Goal: Task Accomplishment & Management: Use online tool/utility

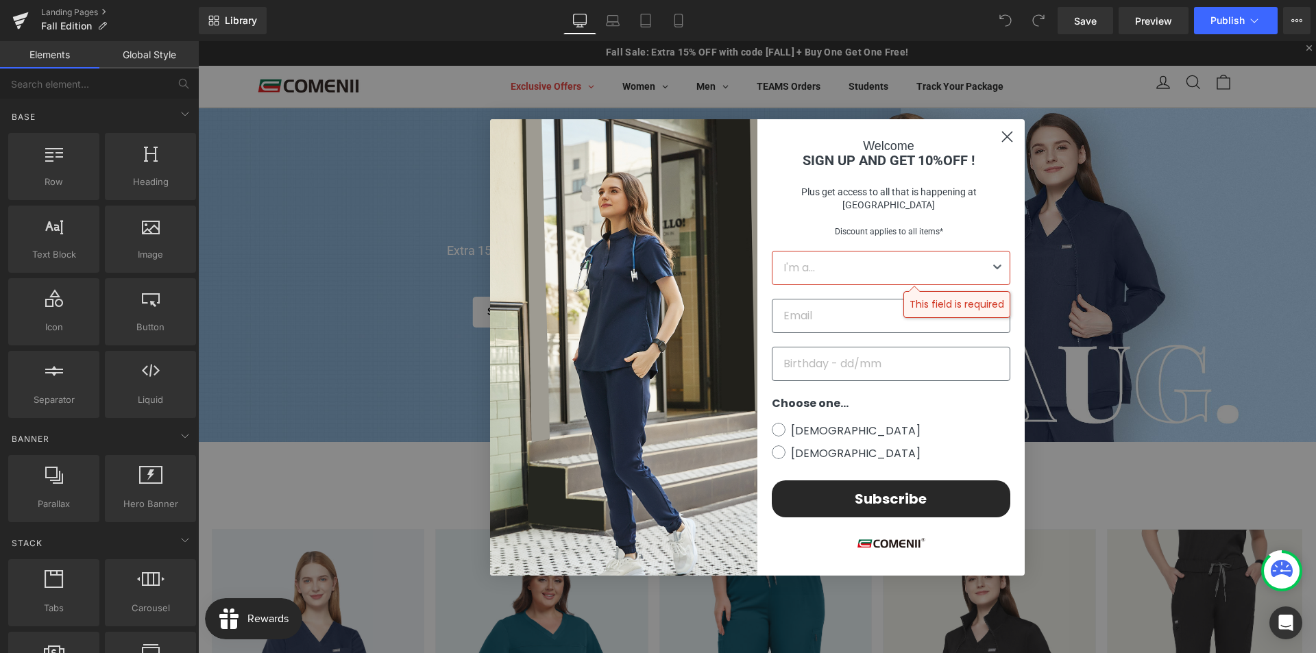
click at [1003, 141] on icon "Close dialog" at bounding box center [1007, 137] width 10 height 10
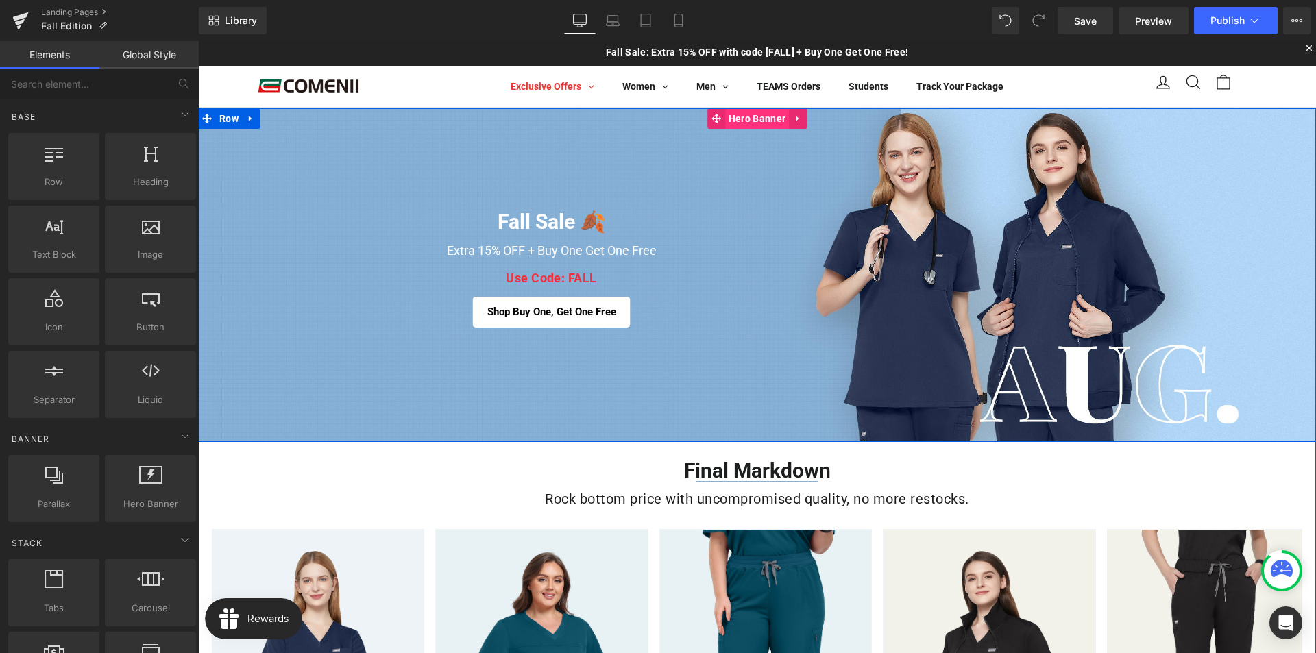
click at [738, 121] on span "Hero Banner" at bounding box center [757, 118] width 64 height 21
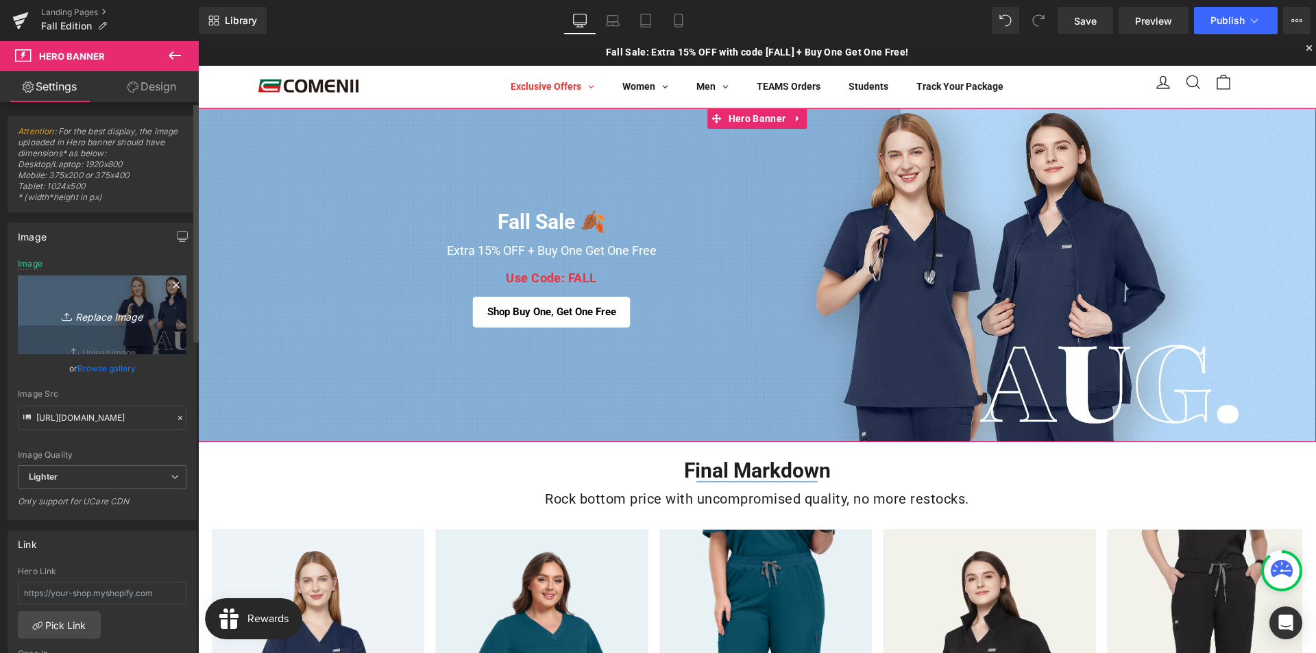
click at [113, 318] on icon "Replace Image" at bounding box center [102, 314] width 110 height 17
type input "C:\fakepath\4活动内页banner-电脑端.jpg"
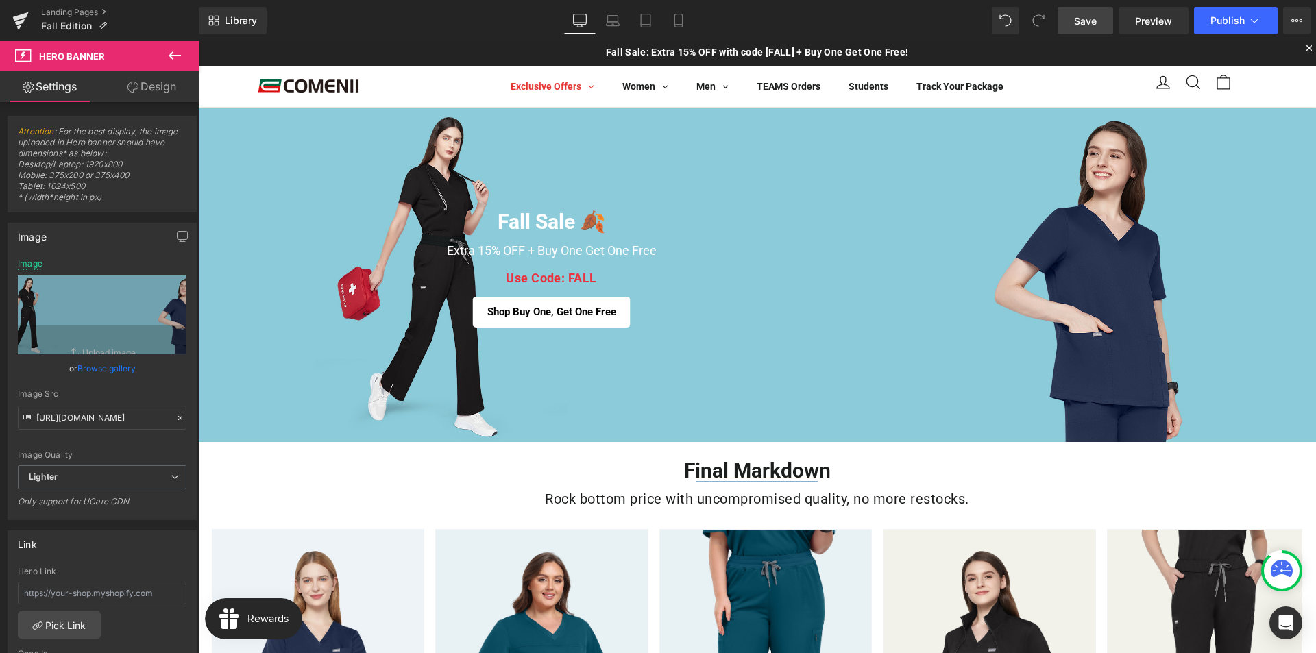
click at [1067, 27] on link "Save" at bounding box center [1084, 20] width 55 height 27
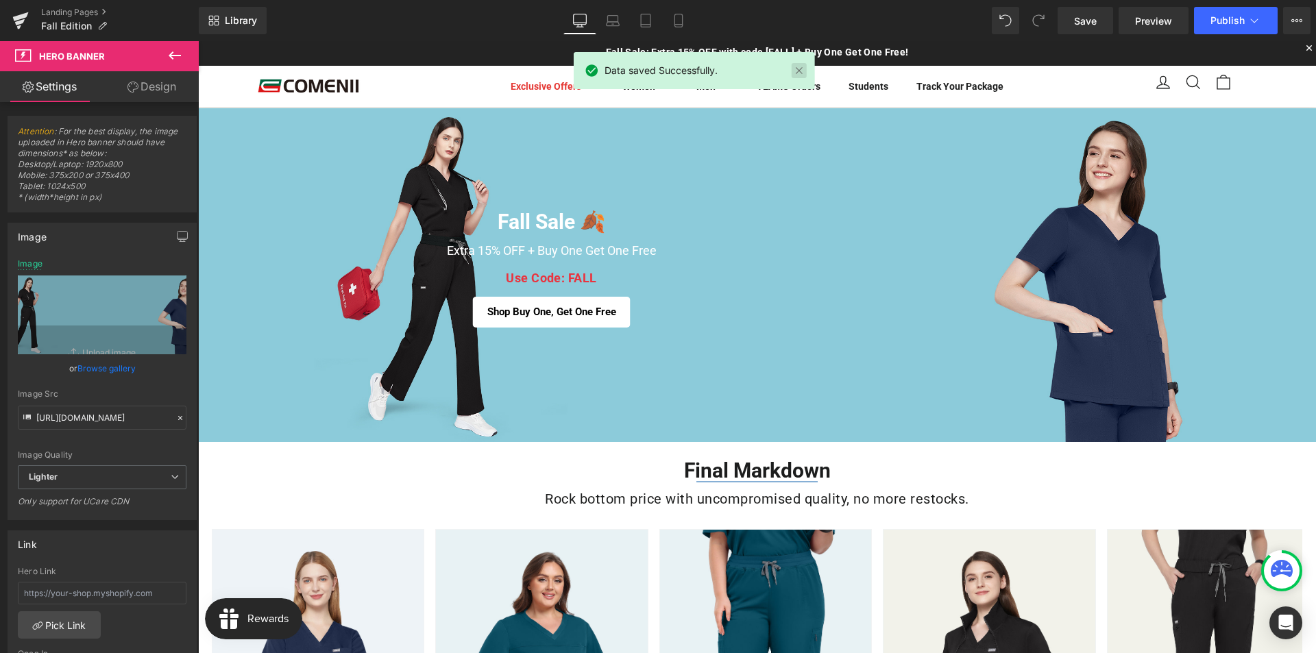
drag, startPoint x: 804, startPoint y: 73, endPoint x: 581, endPoint y: 32, distance: 226.4
click at [804, 73] on link at bounding box center [798, 70] width 15 height 15
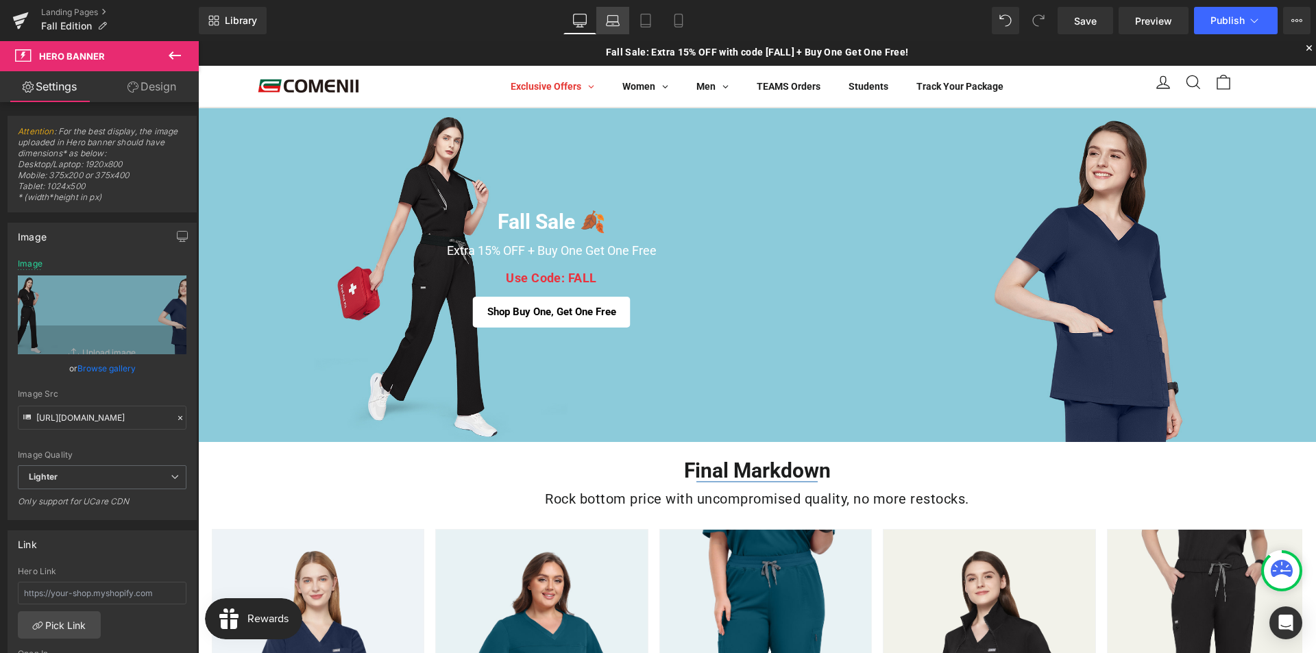
click at [615, 27] on icon at bounding box center [613, 21] width 14 height 14
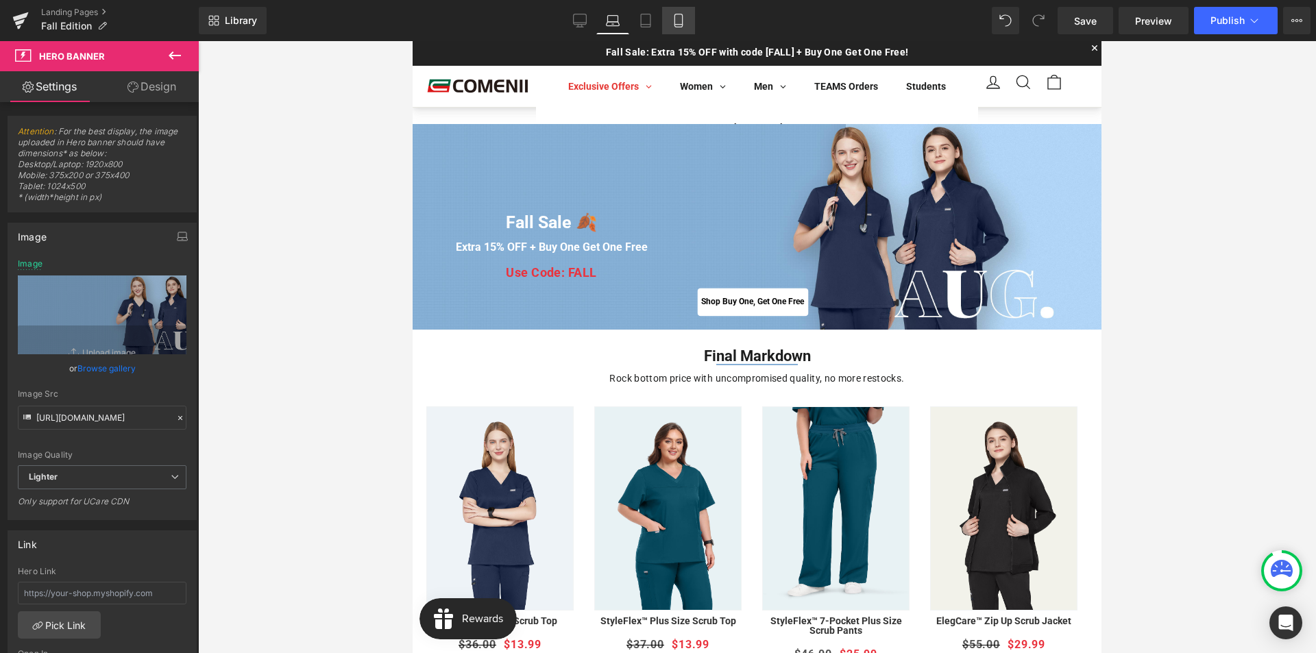
click at [677, 22] on icon at bounding box center [678, 21] width 14 height 14
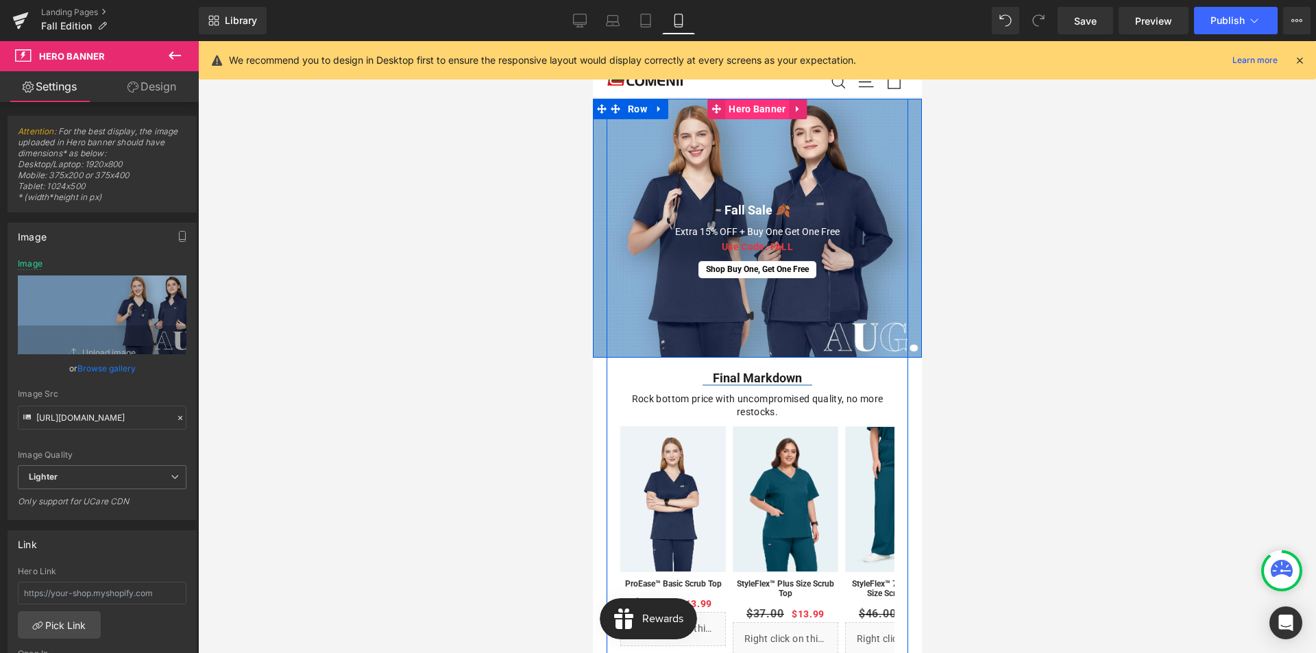
click at [745, 105] on span "Hero Banner" at bounding box center [756, 109] width 64 height 21
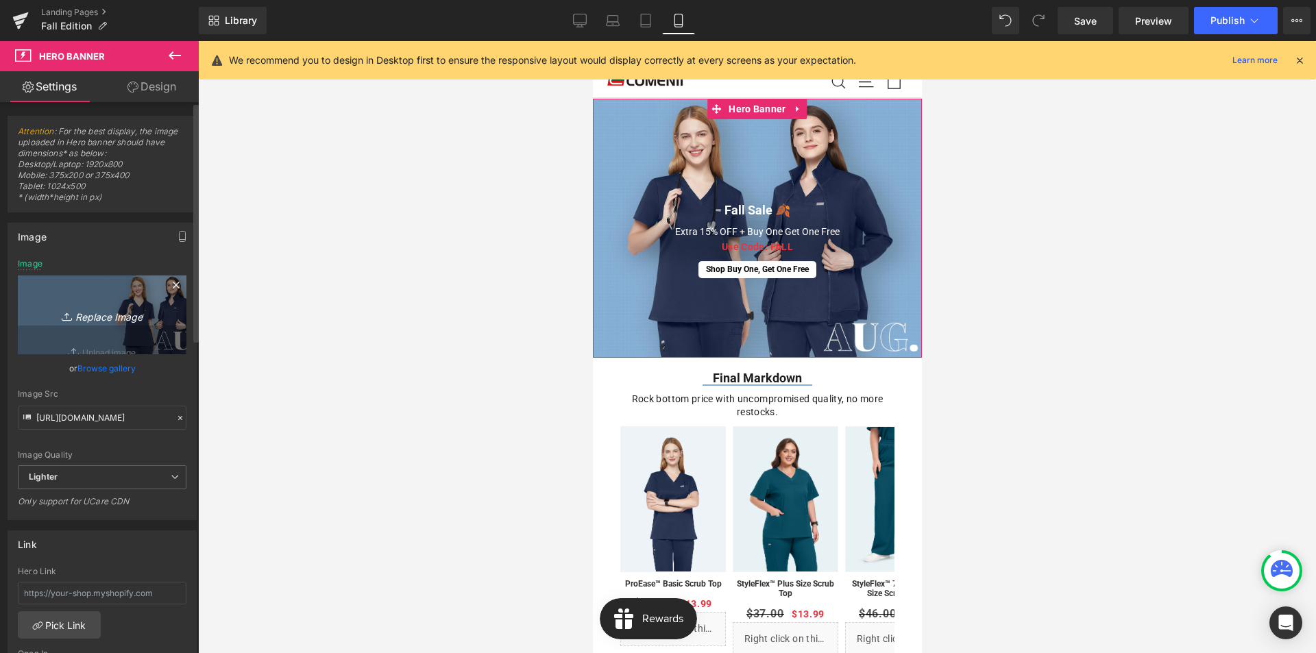
click at [114, 318] on icon "Replace Image" at bounding box center [102, 314] width 110 height 17
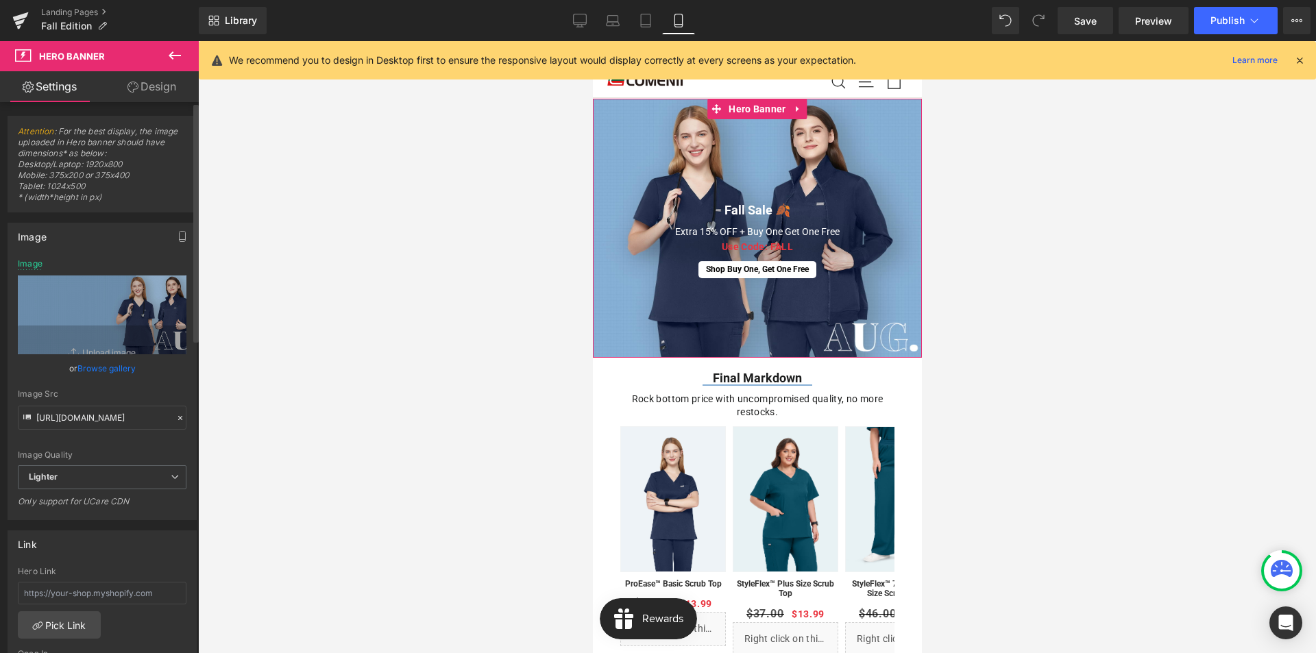
drag, startPoint x: 140, startPoint y: 376, endPoint x: 34, endPoint y: 198, distance: 207.4
click at [140, 376] on div "Image Quality Lighter Lightest Lighter Lighter Lightest Only support for UCare …" at bounding box center [102, 362] width 169 height 206
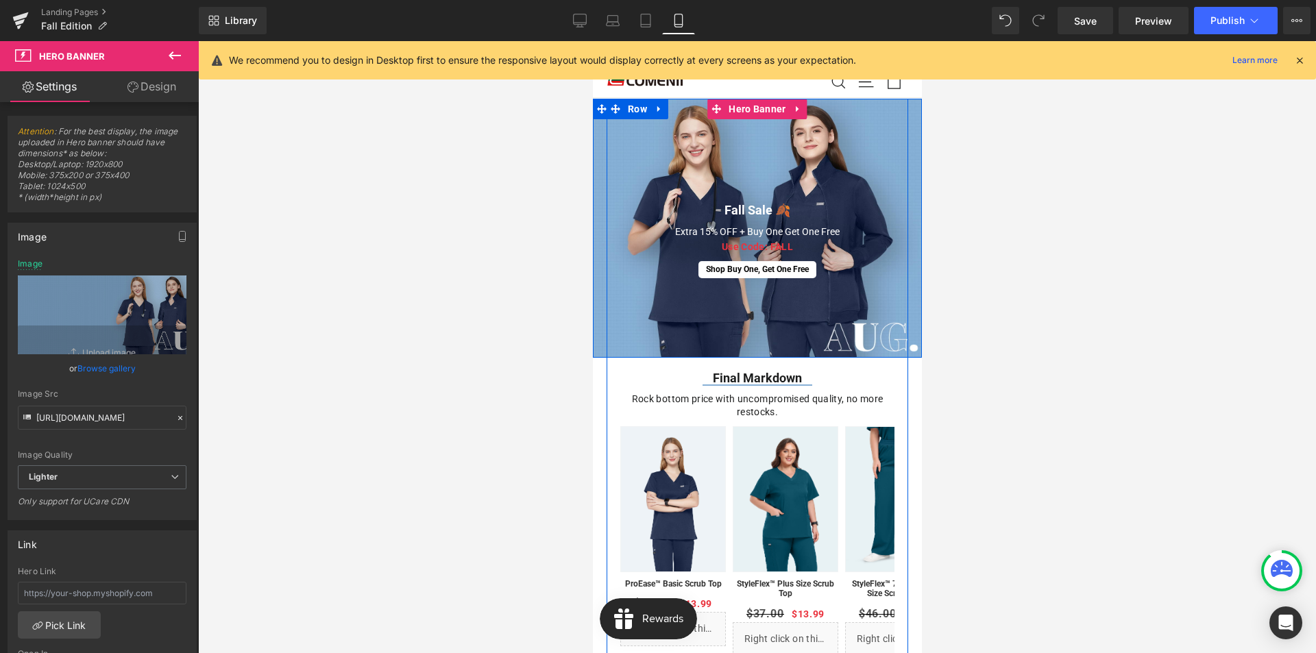
click at [755, 174] on div "Fall Sale 🍂 Heading Extra 15% OFF + Buy One Get One Free Heading Use Code: FALL…" at bounding box center [756, 228] width 329 height 259
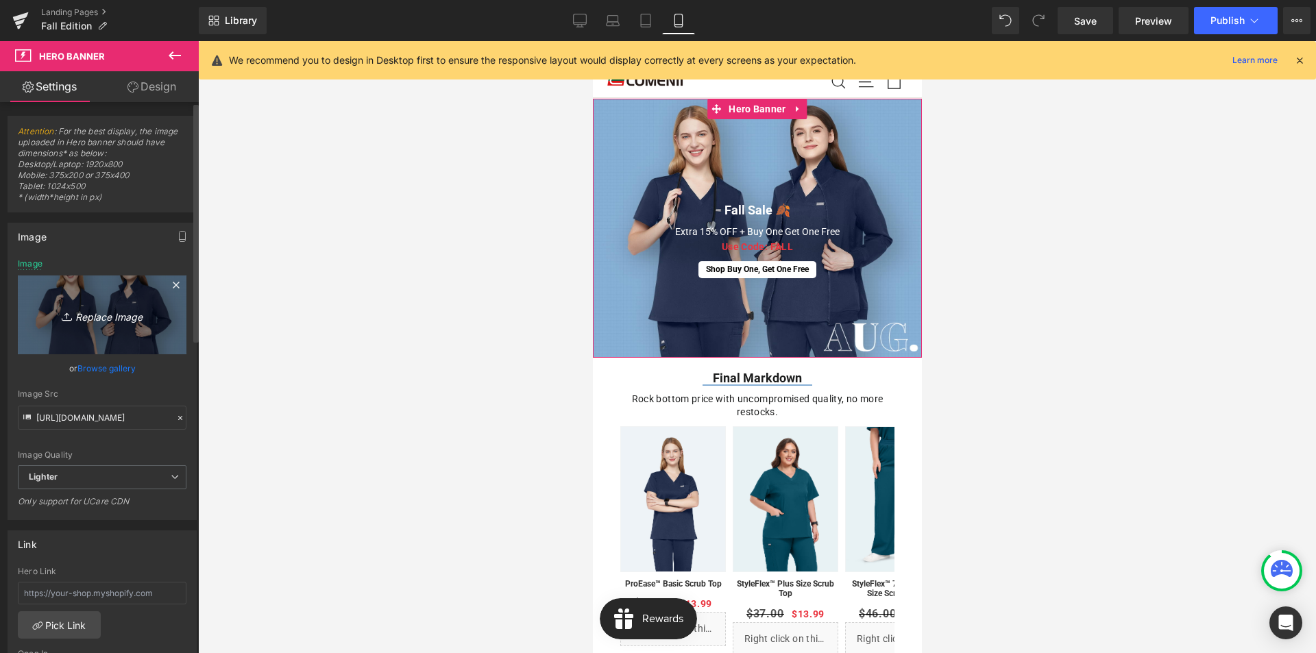
click at [91, 316] on icon "Replace Image" at bounding box center [102, 314] width 110 height 17
type input "C:\fakepath\4活动内页banner-手机端.jpg"
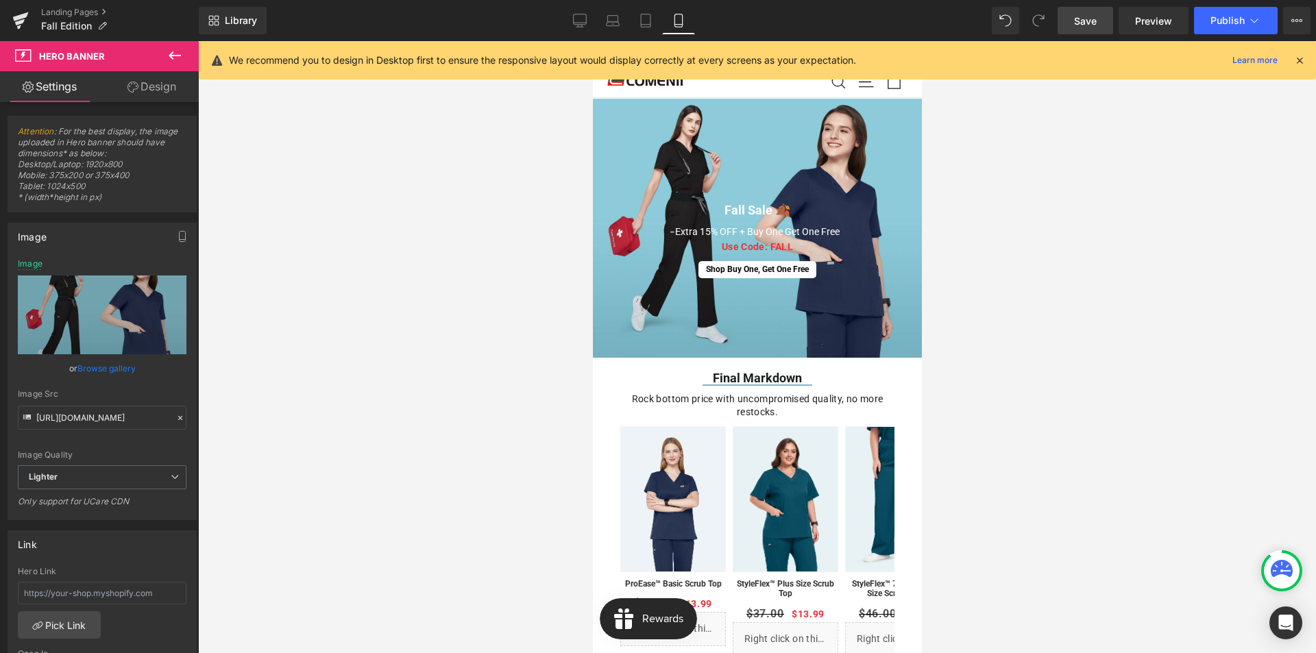
click at [1078, 19] on span "Save" at bounding box center [1085, 21] width 23 height 14
click at [1295, 62] on icon at bounding box center [1299, 60] width 12 height 12
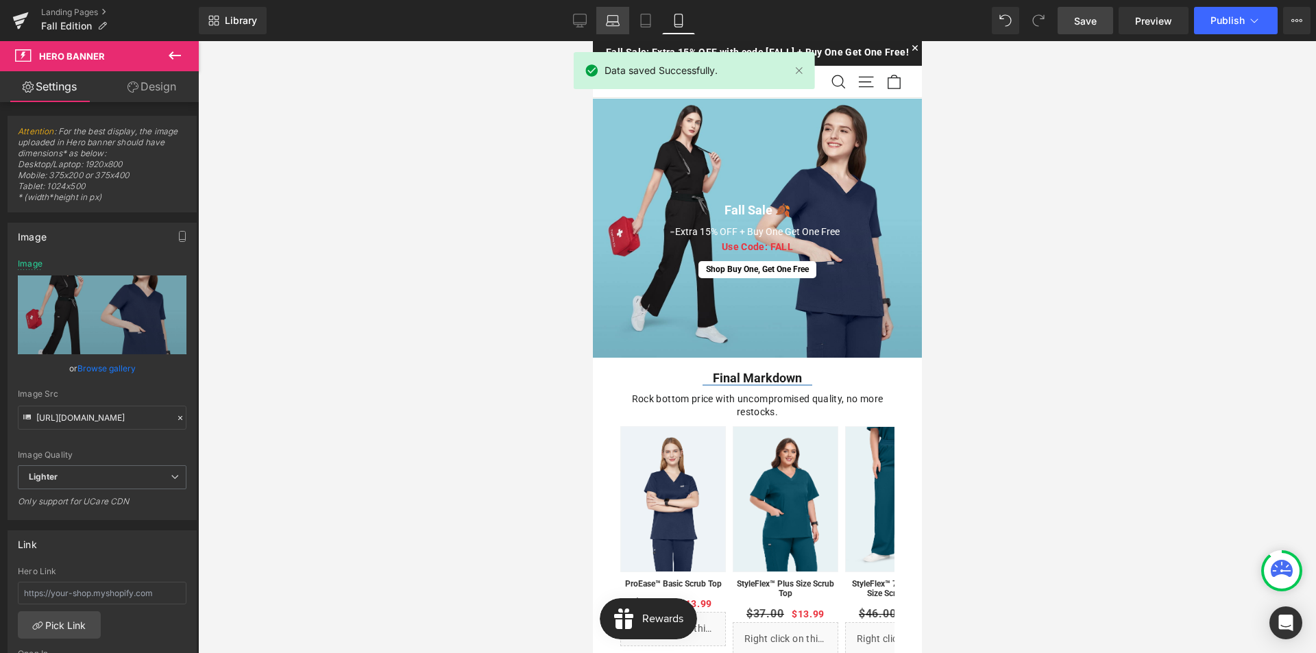
click at [618, 26] on icon at bounding box center [612, 24] width 13 height 4
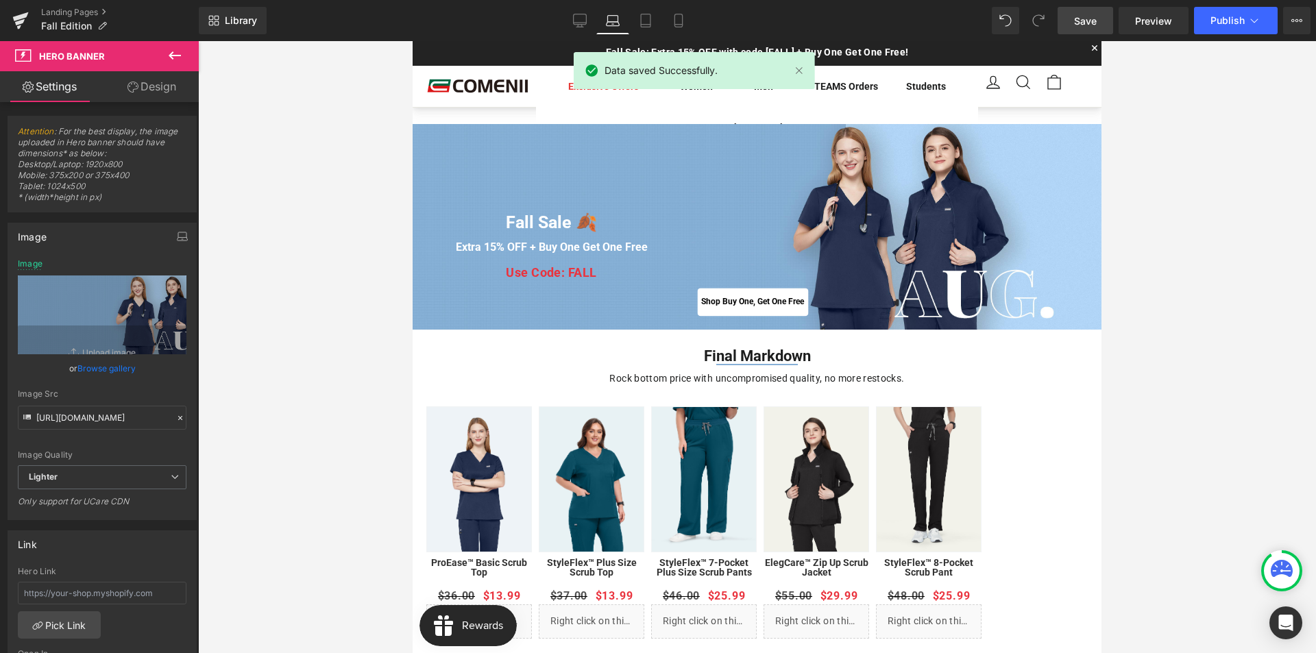
scroll to position [25, 0]
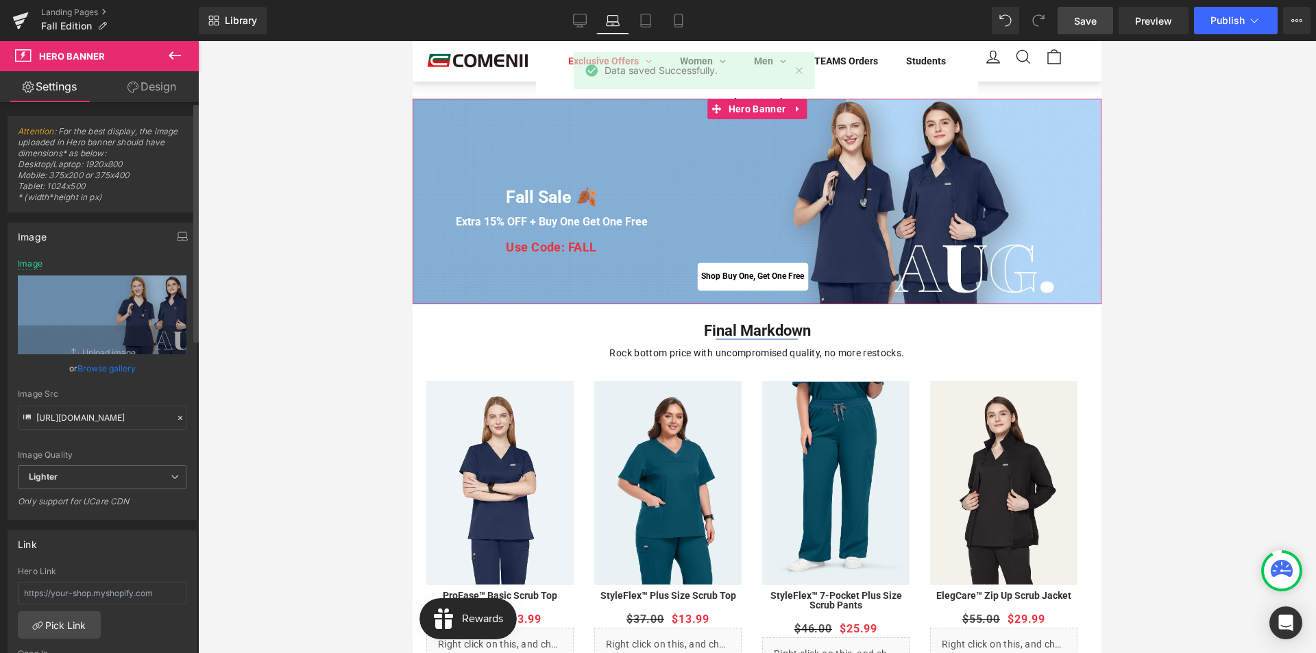
click at [103, 371] on link "Browse gallery" at bounding box center [106, 368] width 58 height 24
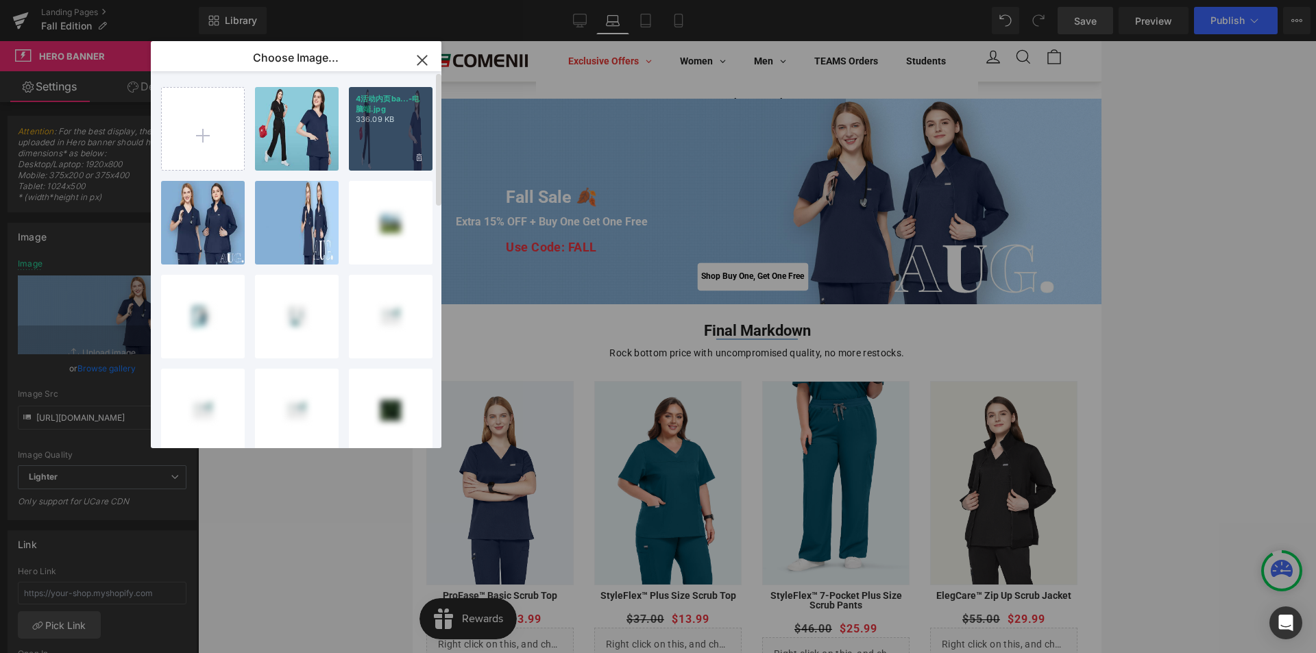
click at [391, 121] on p "336.09 KB" at bounding box center [391, 119] width 70 height 10
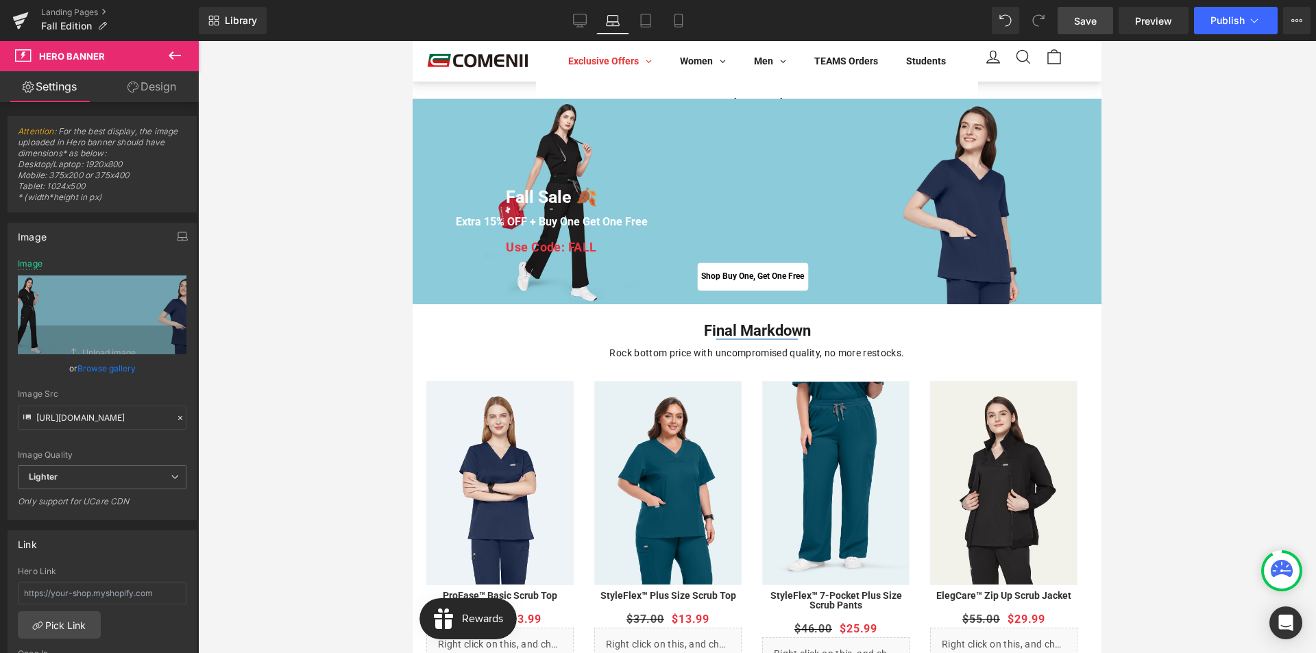
click at [643, 37] on div "Library Laptop Desktop Laptop Tablet Mobile Save Preview Publish Scheduled View…" at bounding box center [757, 20] width 1117 height 41
click at [647, 27] on icon at bounding box center [646, 20] width 10 height 13
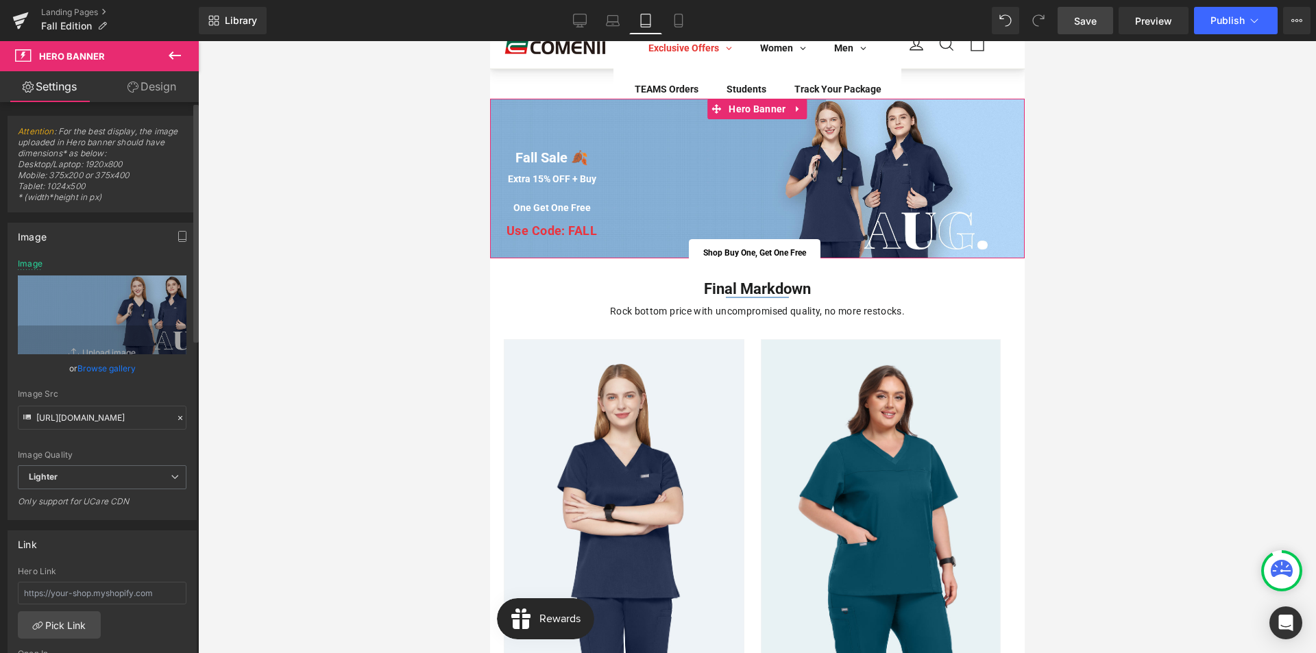
click at [118, 370] on link "Browse gallery" at bounding box center [106, 368] width 58 height 24
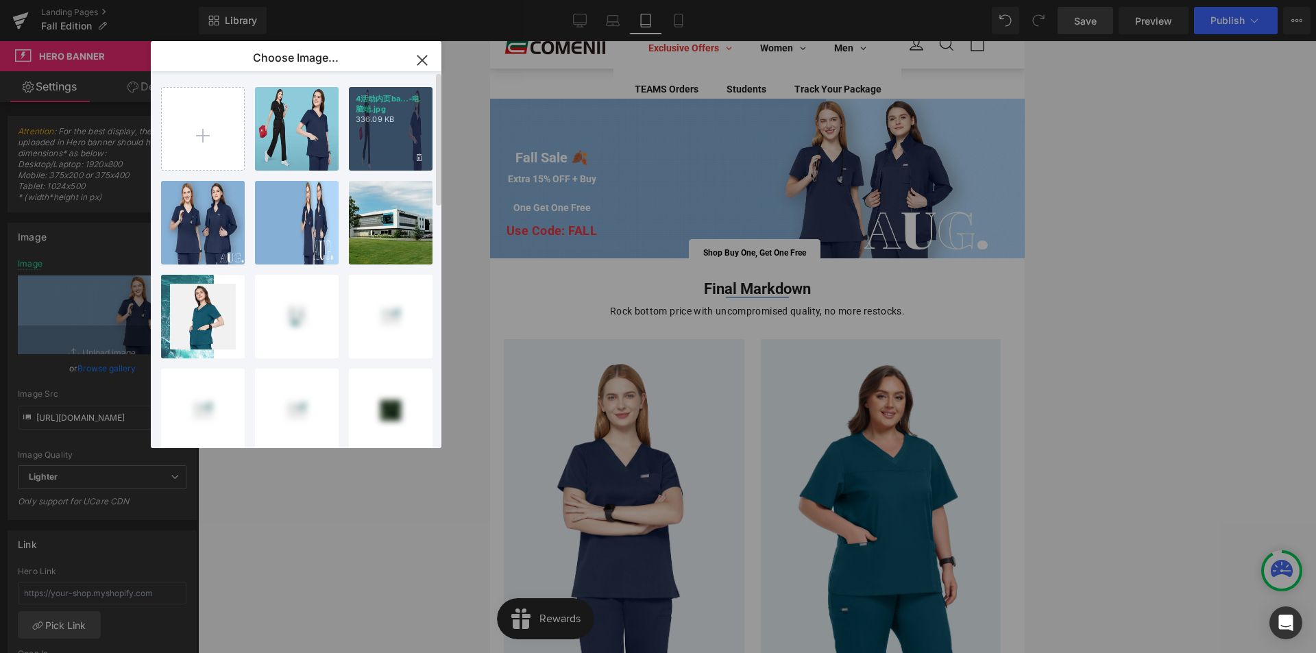
click at [371, 131] on div "4活动内页ba...-电脑端.jpg 336.09 KB" at bounding box center [391, 129] width 84 height 84
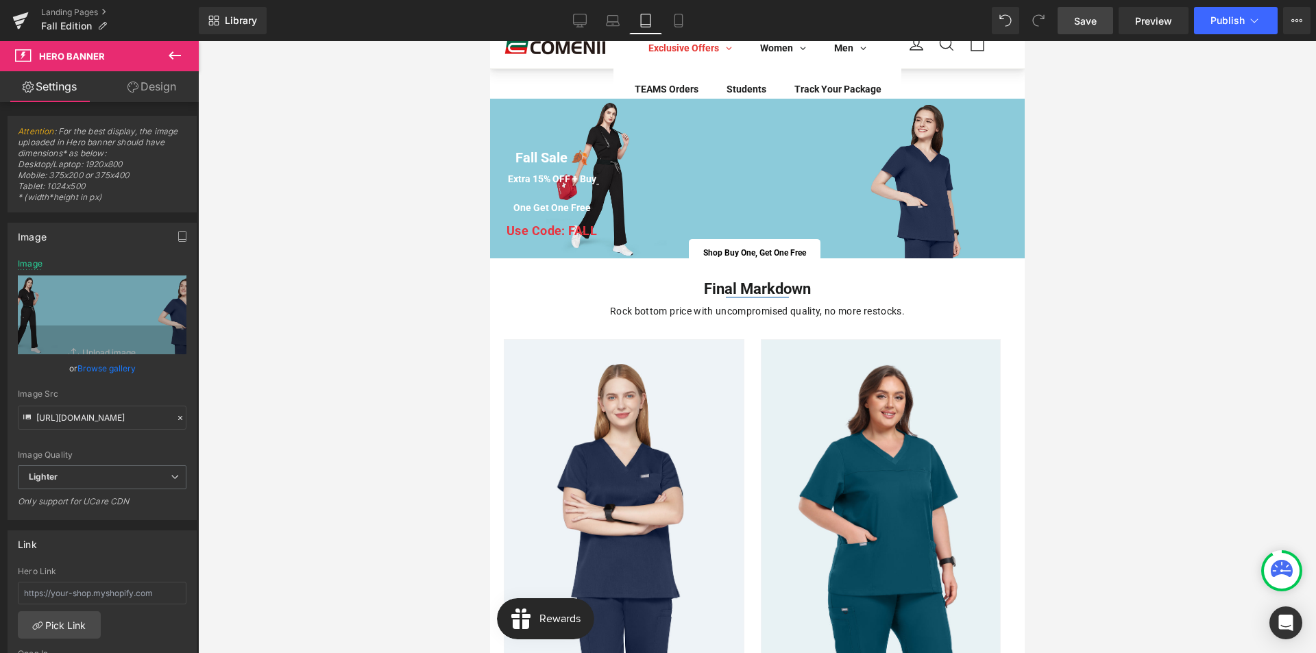
drag, startPoint x: 1085, startPoint y: 28, endPoint x: 499, endPoint y: 53, distance: 585.7
click at [1085, 28] on link "Save" at bounding box center [1084, 20] width 55 height 27
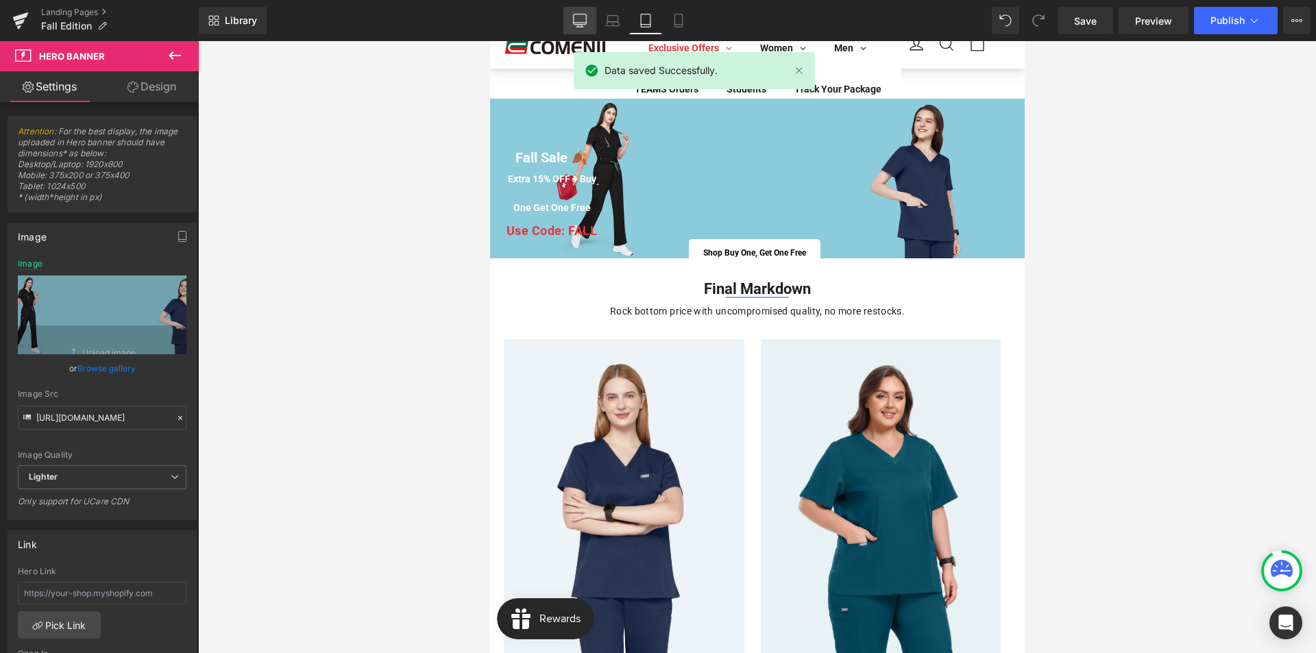
click at [582, 23] on icon at bounding box center [579, 23] width 13 height 0
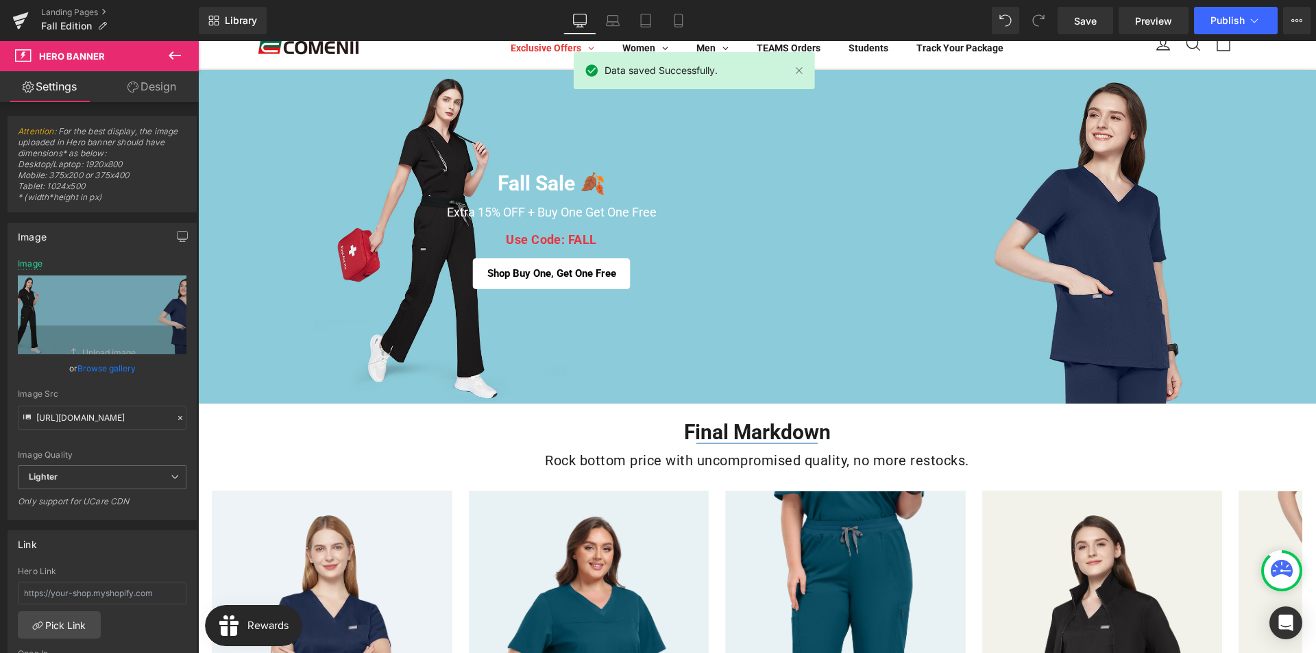
scroll to position [10, 0]
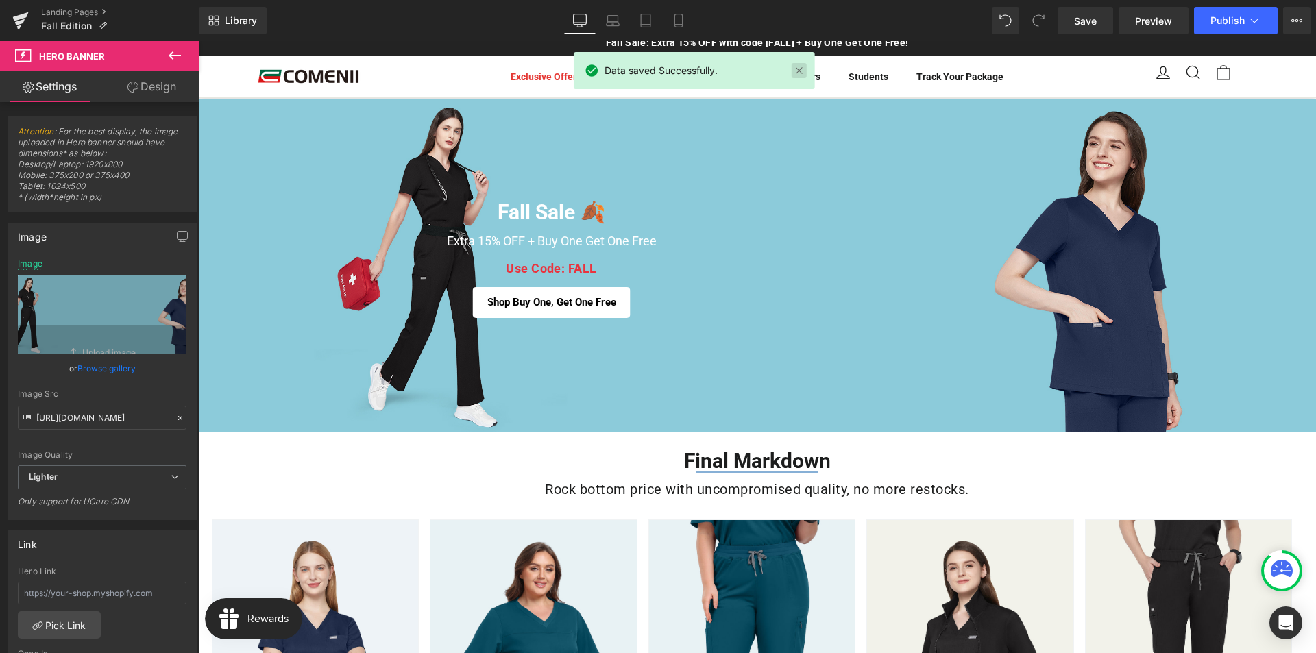
click at [800, 73] on link at bounding box center [798, 70] width 15 height 15
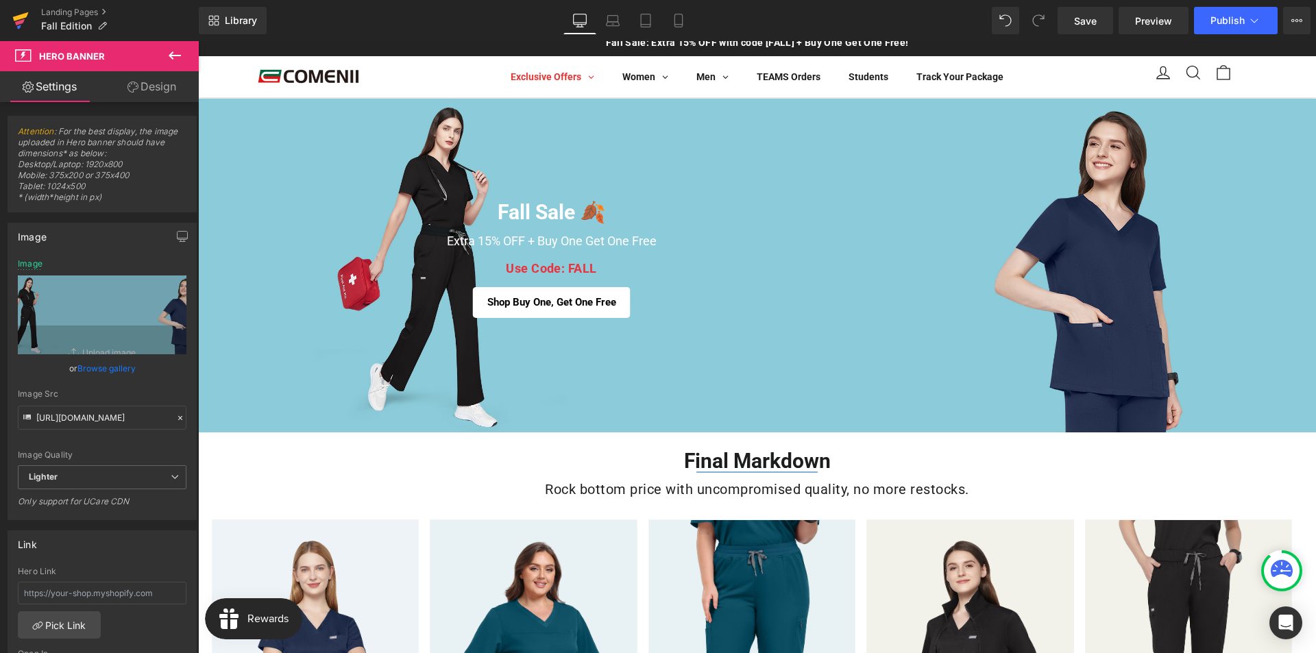
click at [12, 29] on link at bounding box center [20, 20] width 41 height 41
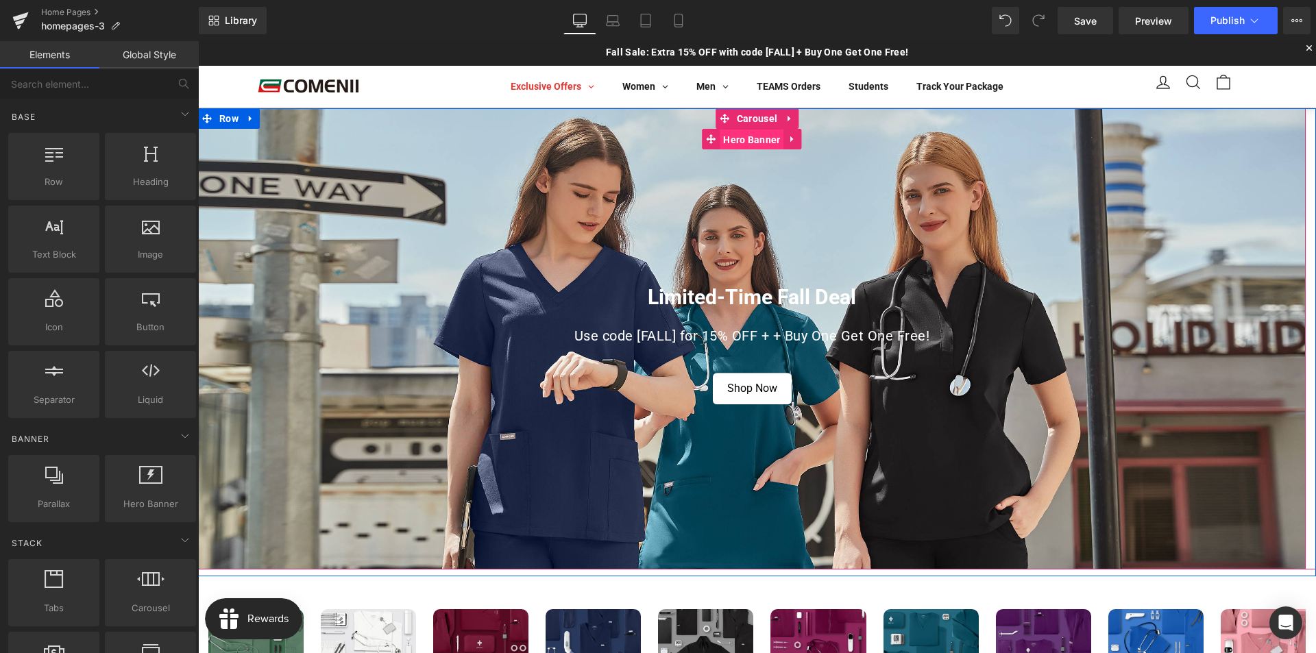
click at [752, 141] on span "Hero Banner" at bounding box center [751, 139] width 64 height 21
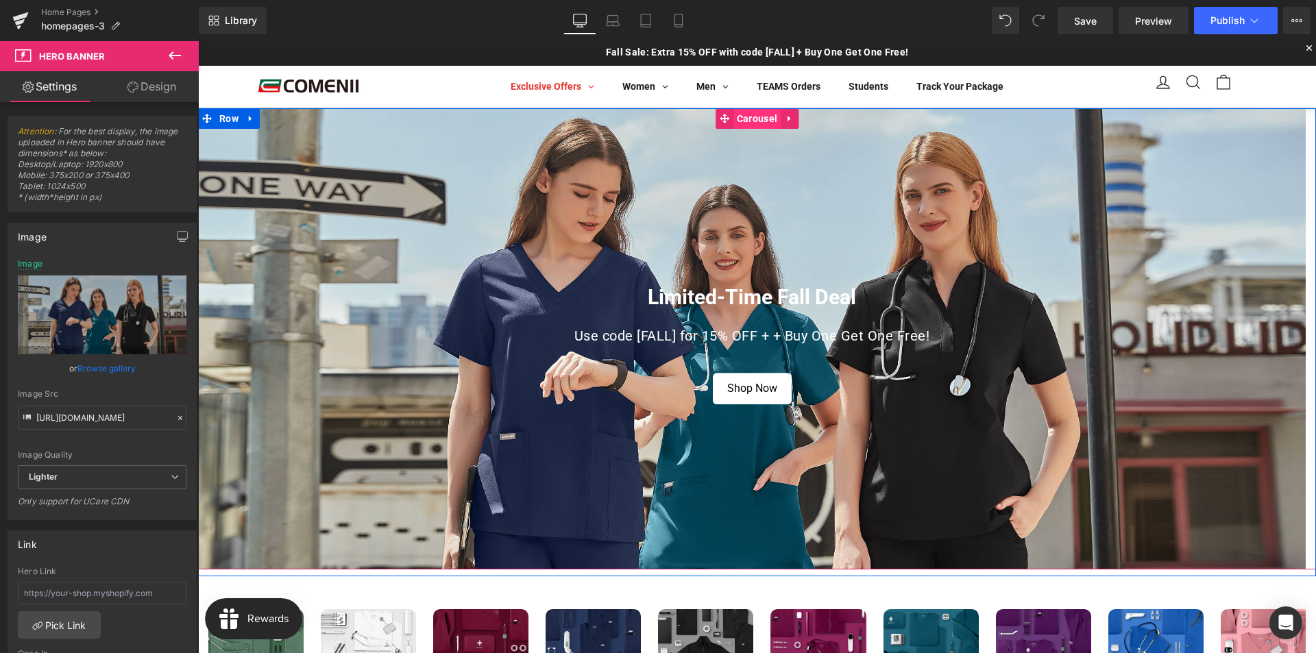
click at [763, 115] on span "Carousel" at bounding box center [756, 118] width 47 height 21
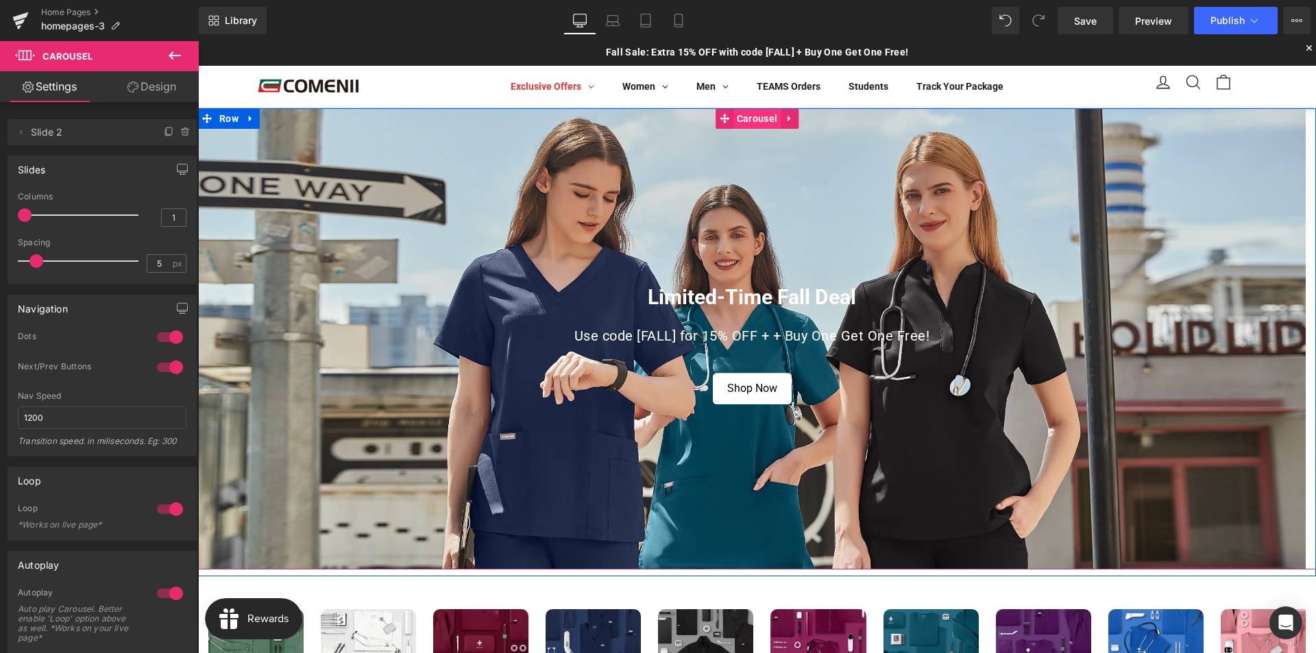
click at [761, 123] on span "Carousel" at bounding box center [756, 118] width 47 height 21
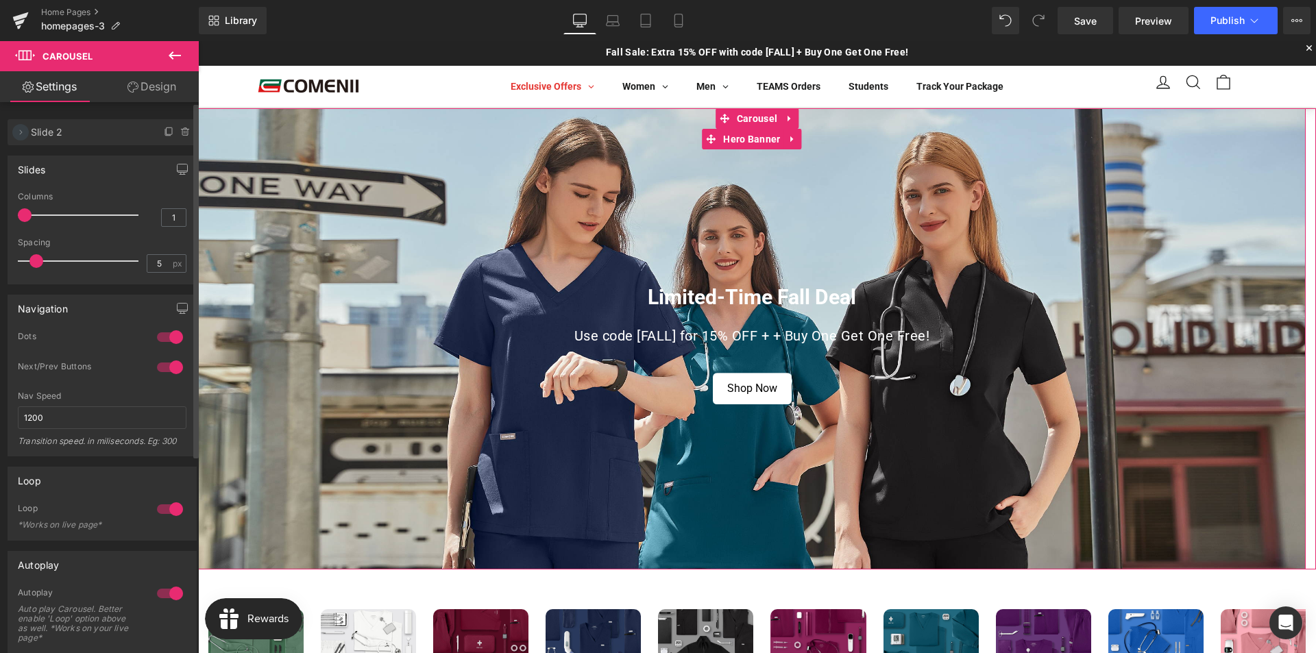
click at [20, 131] on icon at bounding box center [20, 132] width 11 height 11
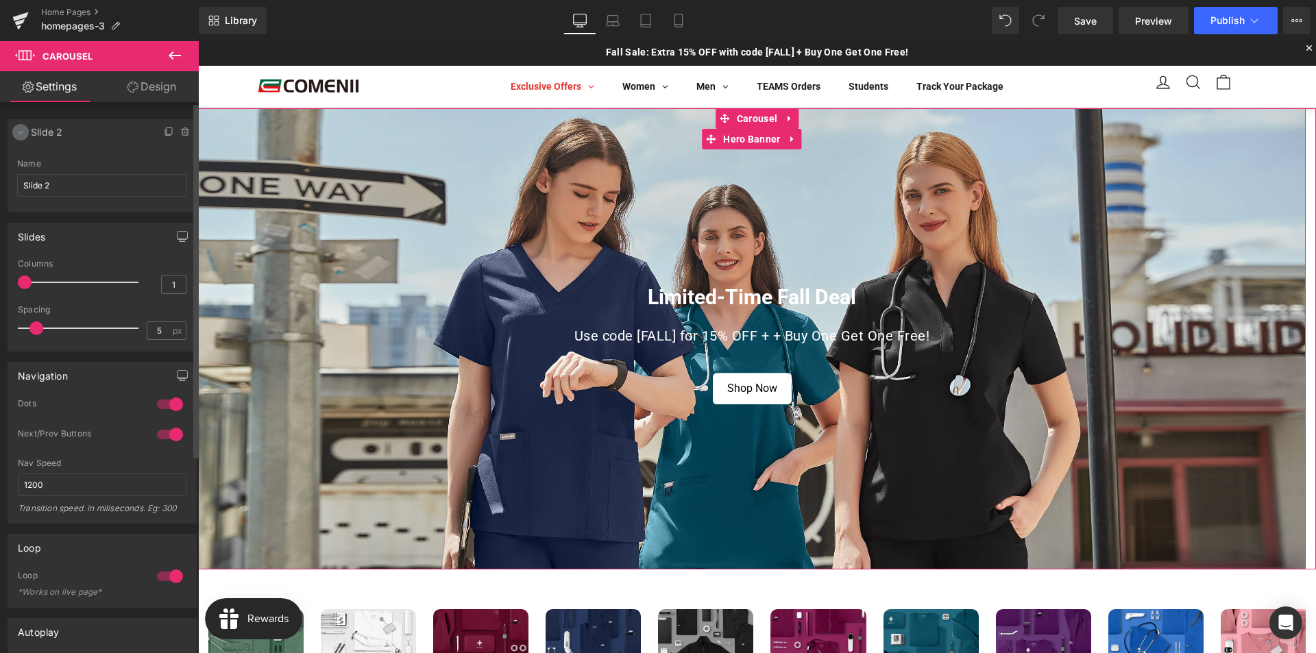
click at [20, 131] on icon at bounding box center [20, 132] width 11 height 11
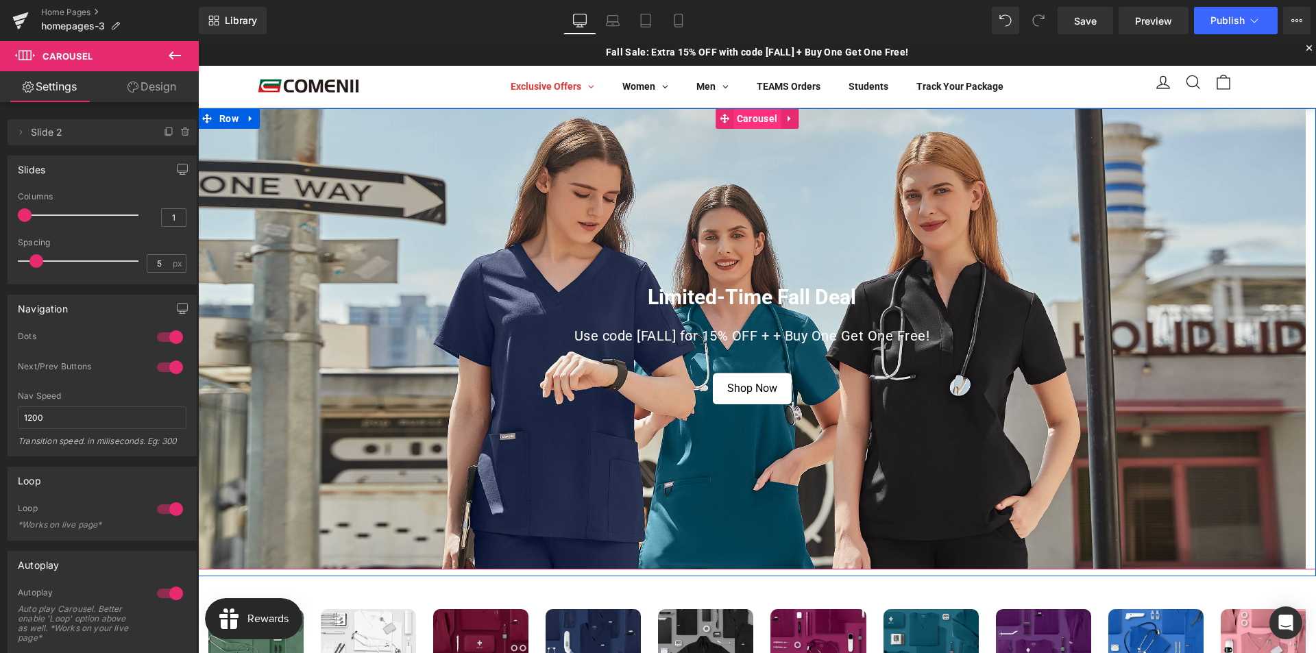
click at [752, 120] on span "Carousel" at bounding box center [756, 118] width 47 height 21
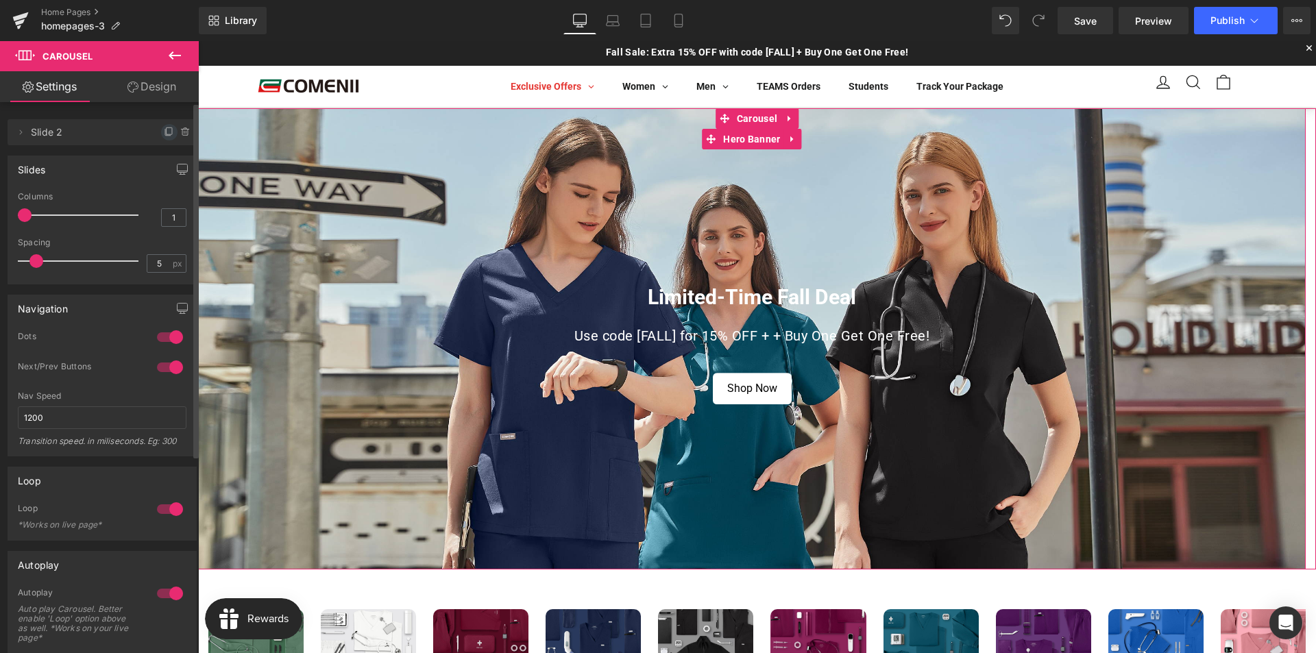
click at [164, 132] on icon at bounding box center [169, 132] width 11 height 11
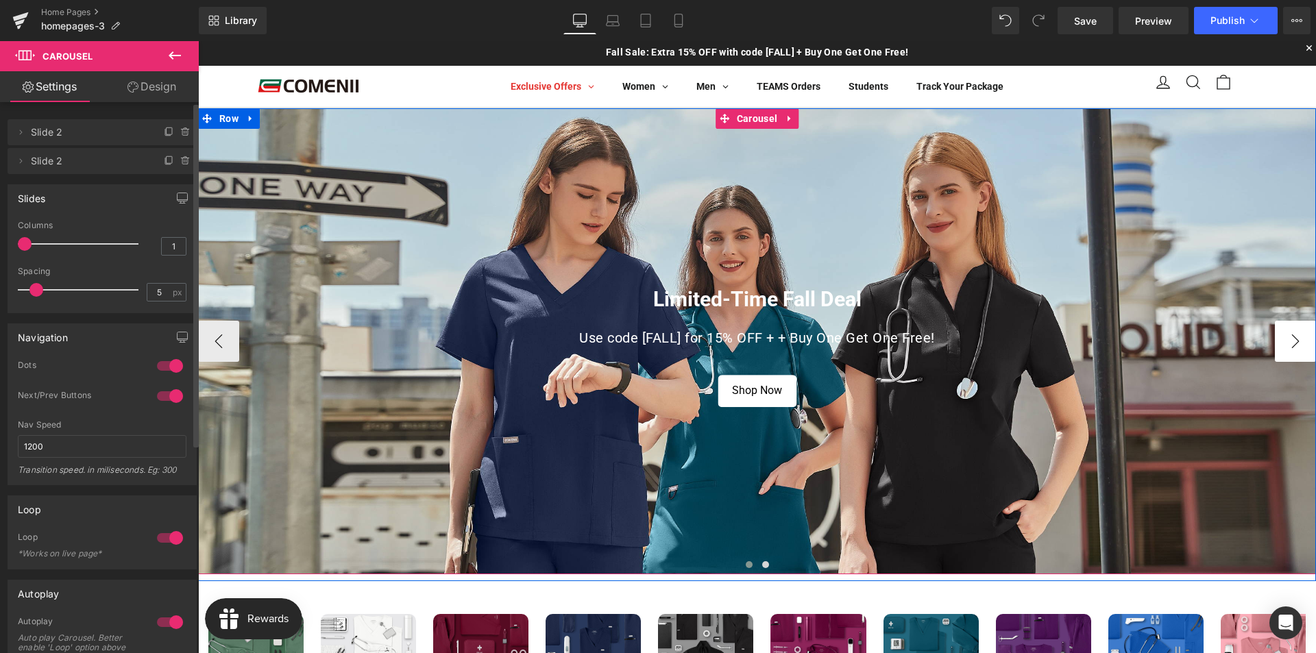
click at [1279, 336] on button "›" at bounding box center [1294, 341] width 41 height 41
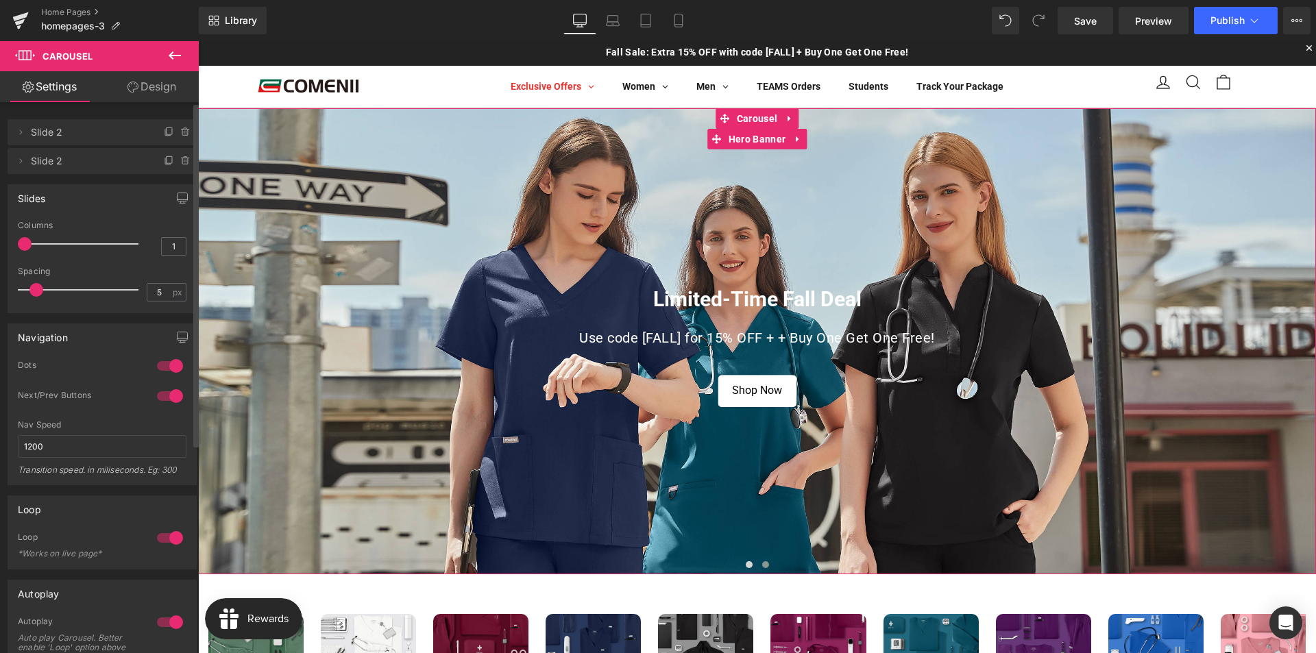
drag, startPoint x: 72, startPoint y: 161, endPoint x: 232, endPoint y: 138, distance: 162.0
click at [72, 161] on span "Slide 2" at bounding box center [88, 161] width 115 height 26
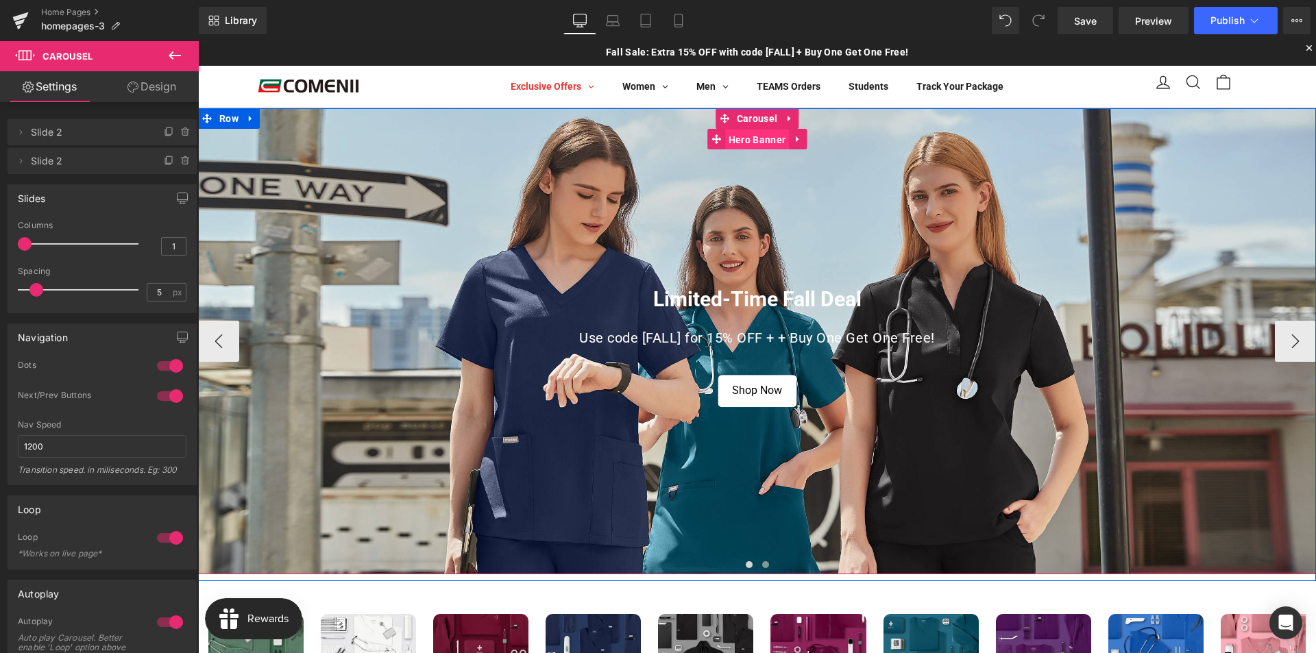
click at [750, 136] on span "Hero Banner" at bounding box center [757, 139] width 64 height 21
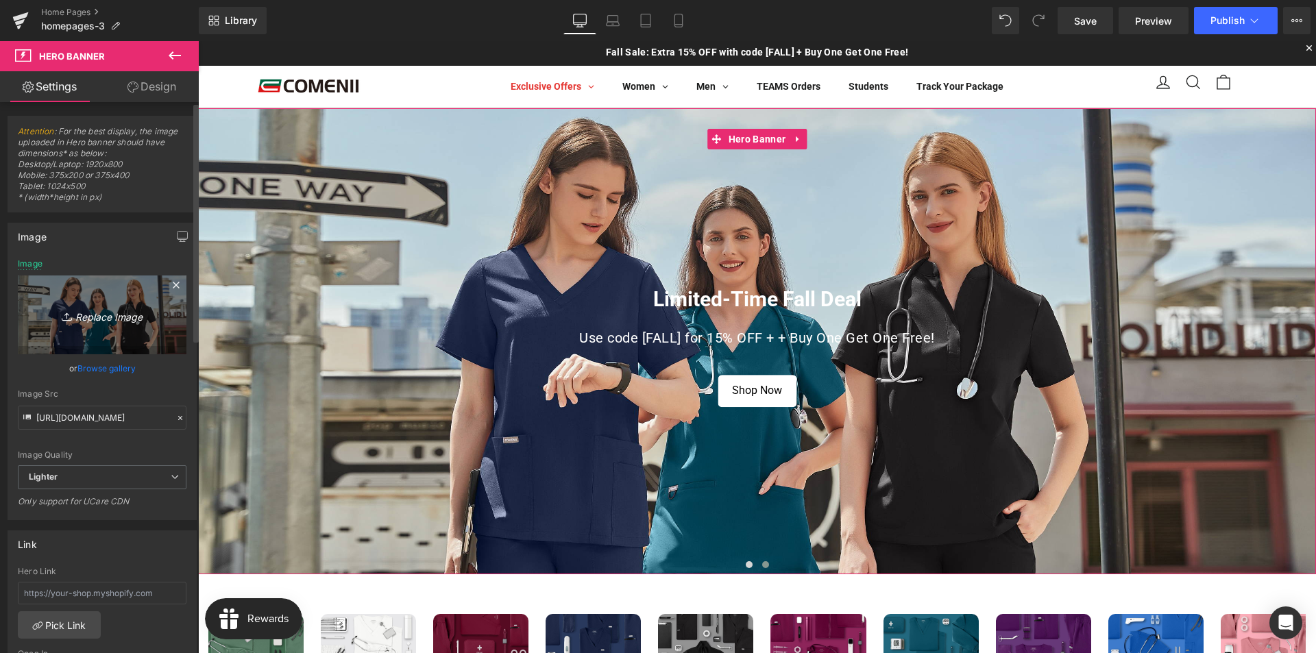
click at [110, 326] on link "Replace Image" at bounding box center [102, 314] width 169 height 79
type input "C:\fakepath\0首页banner预览-1.jpg"
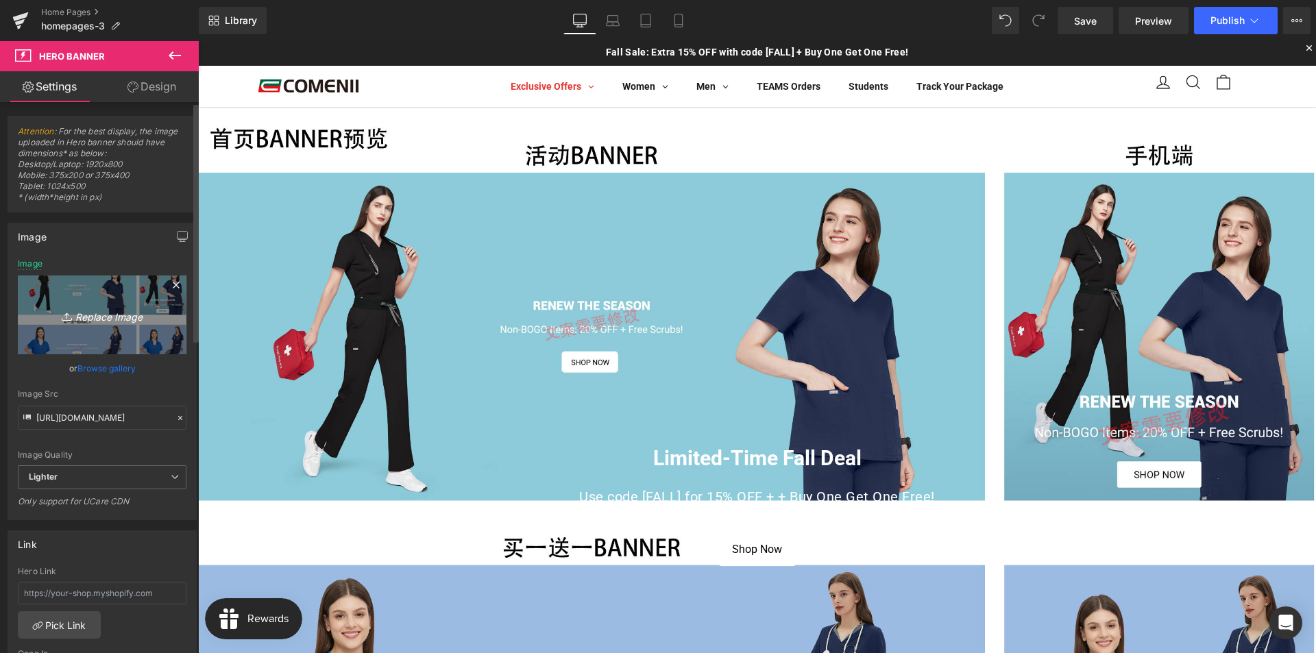
click at [104, 321] on icon "Replace Image" at bounding box center [102, 314] width 110 height 17
type input "C:\fakepath\2首页买一送一banner-电脑端.jpg"
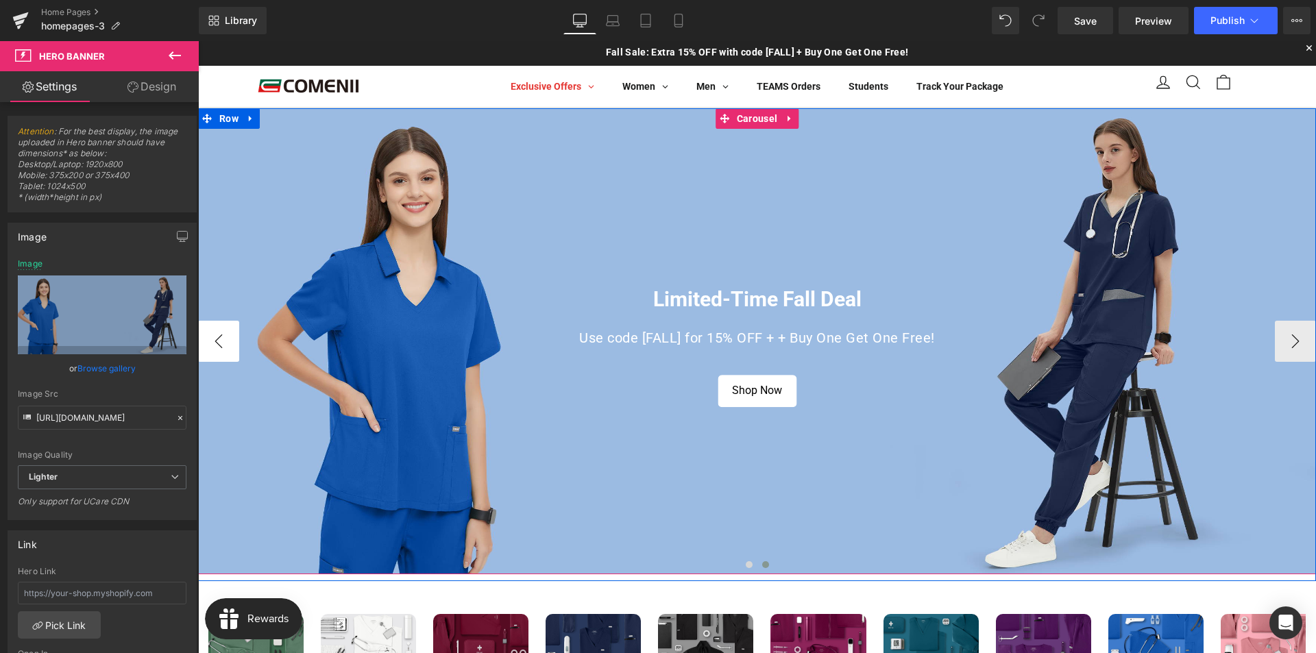
click at [214, 345] on button "‹" at bounding box center [218, 341] width 41 height 41
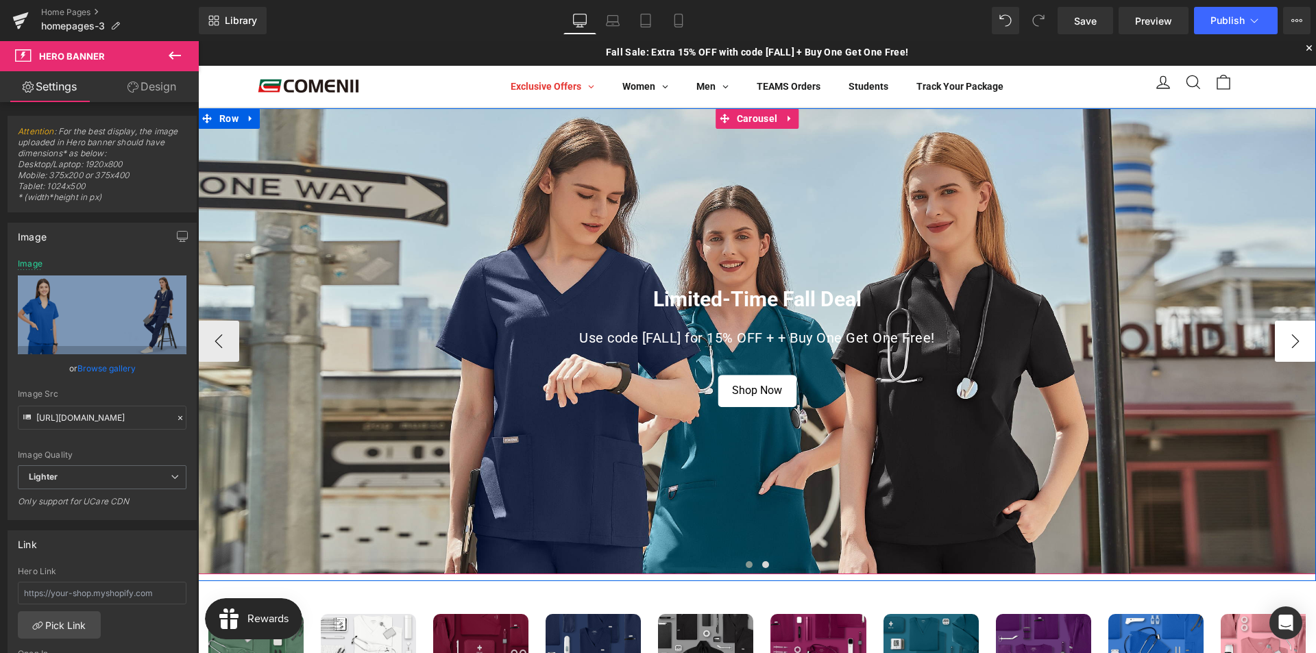
click at [1286, 340] on button "›" at bounding box center [1294, 341] width 41 height 41
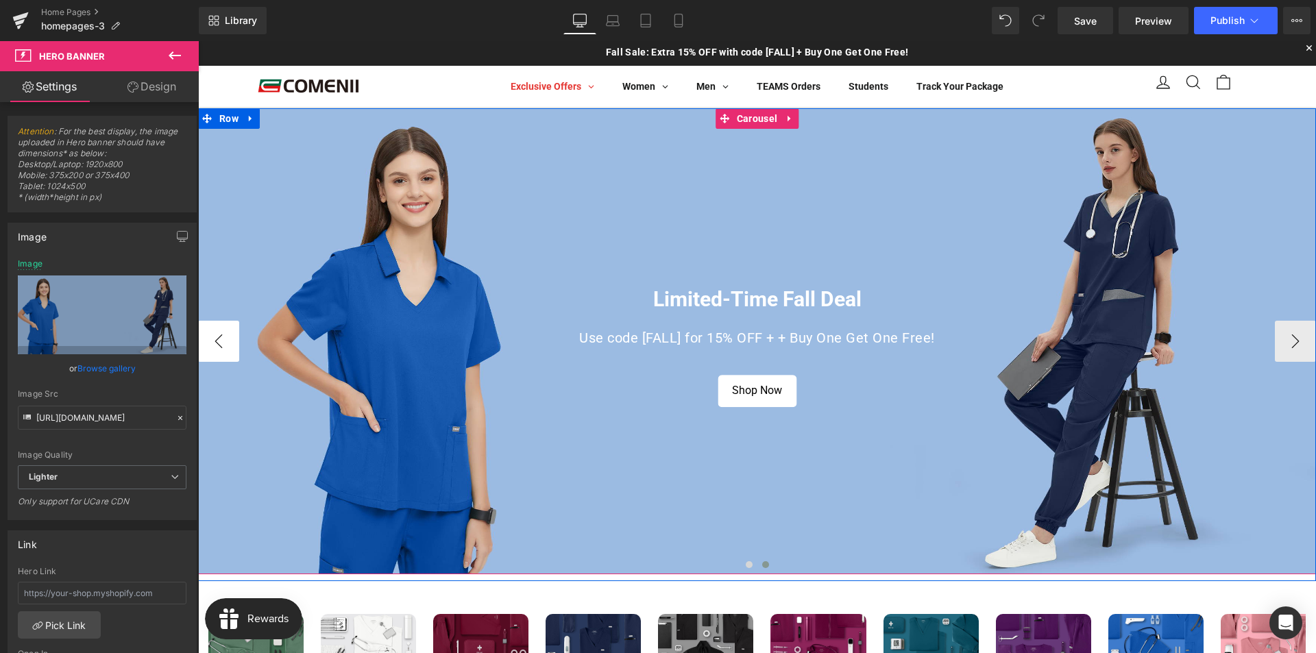
click at [201, 340] on button "‹" at bounding box center [218, 341] width 41 height 41
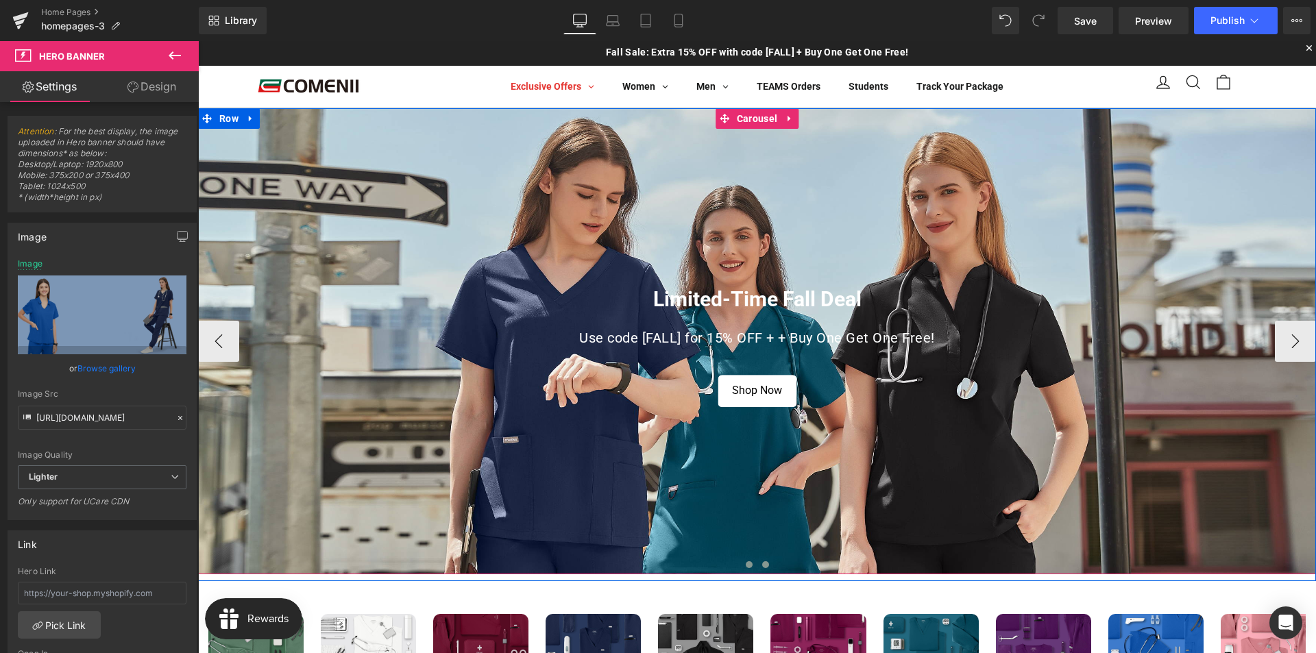
click at [763, 565] on span at bounding box center [765, 564] width 7 height 7
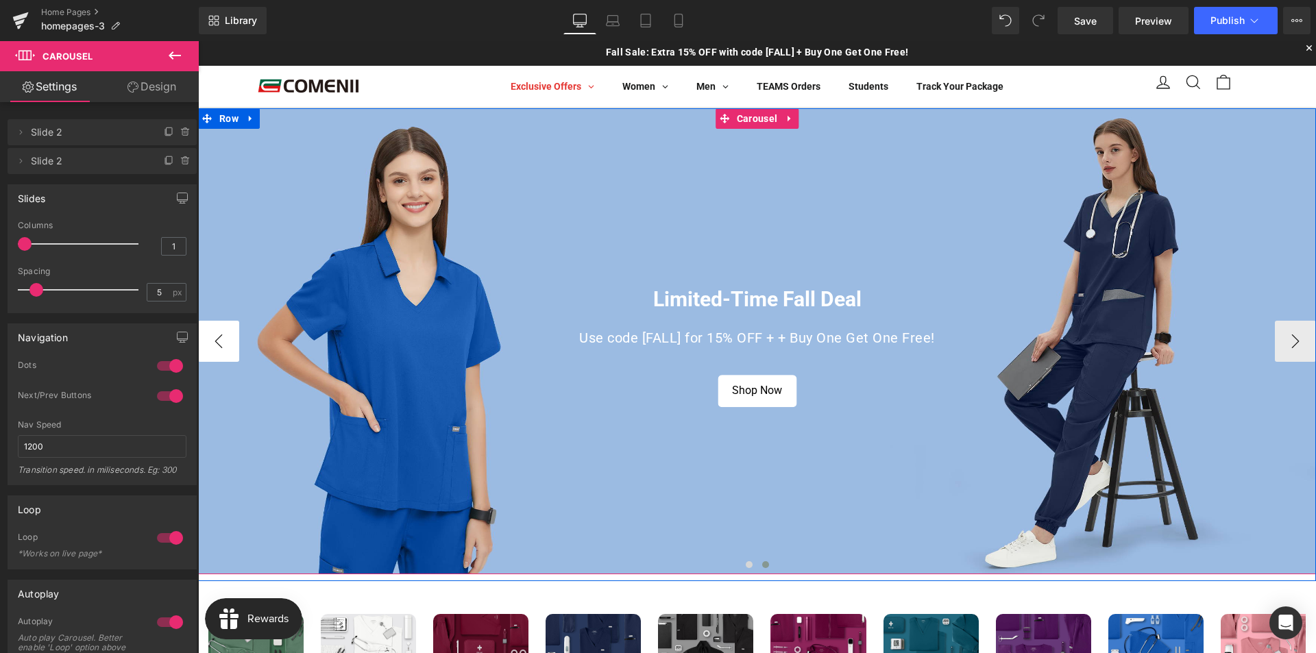
click at [213, 341] on button "‹" at bounding box center [218, 341] width 41 height 41
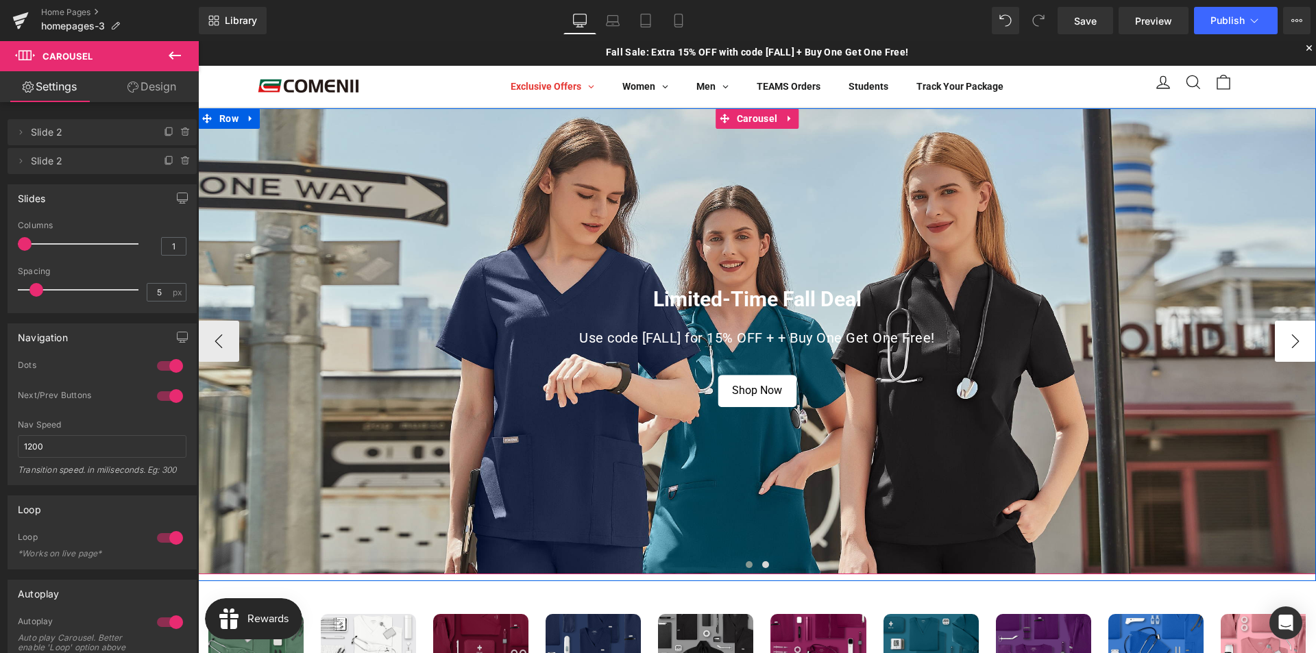
click at [1279, 336] on button "›" at bounding box center [1294, 341] width 41 height 41
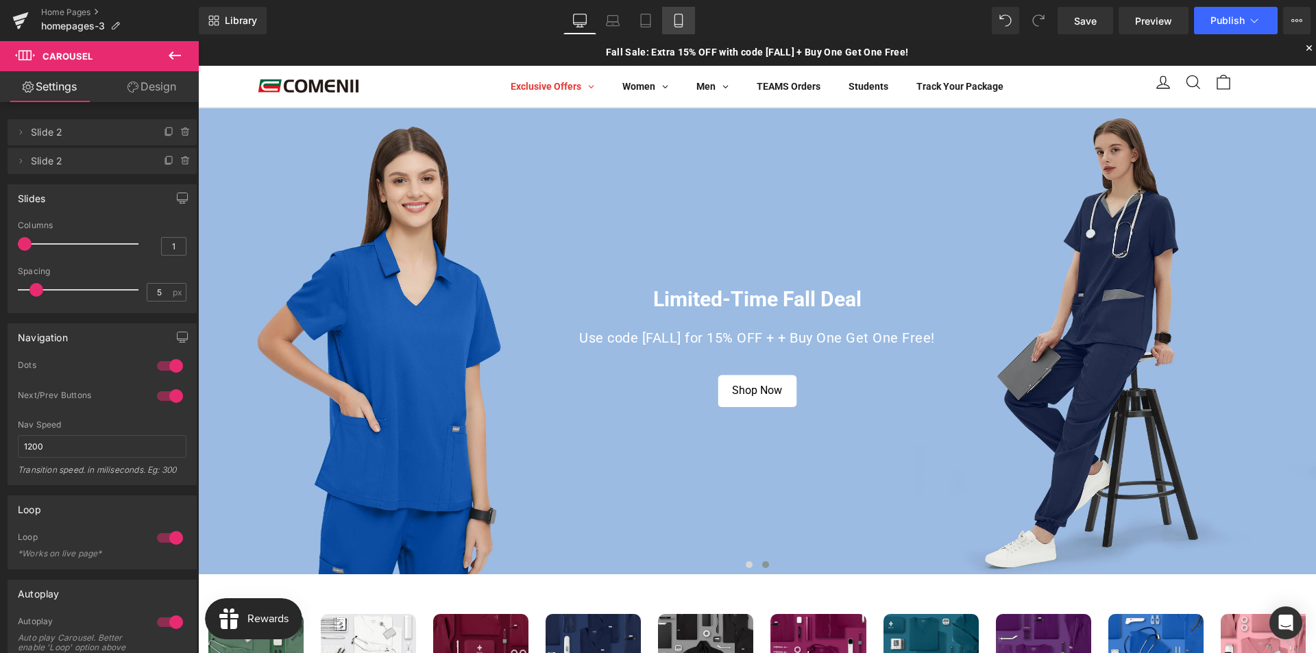
click at [674, 20] on icon at bounding box center [678, 21] width 14 height 14
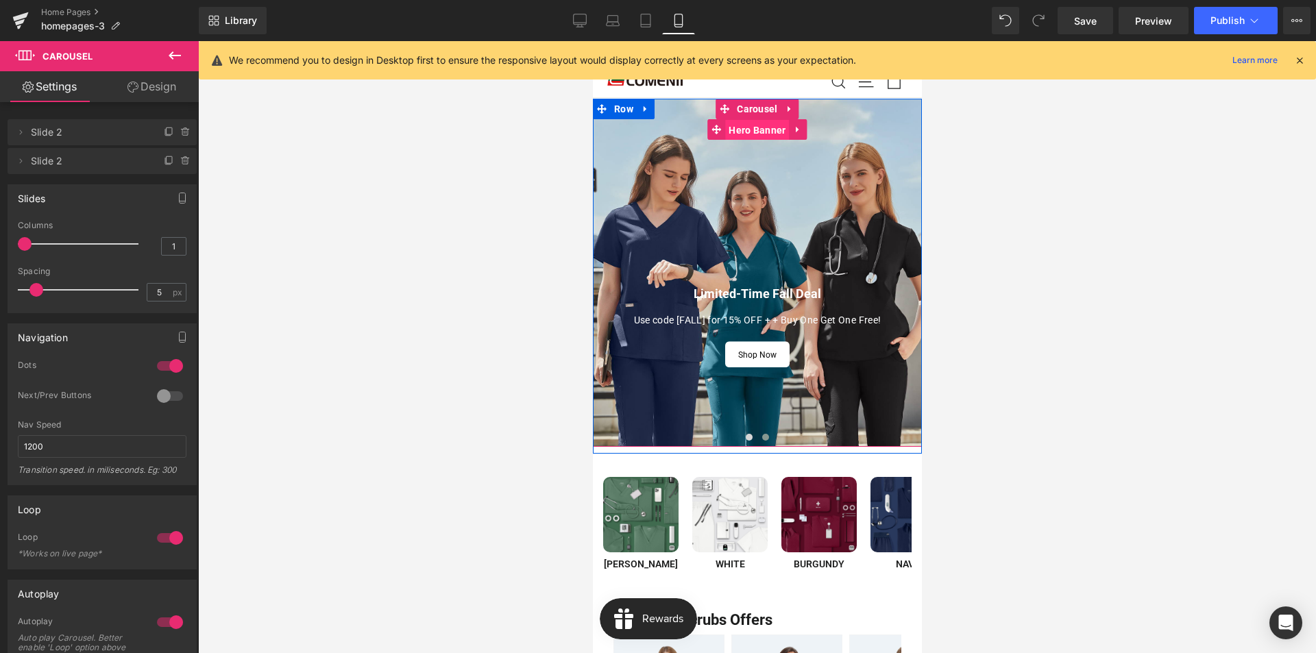
click at [746, 132] on span "Hero Banner" at bounding box center [756, 130] width 64 height 21
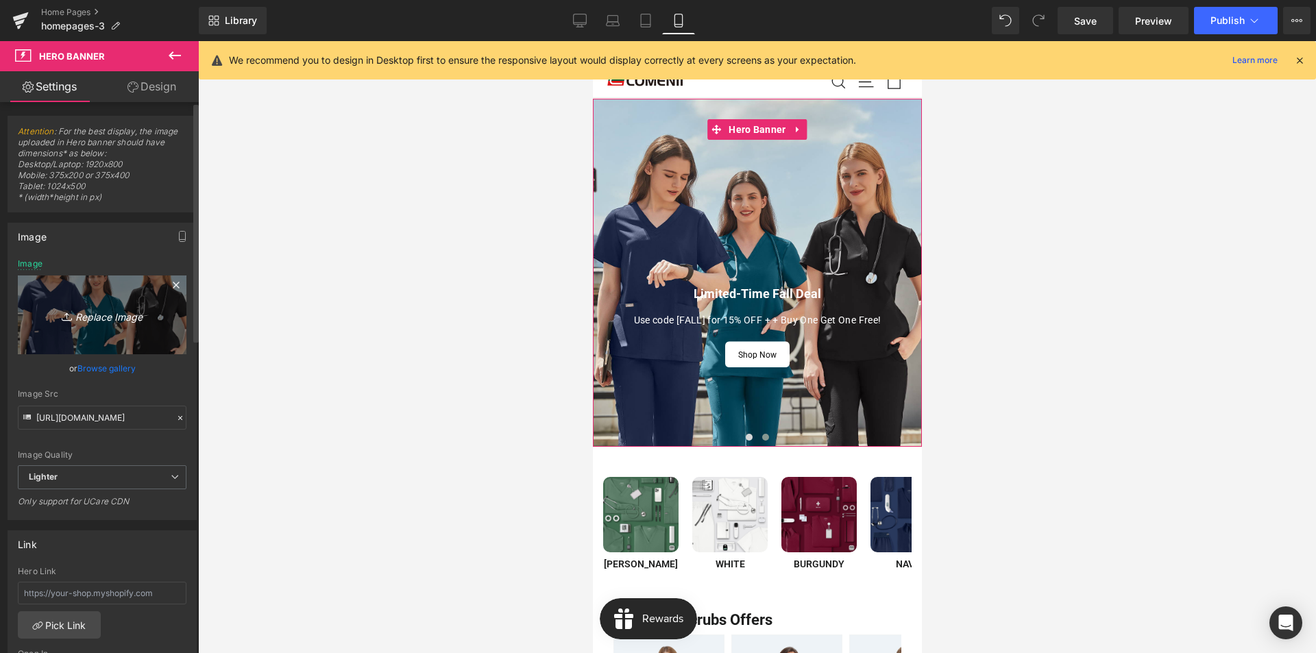
click at [99, 318] on icon "Replace Image" at bounding box center [102, 314] width 110 height 17
type input "C:\fakepath\2首页买一送一banner-手机.jpg"
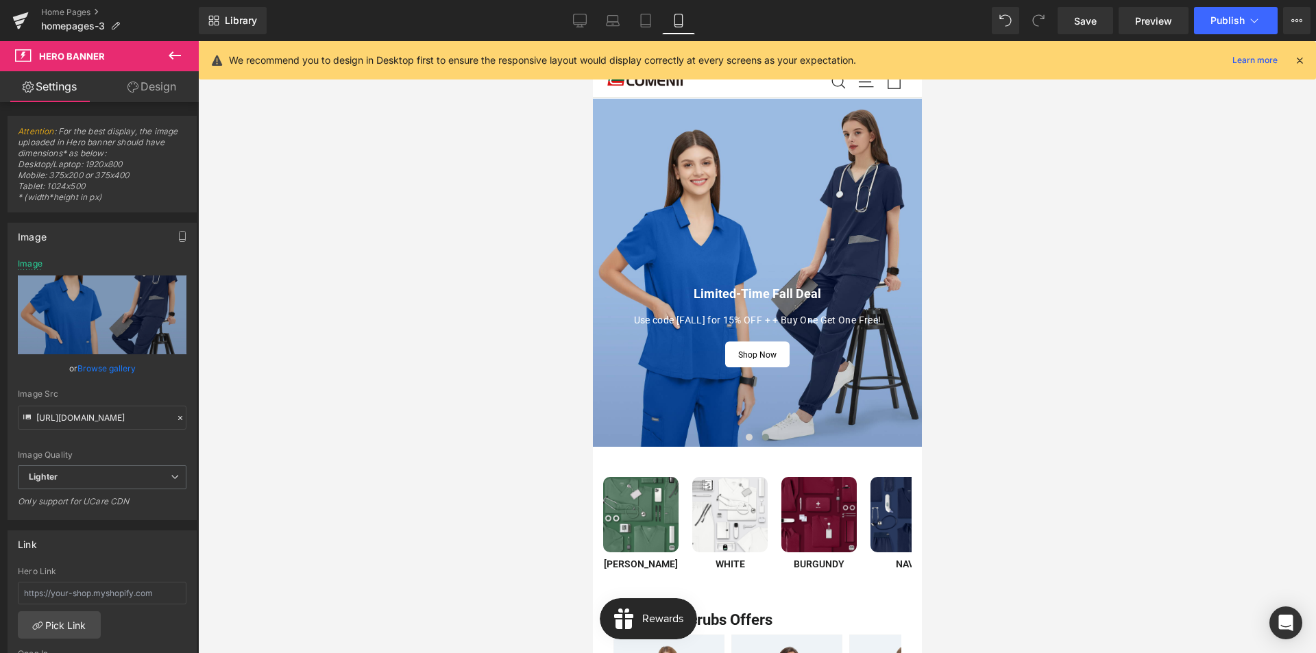
click at [1298, 61] on icon at bounding box center [1299, 60] width 12 height 12
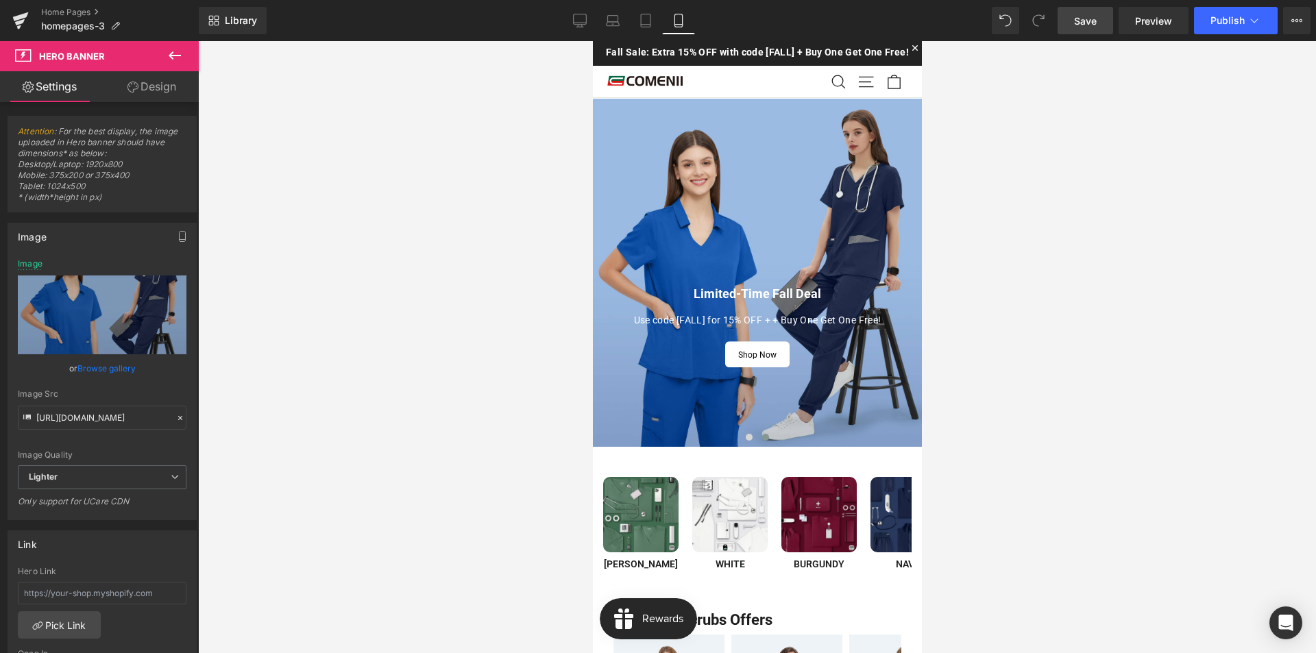
click at [1089, 23] on span "Save" at bounding box center [1085, 21] width 23 height 14
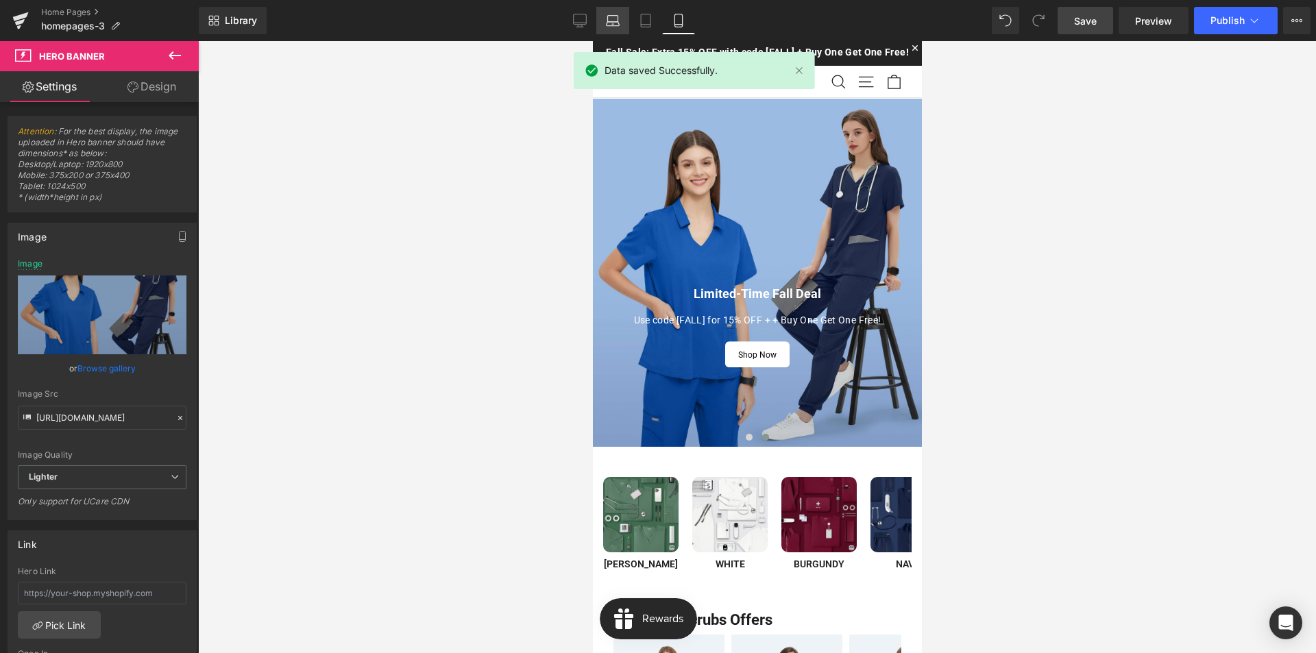
click at [618, 21] on icon at bounding box center [613, 19] width 10 height 6
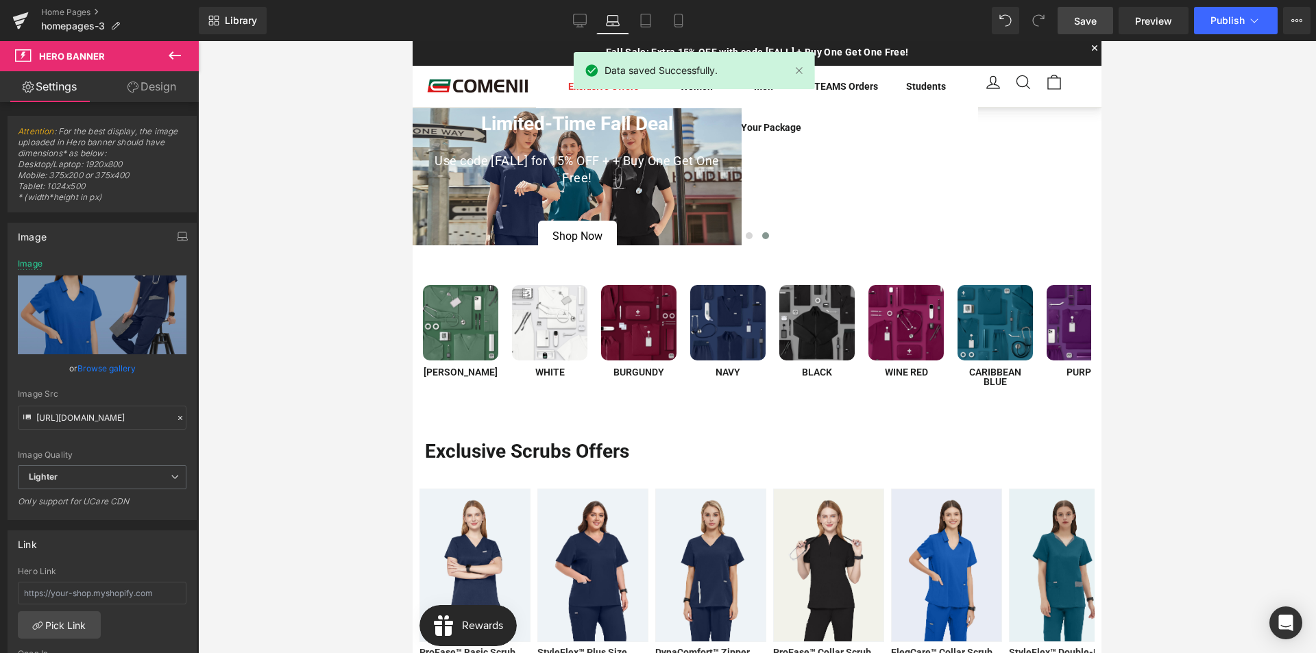
scroll to position [10, 0]
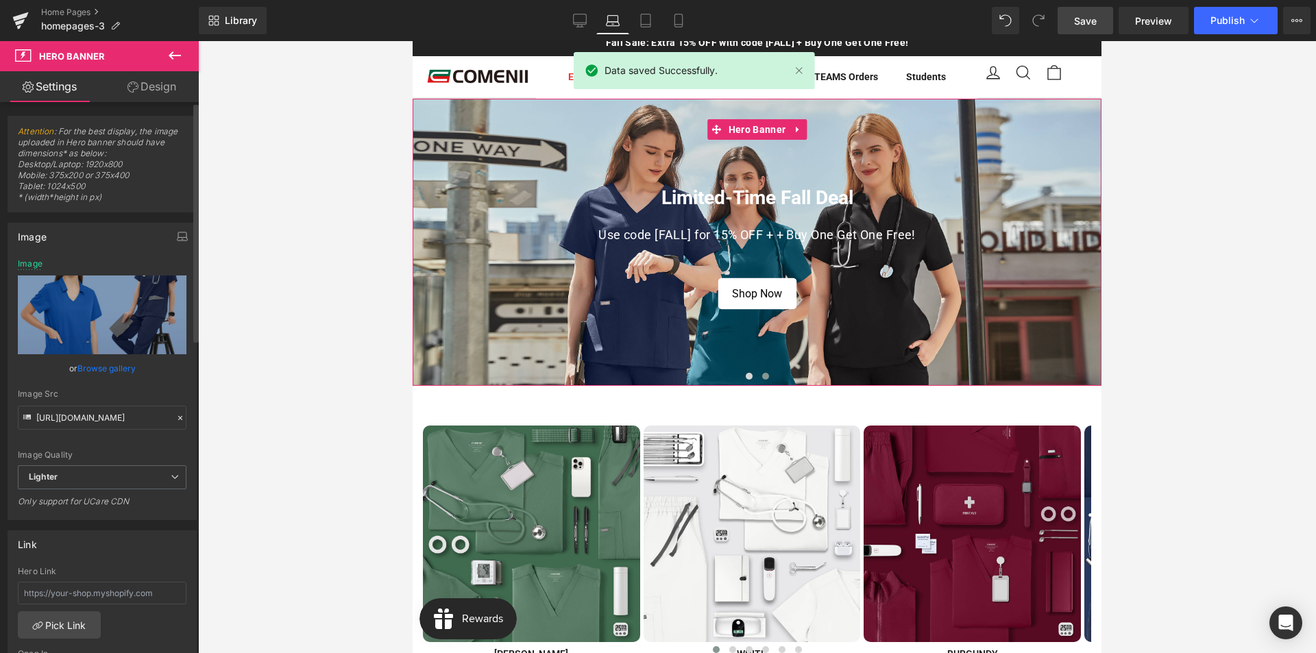
click at [105, 368] on link "Browse gallery" at bounding box center [106, 368] width 58 height 24
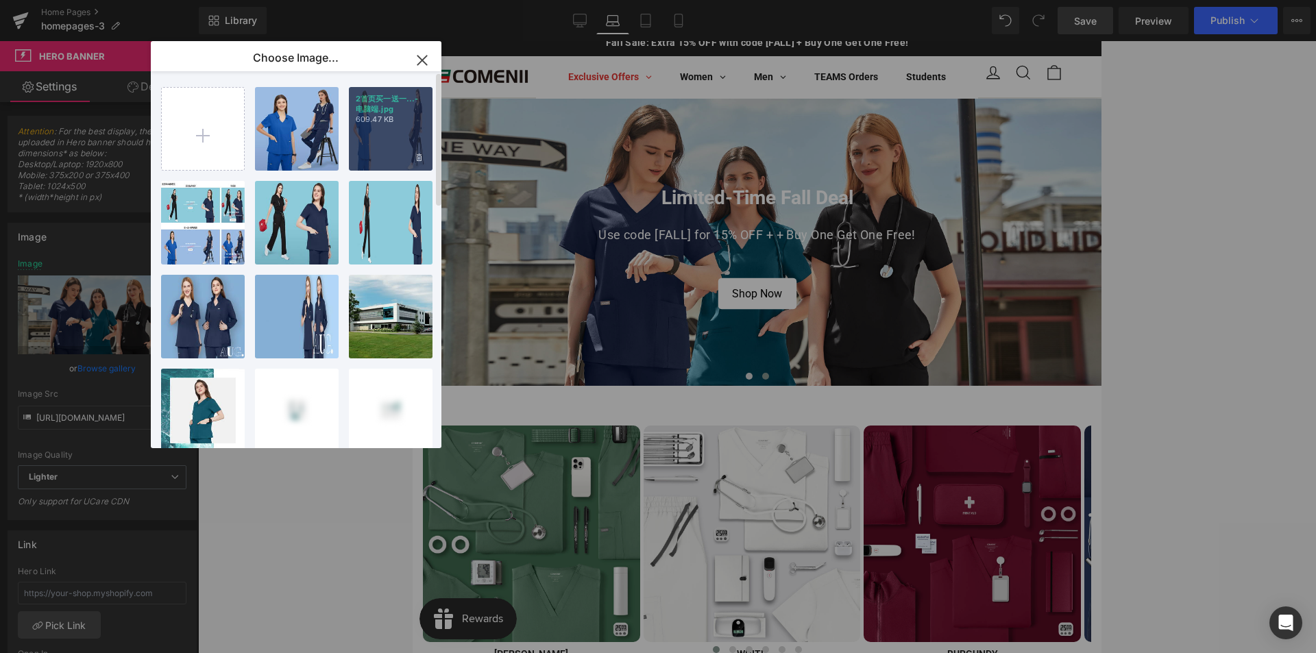
click at [397, 124] on p "609.47 KB" at bounding box center [391, 119] width 70 height 10
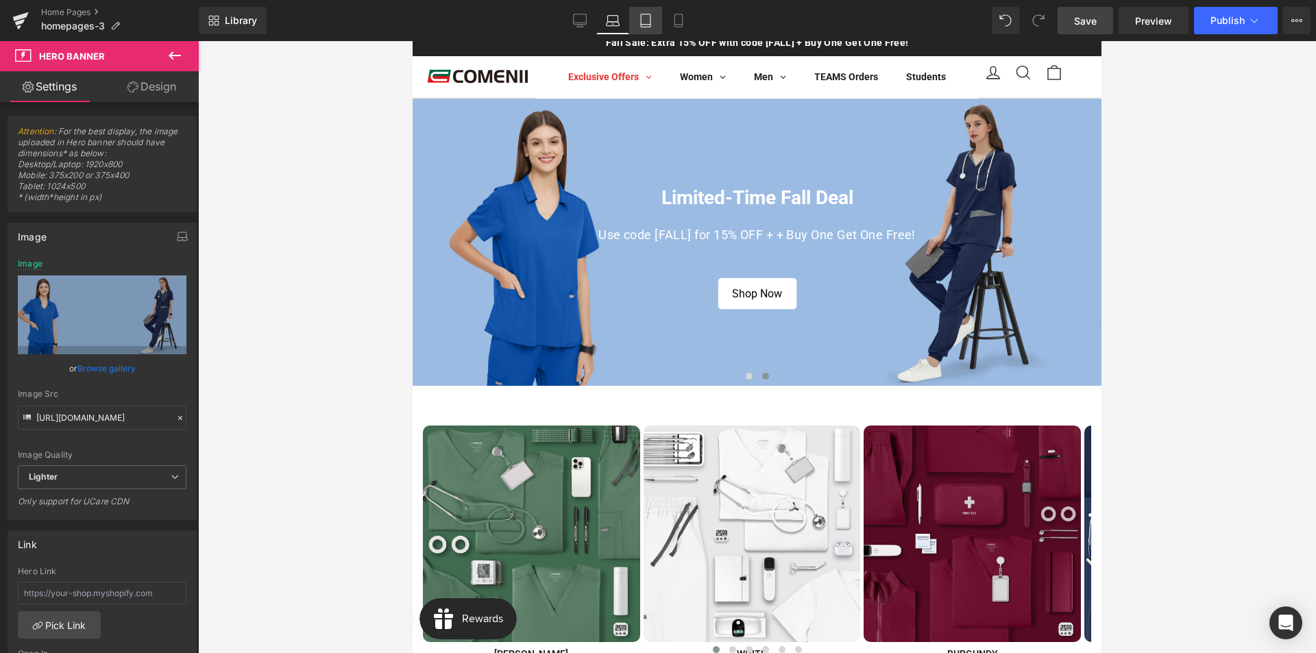
click at [638, 19] on link "Tablet" at bounding box center [645, 20] width 33 height 27
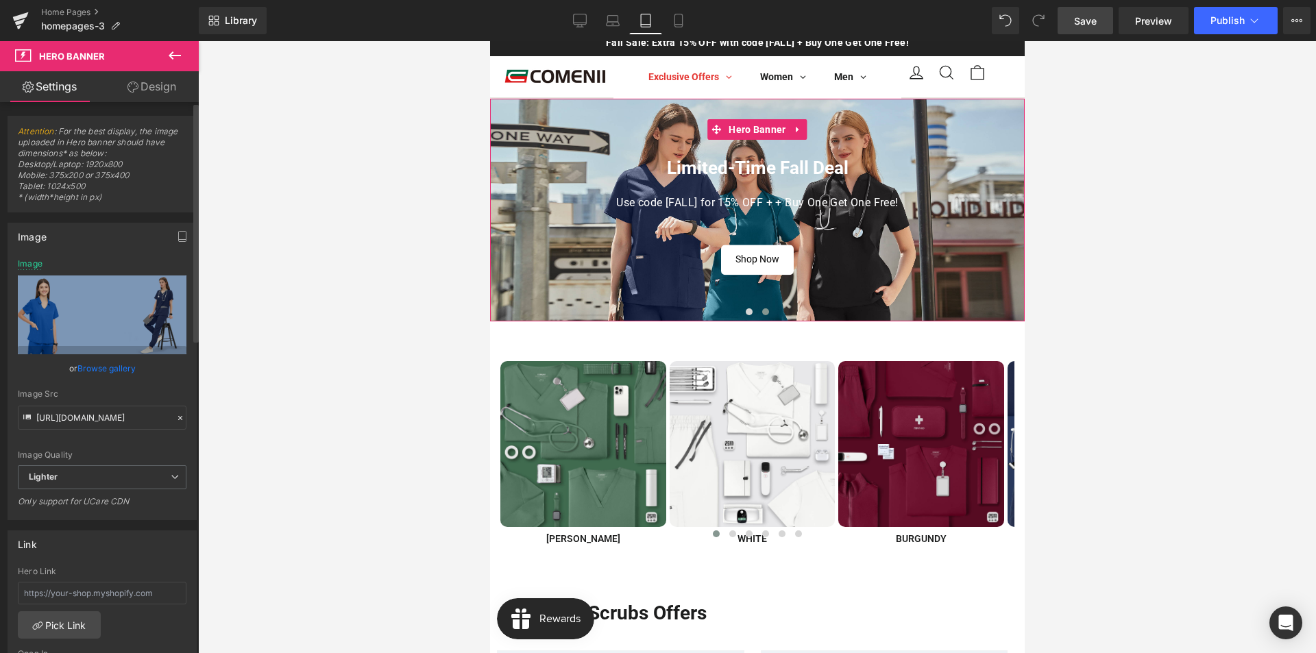
click at [115, 374] on link "Browse gallery" at bounding box center [106, 368] width 58 height 24
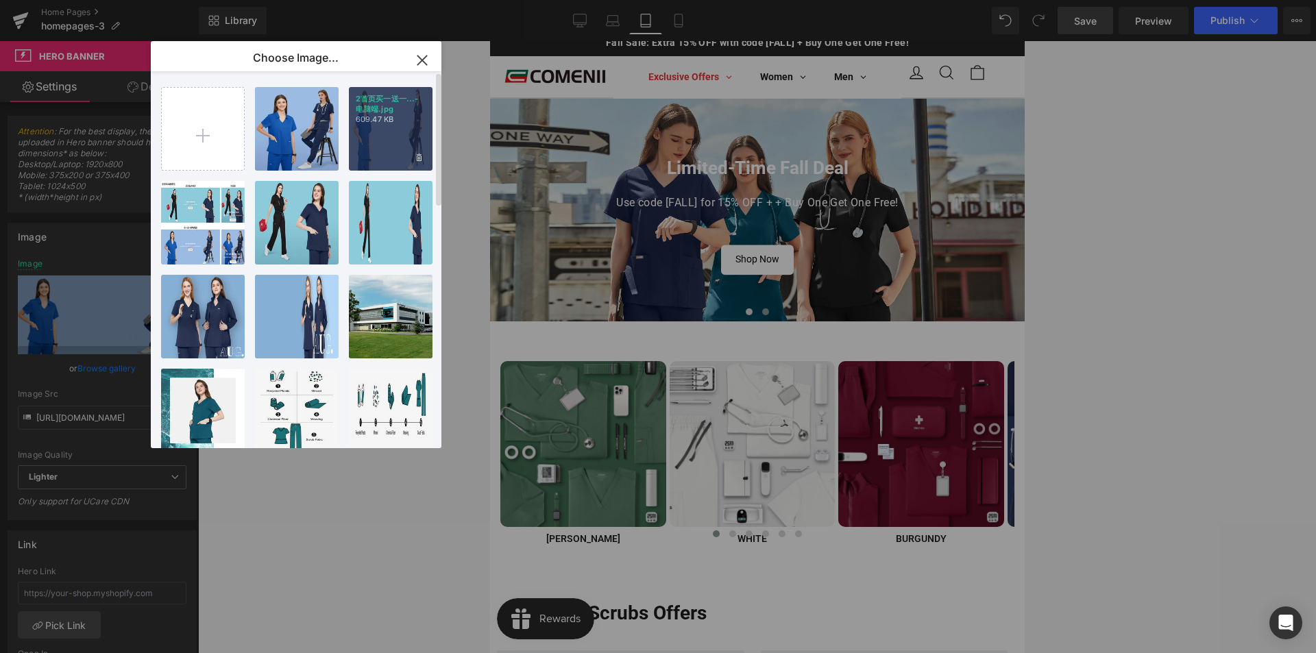
click at [372, 121] on p "609.47 KB" at bounding box center [391, 119] width 70 height 10
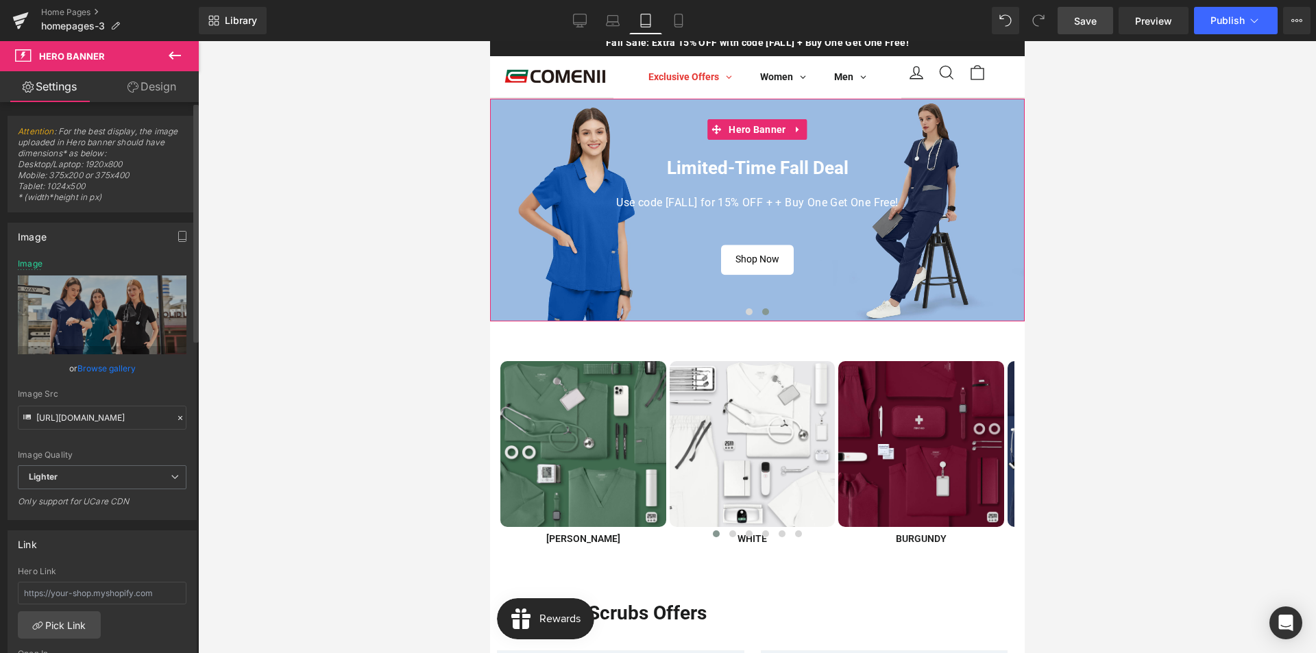
click at [93, 367] on link "Browse gallery" at bounding box center [106, 368] width 58 height 24
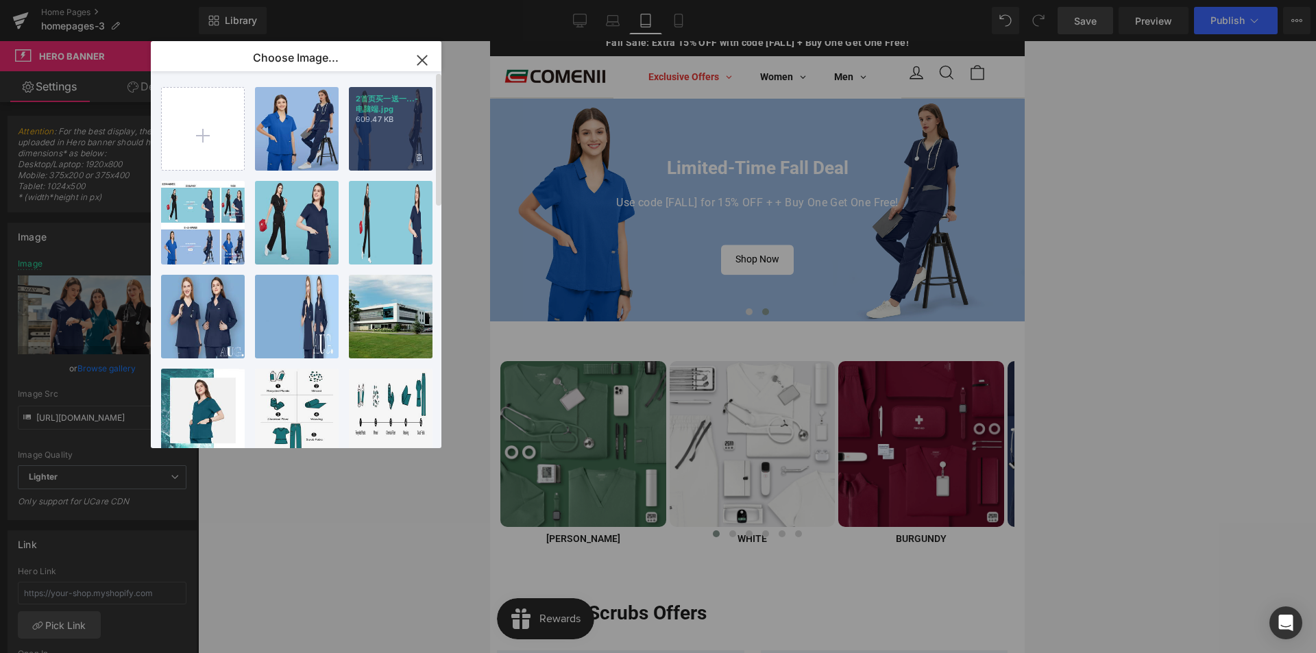
click at [413, 113] on p "2首页买一送一...-电脑端.jpg" at bounding box center [391, 104] width 70 height 21
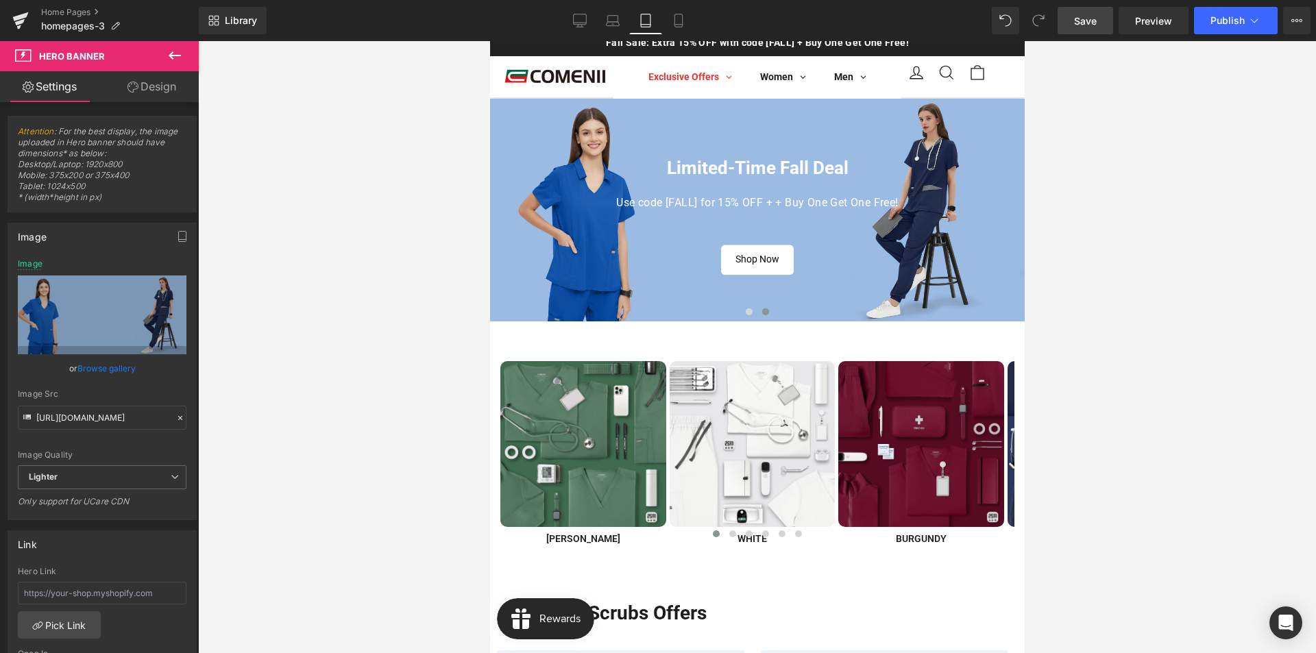
click at [1092, 26] on span "Save" at bounding box center [1085, 21] width 23 height 14
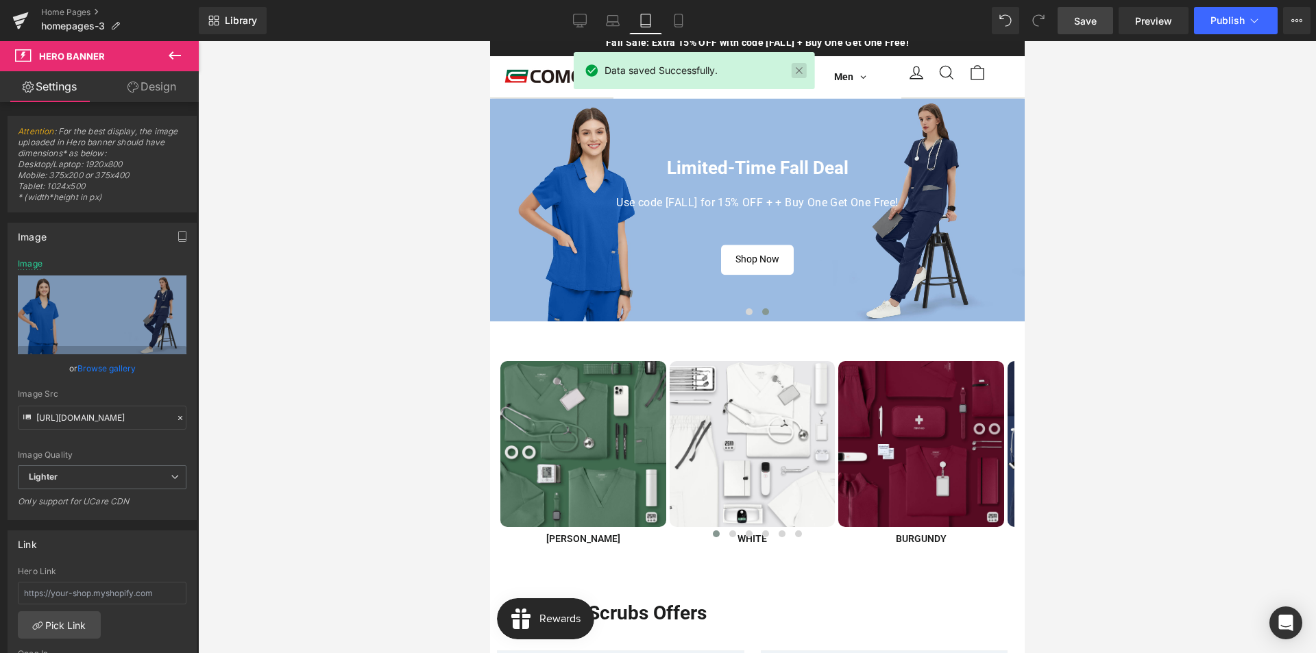
drag, startPoint x: 802, startPoint y: 73, endPoint x: 266, endPoint y: 18, distance: 539.2
click at [802, 73] on link at bounding box center [798, 70] width 15 height 15
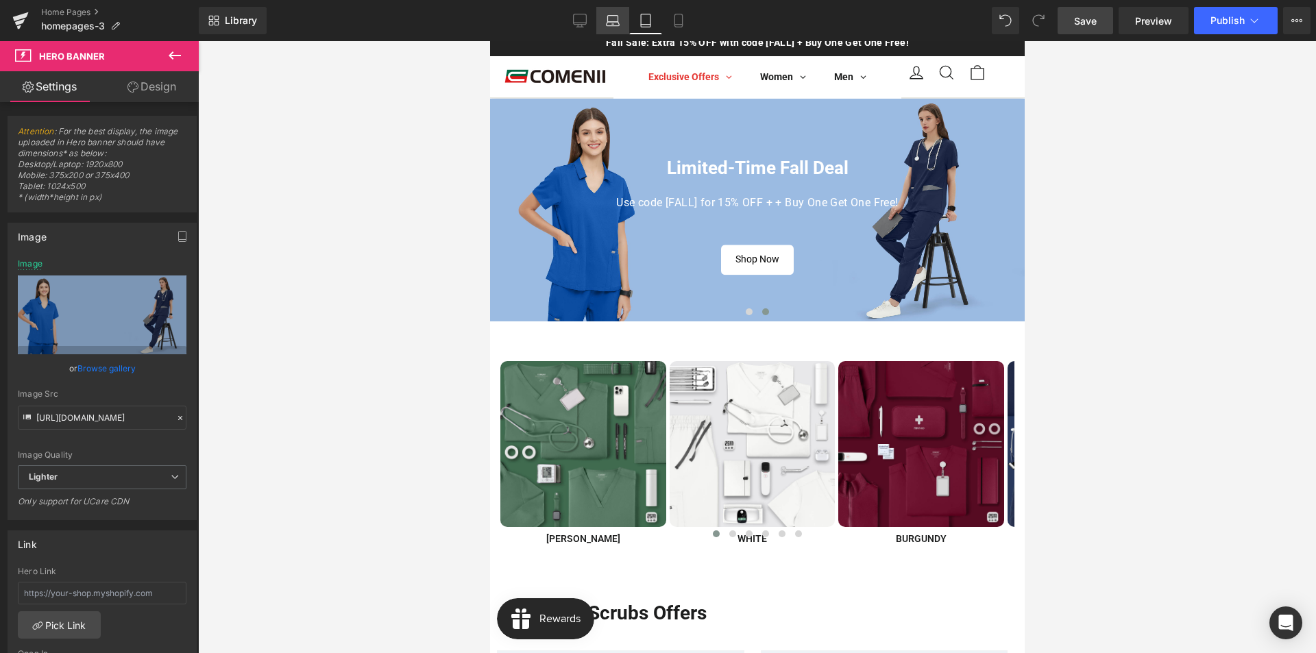
click at [621, 25] on link "Laptop" at bounding box center [612, 20] width 33 height 27
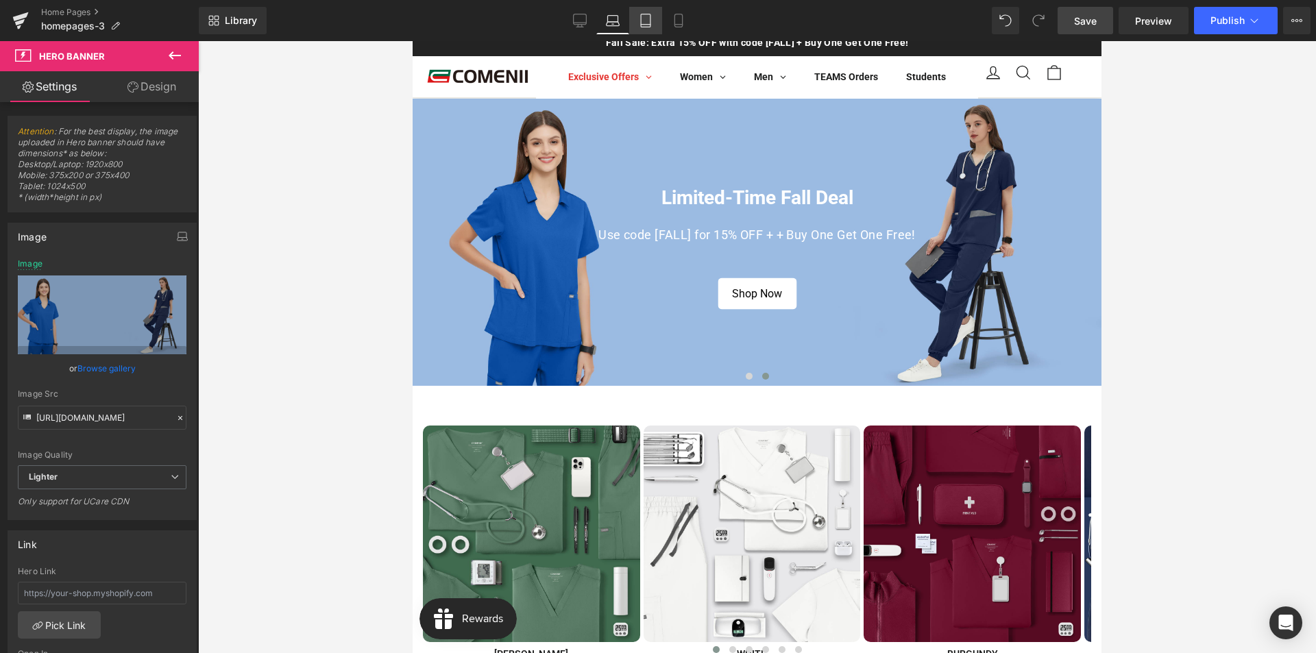
click at [643, 25] on icon at bounding box center [646, 25] width 10 height 0
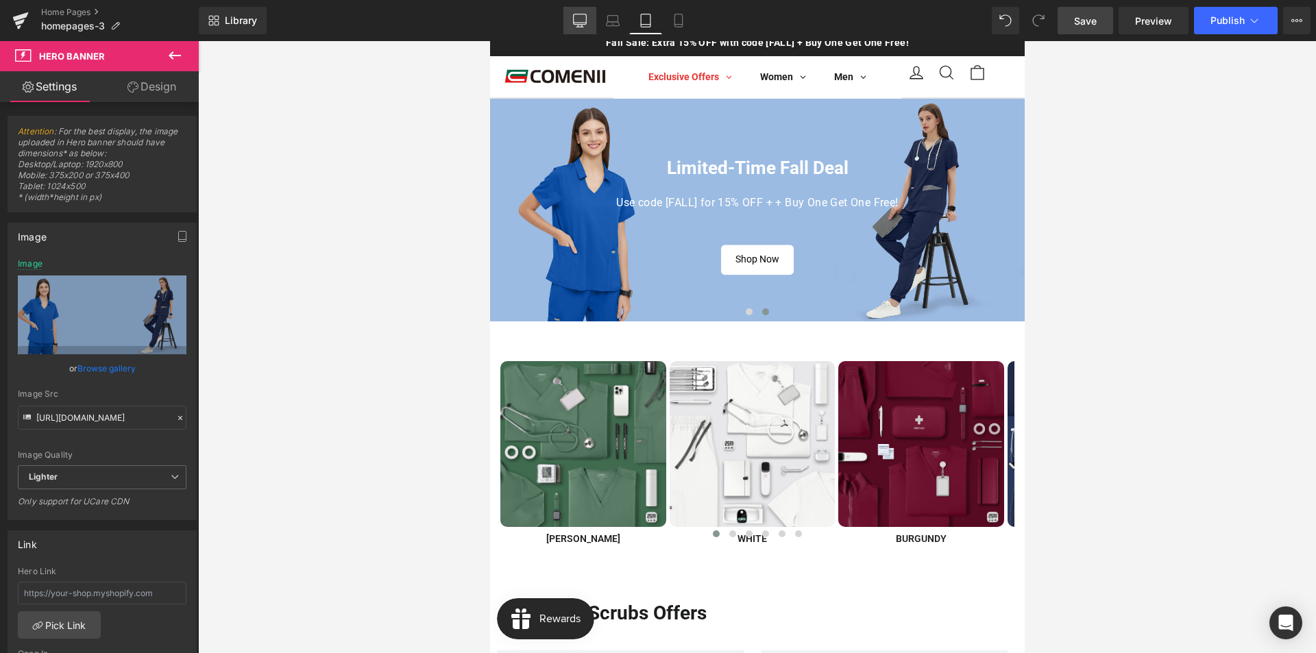
click at [579, 23] on icon at bounding box center [580, 21] width 14 height 14
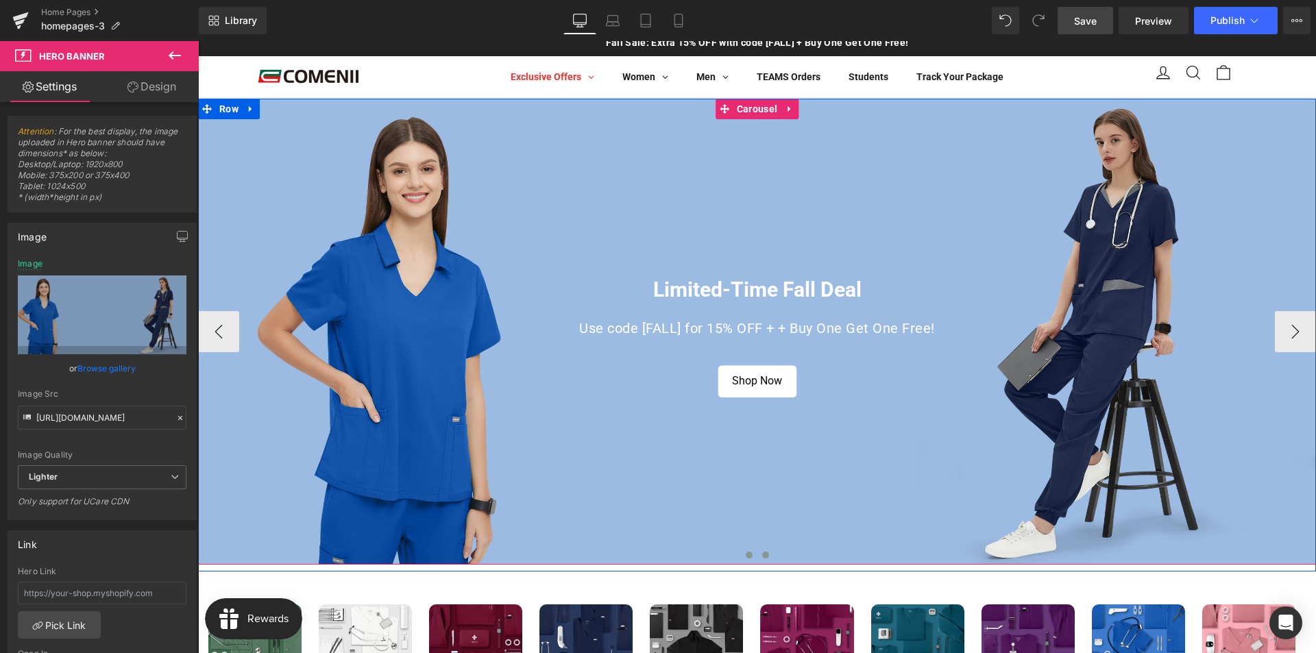
click at [745, 554] on span at bounding box center [748, 555] width 7 height 7
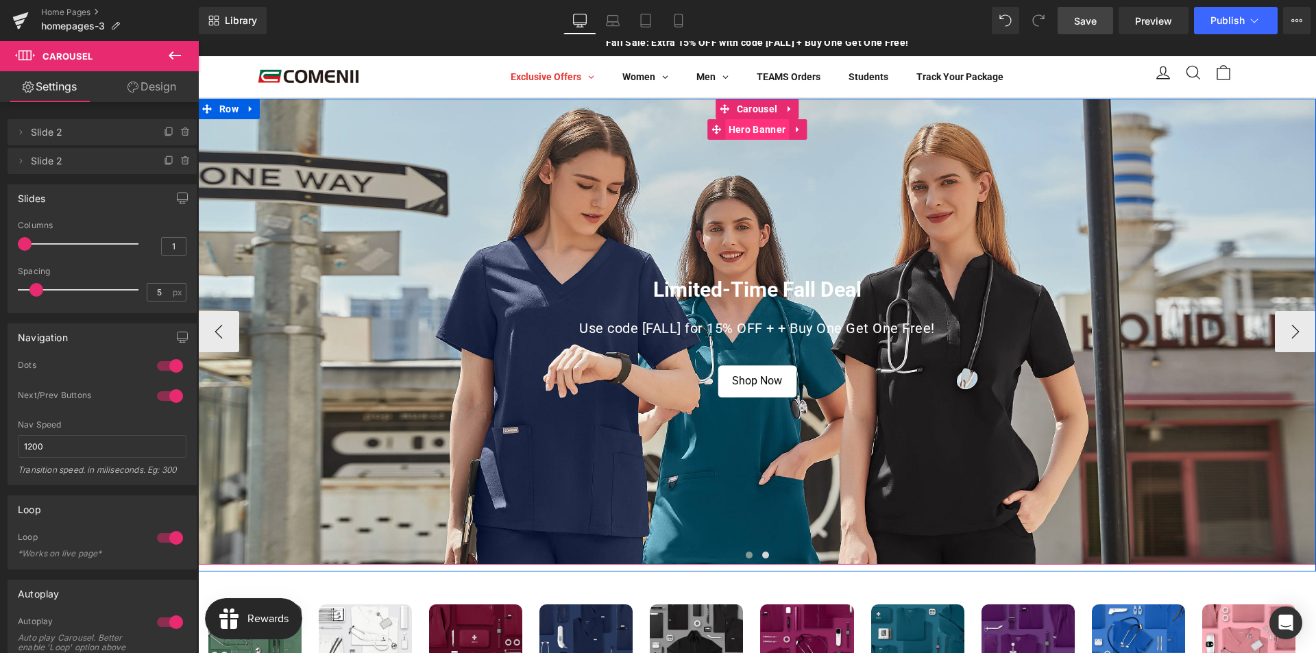
click at [740, 133] on span "Hero Banner" at bounding box center [757, 129] width 64 height 21
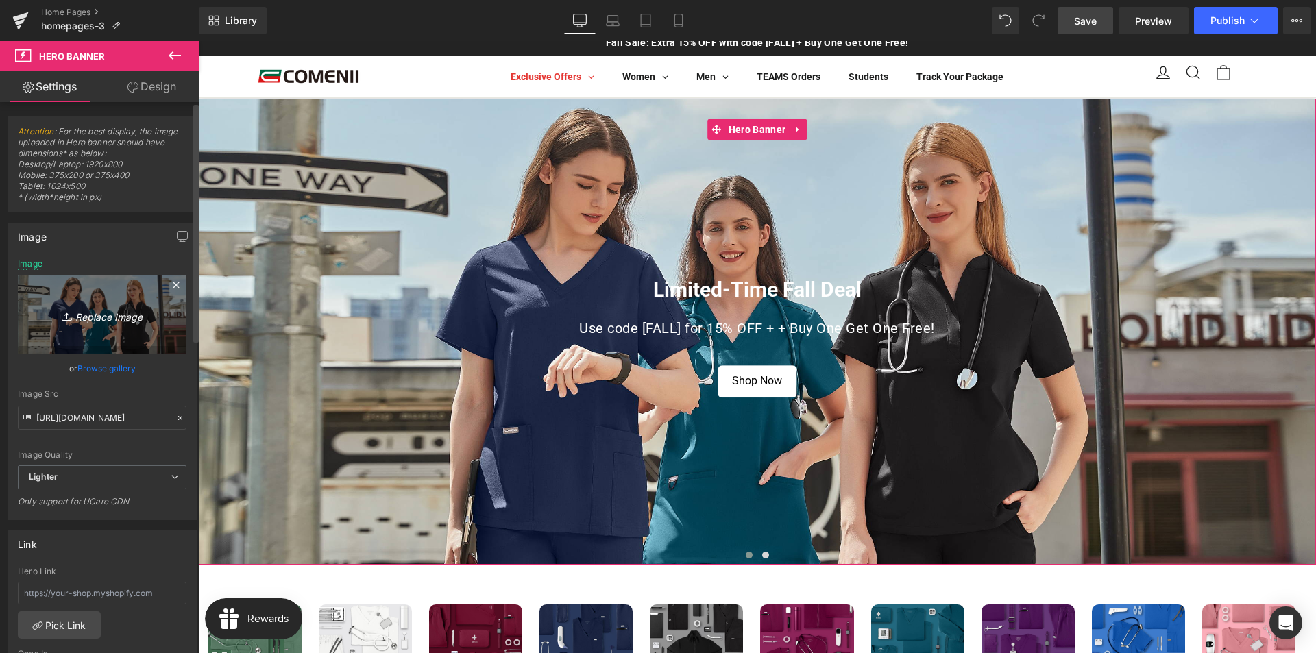
click at [107, 321] on icon "Replace Image" at bounding box center [102, 314] width 110 height 17
type input "C:\fakepath\1首页活动banner-电脑端.jpg"
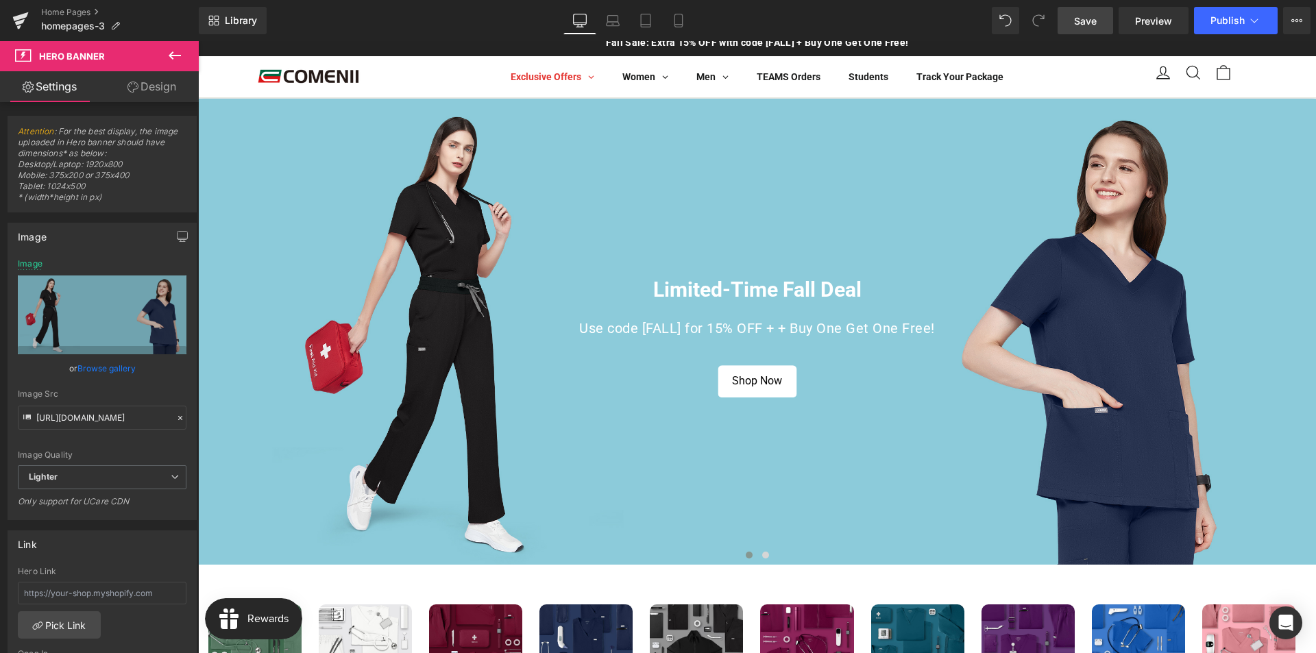
click at [1081, 29] on link "Save" at bounding box center [1084, 20] width 55 height 27
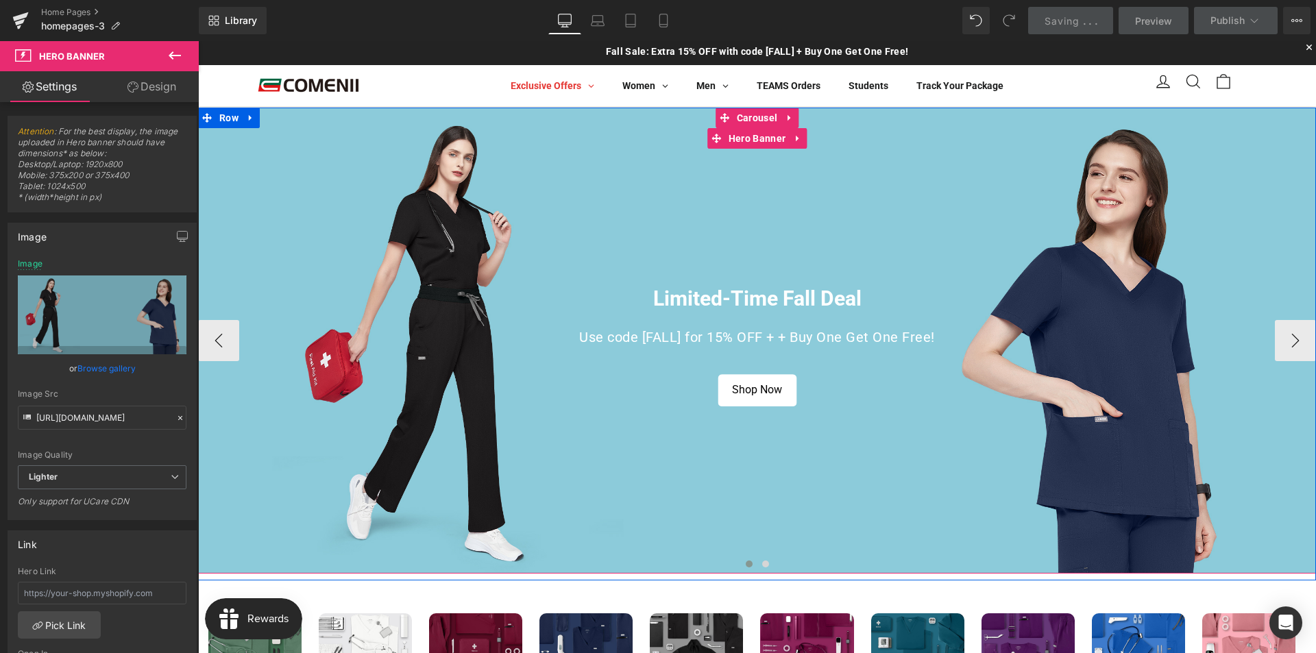
scroll to position [0, 0]
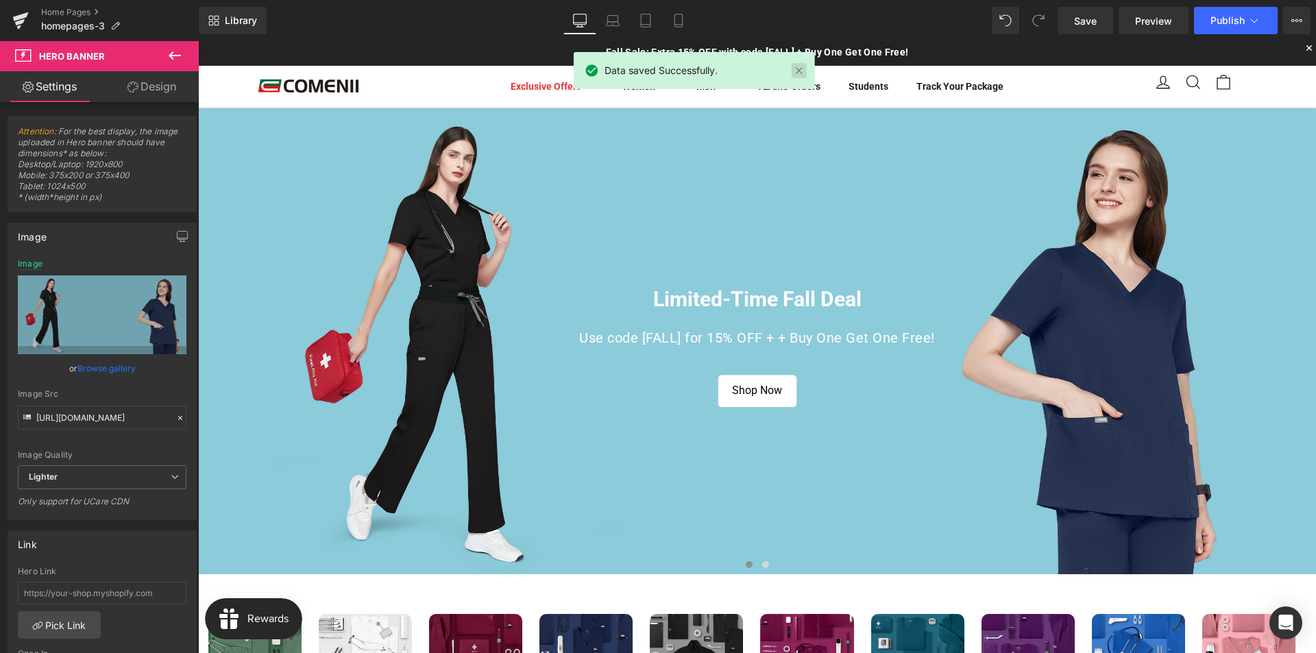
click at [795, 69] on link at bounding box center [798, 70] width 15 height 15
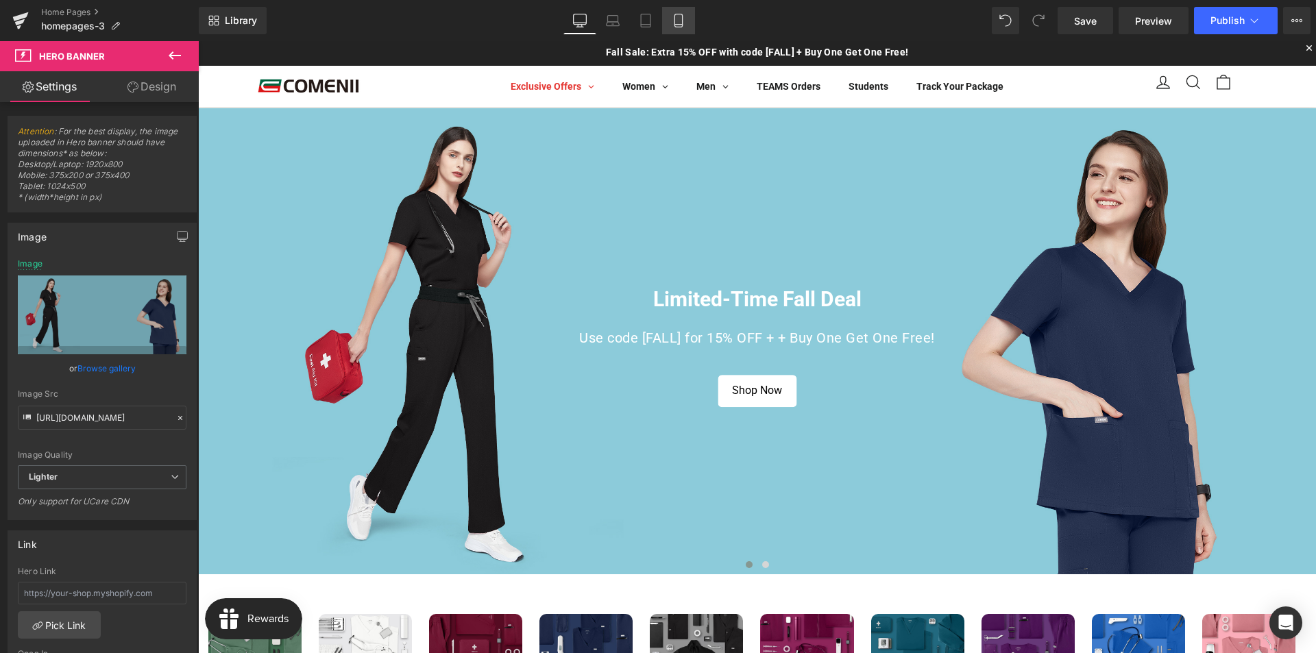
click at [676, 27] on icon at bounding box center [678, 20] width 8 height 13
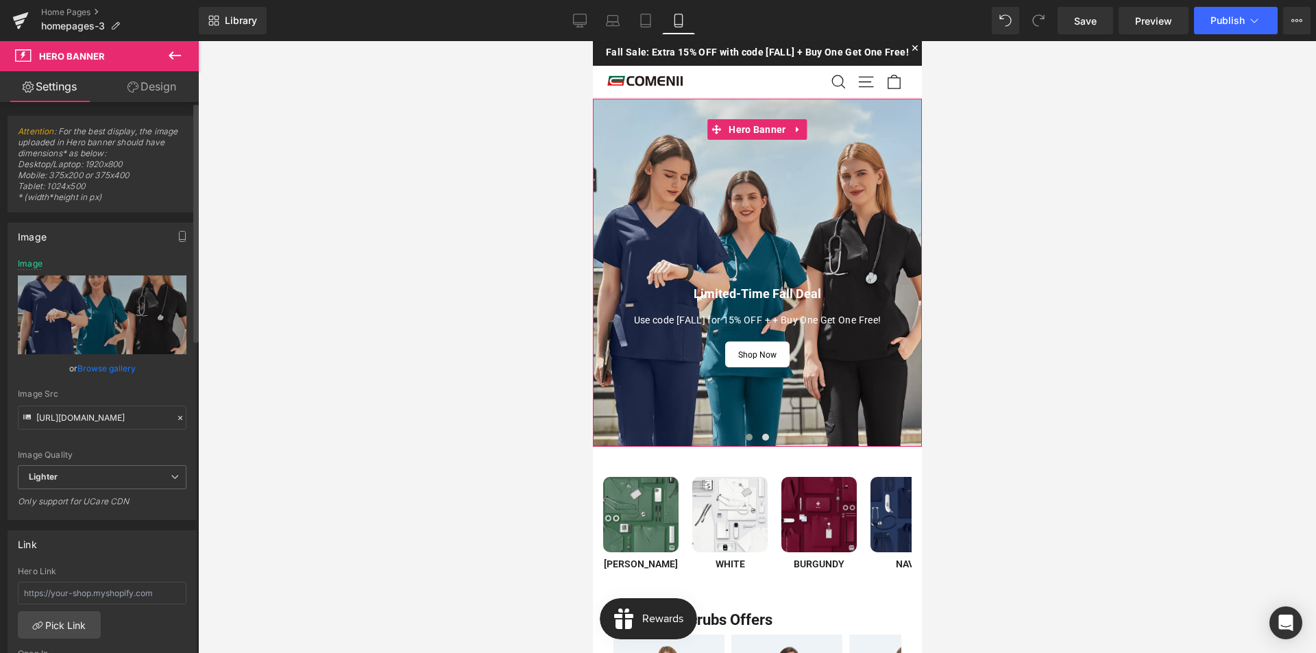
click at [120, 370] on link "Browse gallery" at bounding box center [106, 368] width 58 height 24
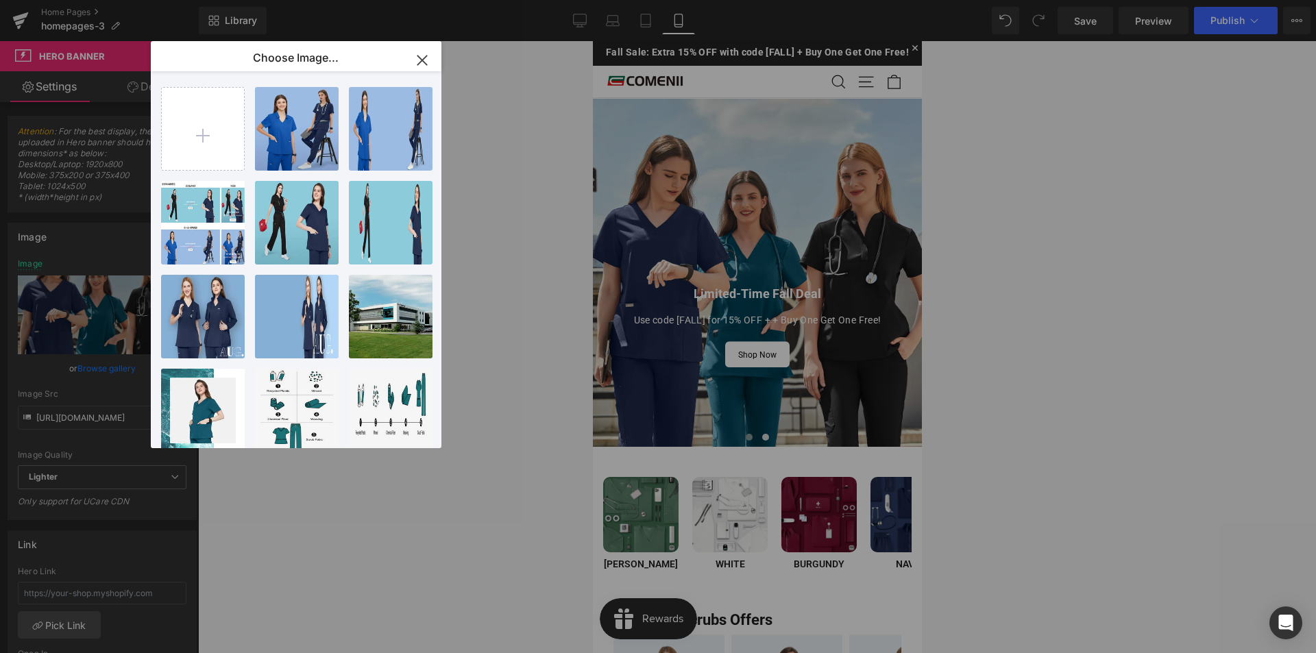
click at [420, 57] on icon "button" at bounding box center [422, 60] width 22 height 22
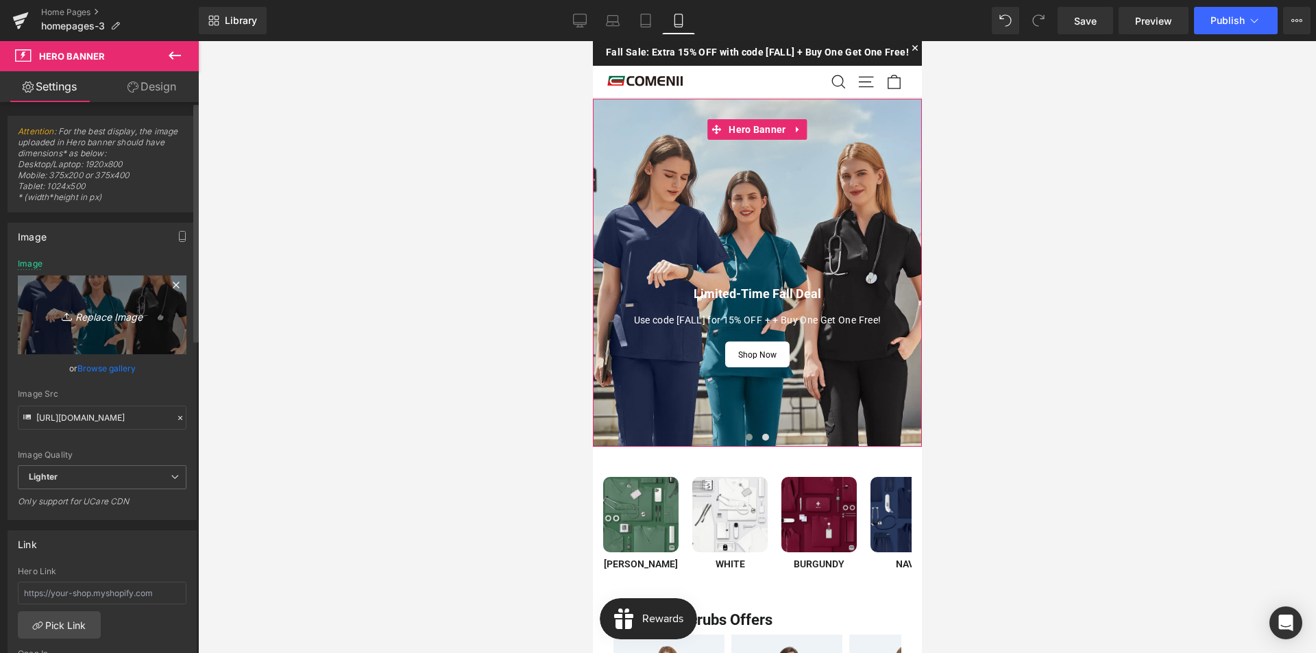
click at [97, 324] on link "Replace Image" at bounding box center [102, 314] width 169 height 79
type input "C:\fakepath\1首页活动banner-手机.jpg"
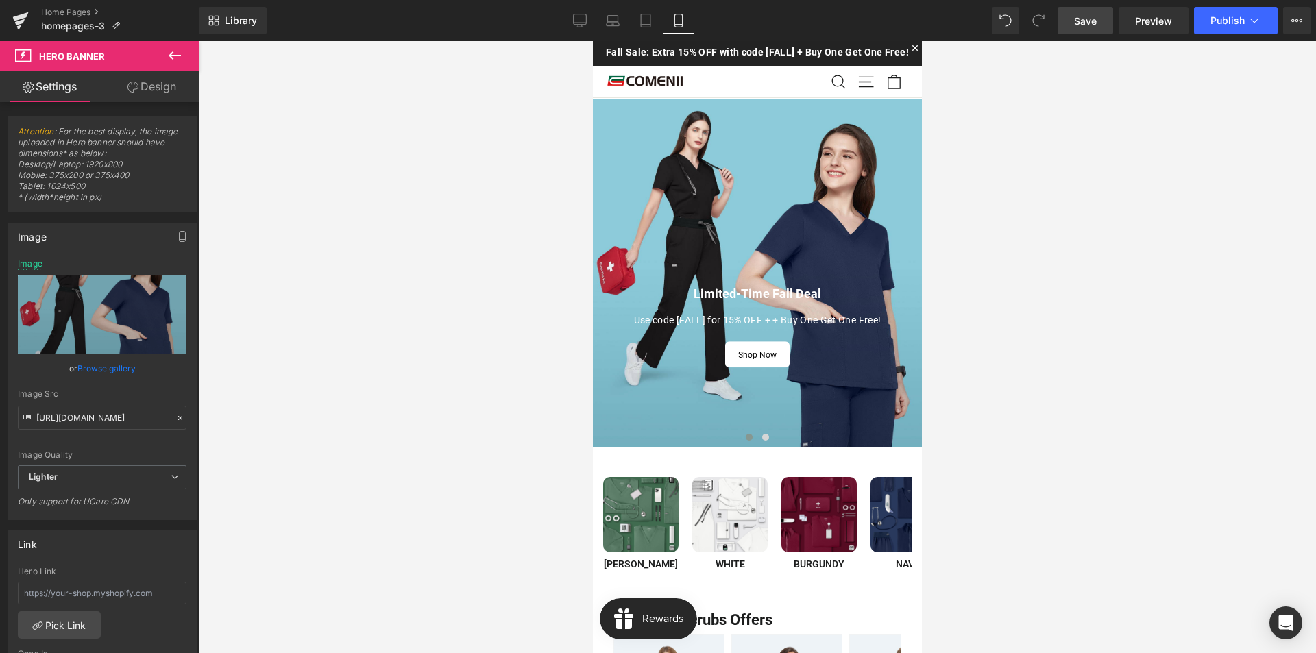
click at [1085, 24] on span "Save" at bounding box center [1085, 21] width 23 height 14
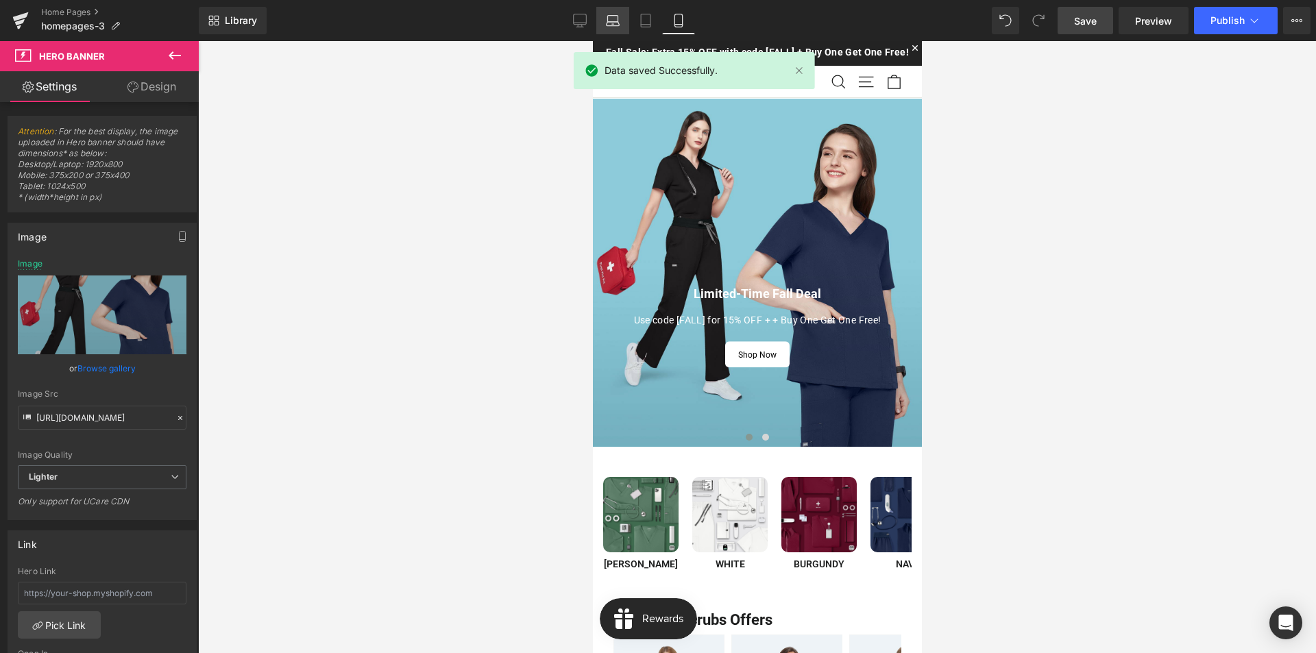
click at [611, 19] on icon at bounding box center [613, 21] width 14 height 14
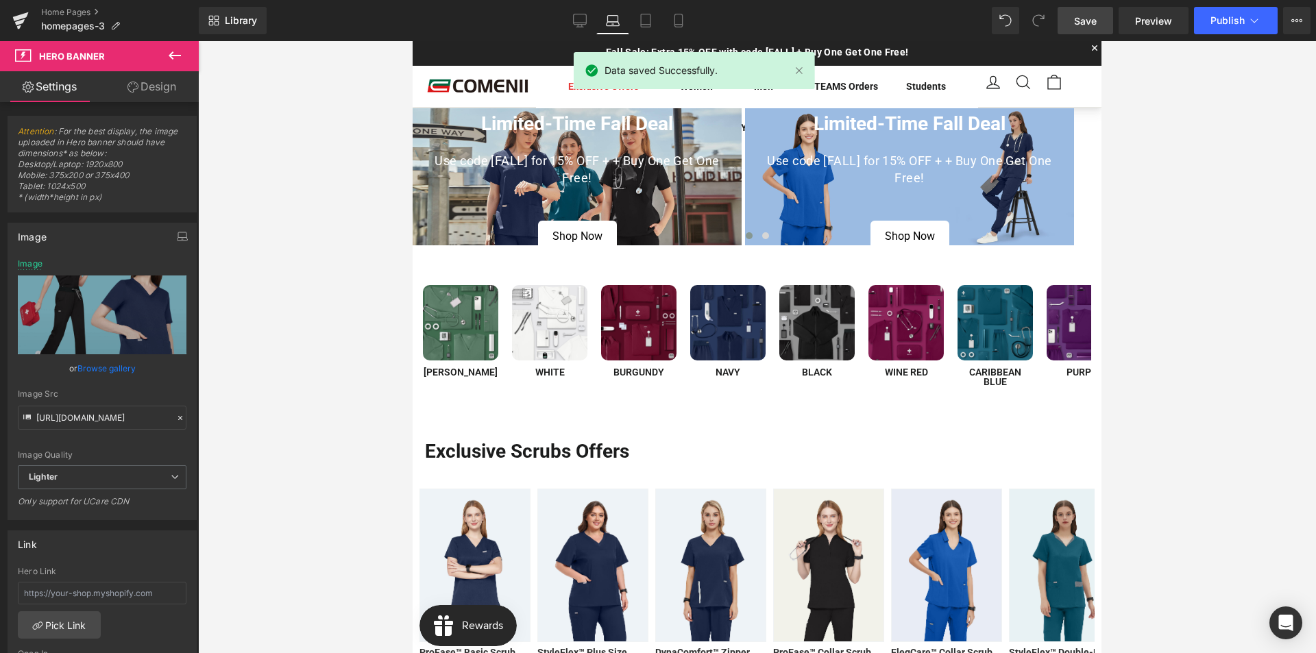
scroll to position [10, 0]
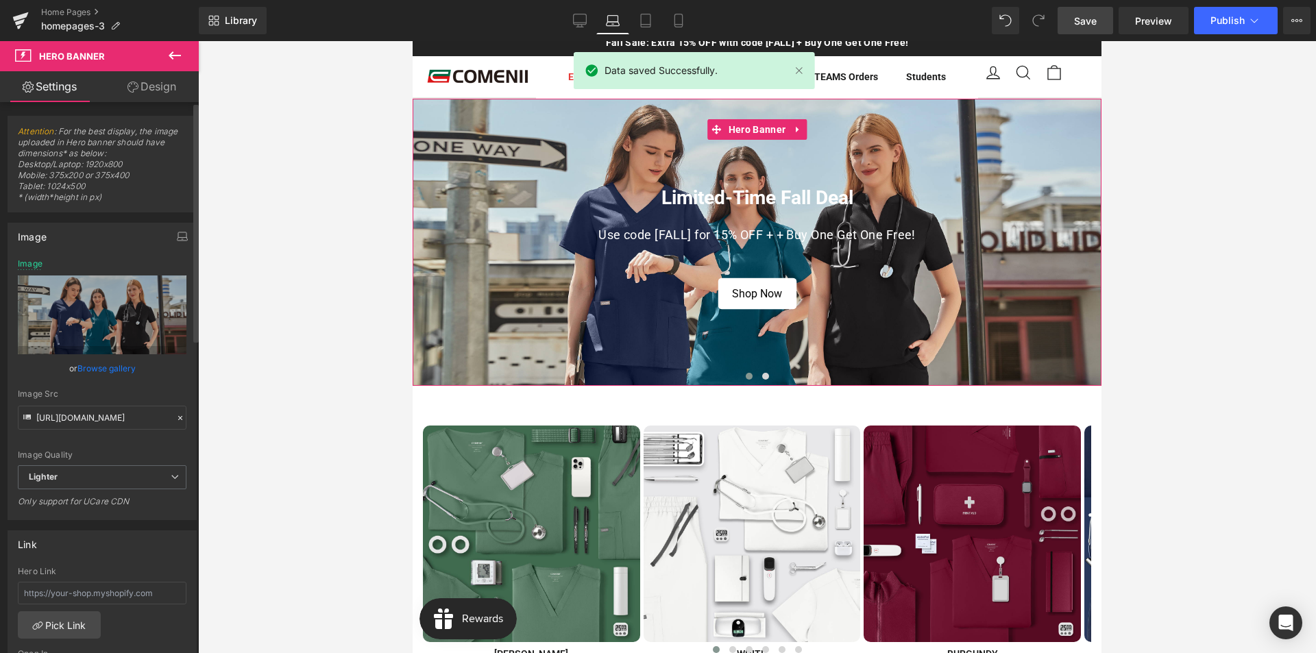
click at [100, 369] on link "Browse gallery" at bounding box center [106, 368] width 58 height 24
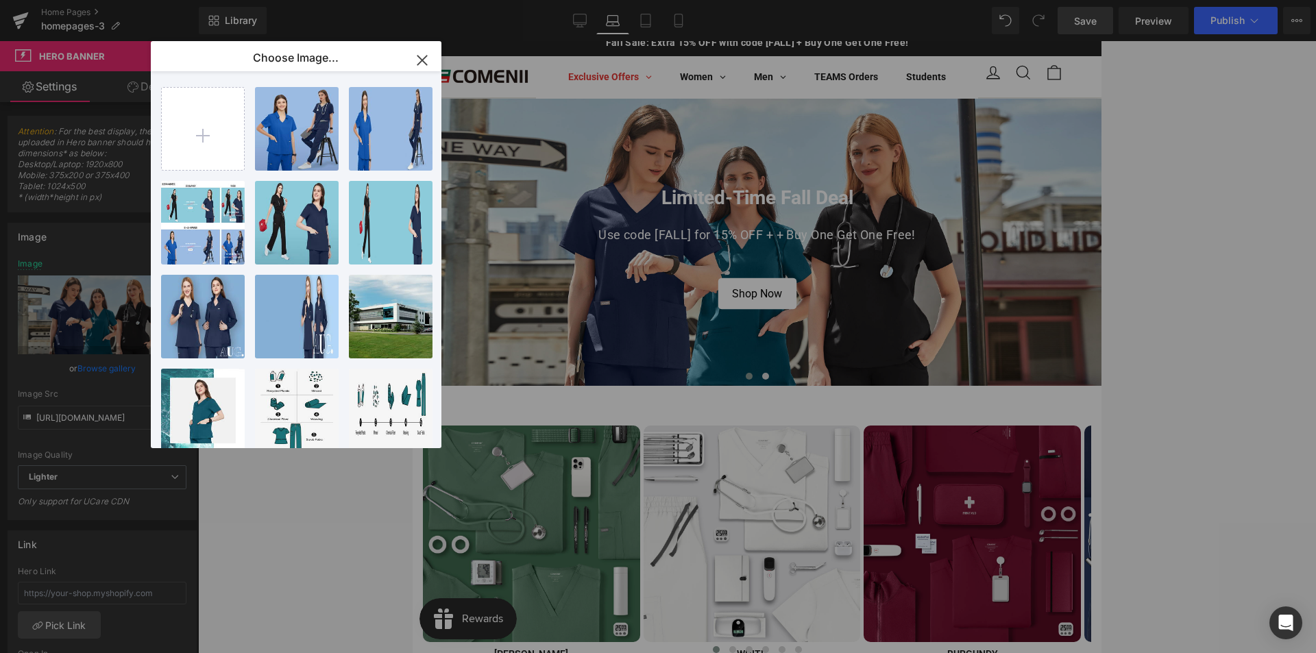
click at [417, 60] on icon "button" at bounding box center [422, 60] width 22 height 22
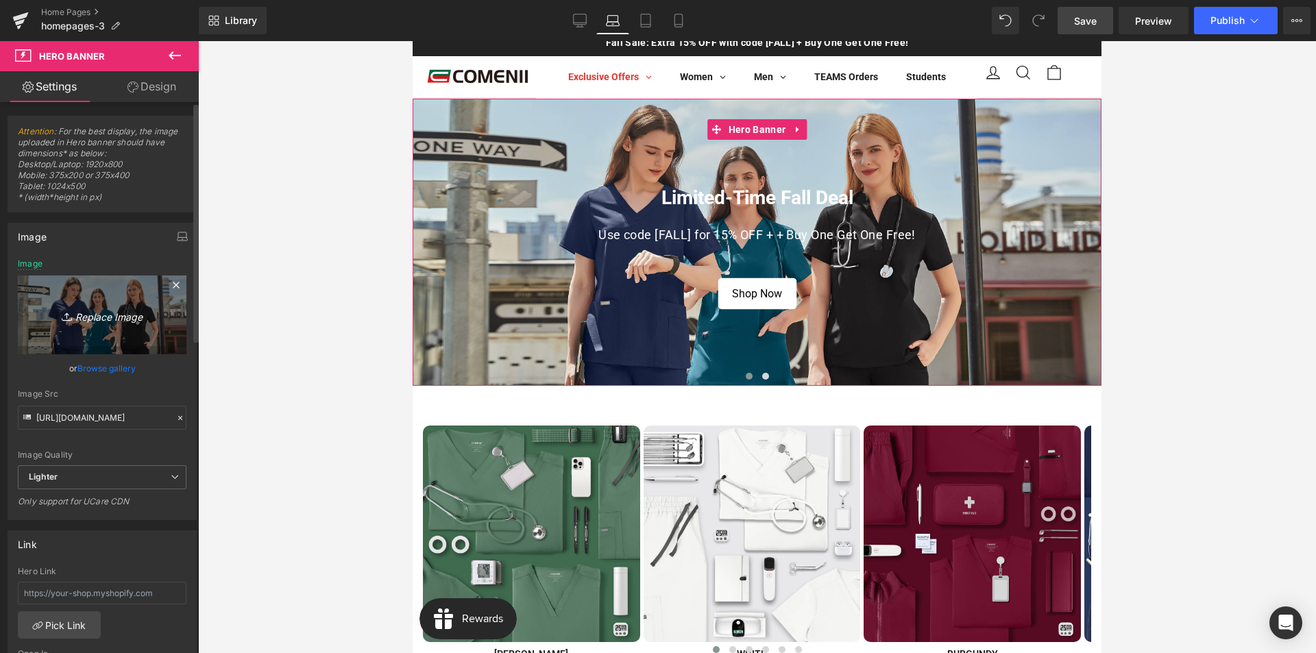
click at [117, 322] on icon "Replace Image" at bounding box center [102, 314] width 110 height 17
type input "C:\fakepath\1首页活动banner-电脑端.jpg"
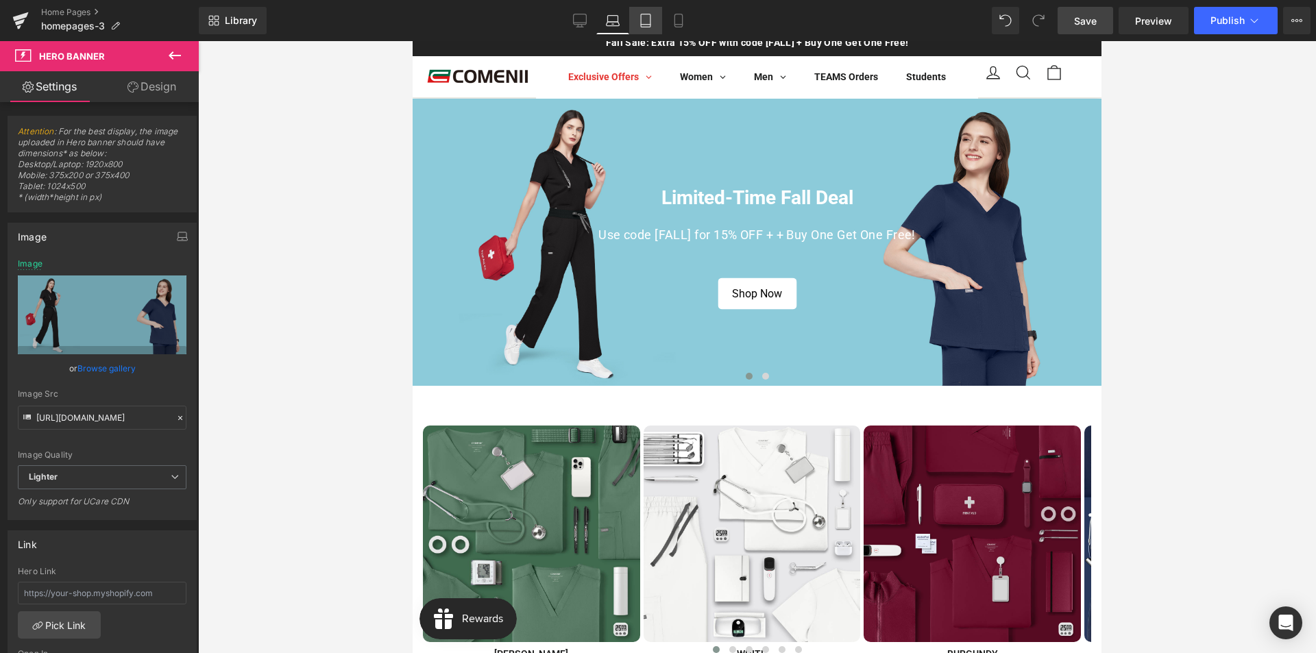
click at [645, 25] on icon at bounding box center [646, 25] width 10 height 0
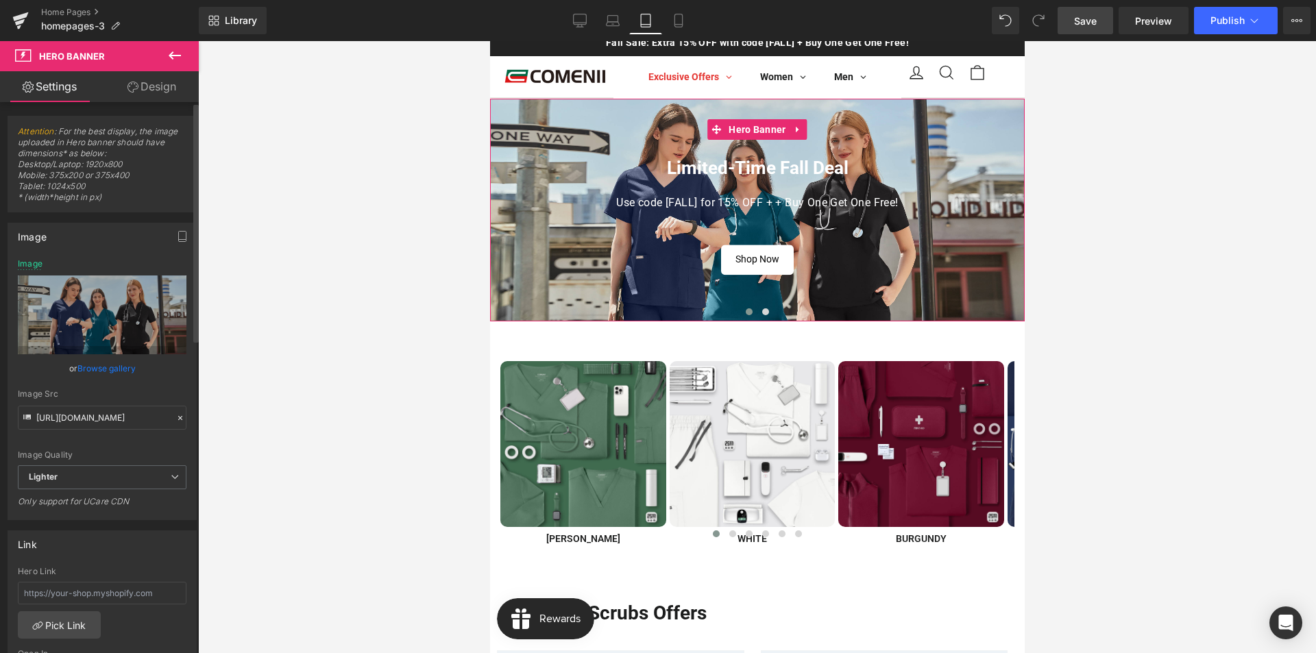
click at [106, 373] on link "Browse gallery" at bounding box center [106, 368] width 58 height 24
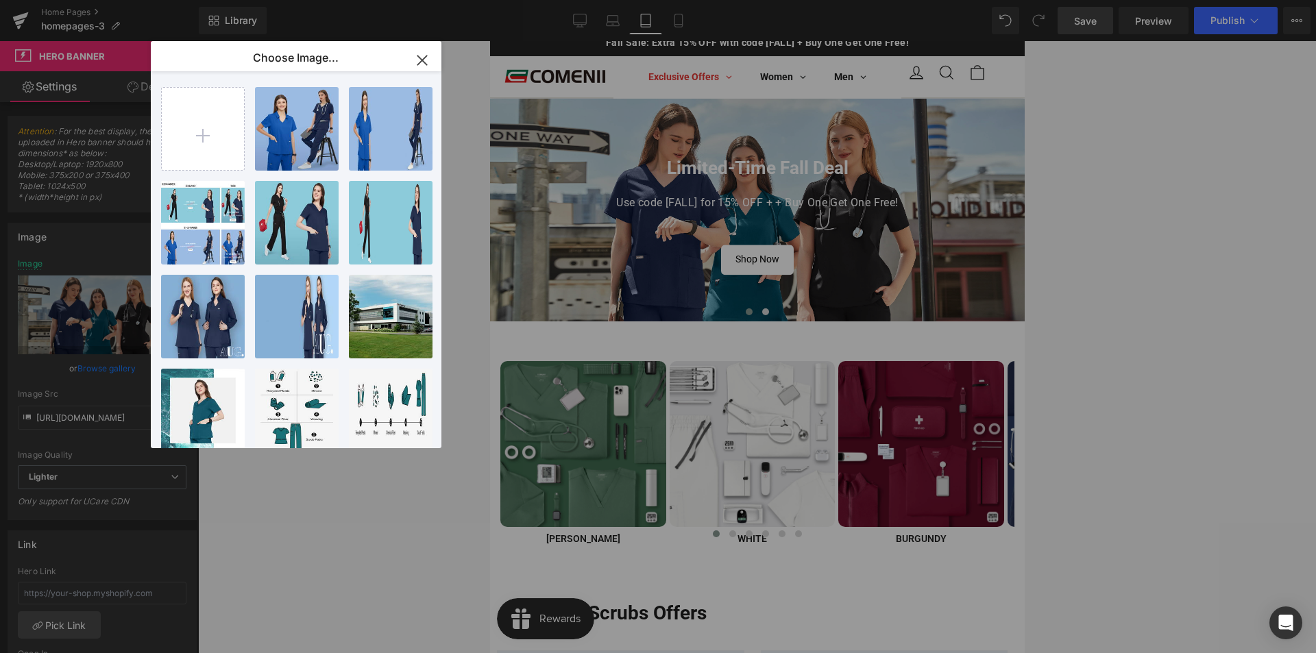
click at [425, 60] on icon "button" at bounding box center [422, 60] width 22 height 22
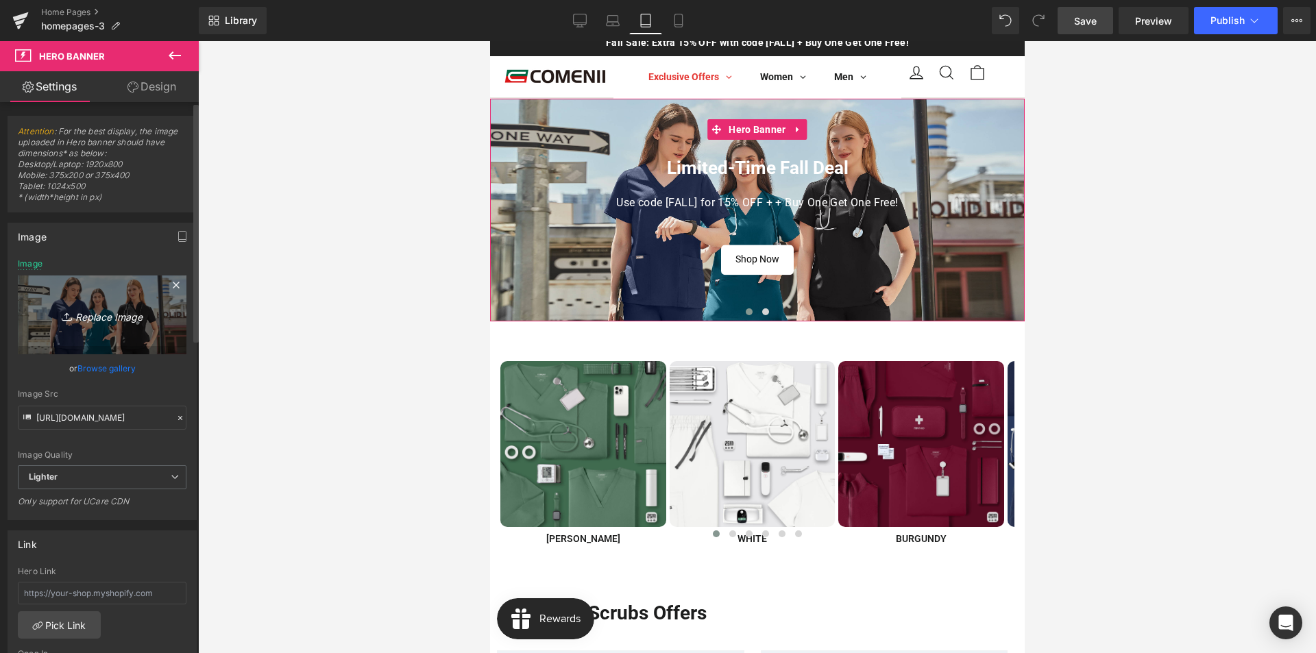
click at [98, 324] on link "Replace Image" at bounding box center [102, 314] width 169 height 79
type input "C:\fakepath\1首页活动banner-电脑端.jpg"
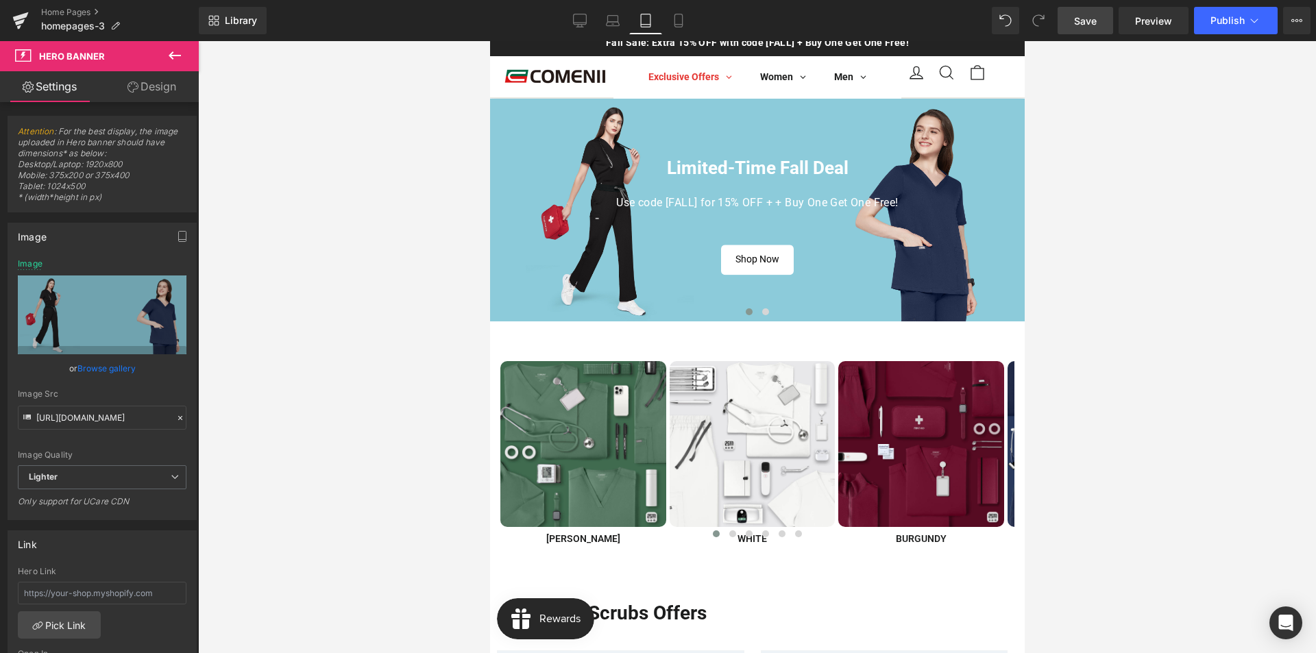
click at [1074, 25] on link "Save" at bounding box center [1084, 20] width 55 height 27
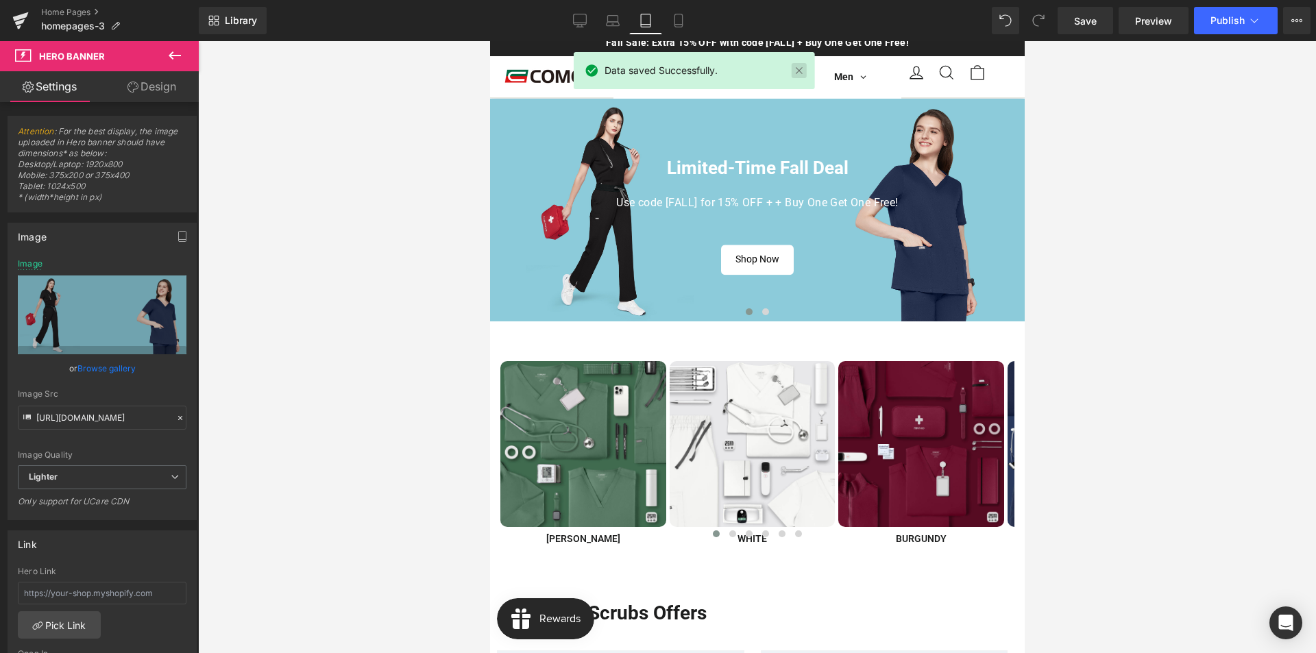
click at [800, 75] on link at bounding box center [798, 70] width 15 height 15
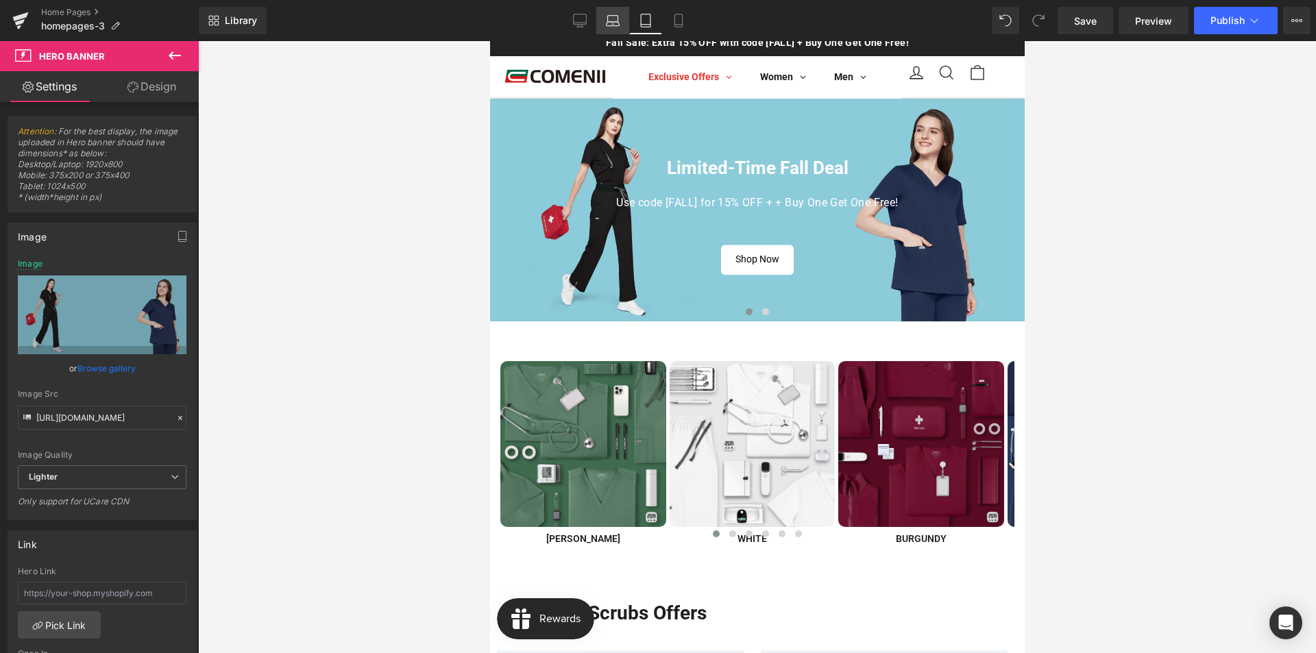
click at [617, 28] on link "Laptop" at bounding box center [612, 20] width 33 height 27
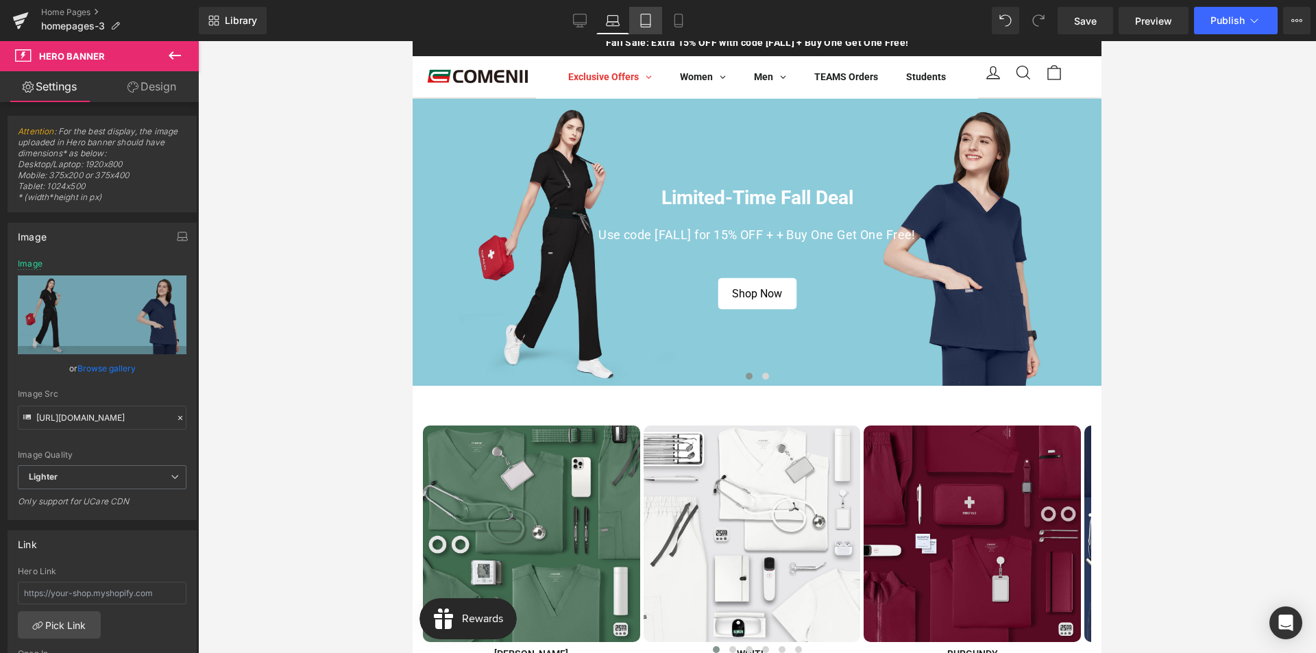
click at [654, 14] on link "Tablet" at bounding box center [645, 20] width 33 height 27
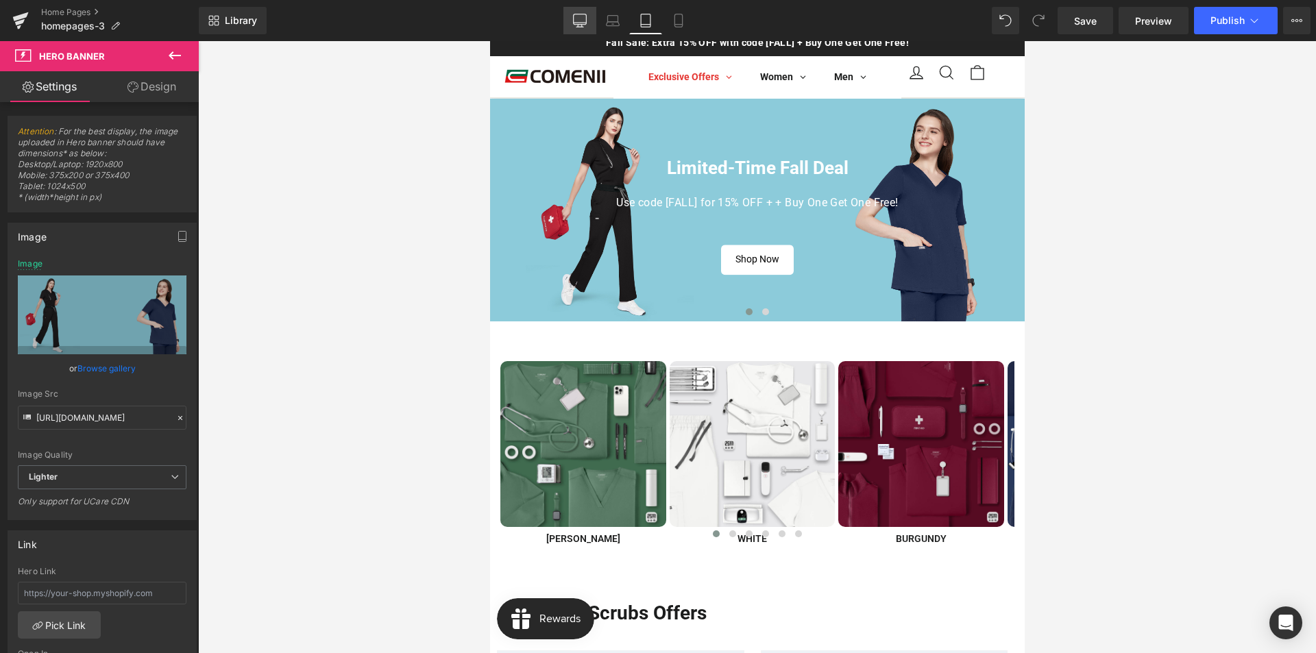
click at [582, 25] on icon at bounding box center [580, 21] width 14 height 14
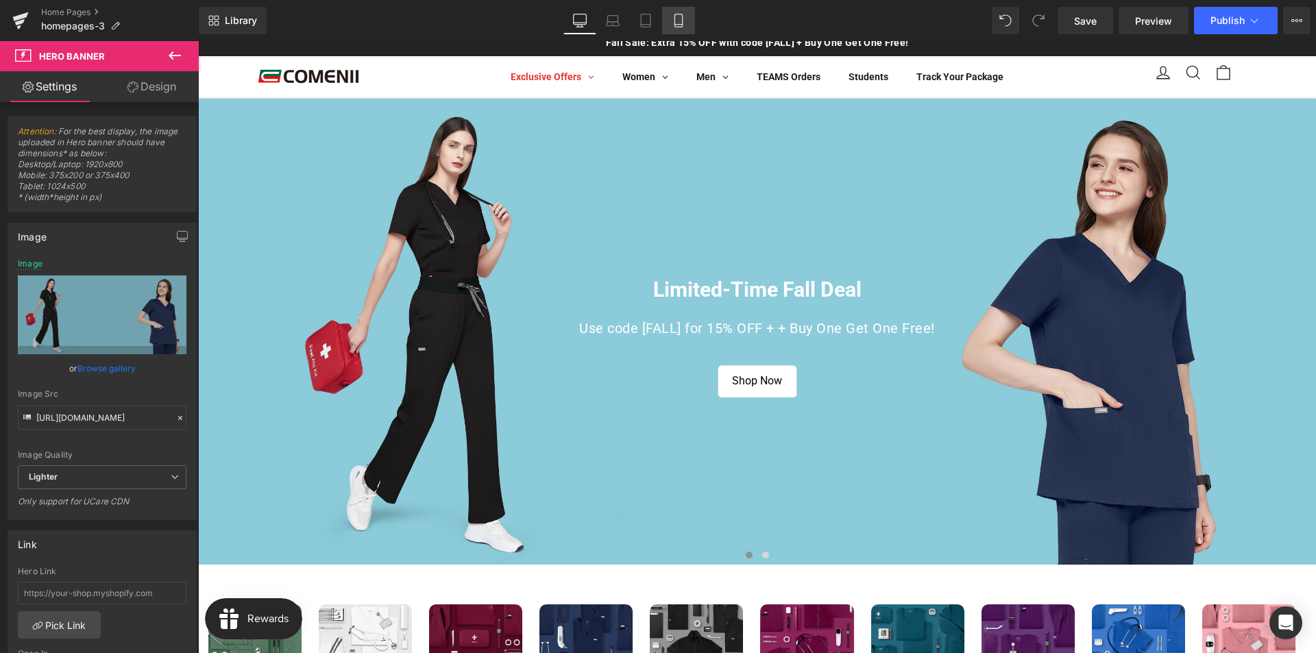
click at [670, 24] on link "Mobile" at bounding box center [678, 20] width 33 height 27
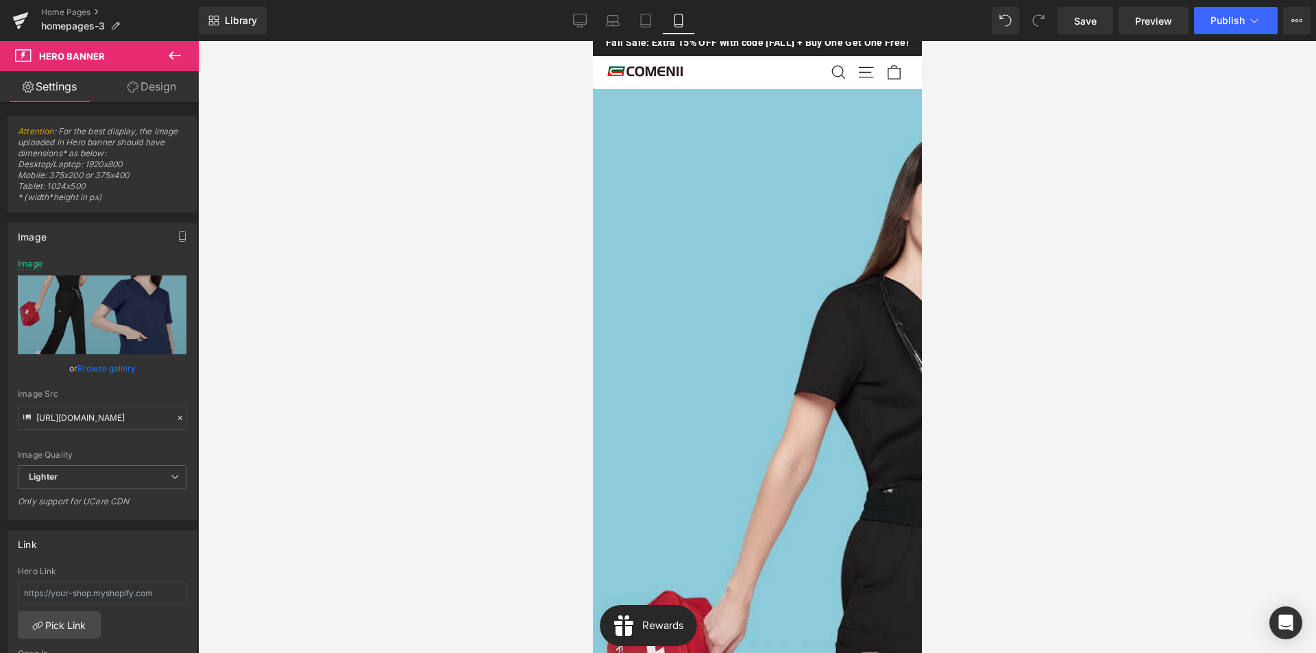
scroll to position [0, 0]
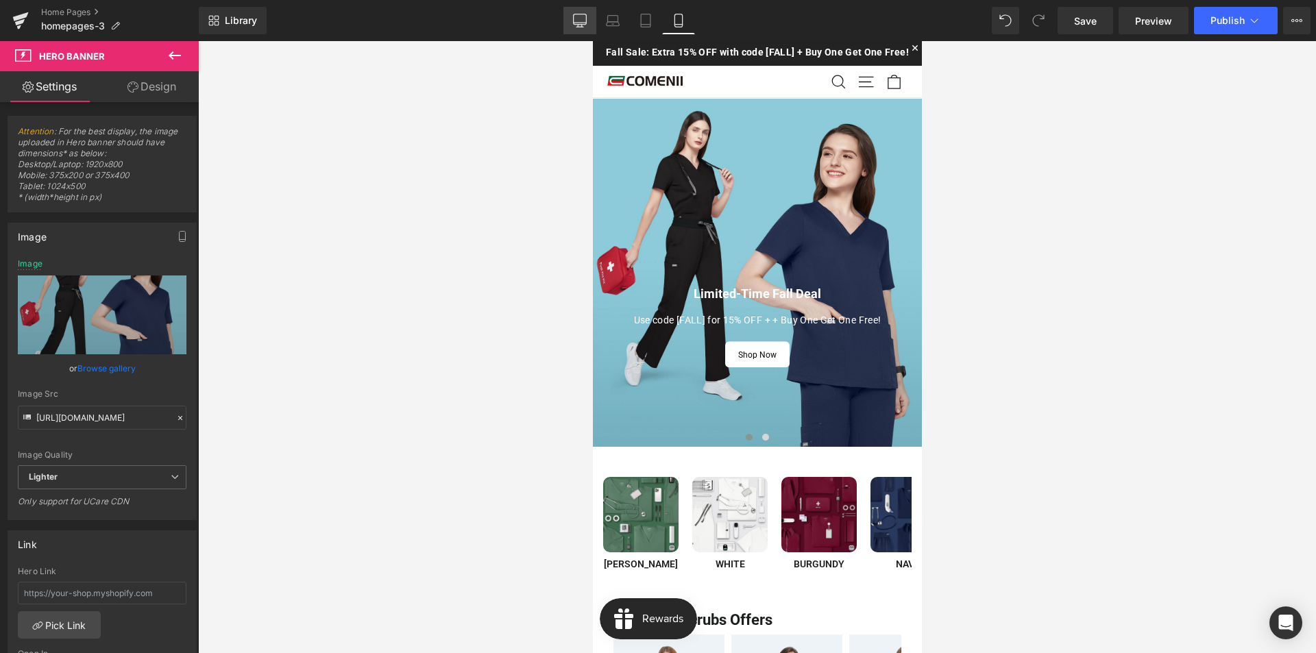
click at [588, 20] on link "Desktop" at bounding box center [579, 20] width 33 height 27
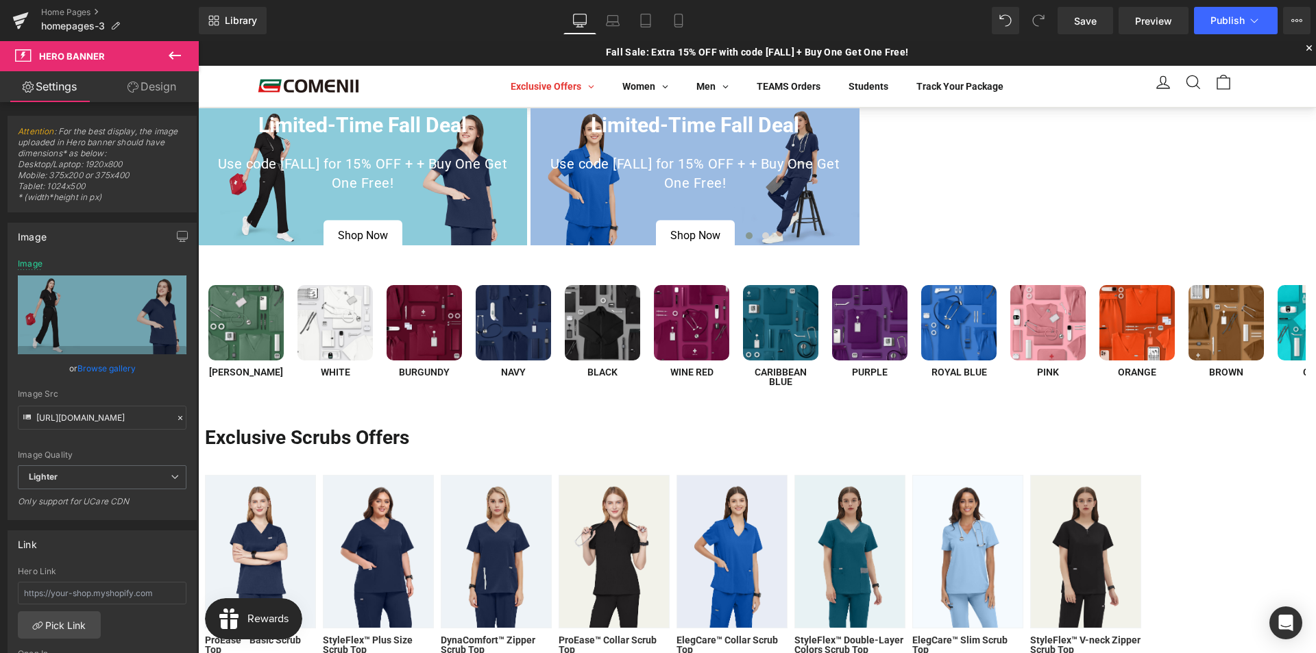
scroll to position [10, 0]
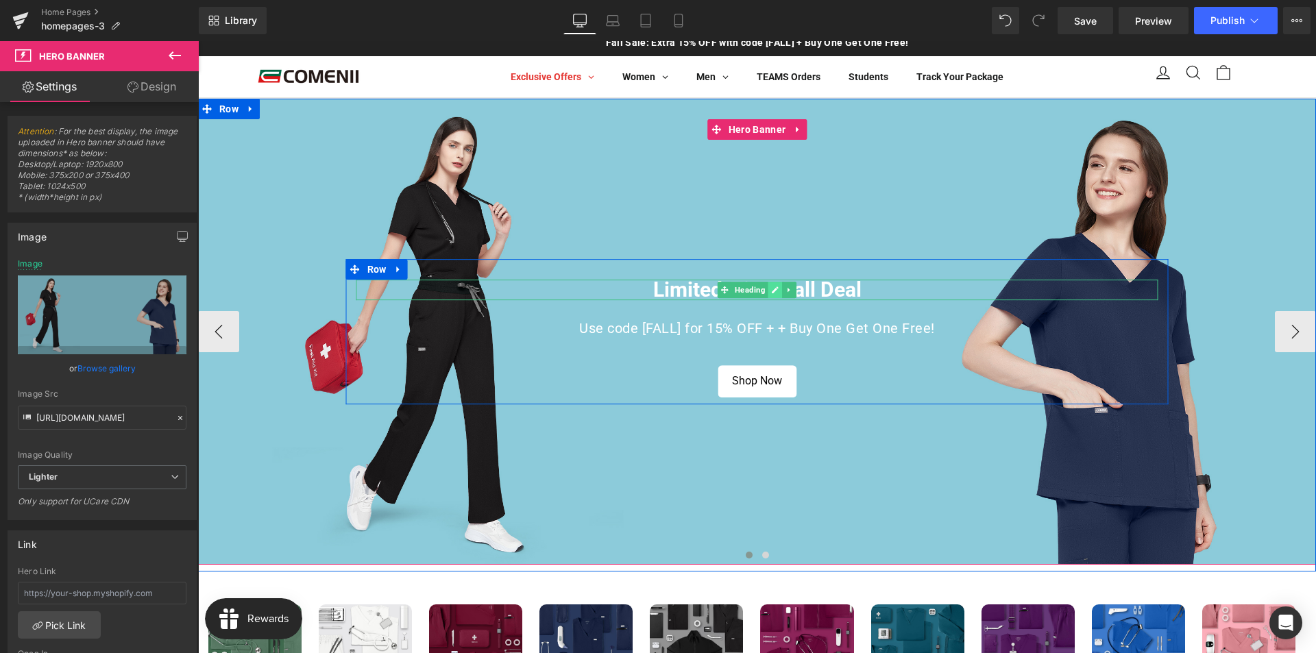
click at [772, 289] on icon at bounding box center [775, 289] width 7 height 7
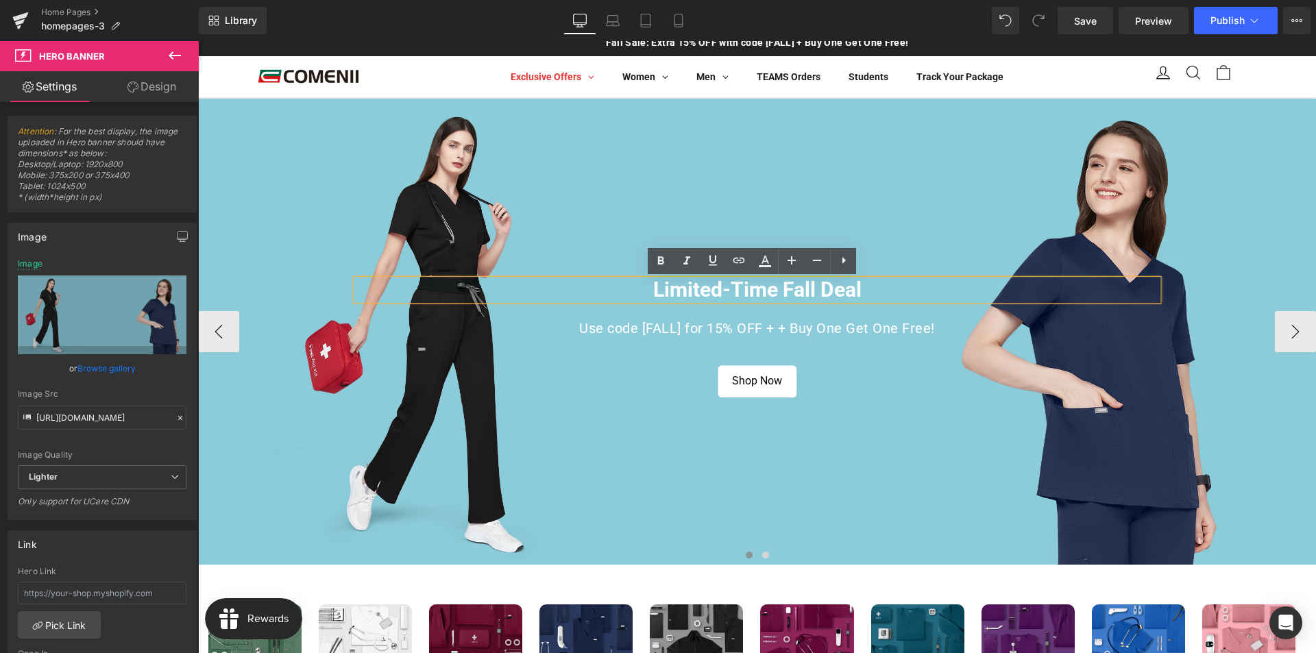
click at [761, 289] on h1 "Limited-Time Fall Deal" at bounding box center [757, 290] width 802 height 21
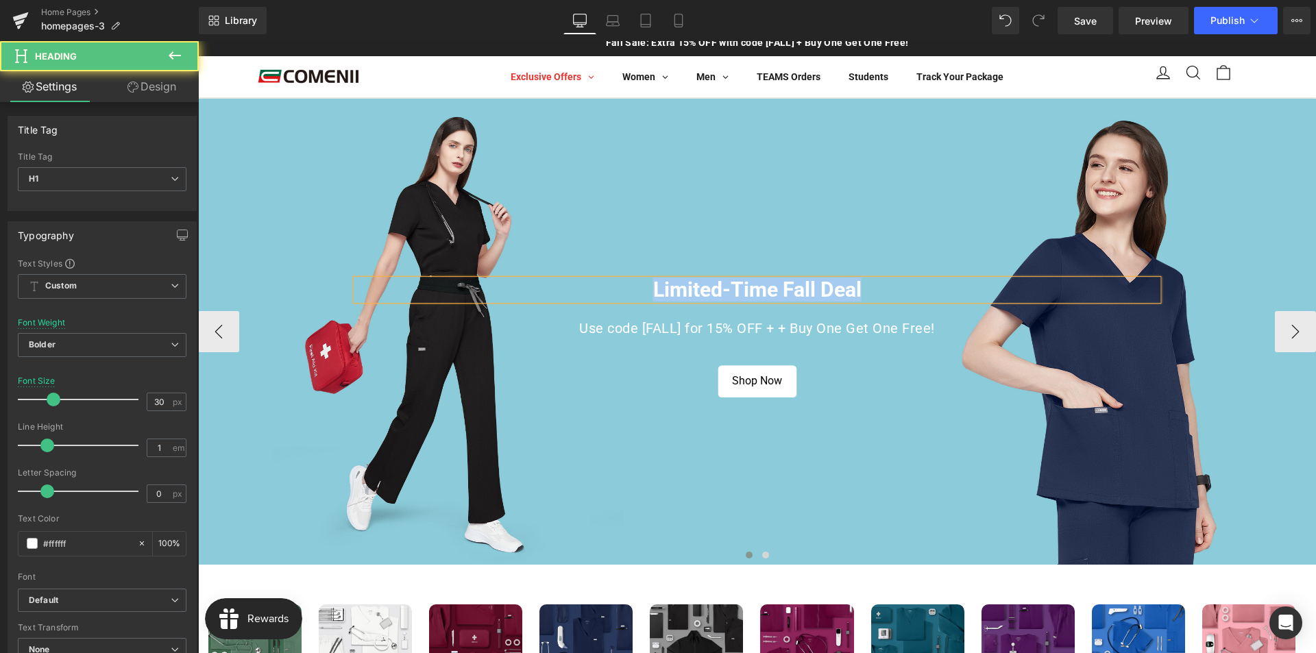
paste div
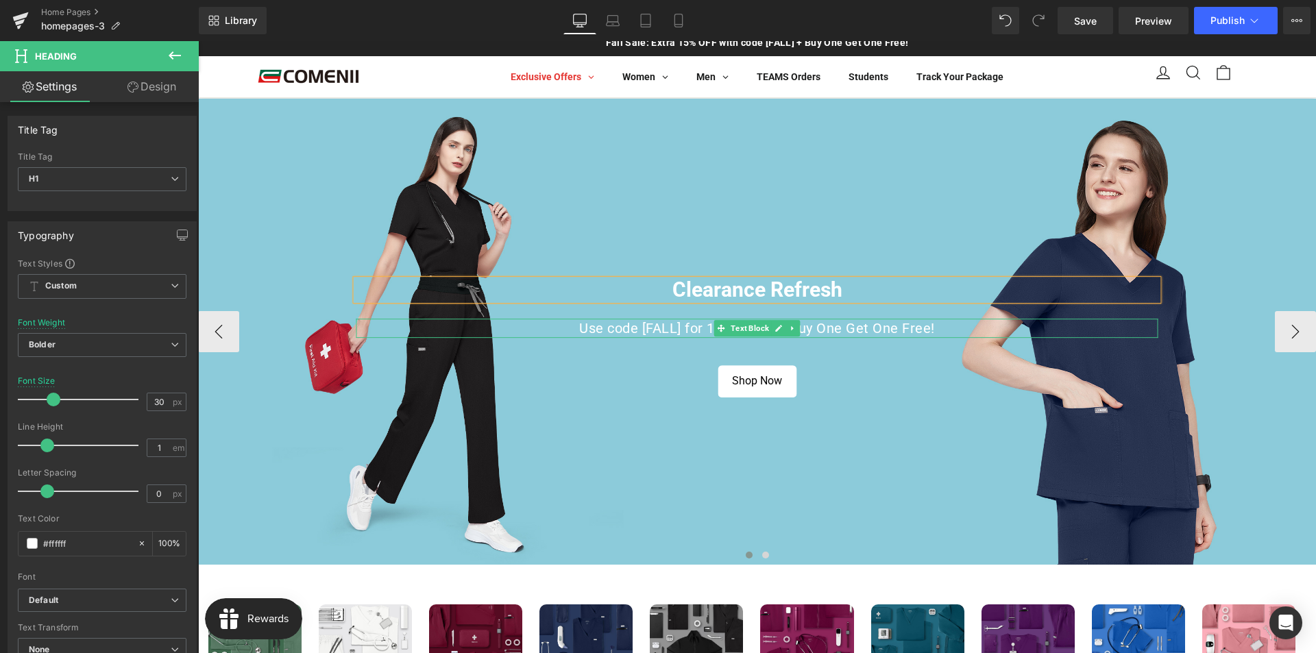
click at [830, 322] on p "Use code [FALL] for 15% OFF + + Buy One Get One Free!" at bounding box center [757, 328] width 802 height 19
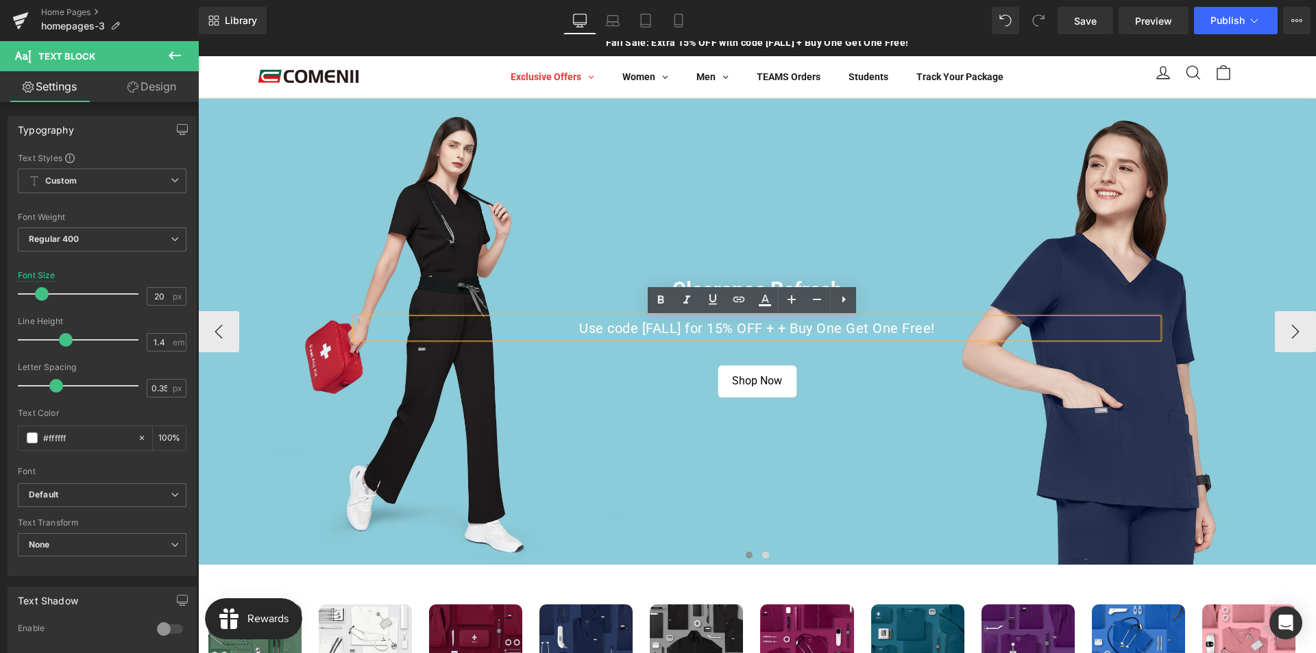
click at [834, 330] on p "Use code [FALL] for 15% OFF + + Buy One Get One Free!" at bounding box center [757, 328] width 802 height 19
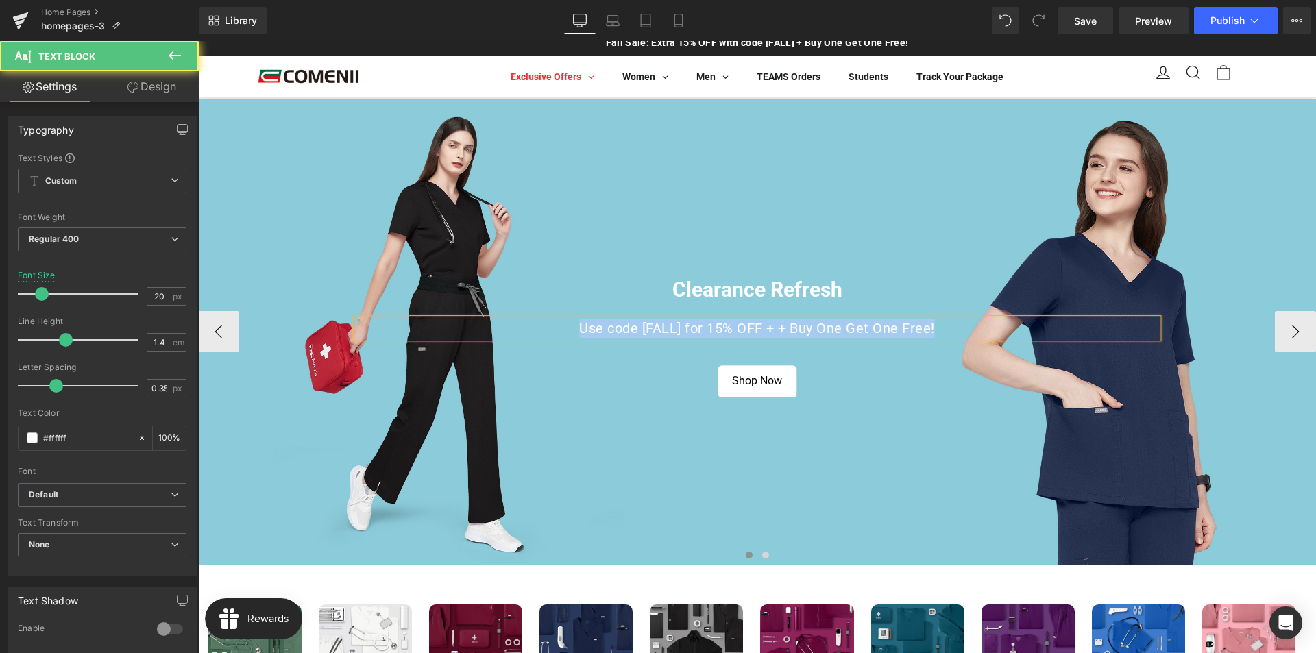
paste div
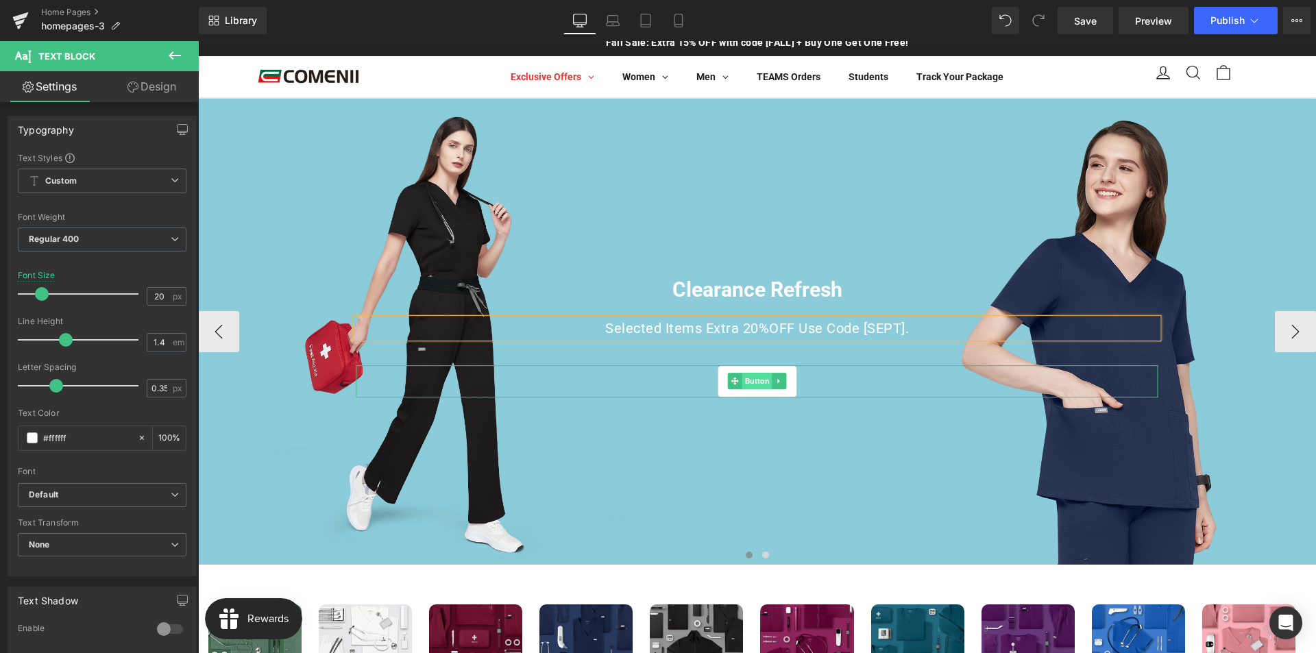
click at [749, 380] on span "Button" at bounding box center [757, 381] width 30 height 16
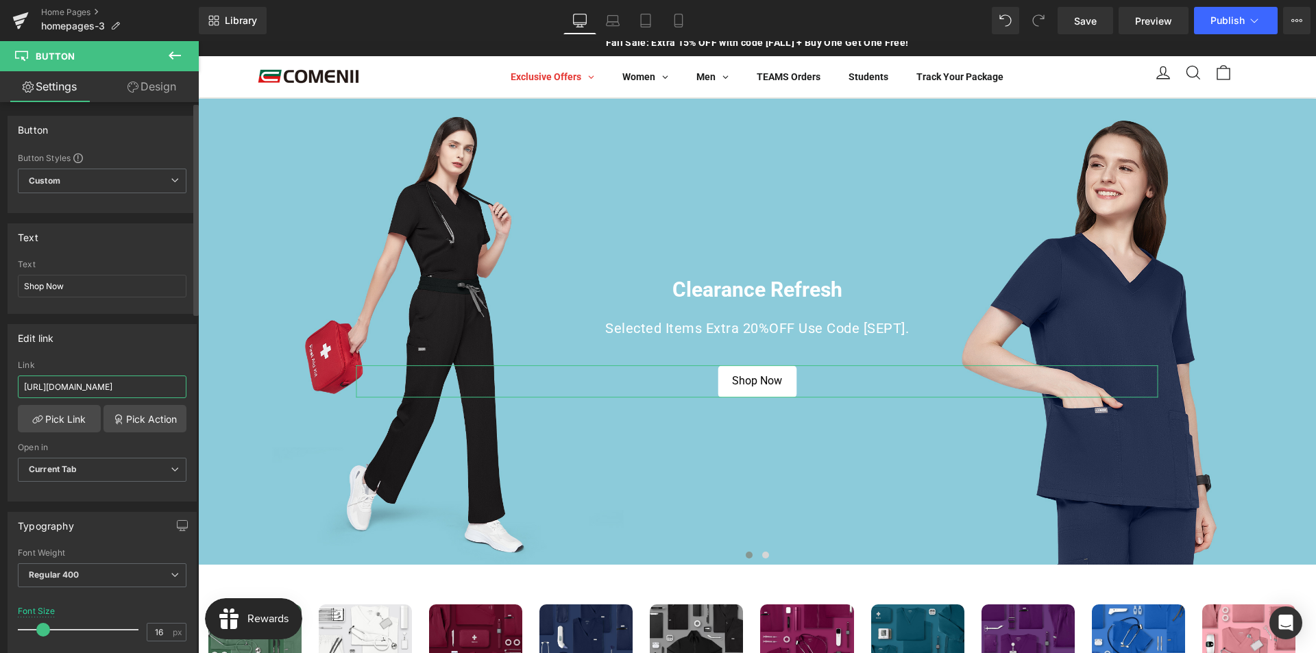
click at [127, 392] on input "https://comenii.com/pages/fall-edition" at bounding box center [102, 386] width 169 height 23
click at [177, 436] on div "https://comenii.com/pages/fall-edition Link https://comenii.com/pages/fall-edit…" at bounding box center [102, 430] width 188 height 140
click at [131, 396] on input "https://comenii.com/pages/fall-edition" at bounding box center [102, 386] width 169 height 23
drag, startPoint x: 134, startPoint y: 390, endPoint x: 148, endPoint y: 391, distance: 14.4
click at [148, 391] on input "https://comenii.com/pages/fall-edition" at bounding box center [102, 386] width 169 height 23
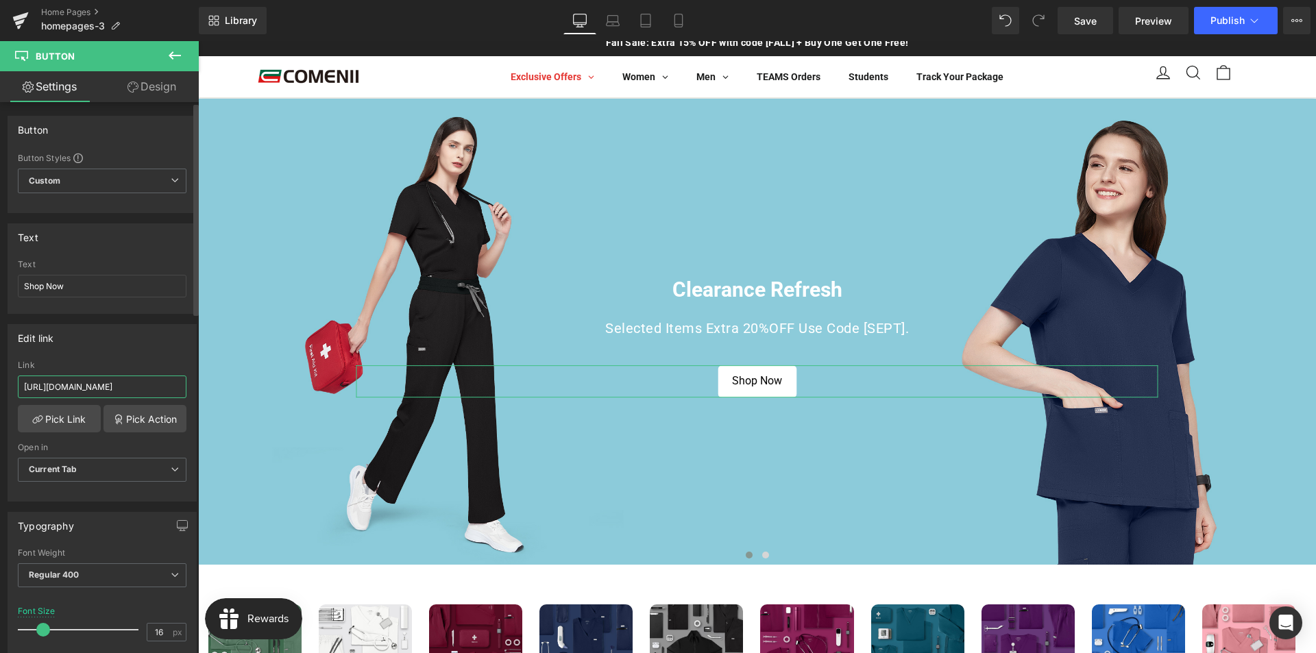
click at [162, 386] on input "https://comenii.com/pages/fall-edition" at bounding box center [102, 386] width 169 height 23
click at [136, 385] on input "https://comenii.com/pages/fall-edition" at bounding box center [102, 386] width 169 height 23
click at [134, 341] on div "Edit link" at bounding box center [102, 338] width 188 height 26
click at [147, 383] on input "https://comenii.com/pages/fall-edition" at bounding box center [102, 386] width 169 height 23
click at [156, 346] on div "Edit link" at bounding box center [102, 338] width 188 height 26
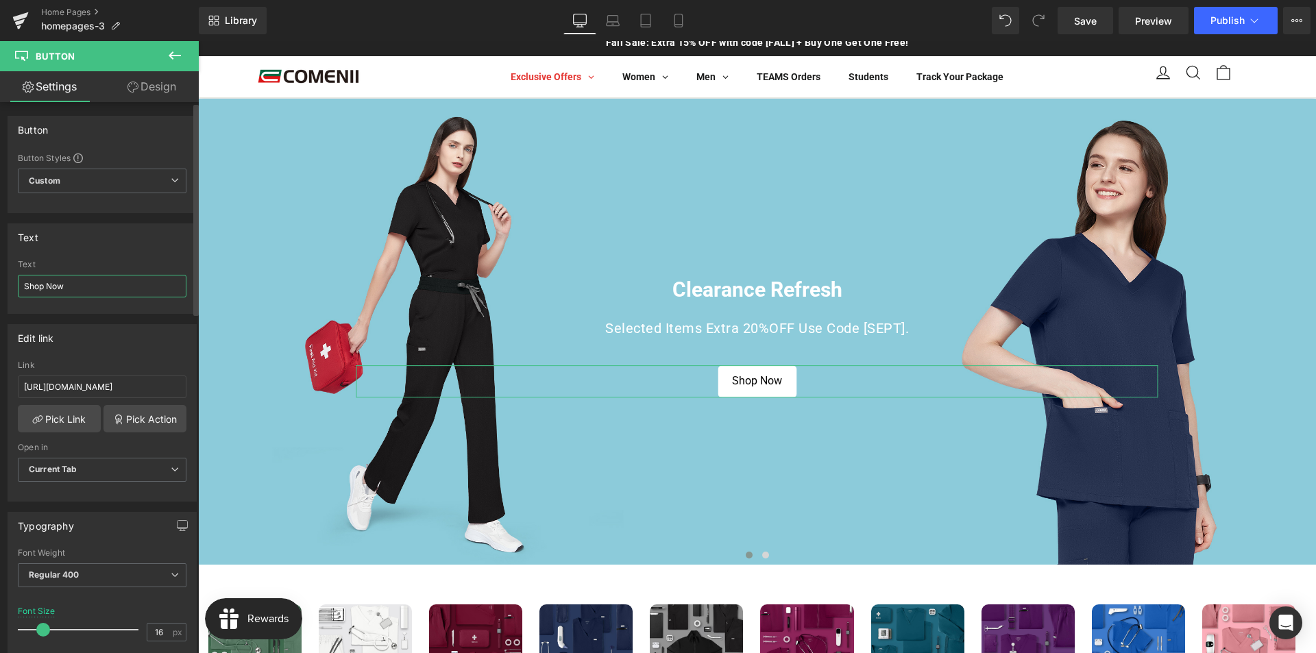
click at [101, 289] on input "Shop Now" at bounding box center [102, 286] width 169 height 23
paste input "the Deal"
type input "Shop the Deal"
click at [1096, 25] on span "Save" at bounding box center [1085, 21] width 23 height 14
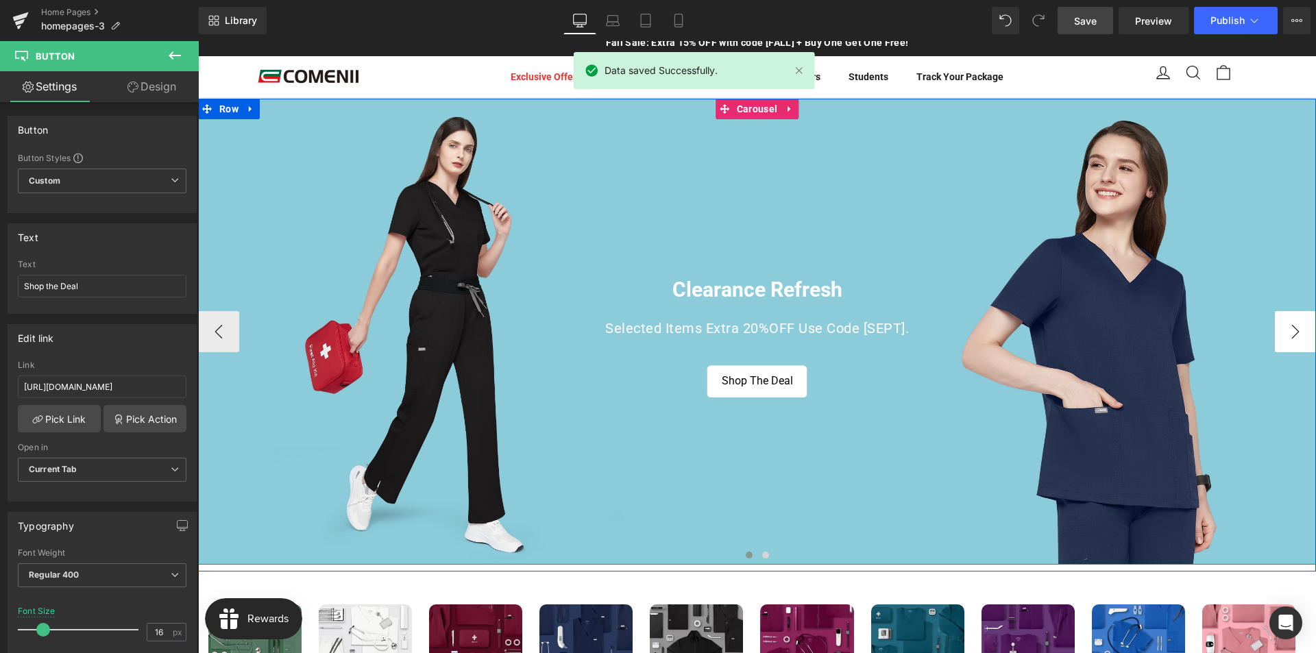
click at [1276, 336] on button "›" at bounding box center [1294, 331] width 41 height 41
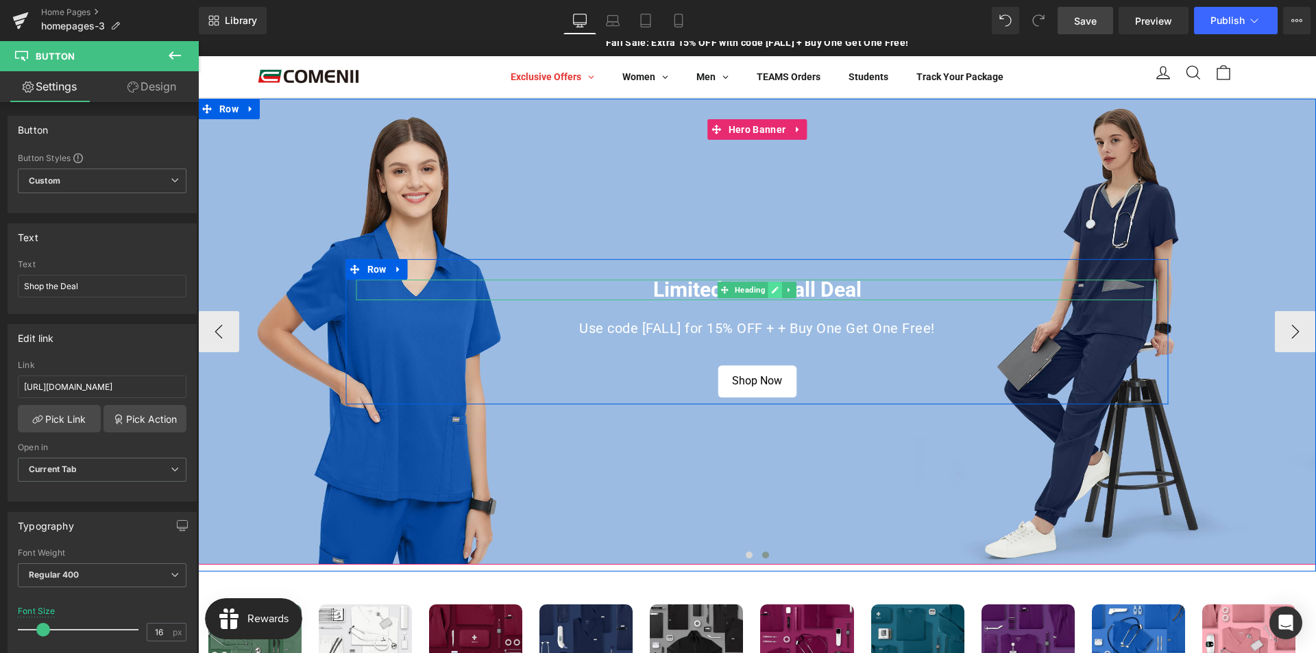
click at [768, 292] on link at bounding box center [775, 290] width 14 height 16
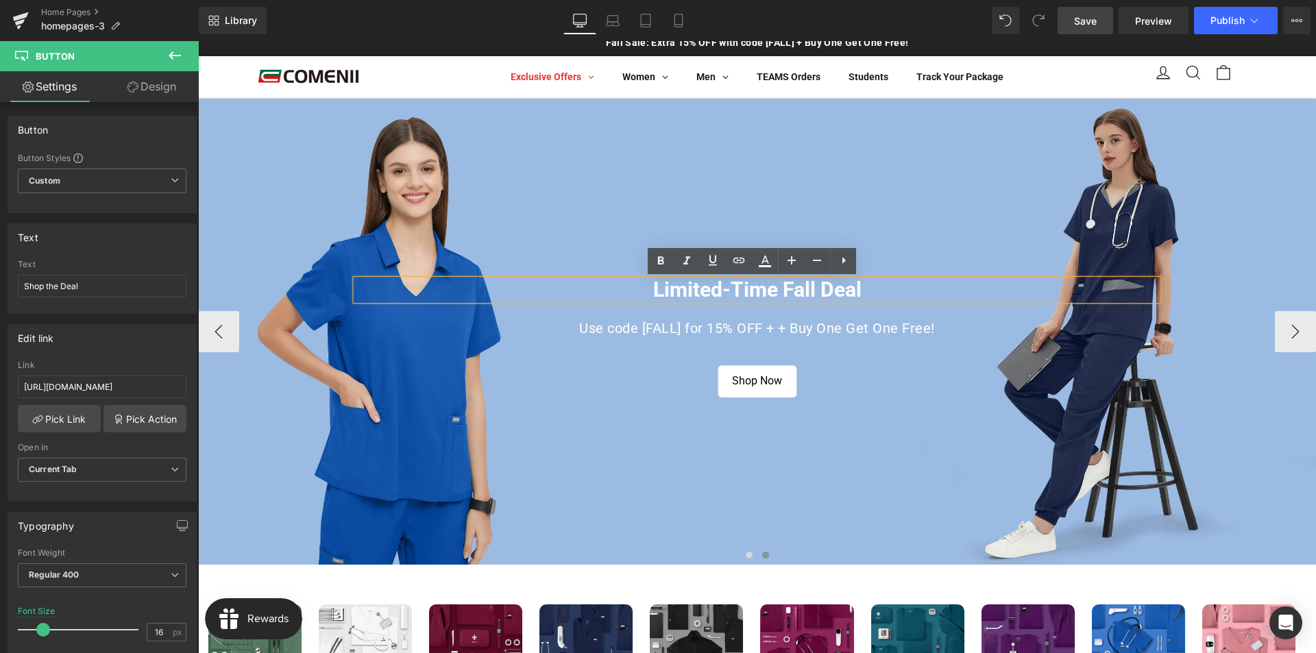
click at [754, 288] on h1 "Limited-Time Fall Deal" at bounding box center [757, 290] width 802 height 21
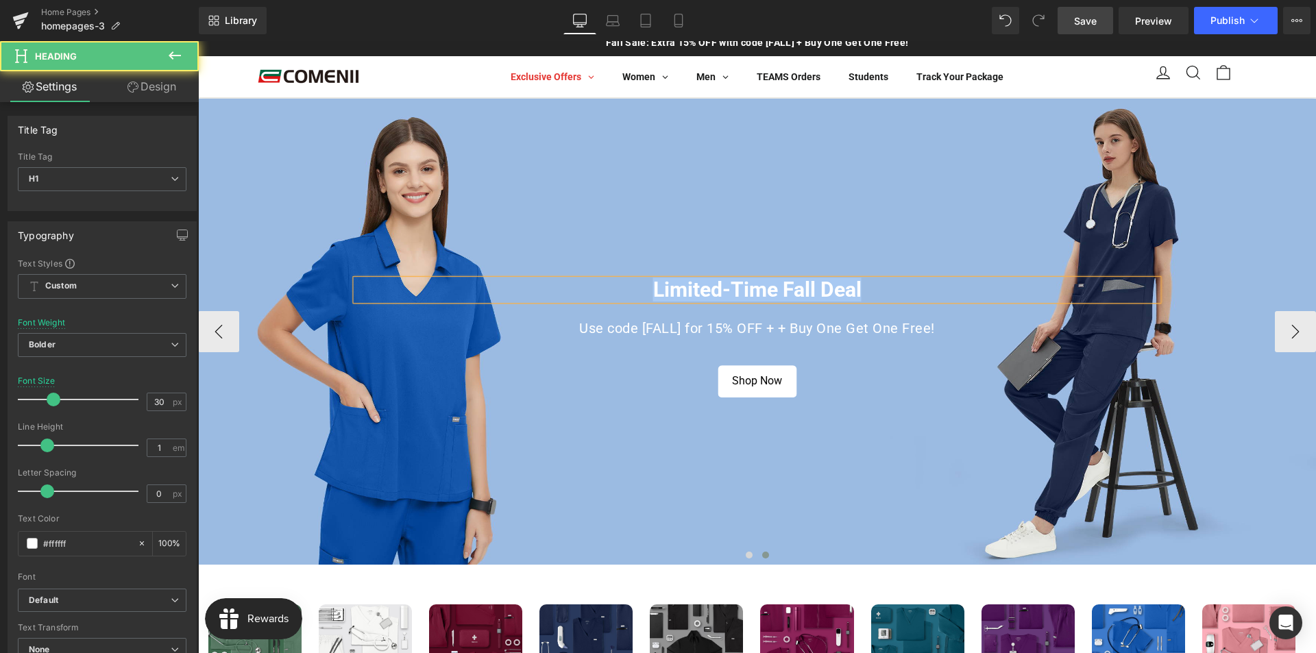
paste div
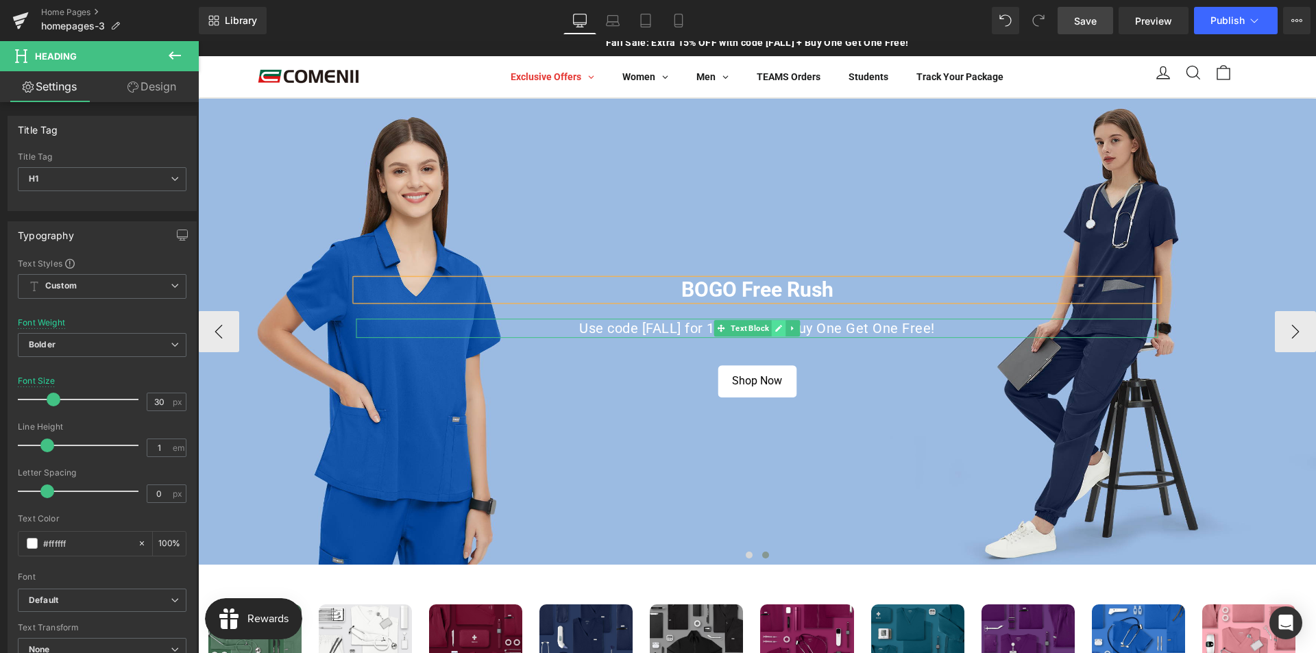
click at [776, 328] on icon at bounding box center [779, 328] width 8 height 8
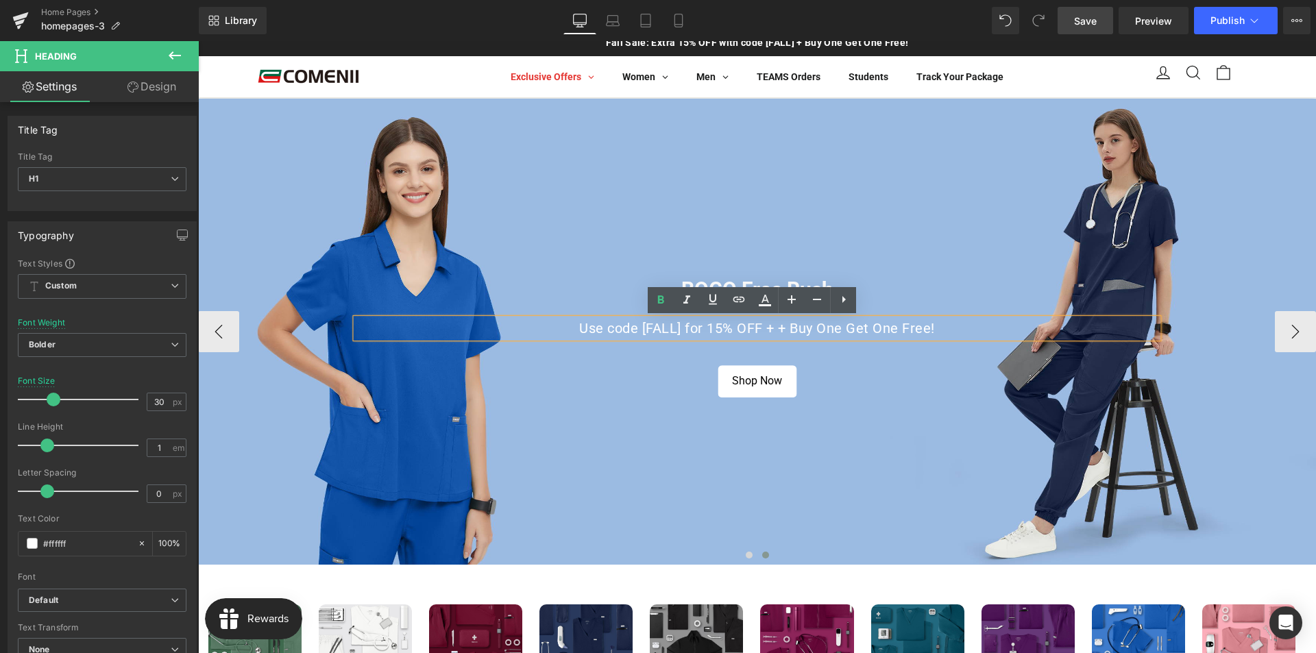
click at [763, 329] on p "Use code [FALL] for 15% OFF + + Buy One Get One Free!" at bounding box center [757, 328] width 802 height 19
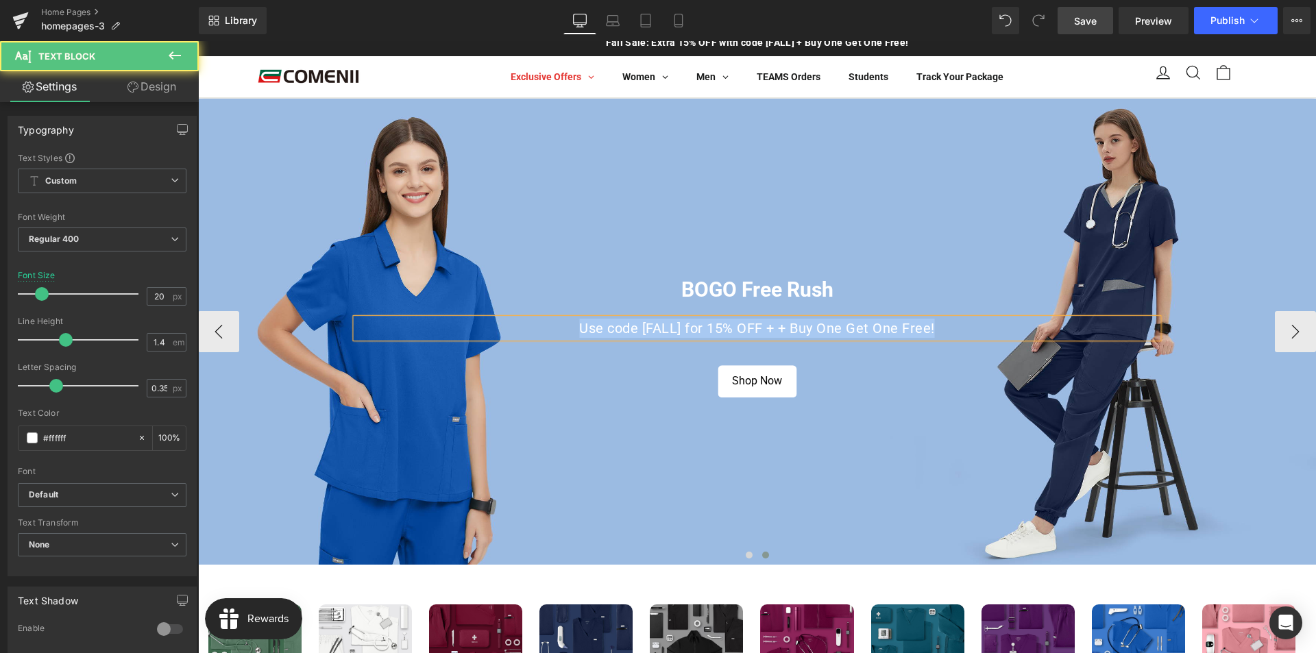
paste div
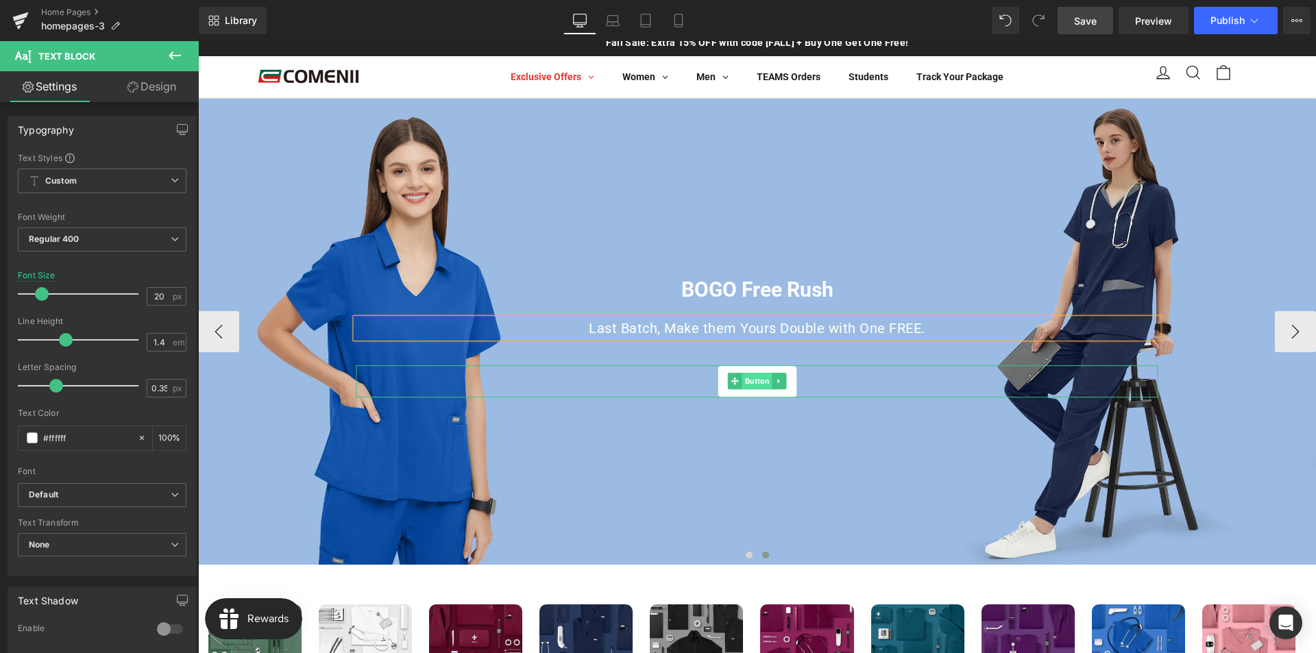
click at [750, 383] on span "Button" at bounding box center [757, 381] width 30 height 16
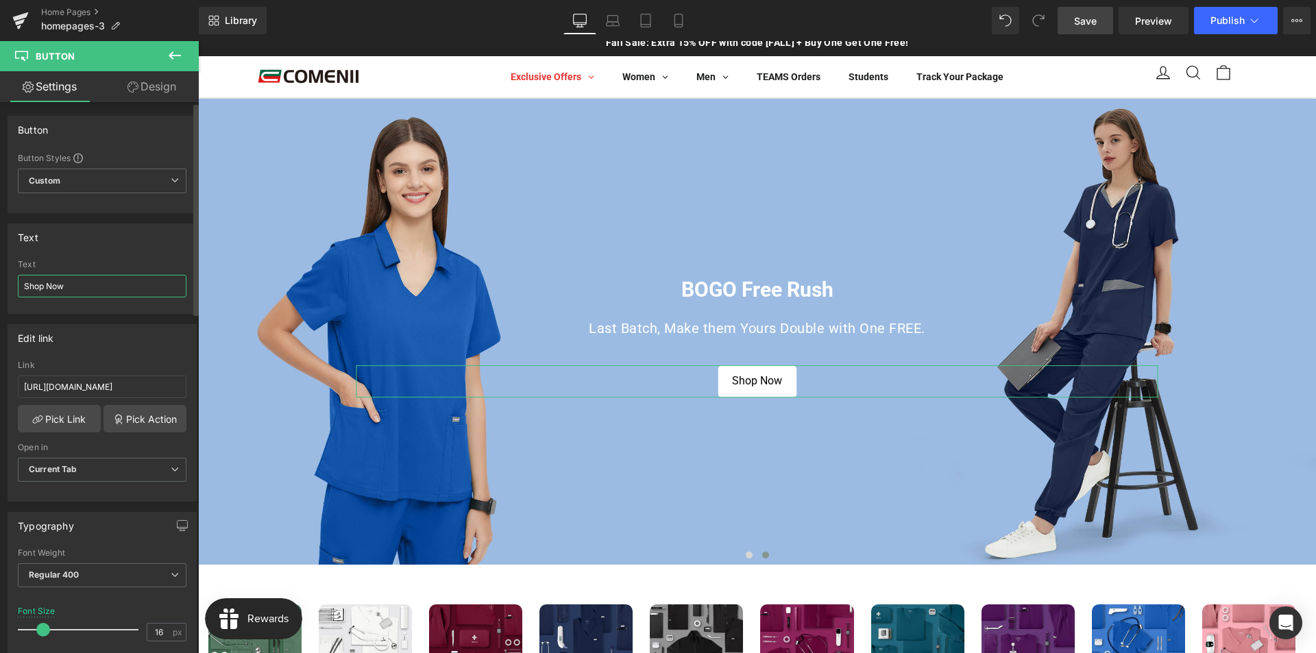
click at [91, 286] on input "Shop Now" at bounding box center [102, 286] width 169 height 23
type input "Shop BOGO Free"
click at [125, 325] on div "Edit link" at bounding box center [102, 338] width 188 height 26
click at [70, 415] on link "Pick Link" at bounding box center [59, 418] width 83 height 27
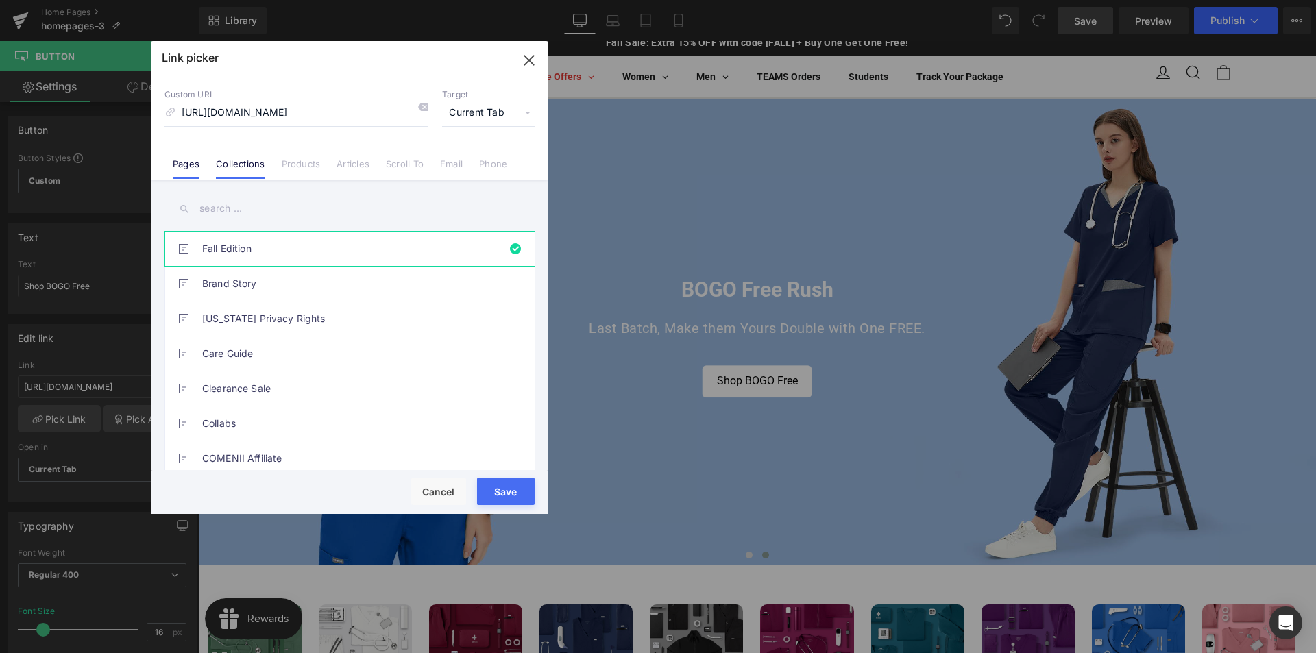
click at [242, 169] on link "Collections" at bounding box center [240, 168] width 49 height 21
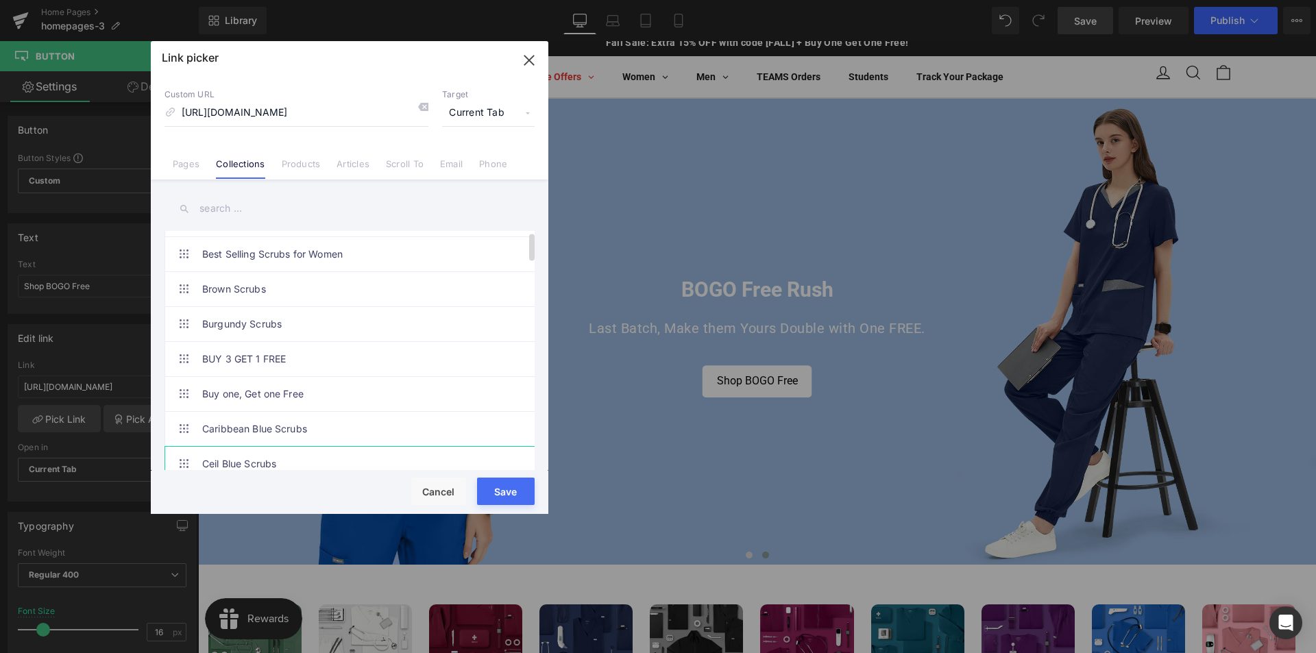
scroll to position [137, 0]
click at [526, 67] on icon "button" at bounding box center [529, 60] width 22 height 22
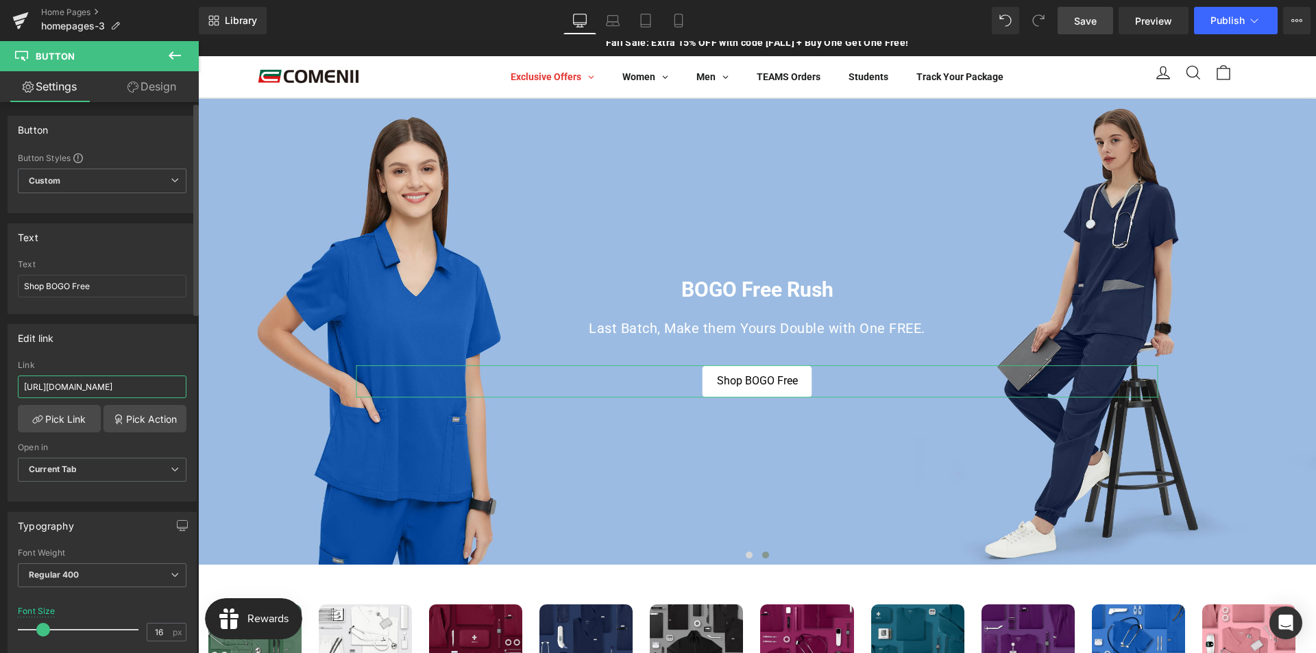
click at [138, 382] on input "https://comenii.com/pages/fall-edition" at bounding box center [102, 386] width 169 height 23
paste input "collections/buy-one-get-one-free"
type input "[URL][DOMAIN_NAME]"
click at [135, 331] on div "Edit link" at bounding box center [102, 338] width 188 height 26
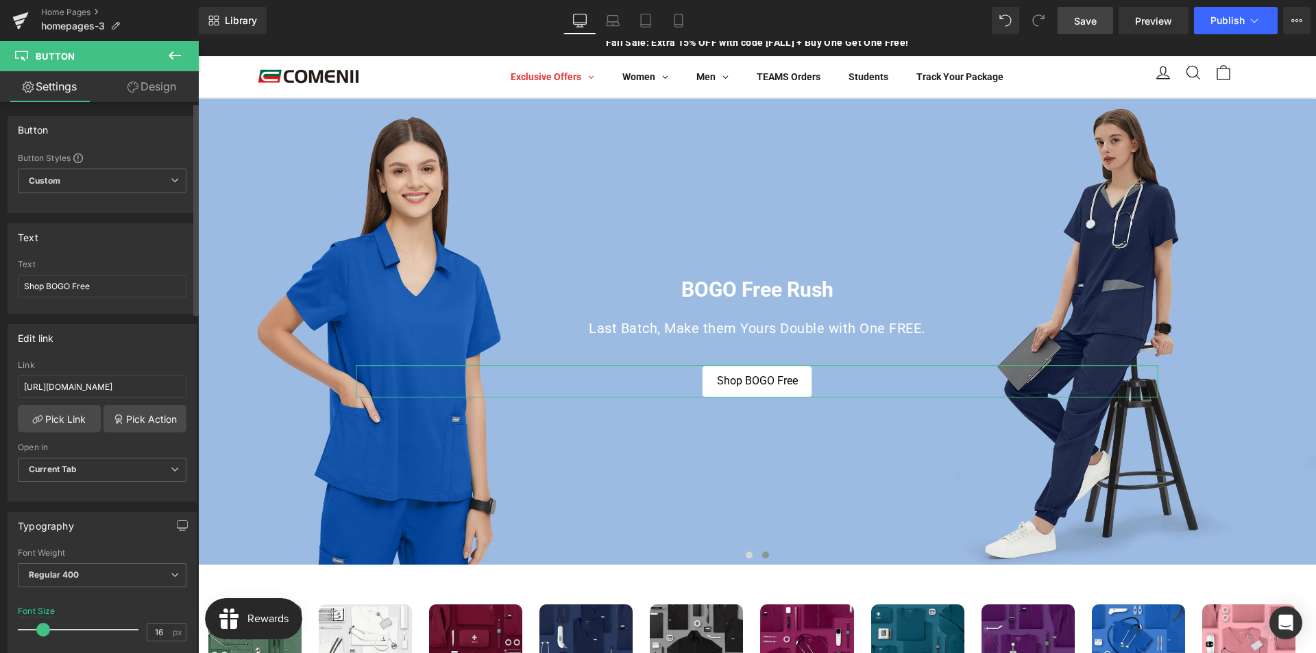
scroll to position [0, 0]
click at [671, 17] on link "Mobile" at bounding box center [678, 20] width 33 height 27
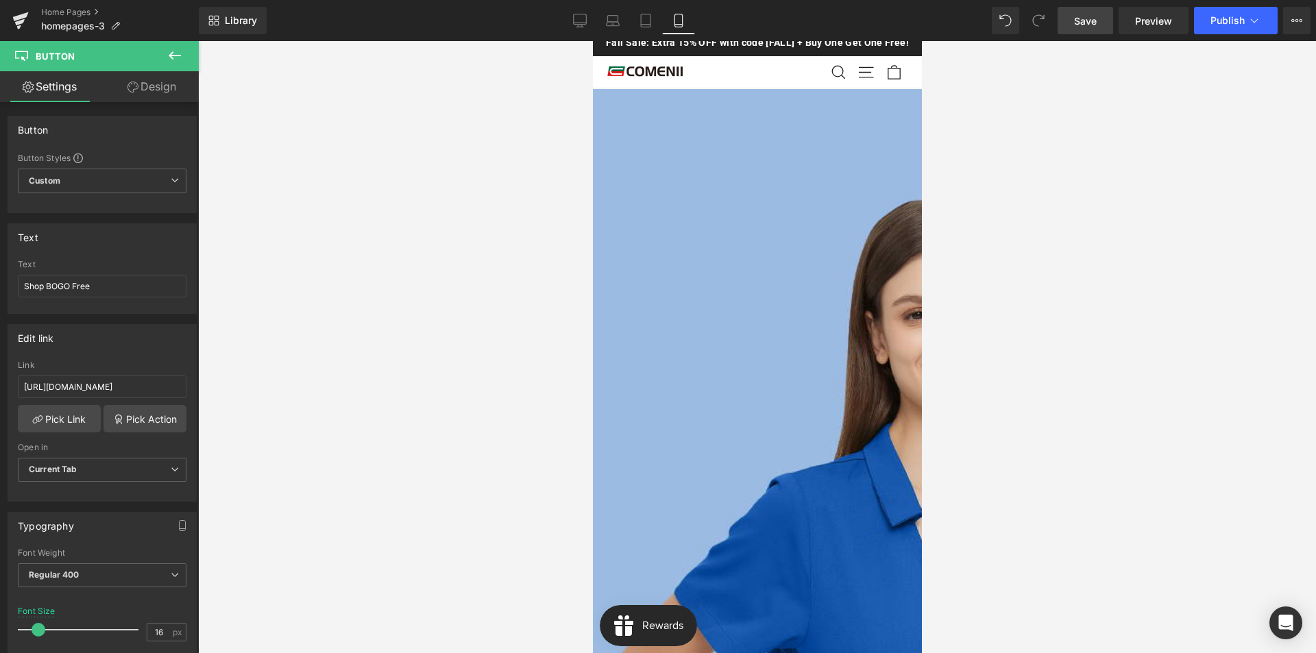
scroll to position [35, 0]
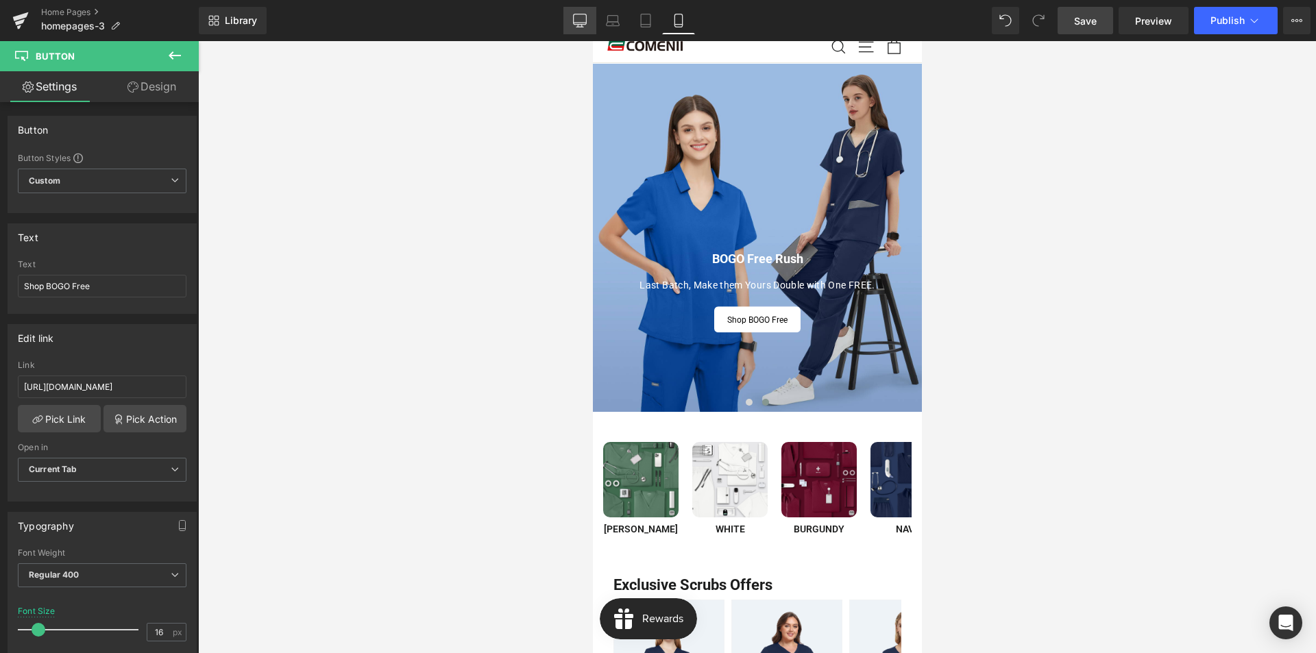
click at [574, 23] on icon at bounding box center [579, 19] width 13 height 10
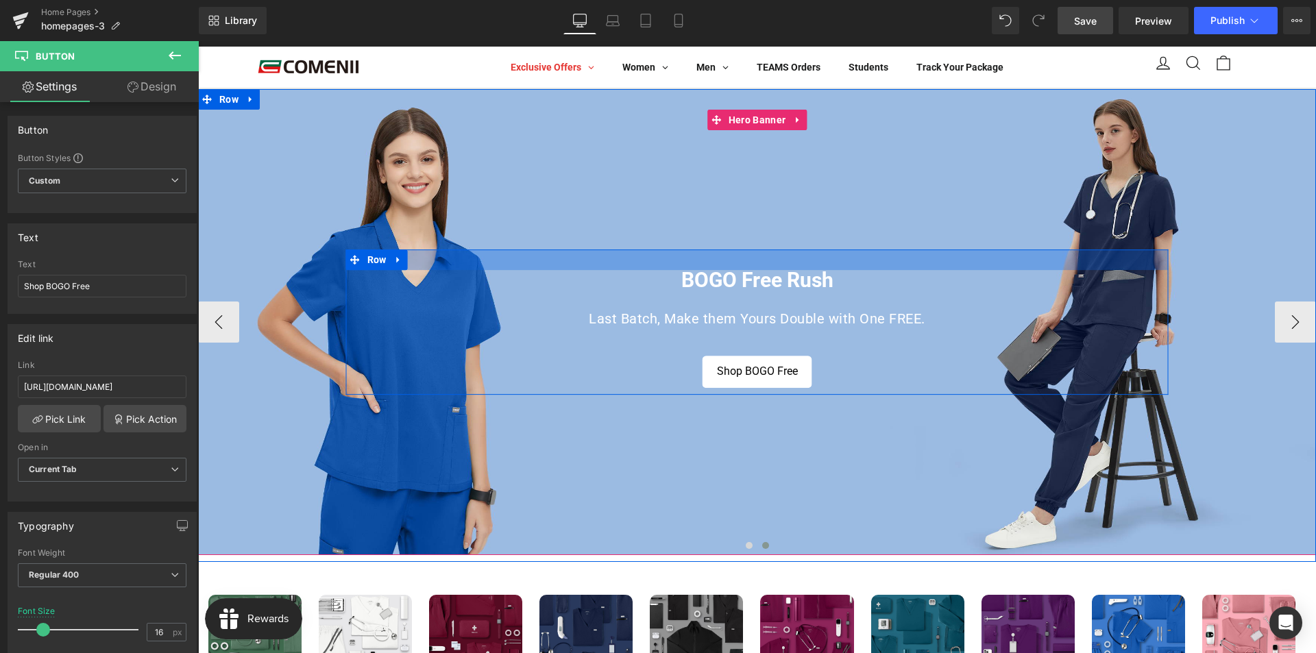
scroll to position [0, 0]
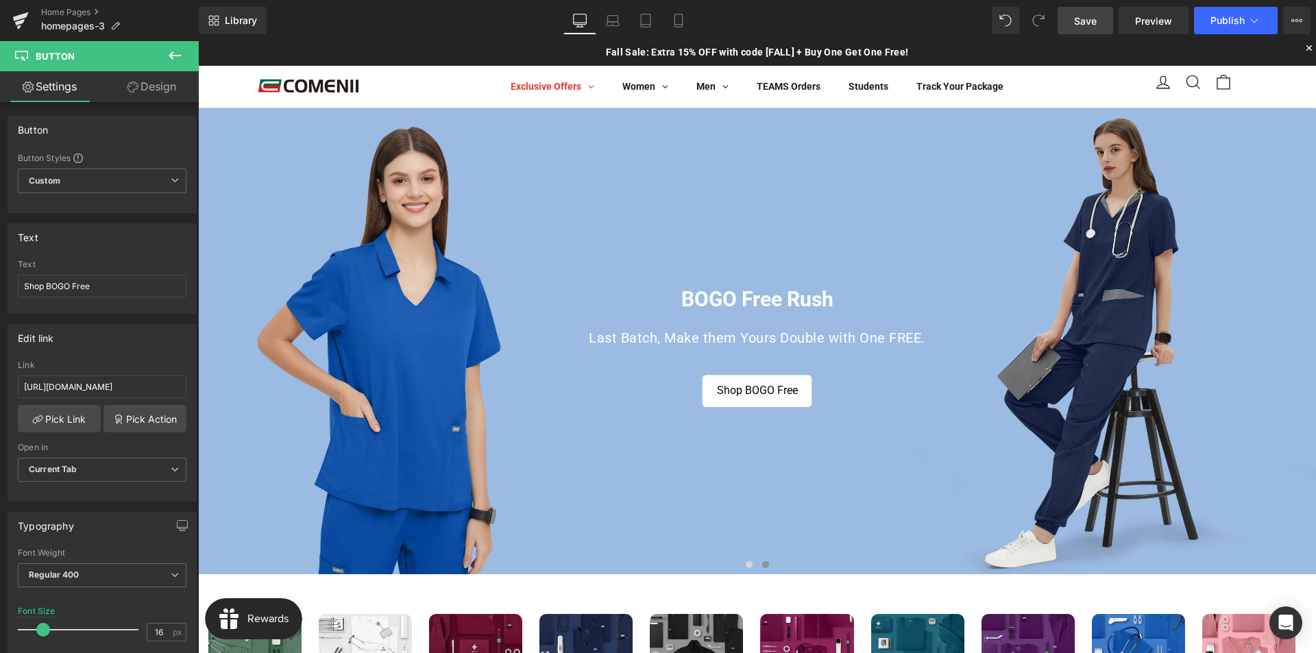
drag, startPoint x: 1096, startPoint y: 16, endPoint x: 603, endPoint y: 60, distance: 495.2
click at [1096, 16] on span "Save" at bounding box center [1085, 21] width 23 height 14
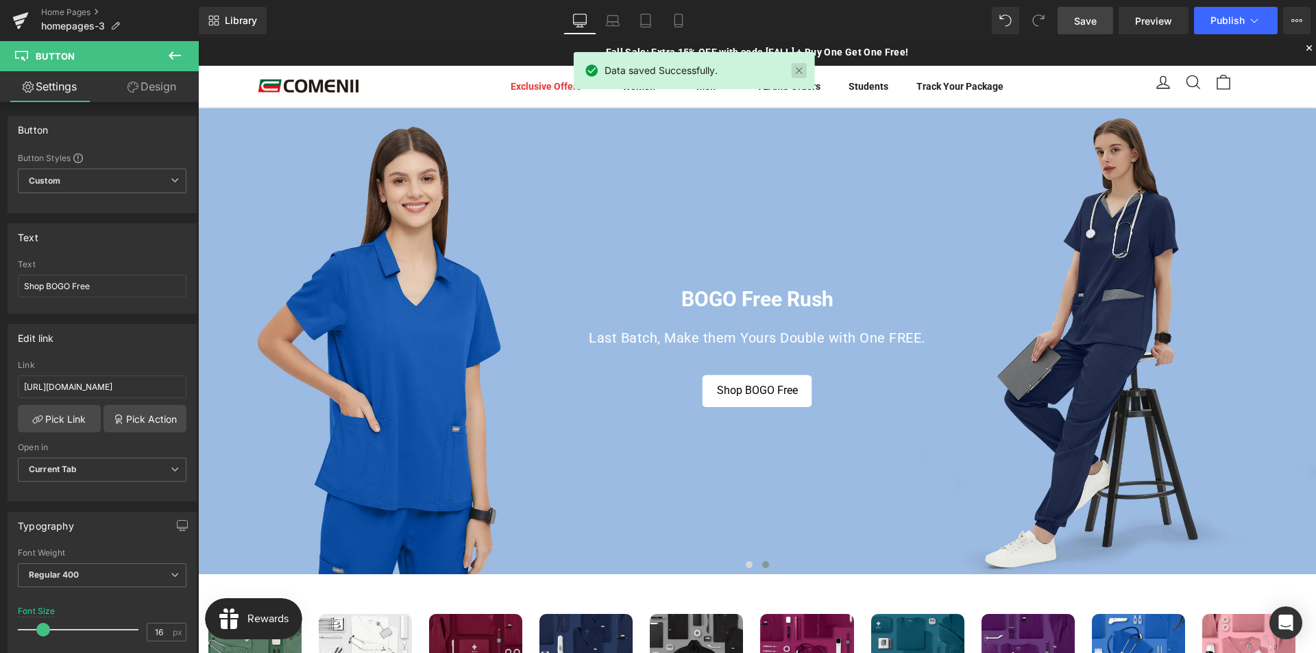
click at [792, 71] on link at bounding box center [798, 70] width 15 height 15
click at [792, 71] on link "TEAMS Orders" at bounding box center [788, 86] width 91 height 41
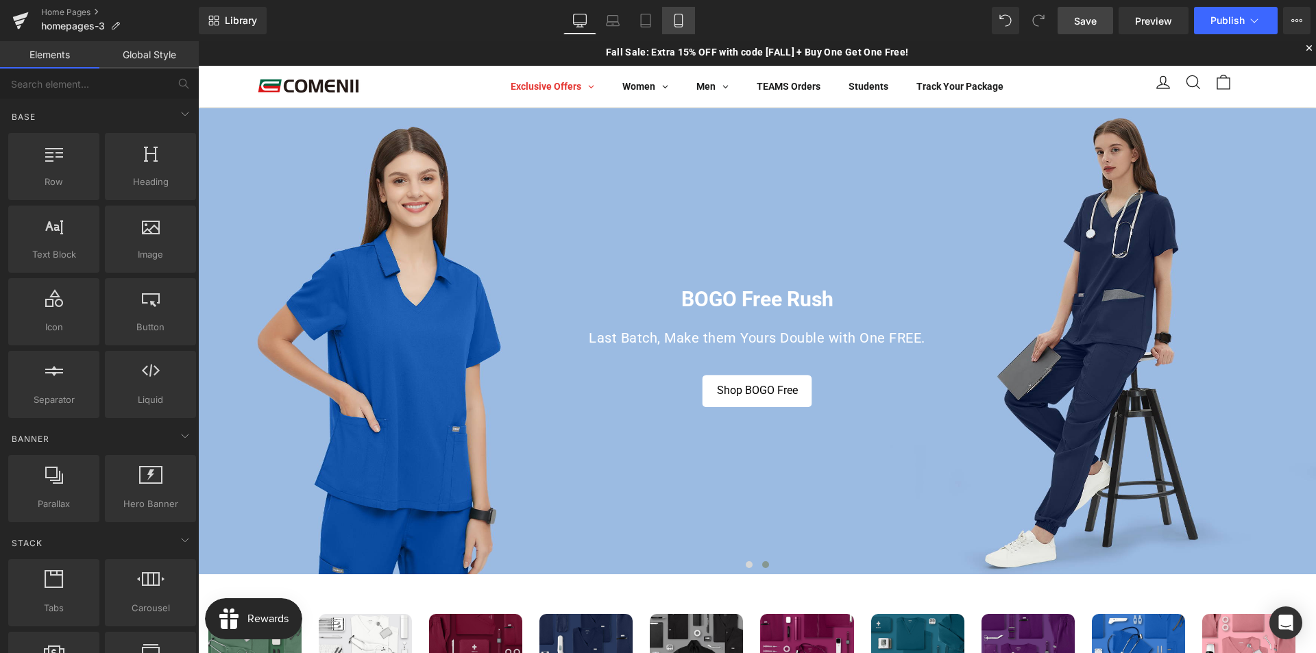
click at [680, 27] on icon at bounding box center [678, 20] width 8 height 13
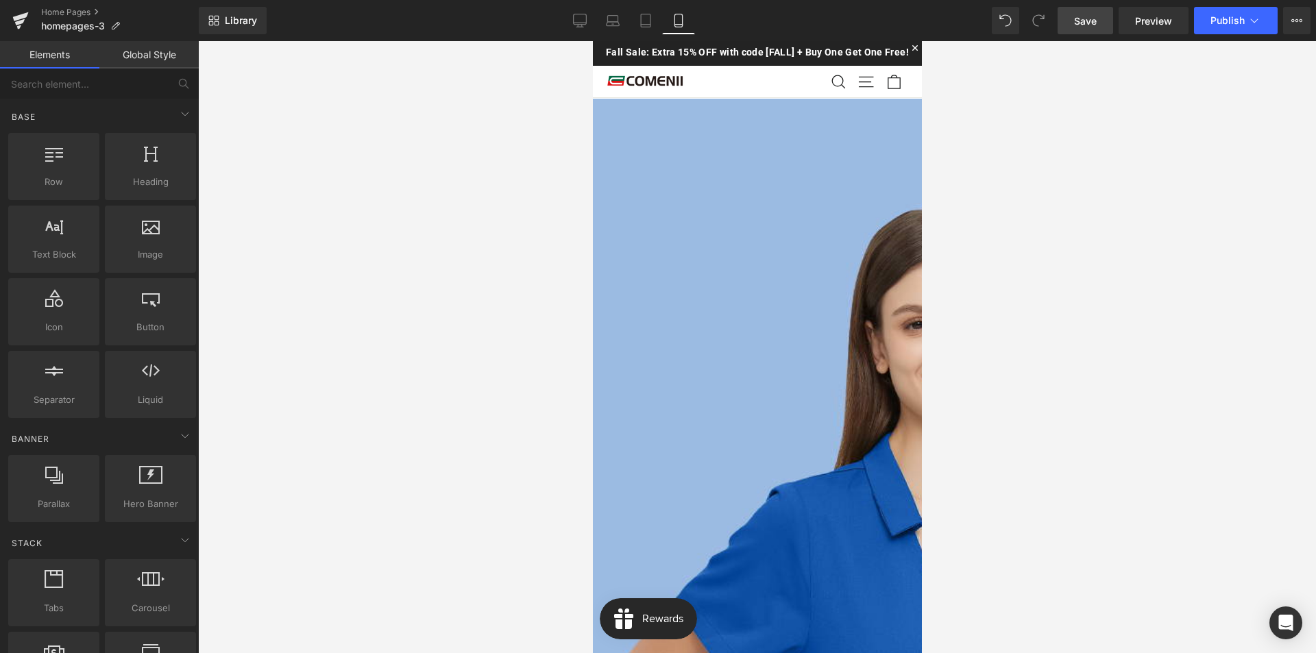
scroll to position [58, 0]
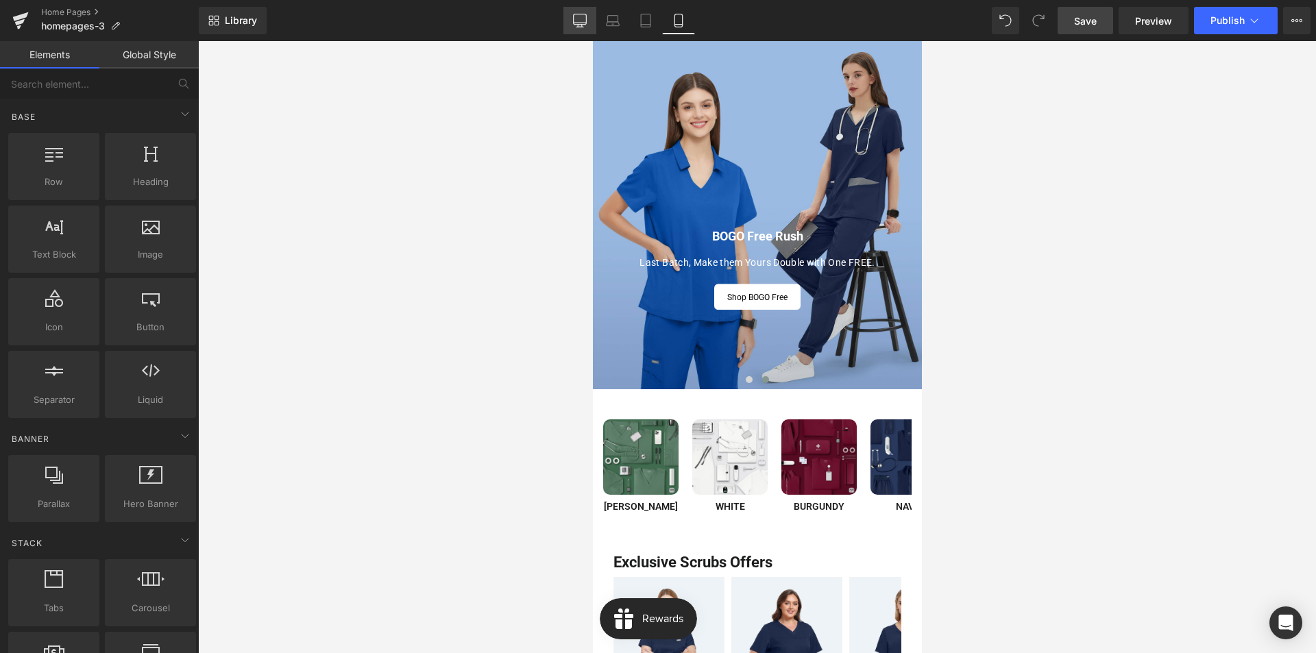
click at [582, 21] on icon at bounding box center [580, 21] width 14 height 14
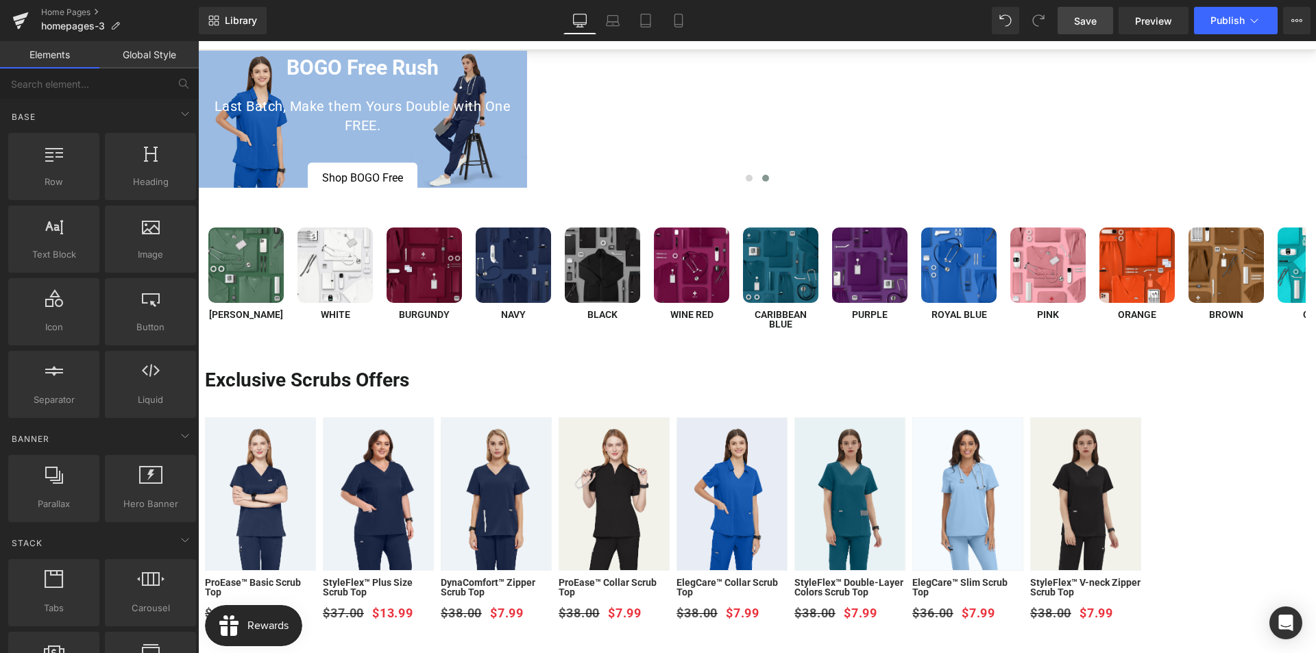
scroll to position [67, 0]
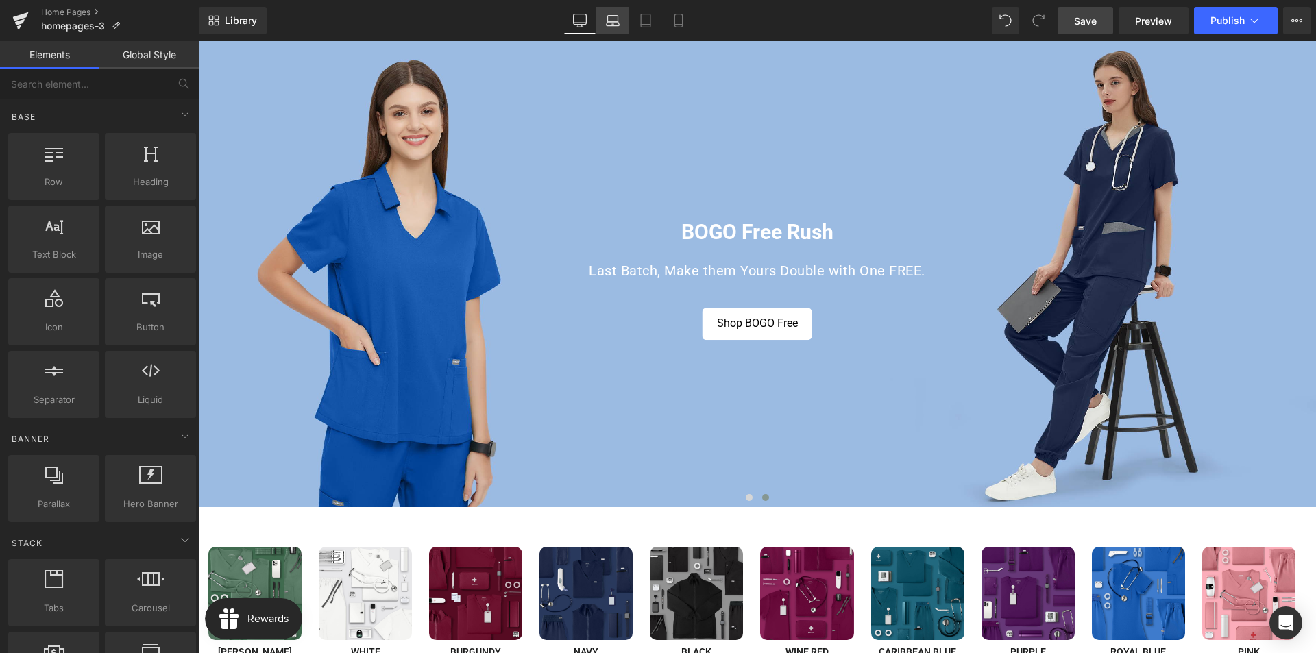
click at [608, 23] on icon at bounding box center [612, 24] width 13 height 4
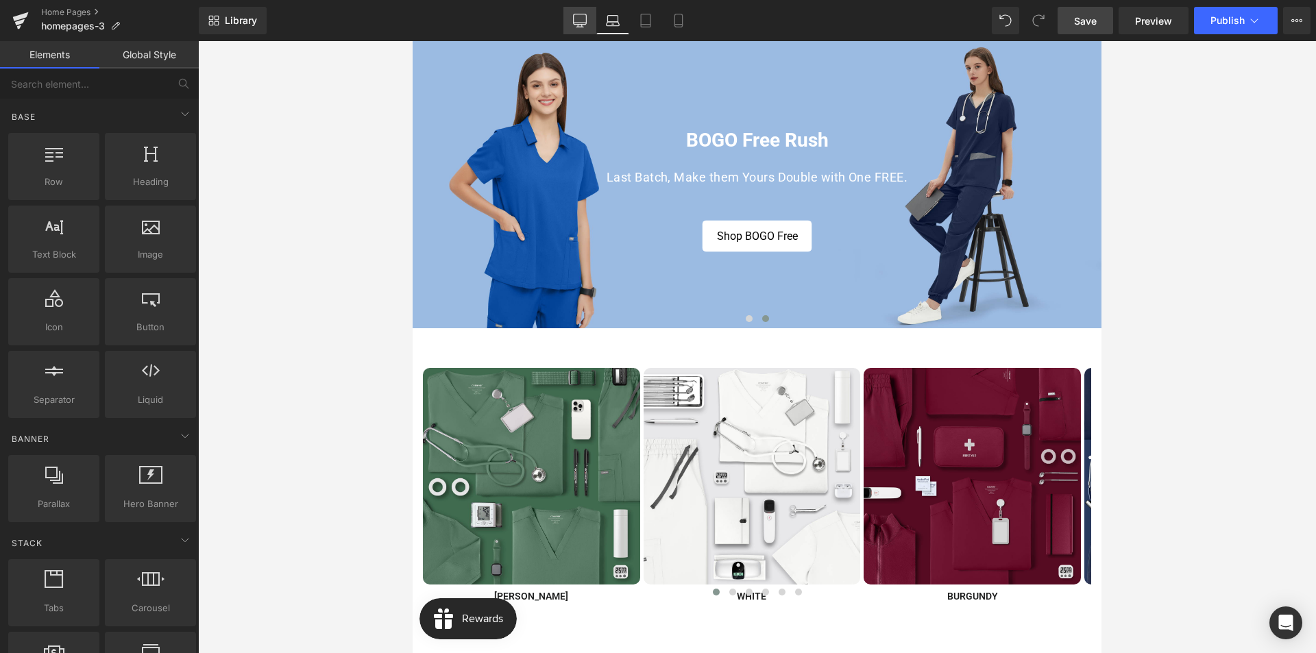
click at [581, 21] on icon at bounding box center [580, 21] width 14 height 14
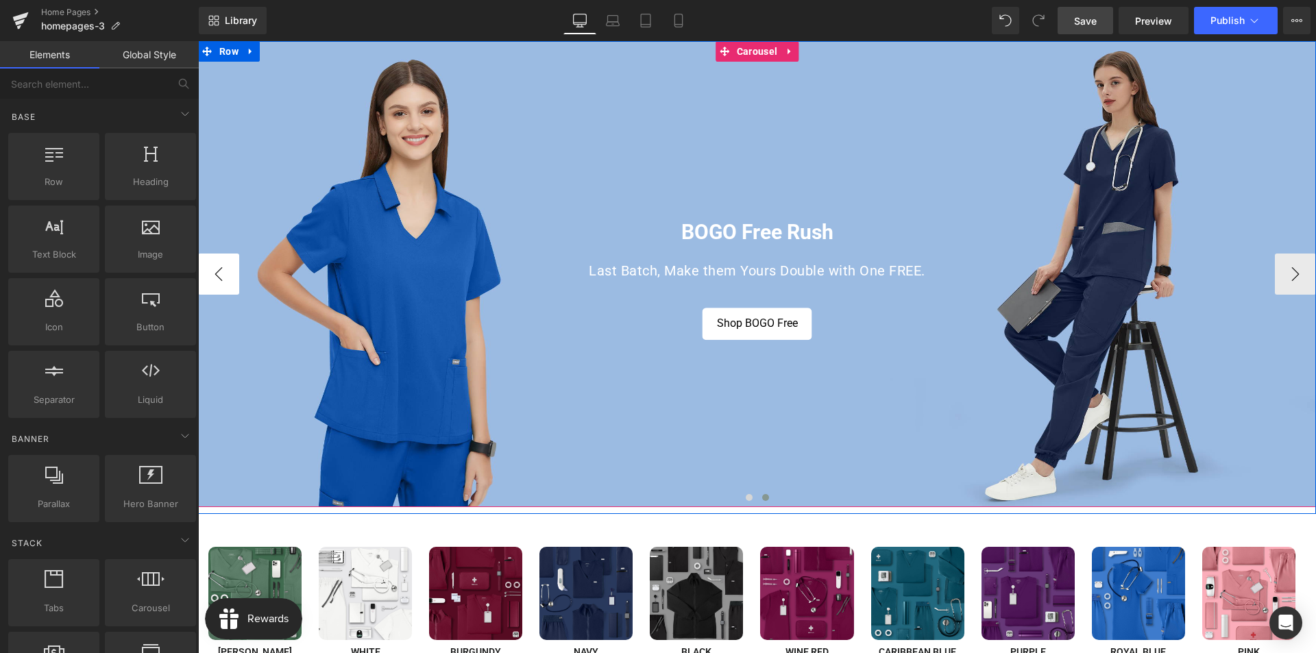
click at [227, 281] on button "‹" at bounding box center [218, 274] width 41 height 41
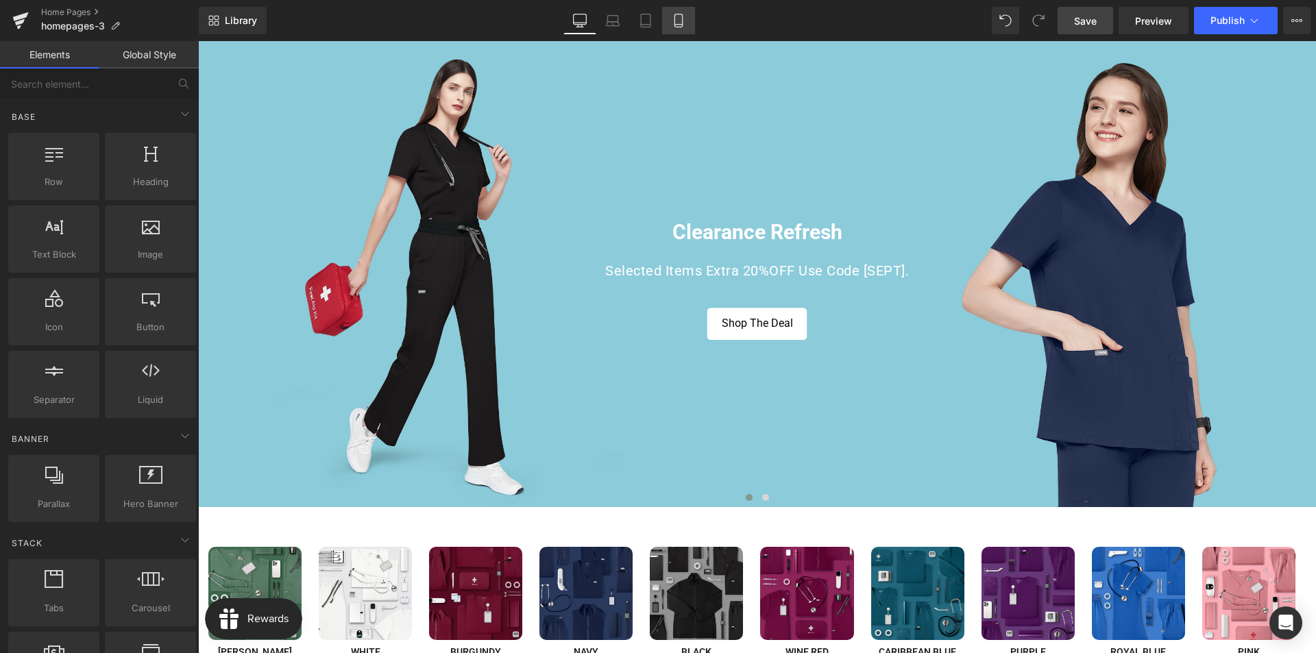
click at [682, 23] on icon at bounding box center [678, 20] width 8 height 13
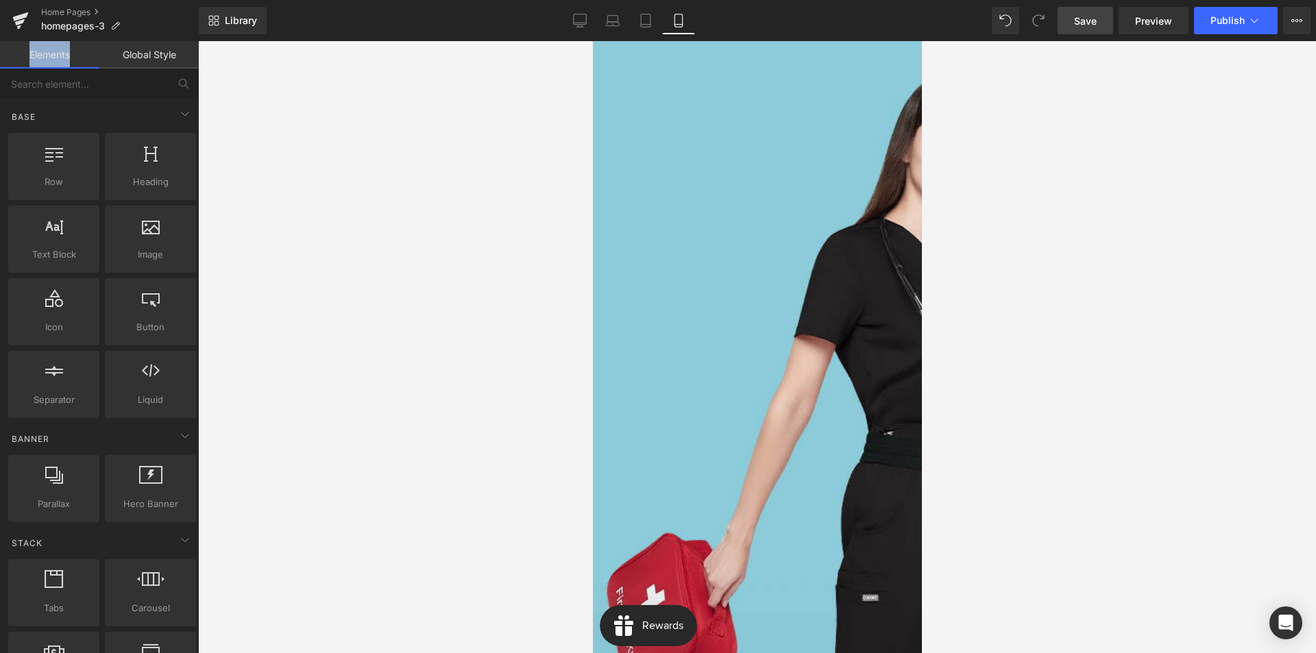
scroll to position [58, 0]
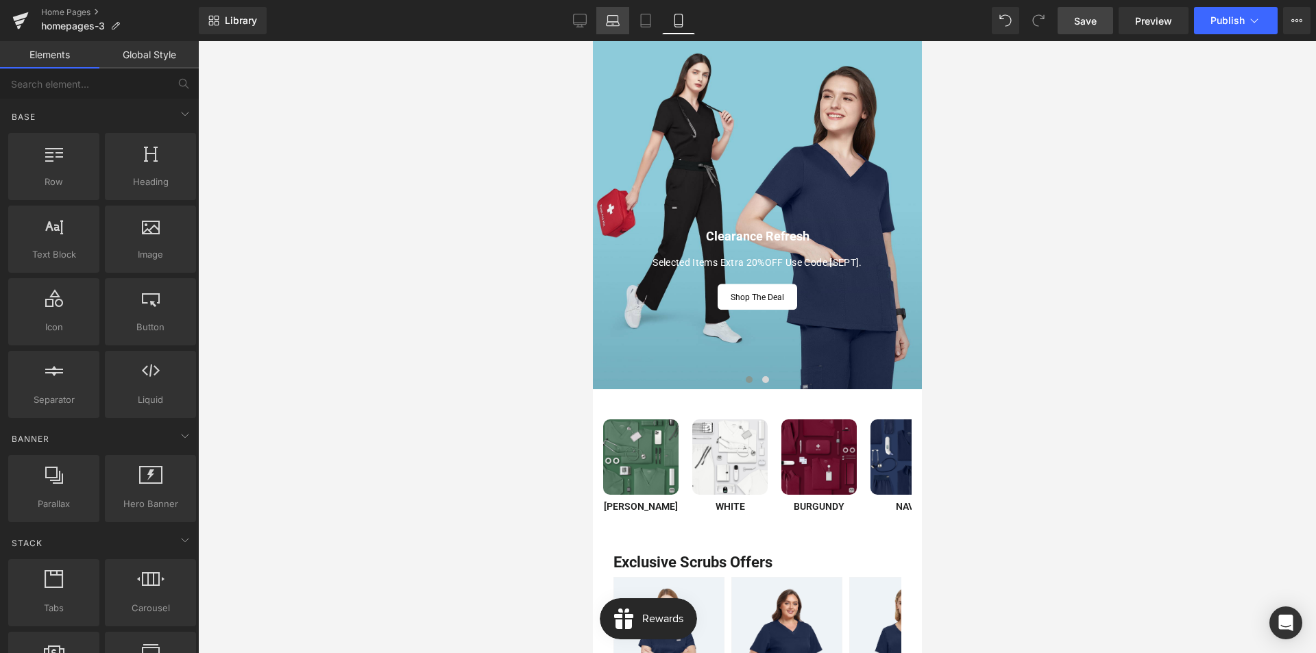
click at [614, 25] on icon at bounding box center [612, 24] width 13 height 4
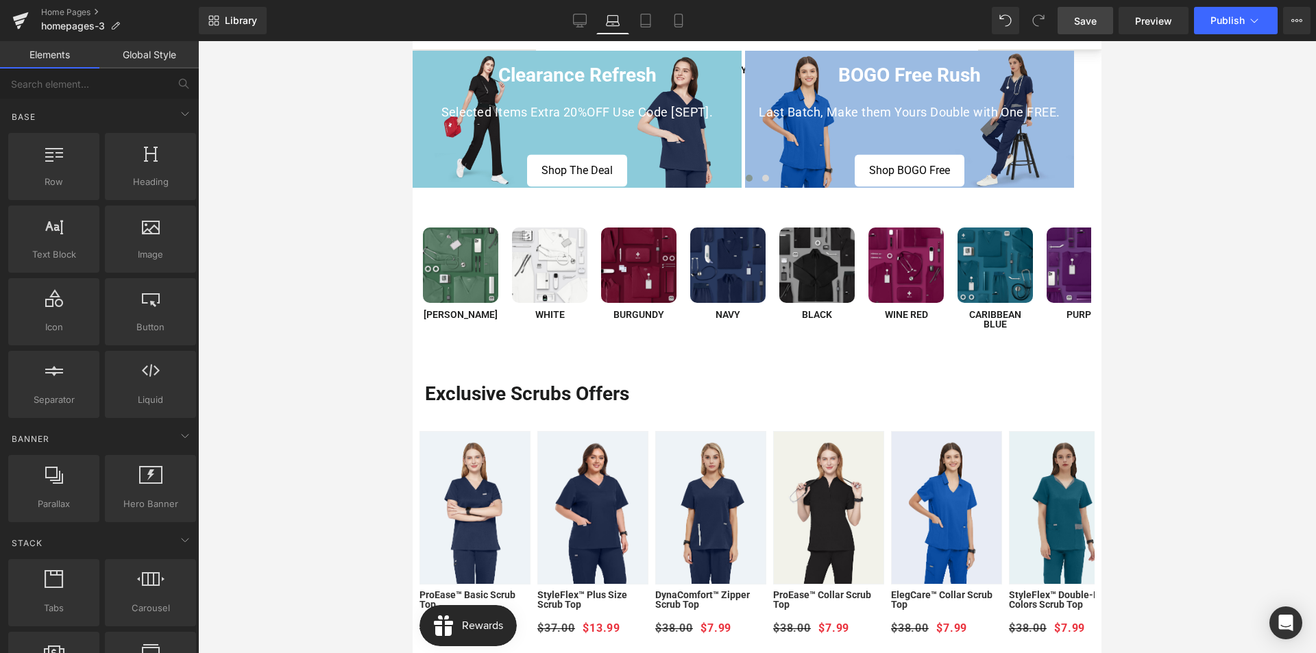
scroll to position [67, 0]
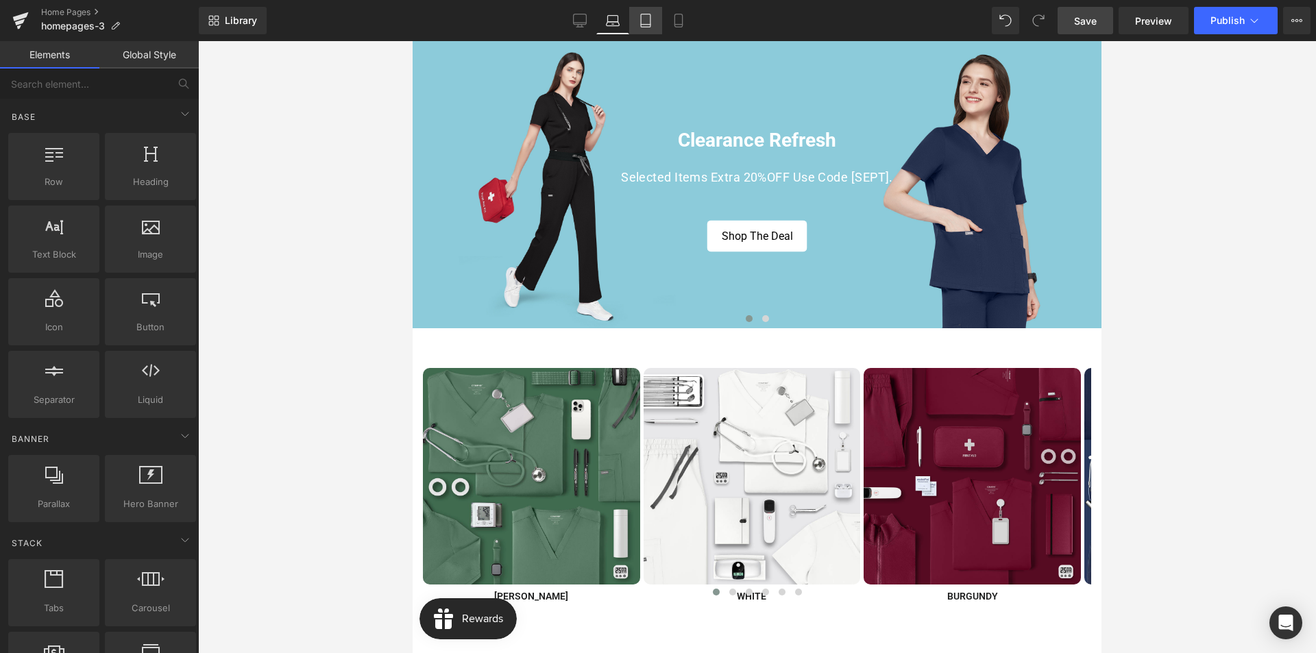
click at [637, 24] on link "Tablet" at bounding box center [645, 20] width 33 height 27
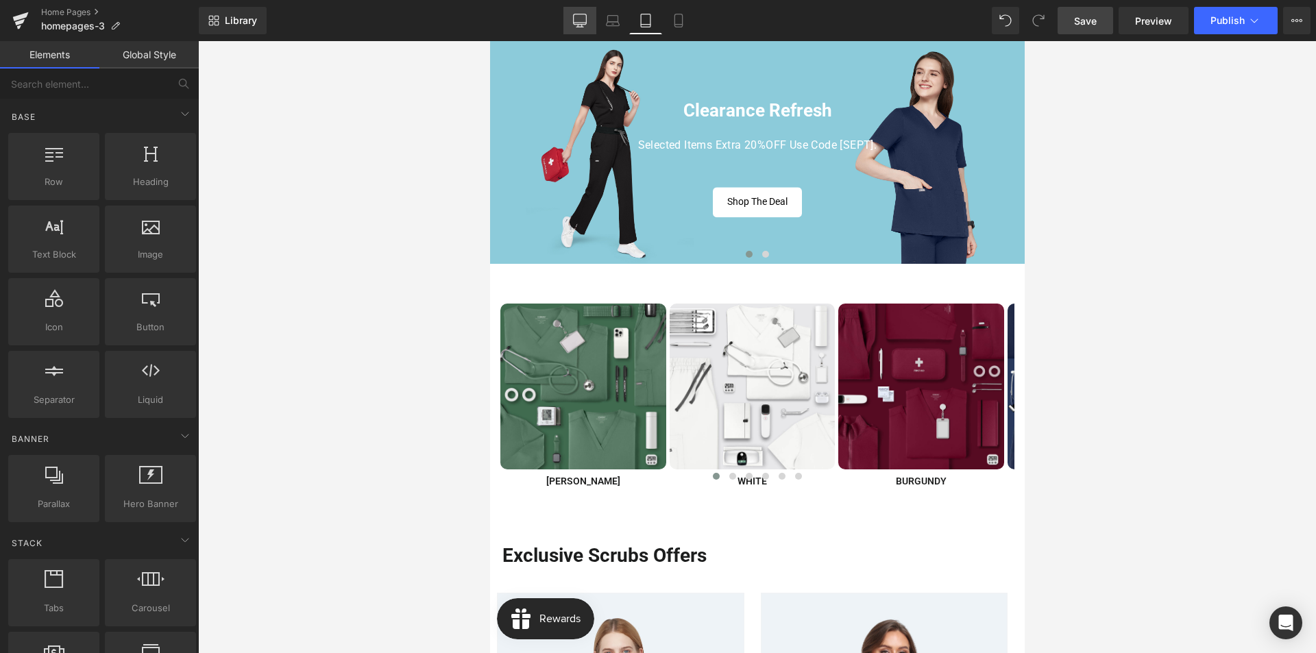
click at [587, 22] on link "Desktop" at bounding box center [579, 20] width 33 height 27
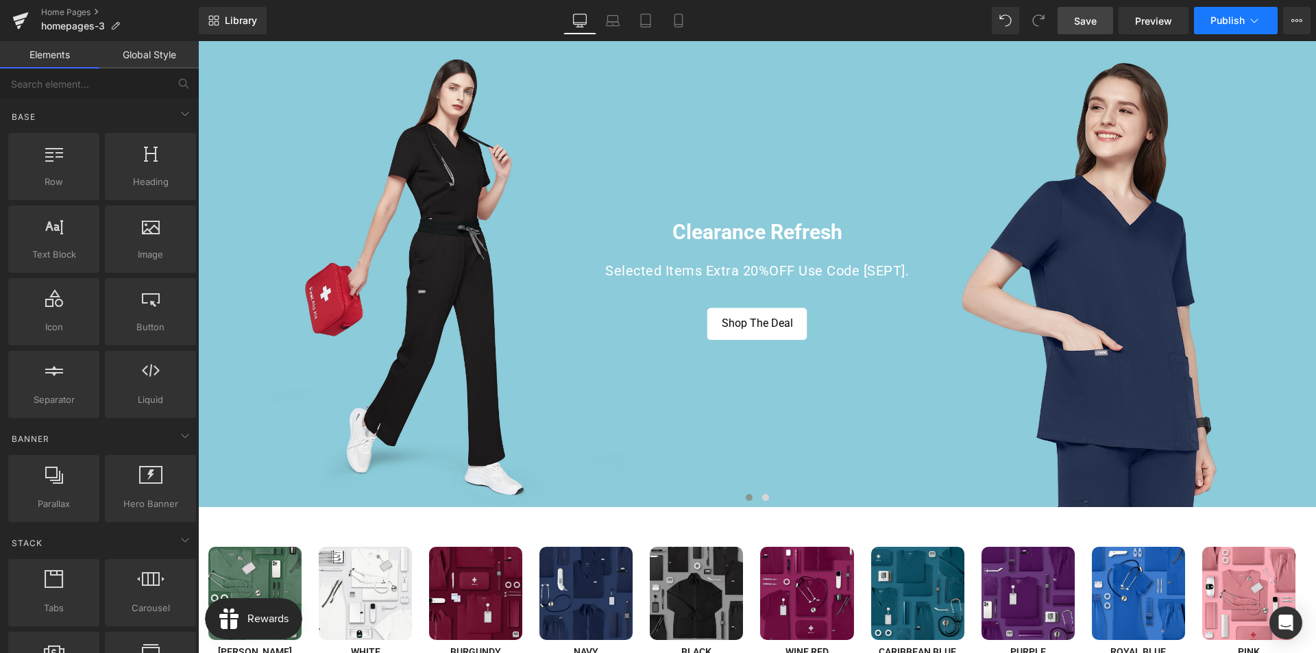
click at [1209, 19] on button "Publish" at bounding box center [1236, 20] width 84 height 27
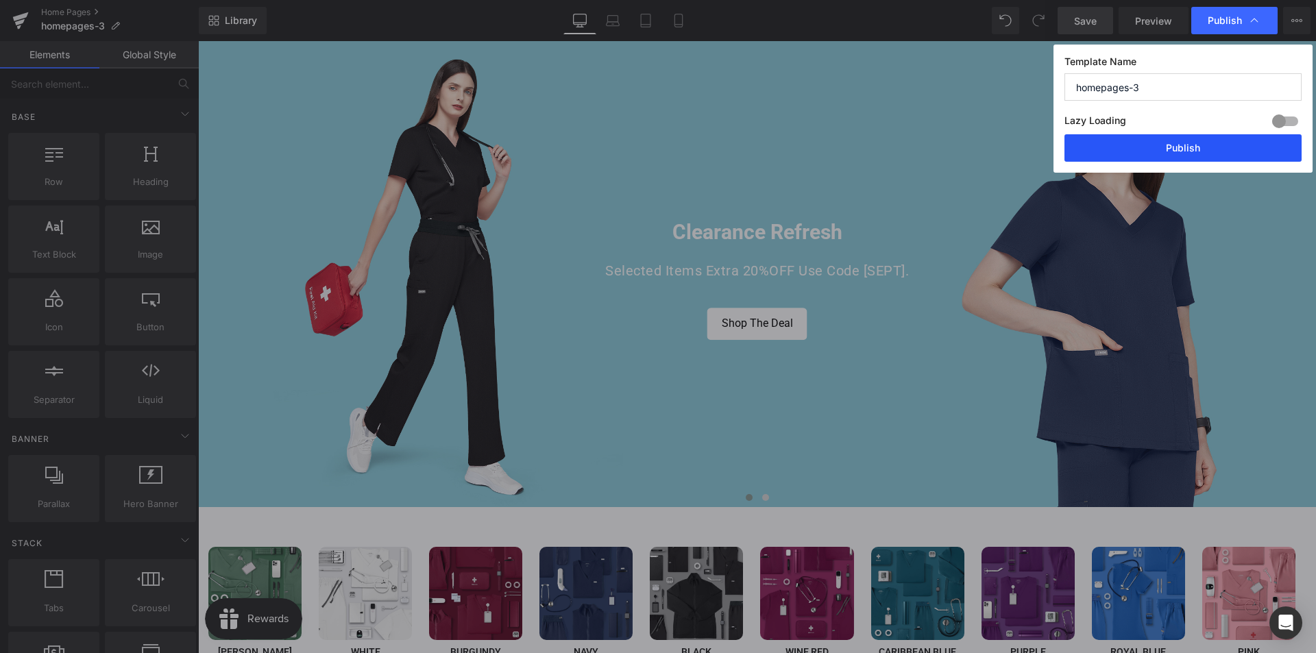
click at [1125, 149] on button "Publish" at bounding box center [1182, 147] width 237 height 27
drag, startPoint x: 1323, startPoint y: 190, endPoint x: 1093, endPoint y: 156, distance: 232.7
click at [1125, 149] on div "Clearance Refresh Heading Selected Items Extra 20%OFF Use Code [SEPT]. Text Blo…" at bounding box center [757, 274] width 1118 height 466
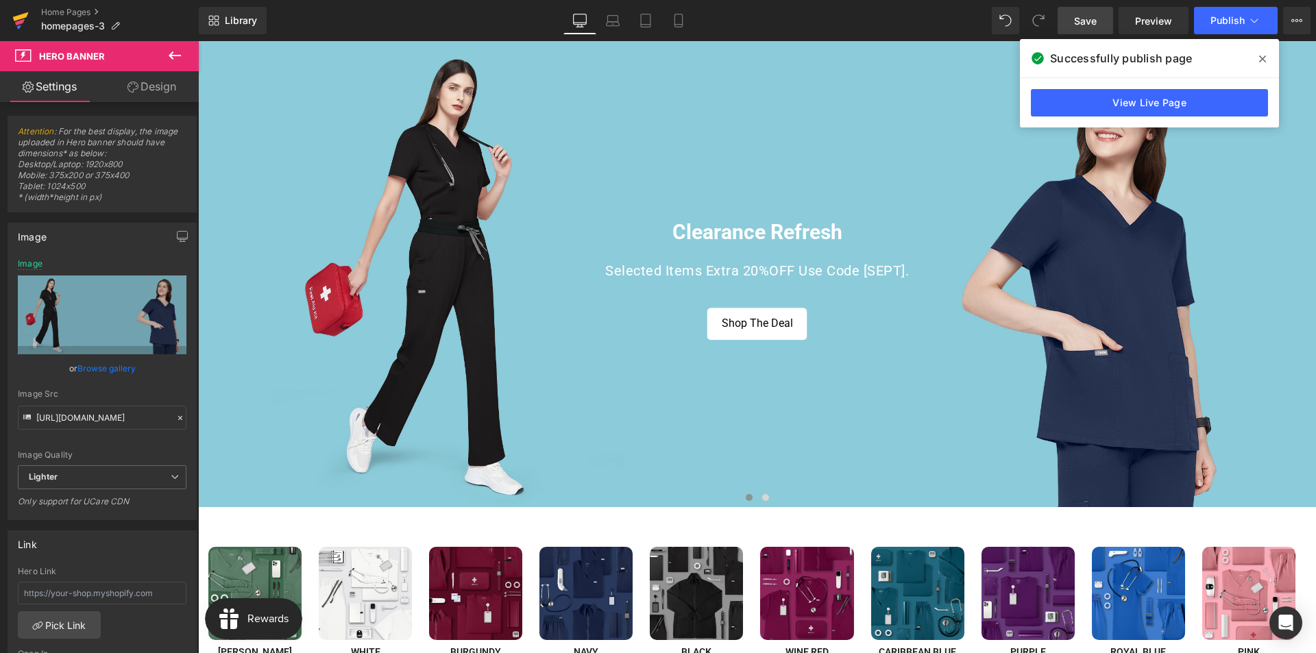
click at [20, 25] on icon at bounding box center [20, 20] width 16 height 34
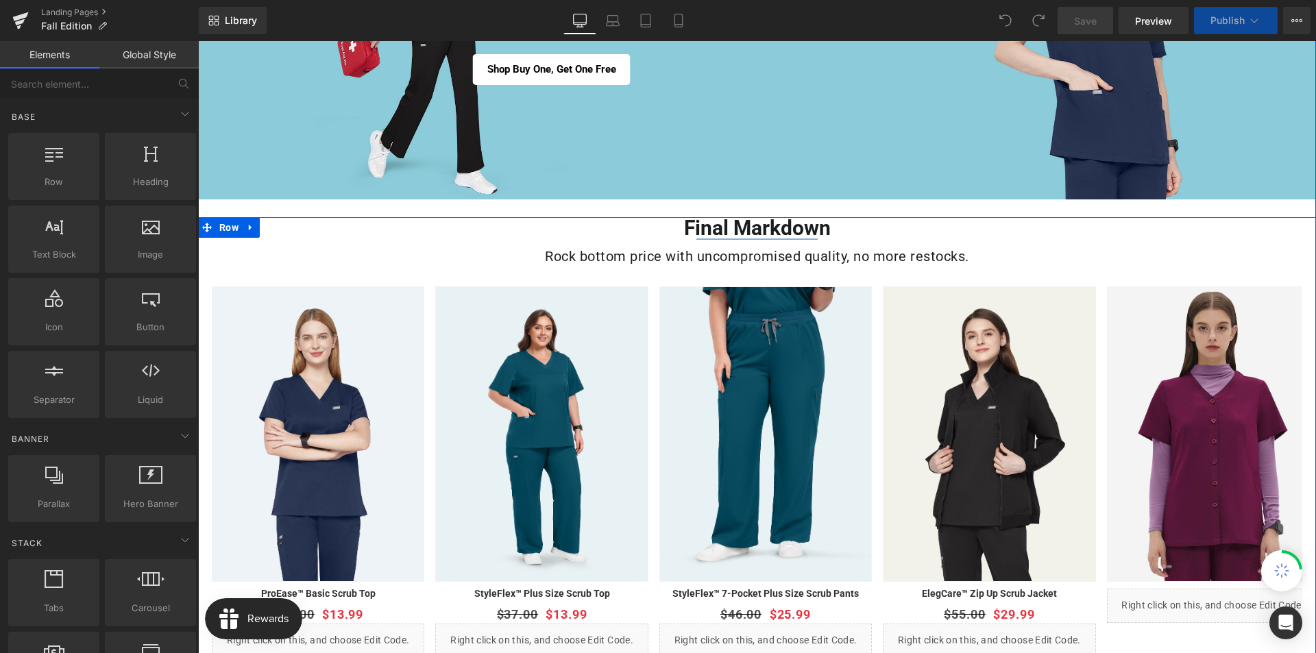
scroll to position [274, 0]
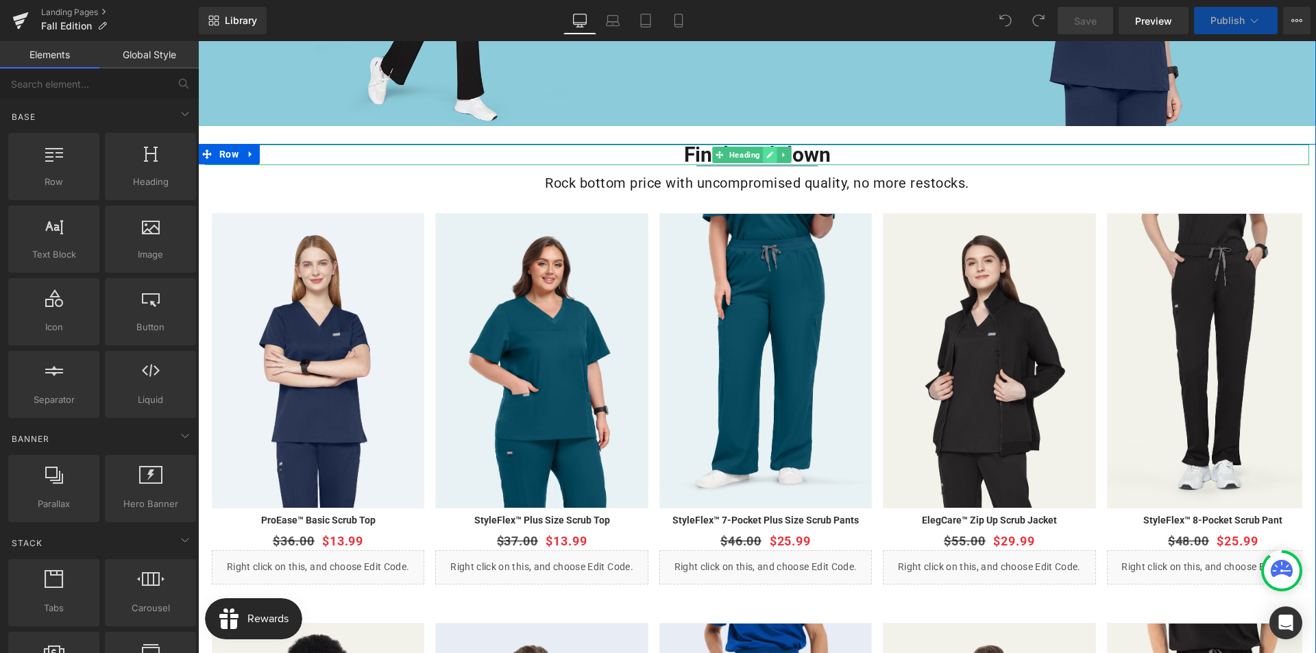
click at [775, 153] on link at bounding box center [770, 155] width 14 height 16
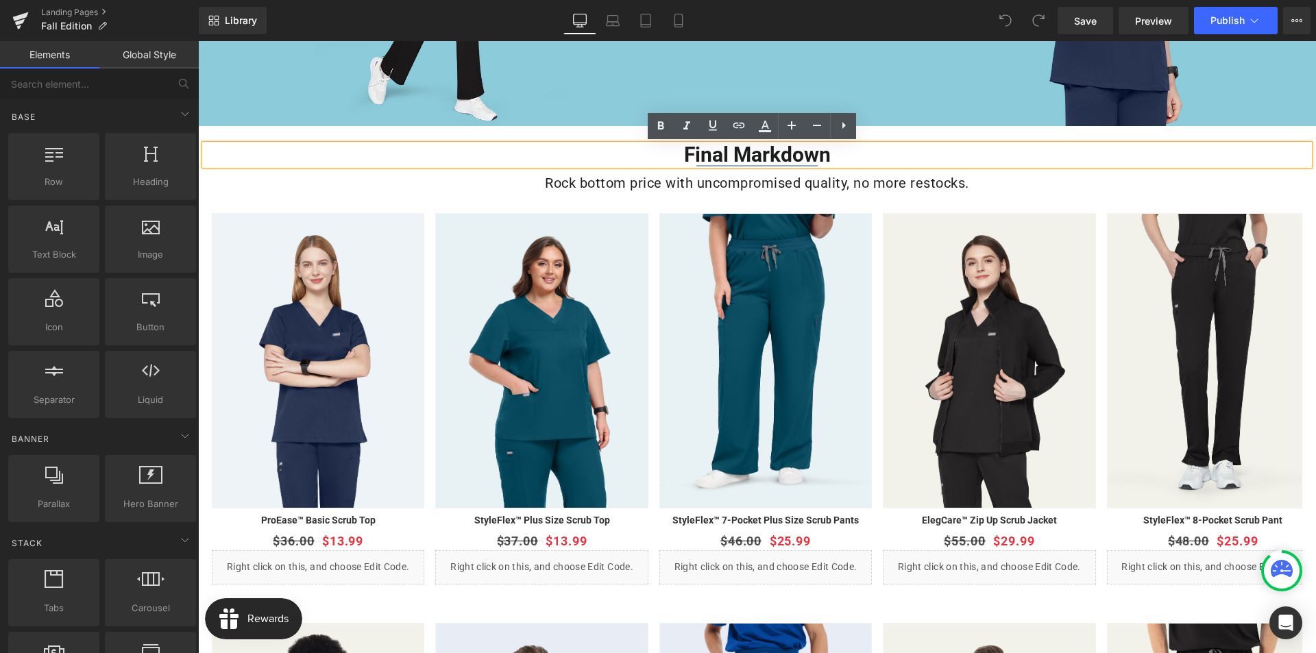
click at [761, 151] on h1 "Final Markdown" at bounding box center [757, 155] width 1104 height 21
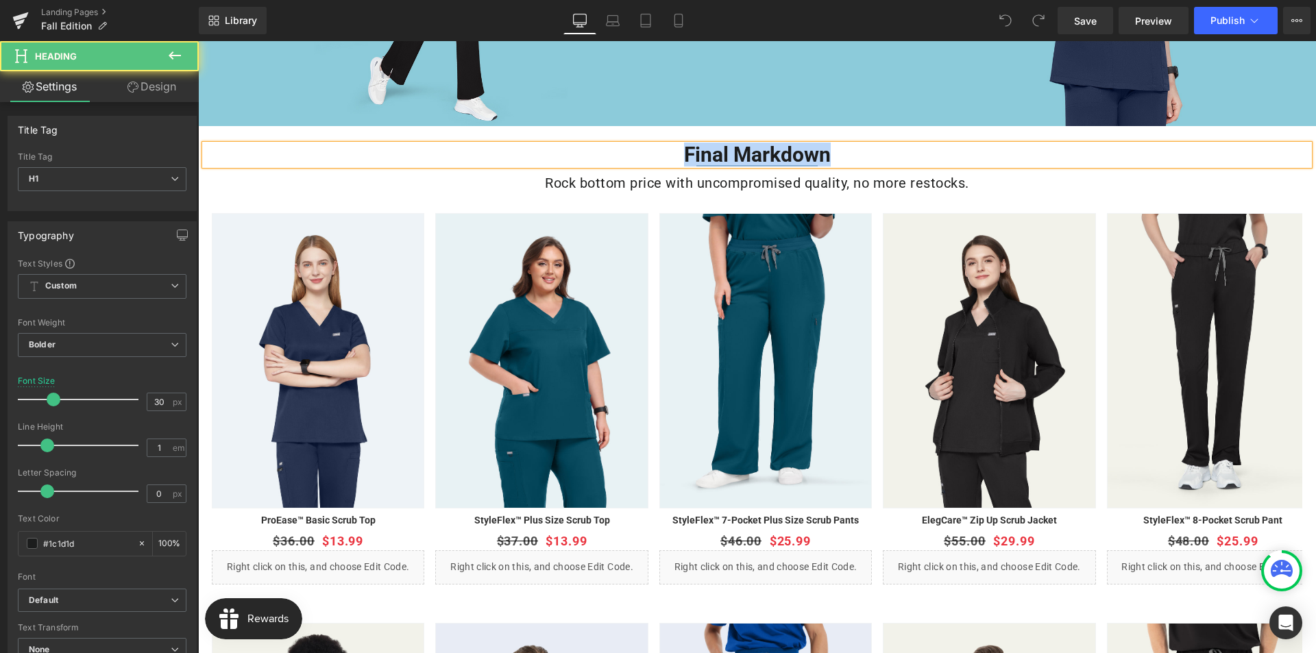
paste div
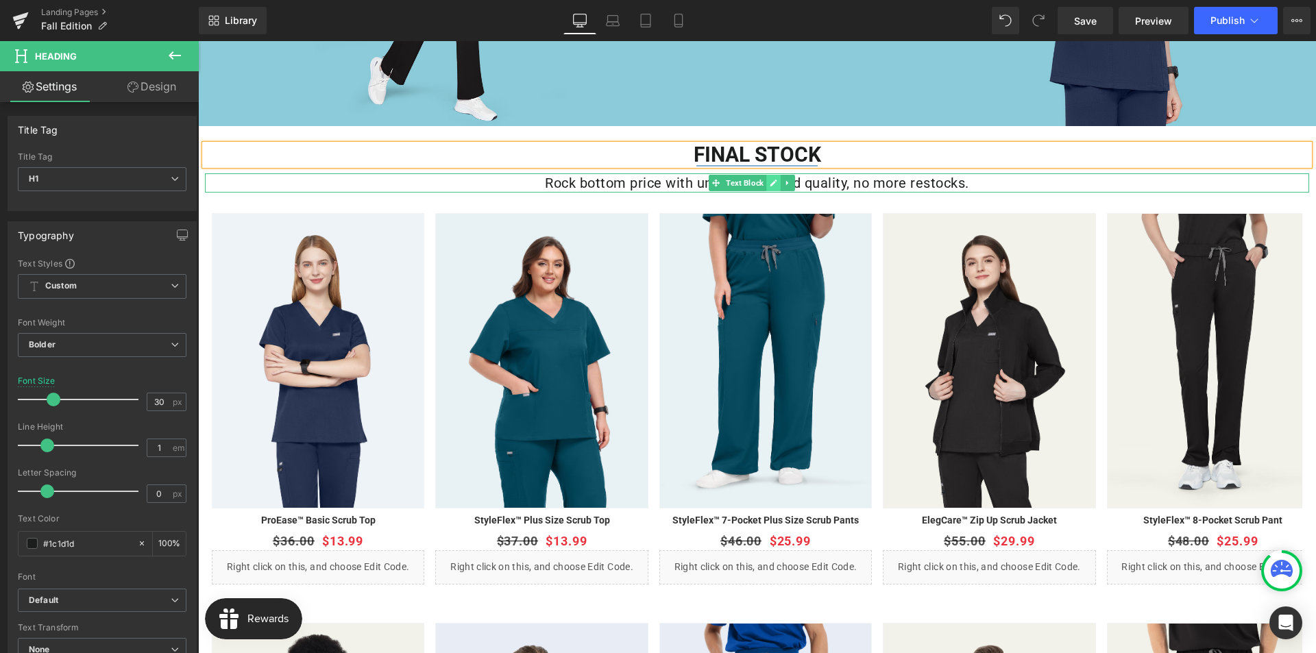
click at [772, 186] on icon at bounding box center [773, 183] width 7 height 7
click at [761, 184] on p "Rock bottom price with uncompromised quality, no more restocks." at bounding box center [757, 182] width 1104 height 19
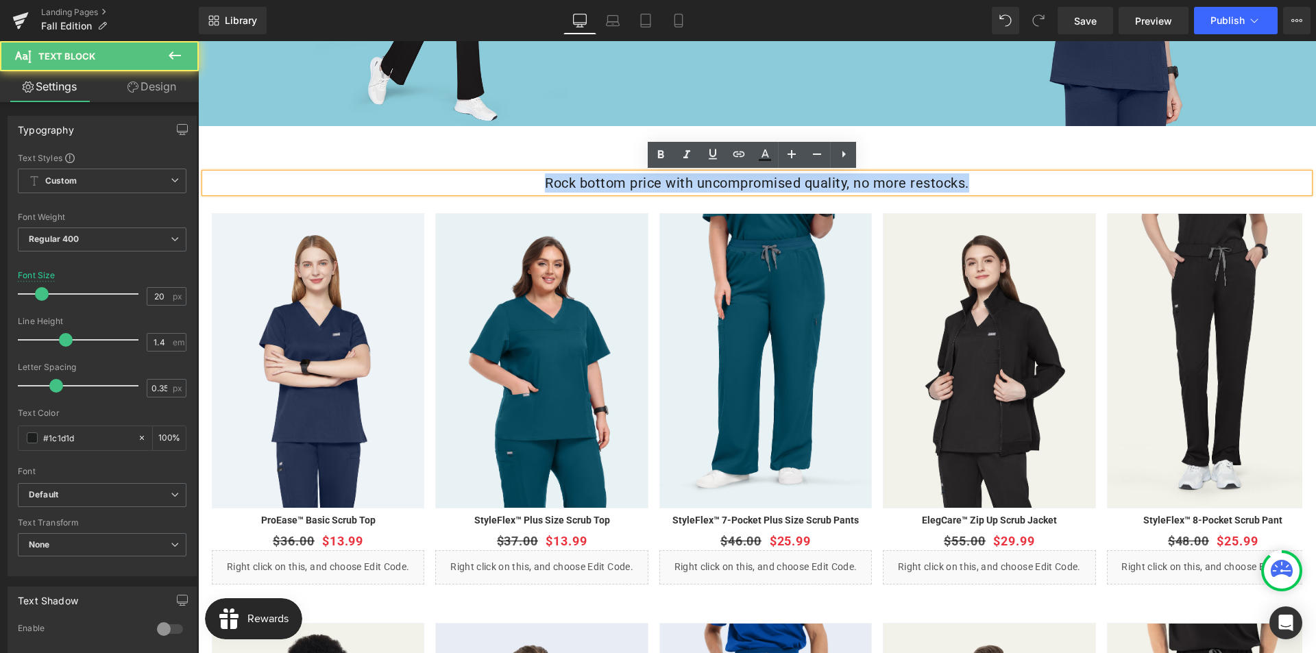
paste div
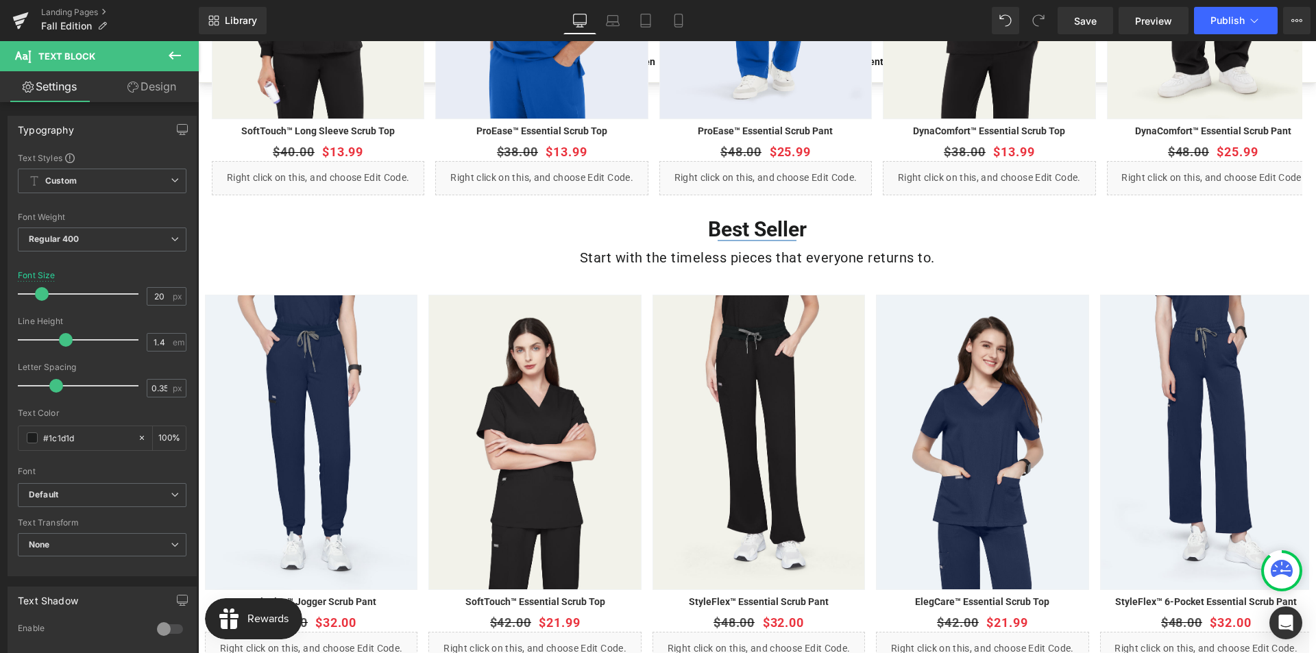
scroll to position [1096, 0]
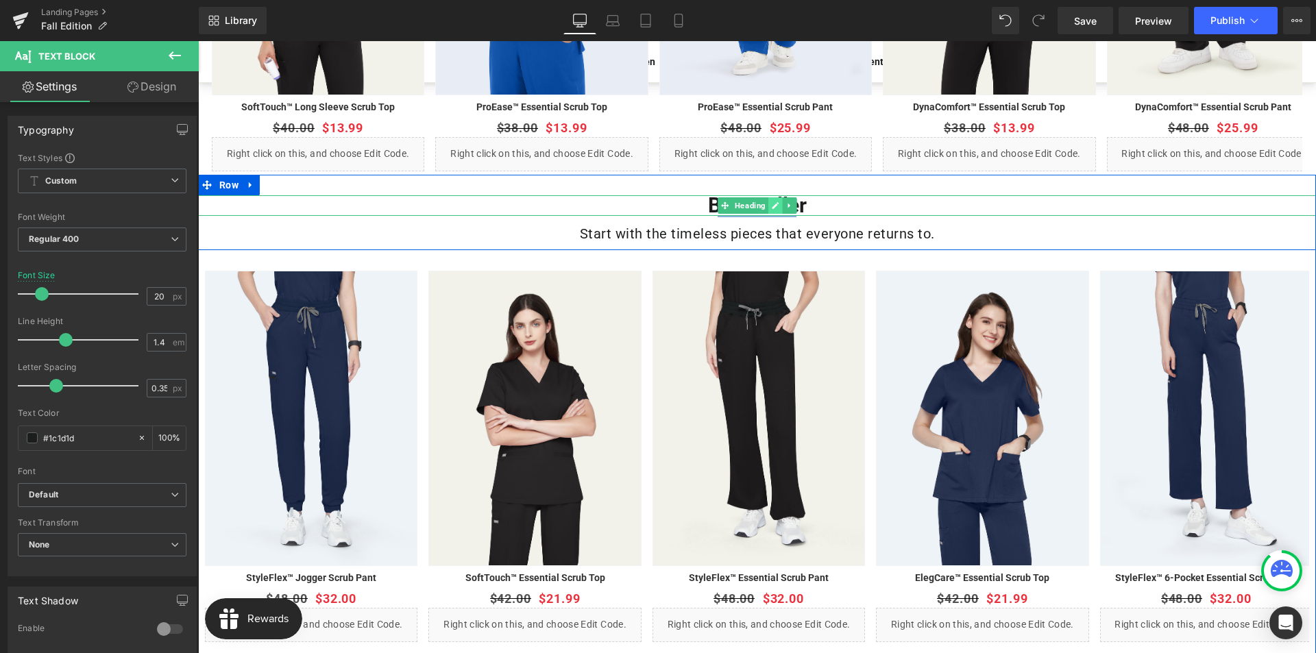
click at [771, 205] on icon at bounding box center [775, 205] width 8 height 8
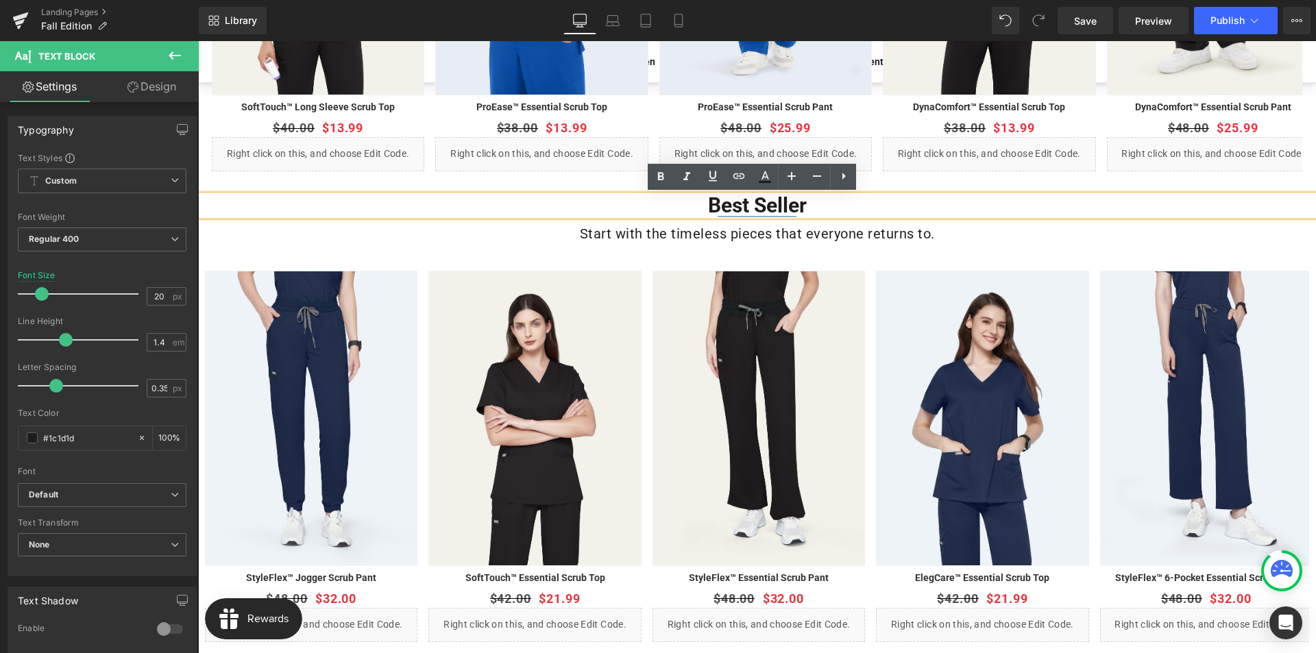
click at [754, 202] on h1 "Best Seller" at bounding box center [757, 205] width 1118 height 21
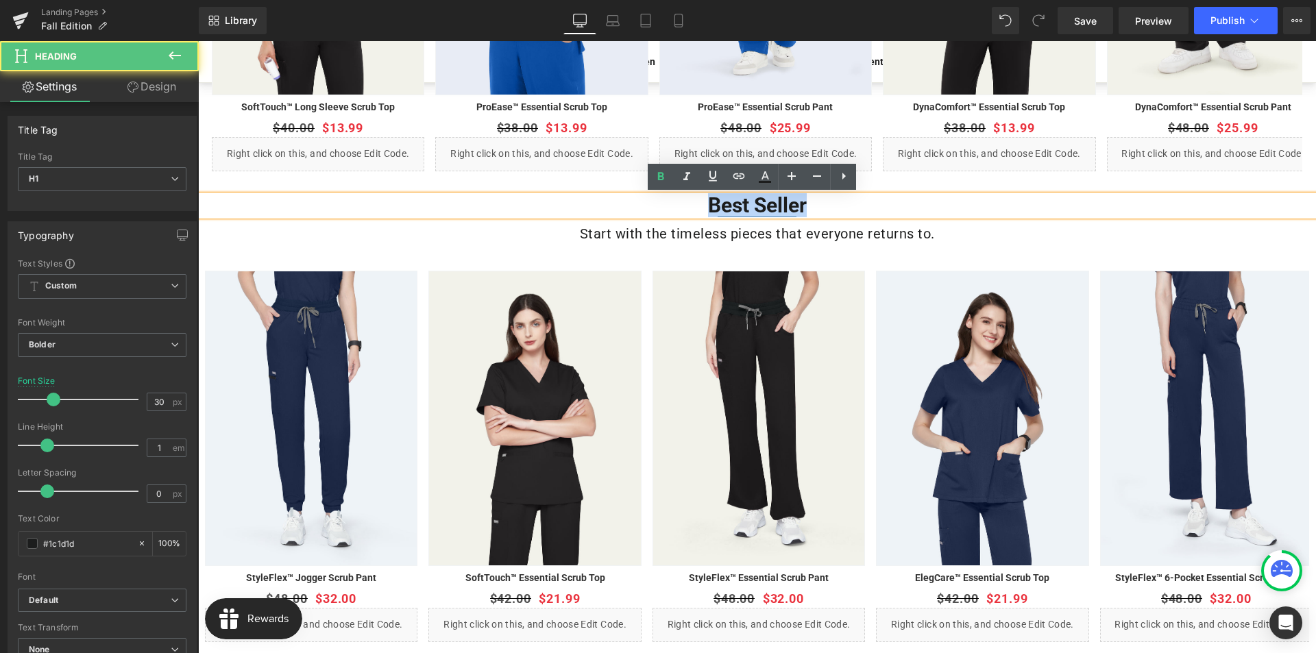
paste div
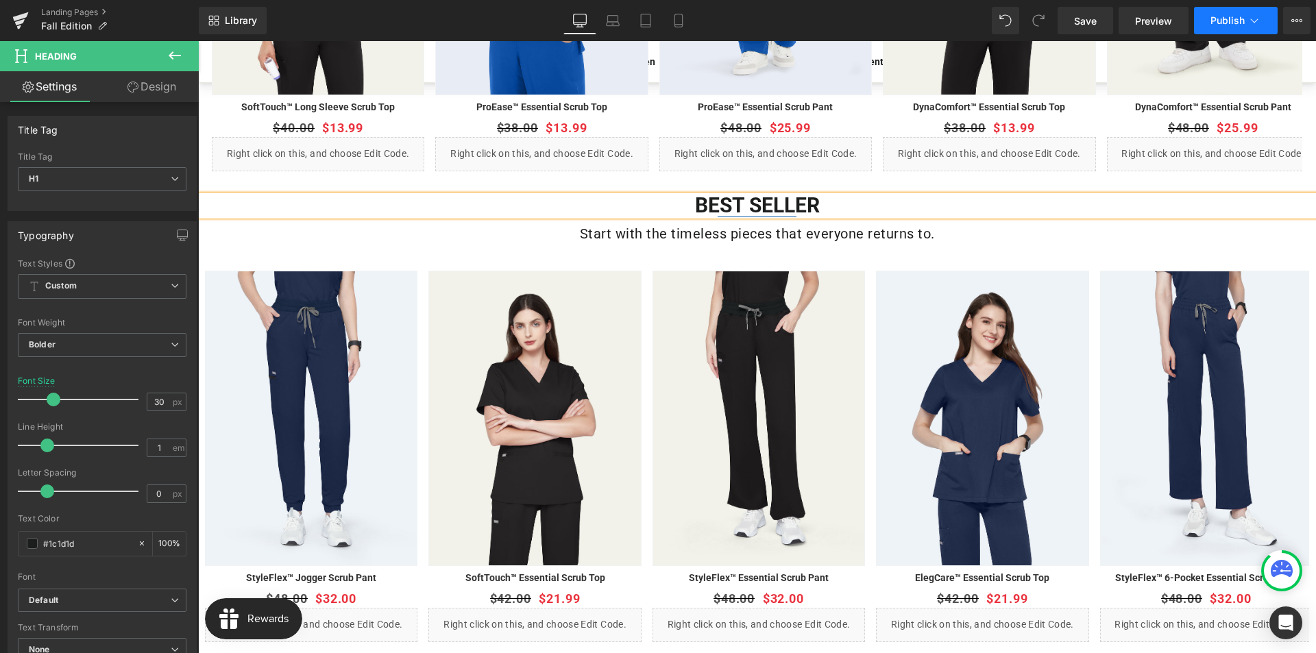
click at [1228, 24] on span "Publish" at bounding box center [1227, 20] width 34 height 11
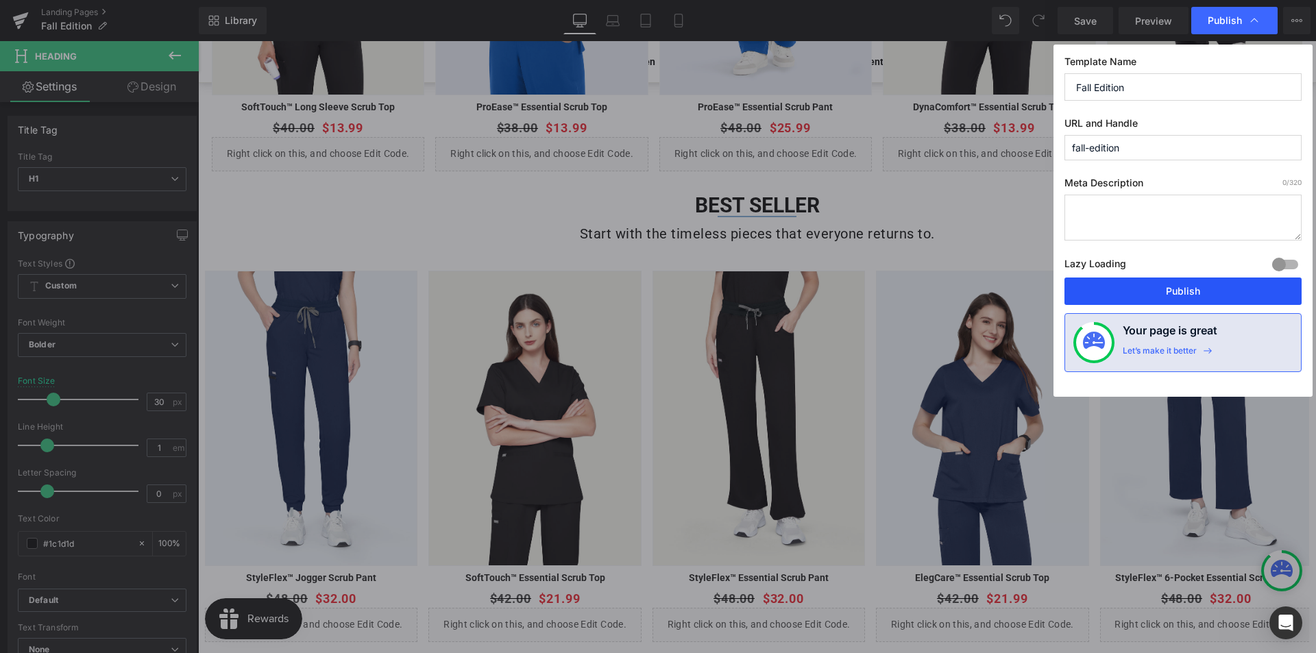
click at [1177, 286] on button "Publish" at bounding box center [1182, 290] width 237 height 27
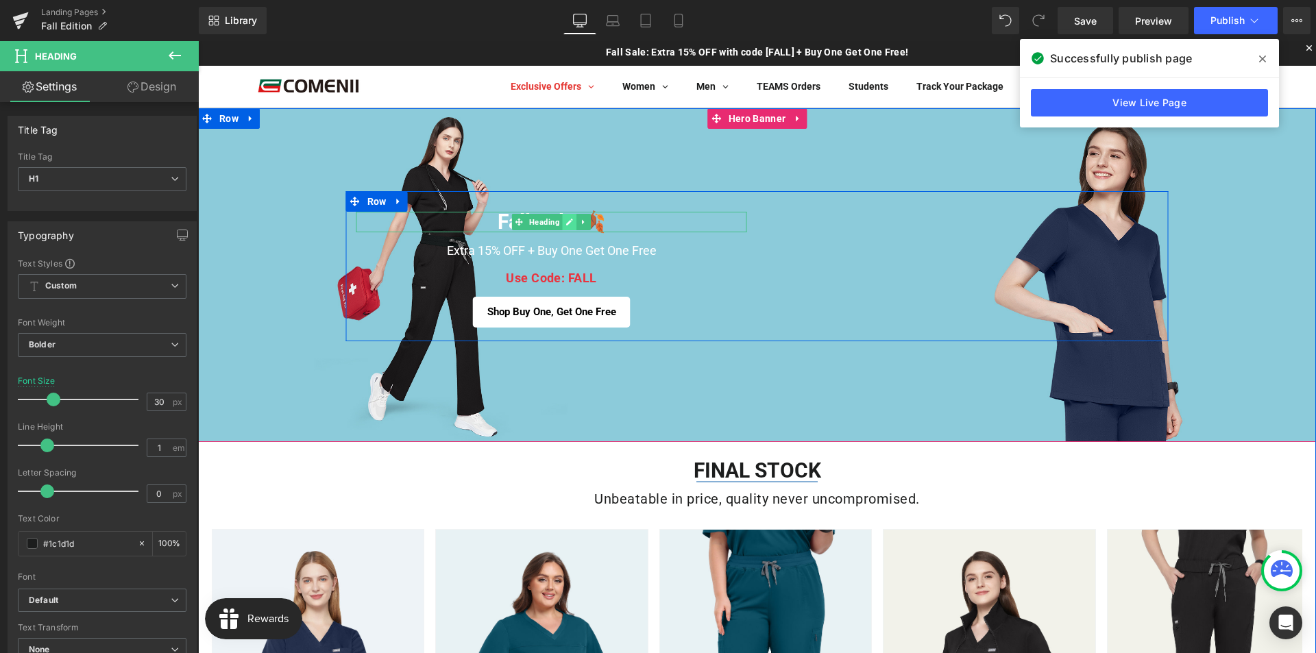
click at [563, 219] on link at bounding box center [570, 222] width 14 height 16
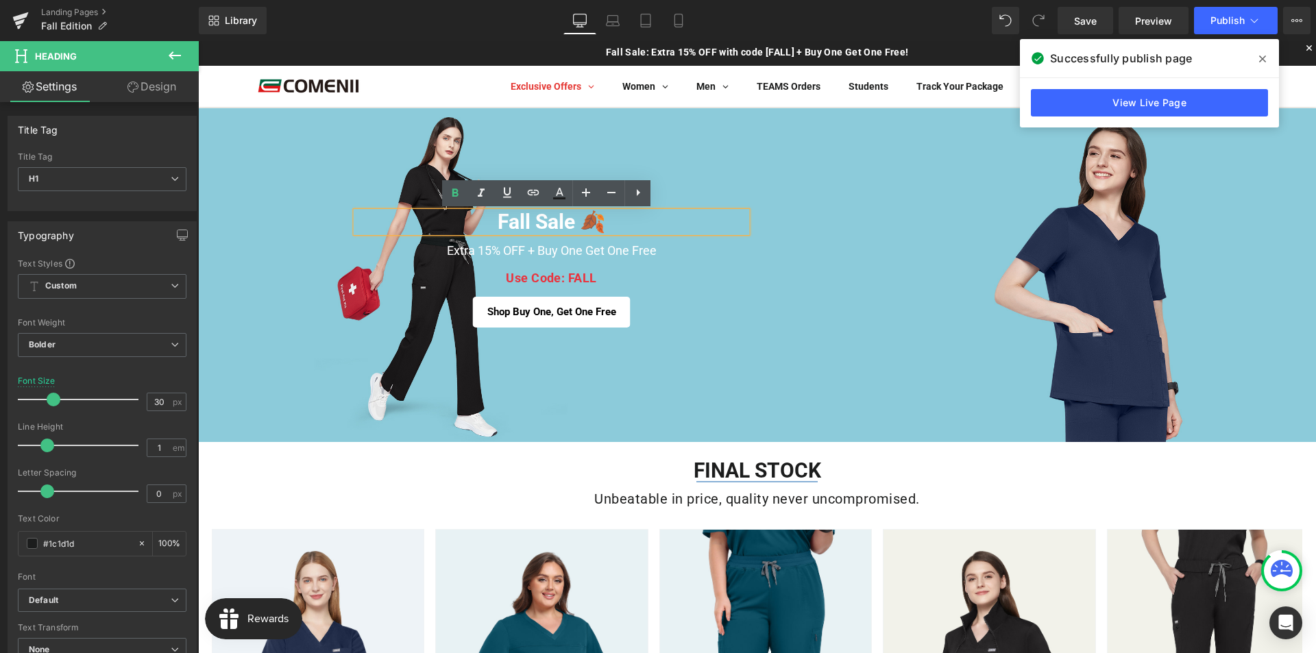
click at [565, 225] on h1 "Fall Sale 🍂" at bounding box center [551, 222] width 391 height 21
paste div
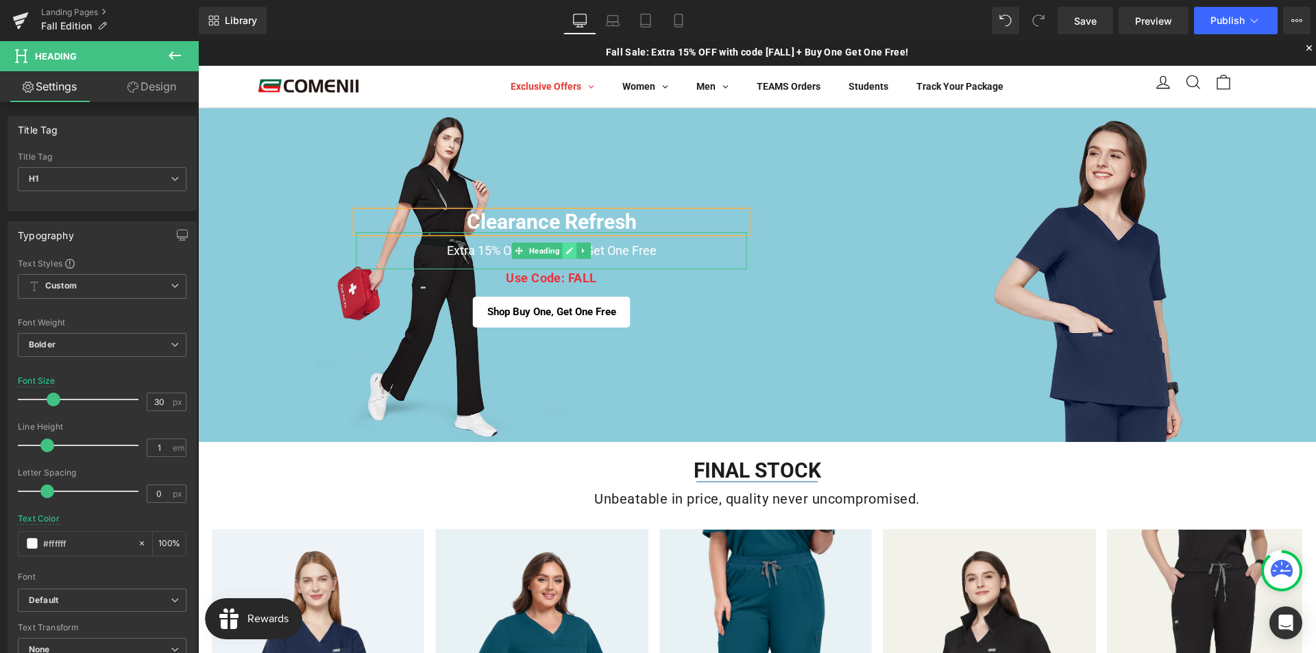
click at [565, 251] on icon at bounding box center [569, 251] width 8 height 8
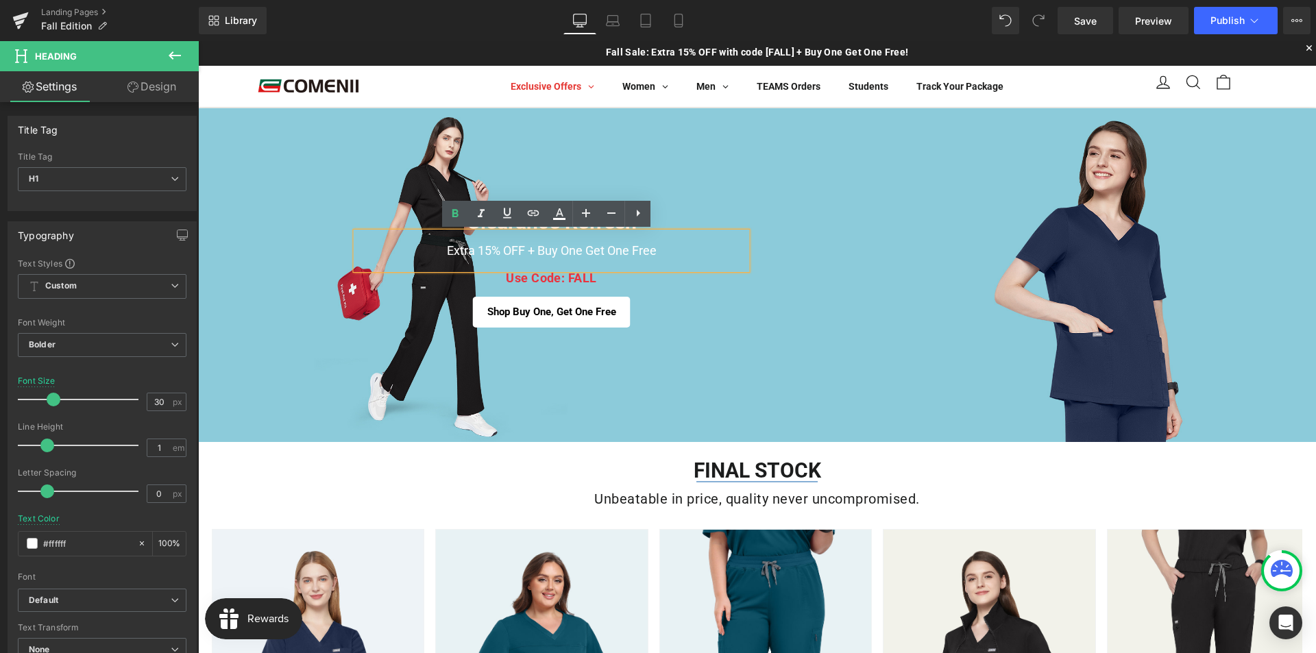
click at [545, 251] on h1 "Extra 15% OFF + Buy One Get One Free" at bounding box center [551, 250] width 391 height 37
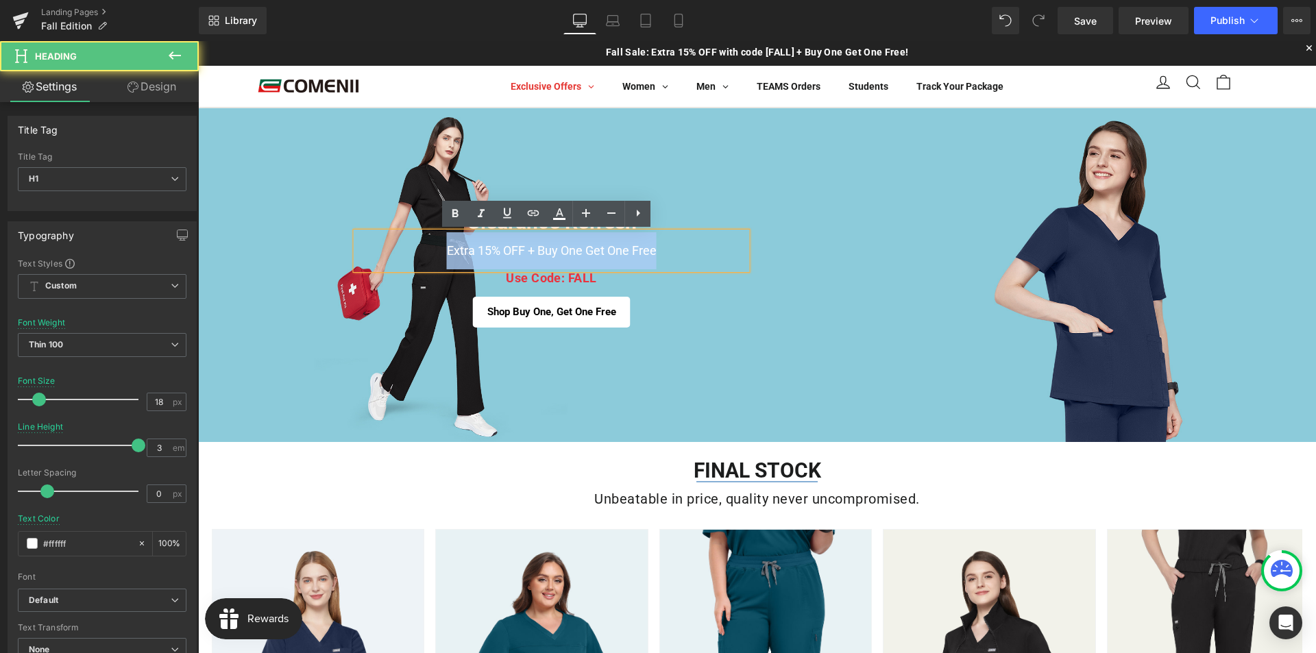
paste div
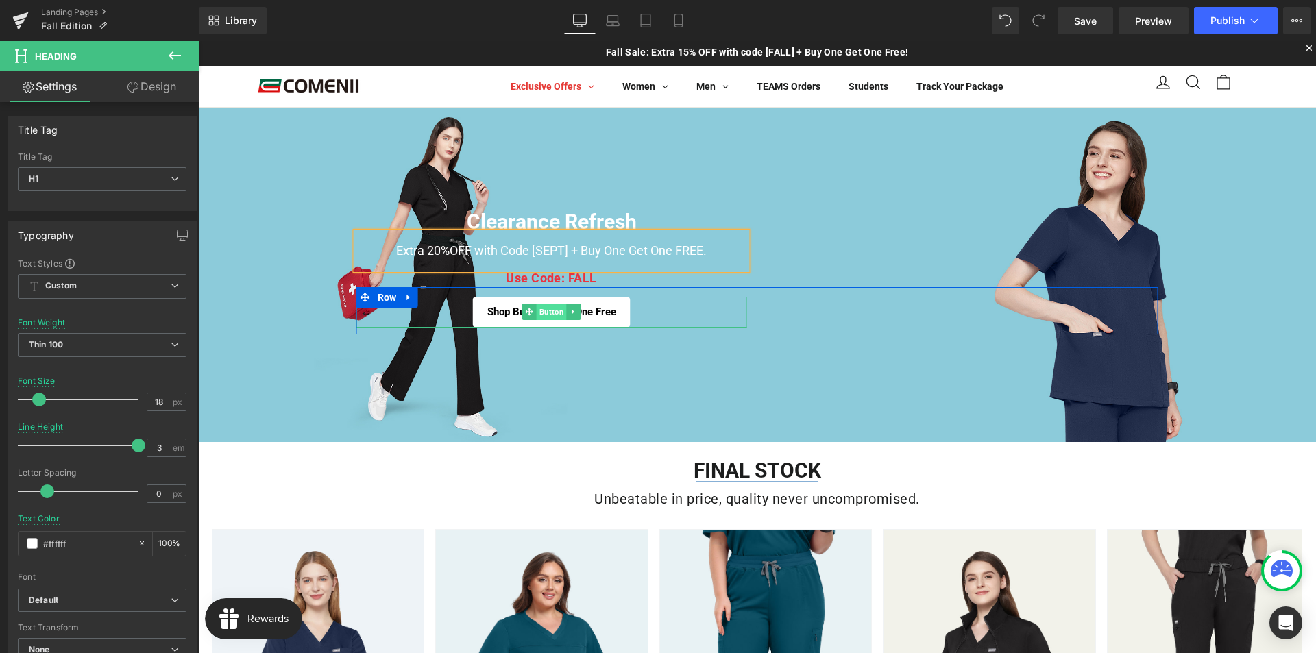
click at [541, 311] on span "Button" at bounding box center [551, 312] width 30 height 16
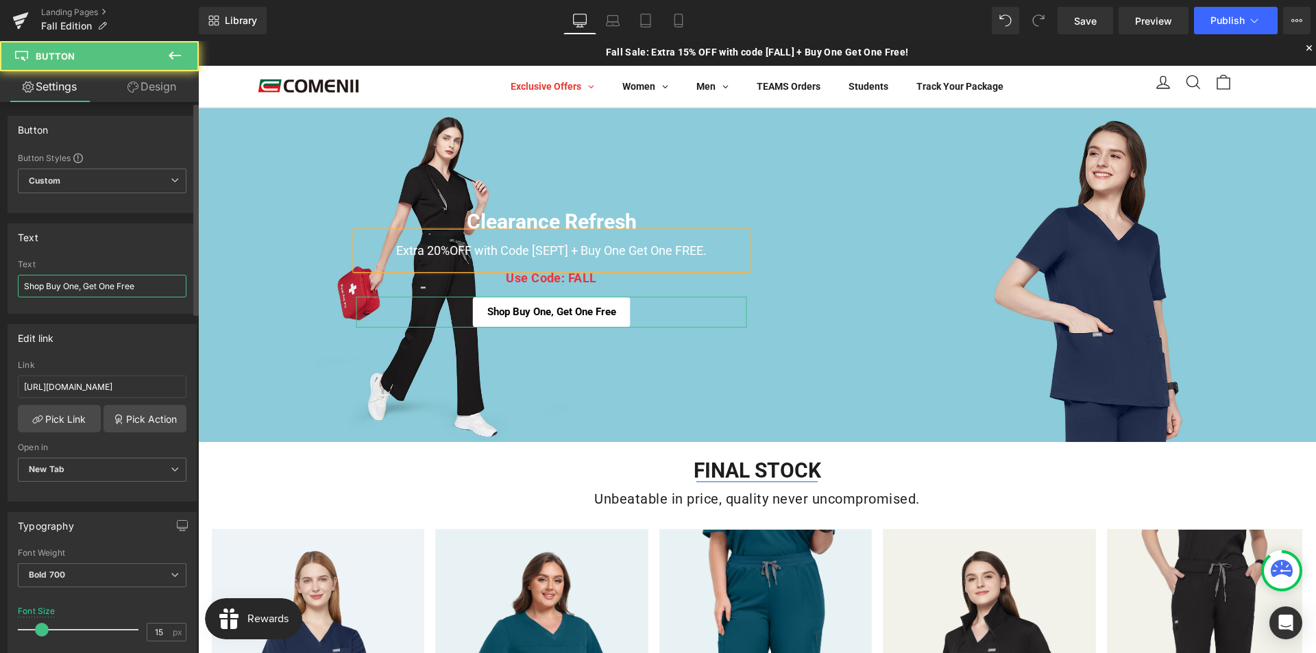
click at [93, 285] on input "Shop Buy One, Get One Free" at bounding box center [102, 286] width 169 height 23
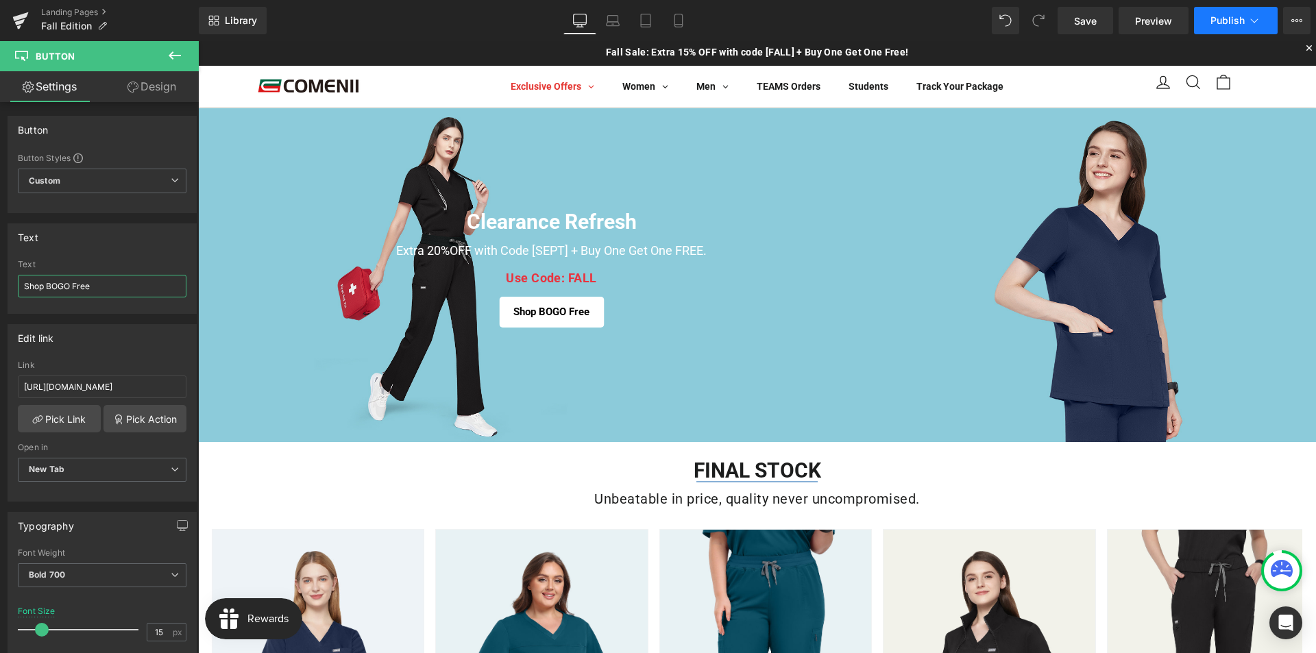
type input "Shop BOGO Free"
click at [1224, 21] on span "Publish" at bounding box center [1227, 20] width 34 height 11
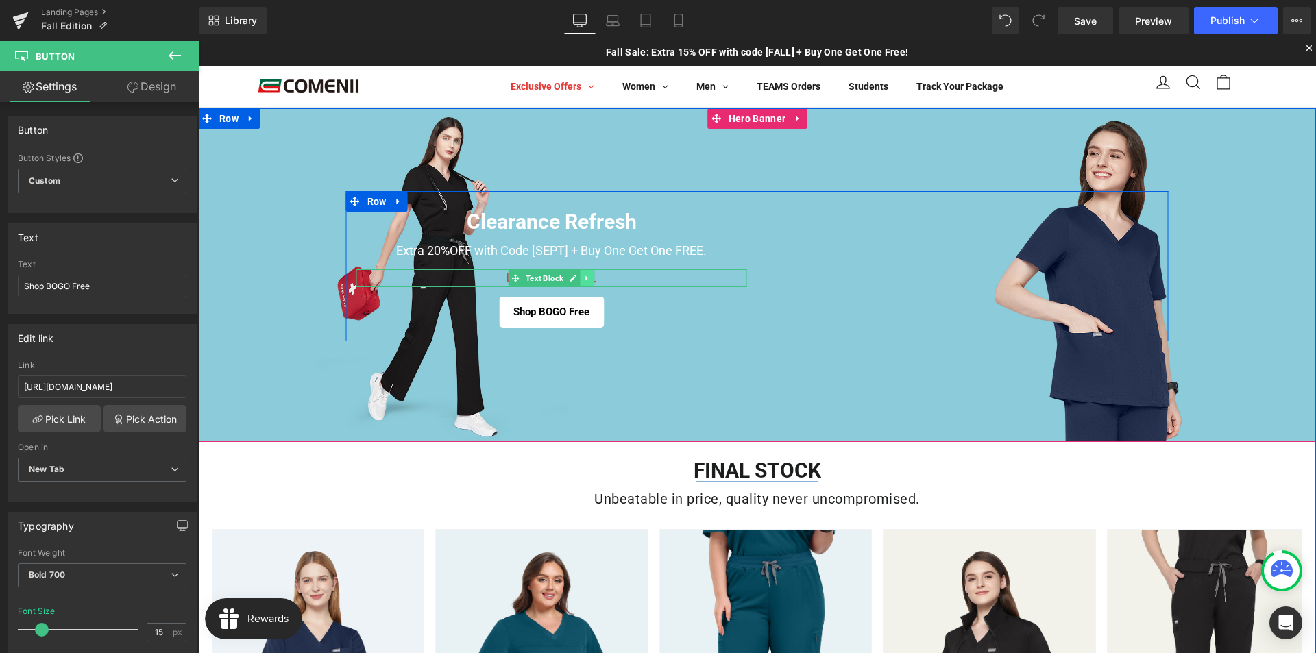
click at [584, 280] on icon at bounding box center [587, 278] width 8 height 8
click at [591, 280] on icon at bounding box center [595, 278] width 8 height 8
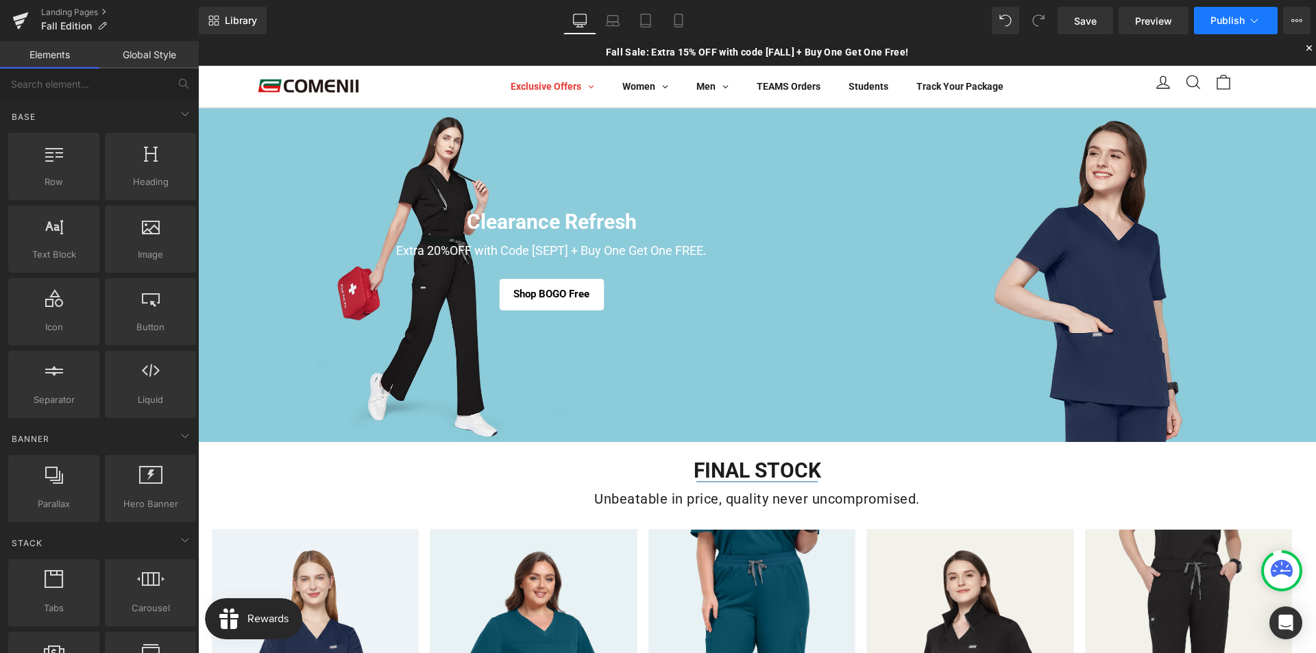
click at [1205, 20] on button "Publish" at bounding box center [1236, 20] width 84 height 27
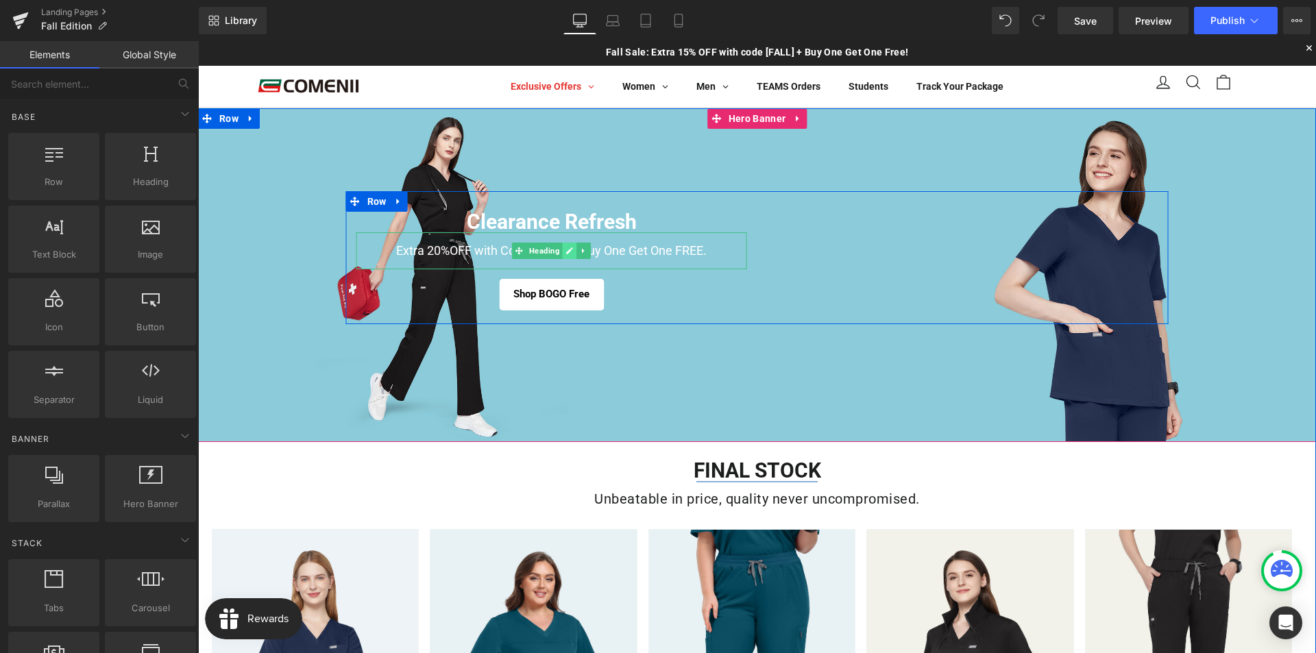
click at [565, 248] on icon at bounding box center [569, 251] width 8 height 8
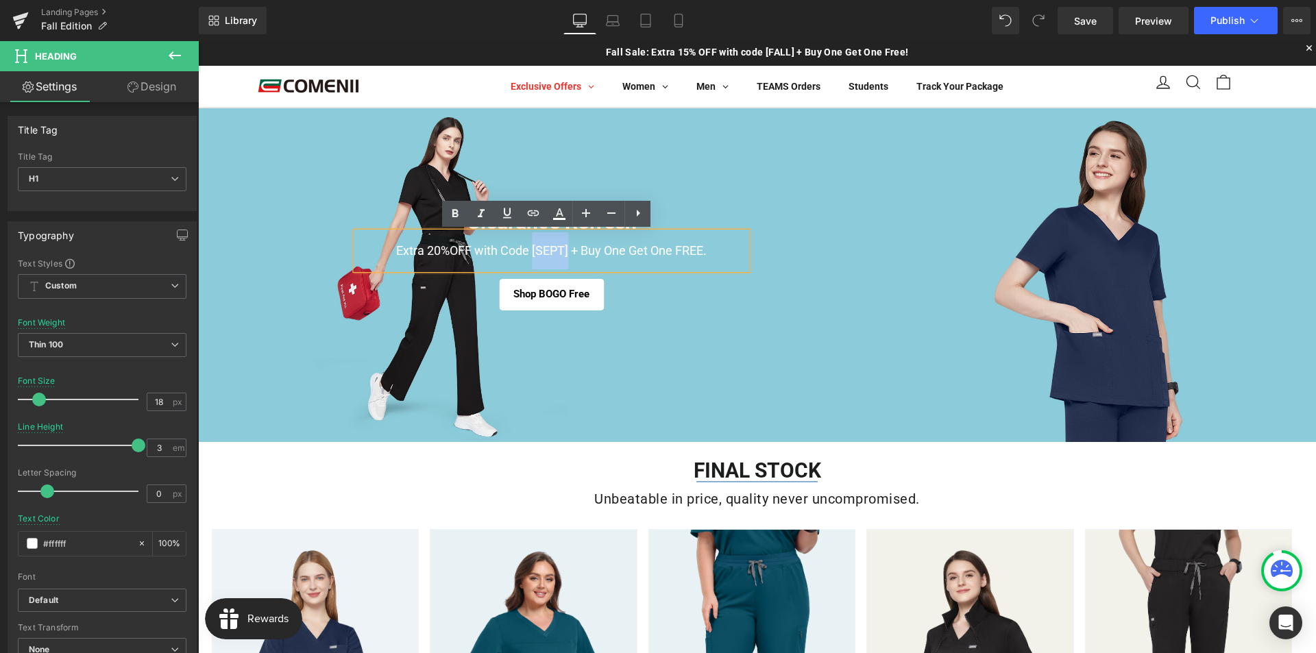
drag, startPoint x: 563, startPoint y: 254, endPoint x: 526, endPoint y: 249, distance: 37.3
click at [526, 249] on h1 "Extra 20%OFF with Code [SEPT] + Buy One Get One FREE." at bounding box center [551, 250] width 391 height 37
click at [451, 211] on icon at bounding box center [455, 214] width 16 height 16
drag, startPoint x: 565, startPoint y: 254, endPoint x: 526, endPoint y: 251, distance: 38.4
click at [526, 251] on h1 "Extra 20%OFF with Code [SEPT] + Buy One Get One FREE." at bounding box center [551, 250] width 391 height 37
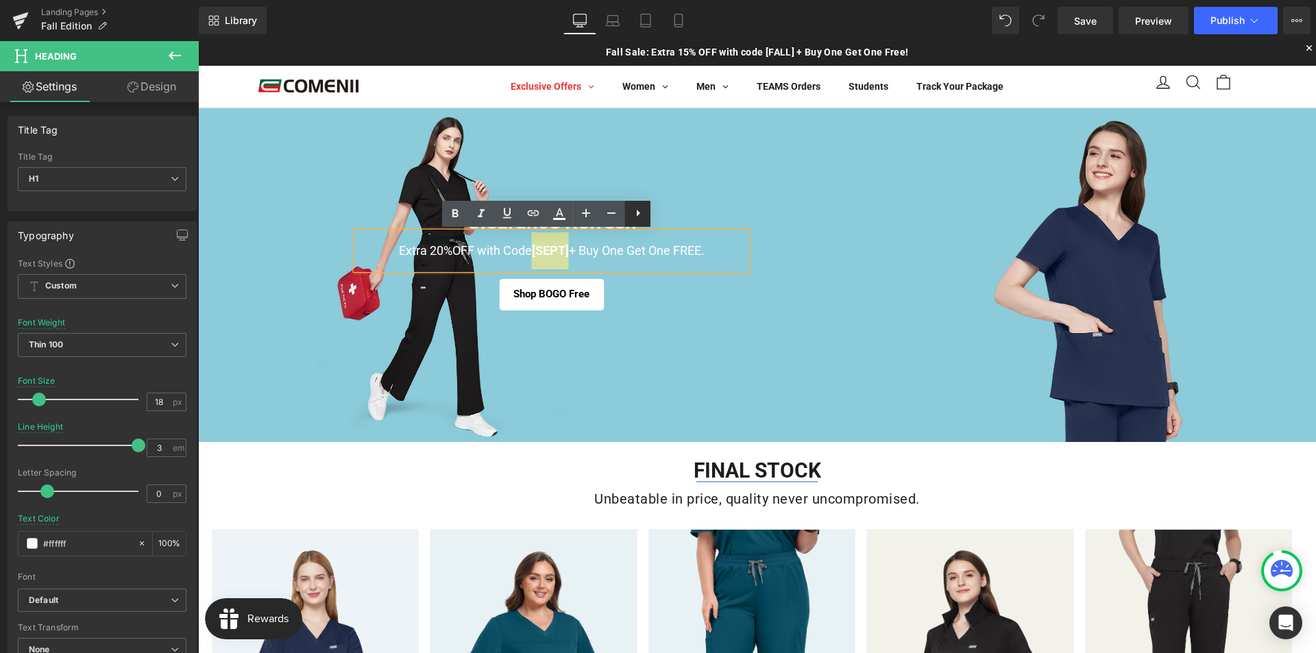
click at [638, 217] on icon at bounding box center [638, 213] width 16 height 16
click at [658, 217] on icon at bounding box center [664, 213] width 16 height 16
click at [604, 348] on span "Clearance Refresh Heading Extra 20%OFF with Code [SEPT] + Buy One Get One FREE.…" at bounding box center [757, 331] width 1118 height 34
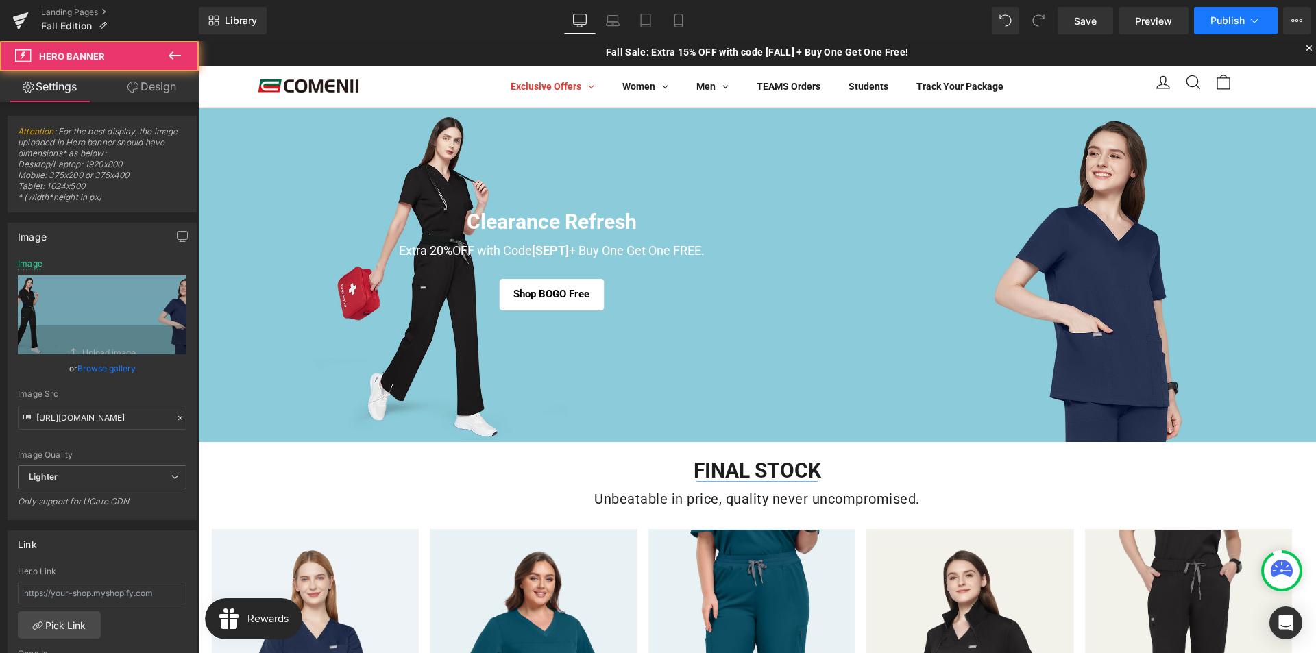
click at [1229, 32] on button "Publish" at bounding box center [1236, 20] width 84 height 27
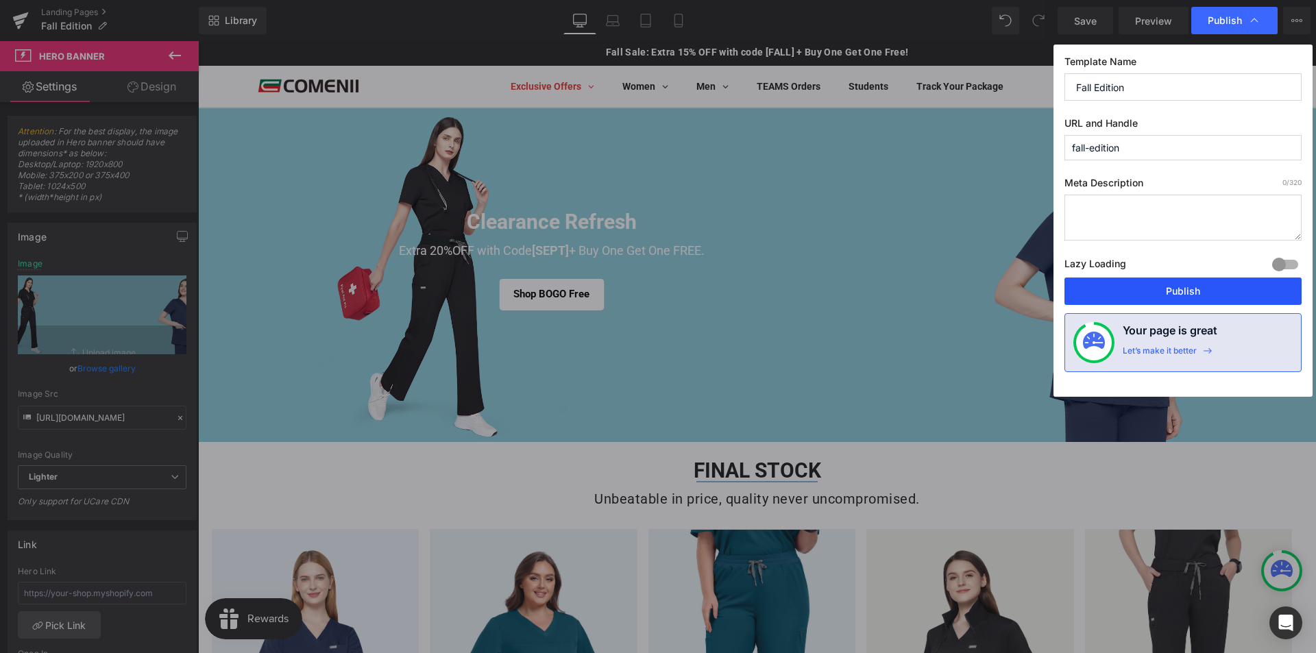
drag, startPoint x: 1174, startPoint y: 283, endPoint x: 428, endPoint y: 134, distance: 760.8
click at [1174, 283] on button "Publish" at bounding box center [1182, 290] width 237 height 27
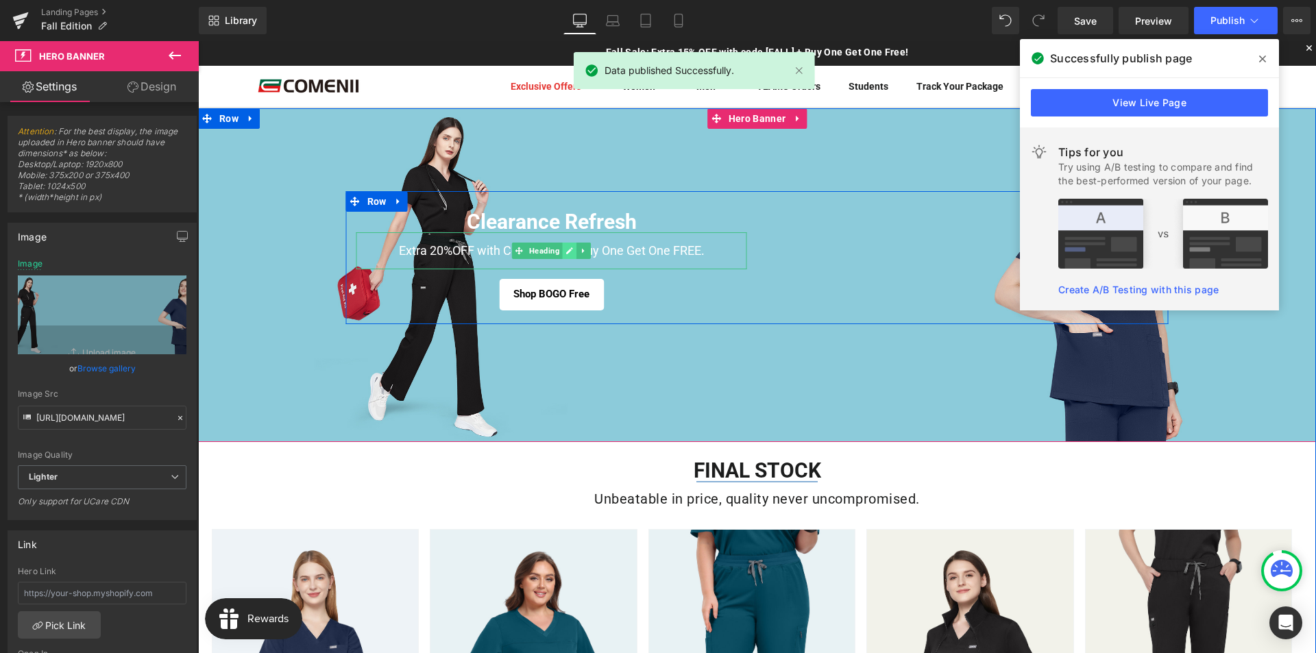
click at [567, 252] on icon at bounding box center [569, 251] width 8 height 8
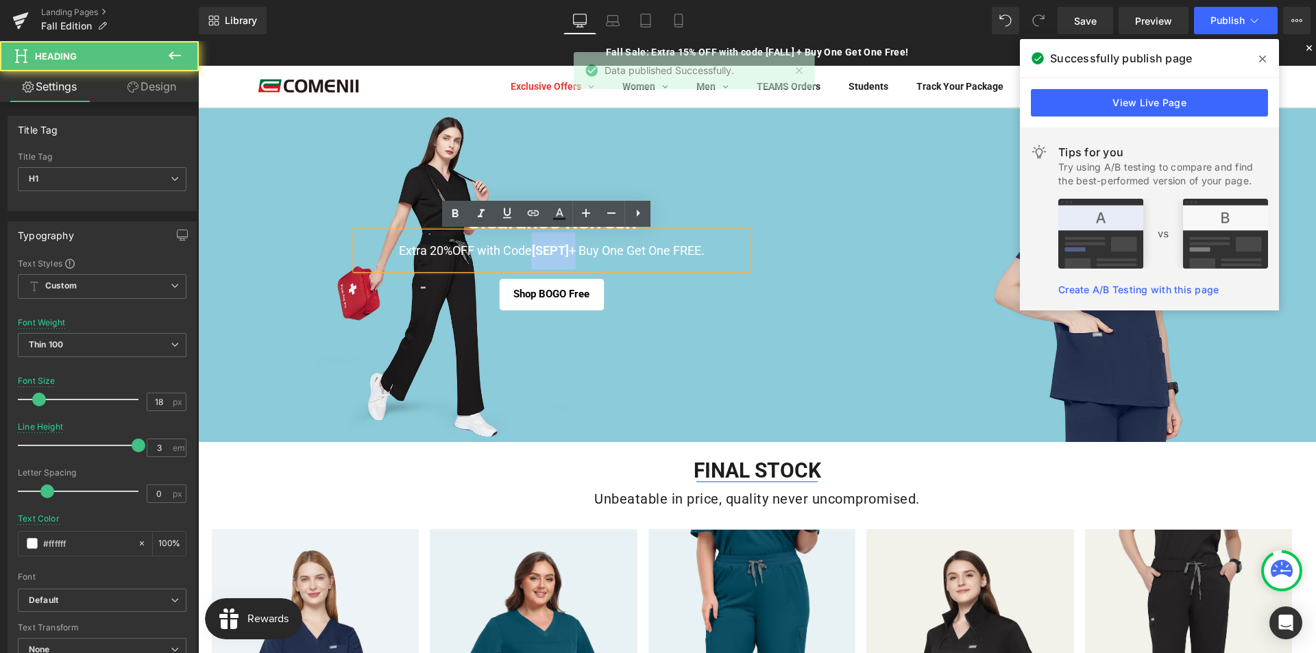
drag, startPoint x: 567, startPoint y: 251, endPoint x: 524, endPoint y: 251, distance: 42.5
click at [524, 251] on h1 "Extra 20%OFF with Code [SEPT] + Buy One Get One FREE." at bounding box center [551, 250] width 391 height 37
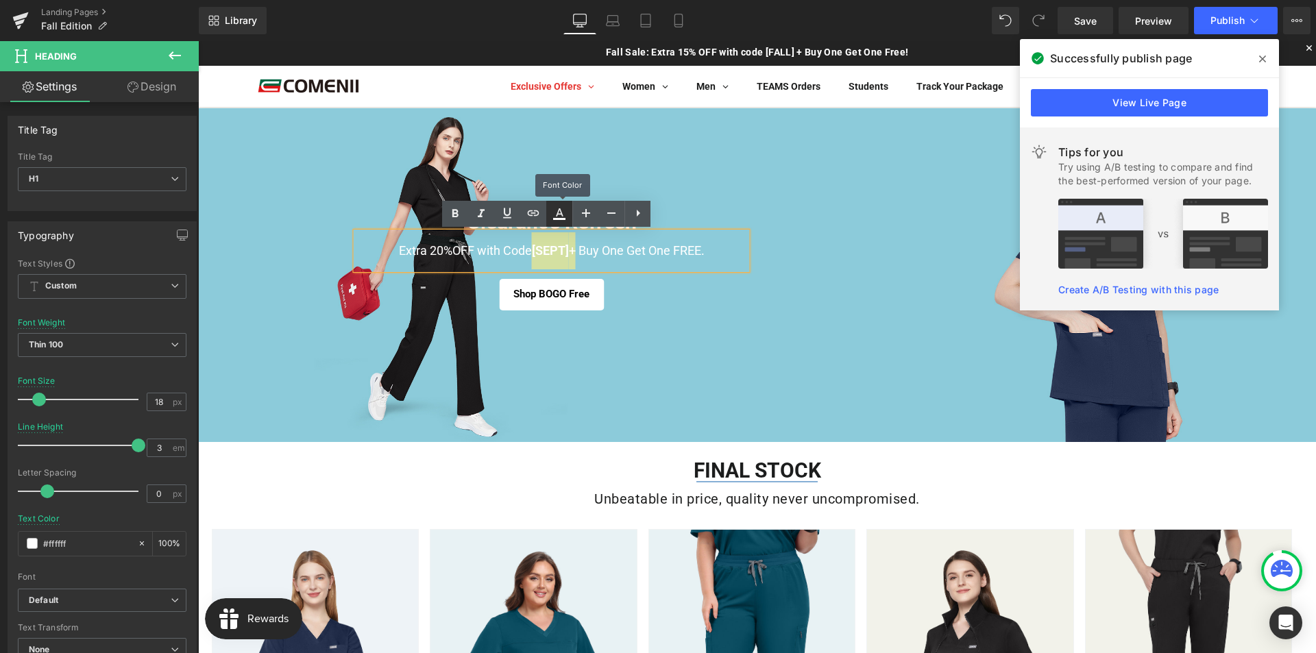
click at [563, 218] on icon at bounding box center [559, 214] width 16 height 16
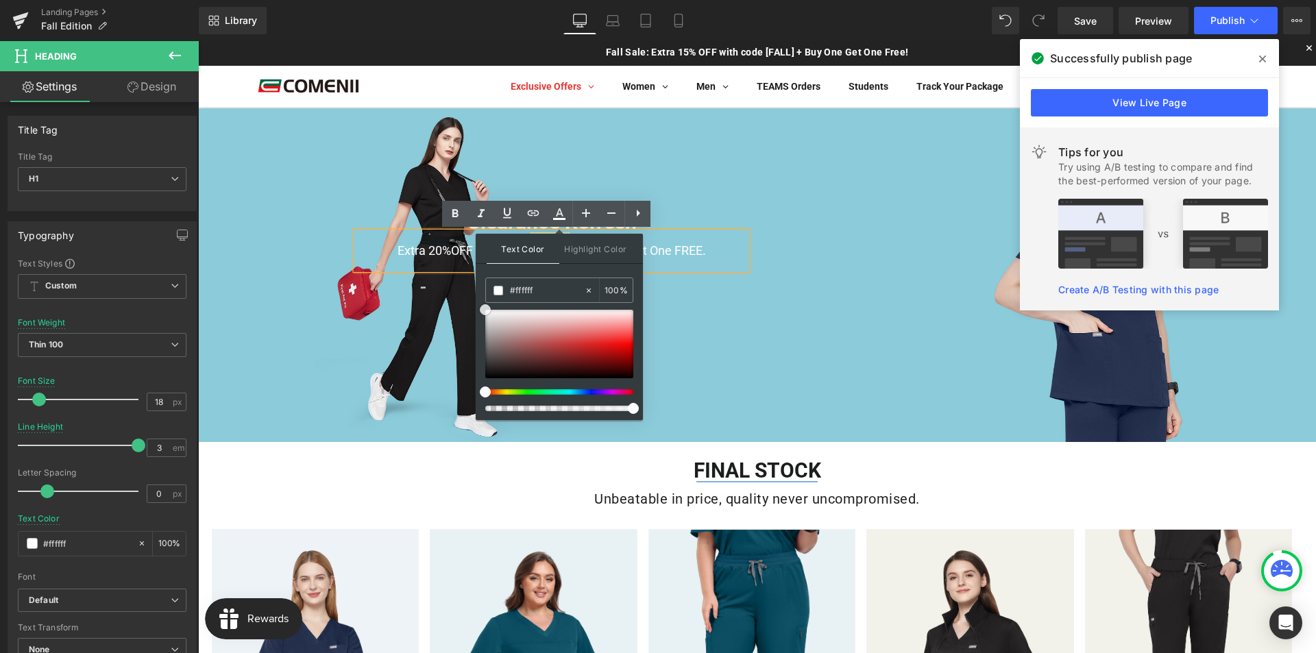
click at [626, 347] on div at bounding box center [559, 344] width 148 height 69
click at [626, 347] on link at bounding box center [626, 347] width 0 height 0
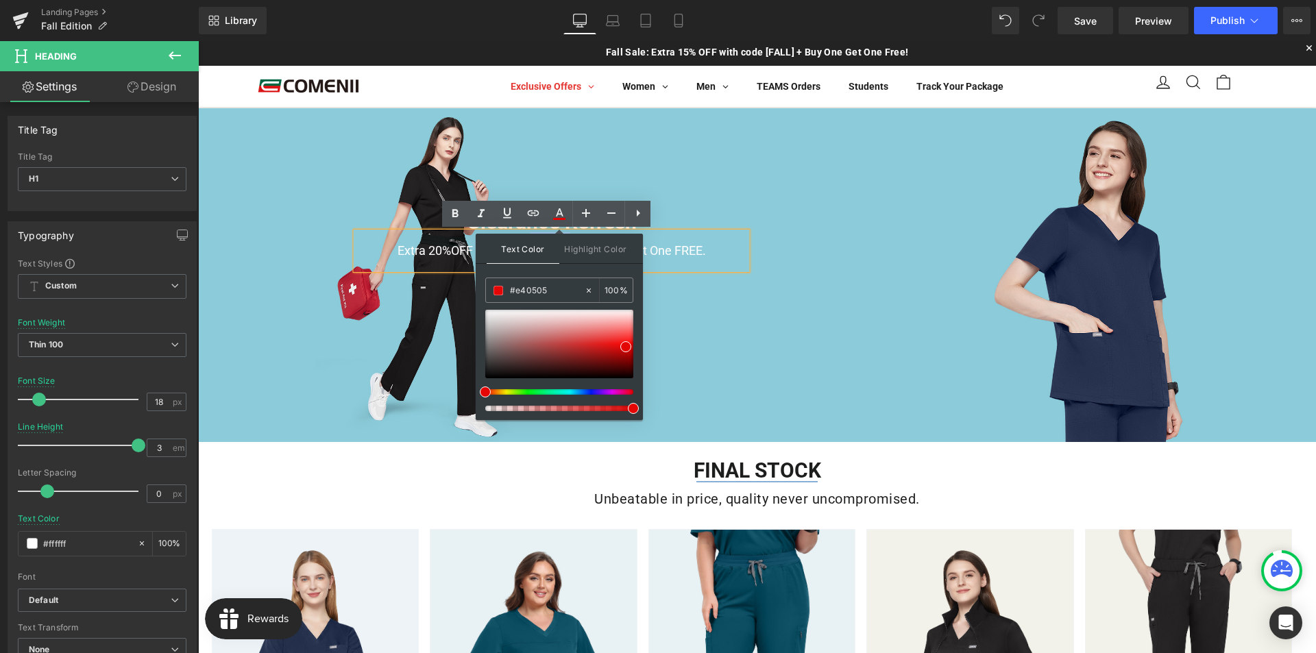
click at [650, 336] on span "Clearance Refresh Heading Extra 20%OFF with Code [SEPT] + Buy One Get One FREE.…" at bounding box center [757, 331] width 1118 height 34
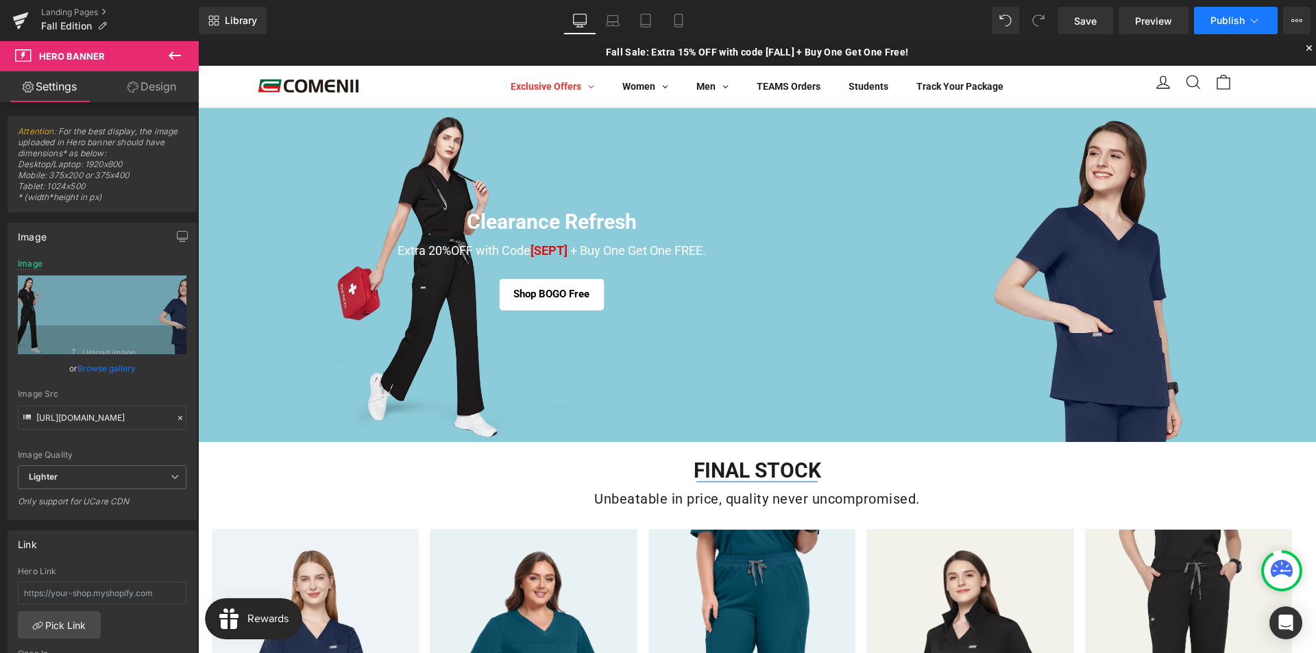
click at [1226, 21] on span "Publish" at bounding box center [1227, 20] width 34 height 11
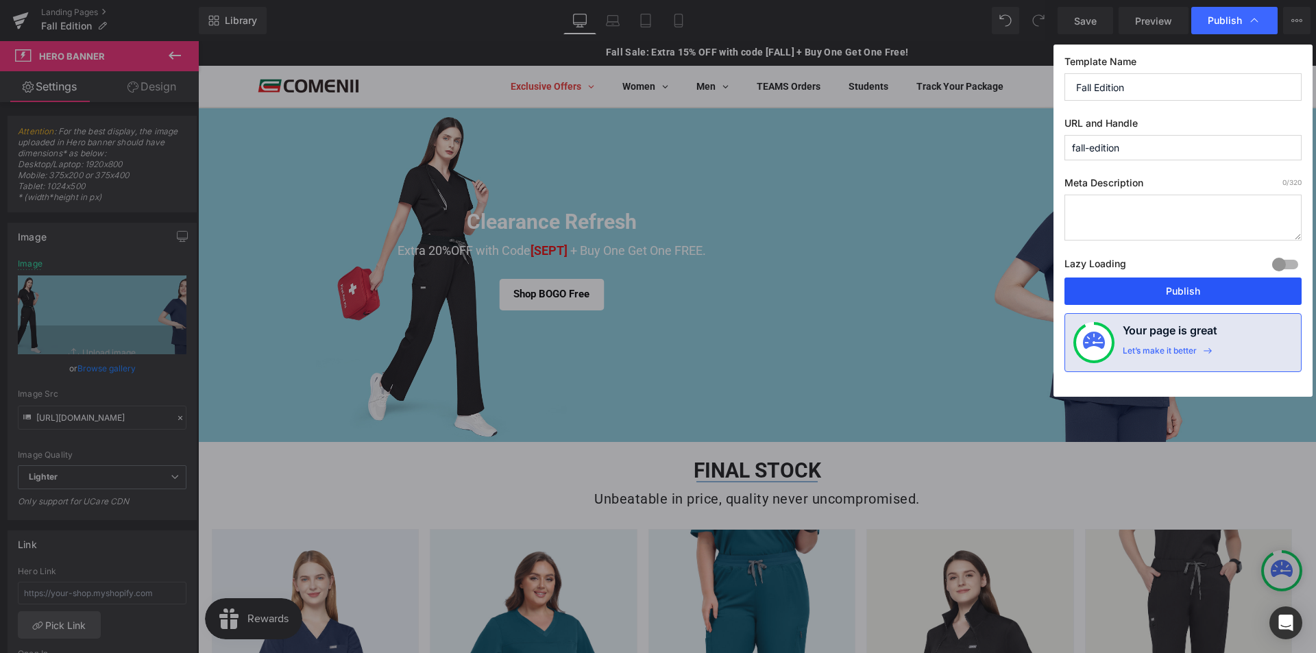
click at [1200, 295] on button "Publish" at bounding box center [1182, 290] width 237 height 27
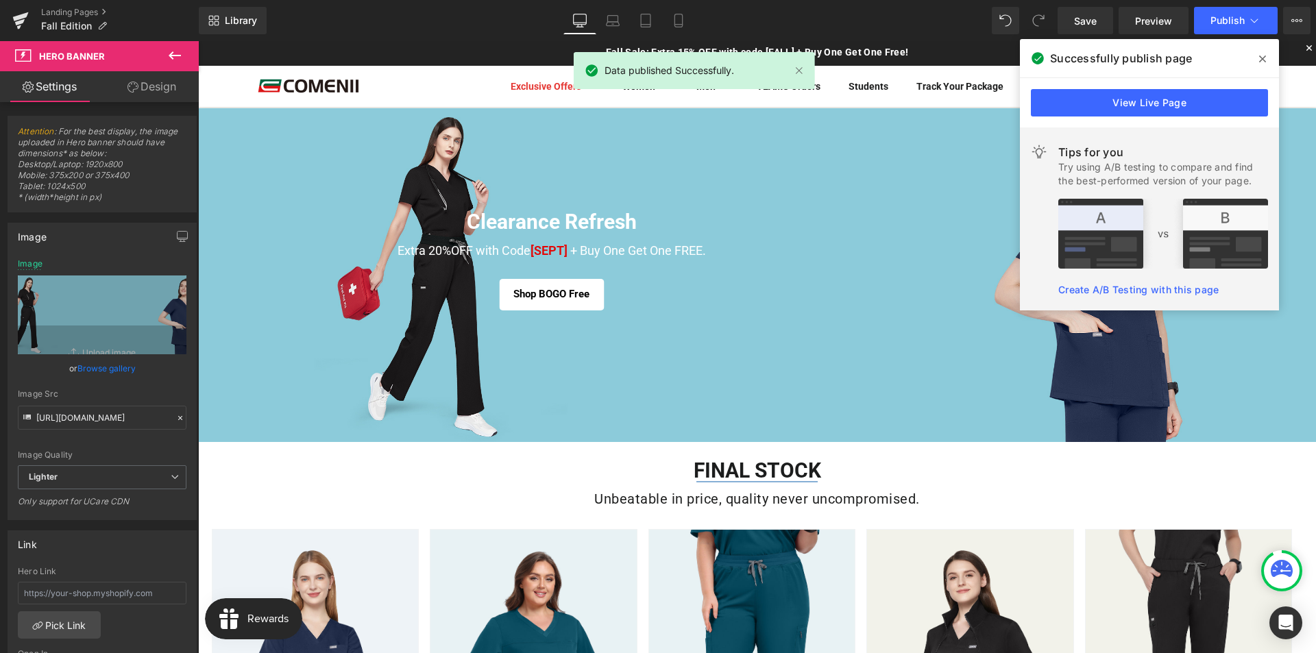
click at [1263, 59] on icon at bounding box center [1262, 58] width 7 height 7
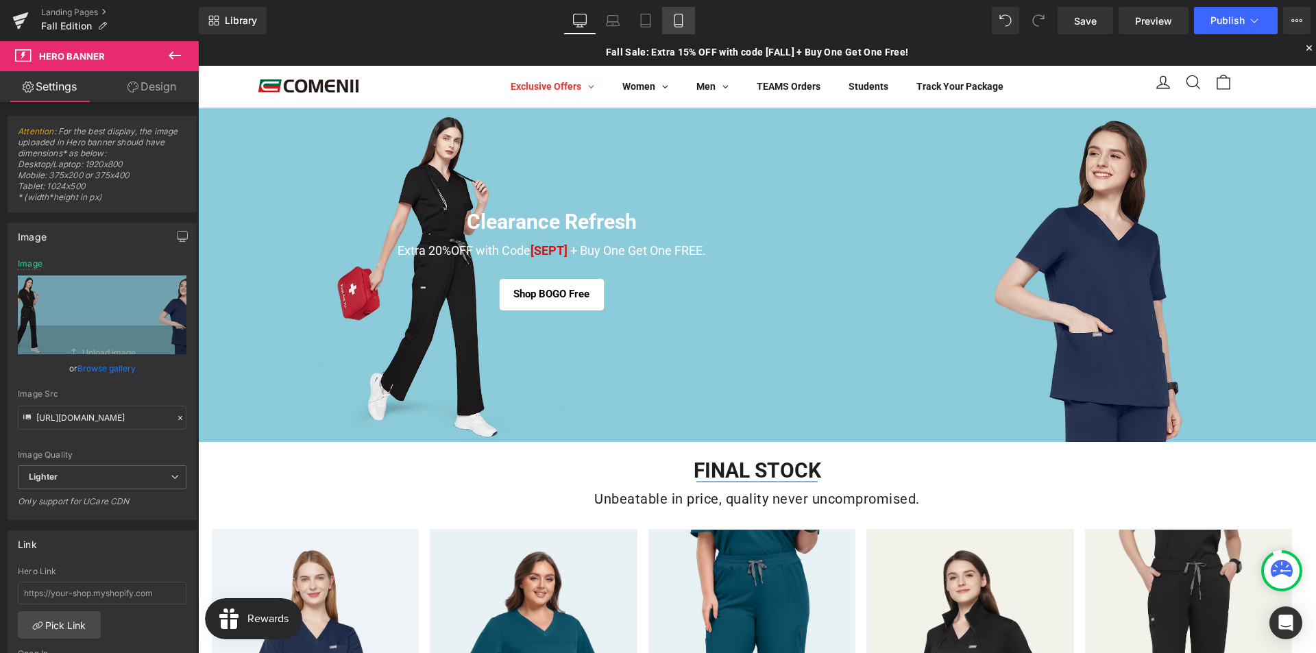
click at [680, 25] on icon at bounding box center [678, 25] width 8 height 0
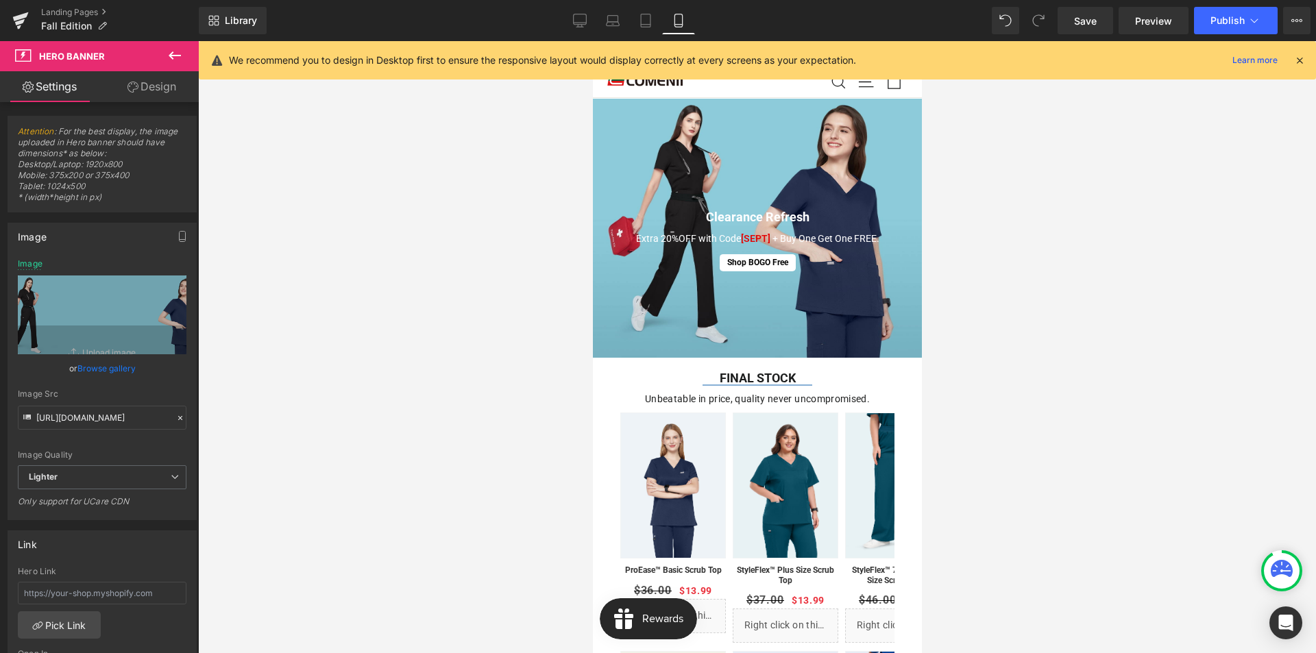
click at [1299, 62] on icon at bounding box center [1299, 60] width 12 height 12
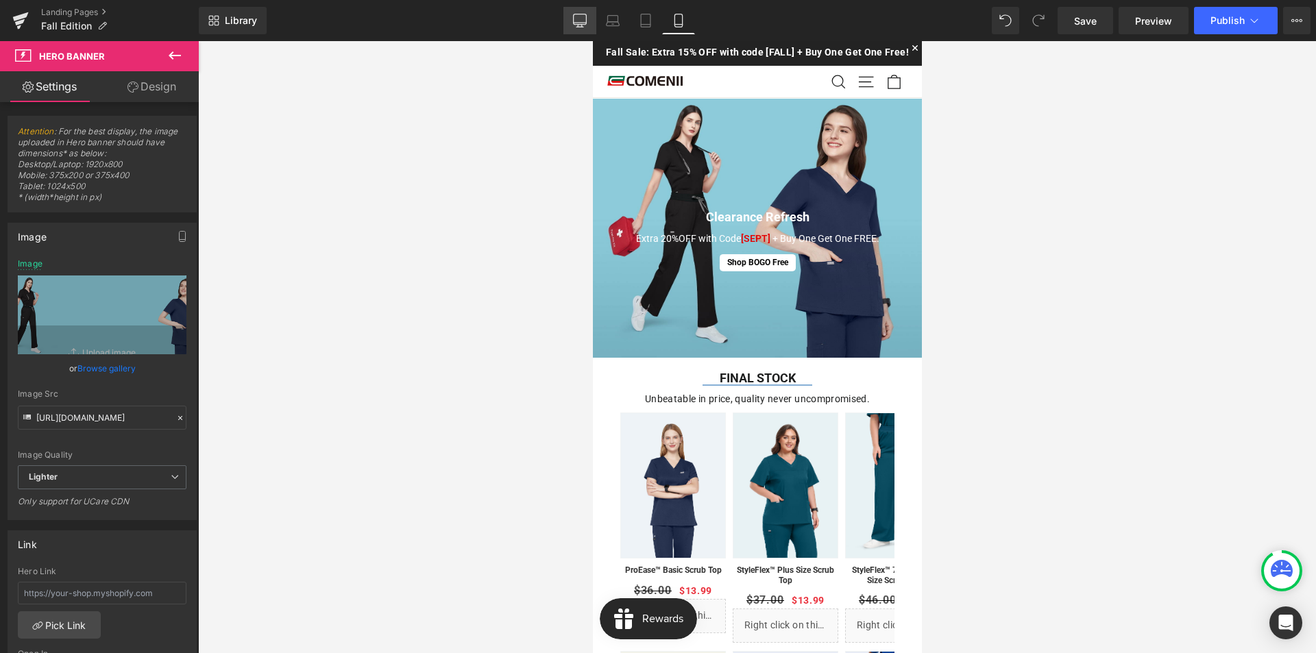
click at [584, 24] on icon at bounding box center [579, 19] width 13 height 10
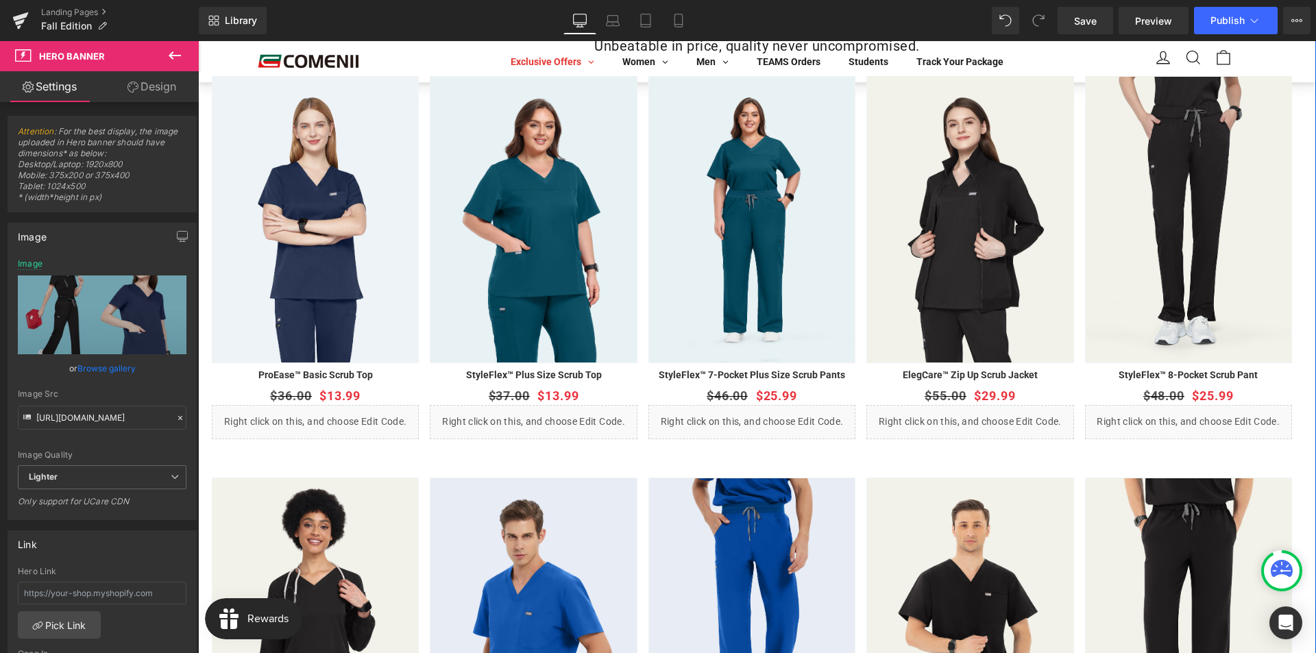
scroll to position [137, 0]
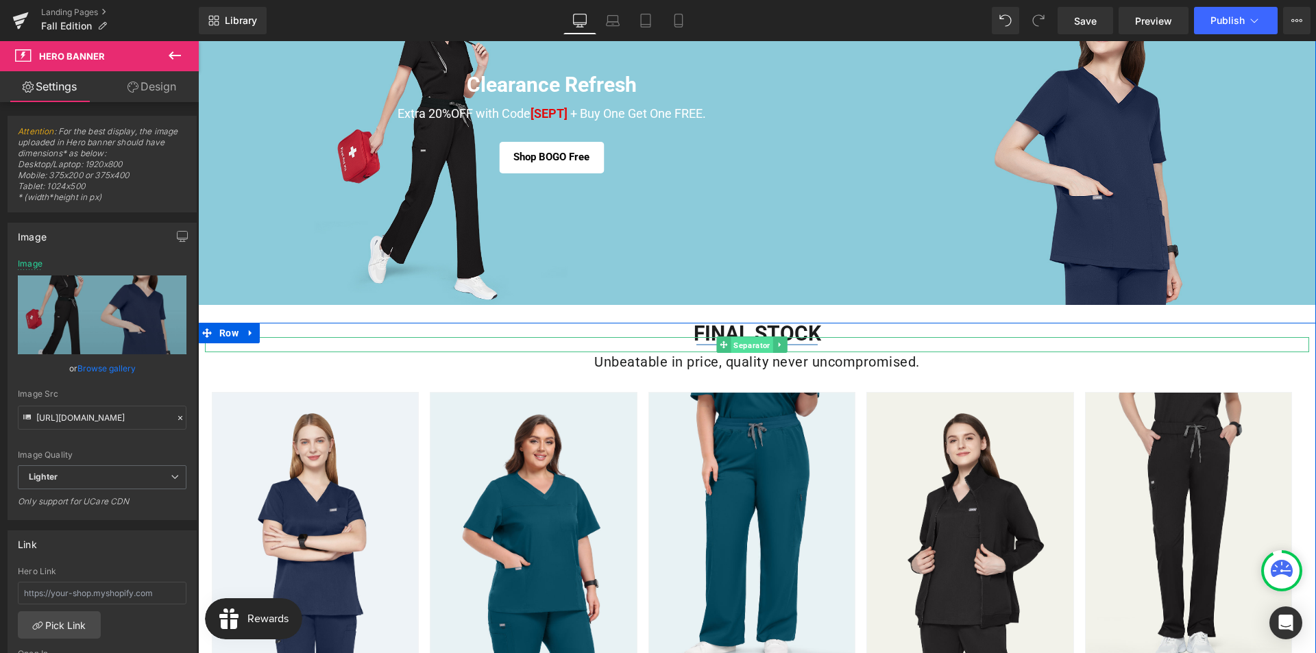
click at [744, 345] on span "Separator" at bounding box center [751, 345] width 42 height 16
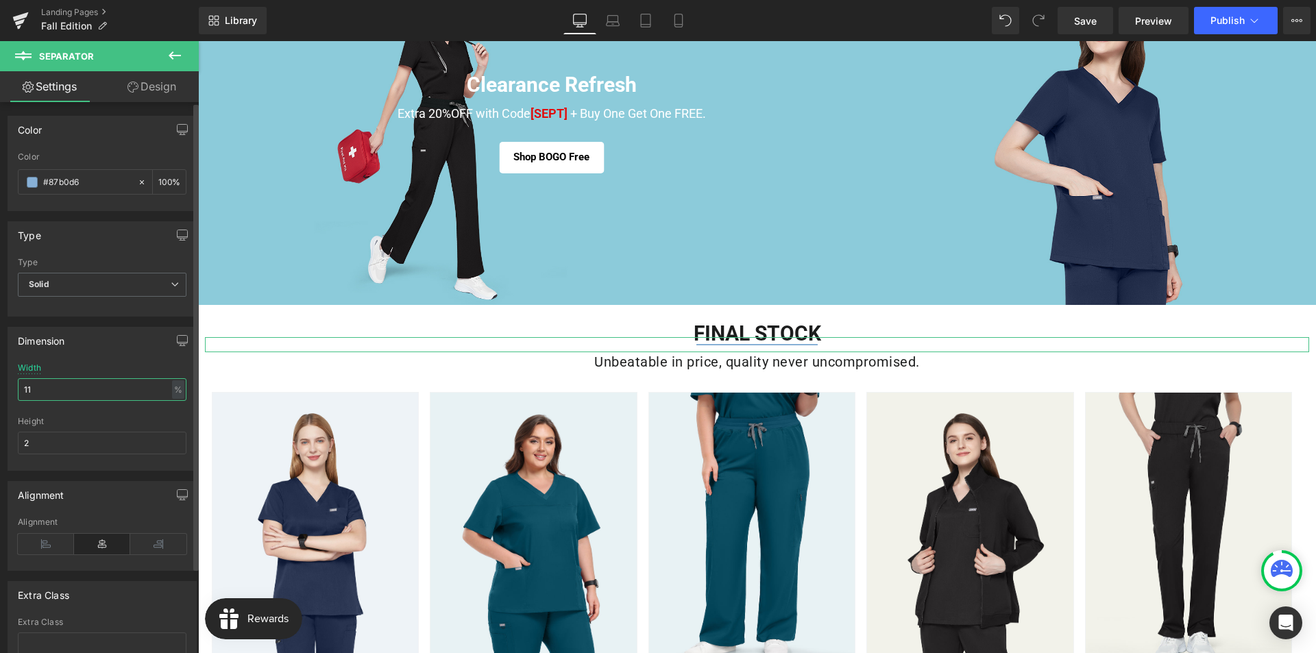
drag, startPoint x: 36, startPoint y: 391, endPoint x: 24, endPoint y: 391, distance: 12.3
click at [24, 391] on input "11" at bounding box center [102, 389] width 169 height 23
type input "9"
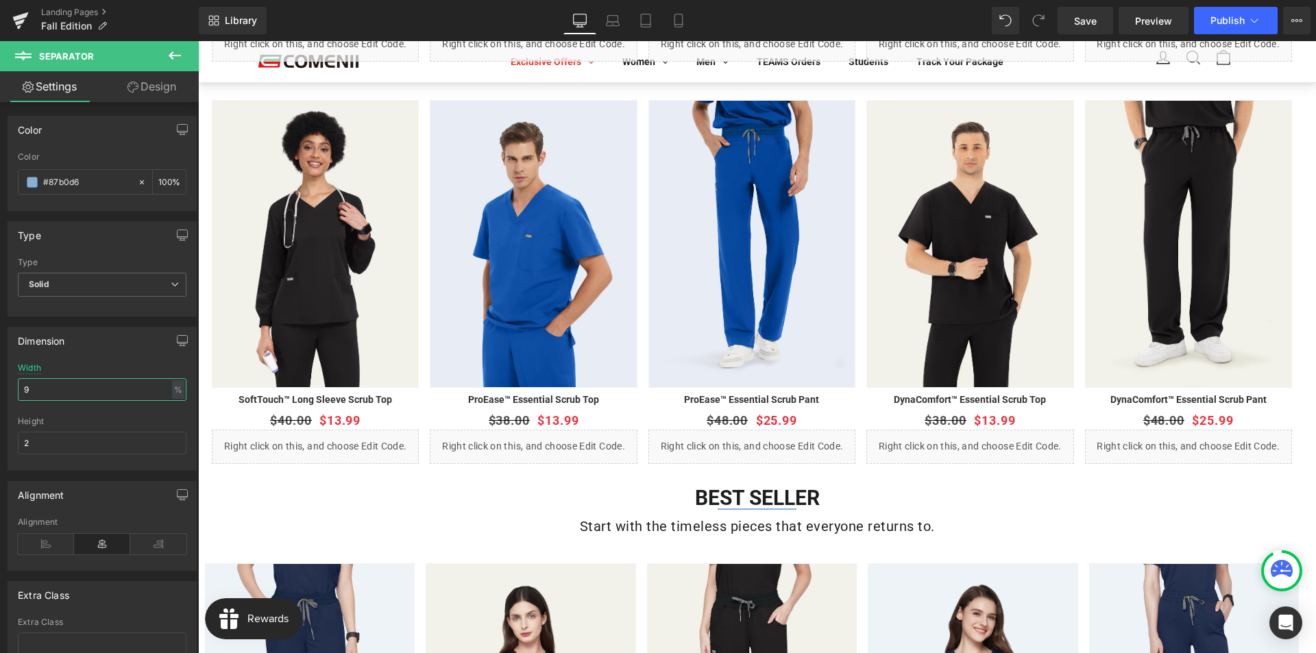
scroll to position [959, 0]
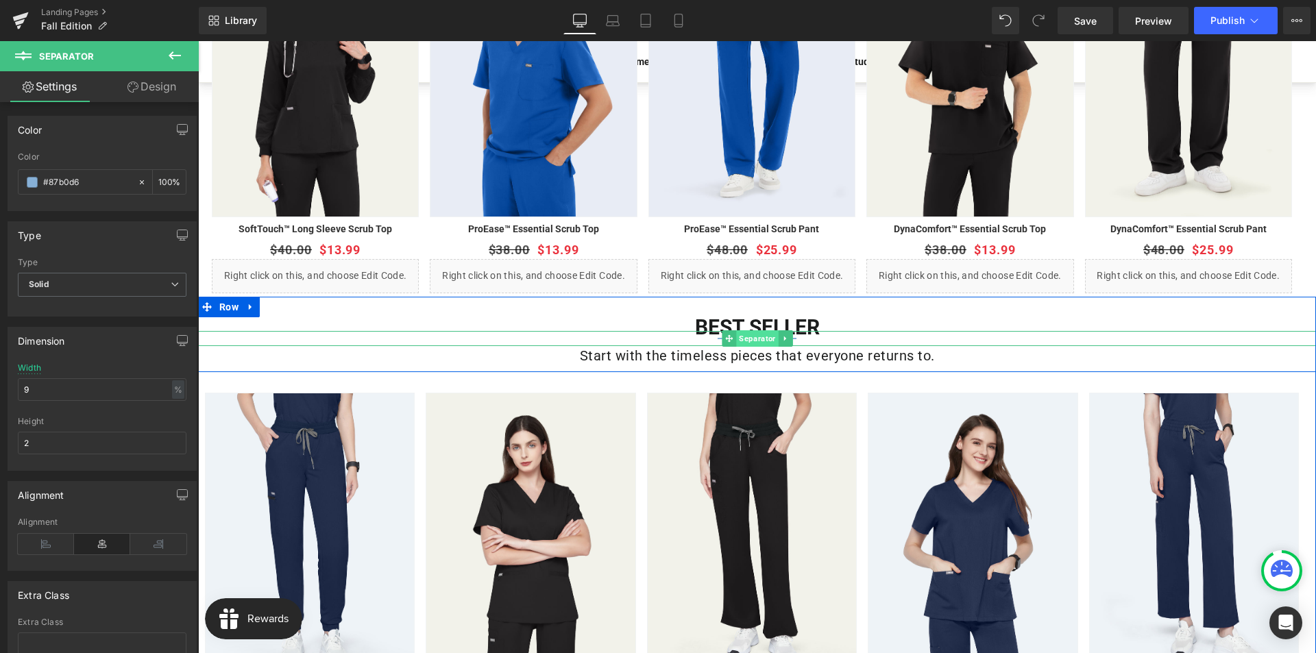
click at [745, 338] on span "Separator" at bounding box center [757, 338] width 42 height 16
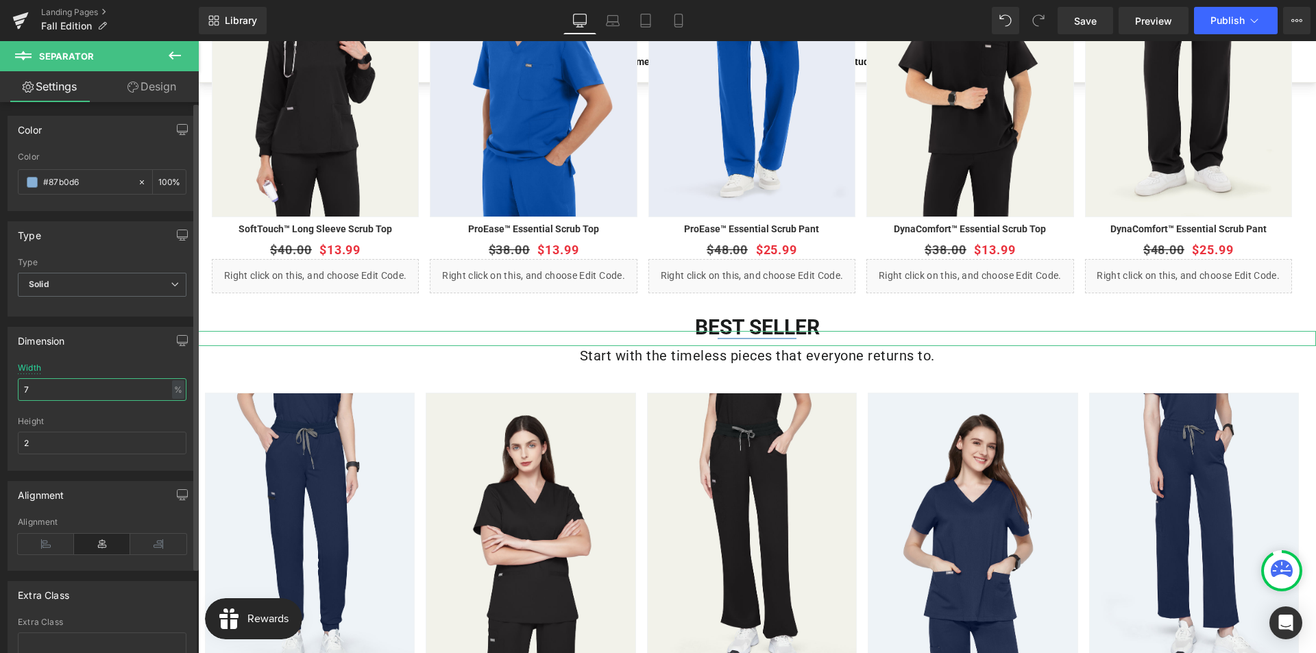
drag, startPoint x: 54, startPoint y: 387, endPoint x: 21, endPoint y: 388, distance: 32.9
click at [21, 388] on input "7" at bounding box center [102, 389] width 169 height 23
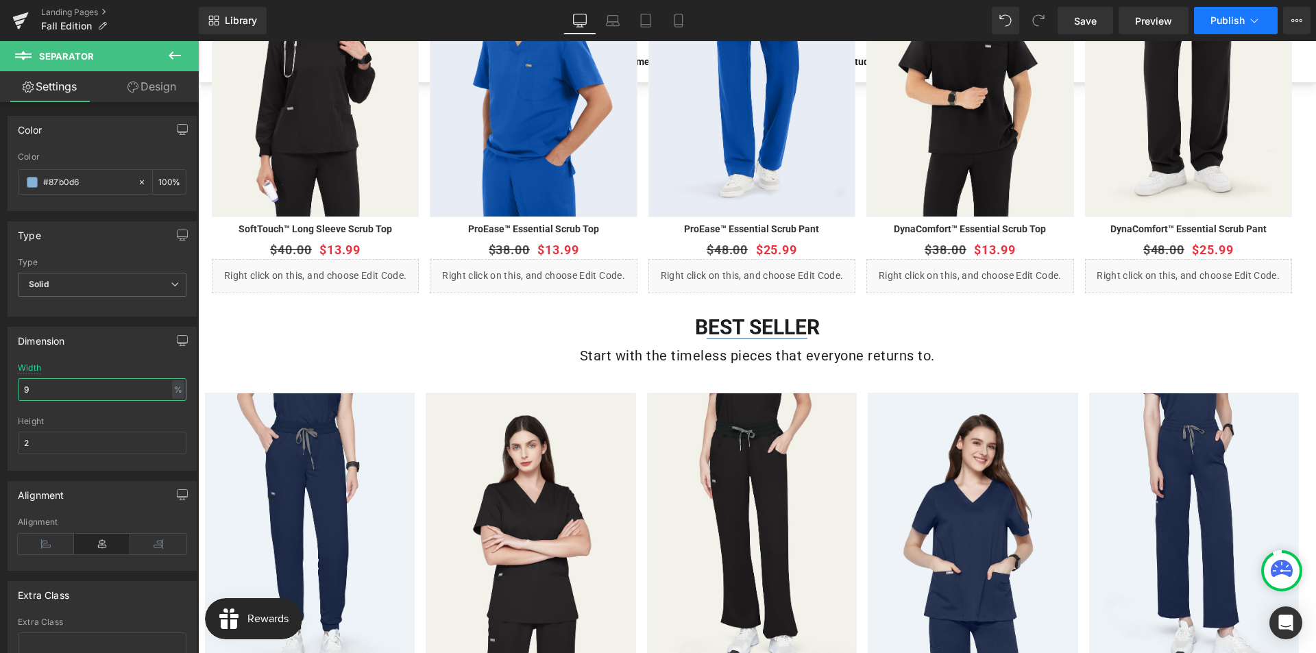
type input "9"
click at [1218, 23] on span "Publish" at bounding box center [1227, 20] width 34 height 11
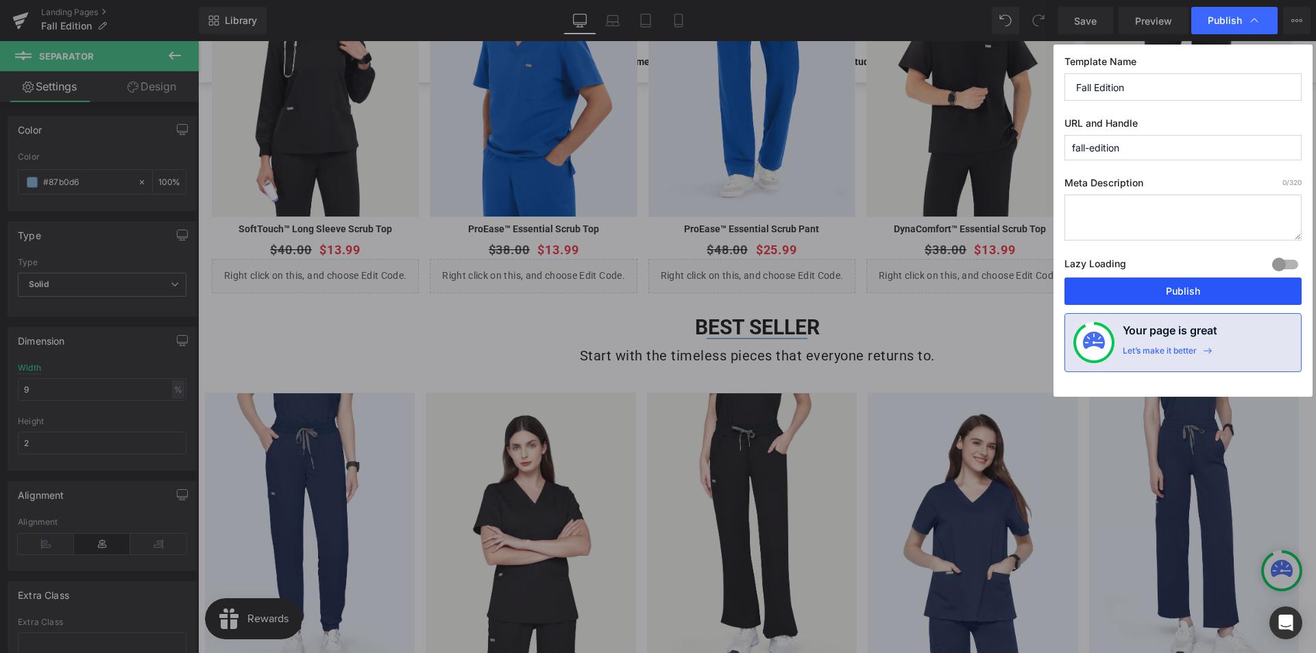
drag, startPoint x: 1184, startPoint y: 300, endPoint x: 373, endPoint y: 155, distance: 823.5
click at [1184, 300] on button "Publish" at bounding box center [1182, 290] width 237 height 27
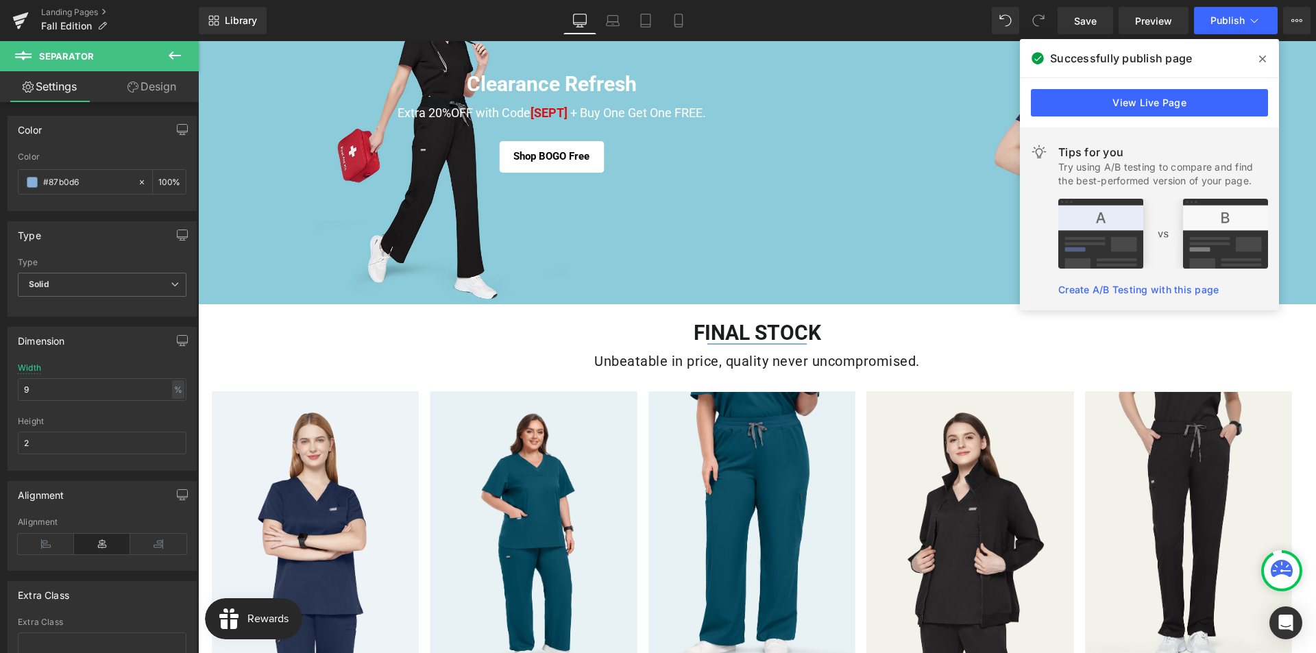
scroll to position [0, 0]
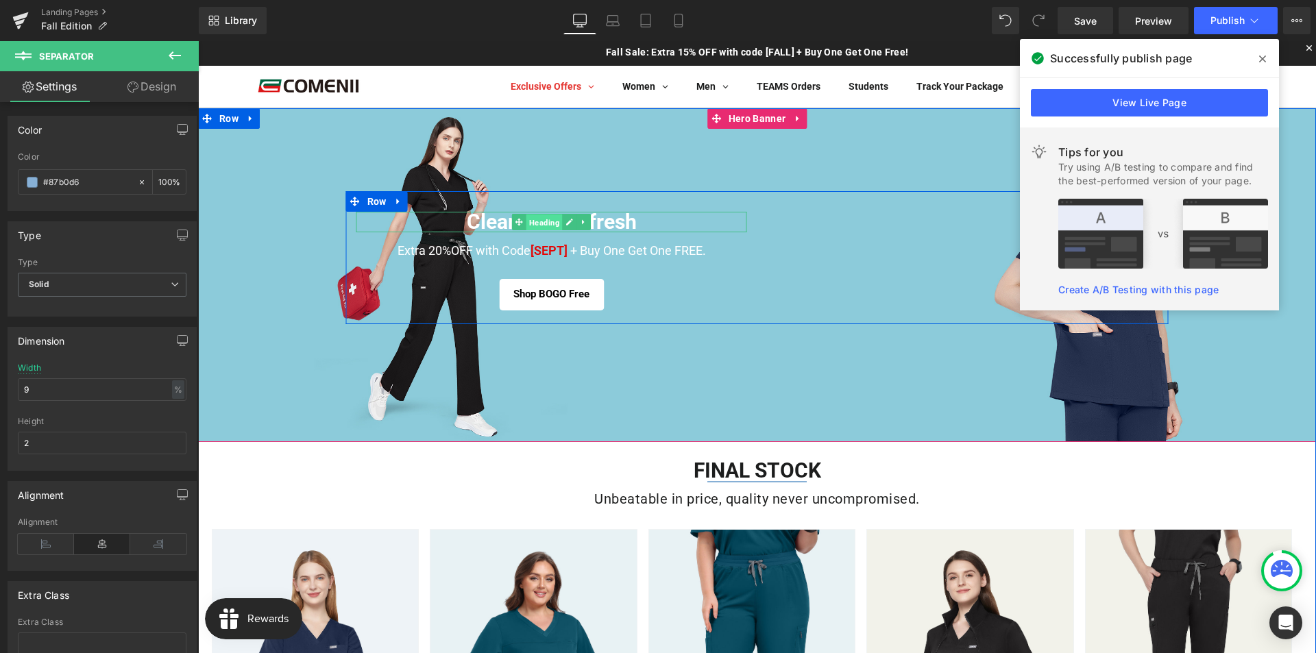
click at [536, 221] on span "Heading" at bounding box center [544, 222] width 36 height 16
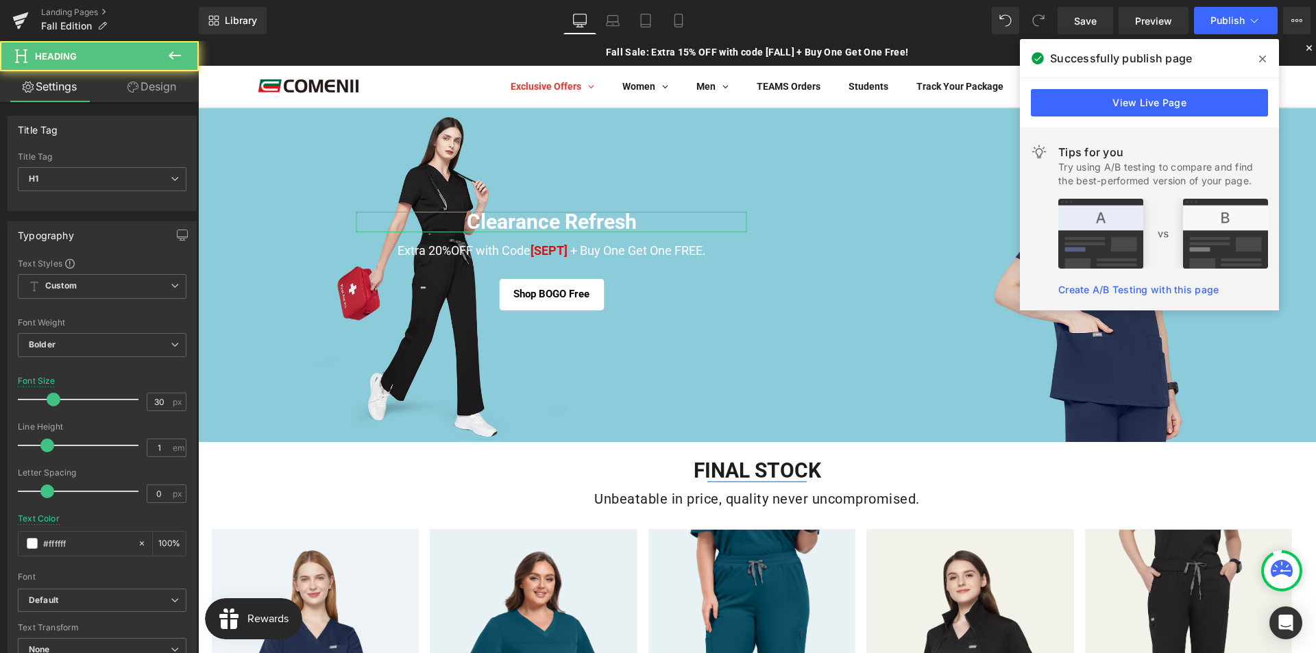
click at [172, 97] on link "Design" at bounding box center [151, 86] width 99 height 31
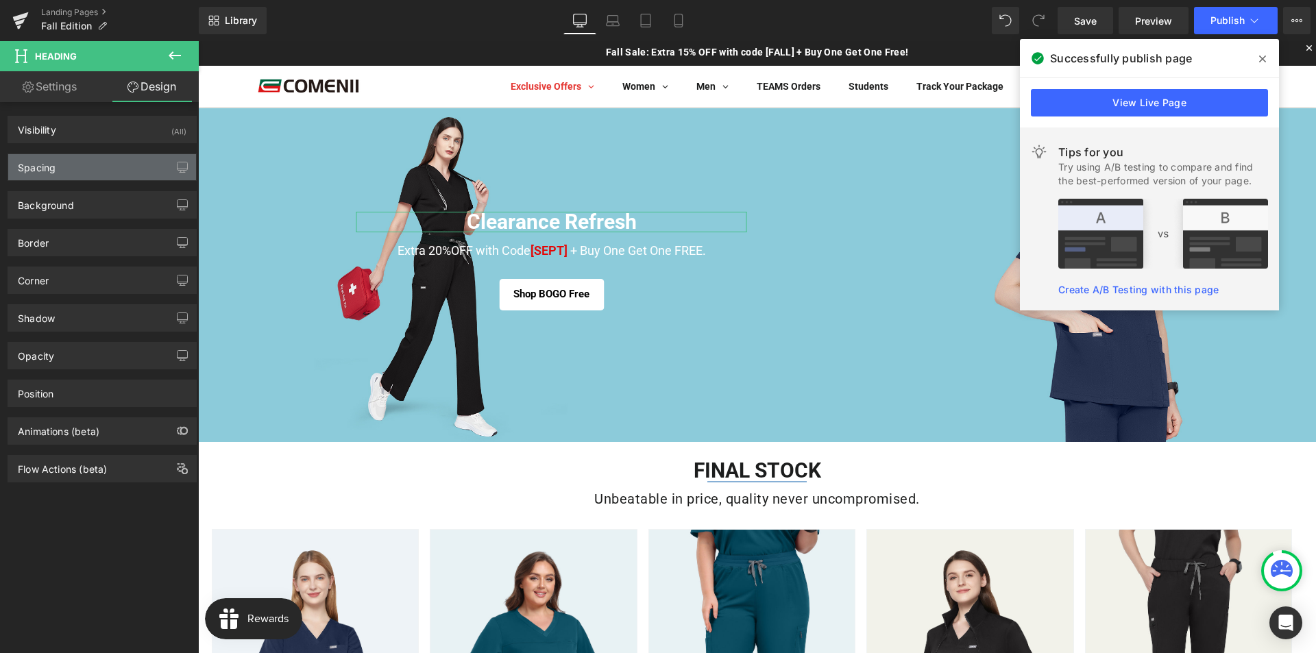
click at [76, 172] on div "Spacing" at bounding box center [102, 167] width 188 height 26
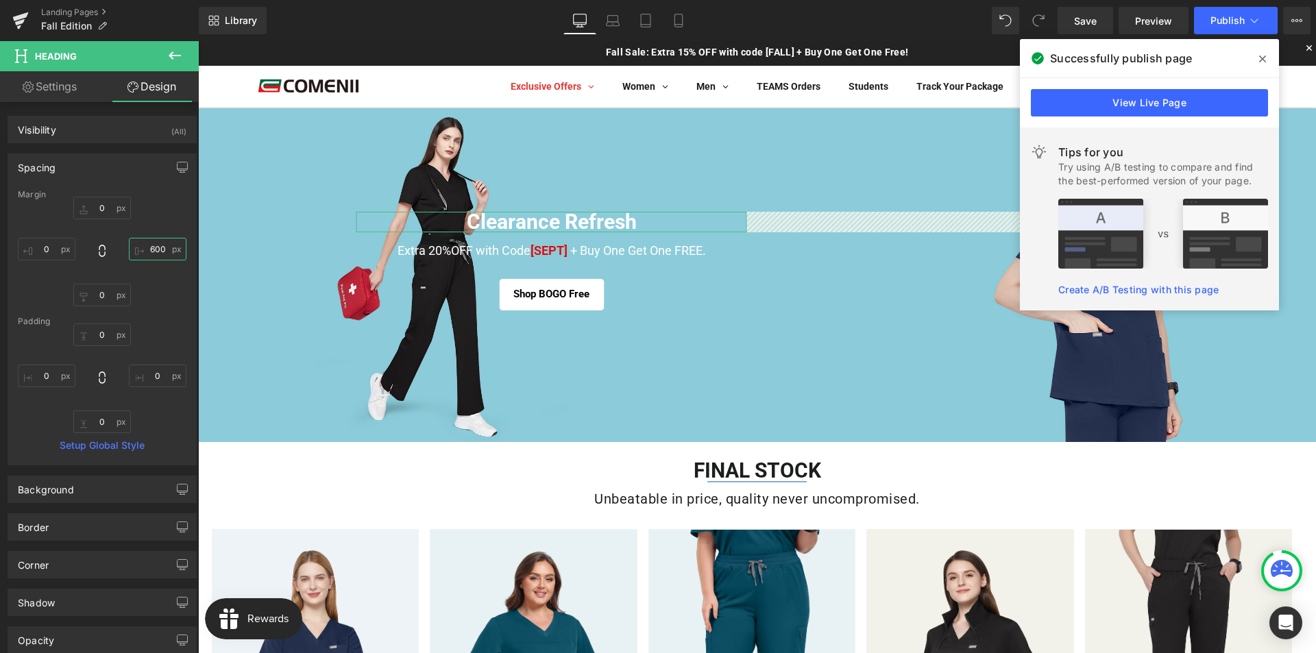
click at [159, 250] on input "text" at bounding box center [158, 249] width 58 height 23
drag, startPoint x: 160, startPoint y: 251, endPoint x: 141, endPoint y: 251, distance: 18.5
click at [141, 251] on input "802" at bounding box center [158, 249] width 58 height 23
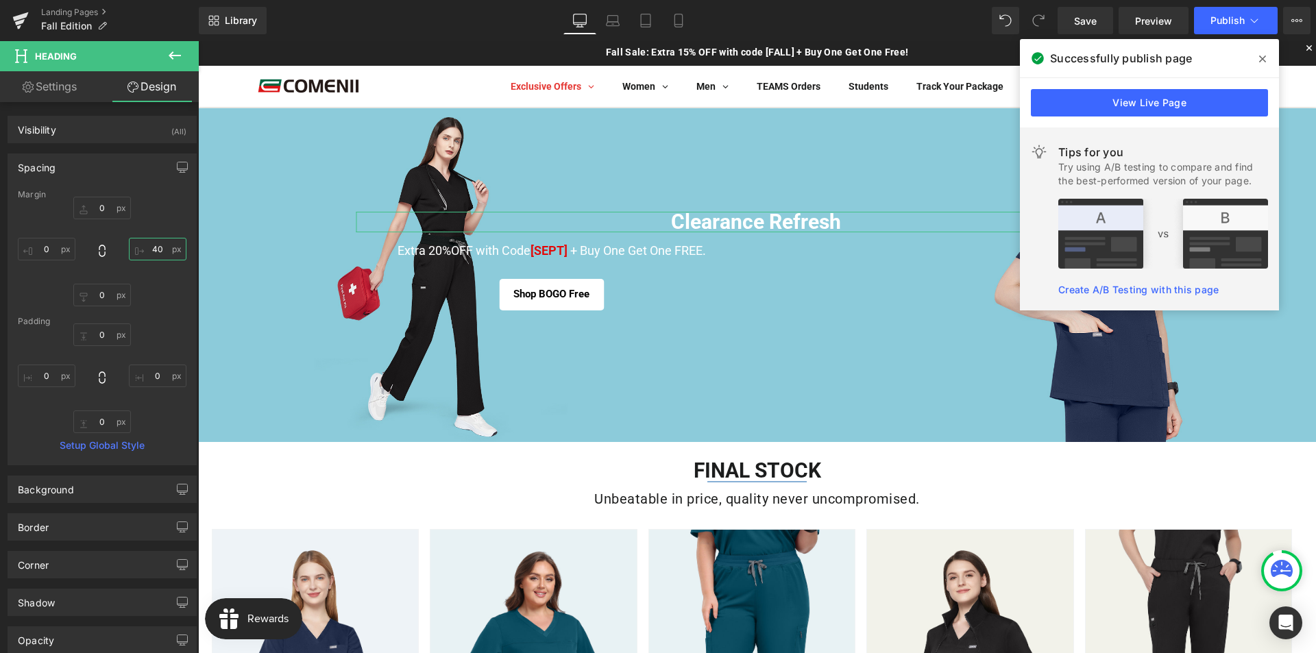
type input "400"
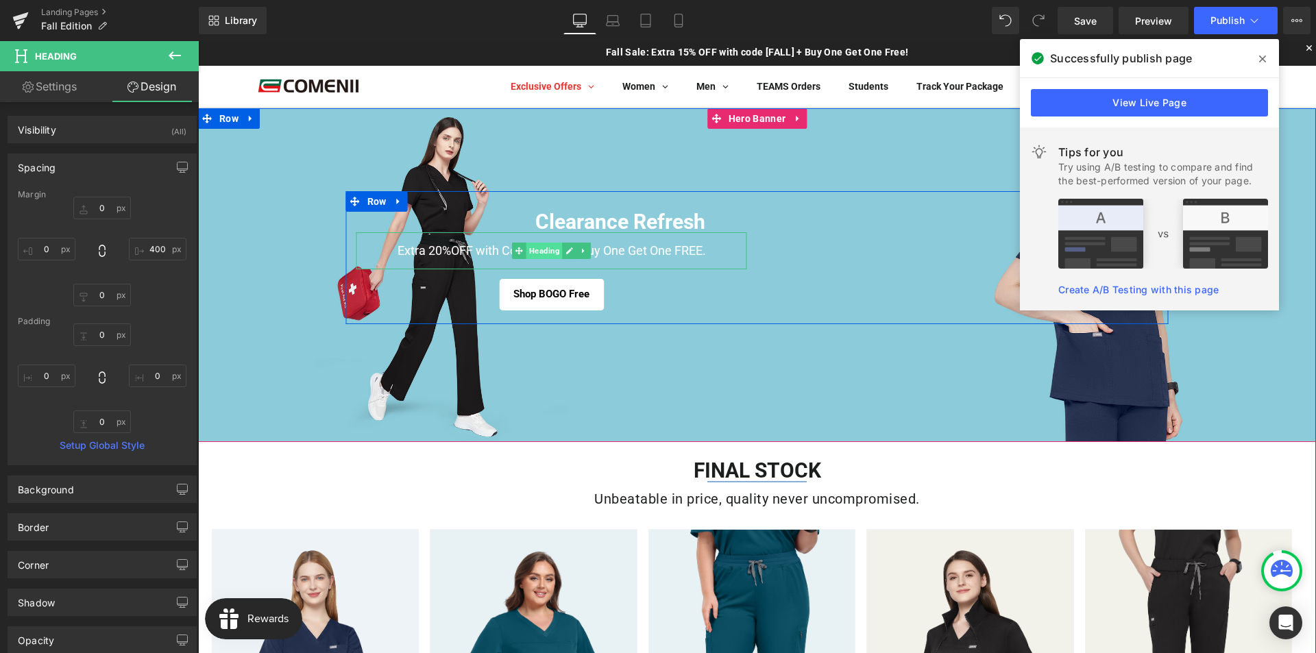
click at [539, 251] on span "Heading" at bounding box center [544, 251] width 36 height 16
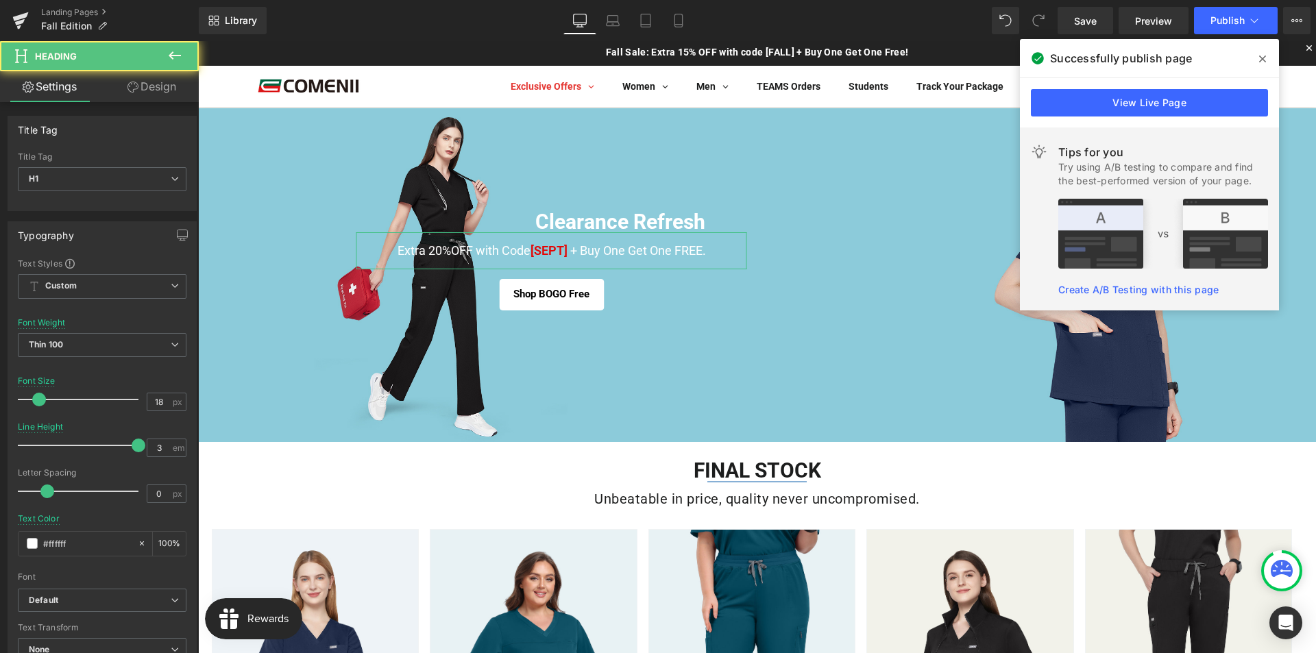
click at [160, 81] on link "Design" at bounding box center [151, 86] width 99 height 31
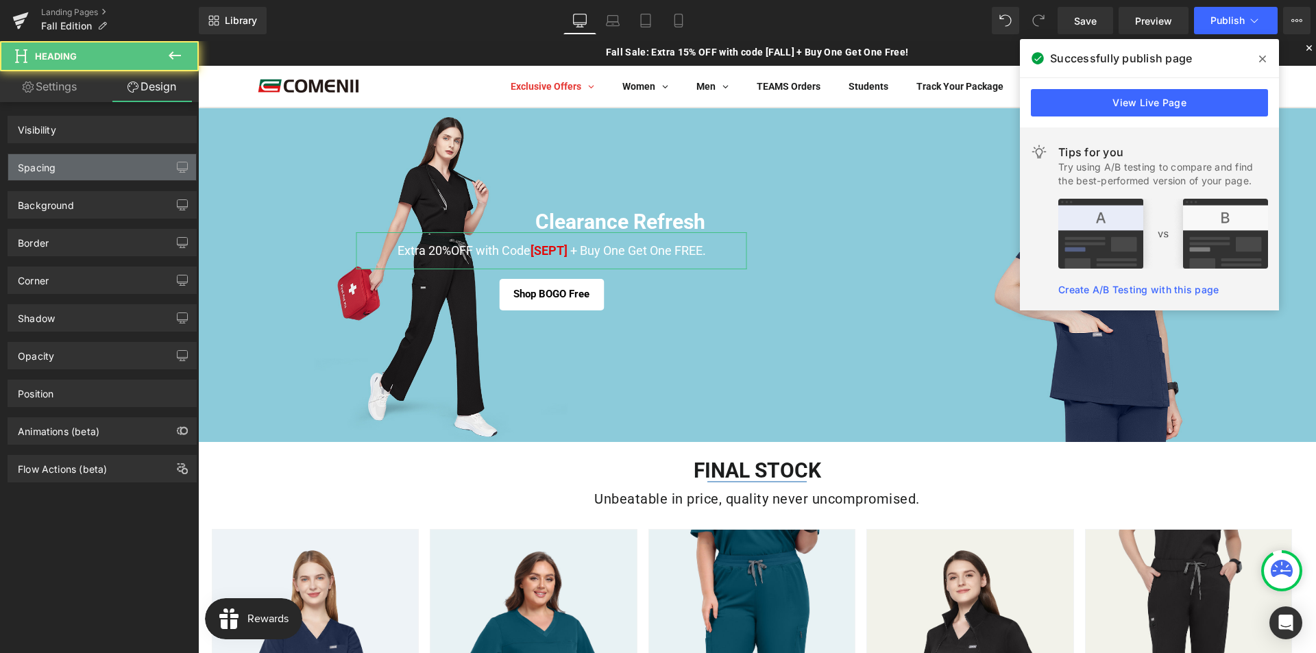
click at [88, 171] on div "Spacing" at bounding box center [102, 167] width 188 height 26
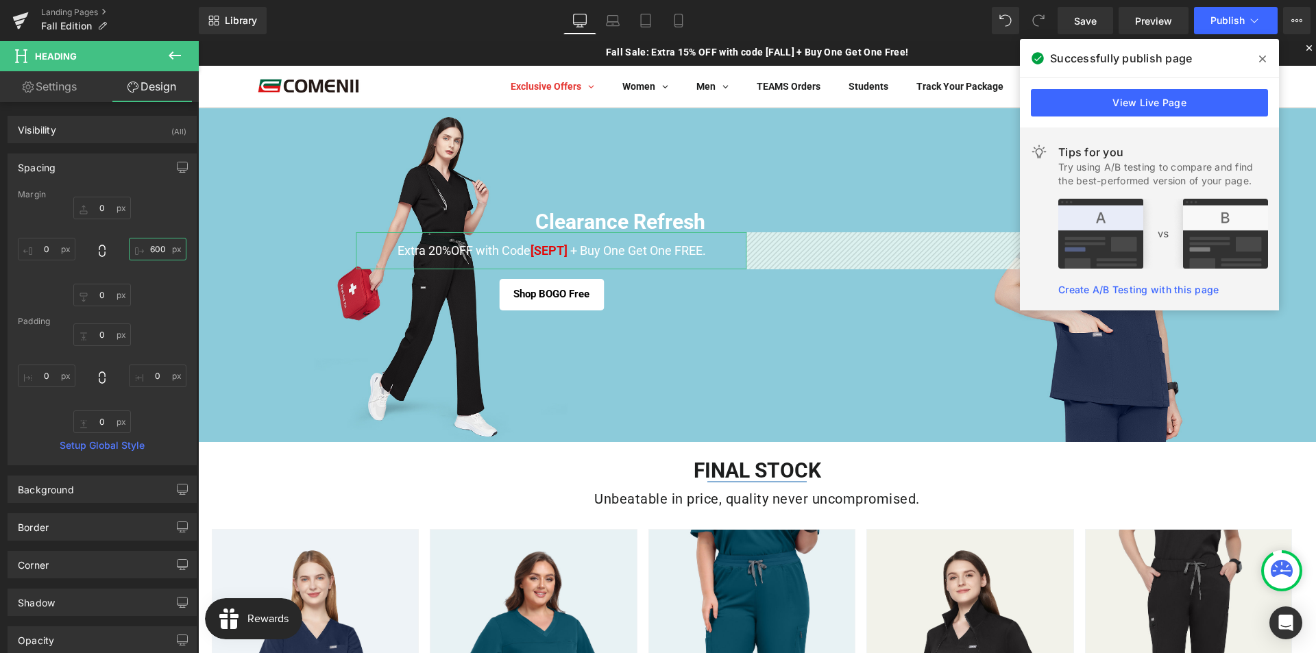
click at [151, 252] on input "600" at bounding box center [158, 249] width 58 height 23
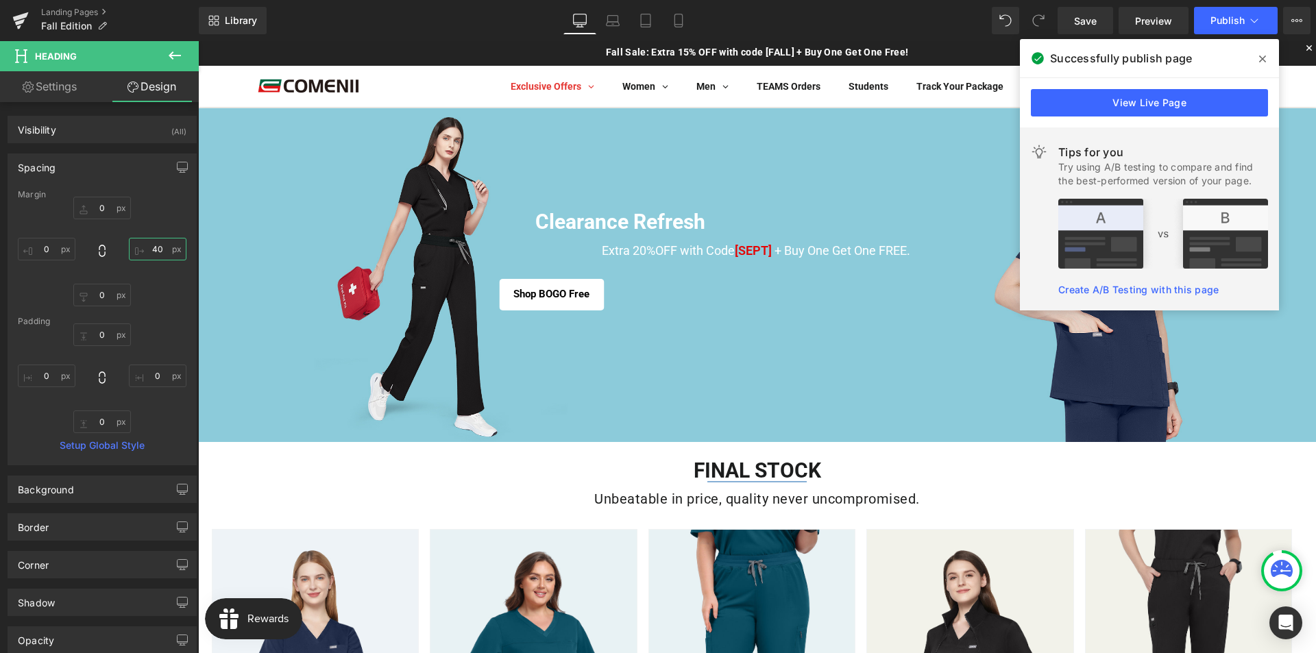
type input "400"
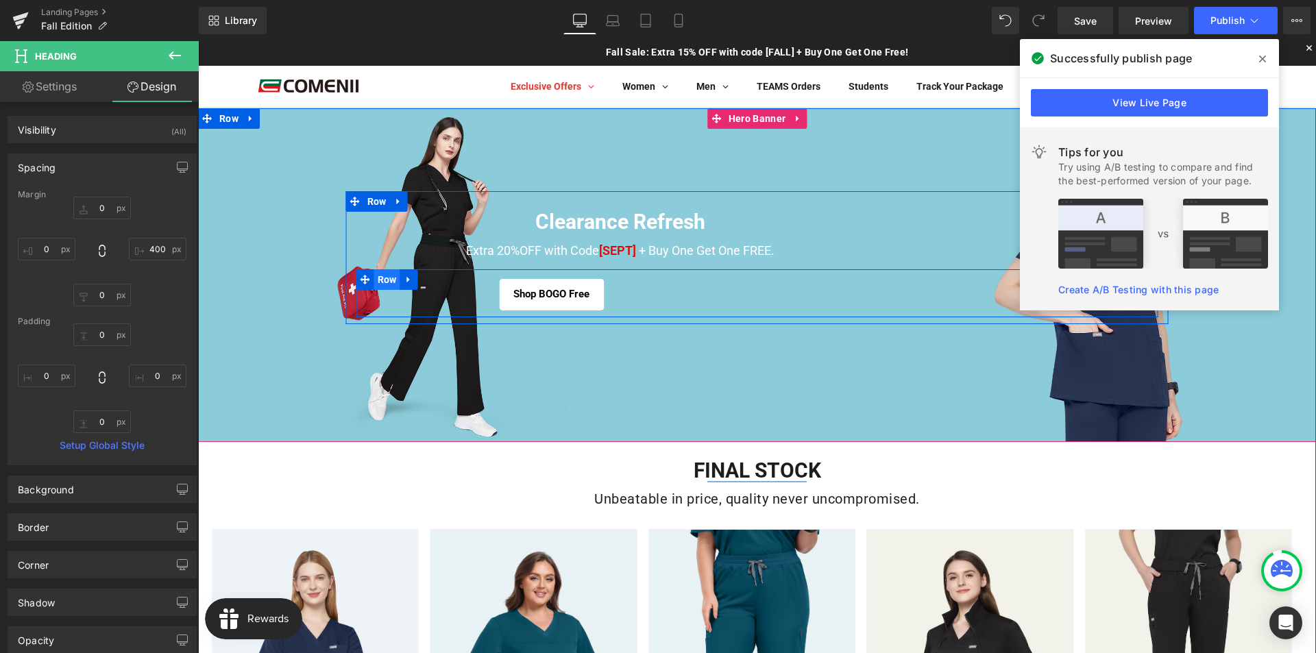
click at [377, 280] on span "Row" at bounding box center [387, 279] width 26 height 21
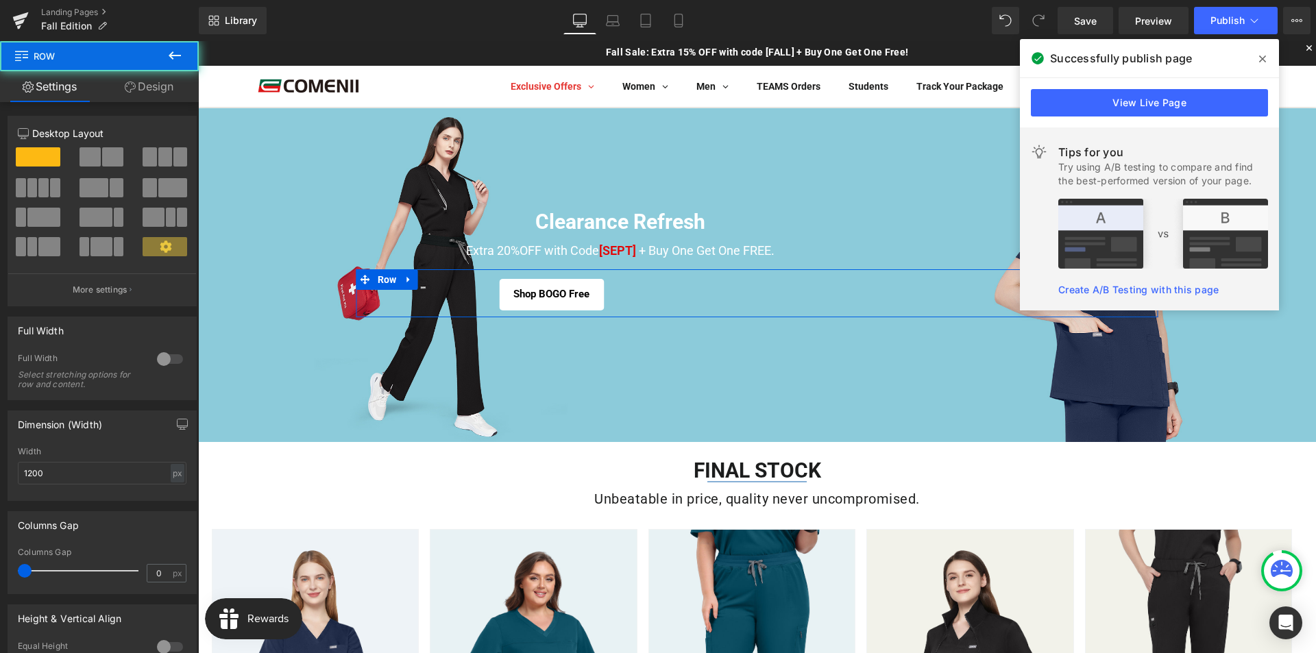
click at [156, 90] on link "Design" at bounding box center [148, 86] width 99 height 31
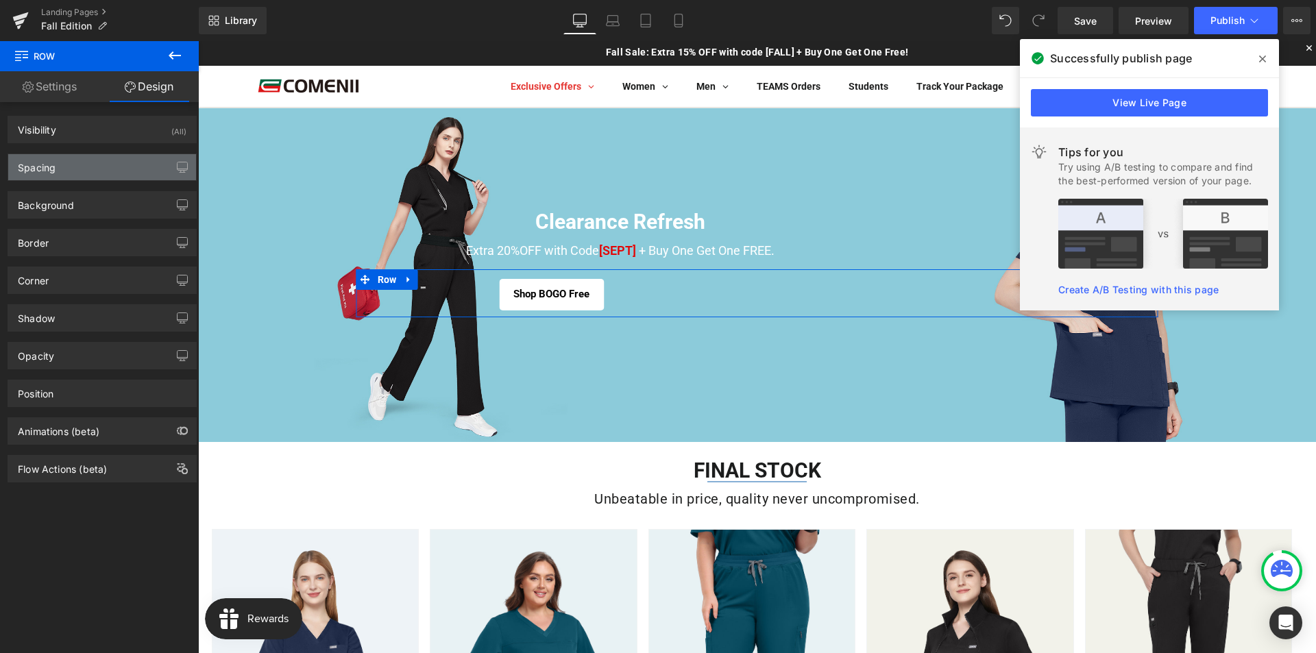
click at [62, 168] on div "Spacing" at bounding box center [102, 167] width 188 height 26
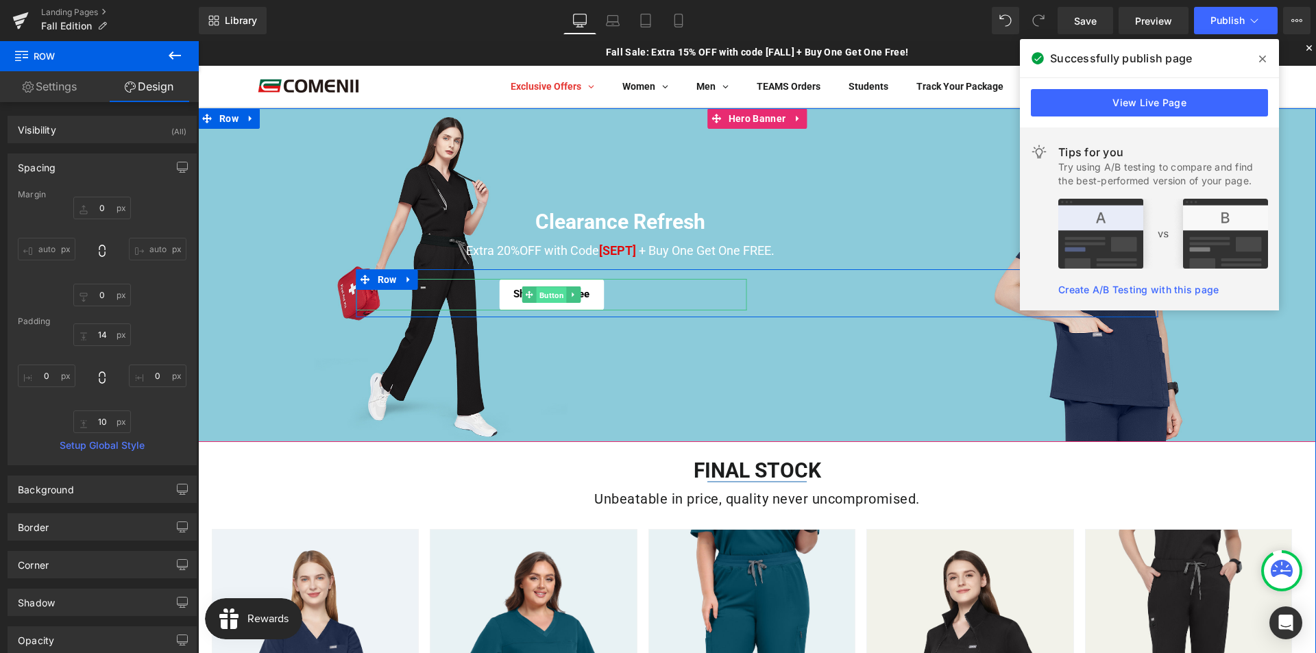
click at [545, 300] on span "Button" at bounding box center [551, 295] width 30 height 16
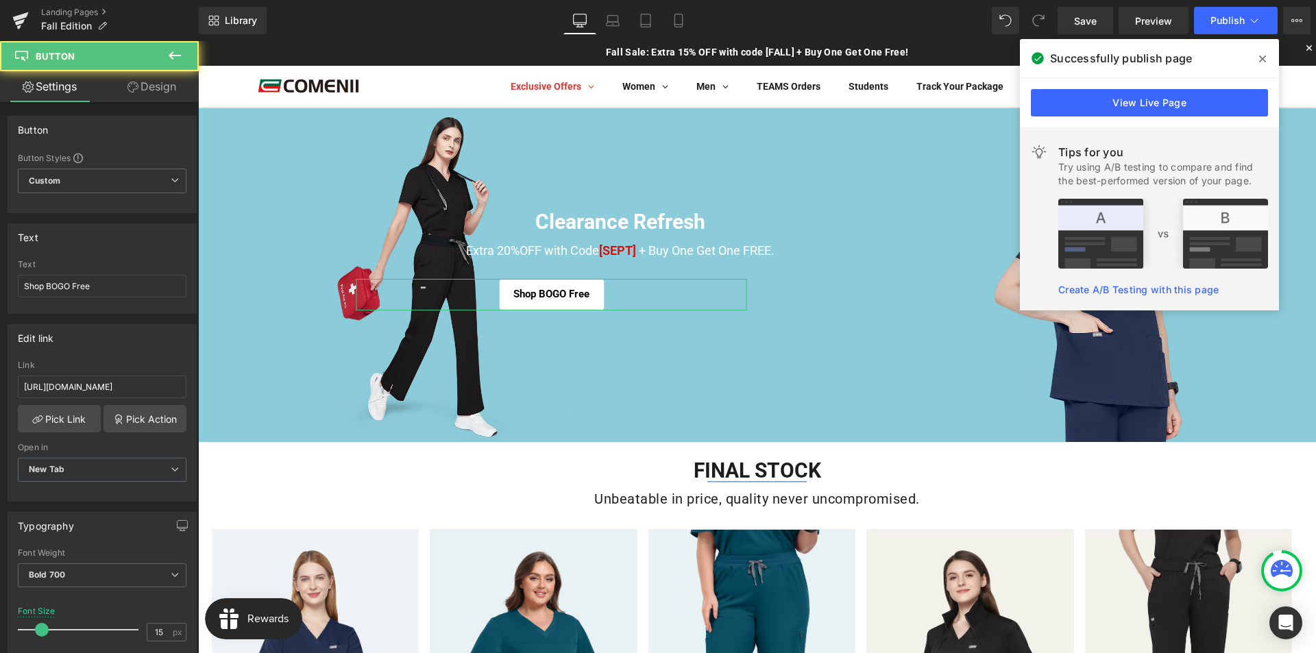
click at [160, 79] on link "Design" at bounding box center [151, 86] width 99 height 31
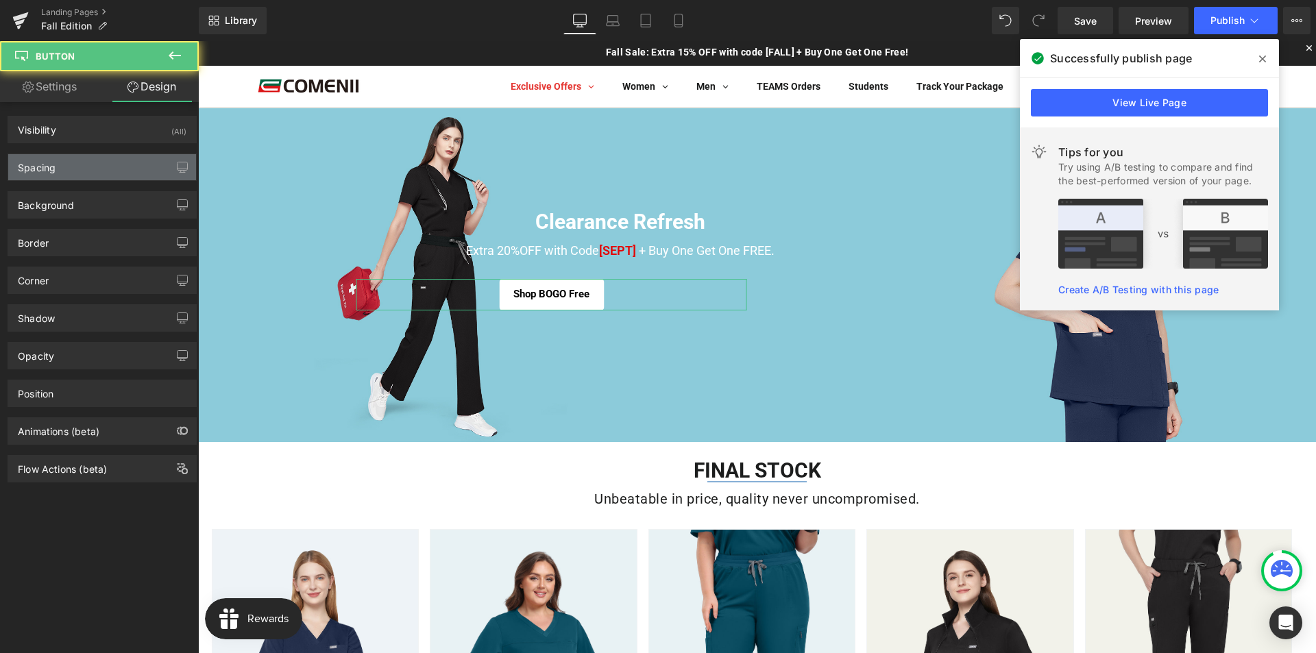
click at [76, 169] on div "Spacing" at bounding box center [102, 167] width 188 height 26
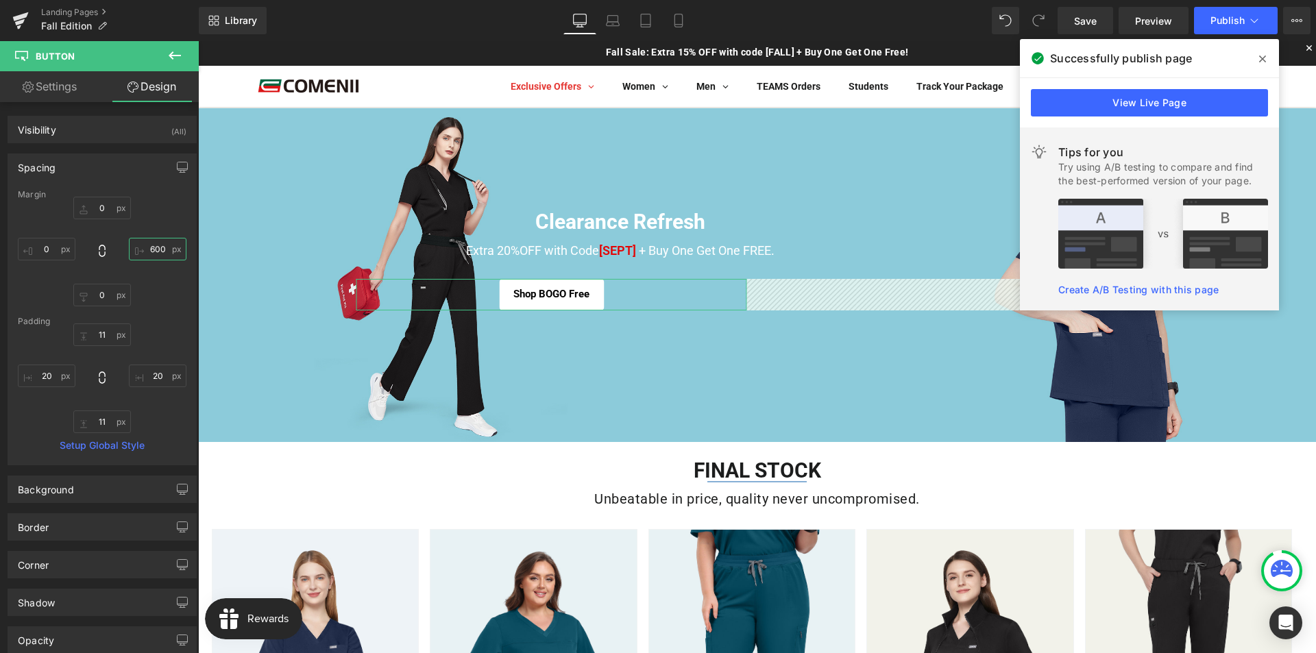
click at [154, 248] on input "text" at bounding box center [158, 249] width 58 height 23
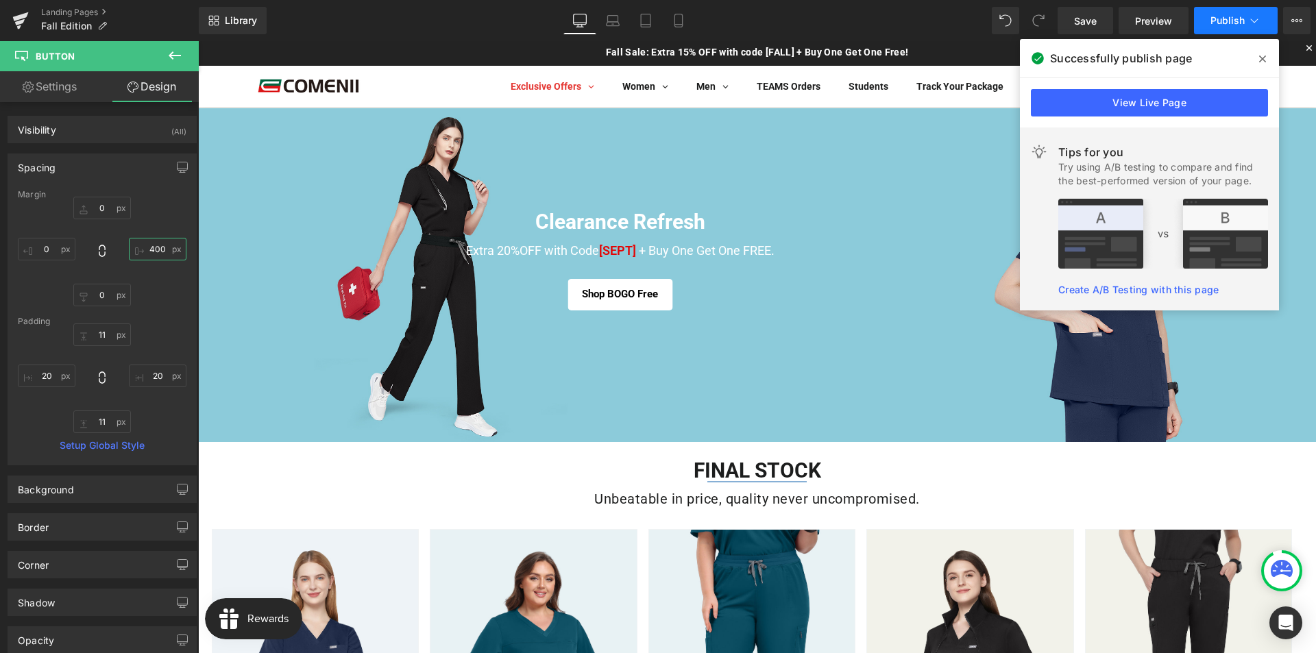
type input "400"
click at [1217, 26] on button "Publish" at bounding box center [1236, 20] width 84 height 27
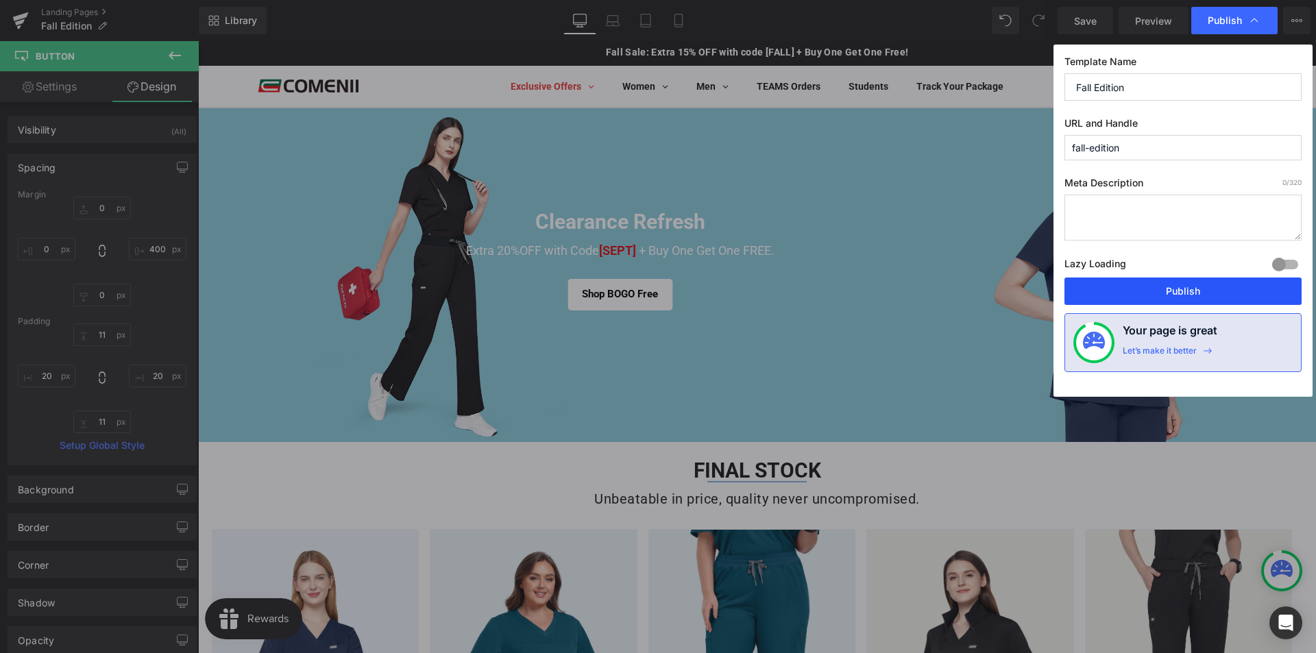
drag, startPoint x: 1169, startPoint y: 281, endPoint x: 291, endPoint y: 32, distance: 912.5
click at [1169, 281] on button "Publish" at bounding box center [1182, 290] width 237 height 27
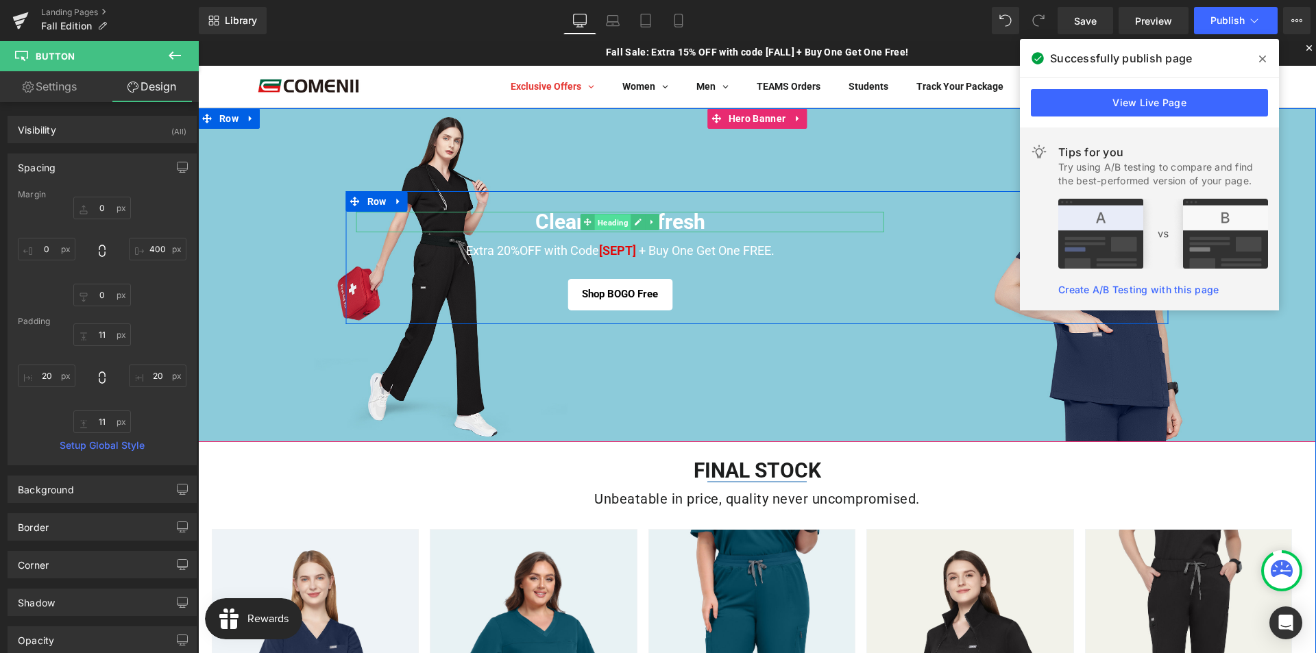
click at [600, 223] on span "Heading" at bounding box center [613, 222] width 36 height 16
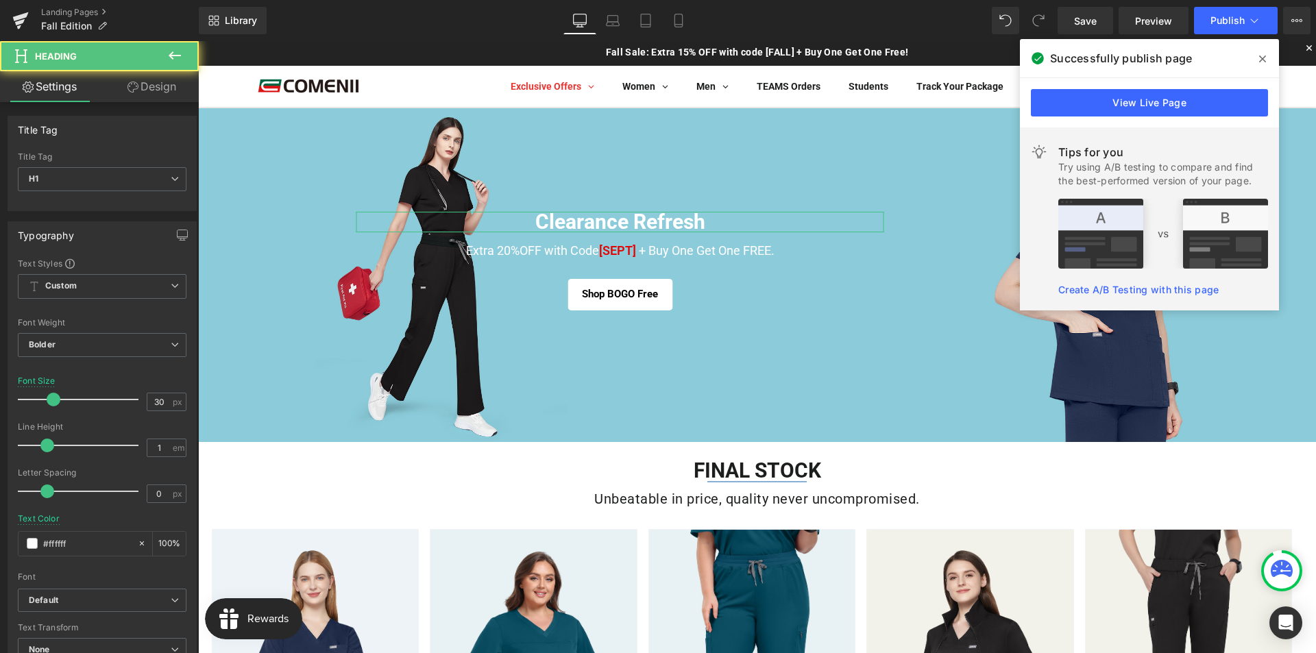
click at [153, 93] on link "Design" at bounding box center [151, 86] width 99 height 31
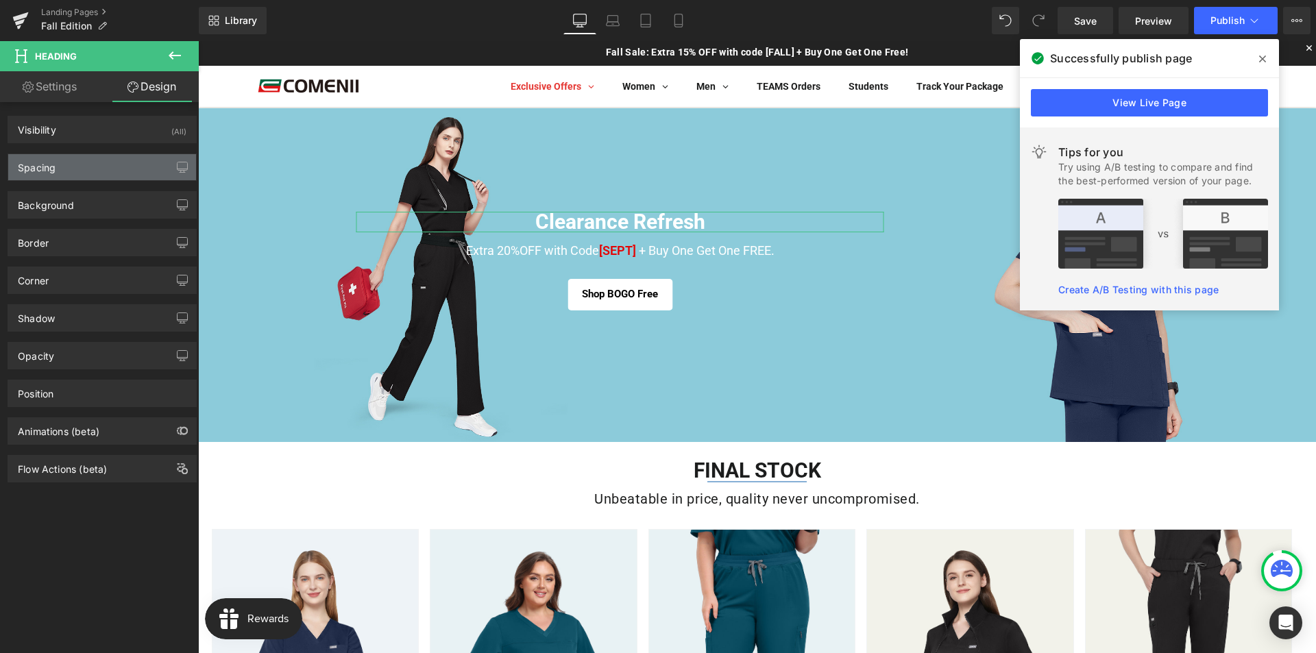
click at [79, 168] on div "Spacing" at bounding box center [102, 167] width 188 height 26
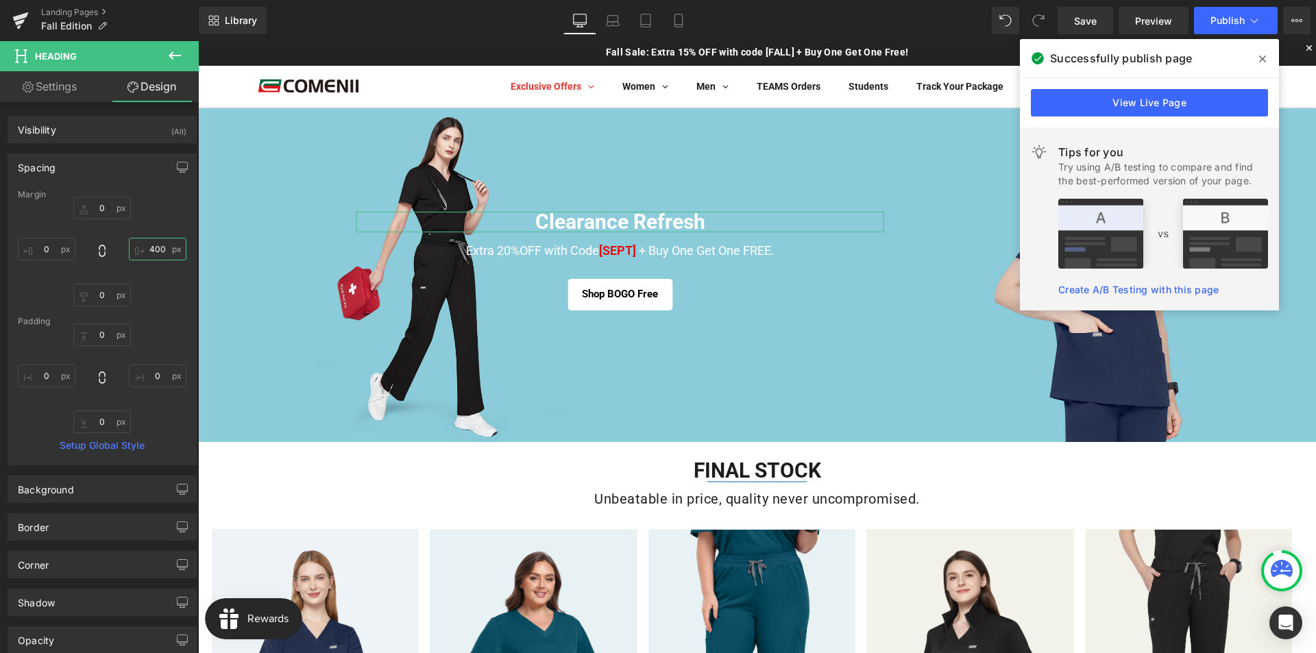
click at [162, 244] on input "text" at bounding box center [158, 249] width 58 height 23
type input "200"
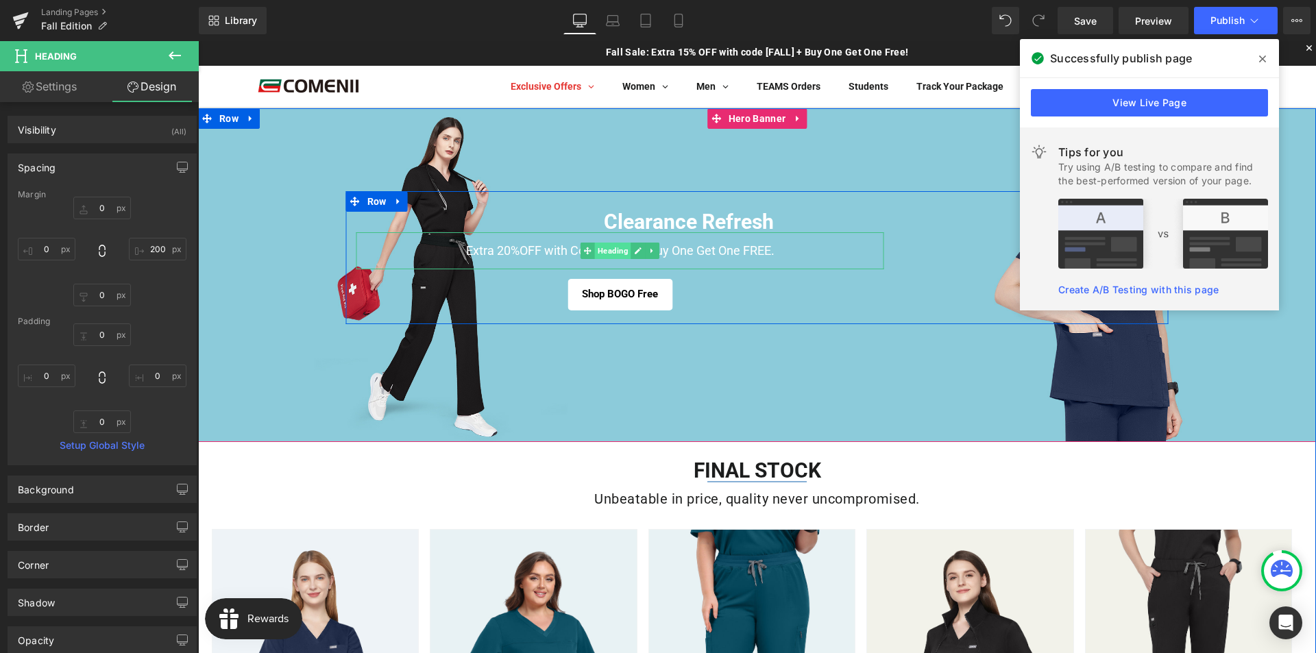
click at [617, 252] on span "Heading" at bounding box center [613, 251] width 36 height 16
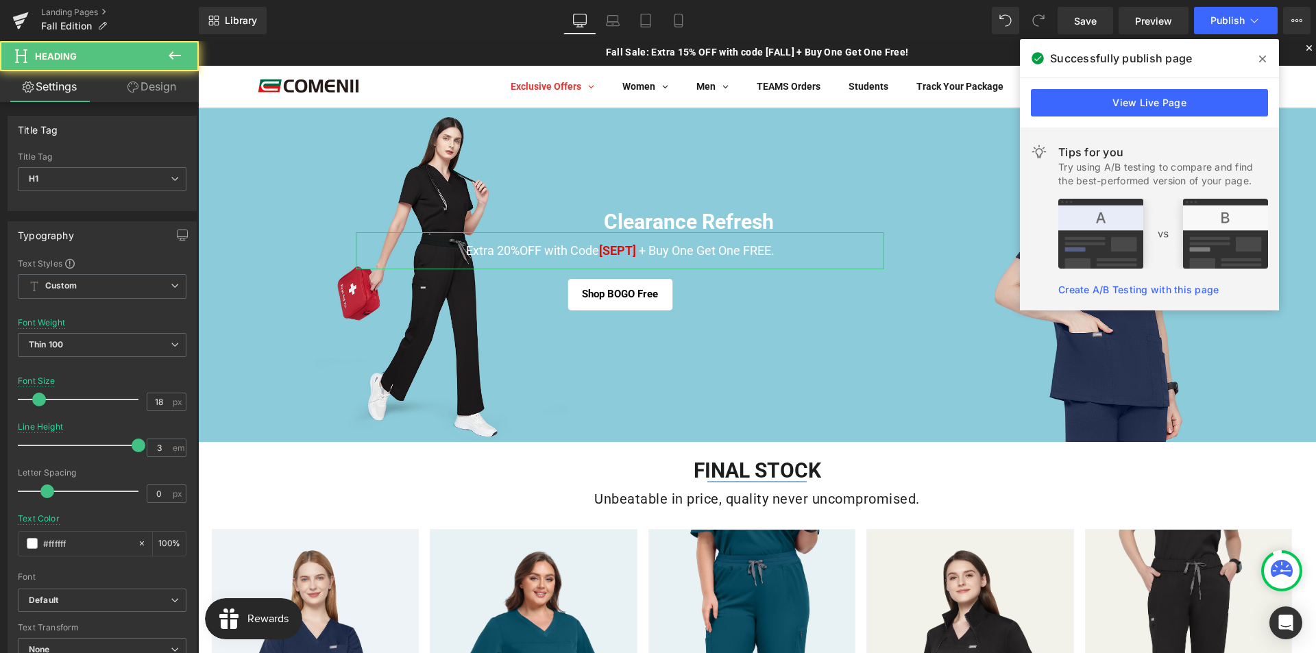
click at [140, 85] on link "Design" at bounding box center [151, 86] width 99 height 31
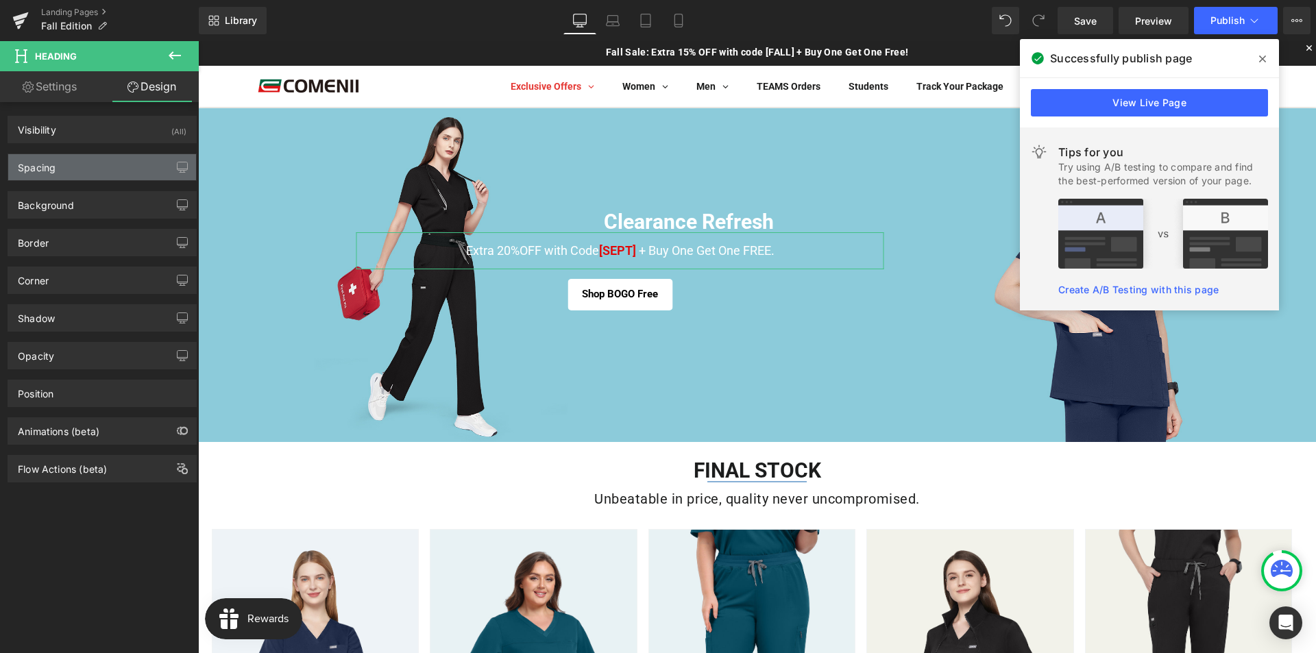
click at [86, 172] on div "Spacing" at bounding box center [102, 167] width 188 height 26
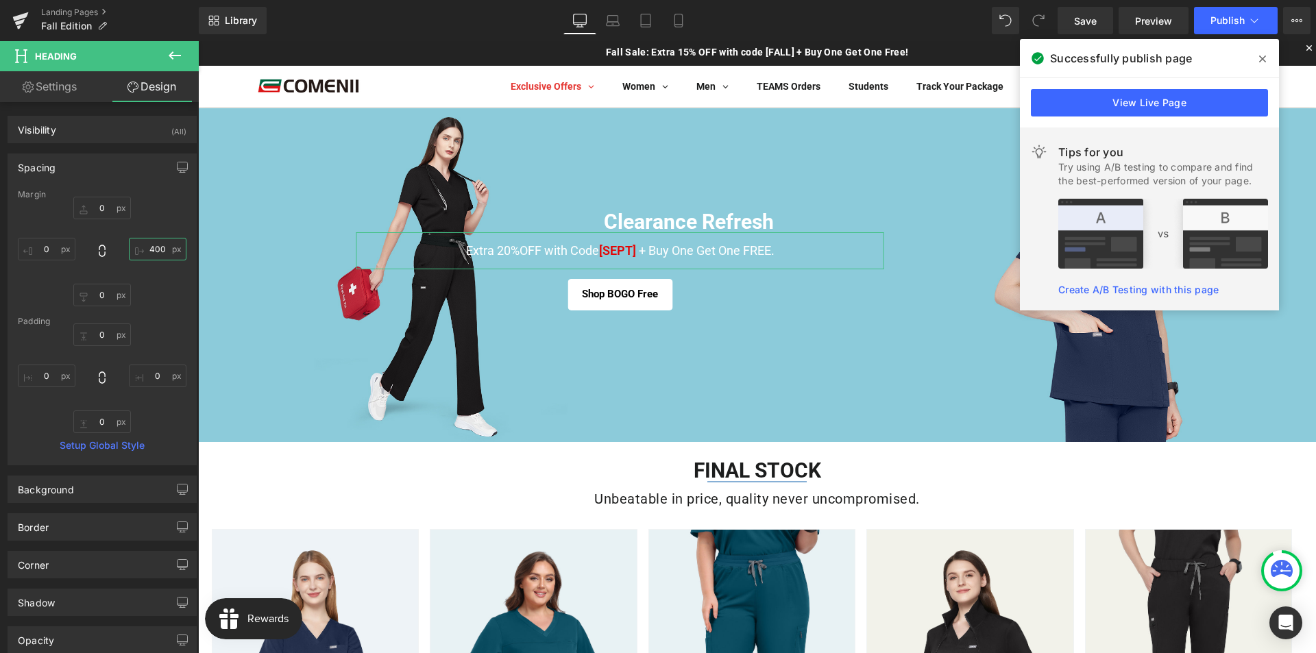
click at [145, 245] on input "400" at bounding box center [158, 249] width 58 height 23
type input "200"
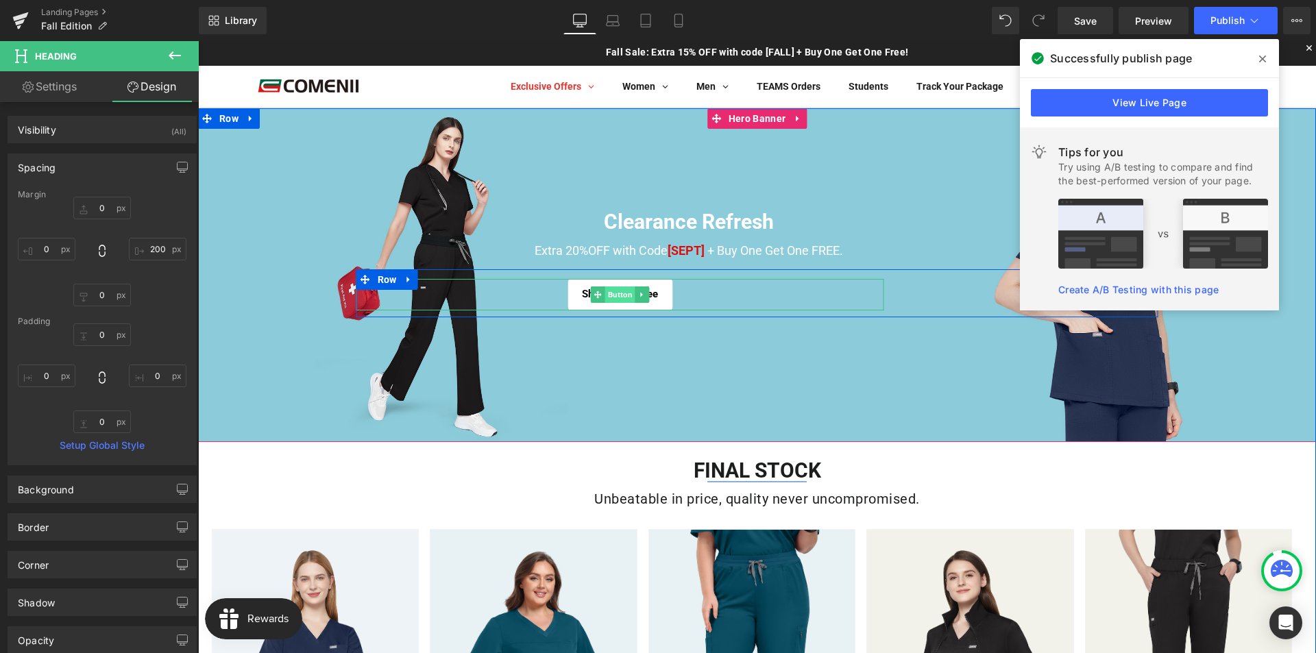
click at [609, 297] on span "Button" at bounding box center [620, 294] width 30 height 16
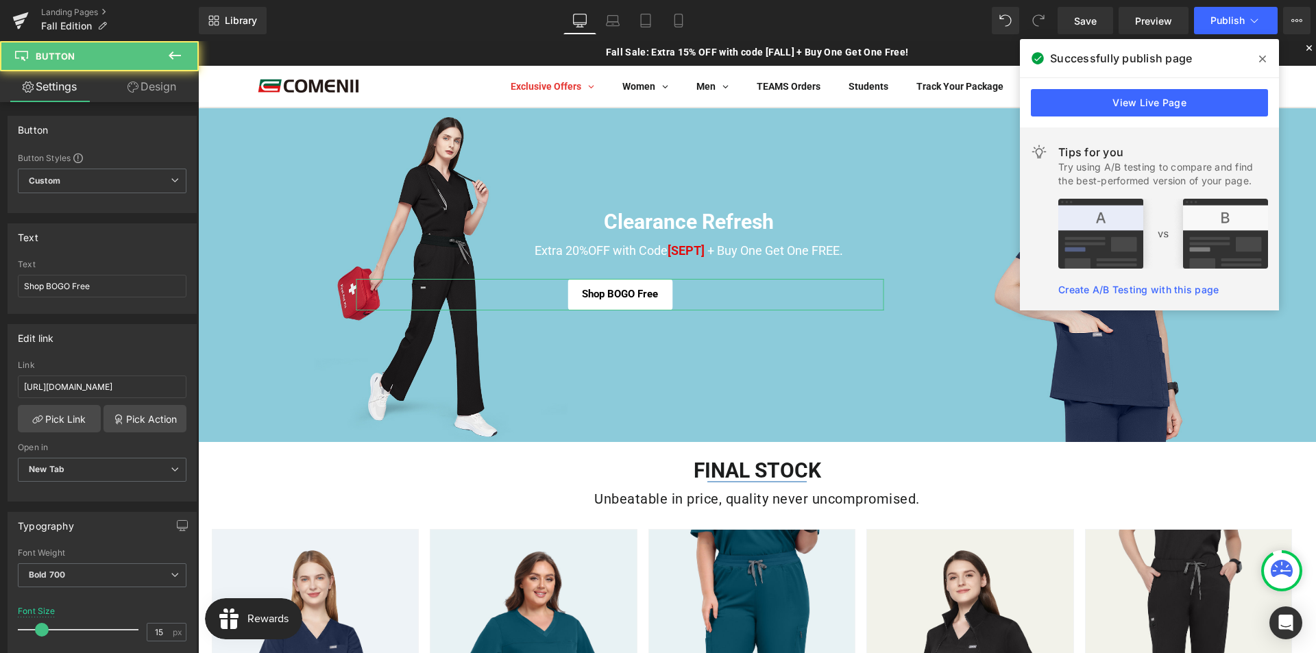
click at [160, 79] on link "Design" at bounding box center [151, 86] width 99 height 31
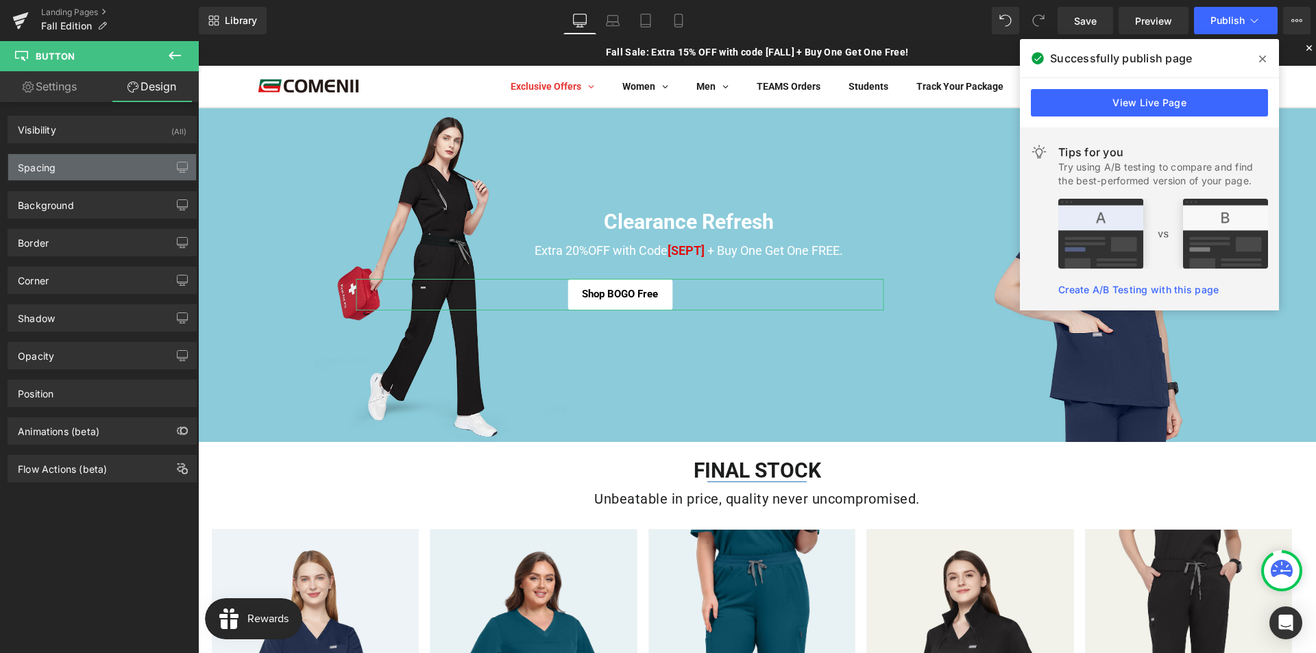
click at [77, 164] on div "Spacing" at bounding box center [102, 167] width 188 height 26
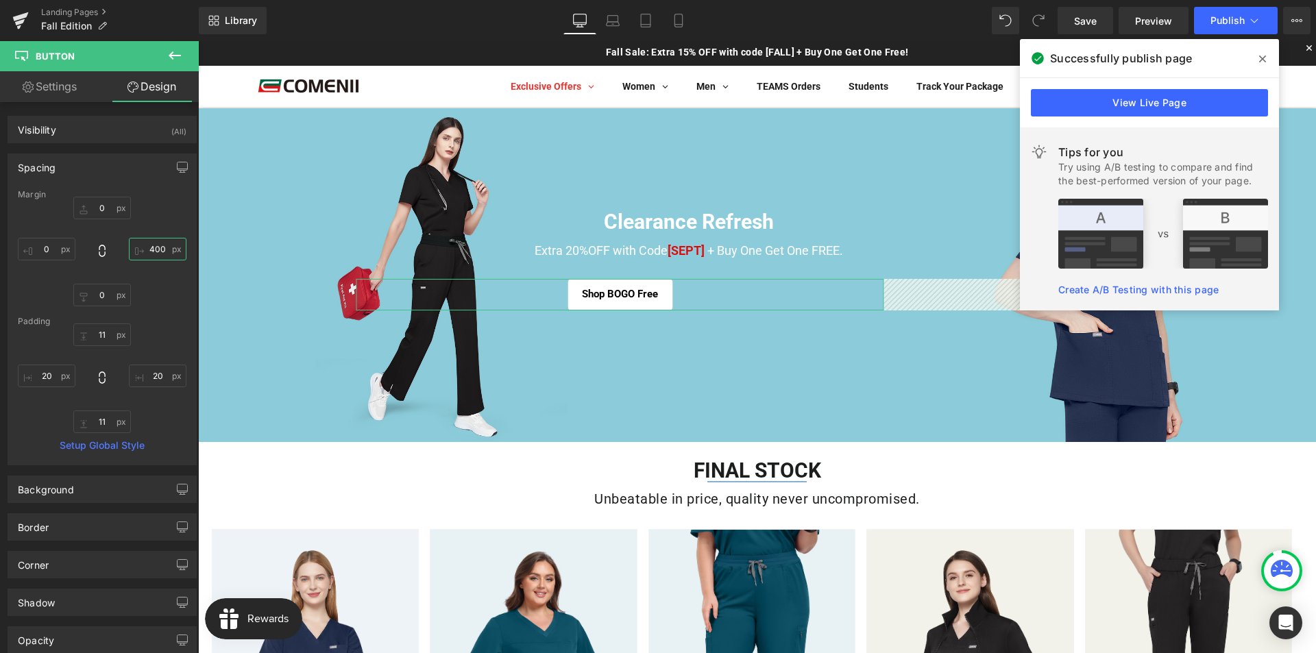
click at [147, 254] on input "400" at bounding box center [158, 249] width 58 height 23
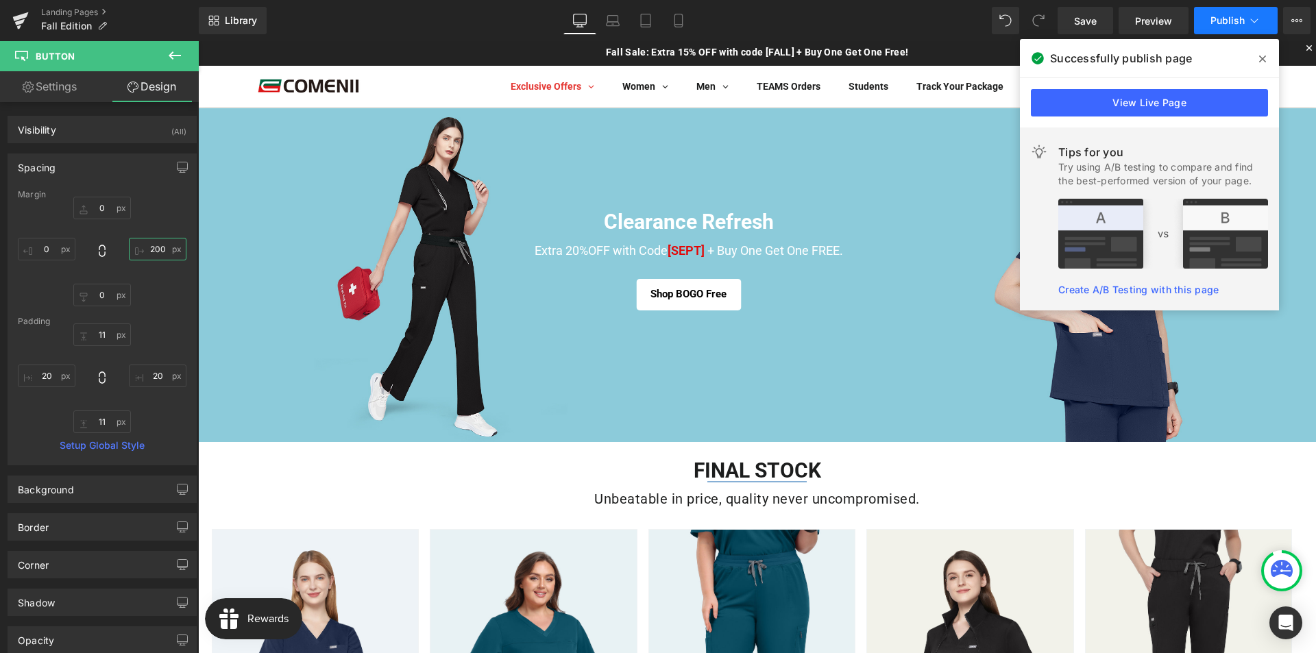
type input "200"
click at [1215, 23] on span "Publish" at bounding box center [1227, 20] width 34 height 11
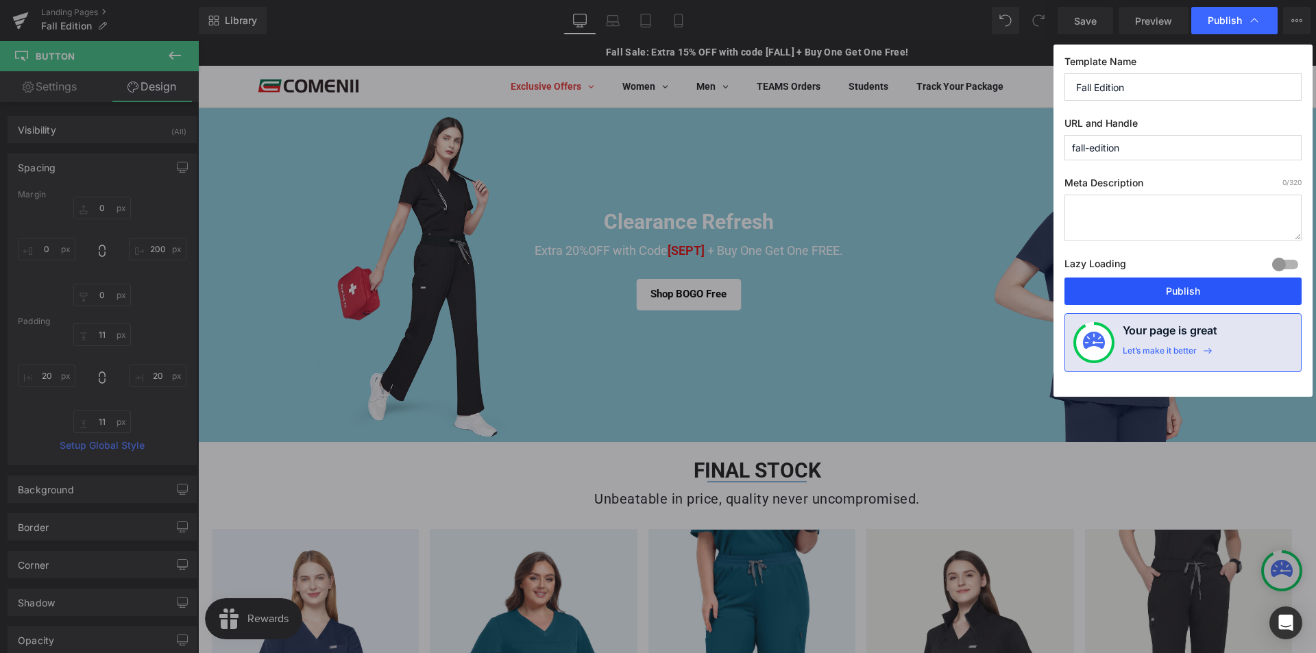
click at [1151, 288] on button "Publish" at bounding box center [1182, 290] width 237 height 27
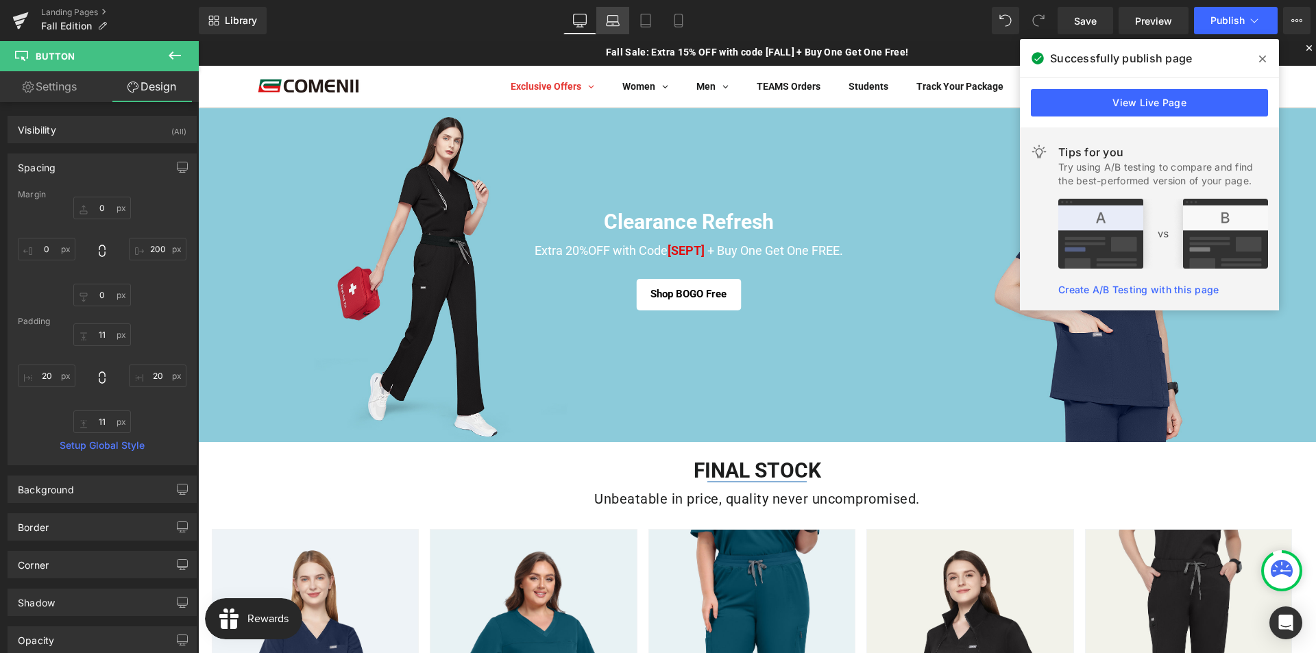
click at [614, 27] on link "Laptop" at bounding box center [612, 20] width 33 height 27
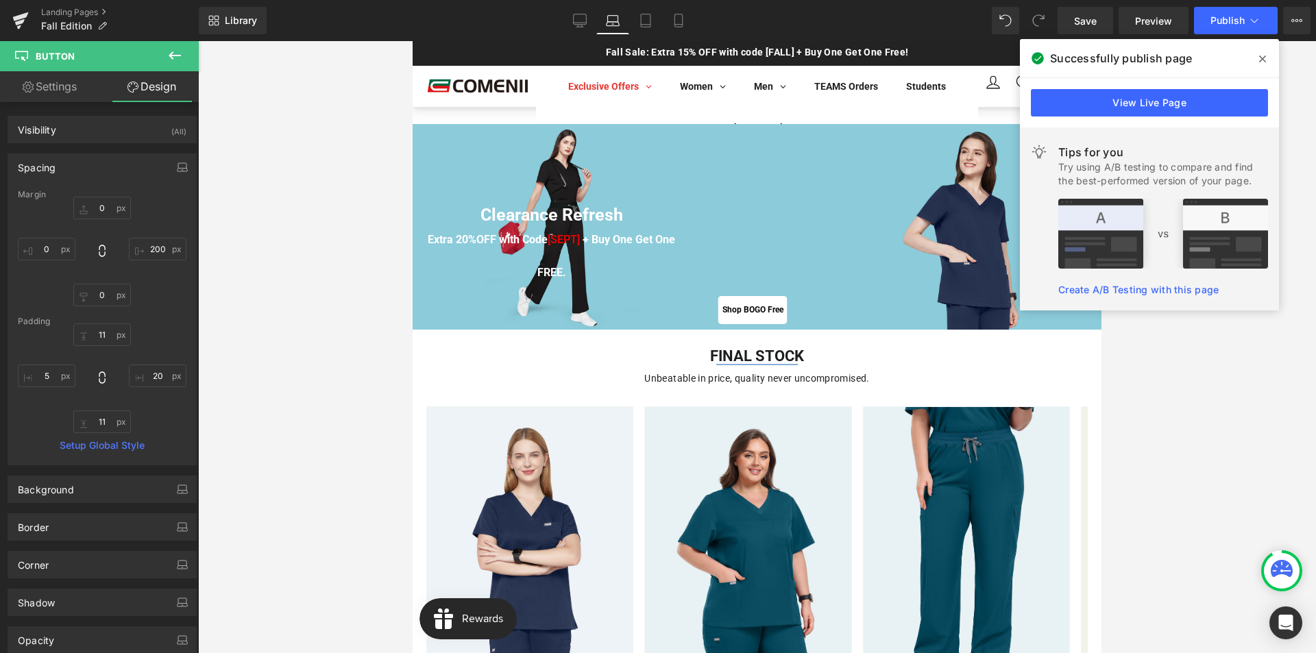
scroll to position [16, 0]
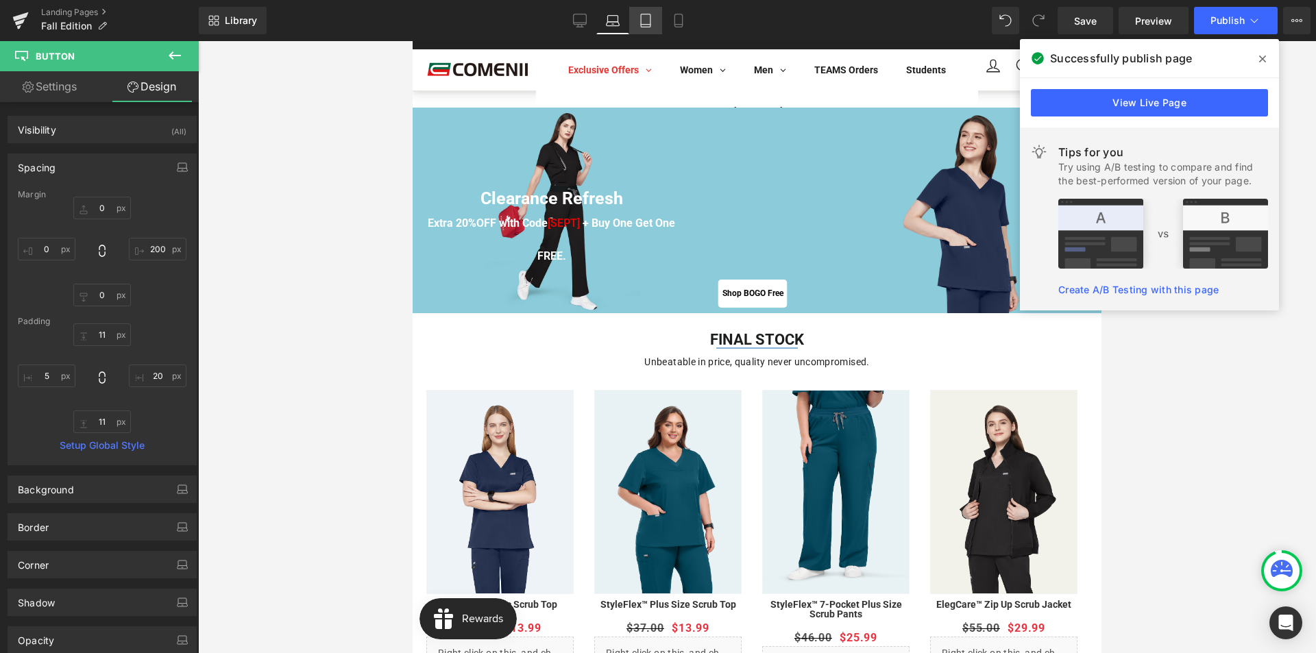
click at [650, 25] on icon at bounding box center [646, 25] width 10 height 0
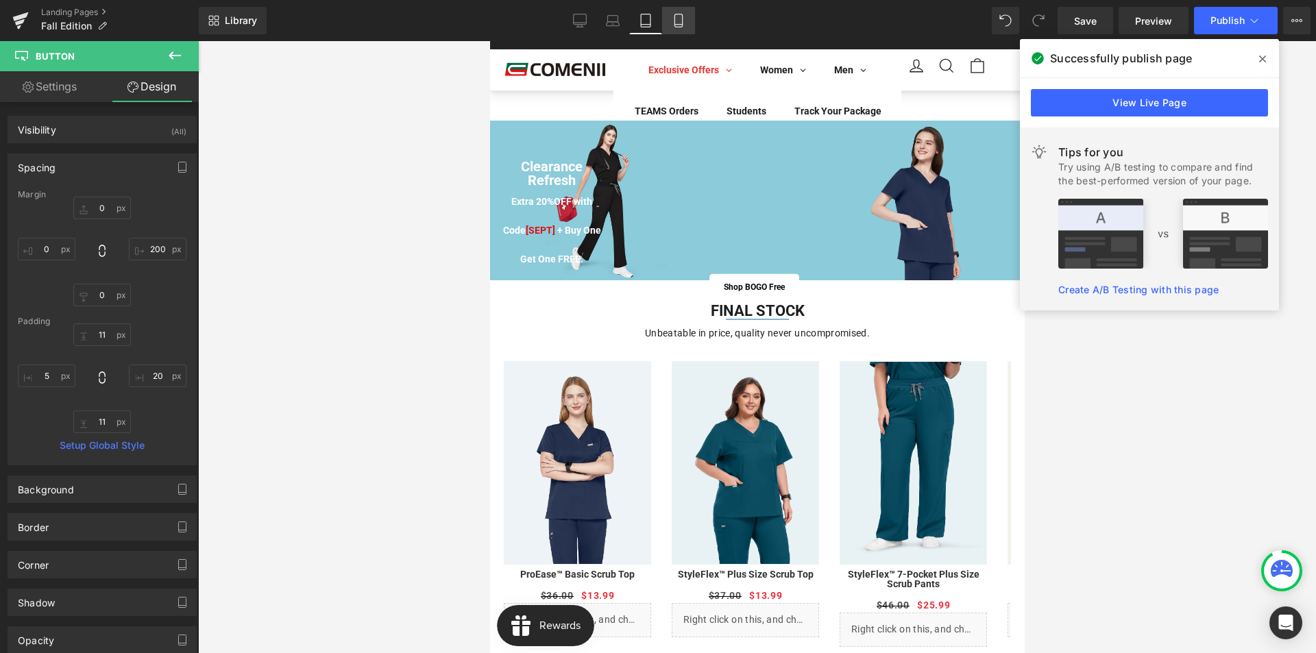
scroll to position [10, 0]
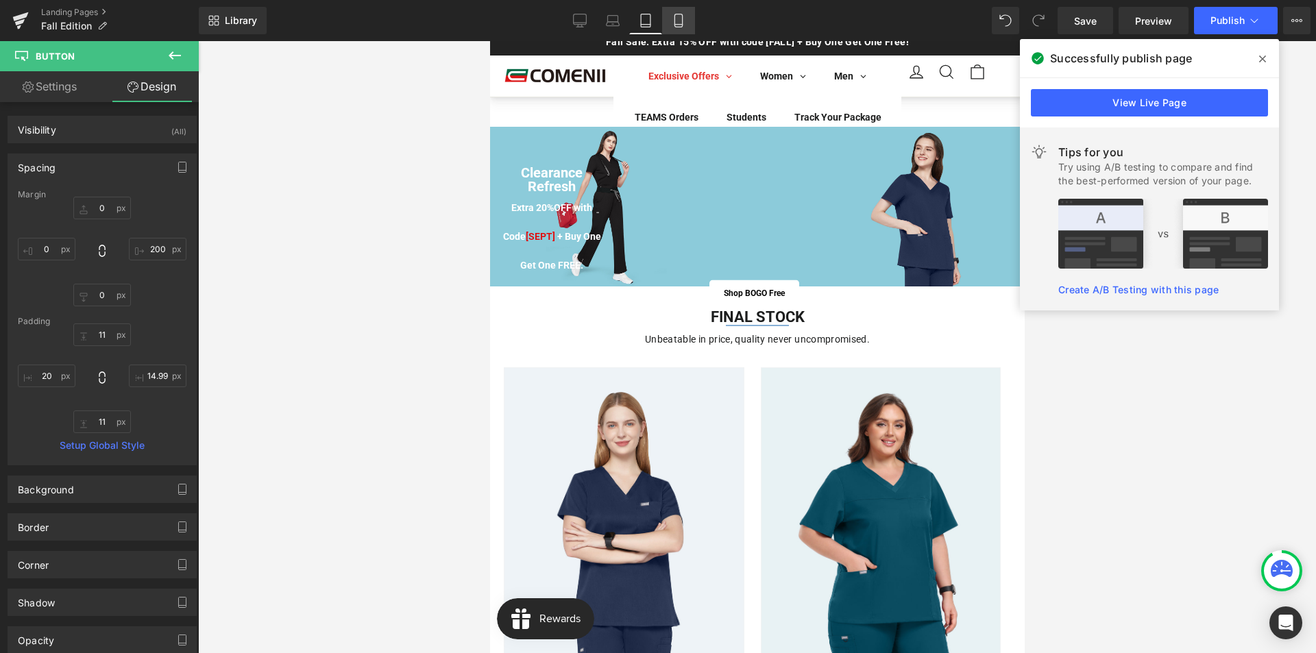
click at [674, 26] on icon at bounding box center [678, 21] width 14 height 14
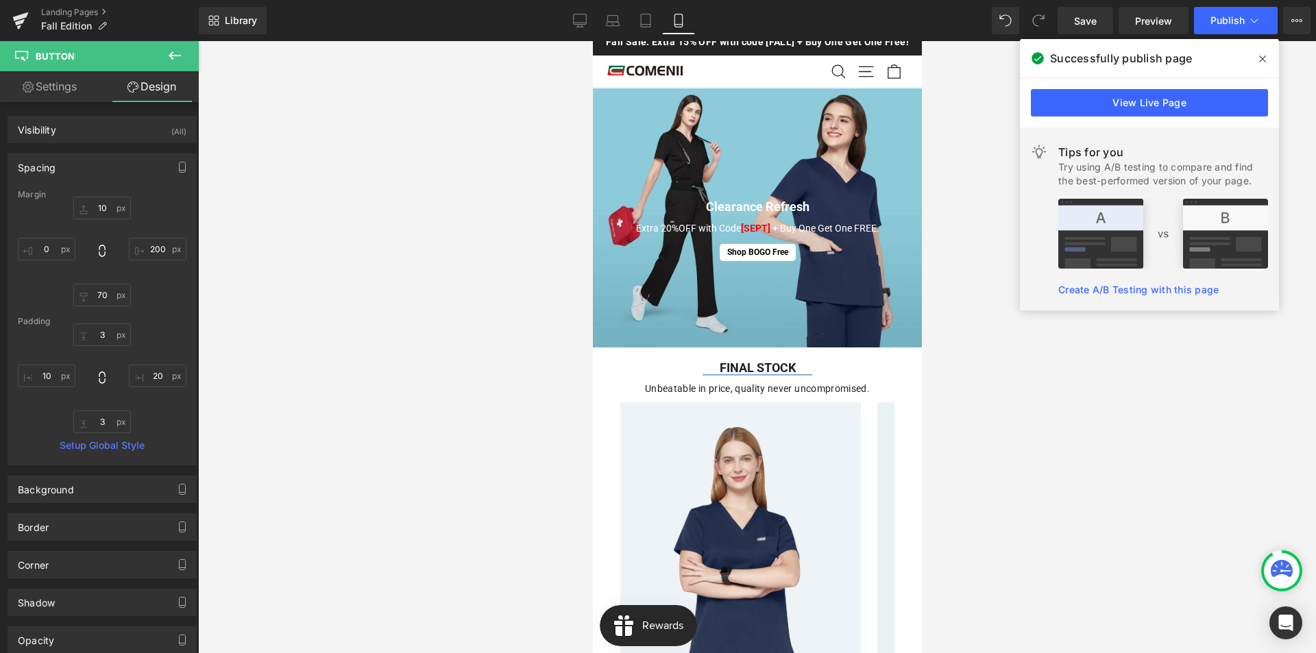
scroll to position [0, 0]
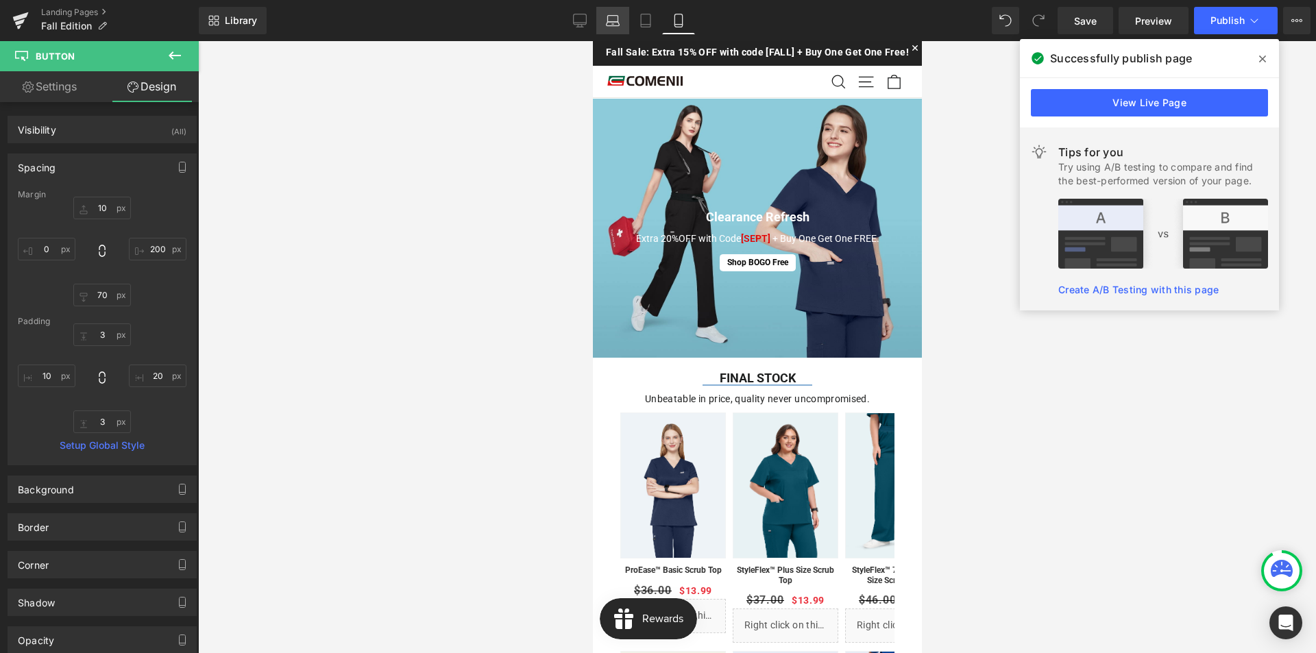
click at [616, 23] on icon at bounding box center [613, 21] width 14 height 14
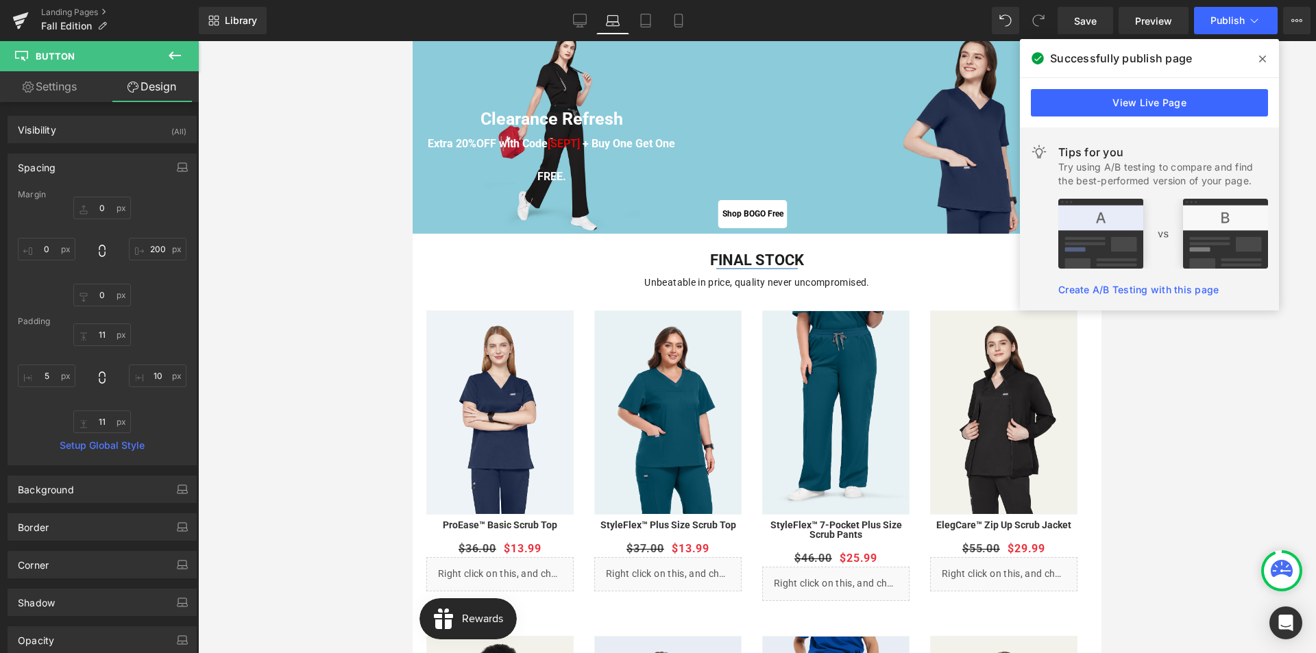
scroll to position [12, 0]
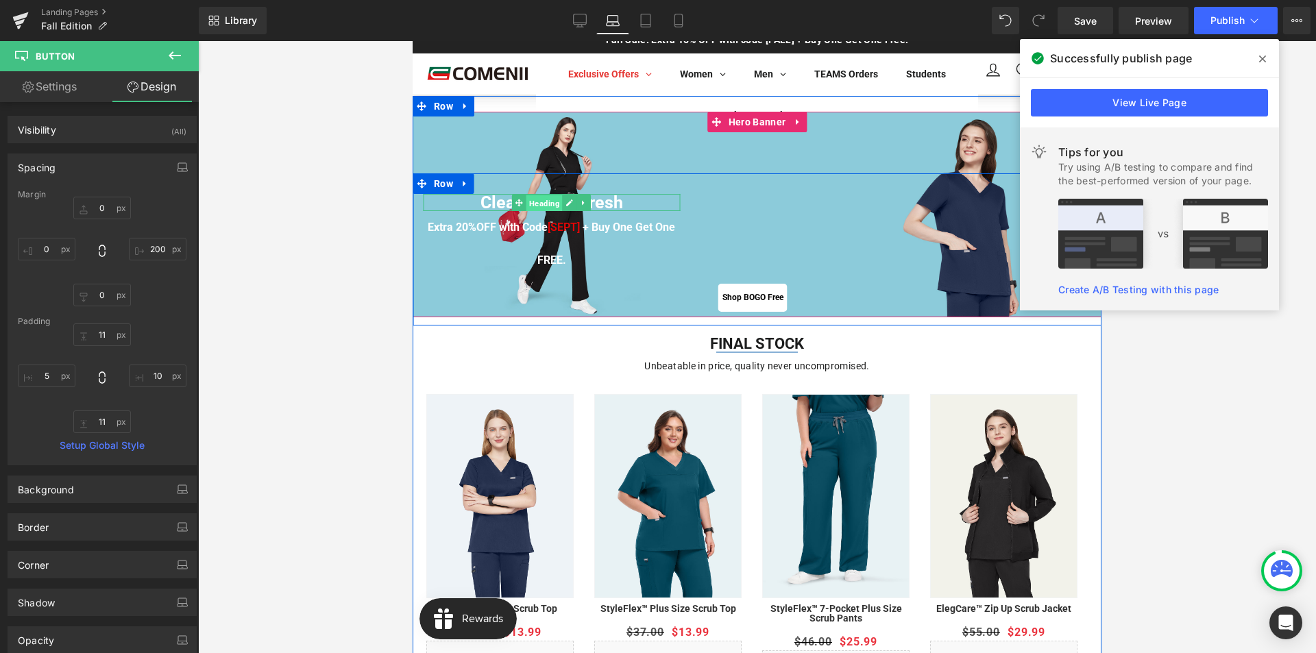
click at [537, 201] on span "Heading" at bounding box center [544, 203] width 36 height 16
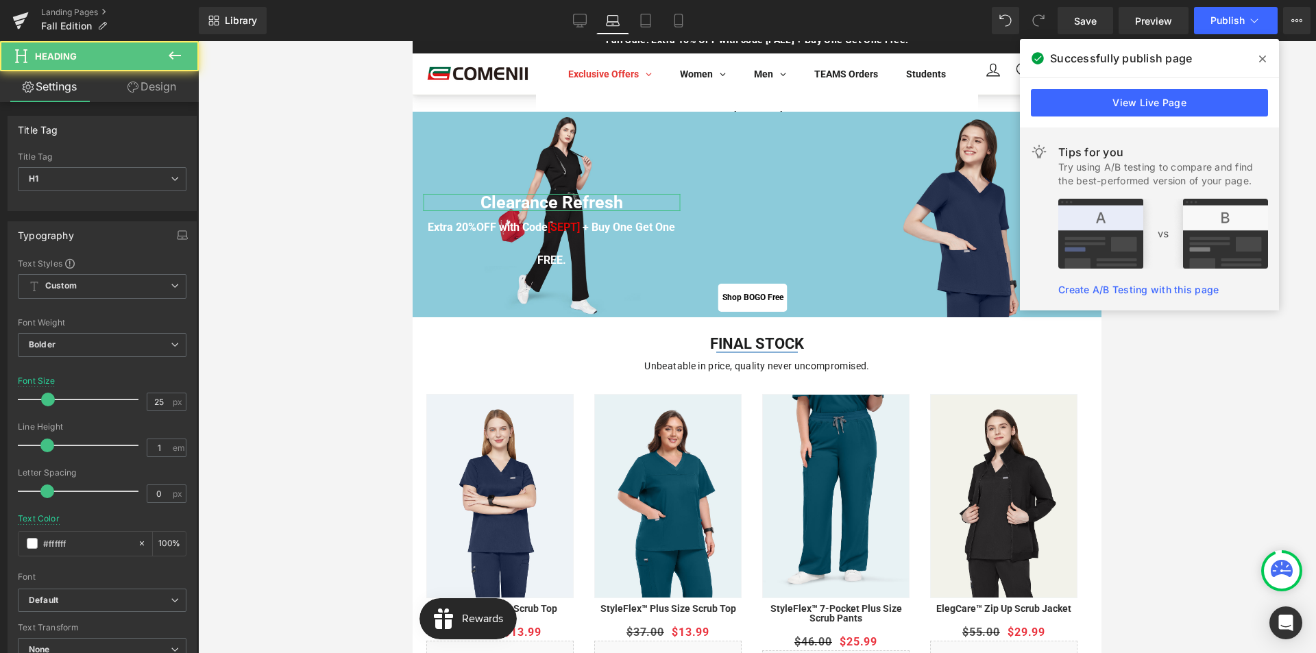
click at [158, 92] on link "Design" at bounding box center [151, 86] width 99 height 31
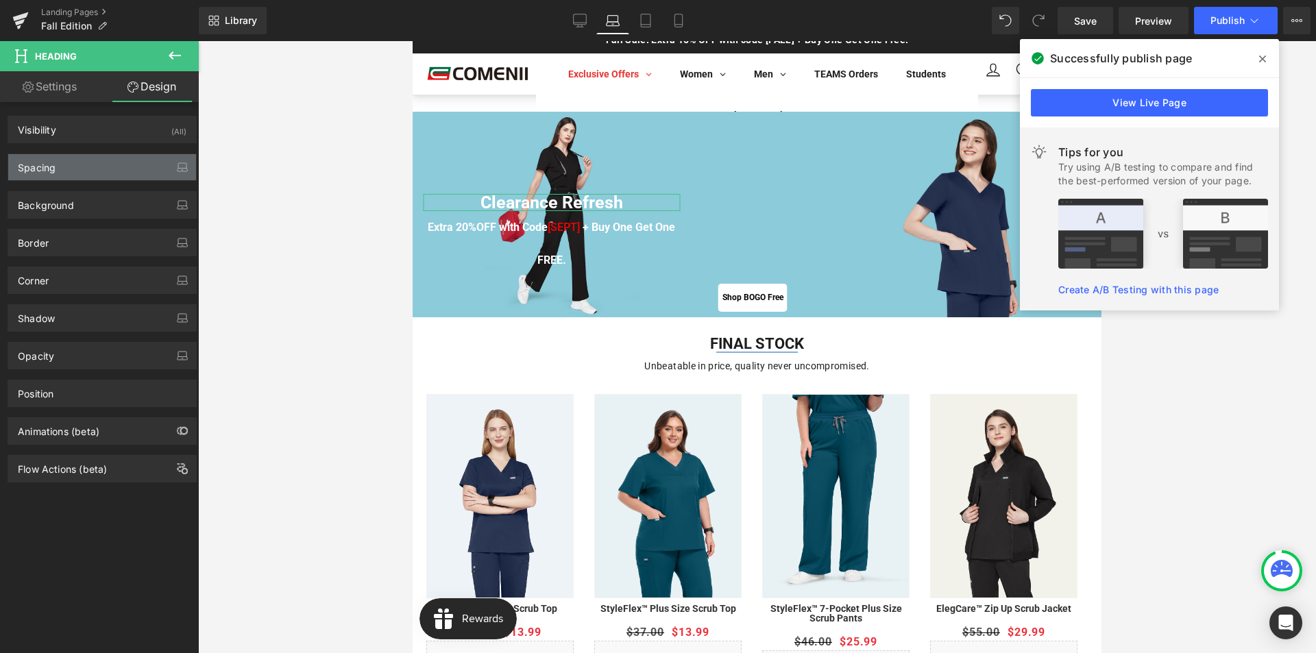
click at [101, 170] on div "Spacing" at bounding box center [102, 167] width 188 height 26
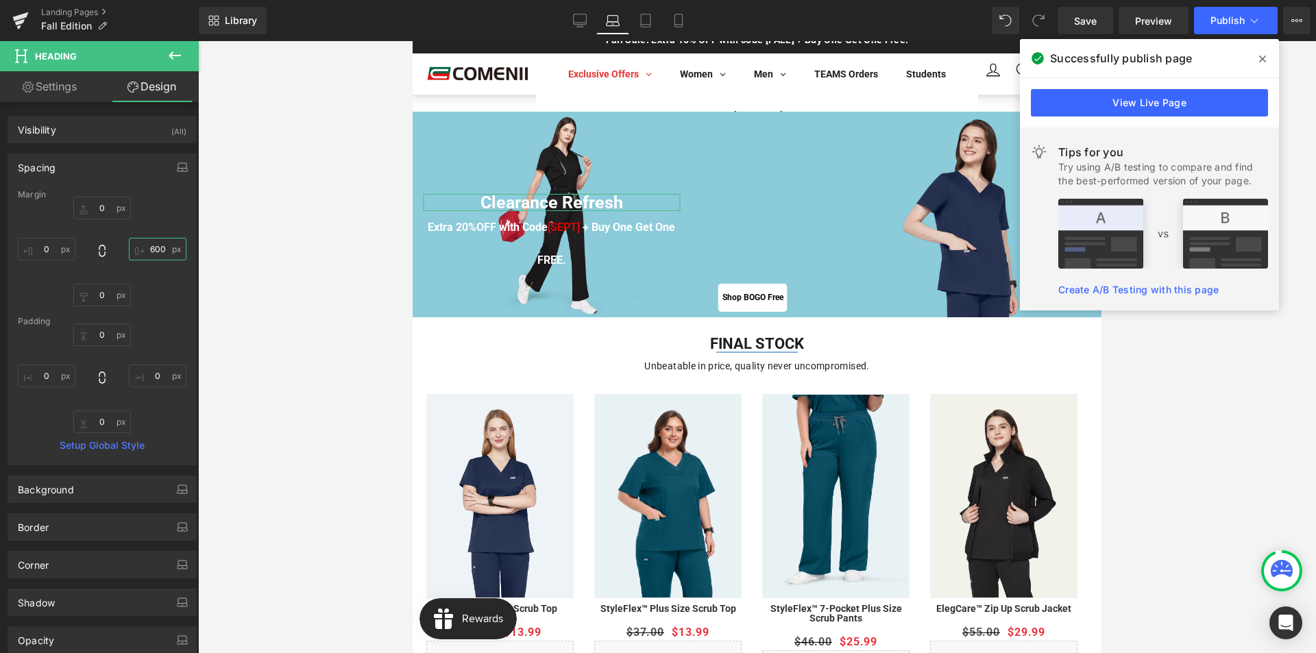
click at [162, 249] on input "text" at bounding box center [158, 249] width 58 height 23
type input "200"
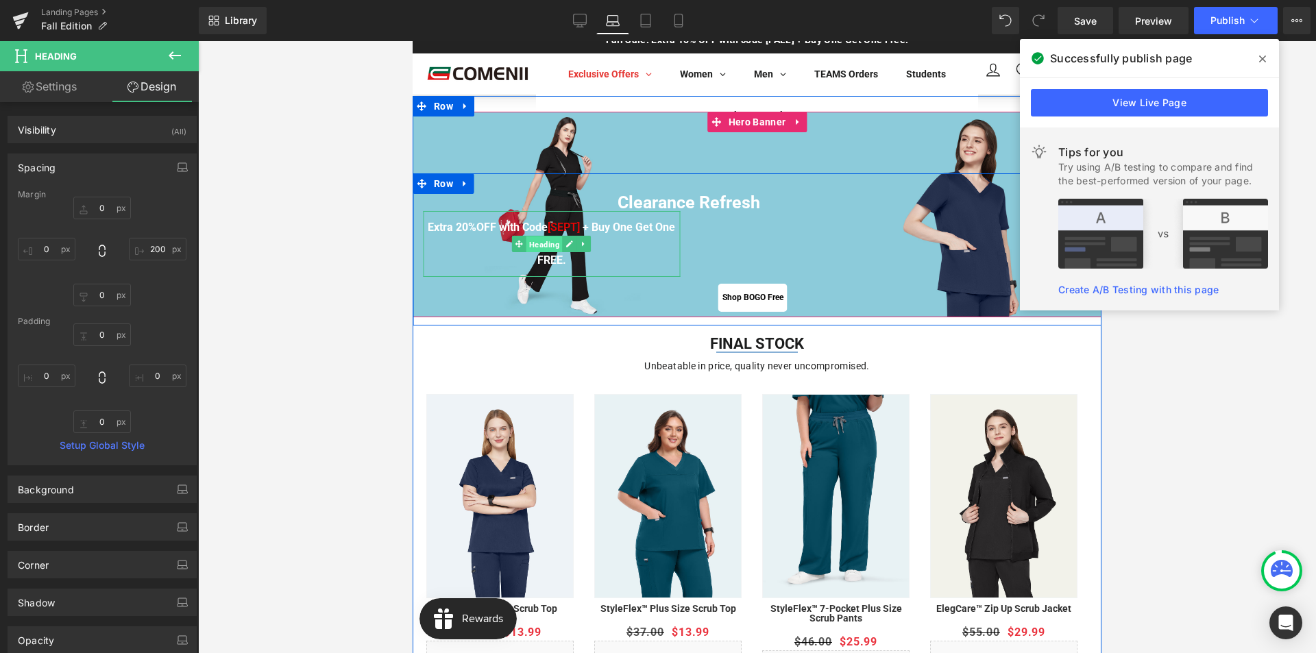
click at [545, 241] on span "Heading" at bounding box center [544, 244] width 36 height 16
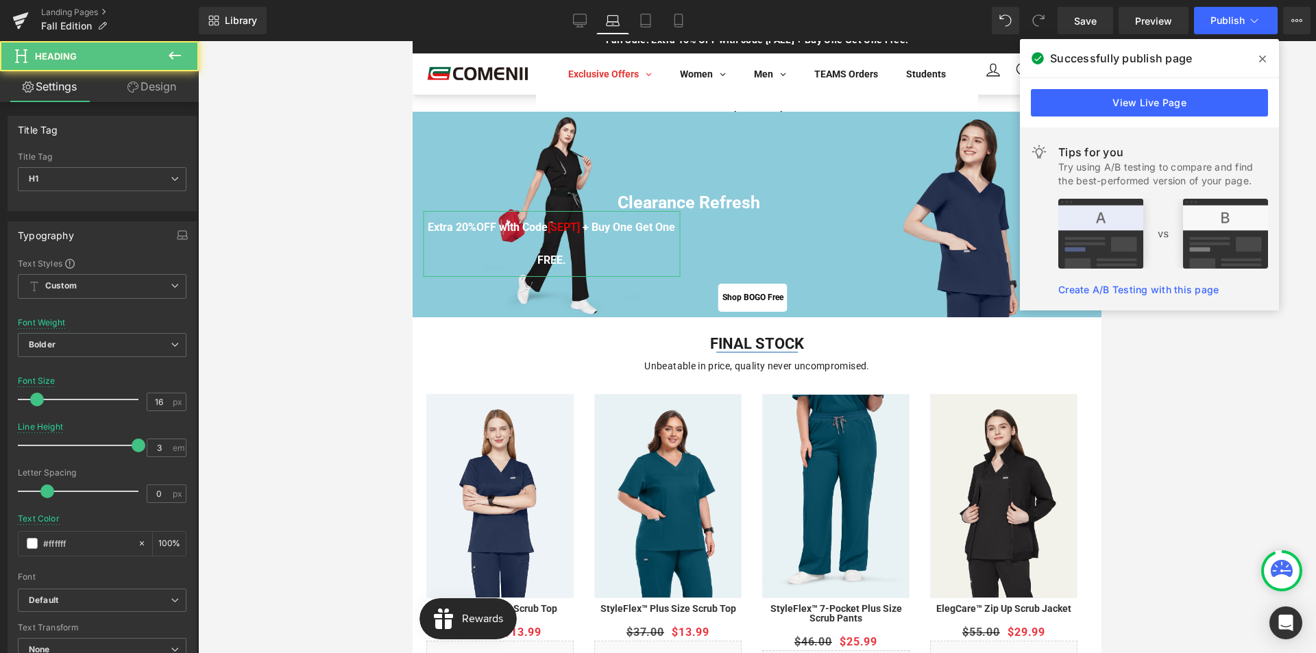
click at [171, 91] on link "Design" at bounding box center [151, 86] width 99 height 31
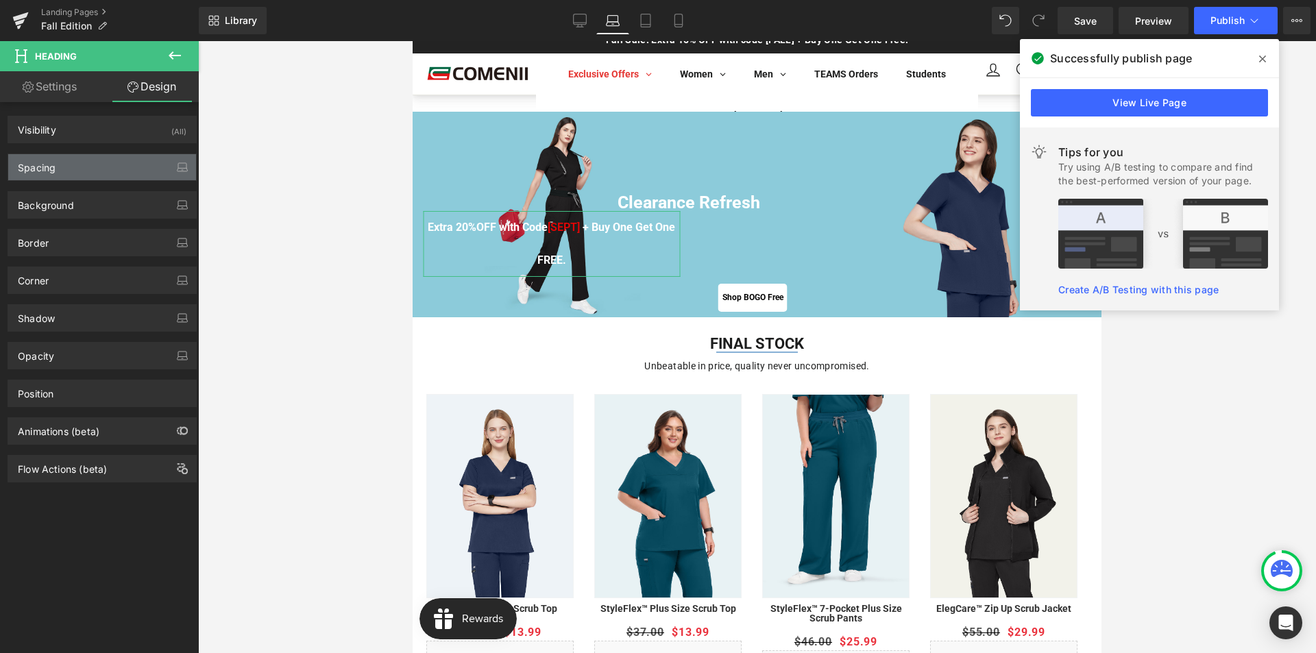
click at [95, 169] on div "Spacing" at bounding box center [102, 167] width 188 height 26
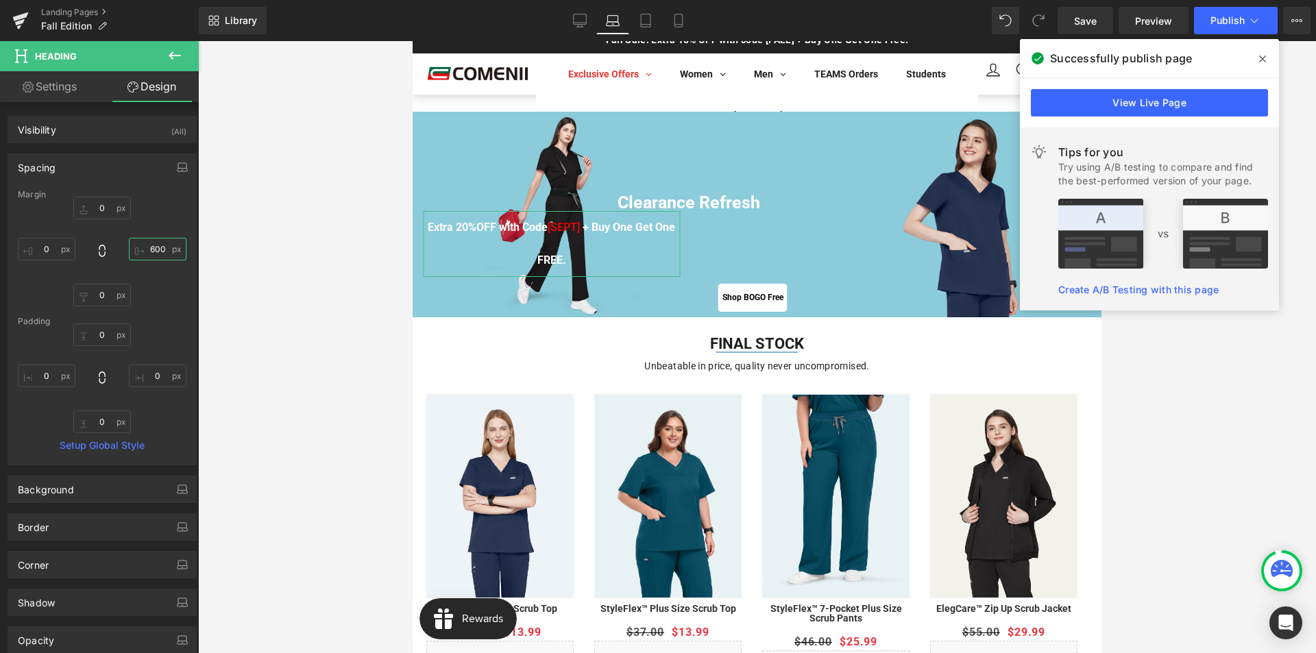
click at [146, 245] on input "600" at bounding box center [158, 249] width 58 height 23
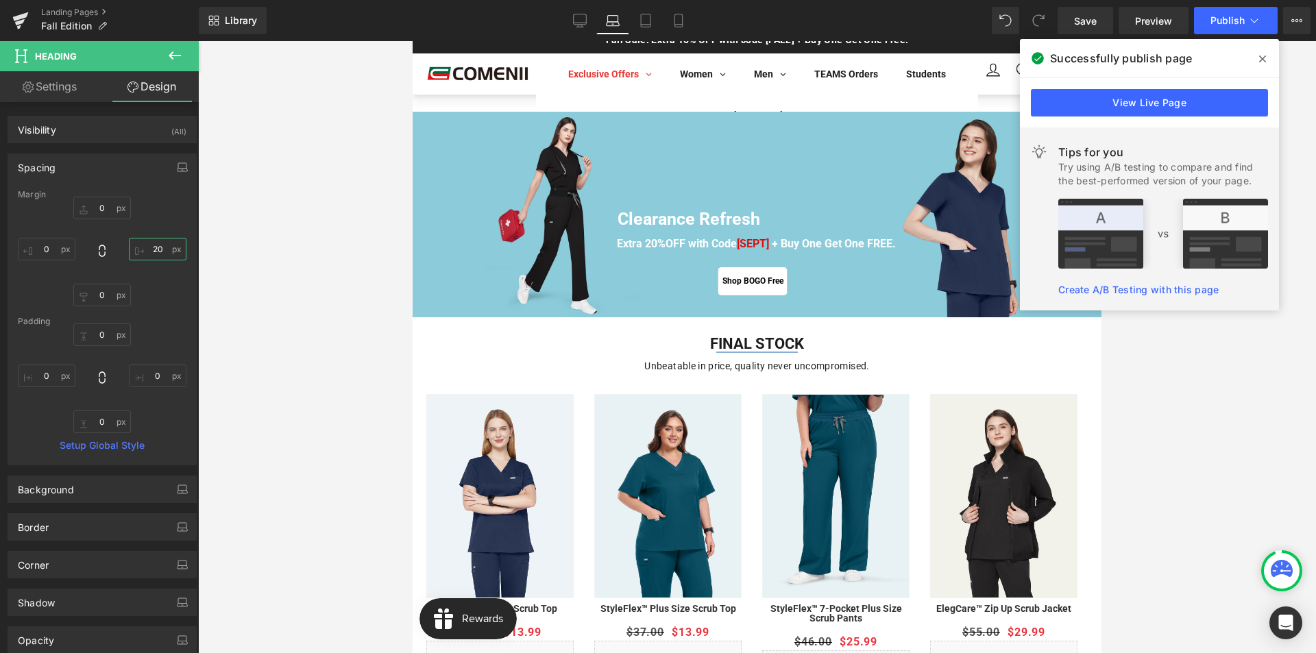
type input "200"
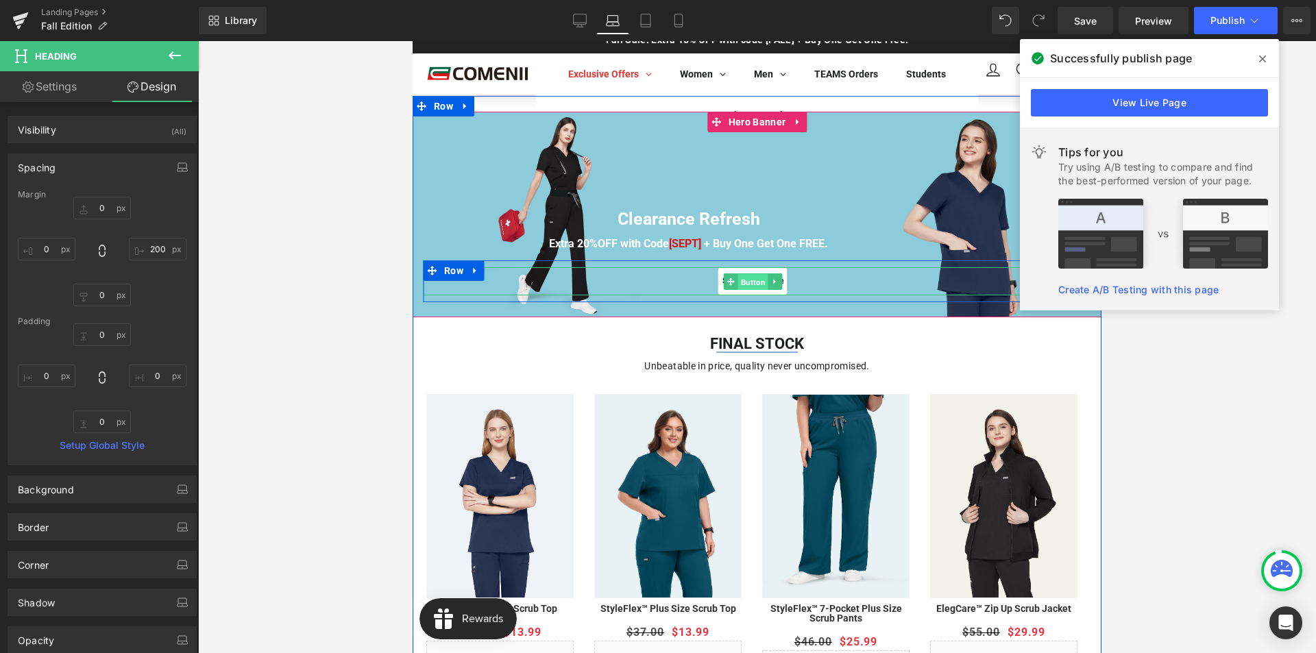
click at [741, 284] on span "Button" at bounding box center [752, 281] width 30 height 16
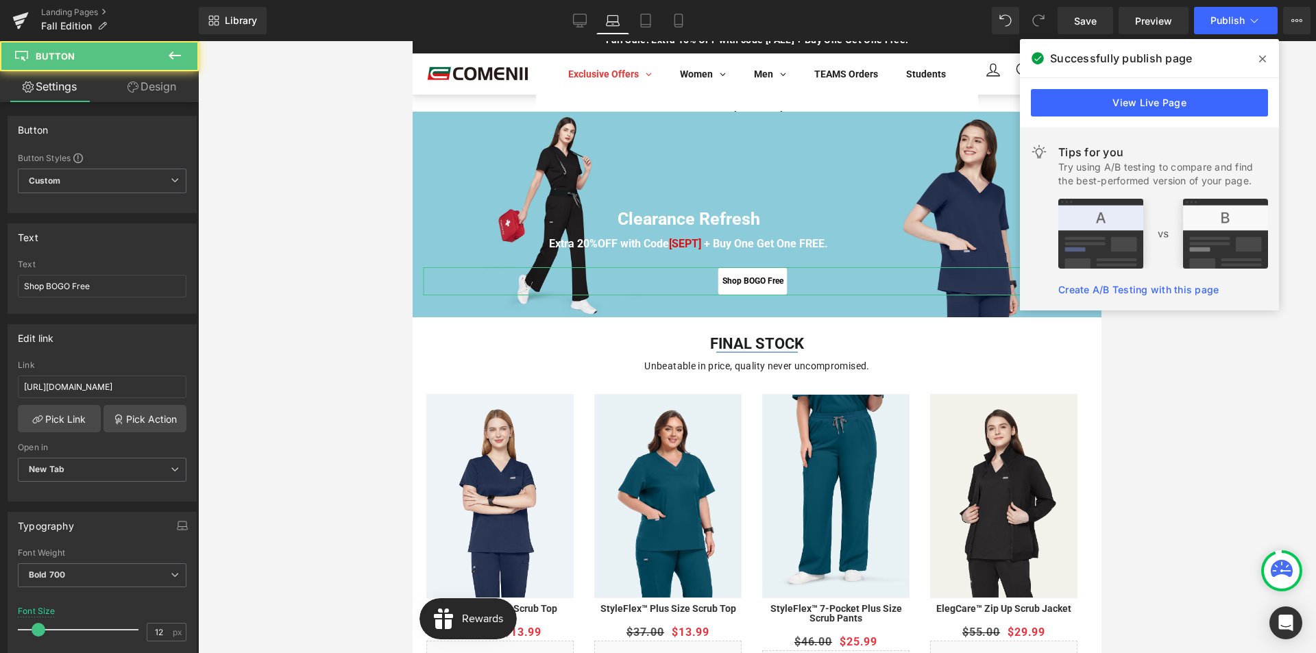
click at [142, 87] on link "Design" at bounding box center [151, 86] width 99 height 31
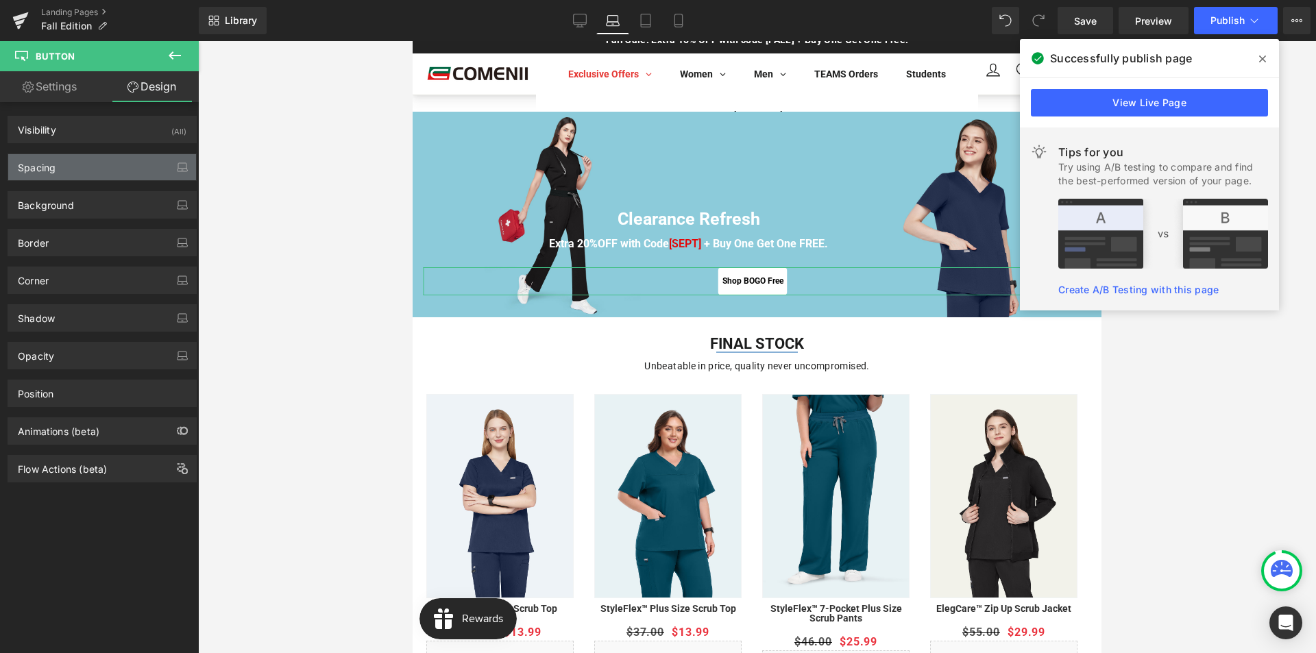
click at [69, 168] on div "Spacing" at bounding box center [102, 167] width 188 height 26
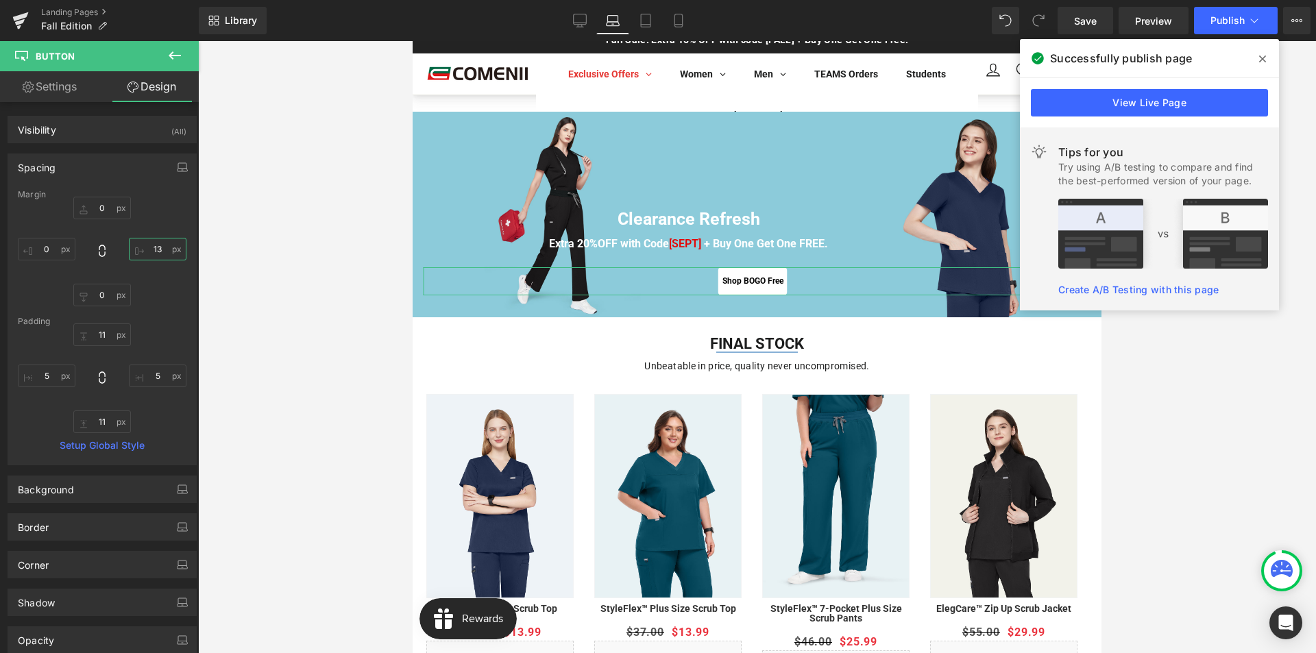
click at [153, 247] on input "13" at bounding box center [158, 249] width 58 height 23
type input "200"
click at [1221, 23] on span "Publish" at bounding box center [1227, 20] width 34 height 11
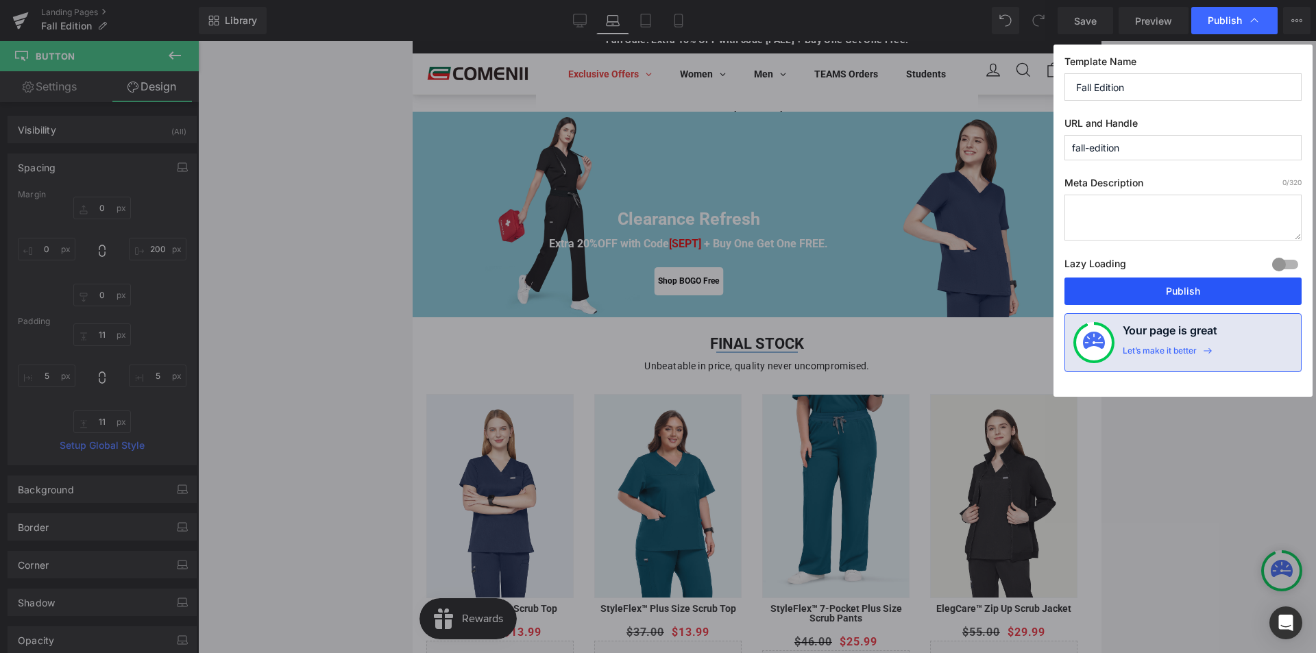
click at [1187, 290] on button "Publish" at bounding box center [1182, 290] width 237 height 27
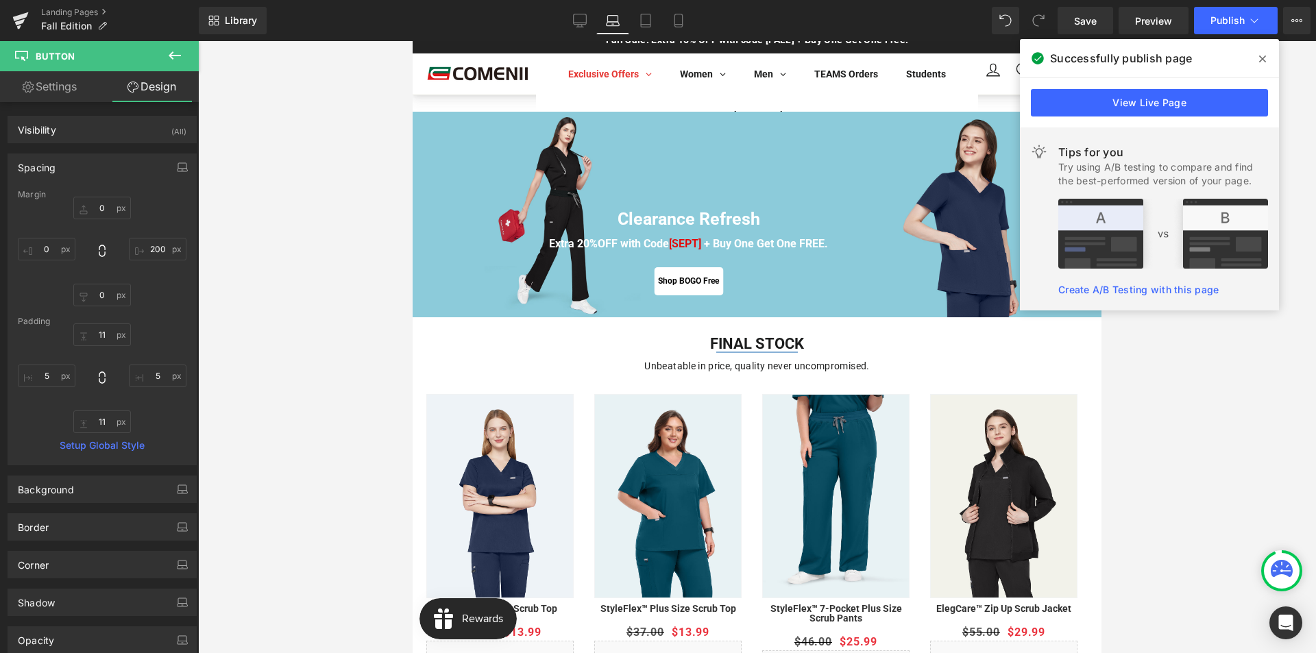
click at [1261, 60] on icon at bounding box center [1262, 58] width 7 height 7
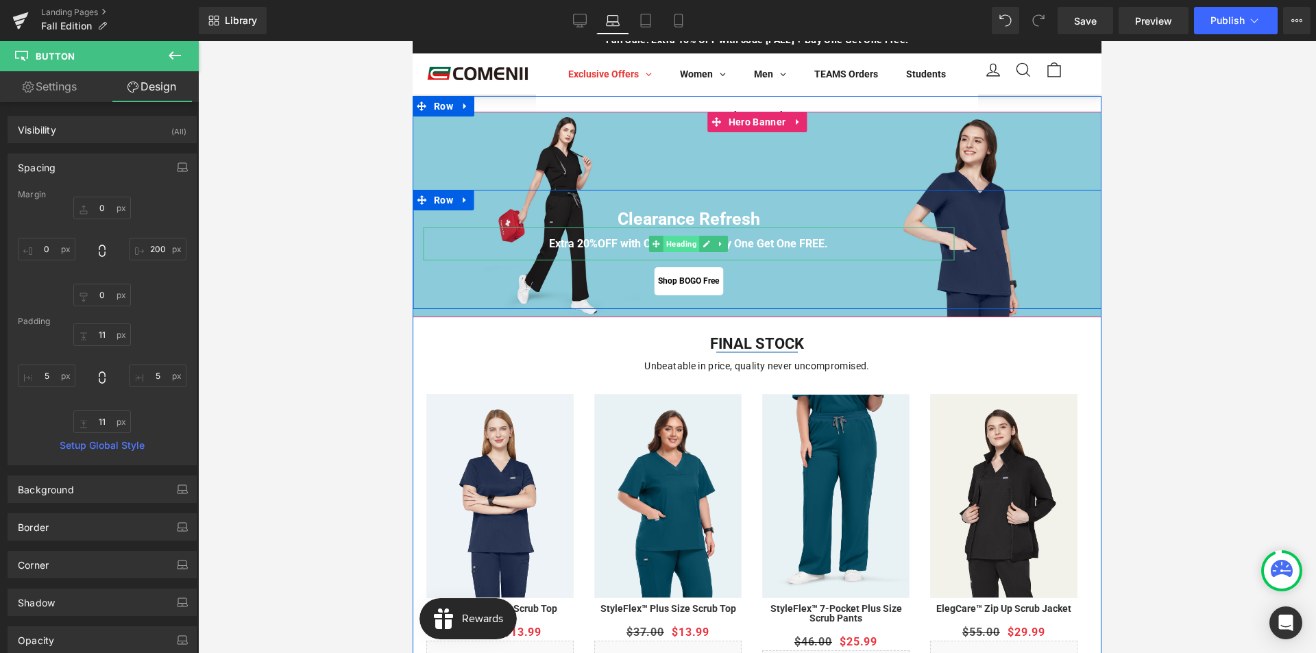
click at [674, 243] on span "Heading" at bounding box center [681, 244] width 36 height 16
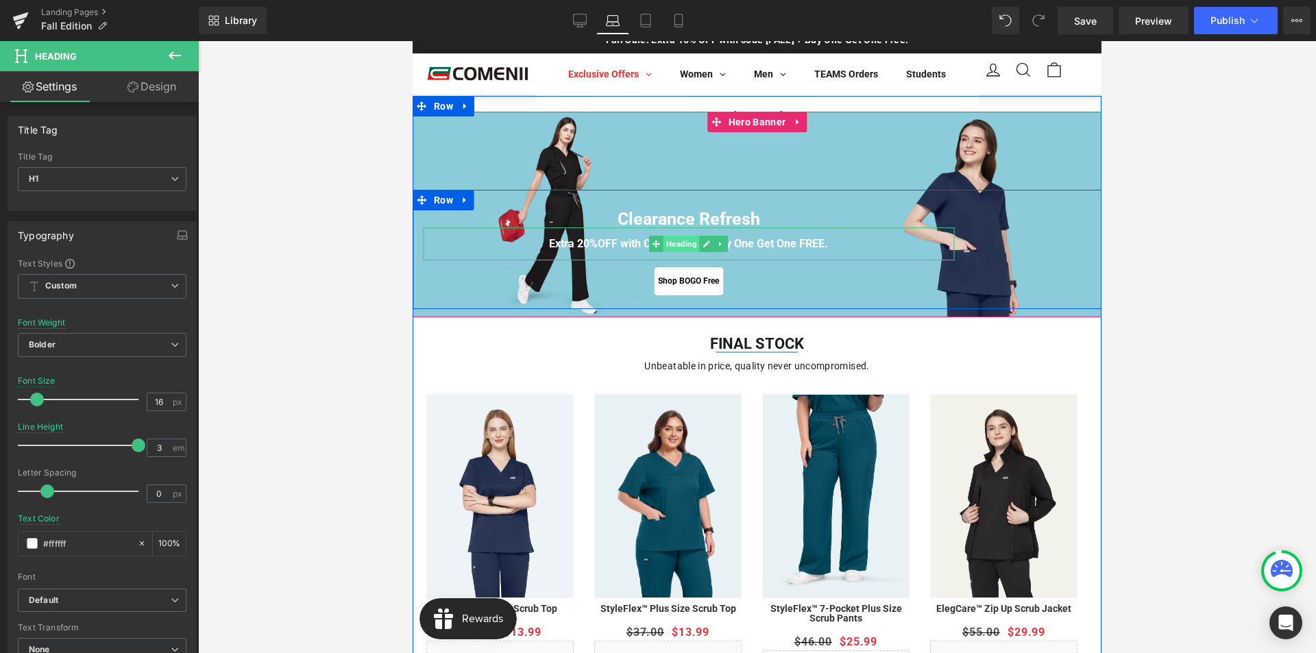
click at [690, 245] on span "Heading" at bounding box center [681, 244] width 36 height 16
click at [702, 243] on icon at bounding box center [706, 244] width 8 height 8
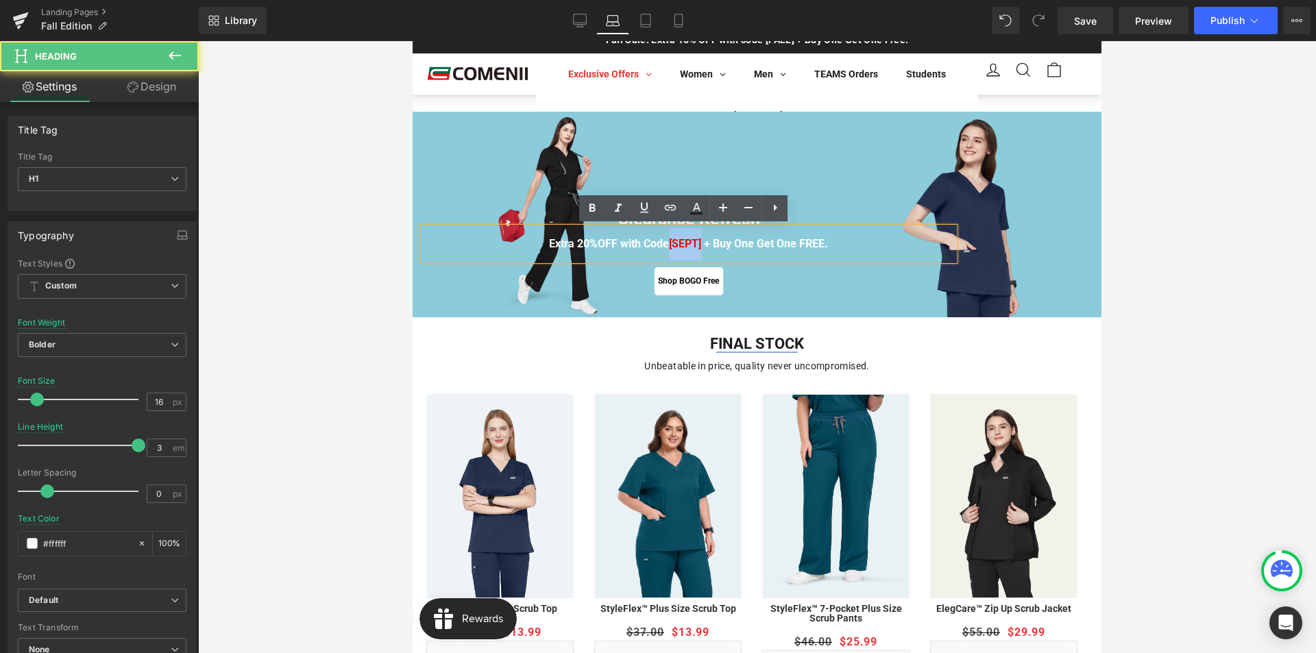
drag, startPoint x: 700, startPoint y: 247, endPoint x: 664, endPoint y: 247, distance: 35.6
click at [669, 247] on span "[SEPT]" at bounding box center [686, 243] width 35 height 13
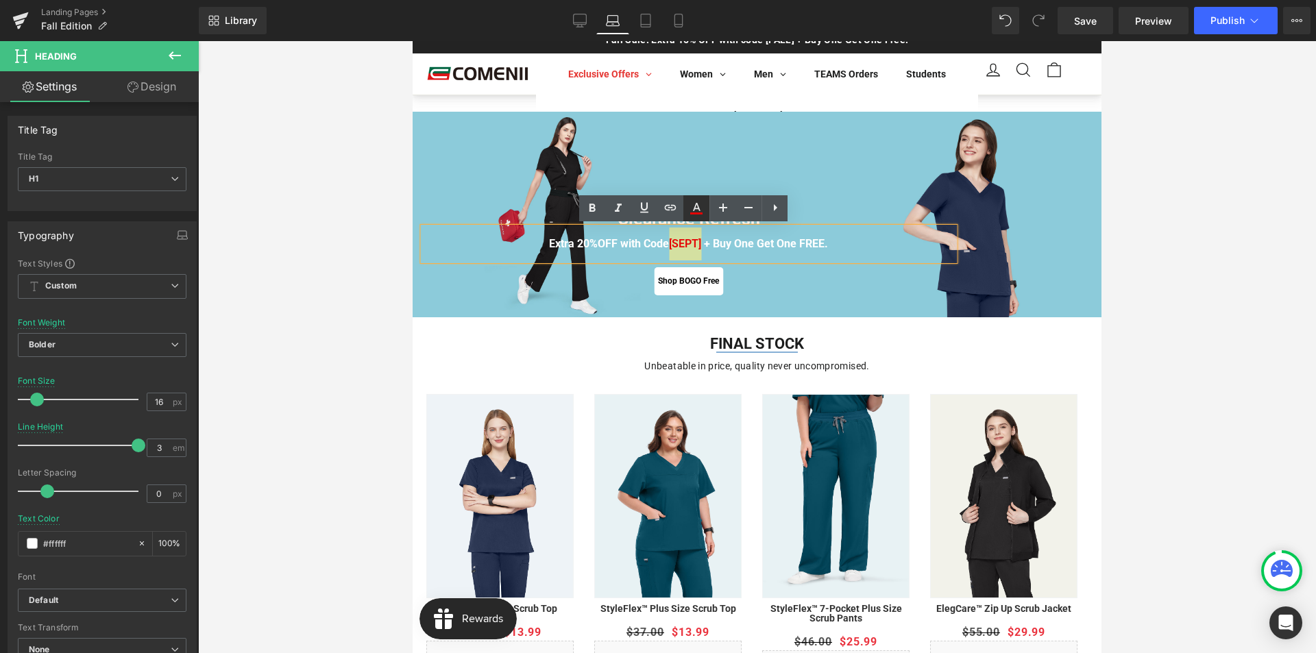
click at [694, 216] on icon at bounding box center [696, 208] width 16 height 16
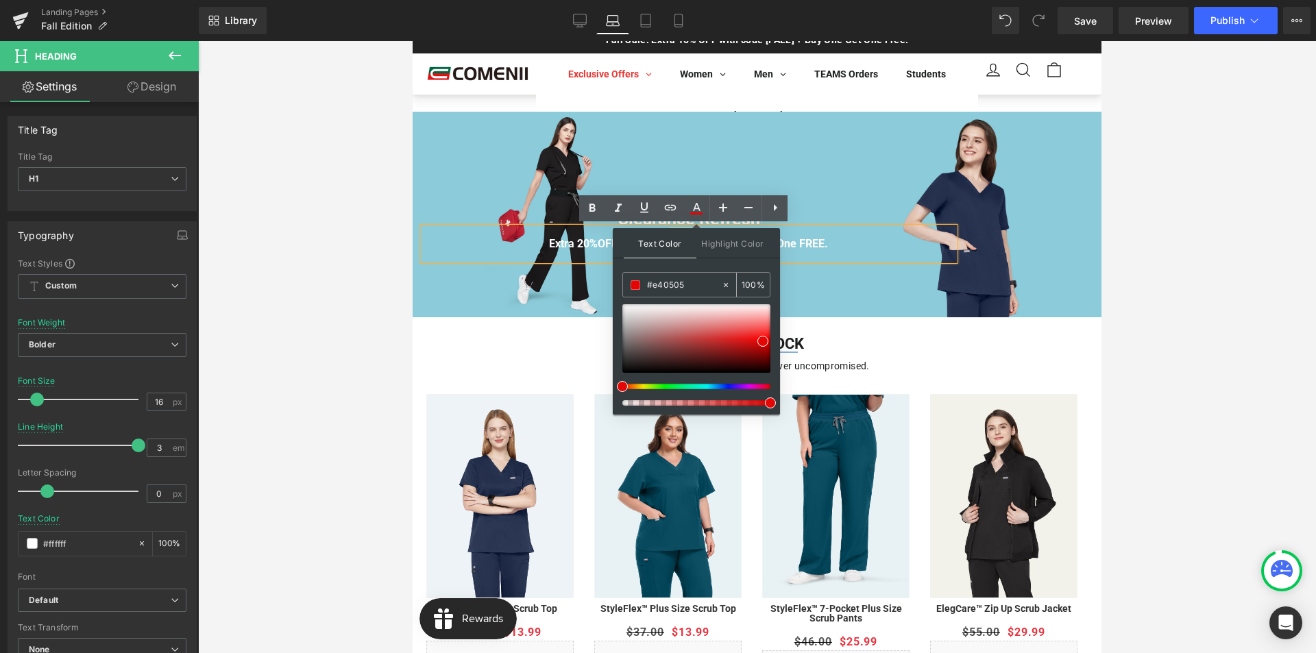
click at [676, 282] on input "#ffffff" at bounding box center [684, 284] width 74 height 15
click at [723, 283] on icon at bounding box center [726, 285] width 10 height 10
click at [412, 41] on div at bounding box center [412, 41] width 0 height 0
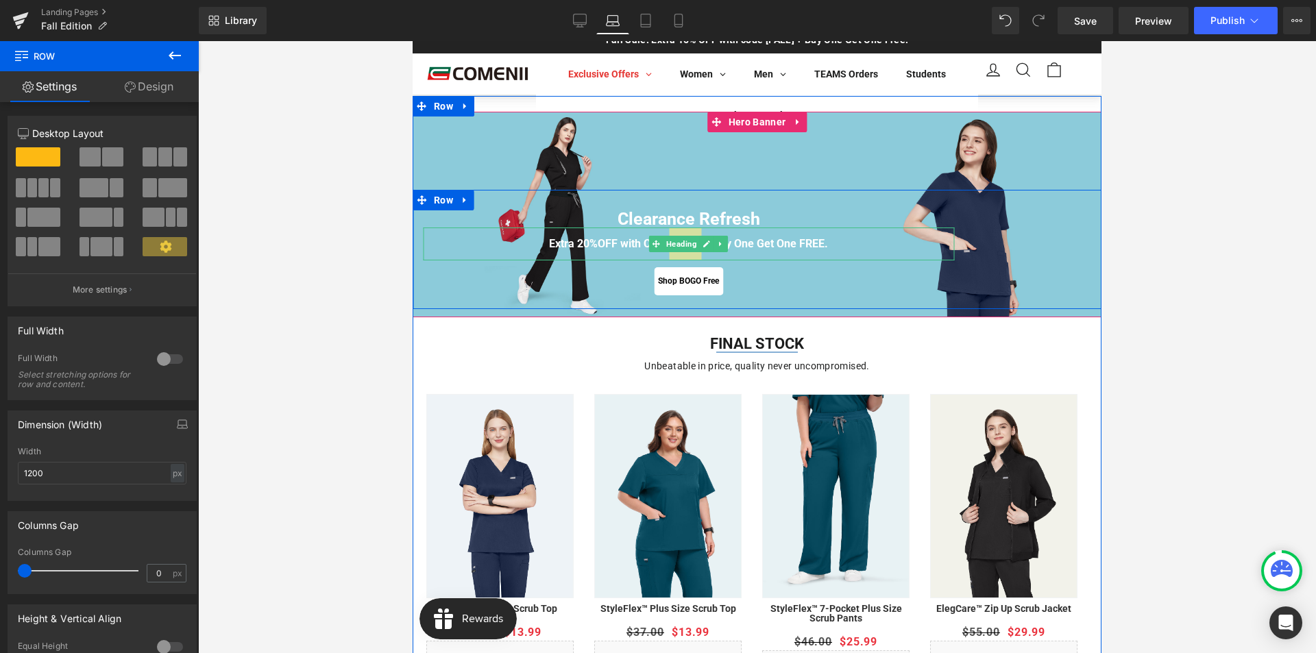
click at [684, 249] on span "Heading" at bounding box center [681, 244] width 36 height 16
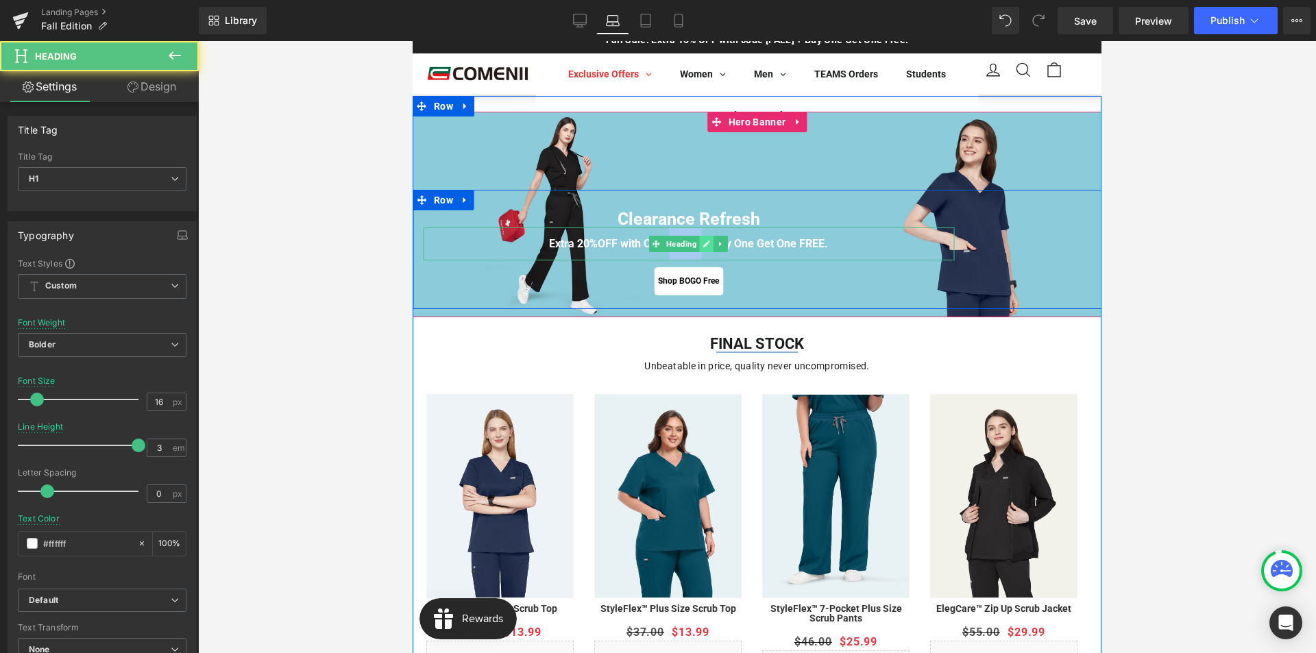
click at [702, 247] on icon at bounding box center [706, 244] width 8 height 8
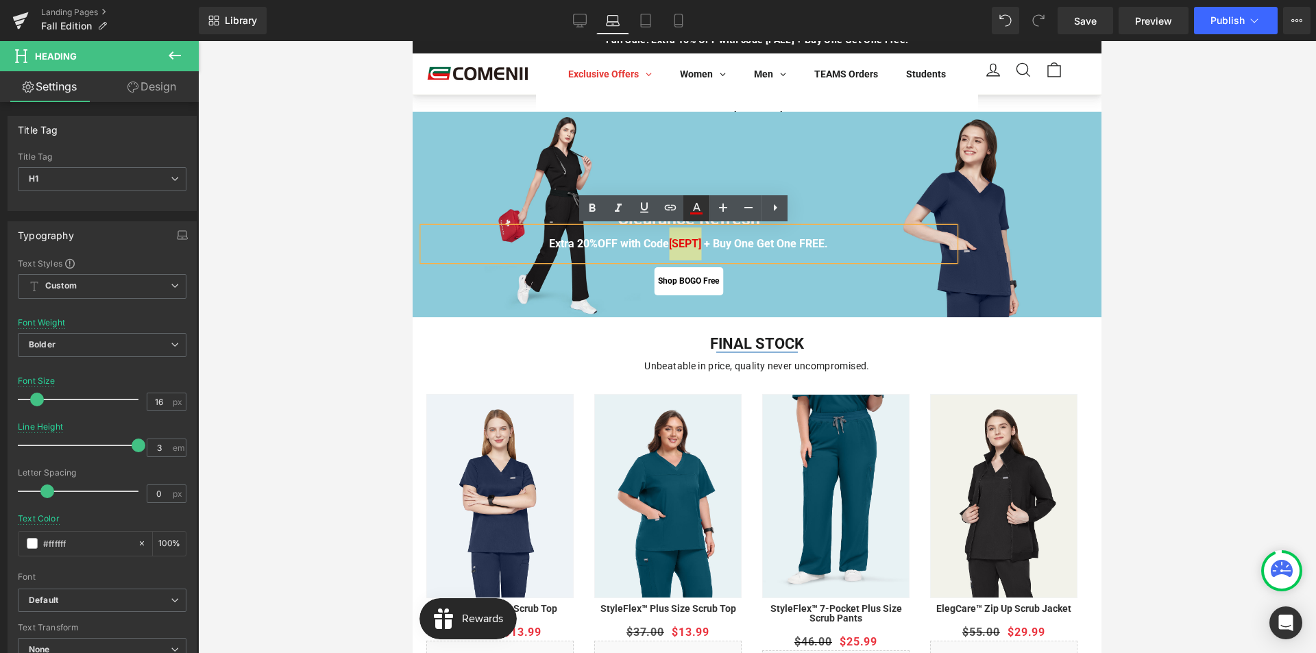
click at [697, 215] on icon at bounding box center [696, 208] width 16 height 16
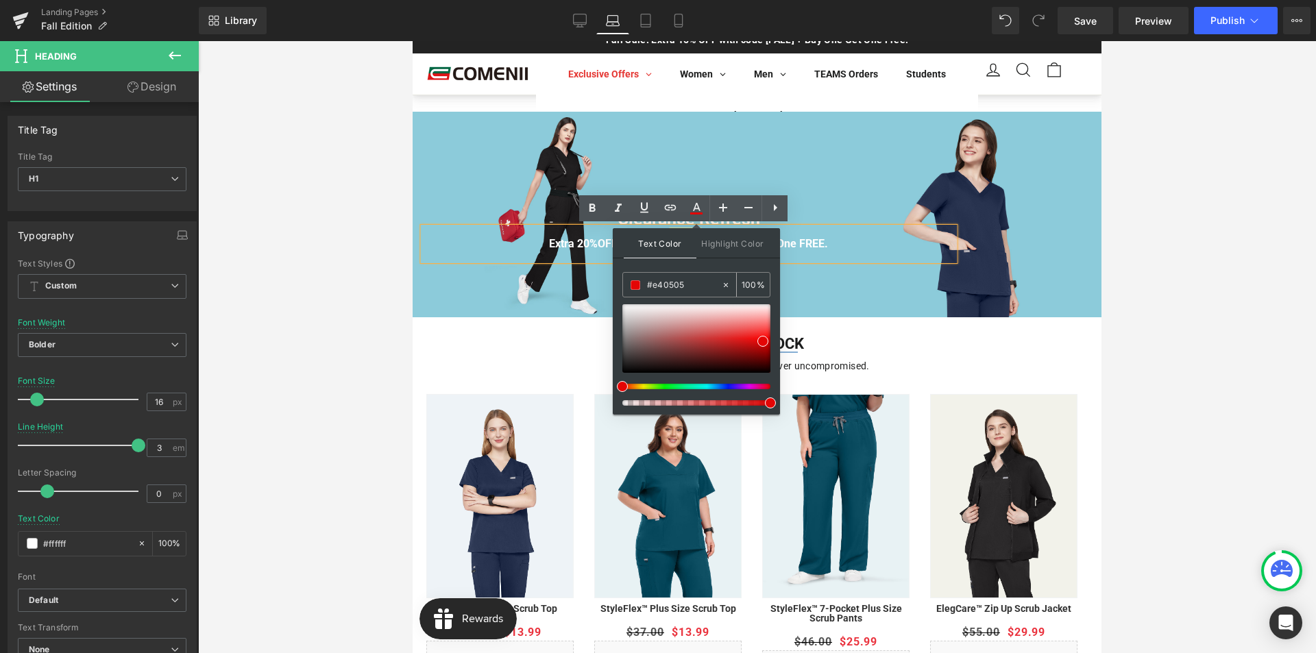
click at [694, 282] on input "#ffffff" at bounding box center [684, 284] width 74 height 15
drag, startPoint x: 682, startPoint y: 286, endPoint x: 650, endPoint y: 286, distance: 32.2
click at [650, 286] on input "#ffffff" at bounding box center [684, 284] width 74 height 15
drag, startPoint x: 691, startPoint y: 286, endPoint x: 652, endPoint y: 286, distance: 39.7
click at [652, 286] on input "#00000" at bounding box center [684, 284] width 74 height 15
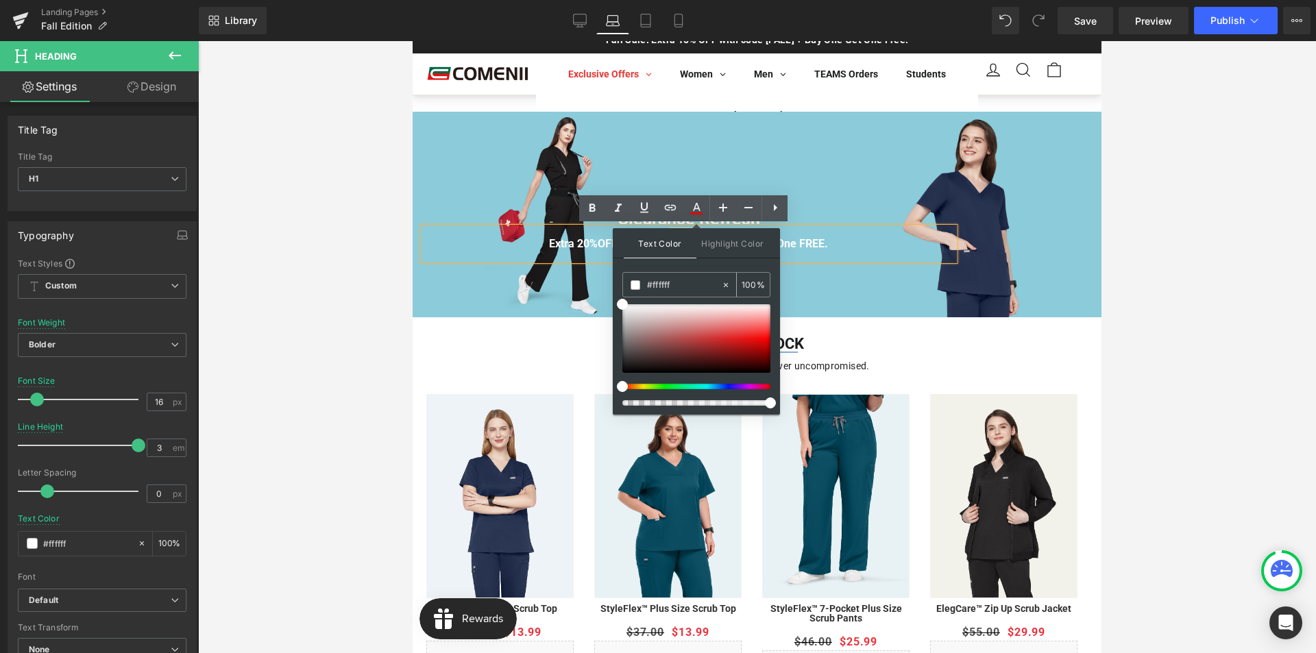
type input "#ffffff"
click at [811, 293] on div "Shop BOGO Free Button" at bounding box center [688, 281] width 531 height 28
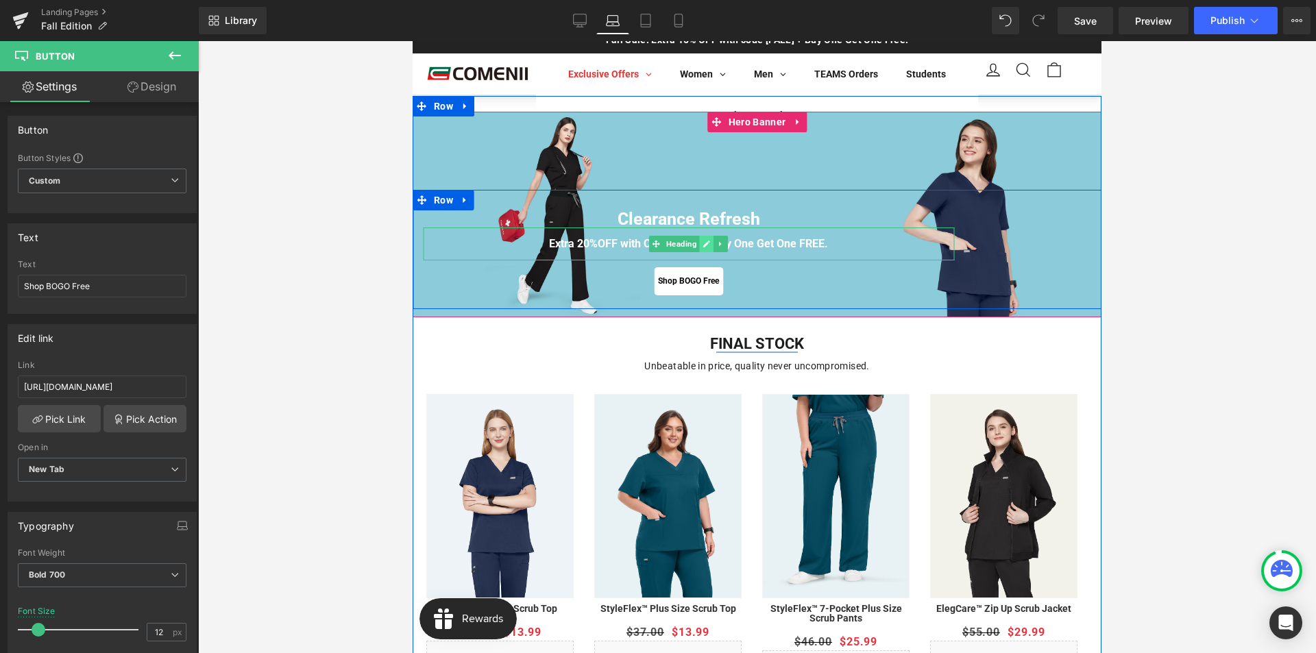
click at [702, 243] on icon at bounding box center [706, 244] width 8 height 8
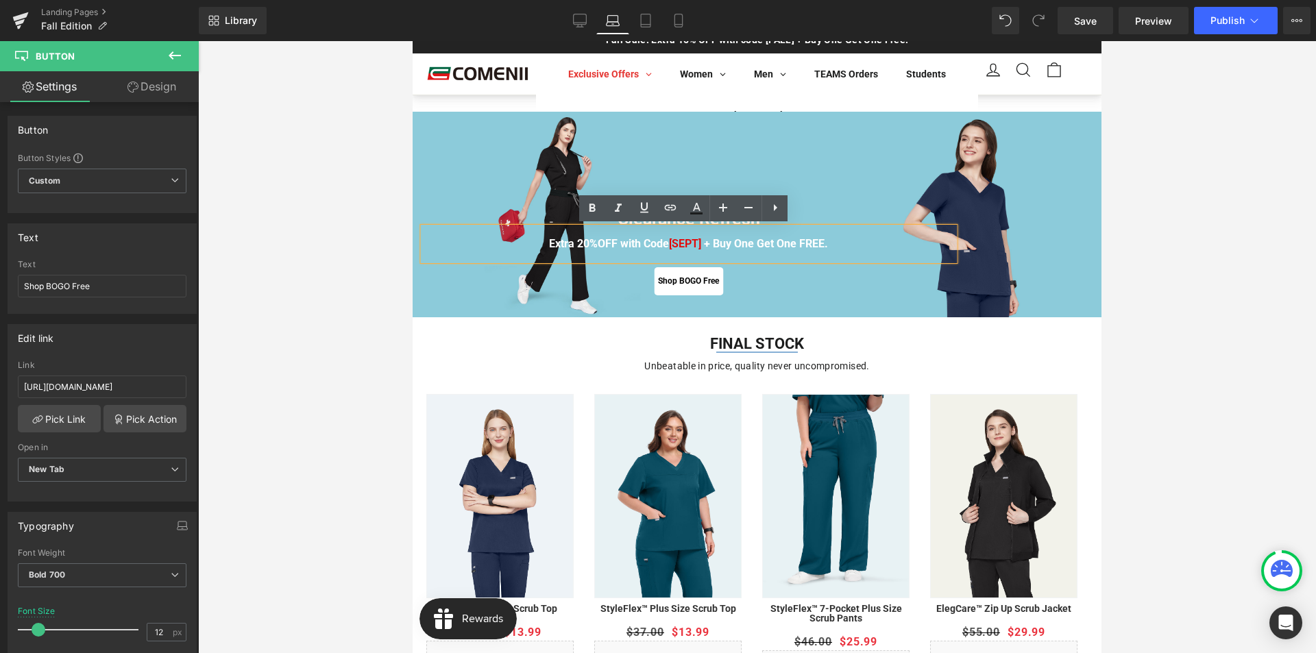
click at [691, 247] on strong "[SEPT]" at bounding box center [685, 243] width 32 height 13
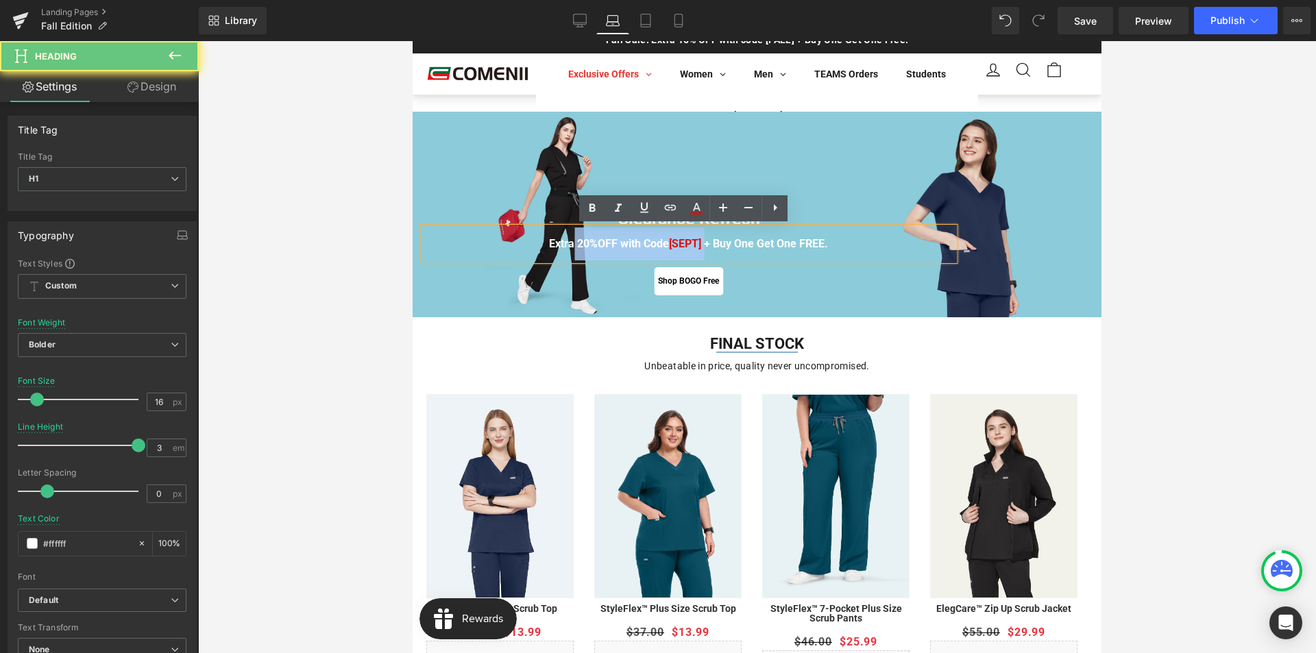
drag, startPoint x: 702, startPoint y: 247, endPoint x: 536, endPoint y: 190, distance: 174.6
click at [544, 201] on div "Clearance Refresh Heading Extra 20%OFF with Code [SEPT] + Buy One Get One FREE.…" at bounding box center [756, 249] width 689 height 119
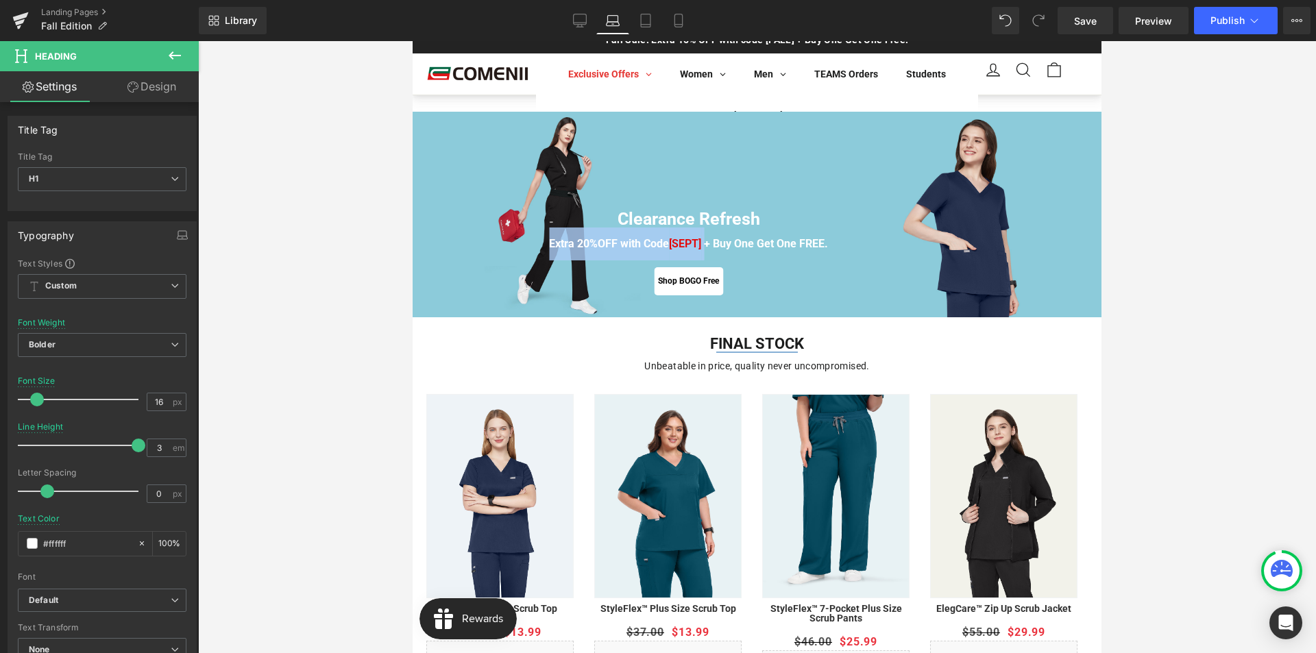
click at [412, 41] on div at bounding box center [412, 41] width 0 height 0
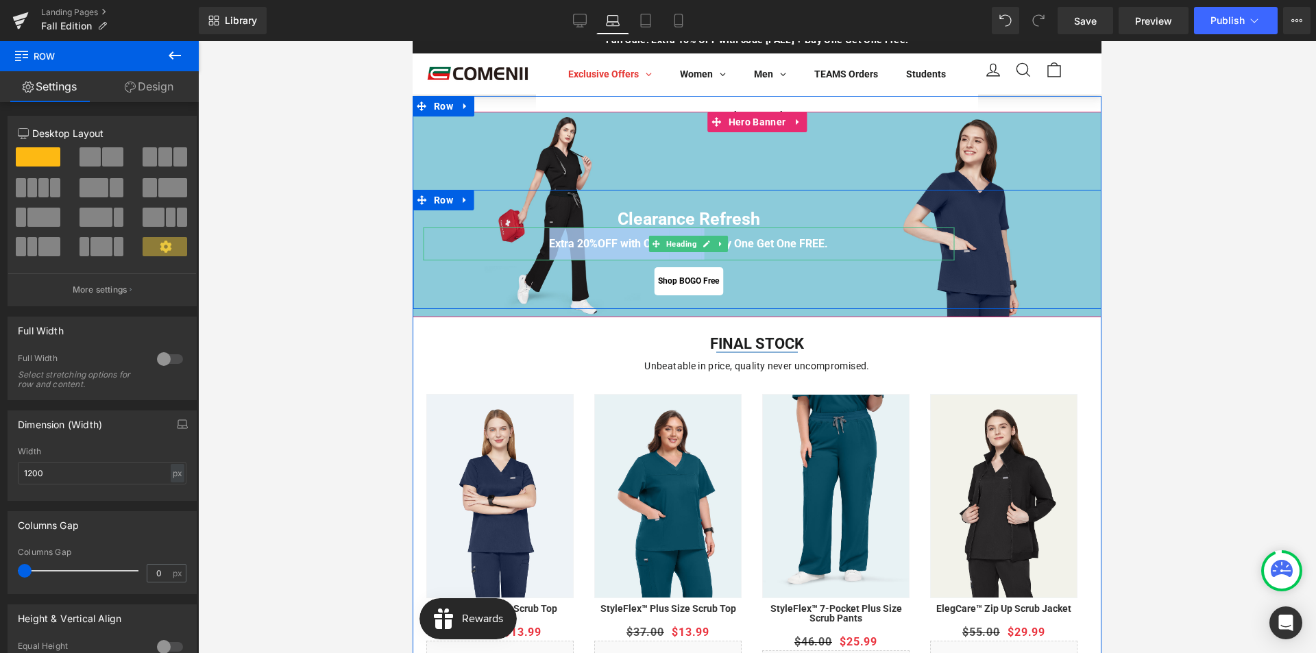
click at [769, 255] on h1 "Extra 20%OFF with Code [SEPT] + Buy One Get One FREE." at bounding box center [688, 243] width 531 height 33
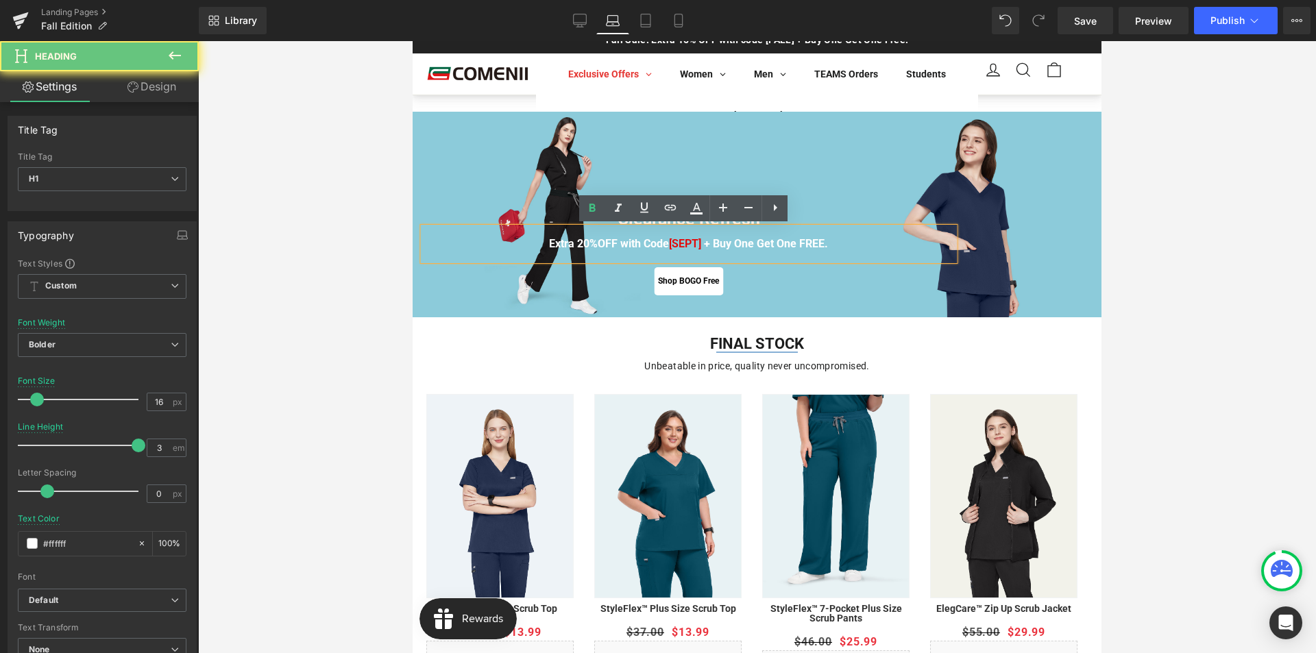
click at [669, 250] on strong "[SEPT]" at bounding box center [685, 243] width 32 height 13
drag, startPoint x: 663, startPoint y: 243, endPoint x: 704, endPoint y: 255, distance: 42.1
click at [704, 255] on h1 "Extra 20%OFF with Code [SEPT] + Buy One Get One FREE." at bounding box center [688, 243] width 531 height 33
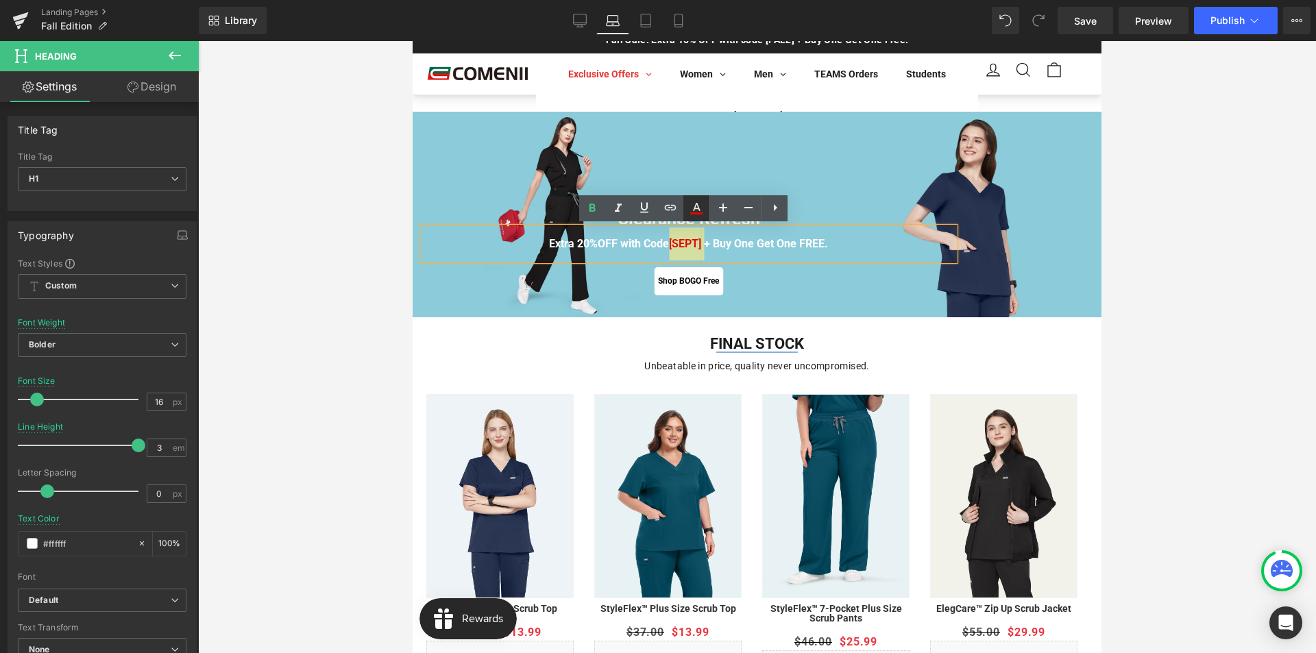
click at [699, 213] on icon at bounding box center [696, 213] width 12 height 2
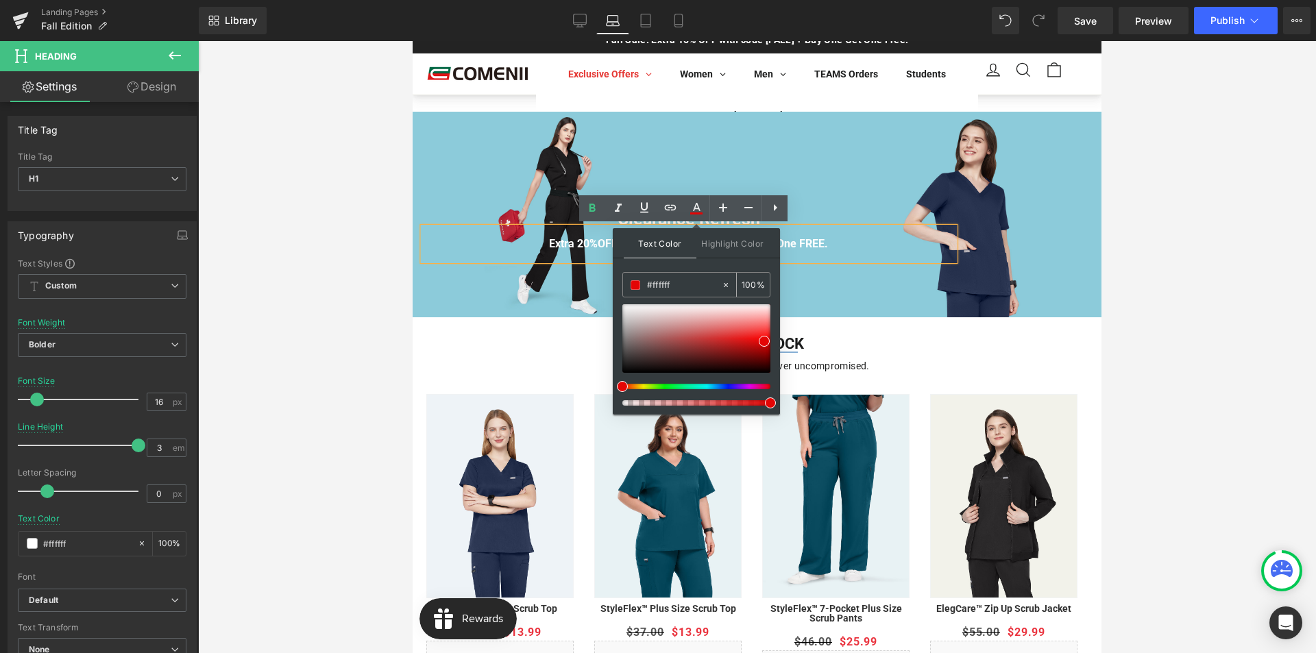
click at [734, 282] on div at bounding box center [729, 285] width 16 height 24
click at [716, 262] on div "Text Color Highlight Color #333333 #ffffff 100 % transparent 0 %" at bounding box center [696, 321] width 167 height 186
click at [713, 238] on span "Highlight Color" at bounding box center [732, 242] width 73 height 29
click at [695, 279] on input "transparent" at bounding box center [684, 284] width 74 height 15
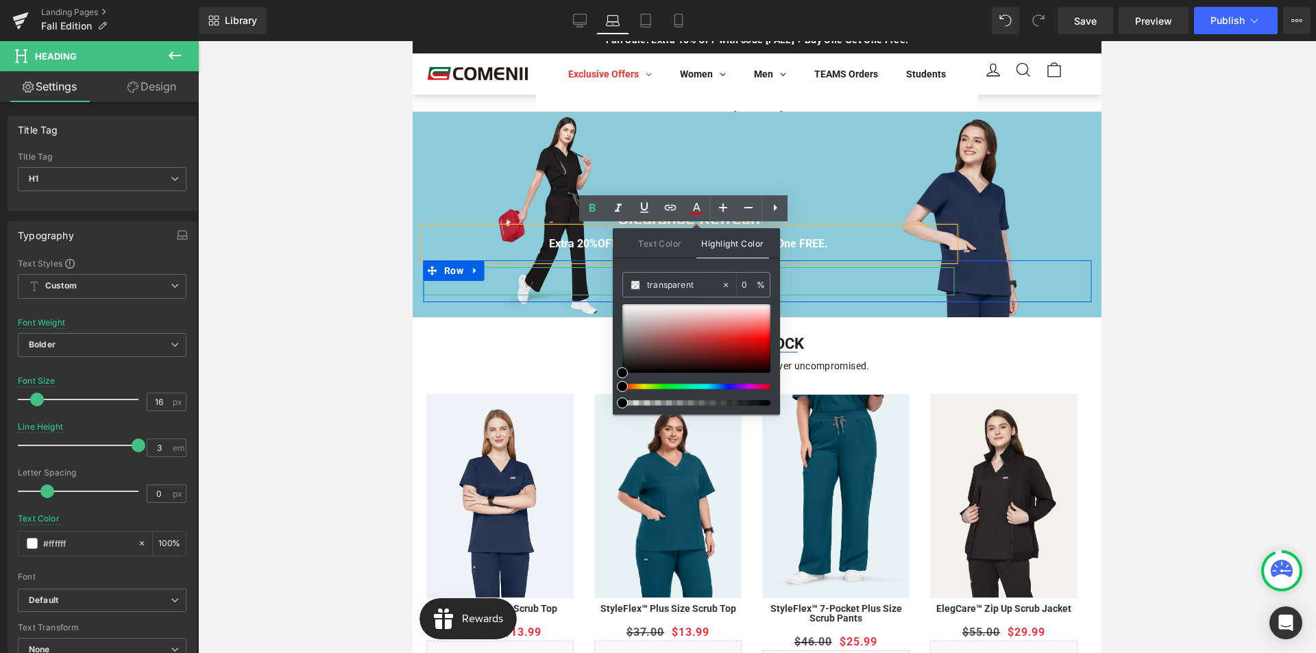
click at [827, 270] on div at bounding box center [688, 268] width 531 height 3
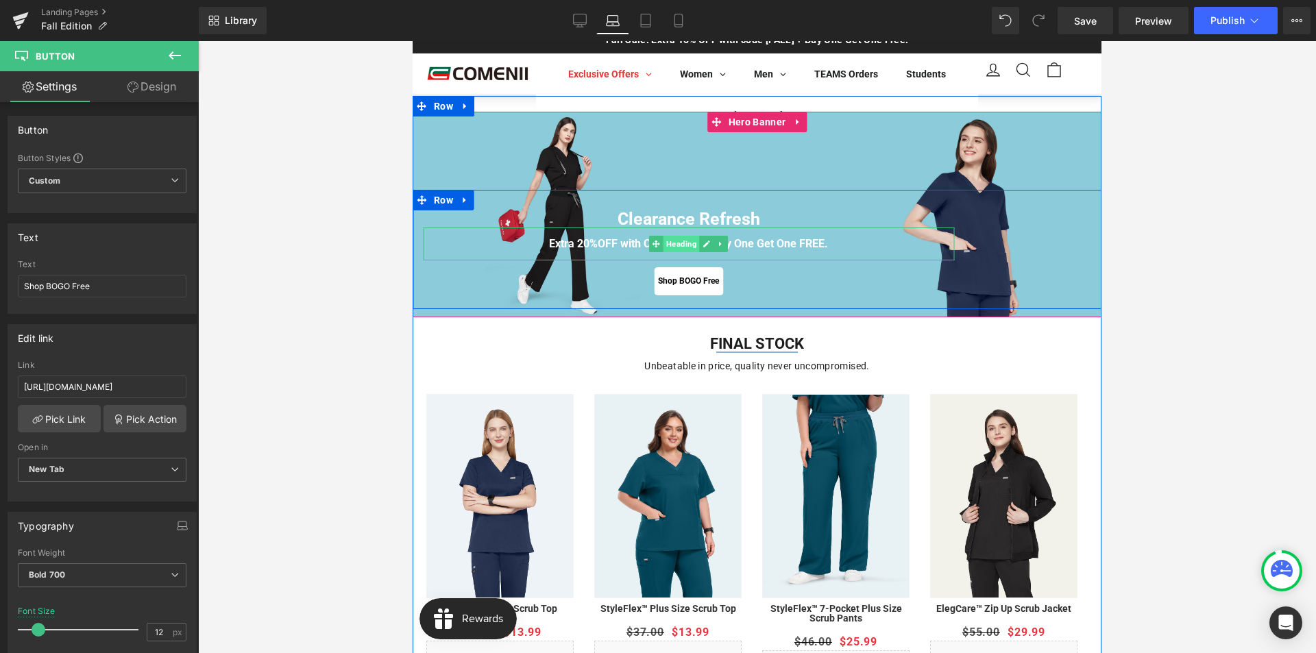
click at [665, 236] on span "Heading" at bounding box center [681, 244] width 36 height 16
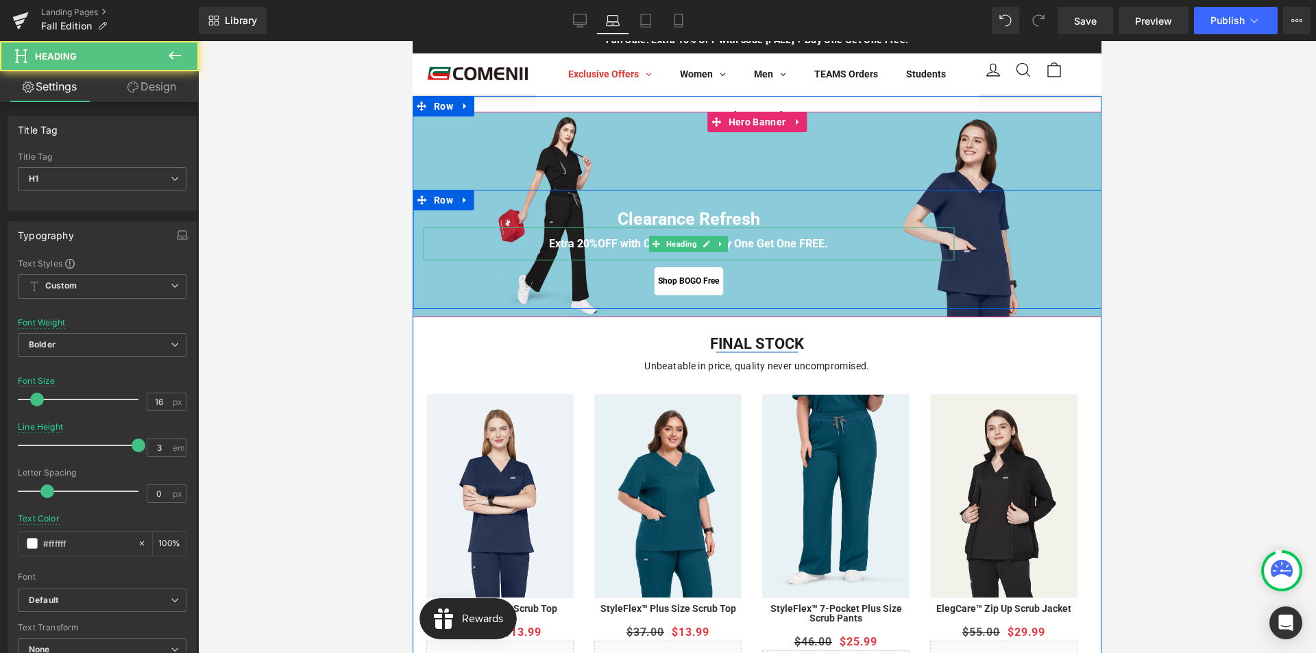
click at [673, 234] on h1 "Extra 20%OFF with Code [SEPT] + Buy One Get One FREE." at bounding box center [688, 243] width 531 height 33
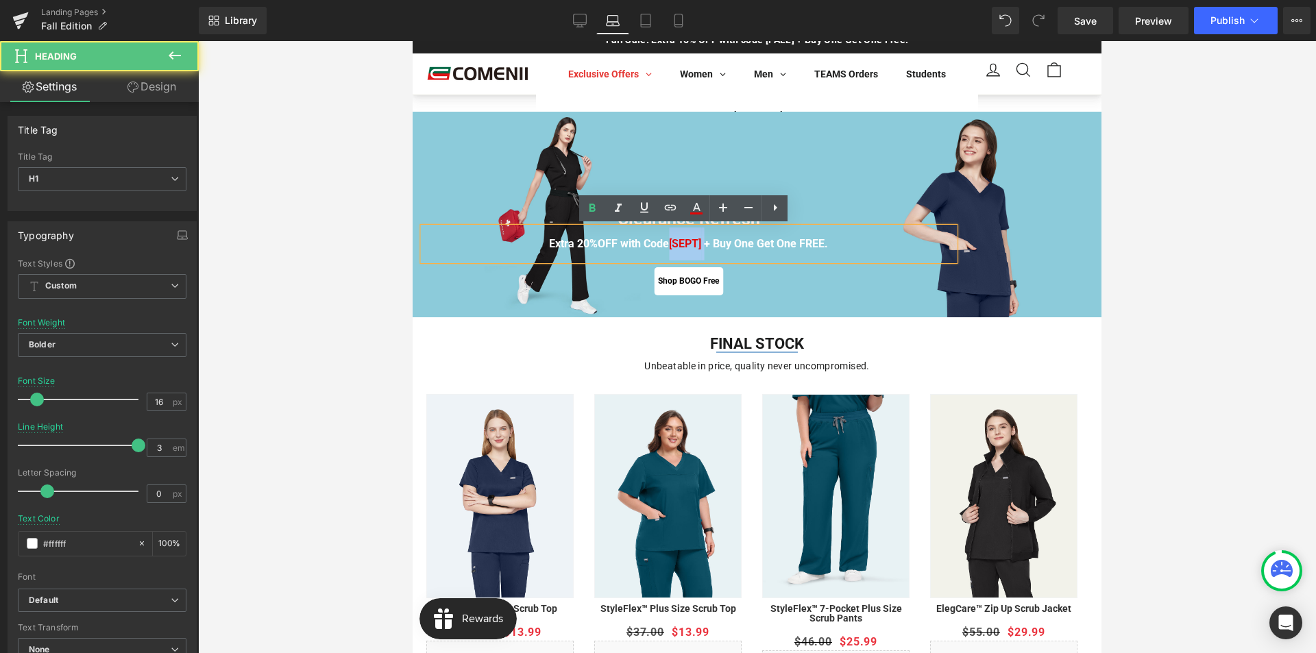
drag, startPoint x: 702, startPoint y: 239, endPoint x: 660, endPoint y: 245, distance: 42.9
click at [660, 245] on h1 "Extra 20%OFF with Code [SEPT] + Buy One Get One FREE." at bounding box center [688, 243] width 531 height 33
click at [717, 240] on h1 "Extra 20%OFF with Code [SEPT] + Buy One Get One FREE." at bounding box center [688, 243] width 531 height 33
drag, startPoint x: 701, startPoint y: 245, endPoint x: 662, endPoint y: 245, distance: 39.1
click at [662, 245] on h1 "Extra 20%OFF with Code [SEPT] + Buy One Get One FREE." at bounding box center [688, 243] width 531 height 33
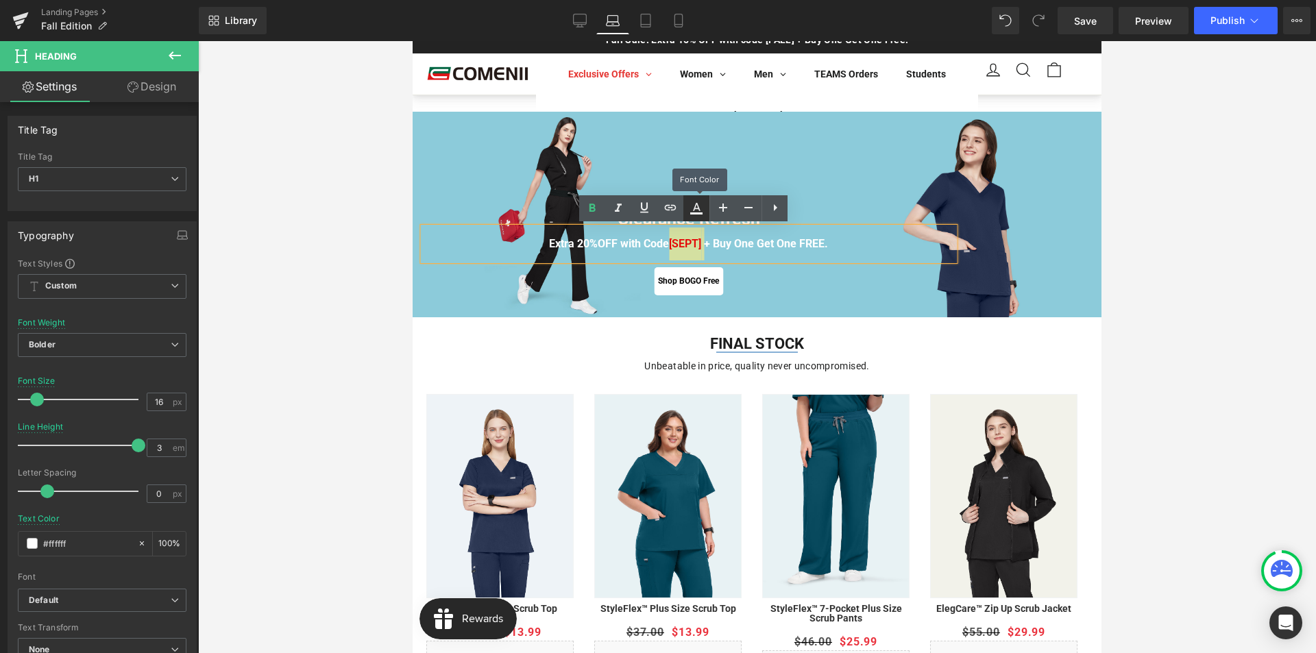
click at [702, 208] on icon at bounding box center [696, 208] width 16 height 16
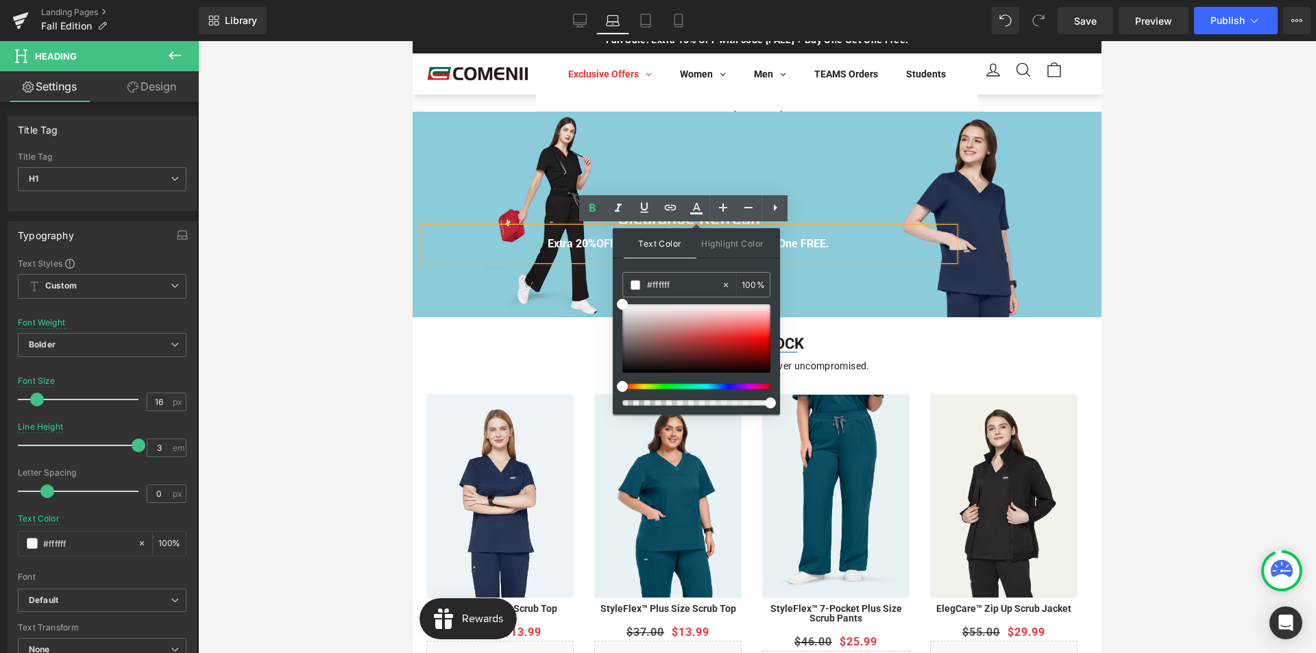
click at [776, 294] on div "Text Color Highlight Color #333333 #ffffff 100 % transparent 0 %" at bounding box center [696, 321] width 167 height 186
click at [804, 294] on div at bounding box center [688, 293] width 531 height 3
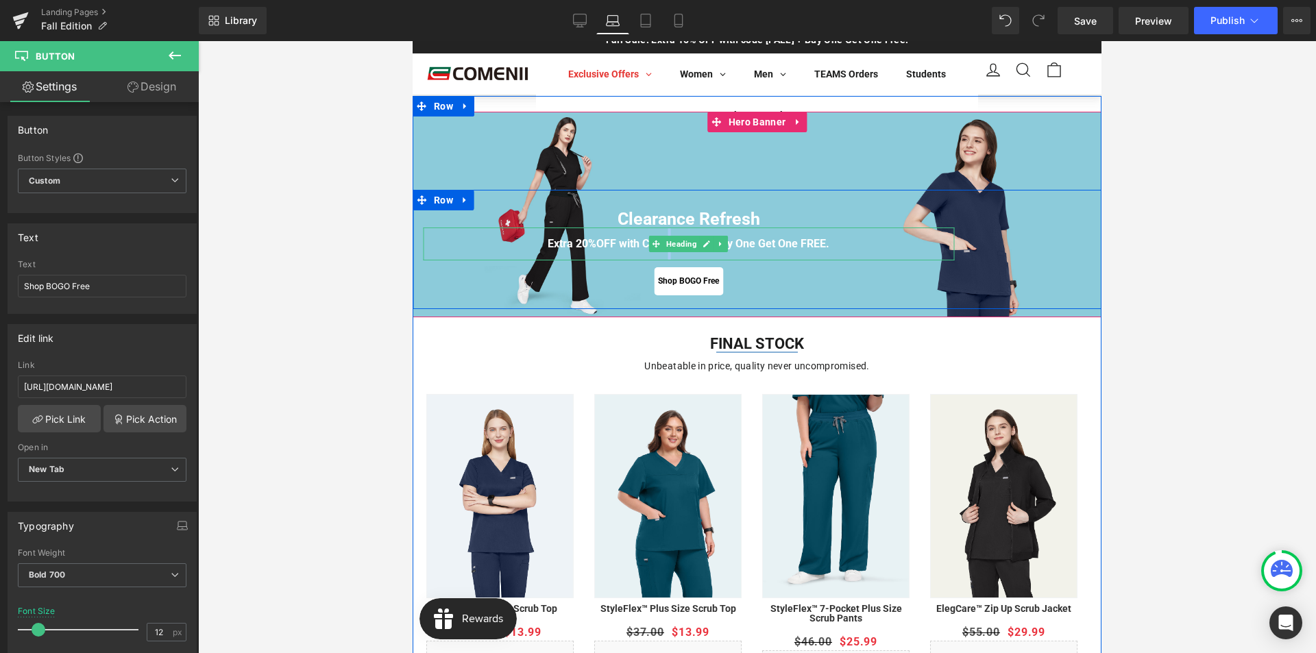
click at [734, 246] on h1 "Extra 20%OFF with Code [SEPT] + Buy One Get One FREE." at bounding box center [688, 243] width 531 height 33
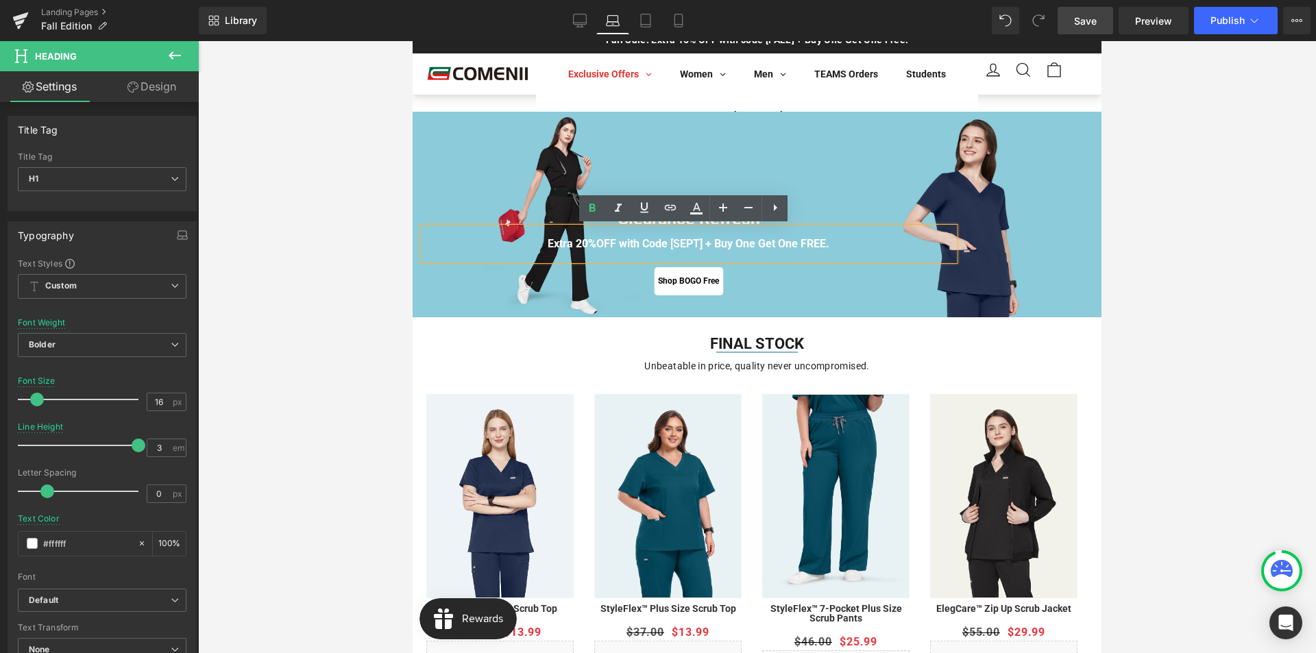
click at [1094, 25] on span "Save" at bounding box center [1085, 21] width 23 height 14
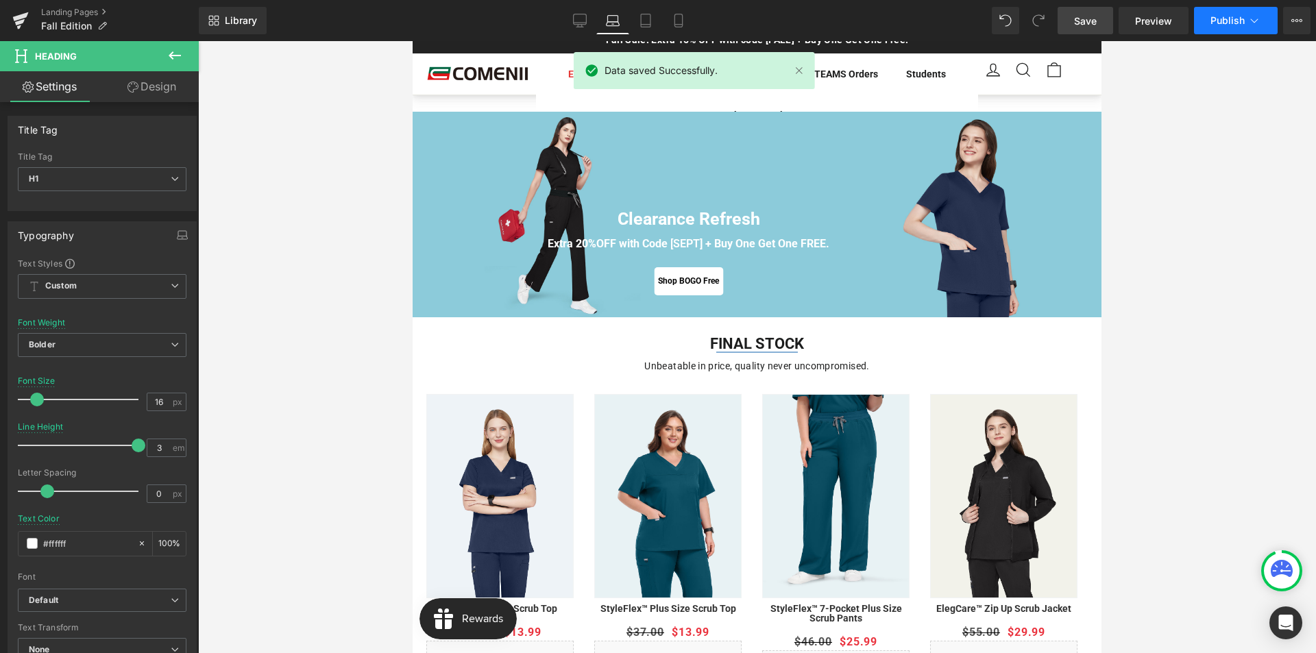
click at [1225, 16] on span "Publish" at bounding box center [1227, 20] width 34 height 11
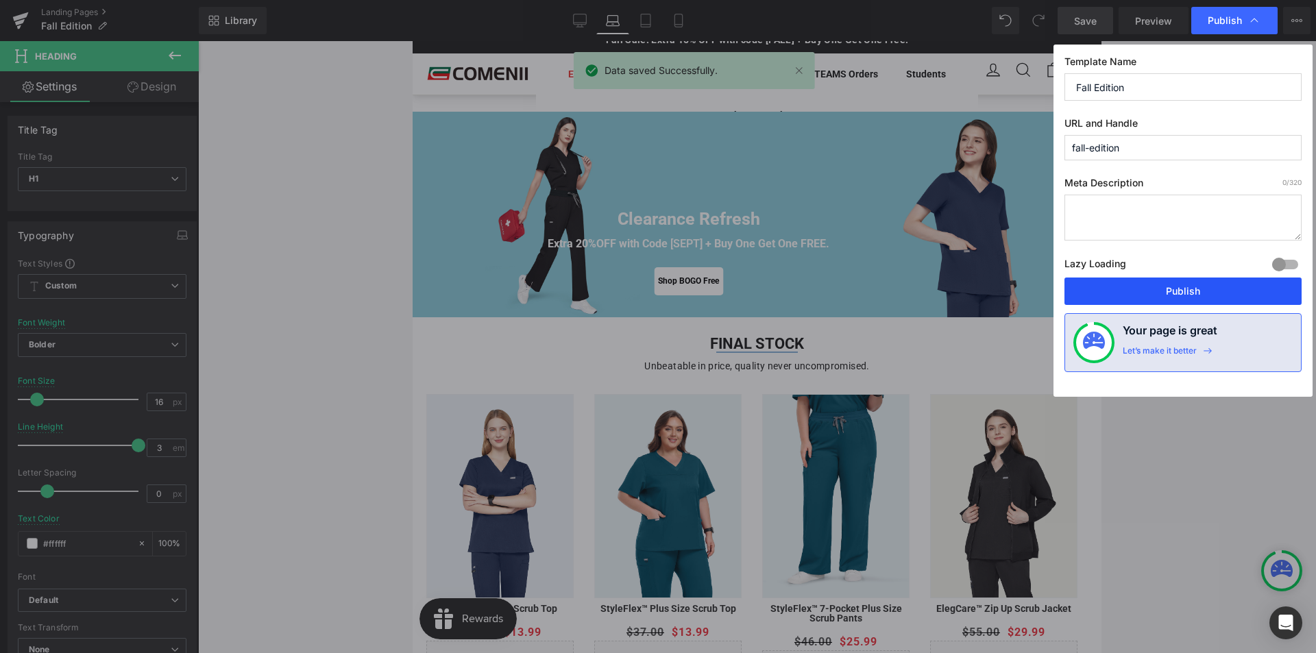
click at [1169, 282] on button "Publish" at bounding box center [1182, 290] width 237 height 27
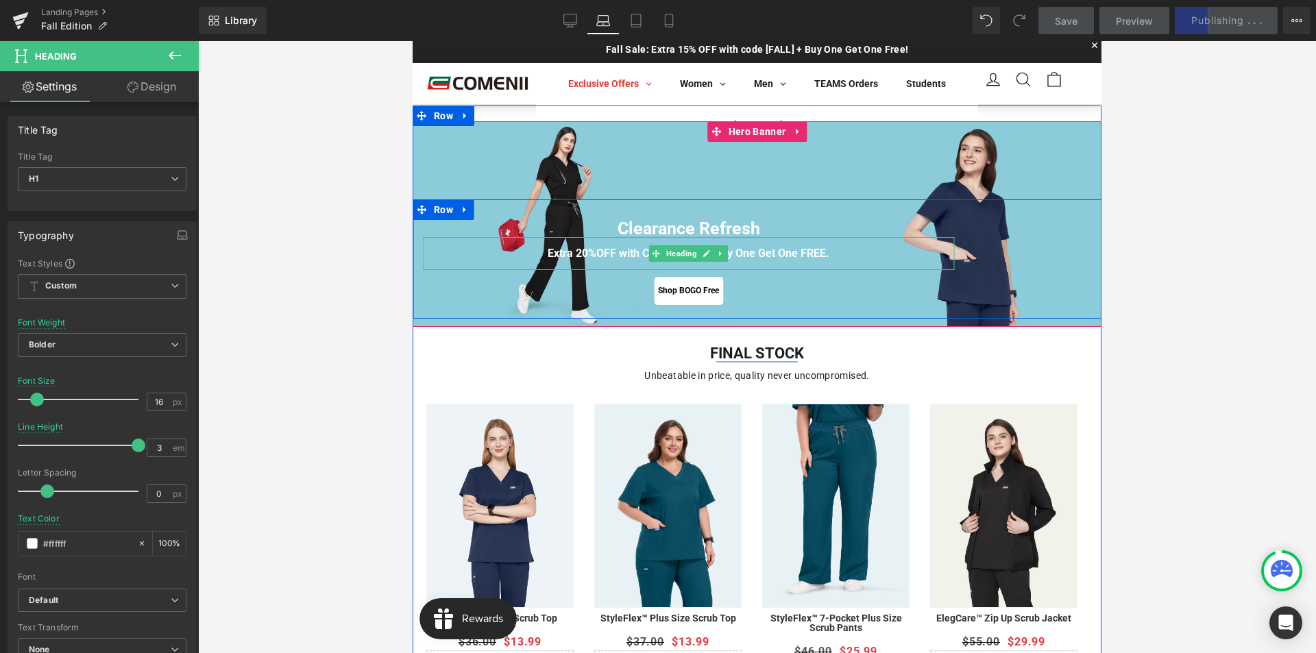
scroll to position [0, 0]
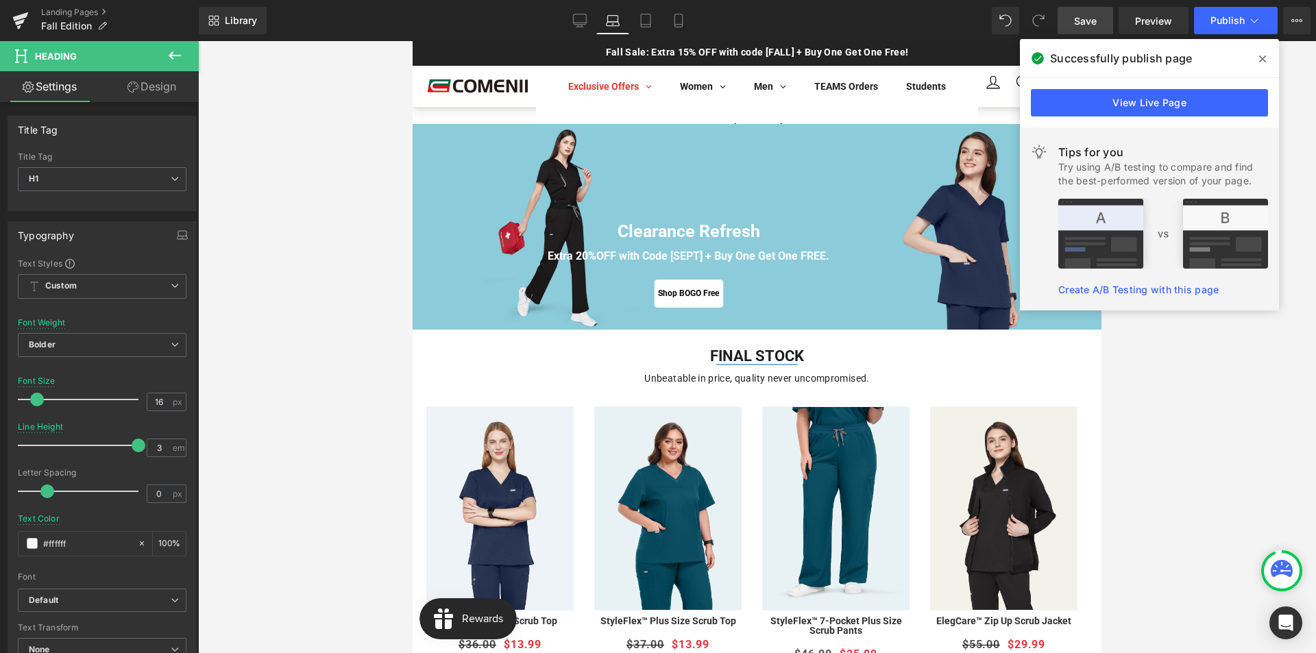
click at [1261, 60] on icon at bounding box center [1262, 58] width 7 height 7
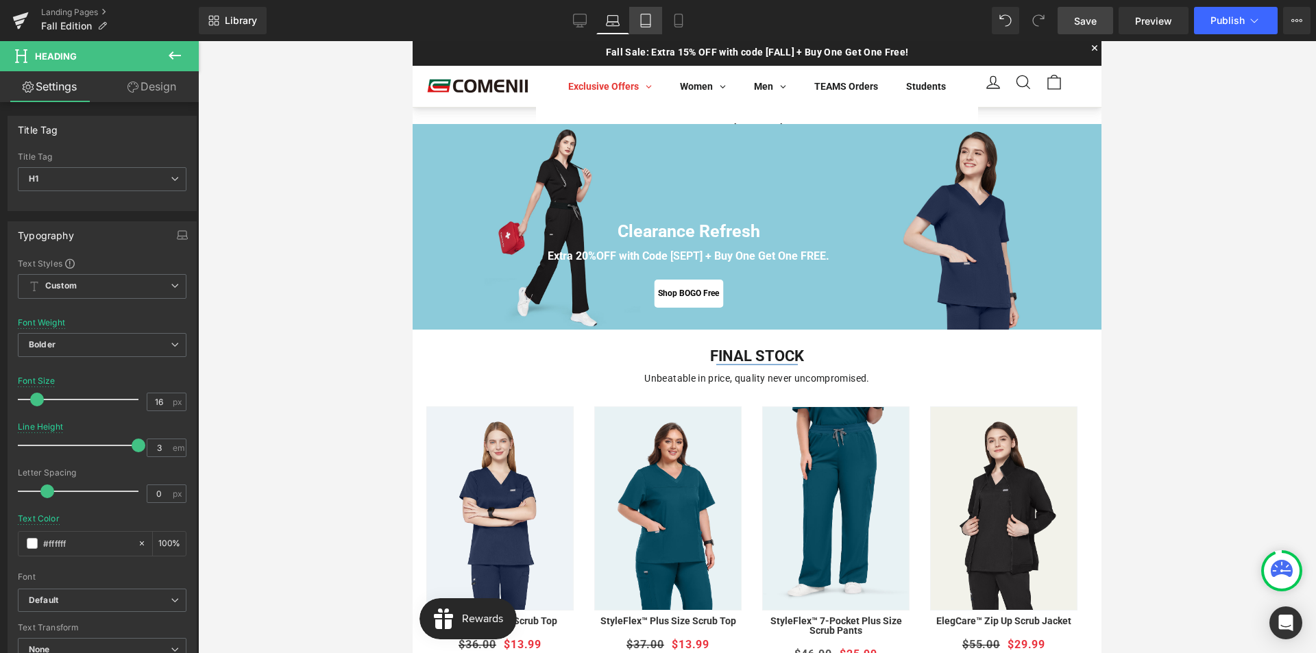
click at [649, 27] on link "Tablet" at bounding box center [645, 20] width 33 height 27
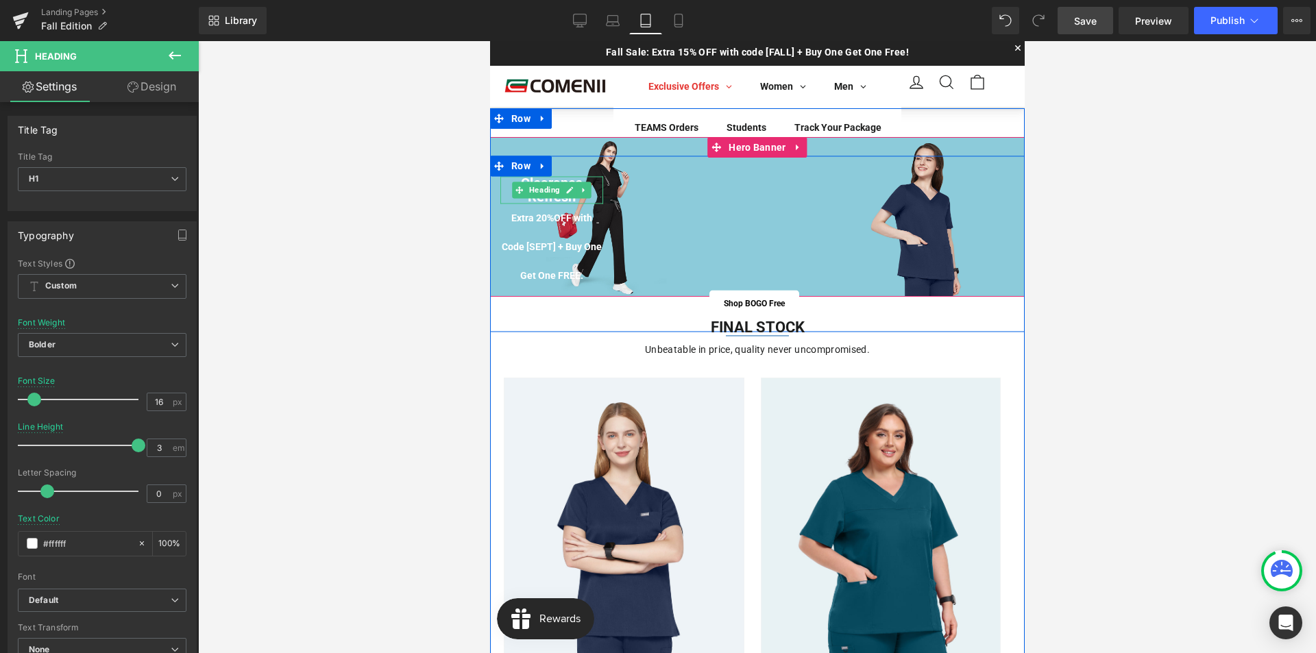
click at [541, 190] on span "Heading" at bounding box center [544, 190] width 36 height 16
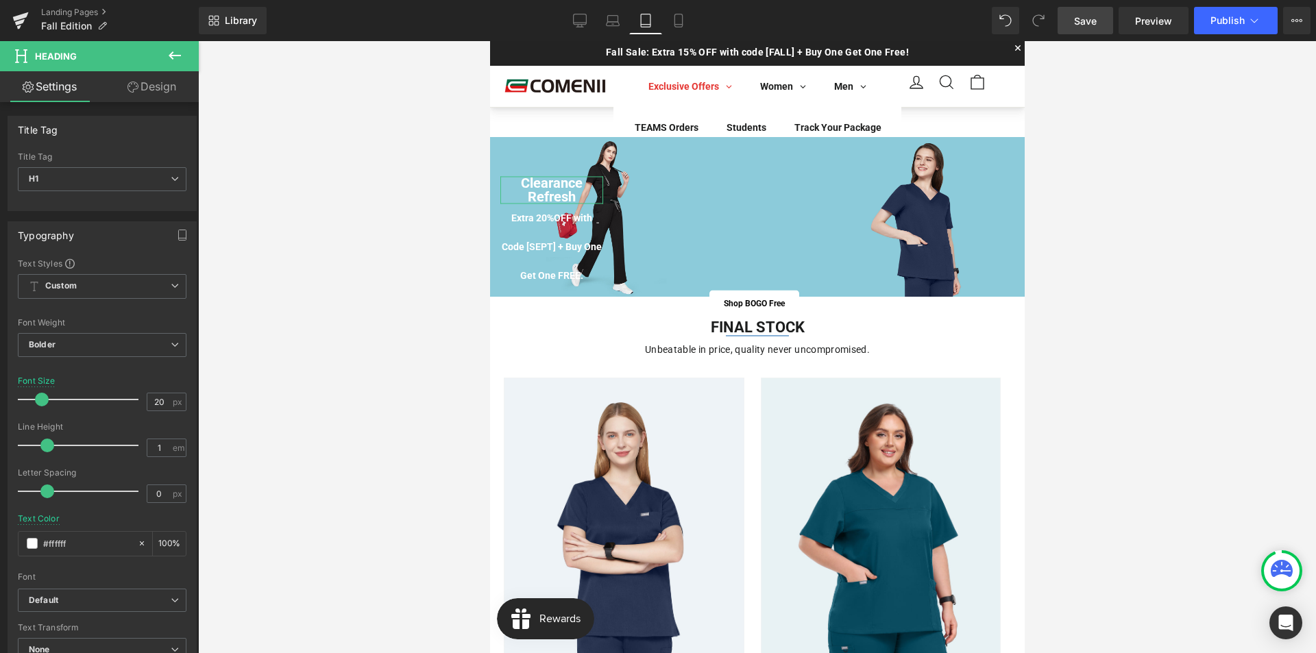
click at [168, 92] on link "Design" at bounding box center [151, 86] width 99 height 31
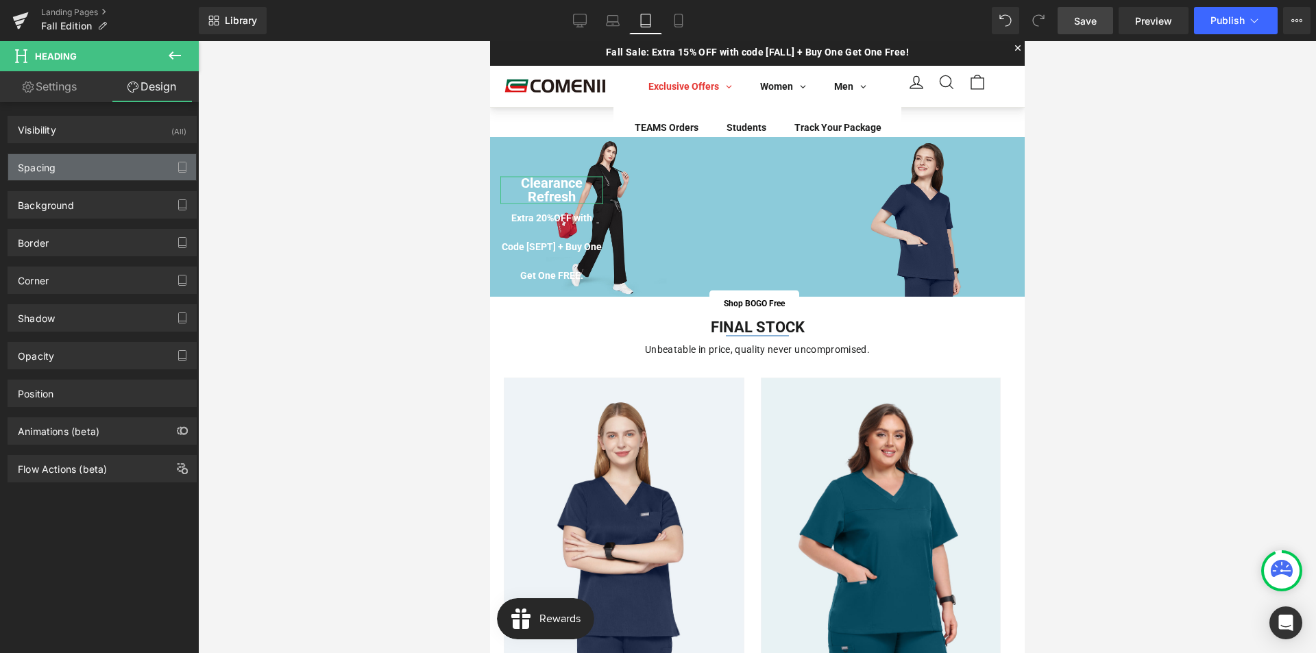
click at [90, 167] on div "Spacing" at bounding box center [102, 167] width 188 height 26
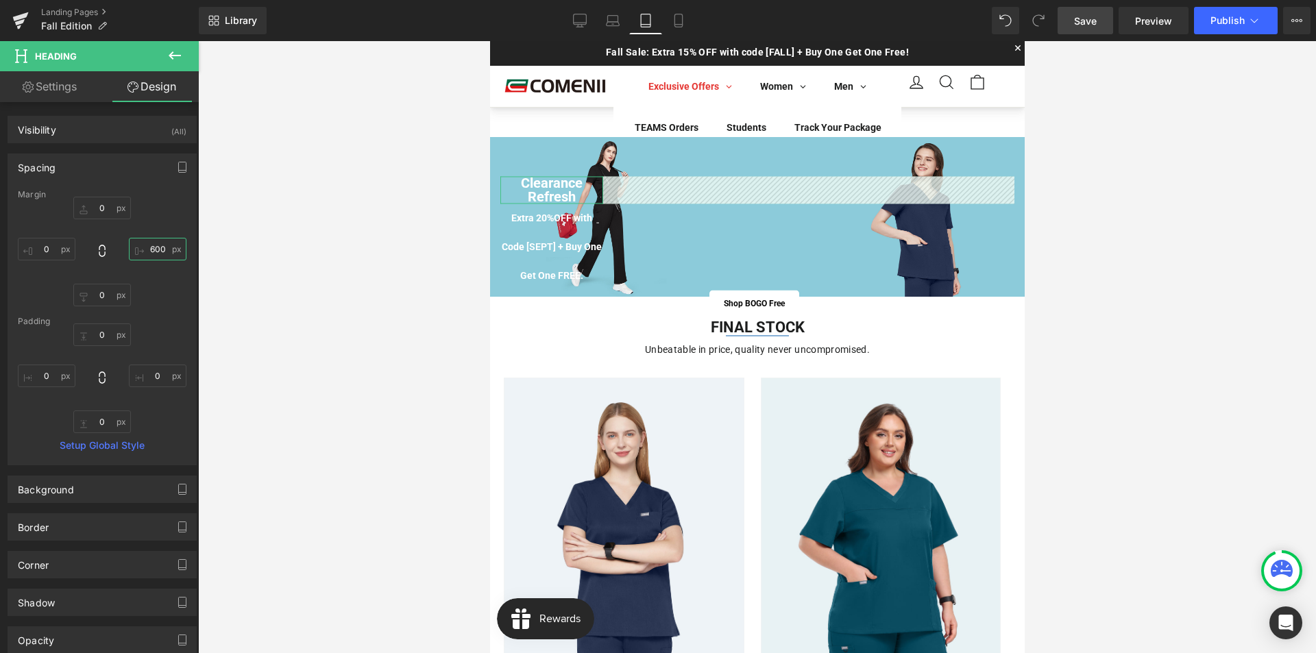
click at [153, 256] on input "text" at bounding box center [158, 249] width 58 height 23
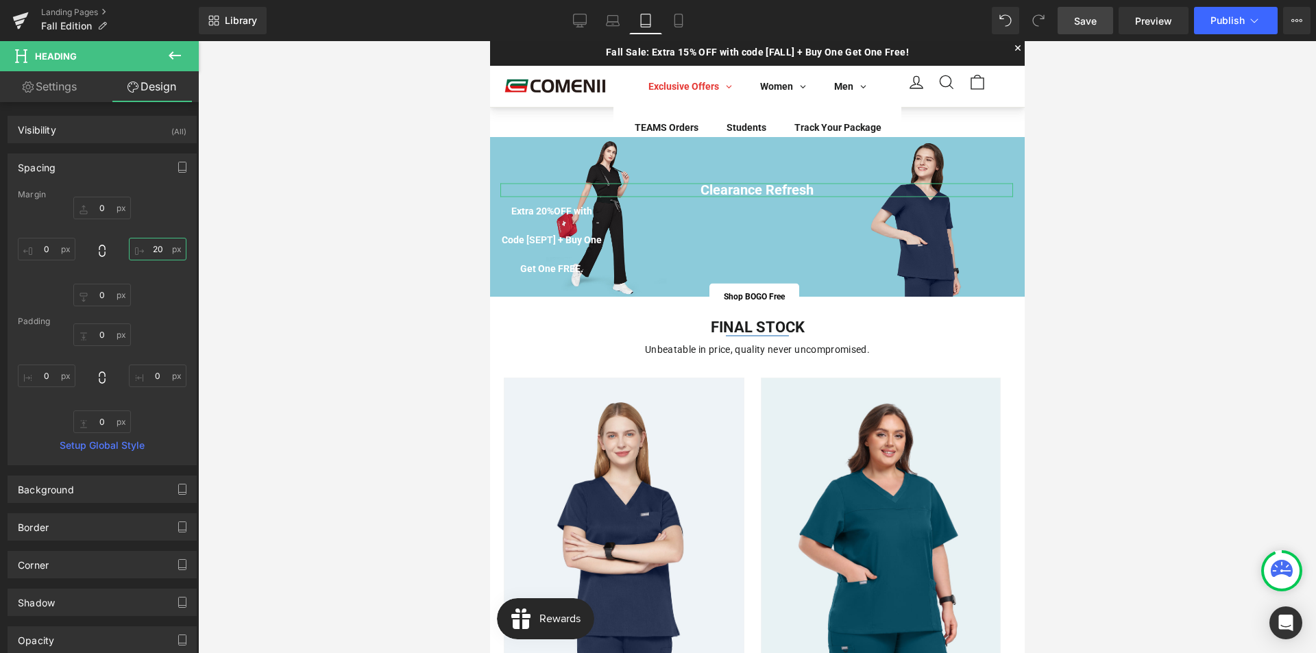
type input "200"
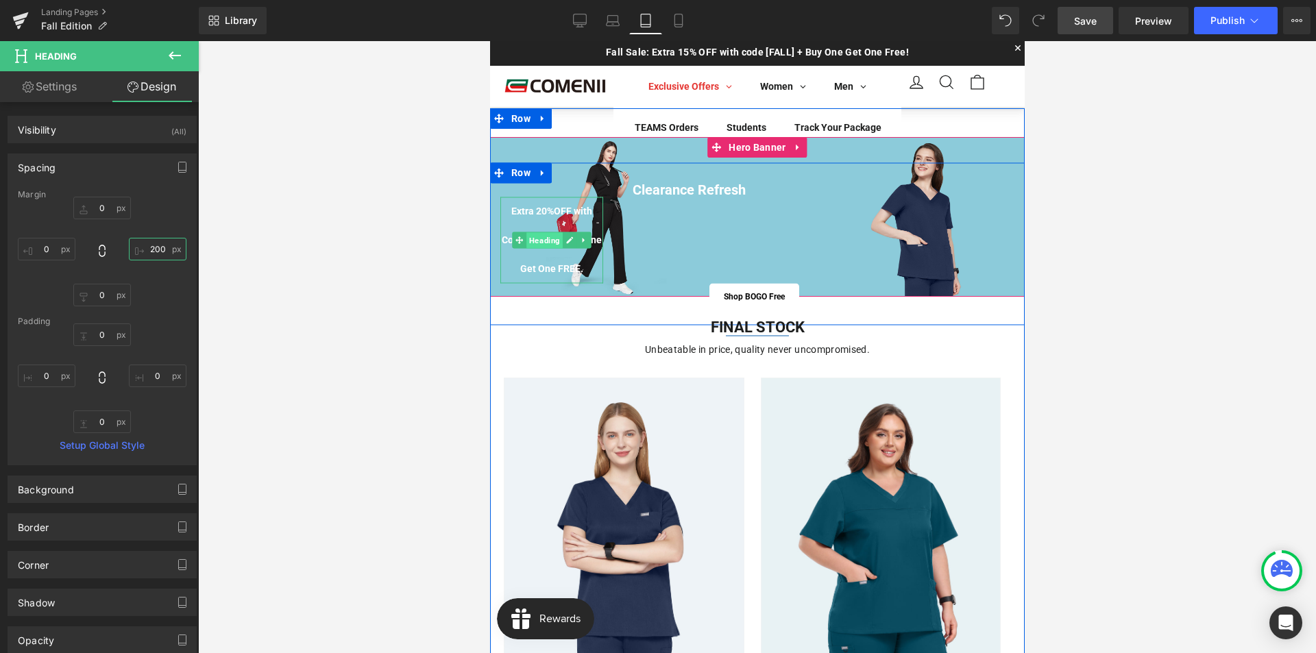
drag, startPoint x: 536, startPoint y: 246, endPoint x: 855, endPoint y: 214, distance: 320.2
click at [536, 246] on span "Heading" at bounding box center [544, 240] width 36 height 16
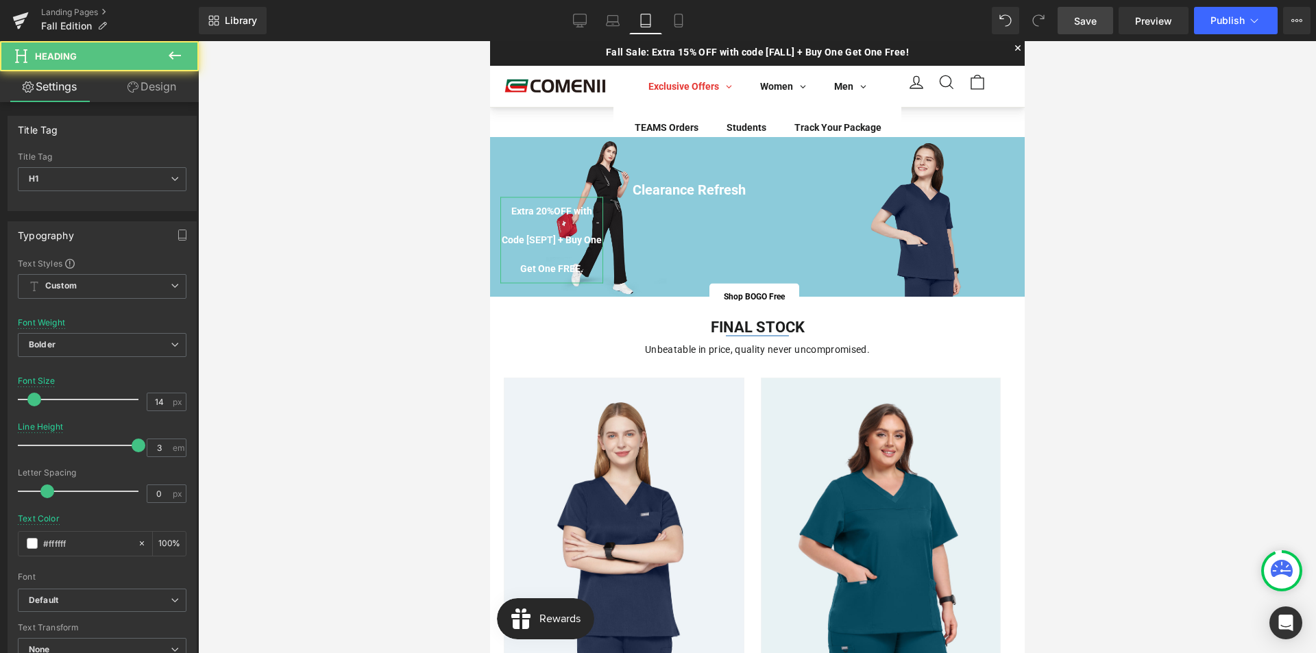
click at [173, 92] on link "Design" at bounding box center [151, 86] width 99 height 31
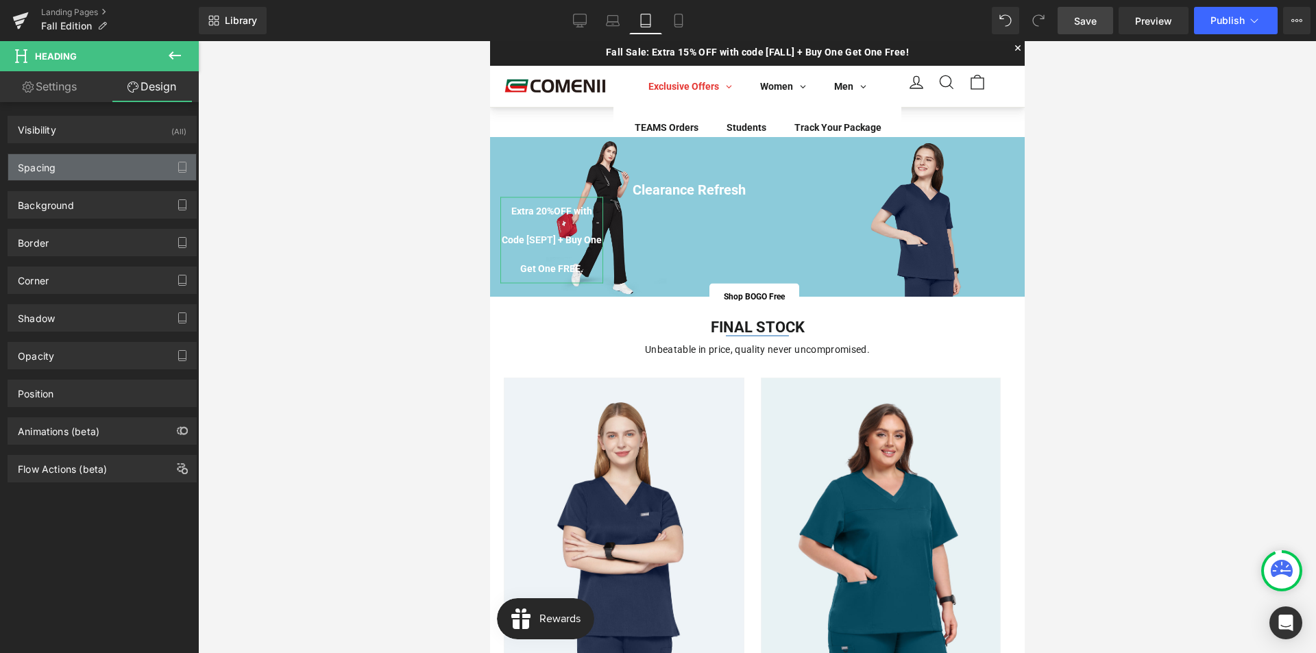
click at [65, 172] on div "Spacing" at bounding box center [102, 167] width 188 height 26
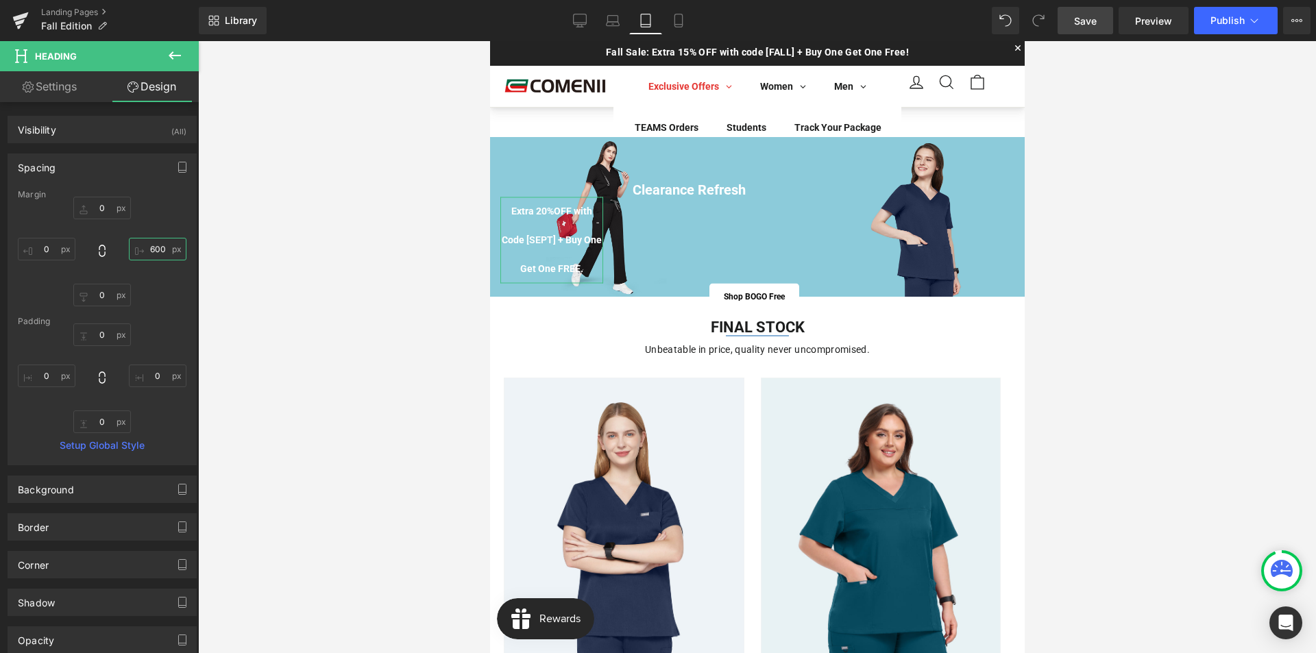
click at [143, 250] on input "text" at bounding box center [158, 249] width 58 height 23
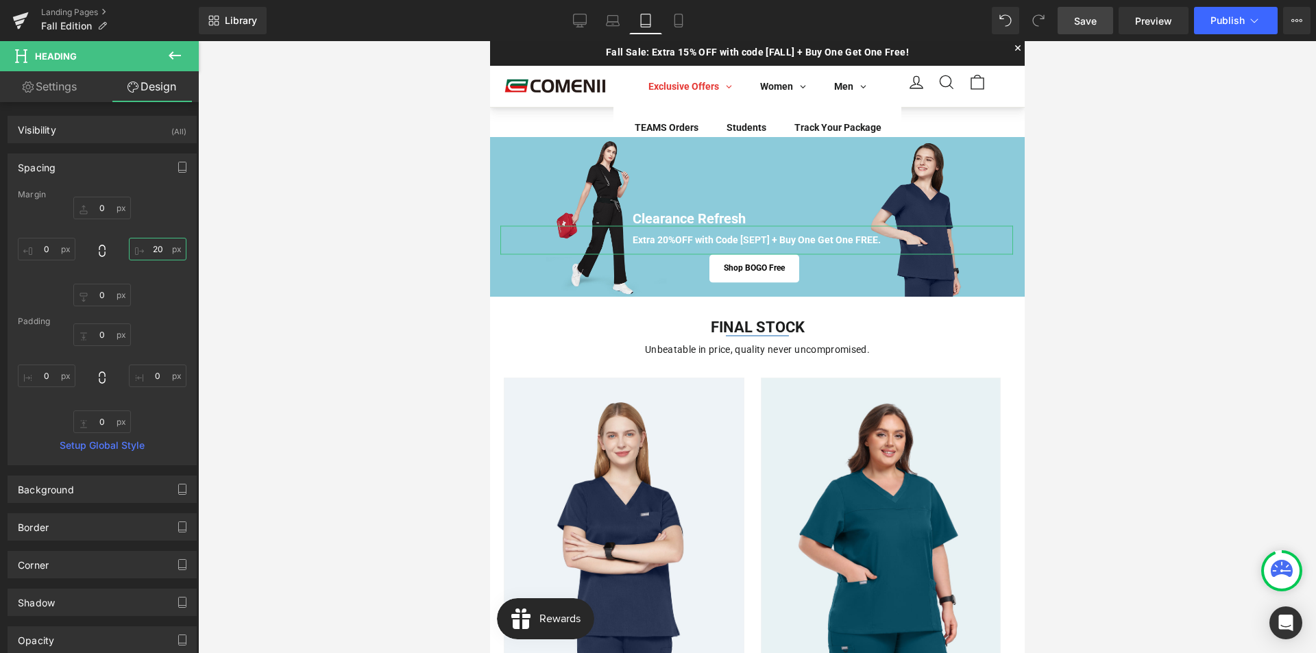
type input "200"
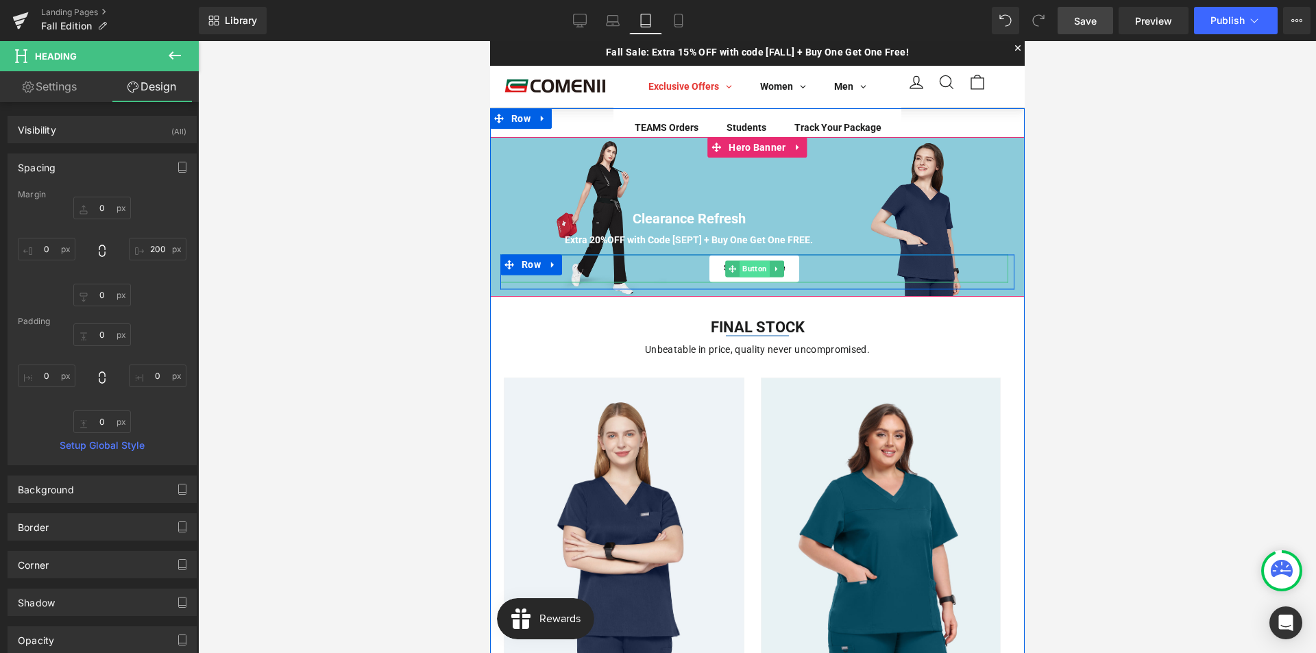
click at [739, 267] on span "Button" at bounding box center [754, 268] width 30 height 16
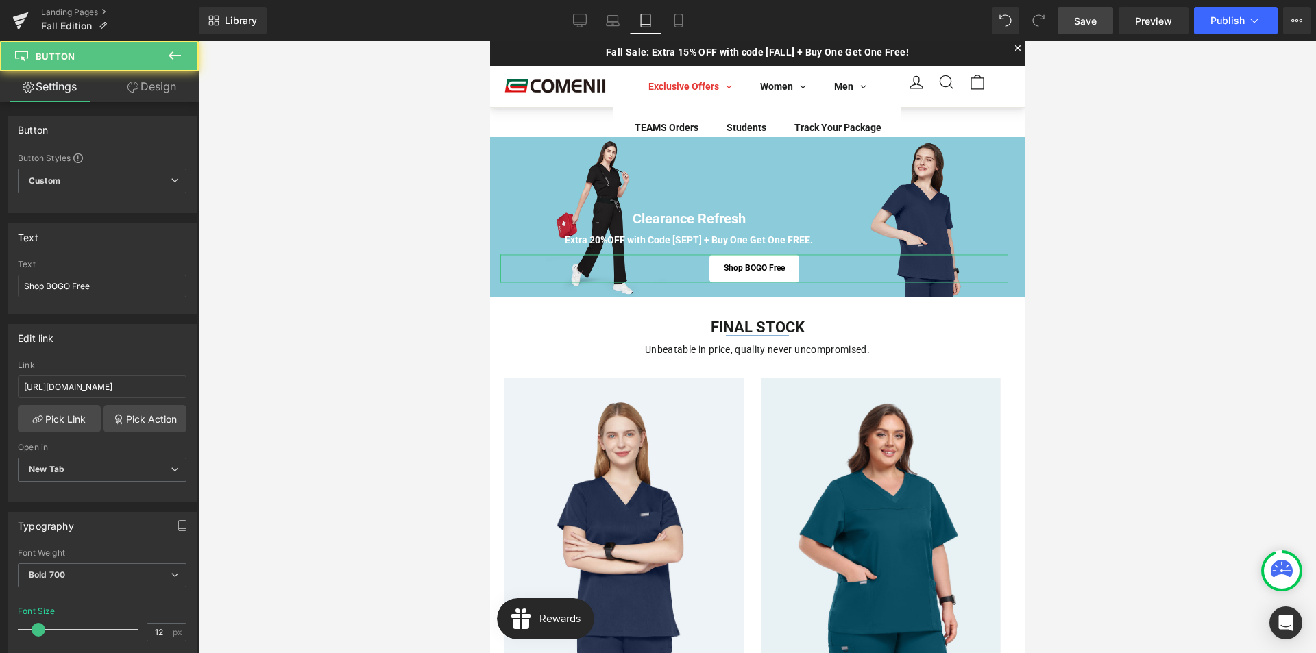
click at [147, 95] on link "Design" at bounding box center [151, 86] width 99 height 31
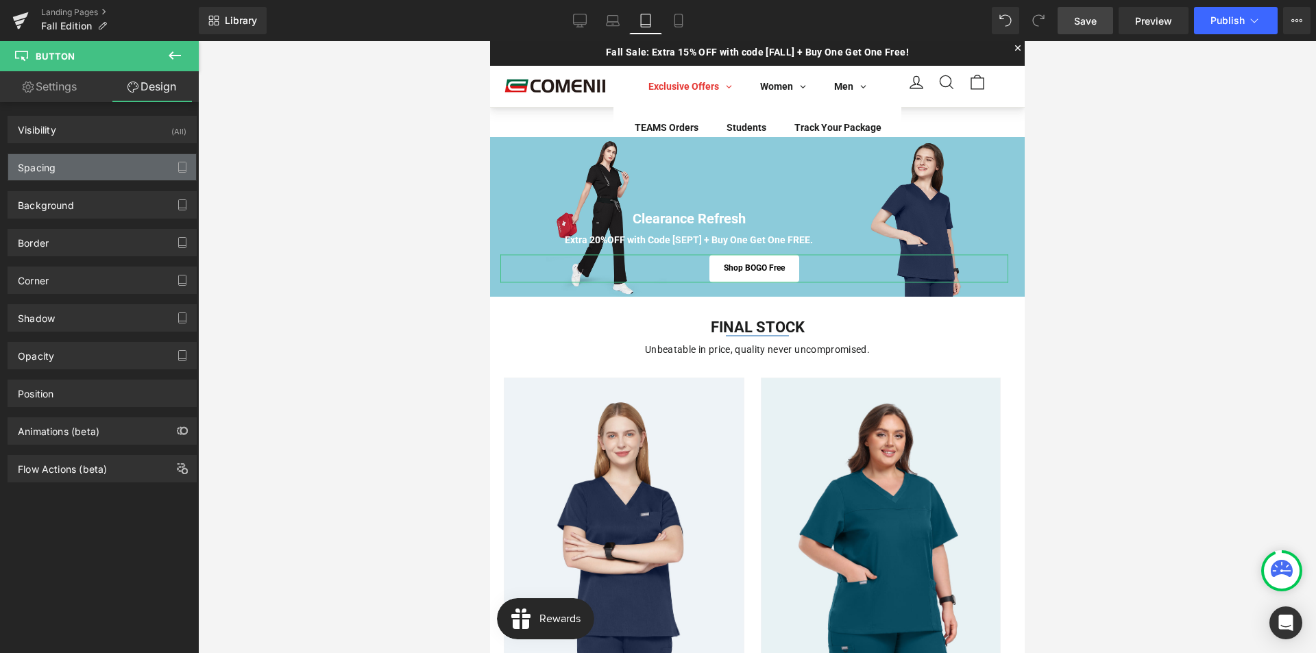
click at [73, 169] on div "Spacing" at bounding box center [102, 167] width 188 height 26
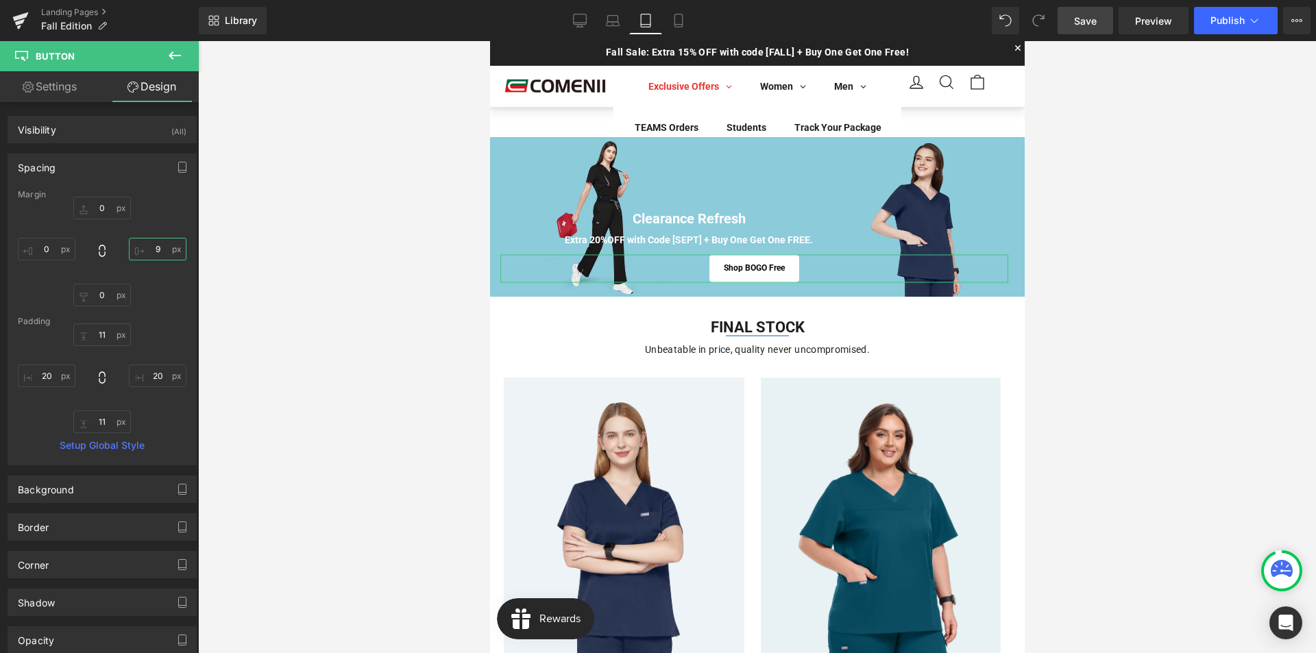
click at [154, 253] on input "9" at bounding box center [158, 249] width 58 height 23
type input "200"
click at [1209, 27] on button "Publish" at bounding box center [1236, 20] width 84 height 27
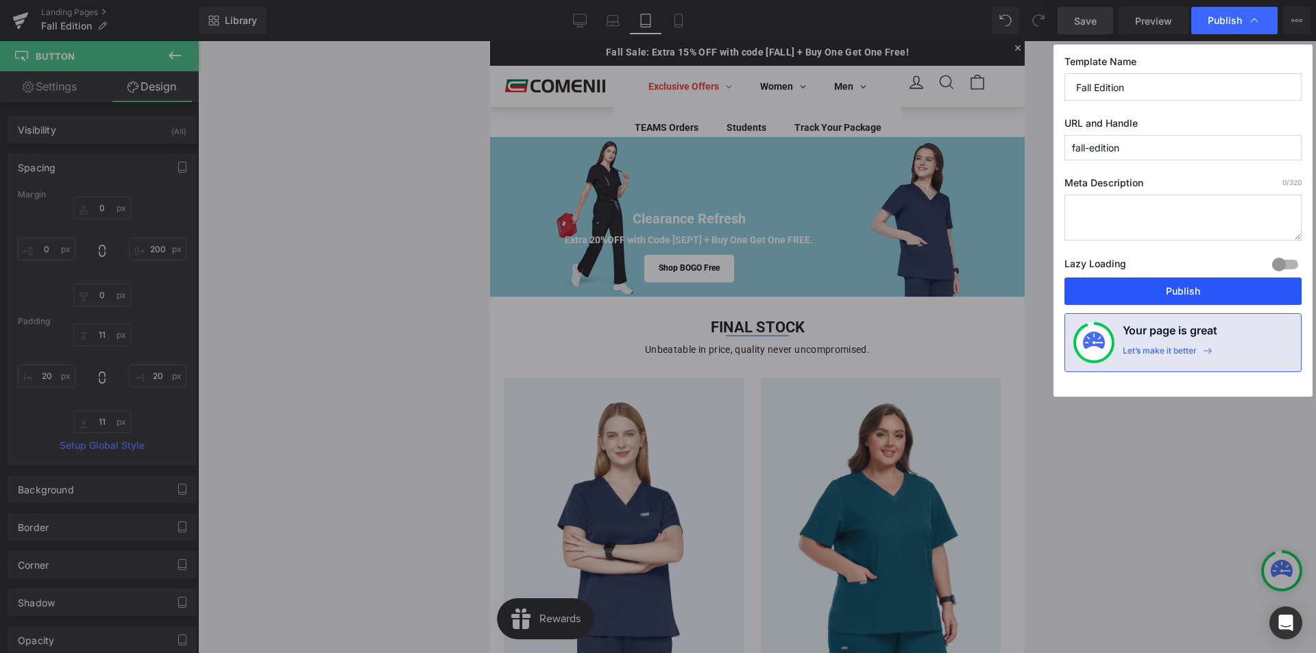
click at [1152, 295] on button "Publish" at bounding box center [1182, 290] width 237 height 27
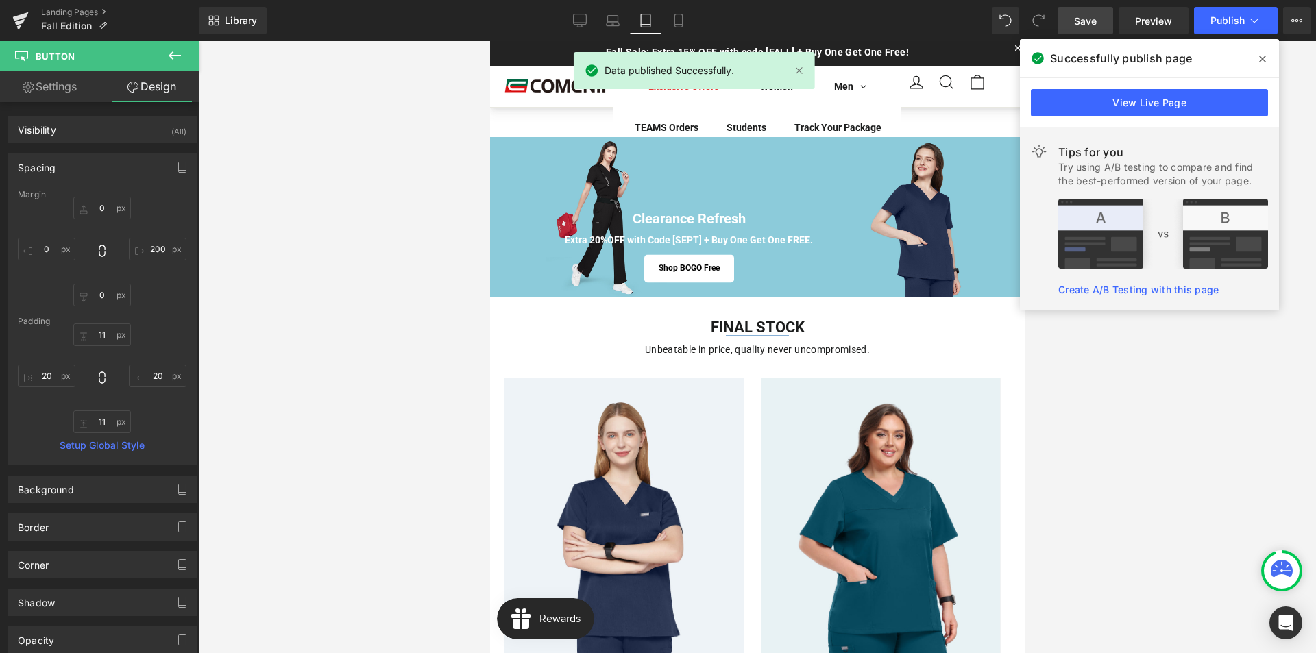
click at [789, 71] on div "Data published Successfully." at bounding box center [693, 70] width 241 height 37
click at [797, 71] on link at bounding box center [798, 70] width 15 height 15
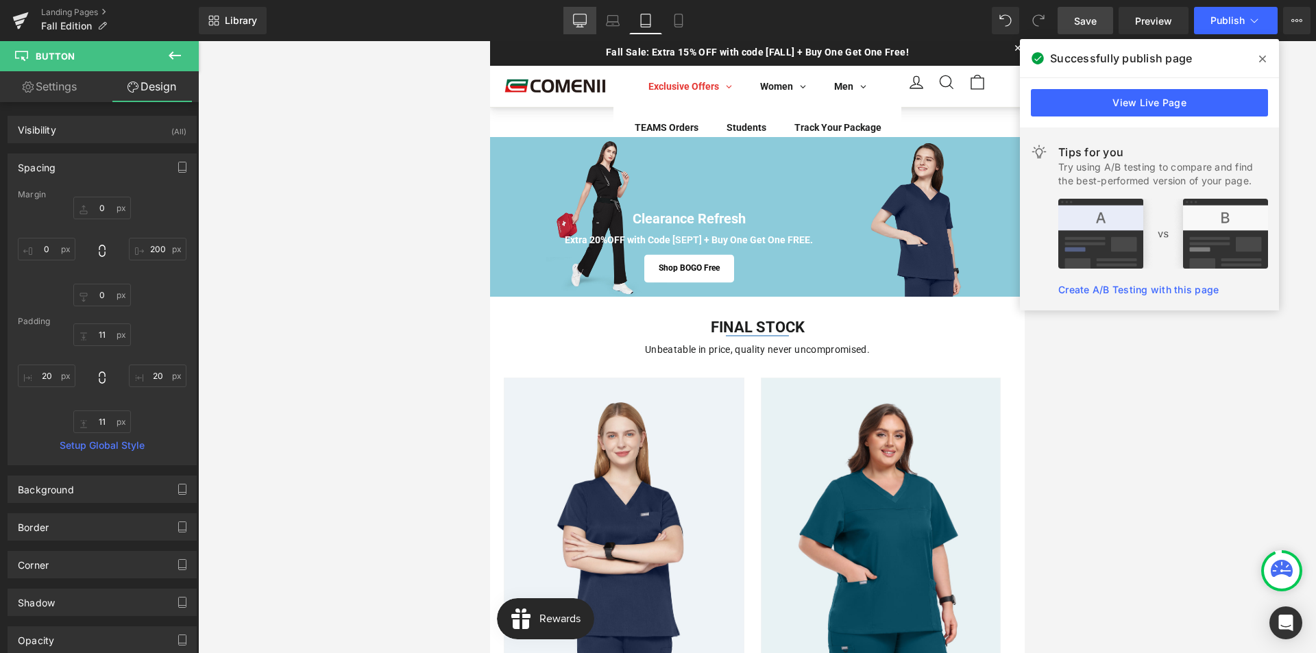
click at [588, 25] on link "Desktop" at bounding box center [579, 20] width 33 height 27
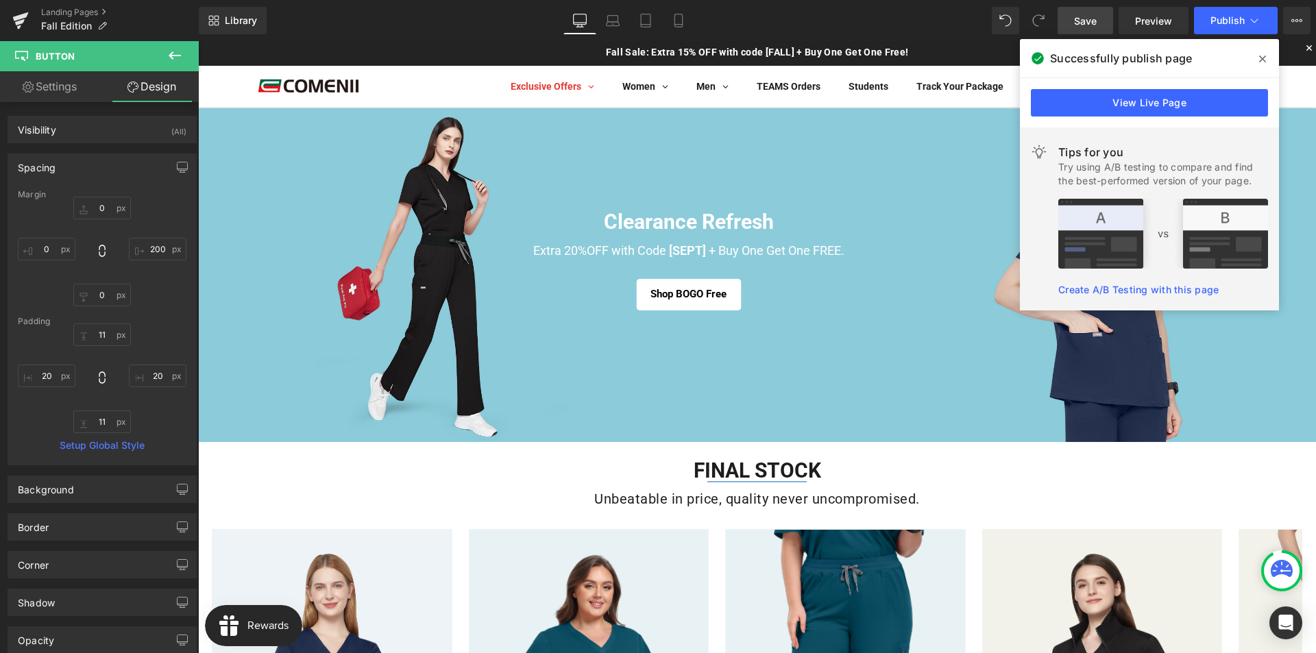
scroll to position [25, 0]
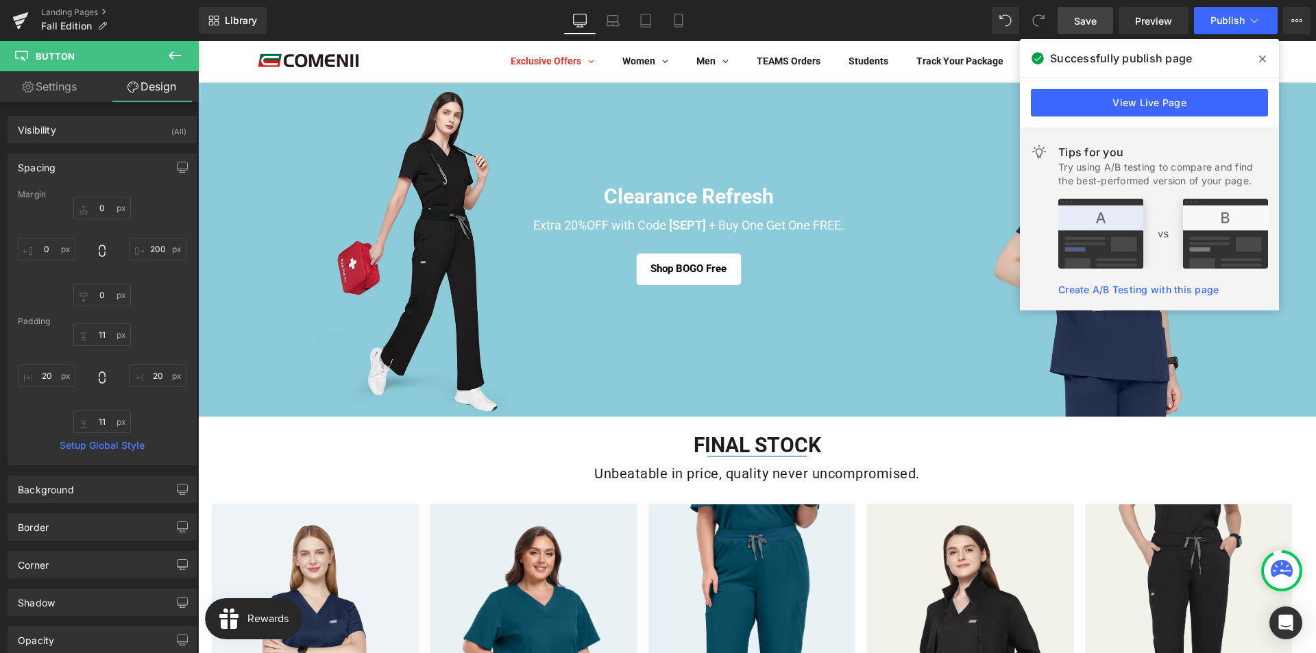
click at [1264, 63] on icon at bounding box center [1262, 58] width 7 height 11
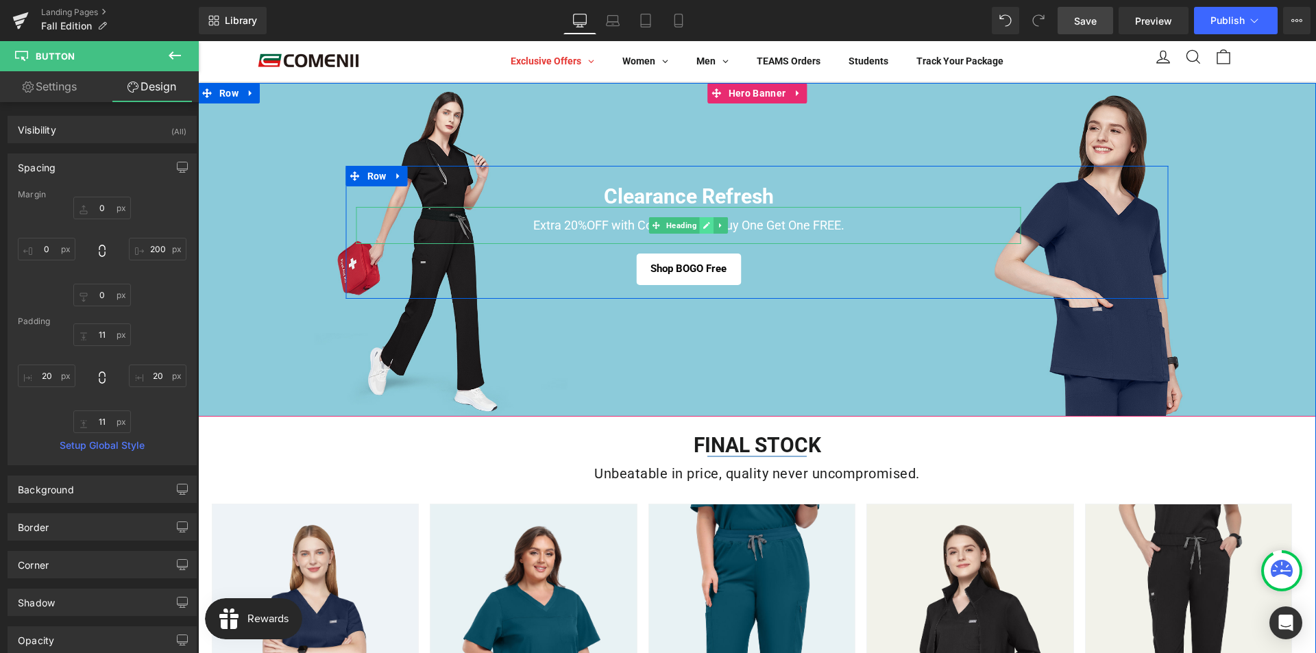
click at [703, 227] on icon at bounding box center [706, 226] width 7 height 7
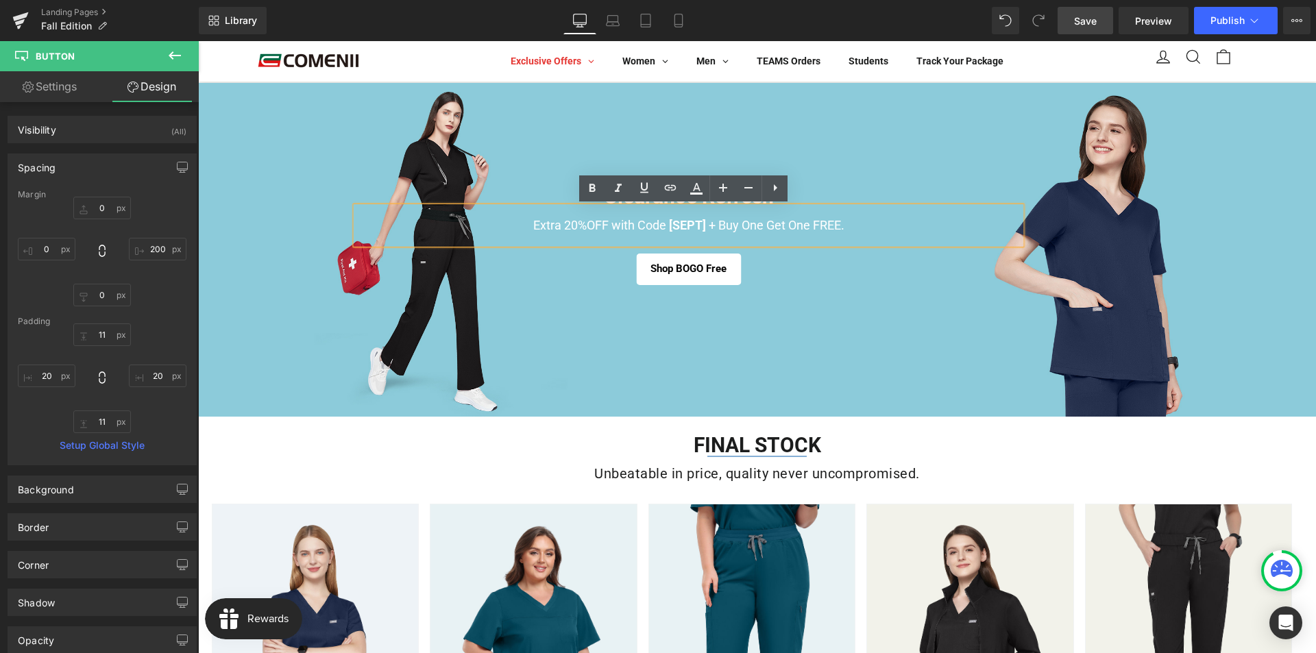
click at [609, 225] on h1 "Extra 20%OFF with Code [SEPT] + Buy One Get One FREE." at bounding box center [688, 225] width 665 height 37
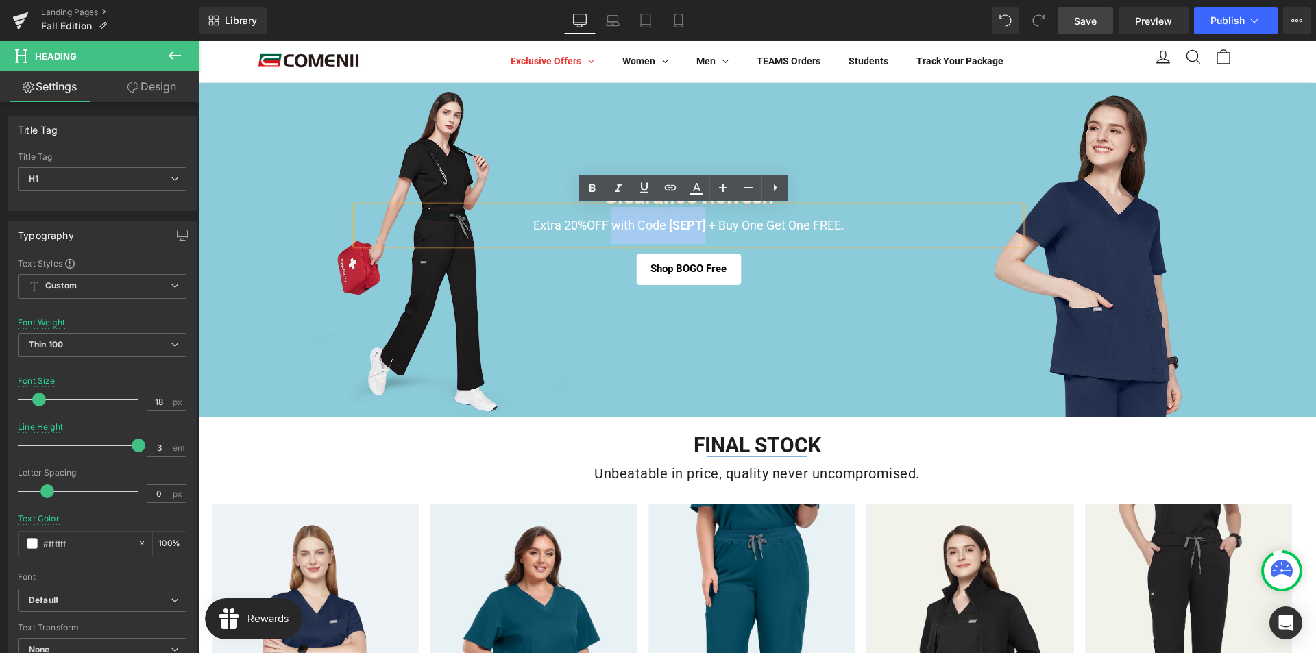
drag, startPoint x: 603, startPoint y: 231, endPoint x: 702, endPoint y: 229, distance: 98.7
click at [702, 229] on h1 "Extra 20%OFF with Code [SEPT] + Buy One Get One FREE." at bounding box center [688, 225] width 665 height 37
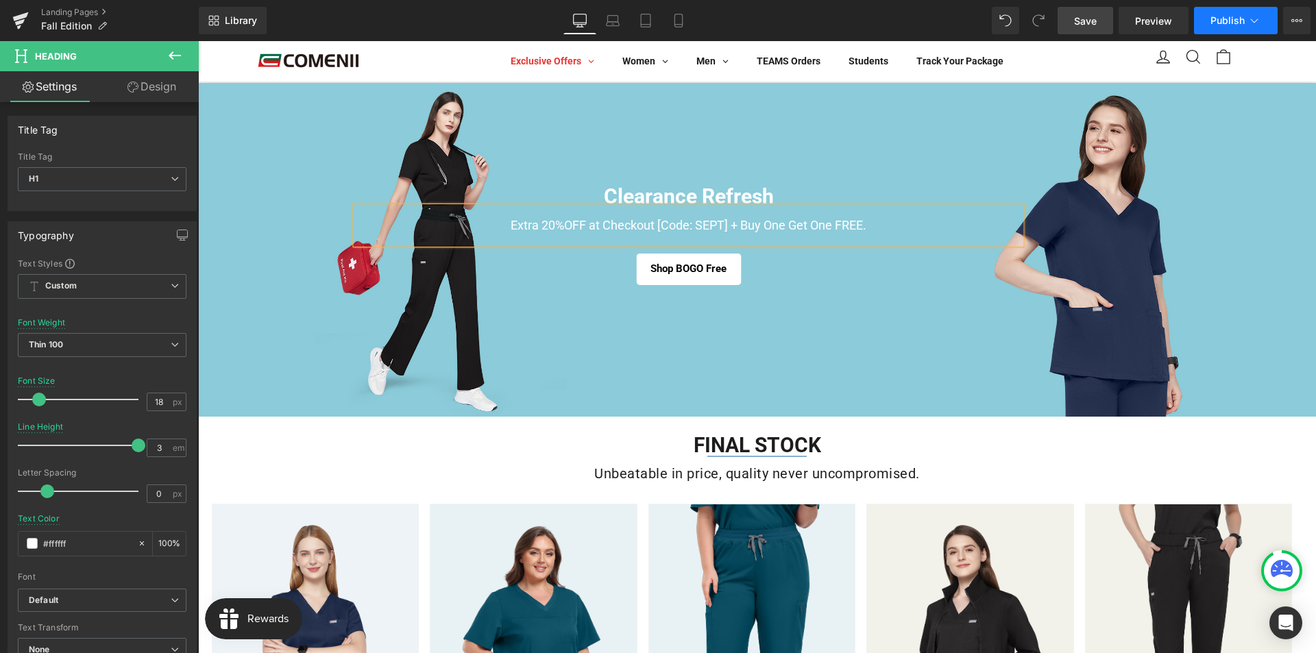
click at [1209, 23] on button "Publish" at bounding box center [1236, 20] width 84 height 27
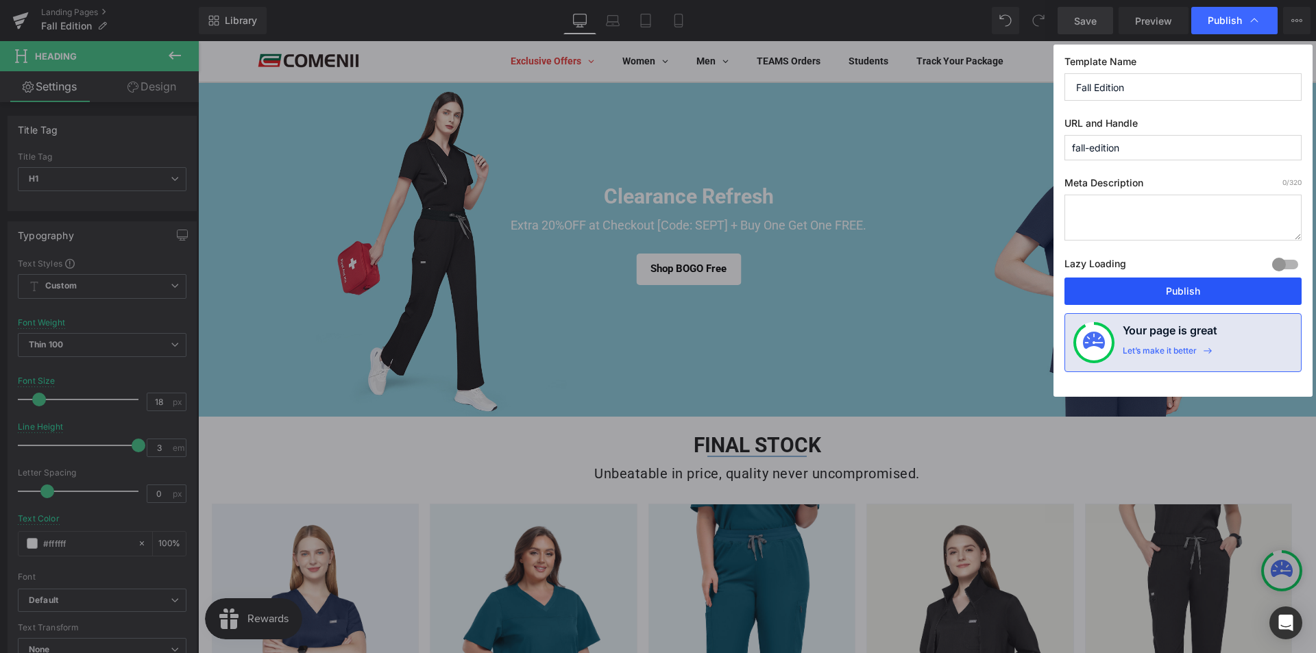
click at [1179, 297] on button "Publish" at bounding box center [1182, 290] width 237 height 27
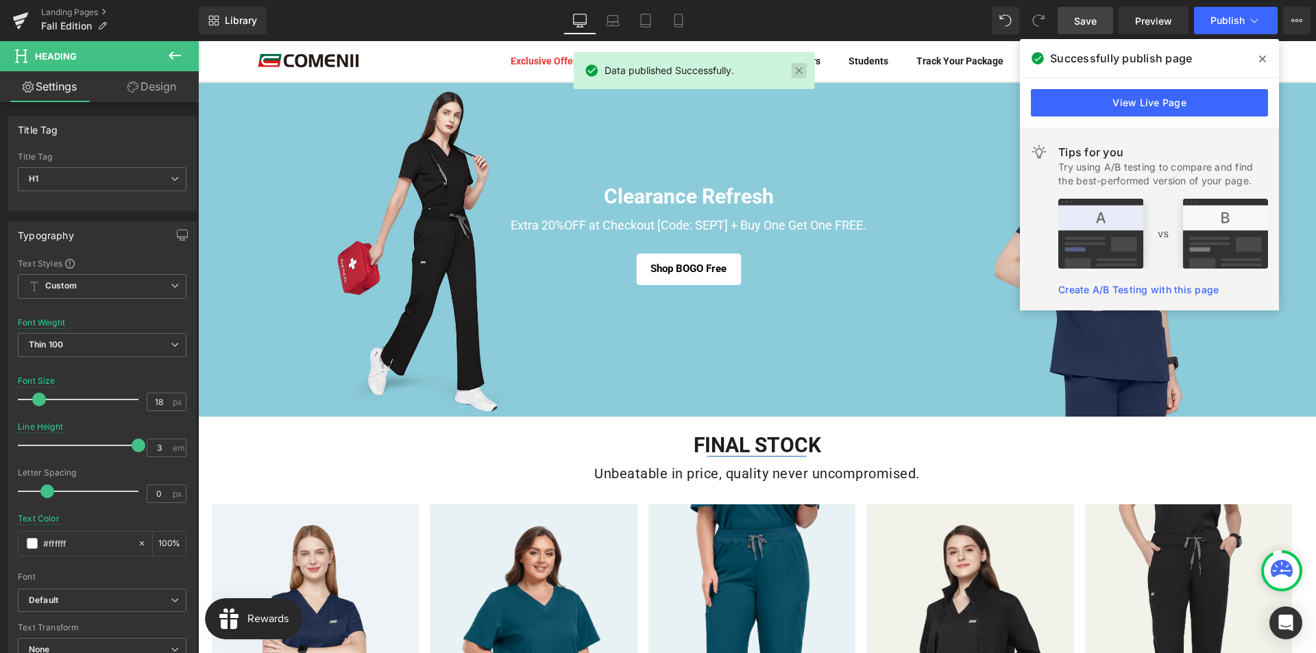
click at [804, 70] on link at bounding box center [798, 70] width 15 height 15
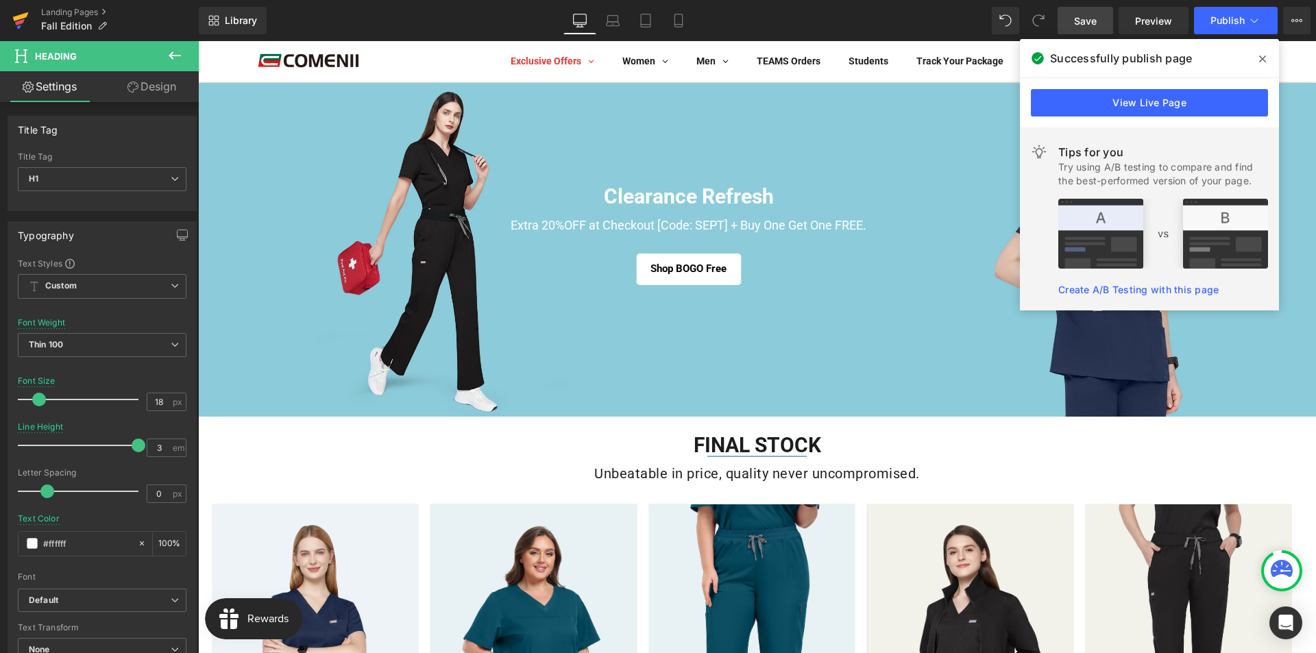
click at [24, 24] on icon at bounding box center [20, 20] width 16 height 34
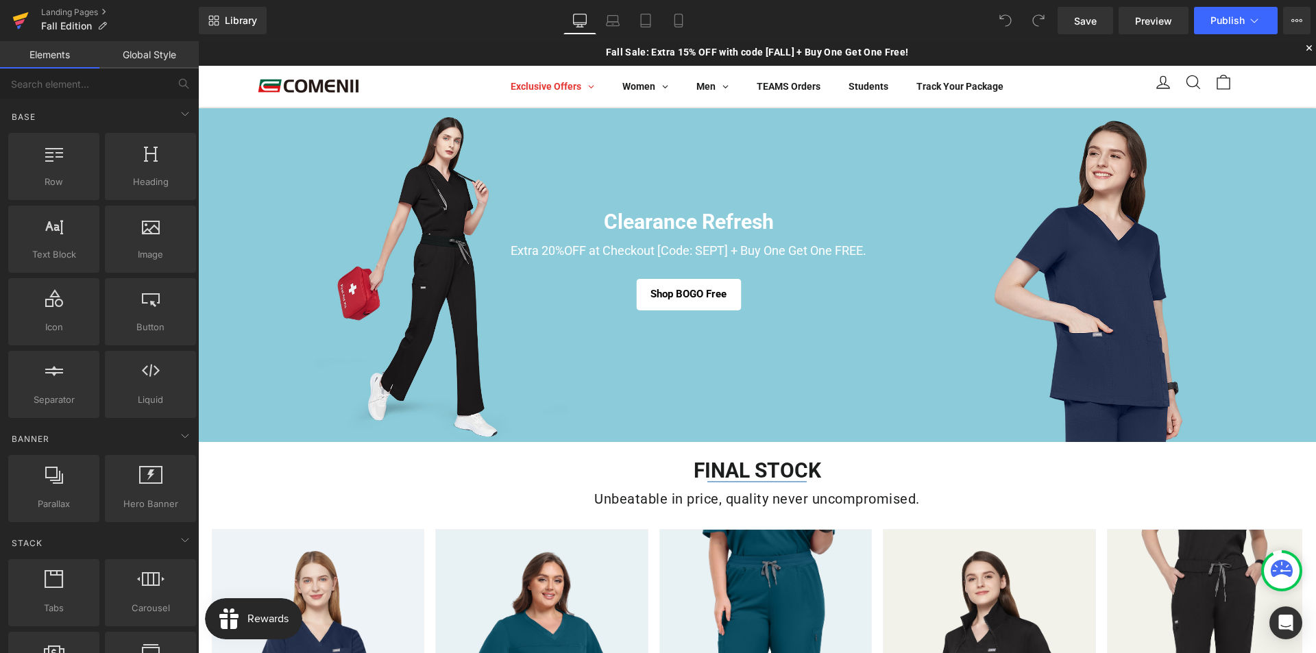
click at [20, 19] on icon at bounding box center [21, 16] width 16 height 9
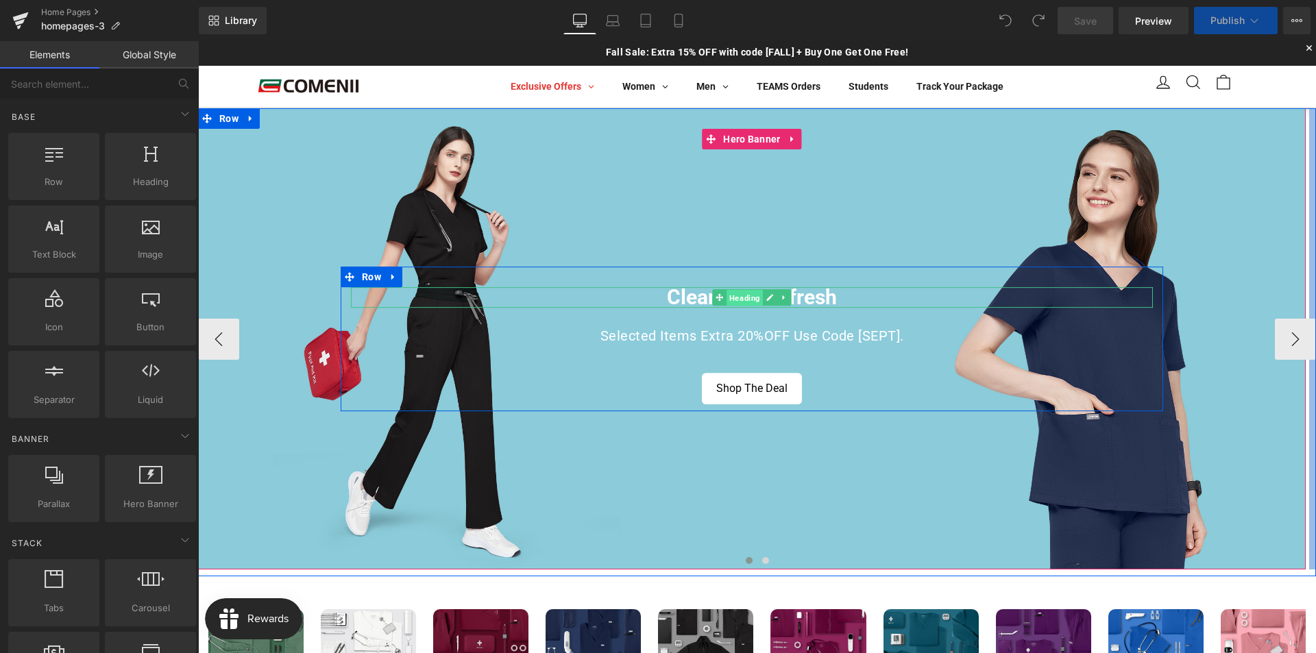
click at [737, 298] on span "Heading" at bounding box center [744, 298] width 36 height 16
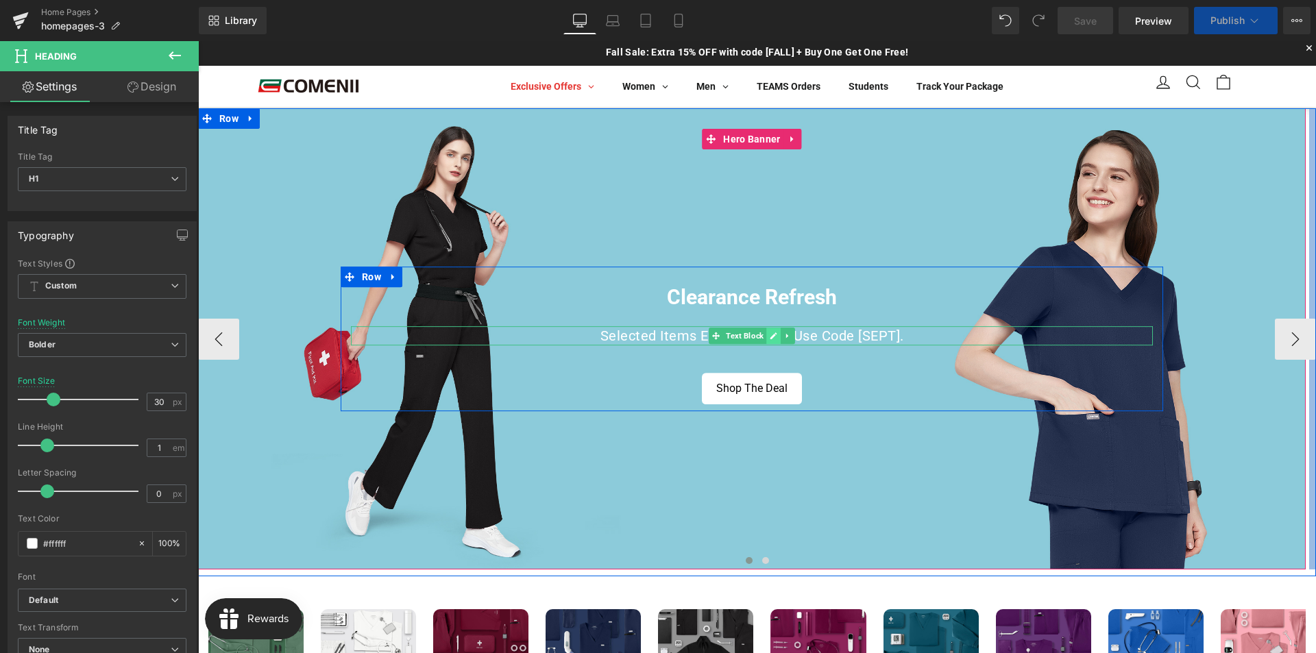
click at [769, 335] on icon at bounding box center [773, 336] width 8 height 8
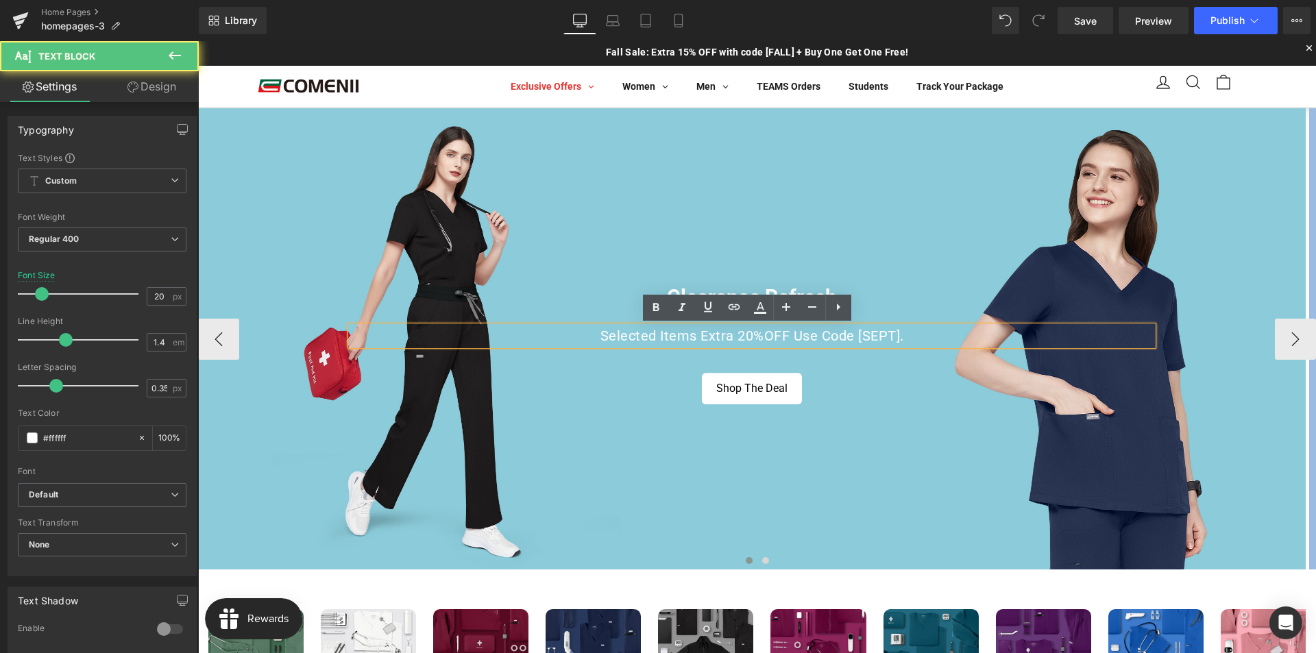
drag, startPoint x: 786, startPoint y: 336, endPoint x: 798, endPoint y: 334, distance: 12.5
click at [793, 335] on p "Selected Items Extra 20%OFF Use Code [SEPT]." at bounding box center [752, 335] width 802 height 19
click at [814, 334] on p "Selected Items Extra 20%OFF Use Code [SEPT]." at bounding box center [752, 335] width 802 height 19
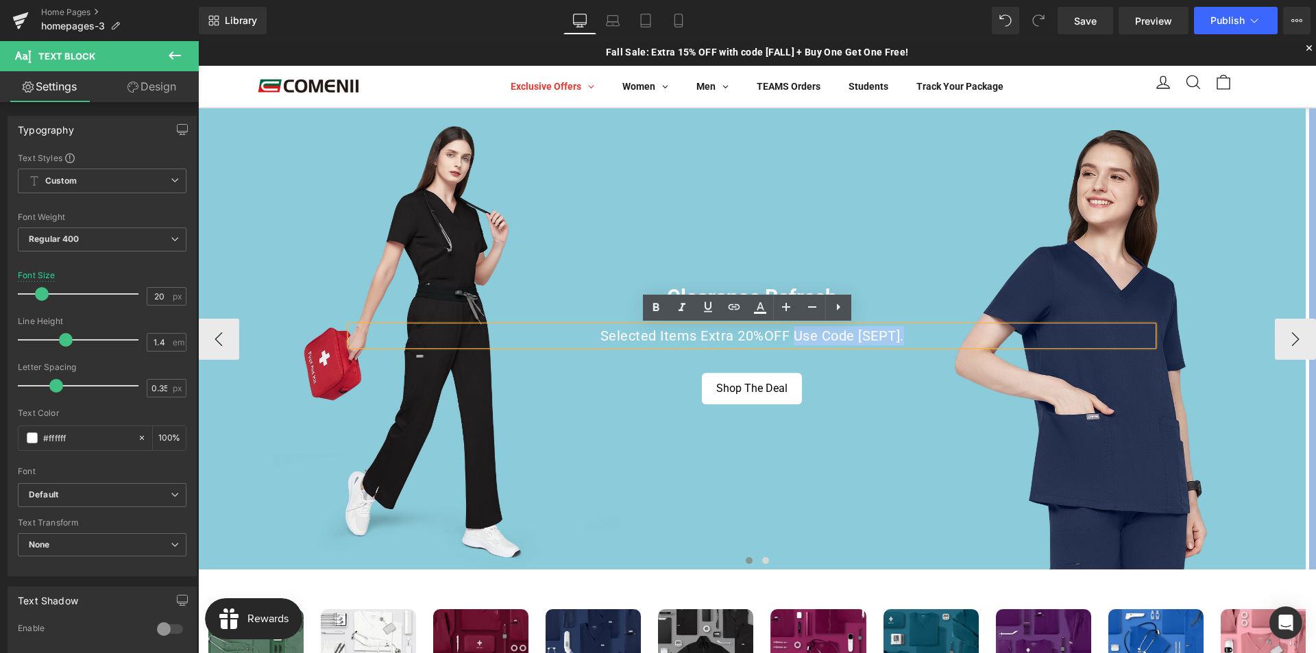
drag, startPoint x: 791, startPoint y: 334, endPoint x: 898, endPoint y: 335, distance: 107.6
click at [898, 335] on p "Selected Items Extra 20%OFF Use Code [SEPT]." at bounding box center [752, 335] width 802 height 19
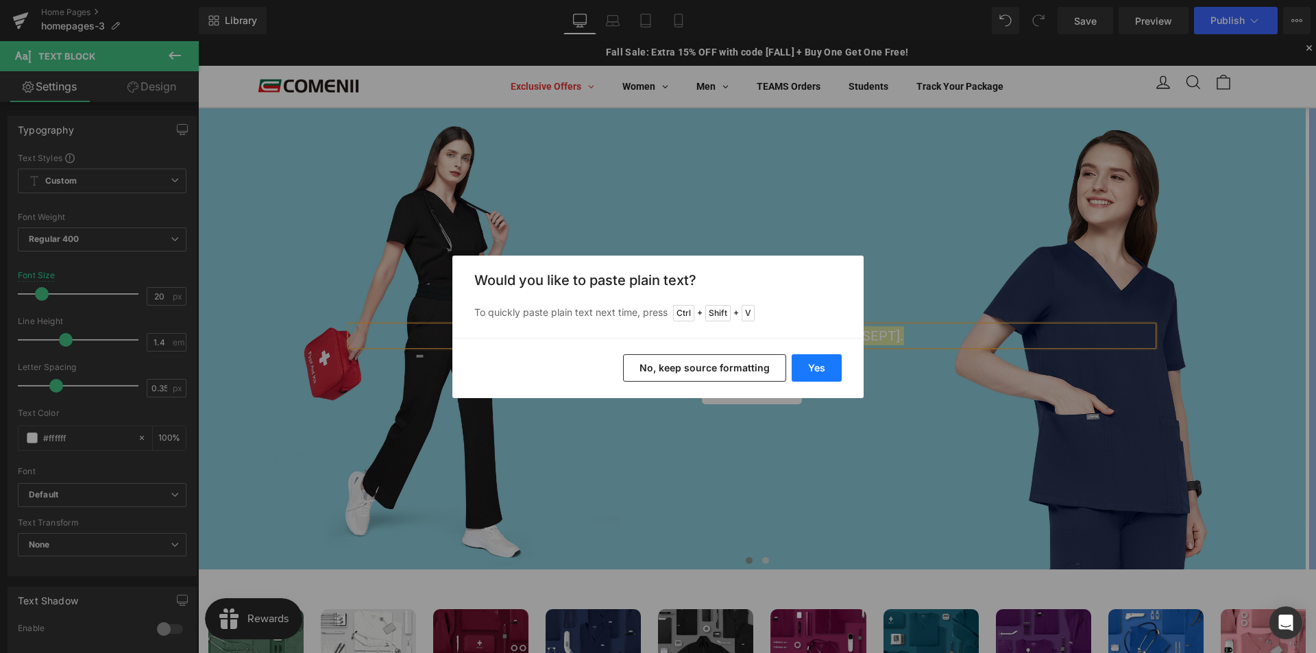
click at [823, 365] on button "Yes" at bounding box center [816, 367] width 50 height 27
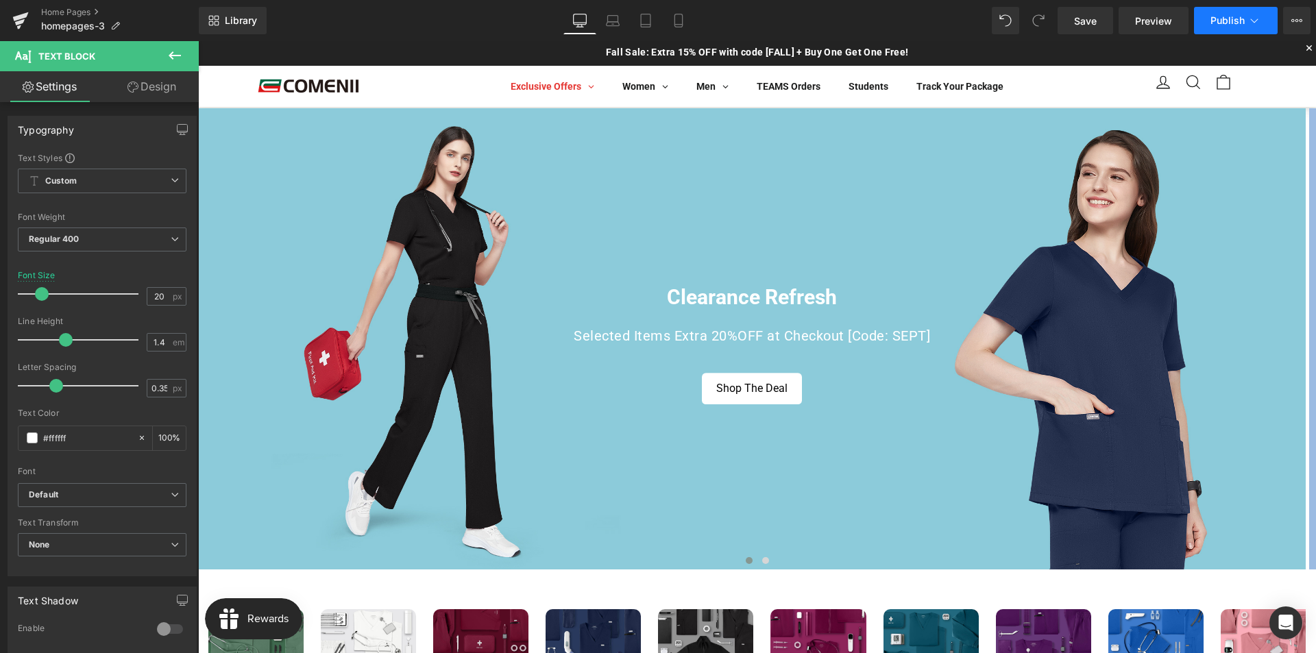
click at [1218, 24] on span "Publish" at bounding box center [1227, 20] width 34 height 11
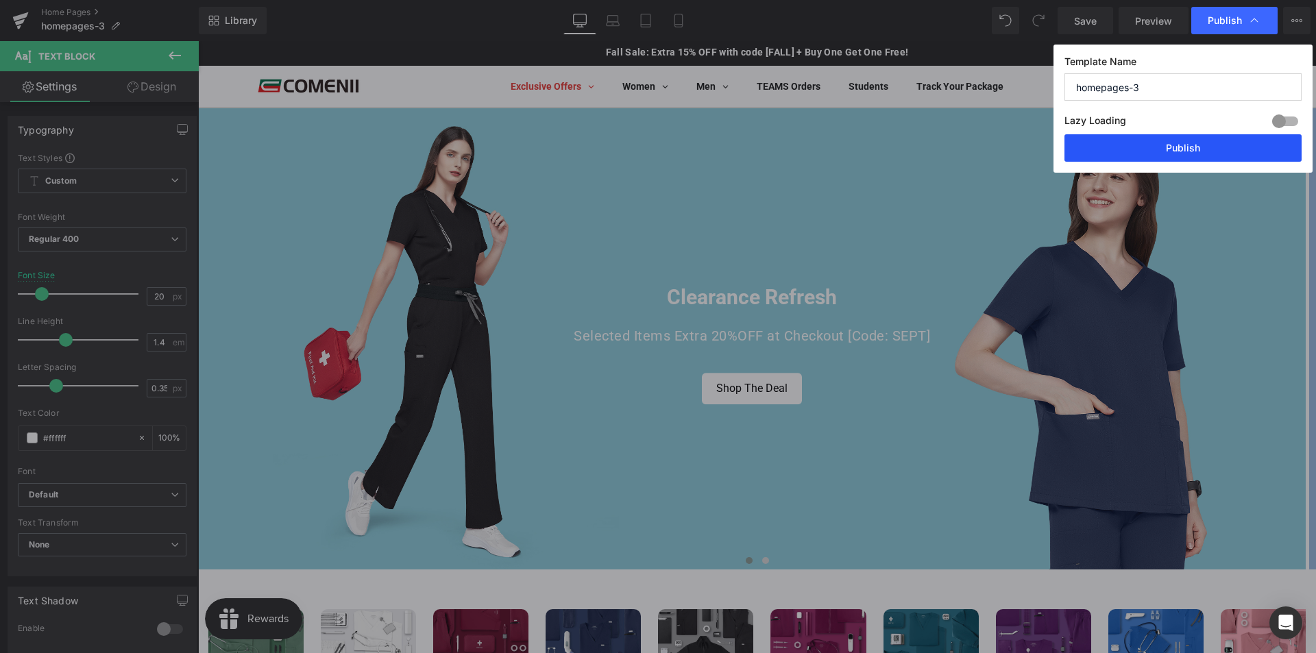
drag, startPoint x: 1183, startPoint y: 147, endPoint x: 540, endPoint y: 144, distance: 643.4
click at [1183, 147] on button "Publish" at bounding box center [1182, 147] width 237 height 27
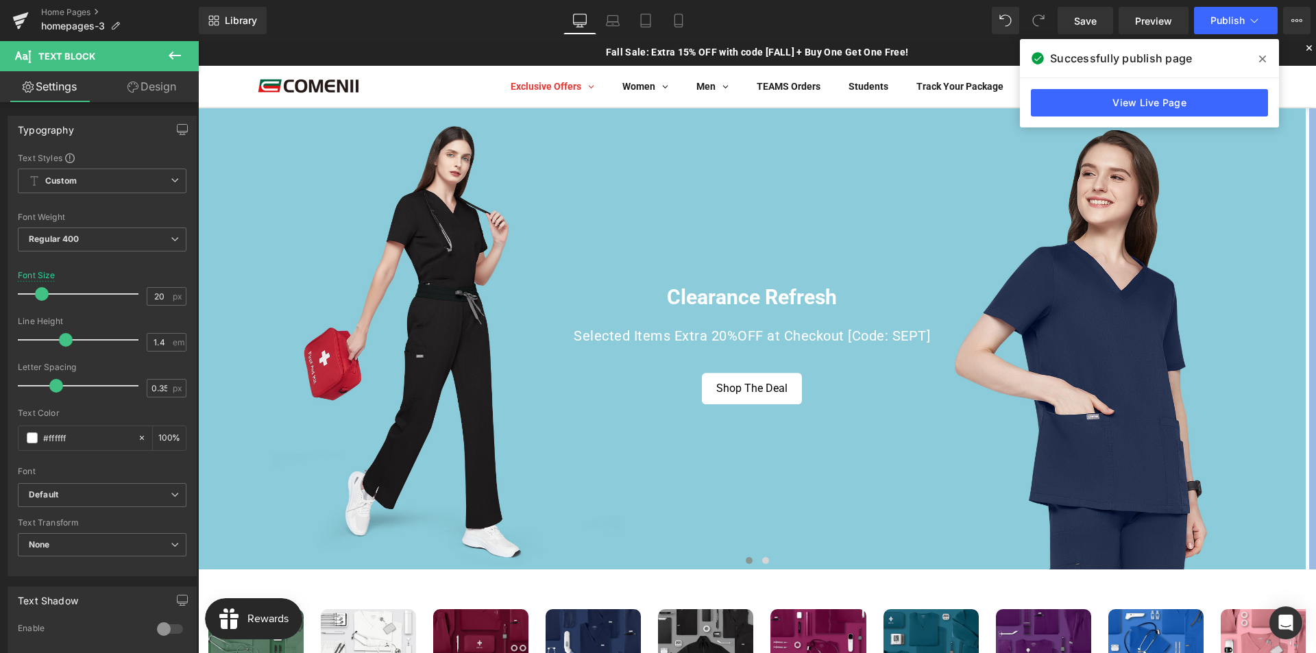
click at [1270, 57] on span at bounding box center [1262, 59] width 22 height 22
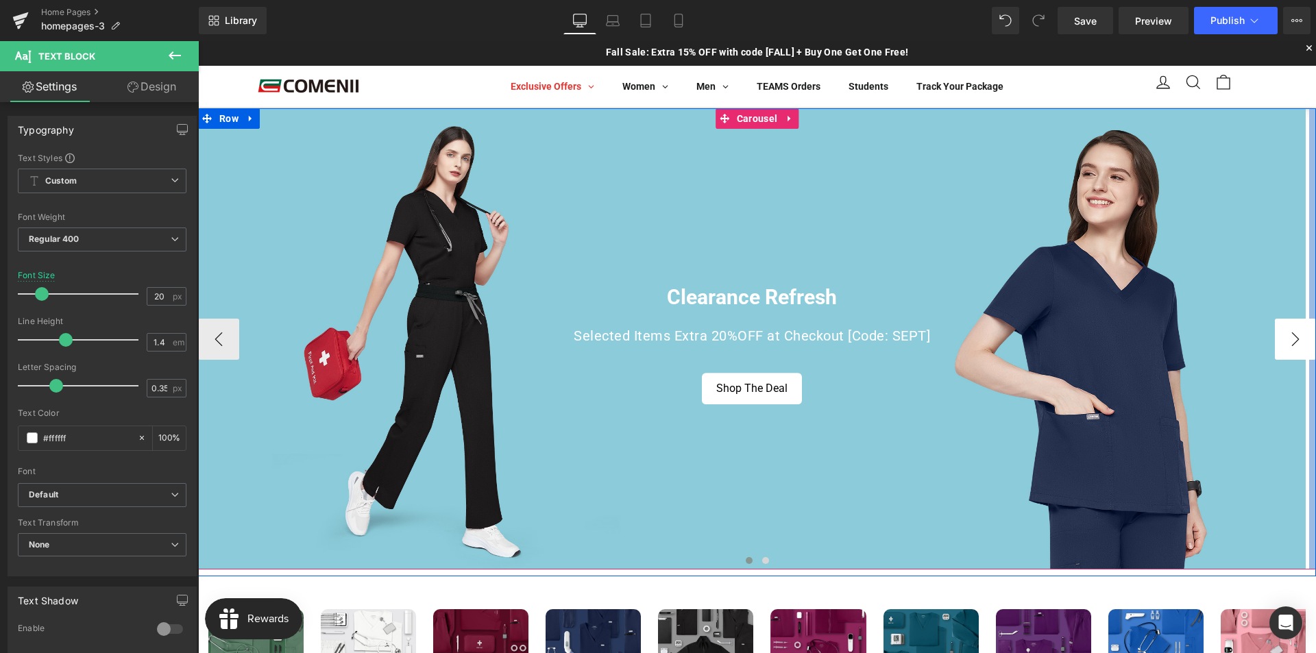
click at [1278, 333] on button "›" at bounding box center [1294, 339] width 41 height 41
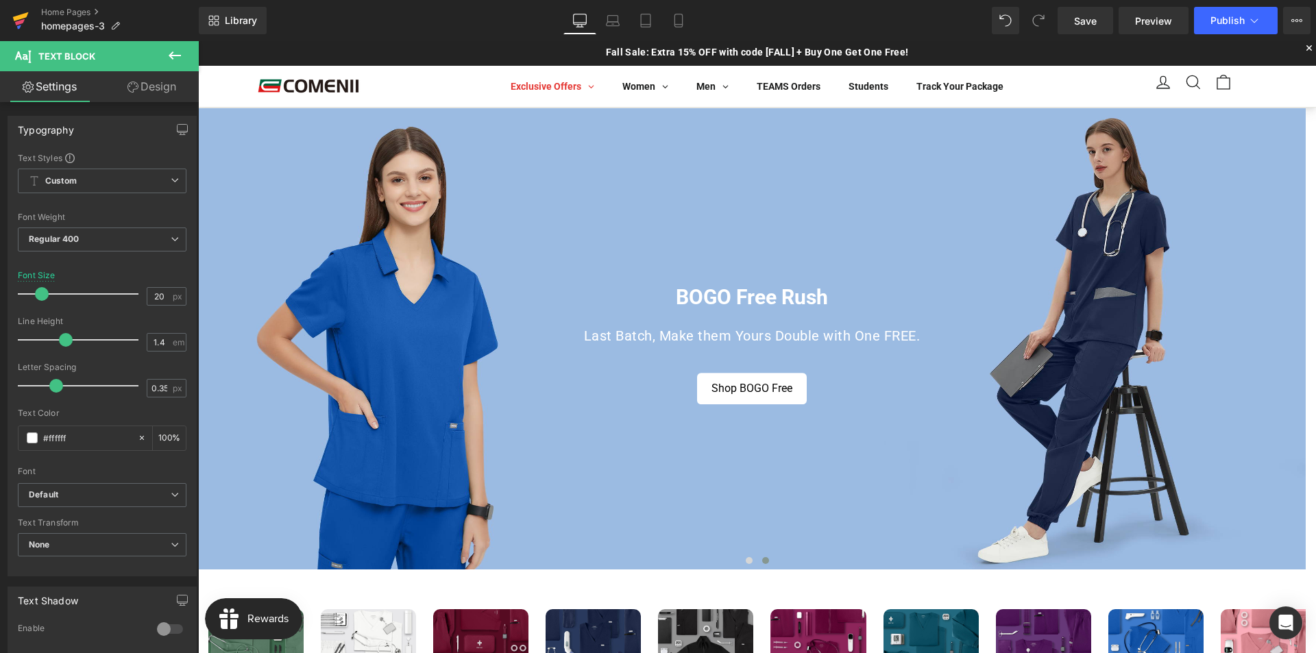
click at [16, 23] on icon at bounding box center [20, 22] width 10 height 6
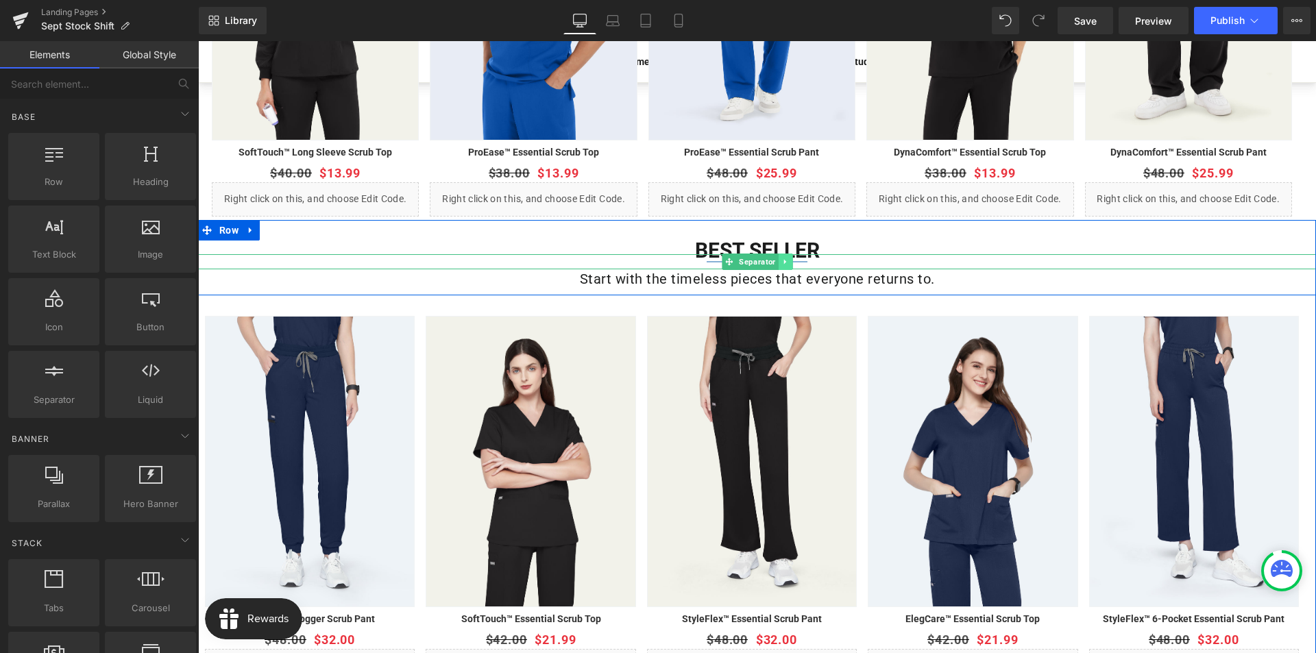
click at [778, 262] on link at bounding box center [785, 262] width 14 height 16
click at [785, 266] on link at bounding box center [792, 262] width 14 height 16
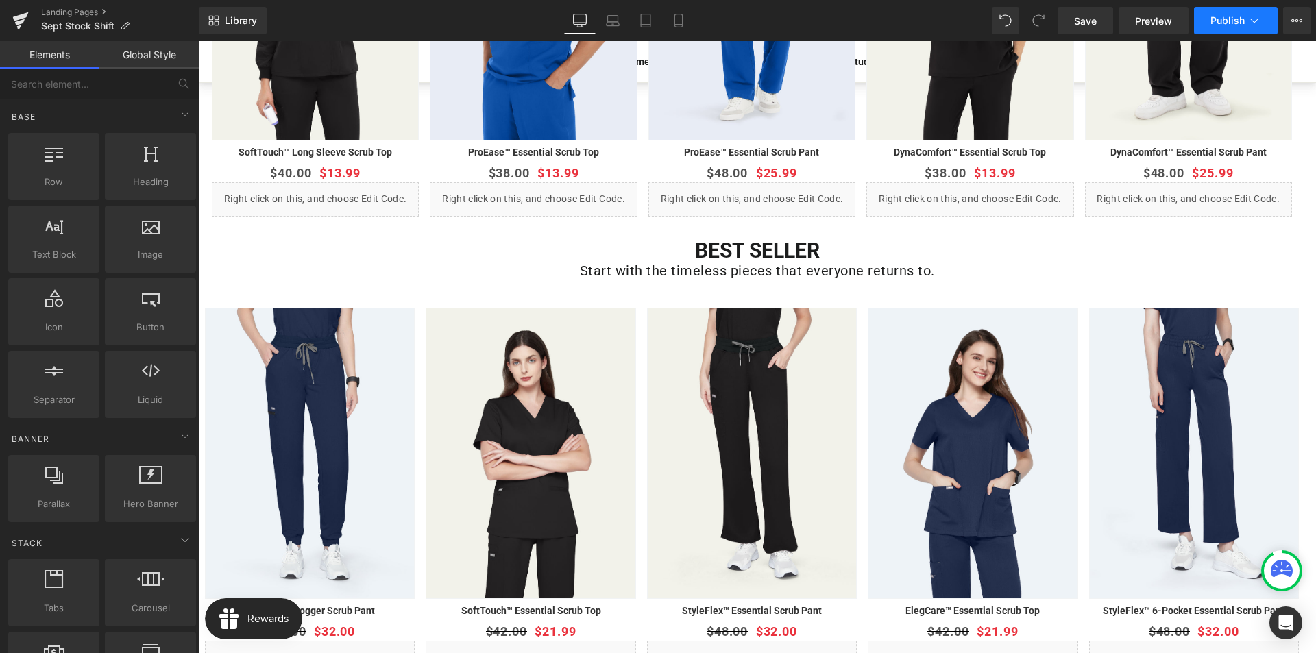
click at [1220, 27] on button "Publish" at bounding box center [1236, 20] width 84 height 27
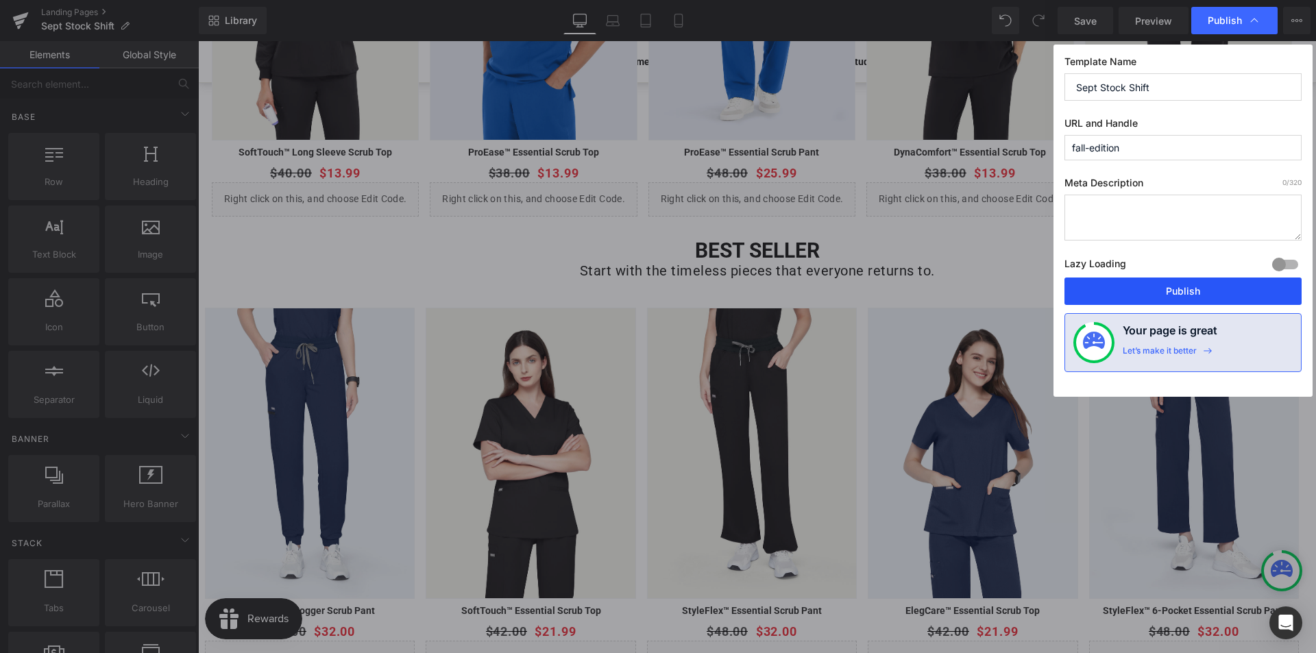
drag, startPoint x: 1165, startPoint y: 288, endPoint x: 640, endPoint y: 258, distance: 526.4
click at [1165, 288] on button "Publish" at bounding box center [1182, 290] width 237 height 27
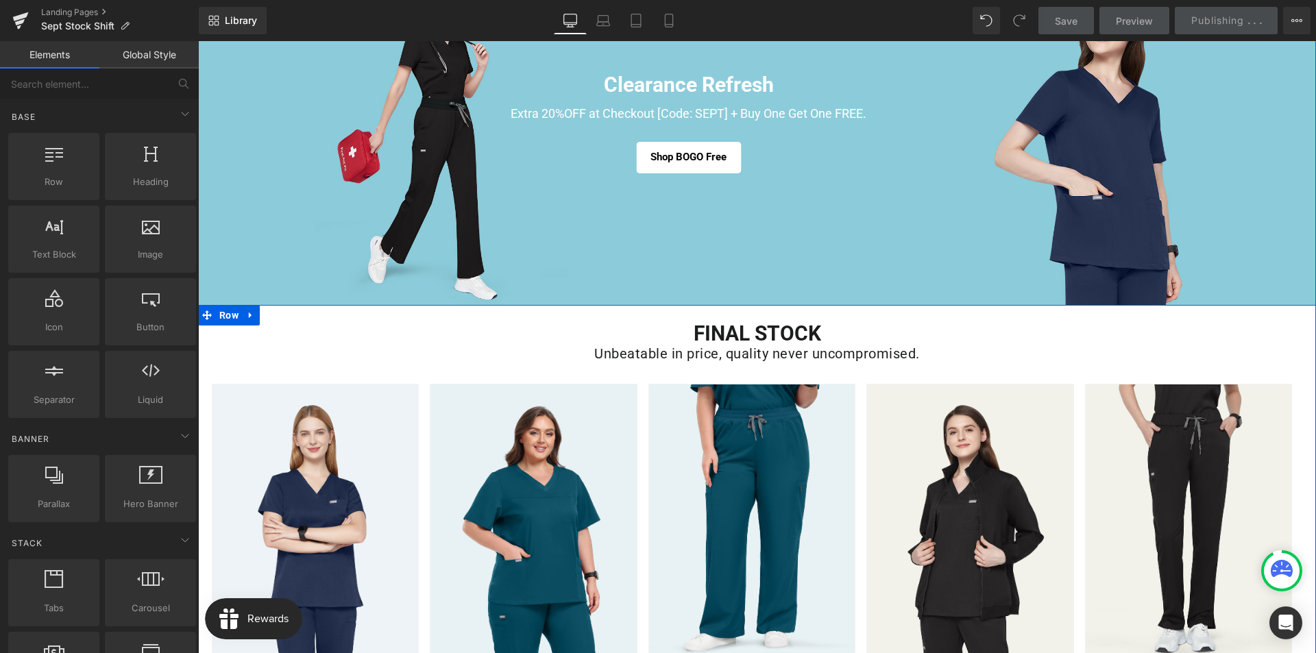
scroll to position [206, 0]
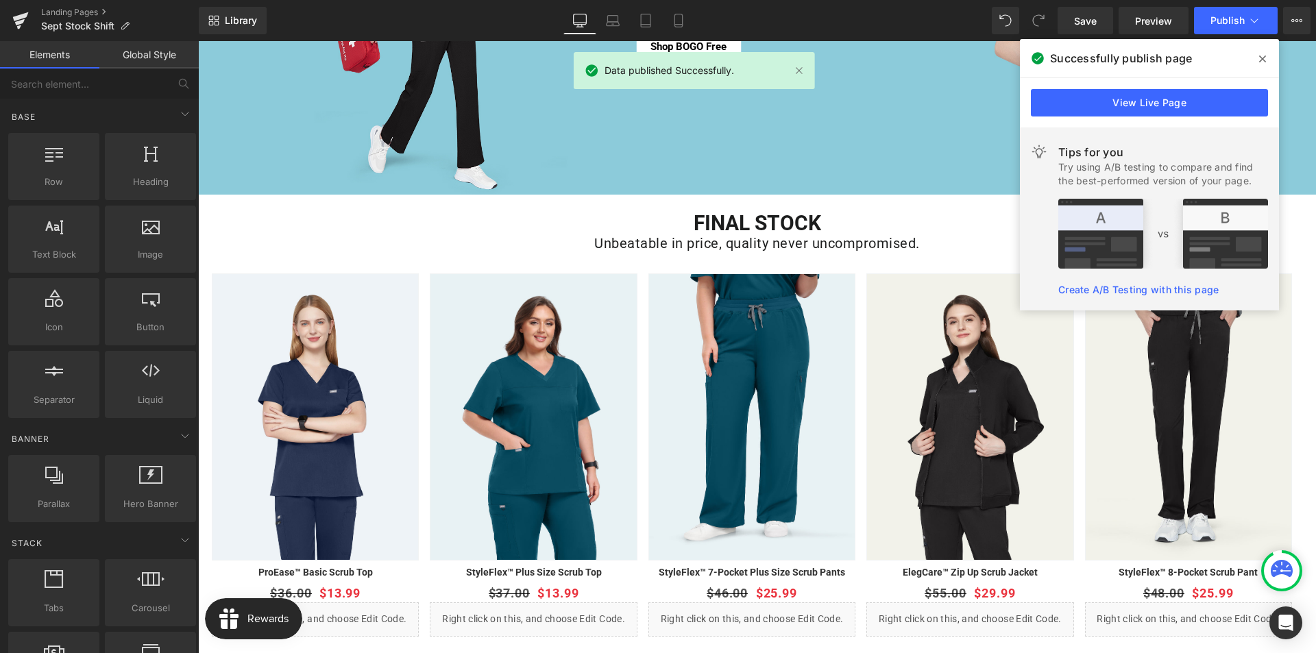
click at [1264, 57] on icon at bounding box center [1262, 58] width 7 height 7
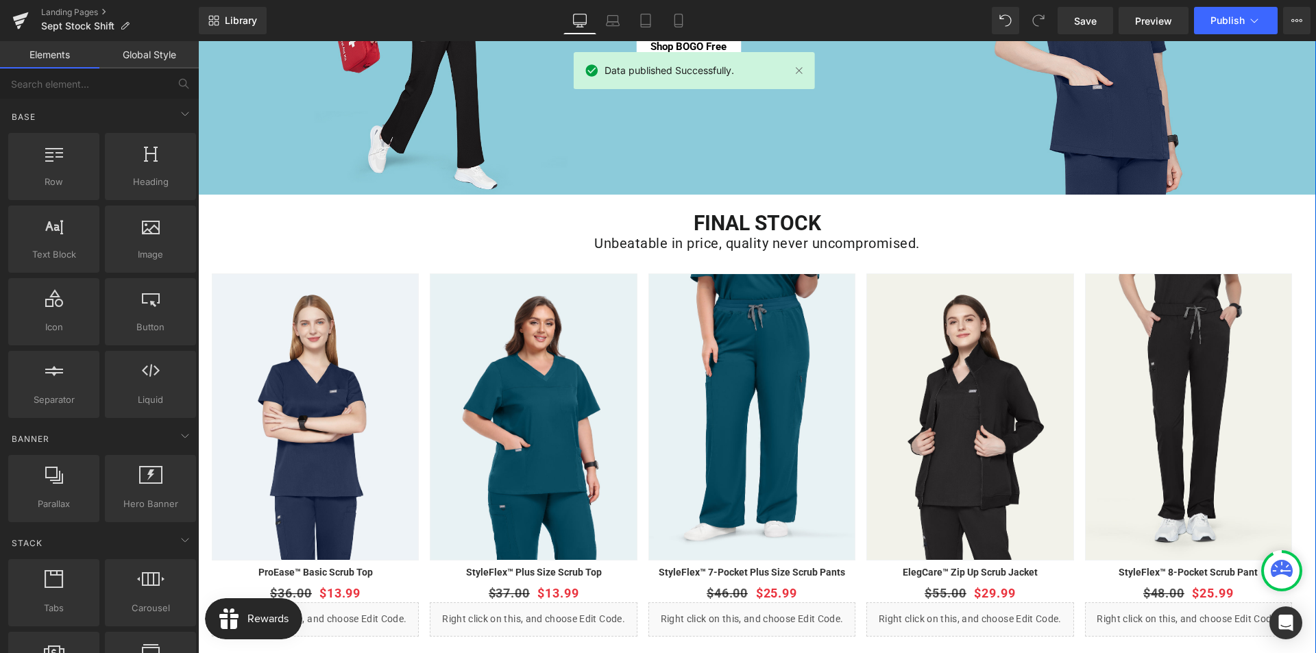
scroll to position [0, 0]
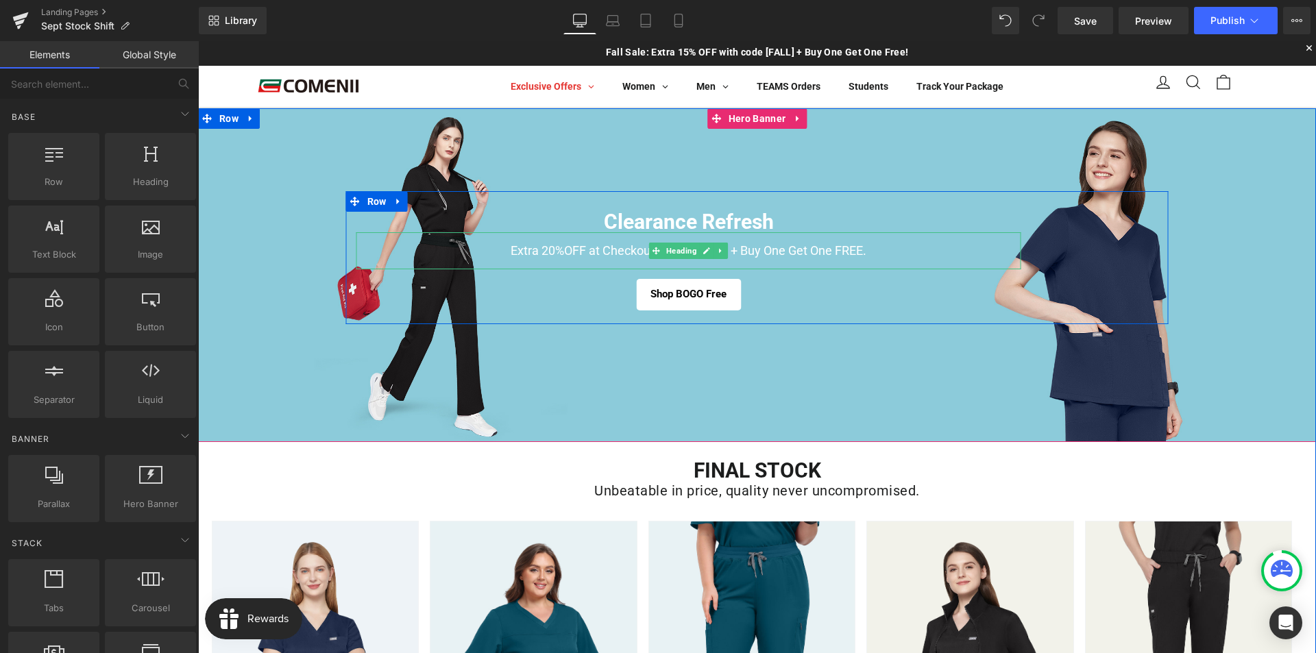
click at [704, 252] on icon at bounding box center [706, 251] width 8 height 8
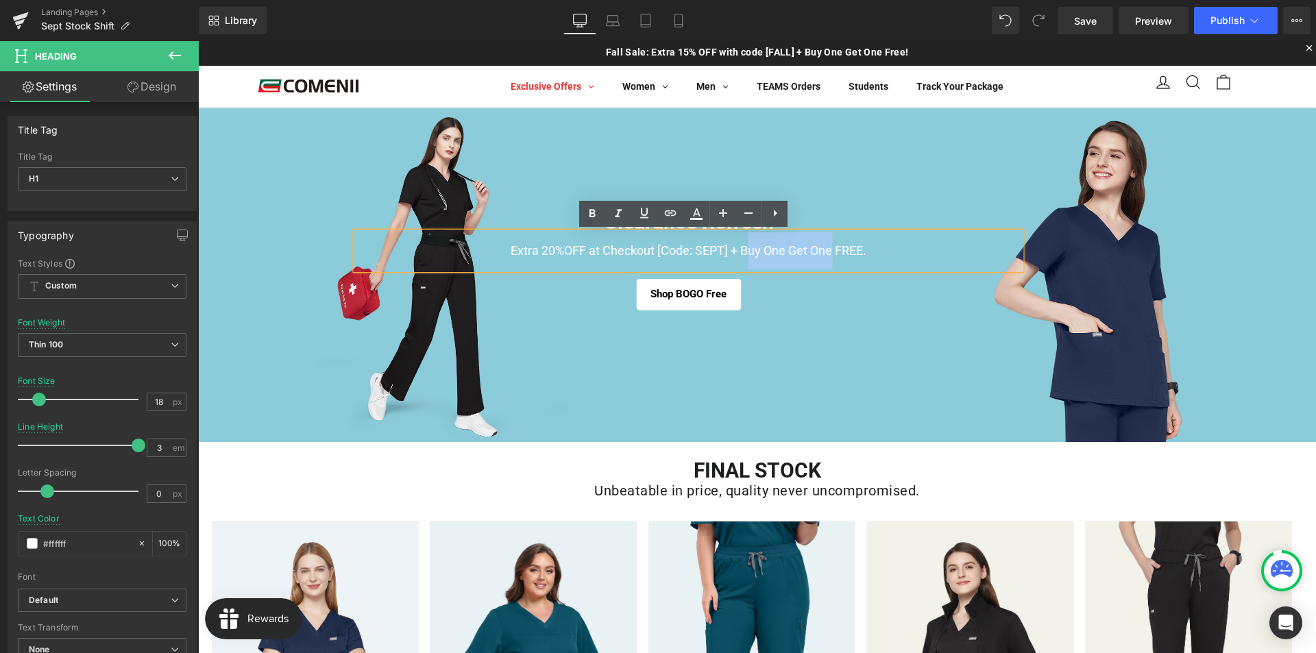
drag, startPoint x: 742, startPoint y: 252, endPoint x: 826, endPoint y: 247, distance: 83.8
click at [826, 247] on h1 "Extra 20%OFF at Checkout [Code: SEPT] + Buy One Get One FREE." at bounding box center [688, 250] width 665 height 37
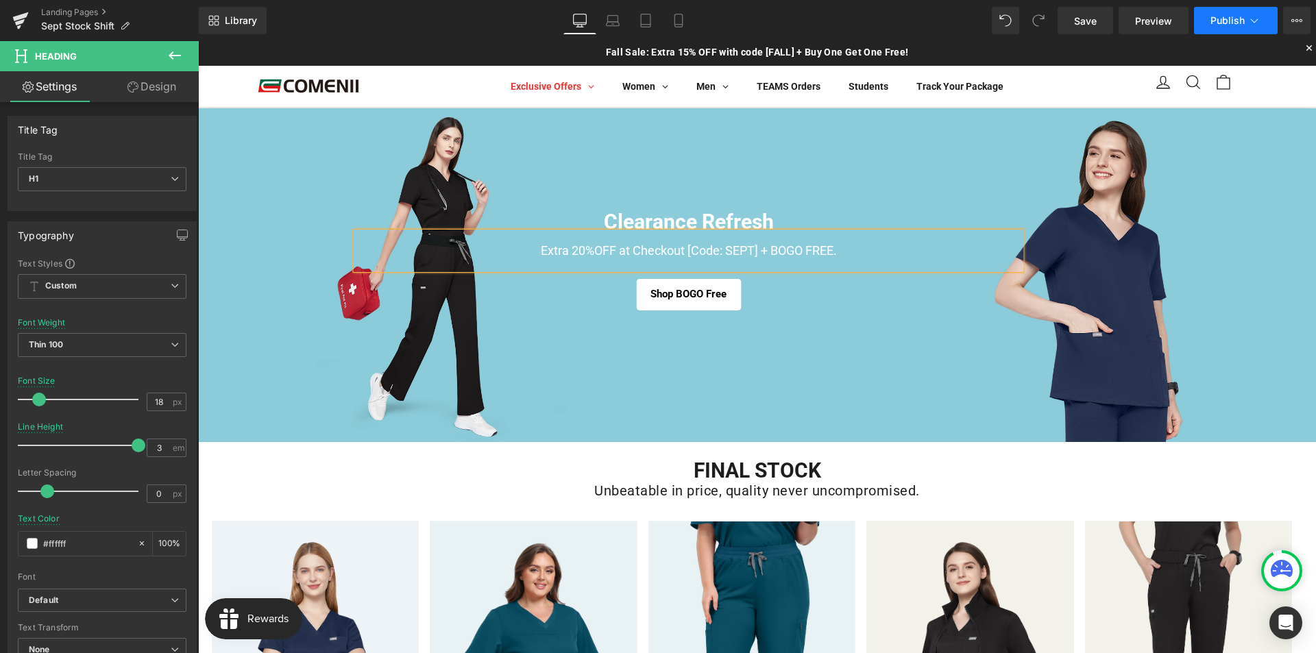
click at [1211, 19] on span "Publish" at bounding box center [1227, 20] width 34 height 11
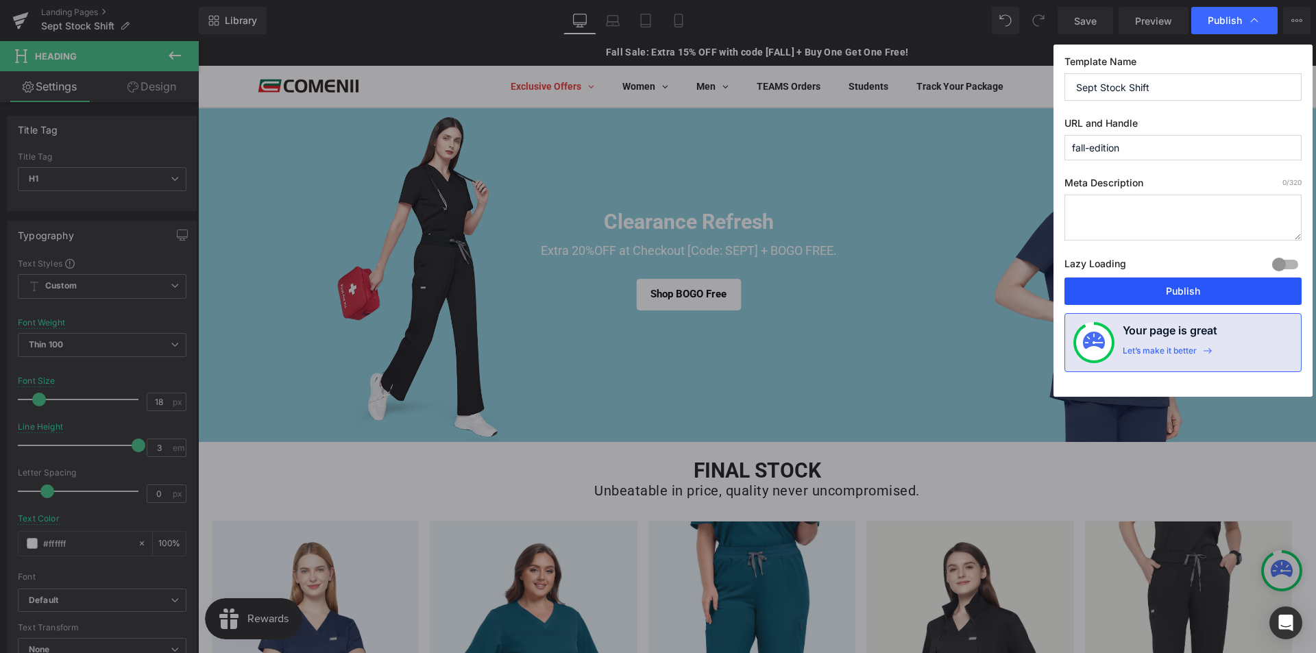
click at [1175, 290] on button "Publish" at bounding box center [1182, 290] width 237 height 27
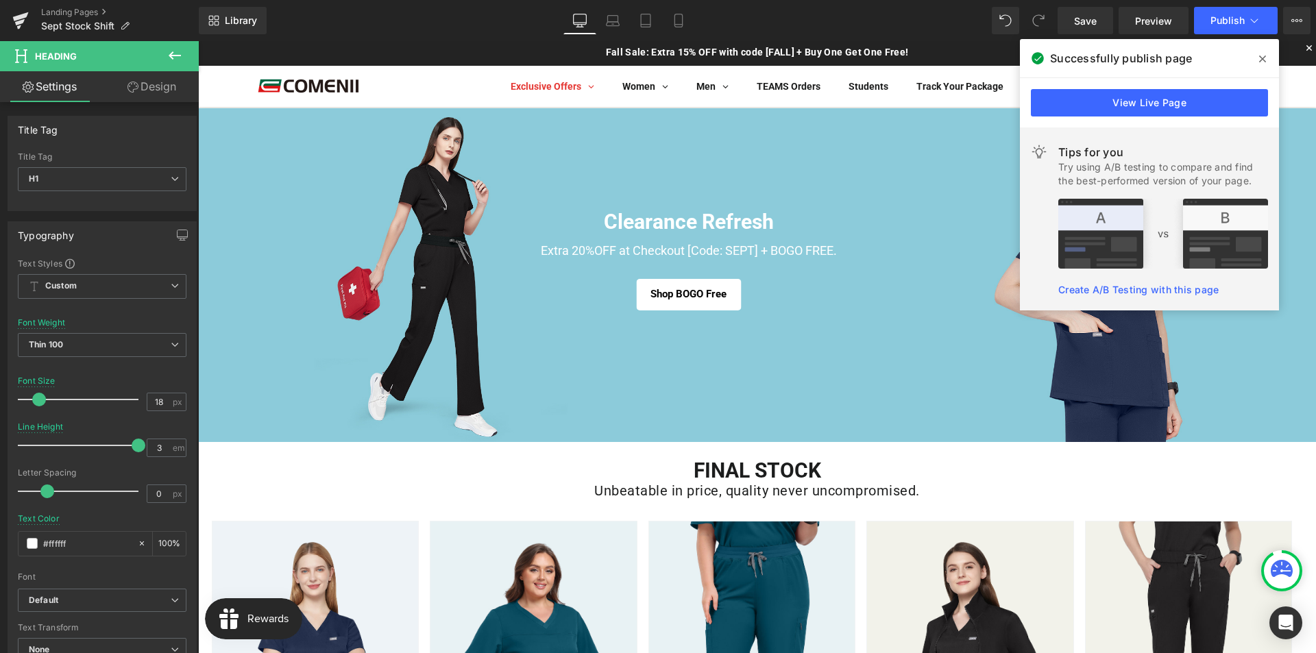
click at [1261, 61] on icon at bounding box center [1262, 58] width 7 height 11
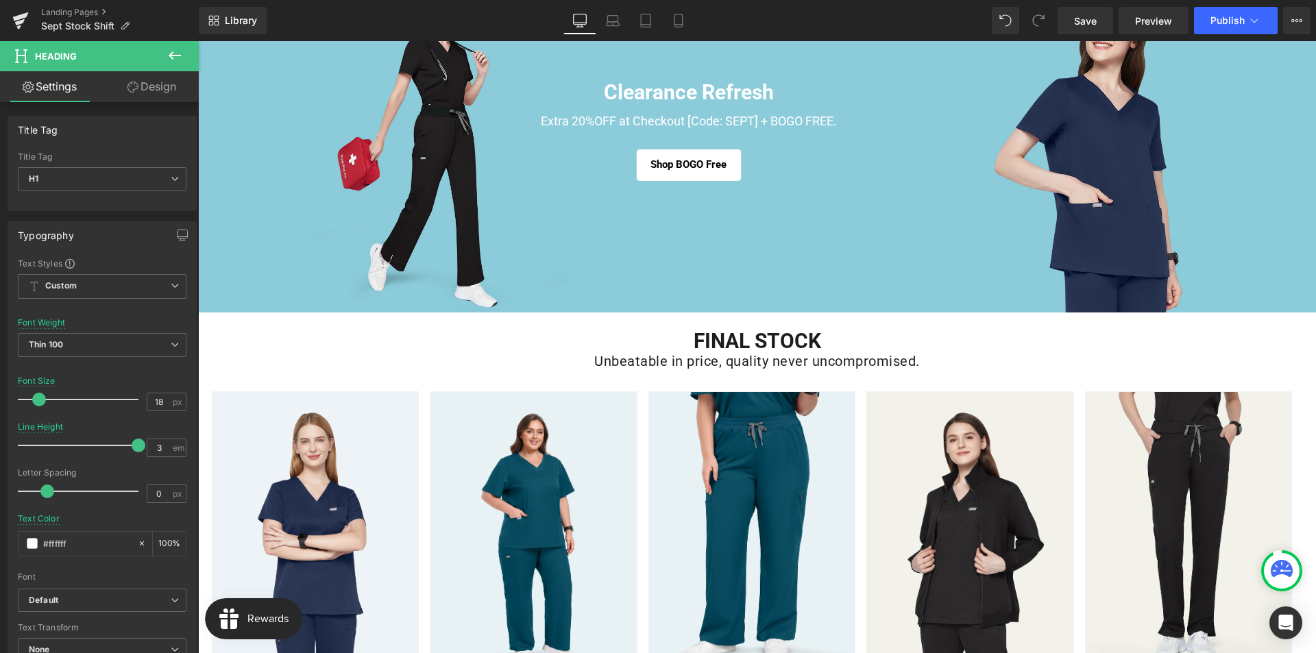
scroll to position [137, 0]
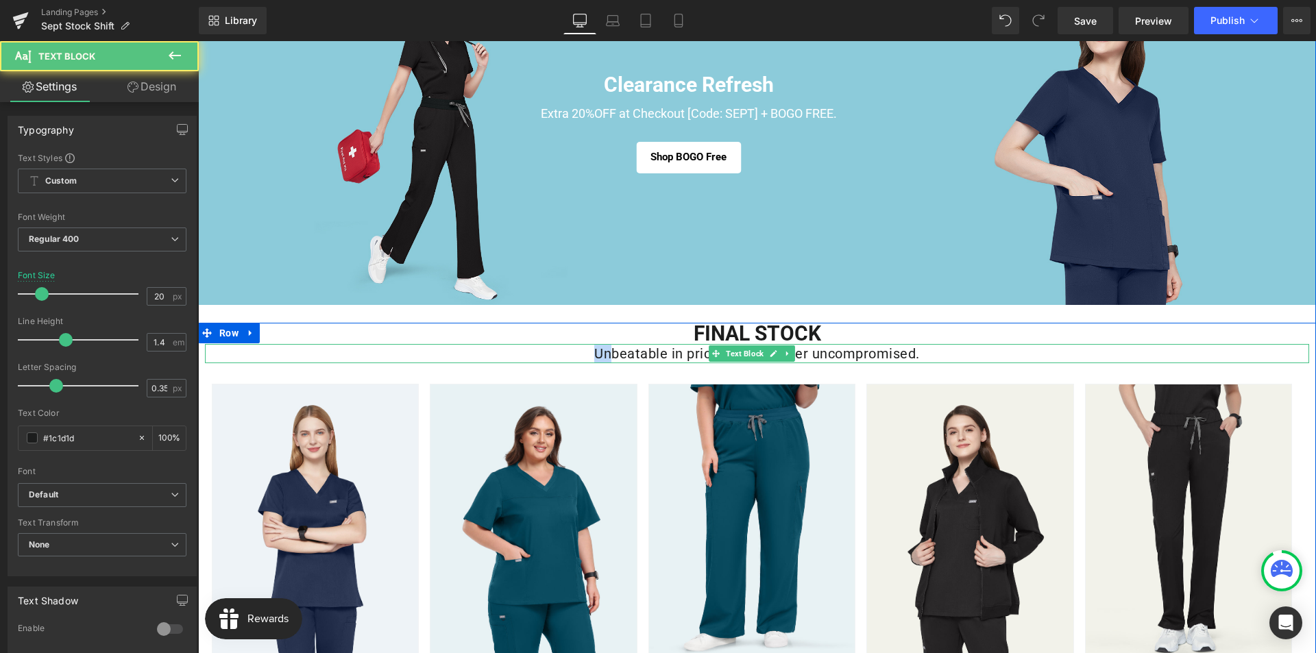
drag, startPoint x: 607, startPoint y: 352, endPoint x: 592, endPoint y: 354, distance: 15.2
click at [592, 354] on p "Unbeatable in price, quality never uncompromised." at bounding box center [757, 353] width 1104 height 19
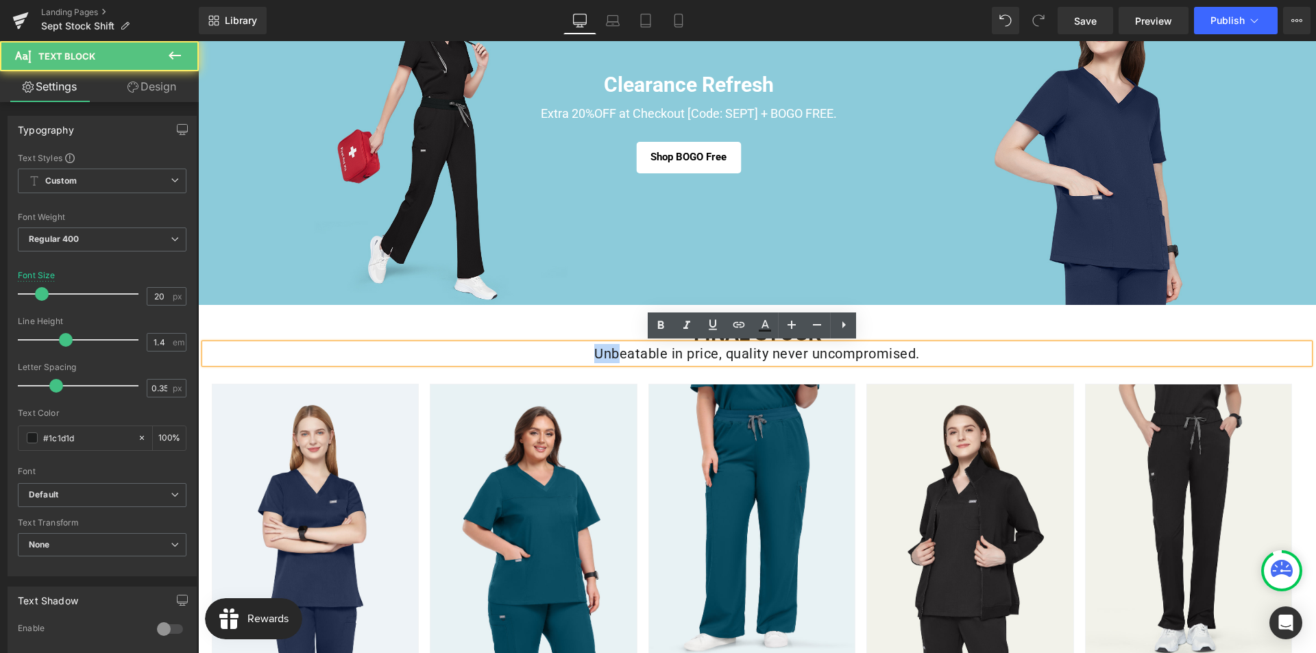
drag, startPoint x: 613, startPoint y: 354, endPoint x: 593, endPoint y: 356, distance: 19.9
click at [593, 356] on p "Unbeatable in price, quality never uncompromised." at bounding box center [757, 353] width 1104 height 19
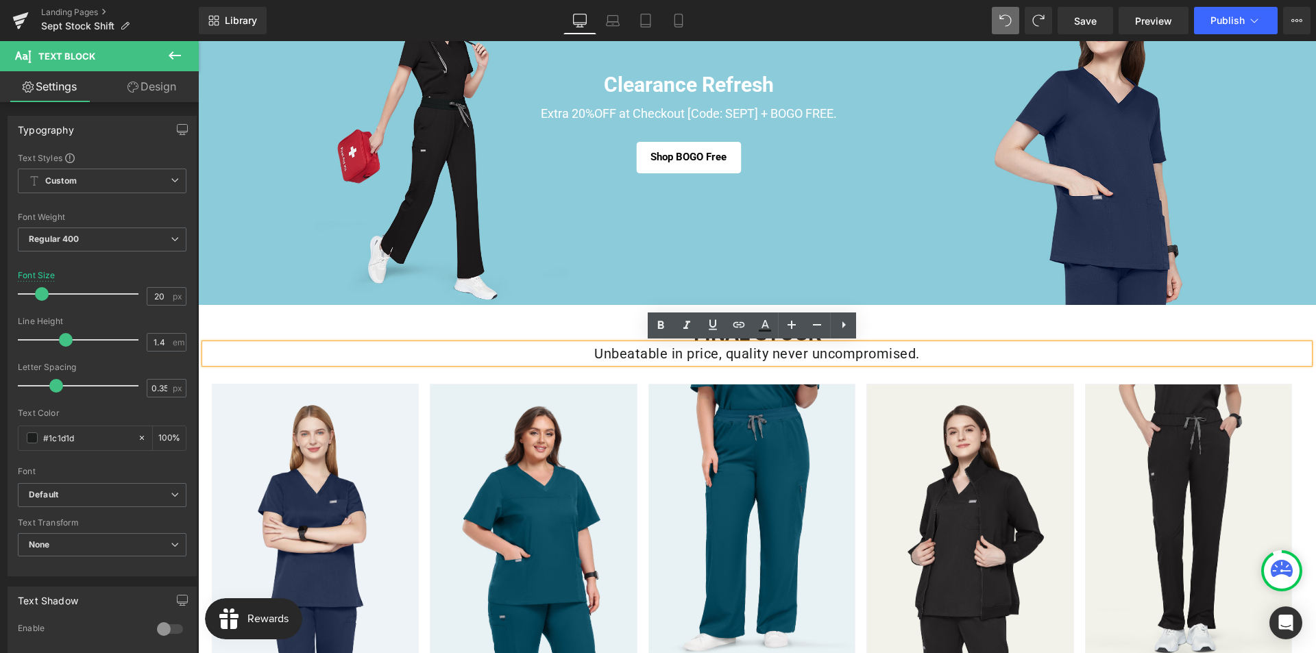
click at [819, 350] on p "Unbeatable in price, quality never uncompromised." at bounding box center [757, 353] width 1104 height 19
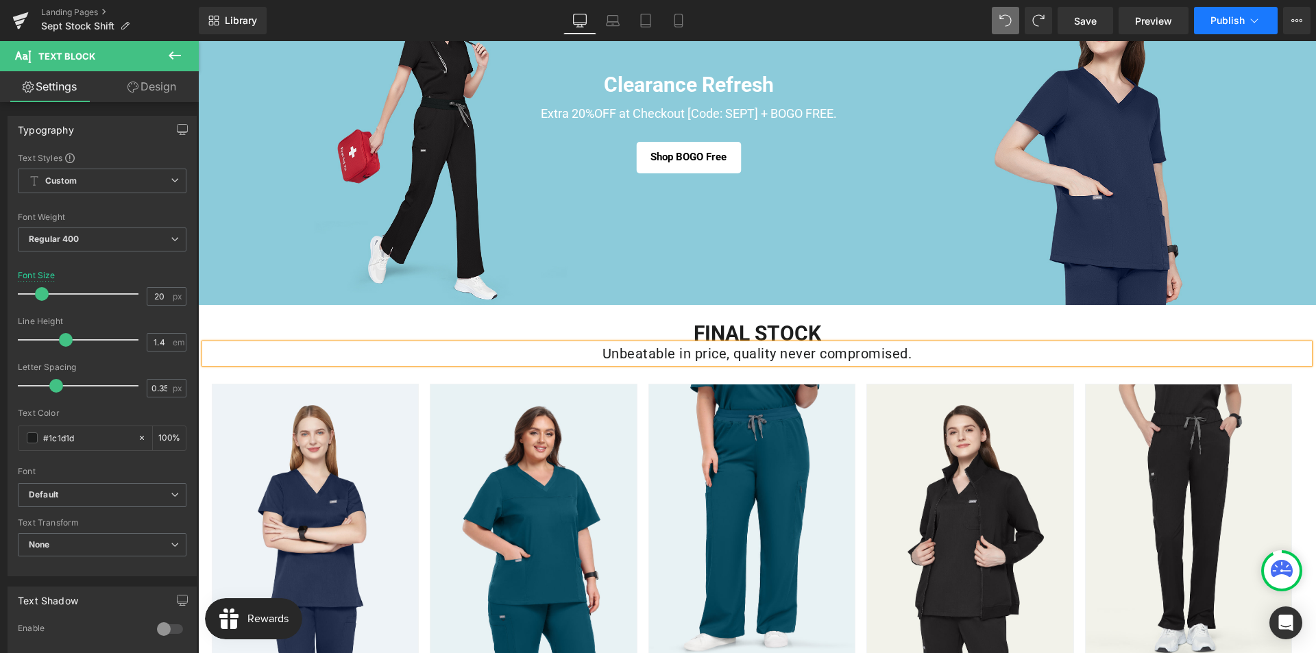
click at [1233, 10] on button "Publish" at bounding box center [1236, 20] width 84 height 27
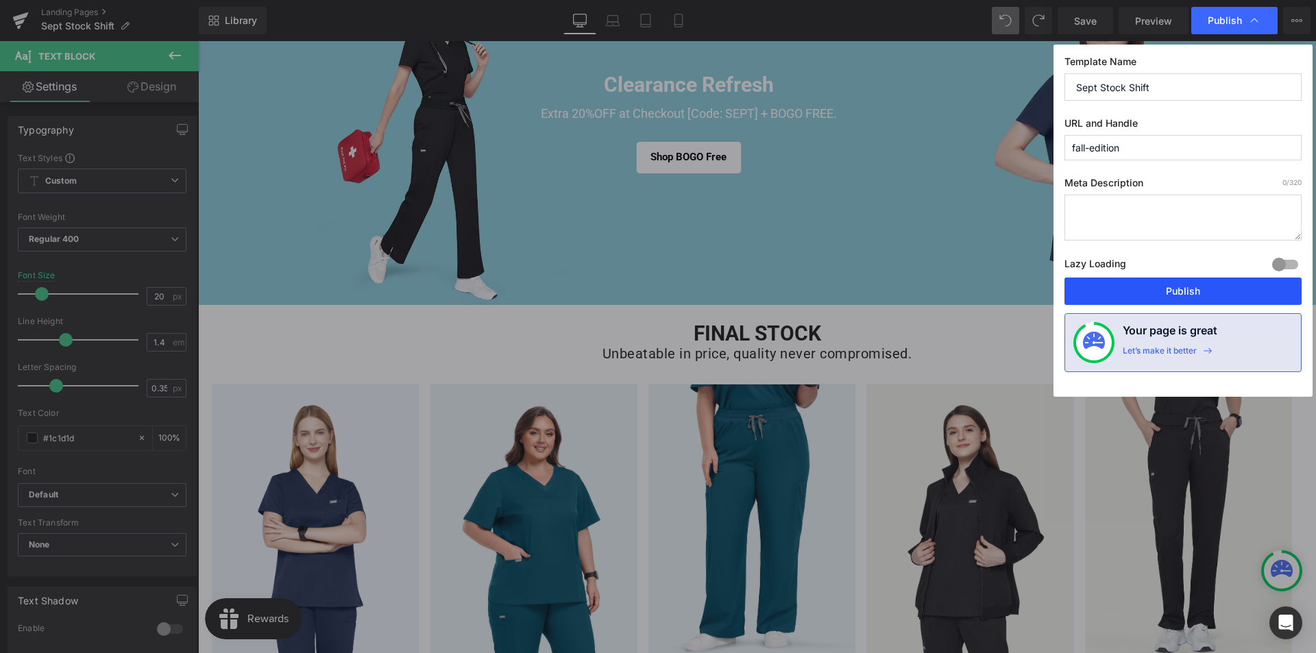
drag, startPoint x: 1176, startPoint y: 290, endPoint x: 147, endPoint y: 610, distance: 1077.3
click at [1176, 290] on button "Publish" at bounding box center [1182, 290] width 237 height 27
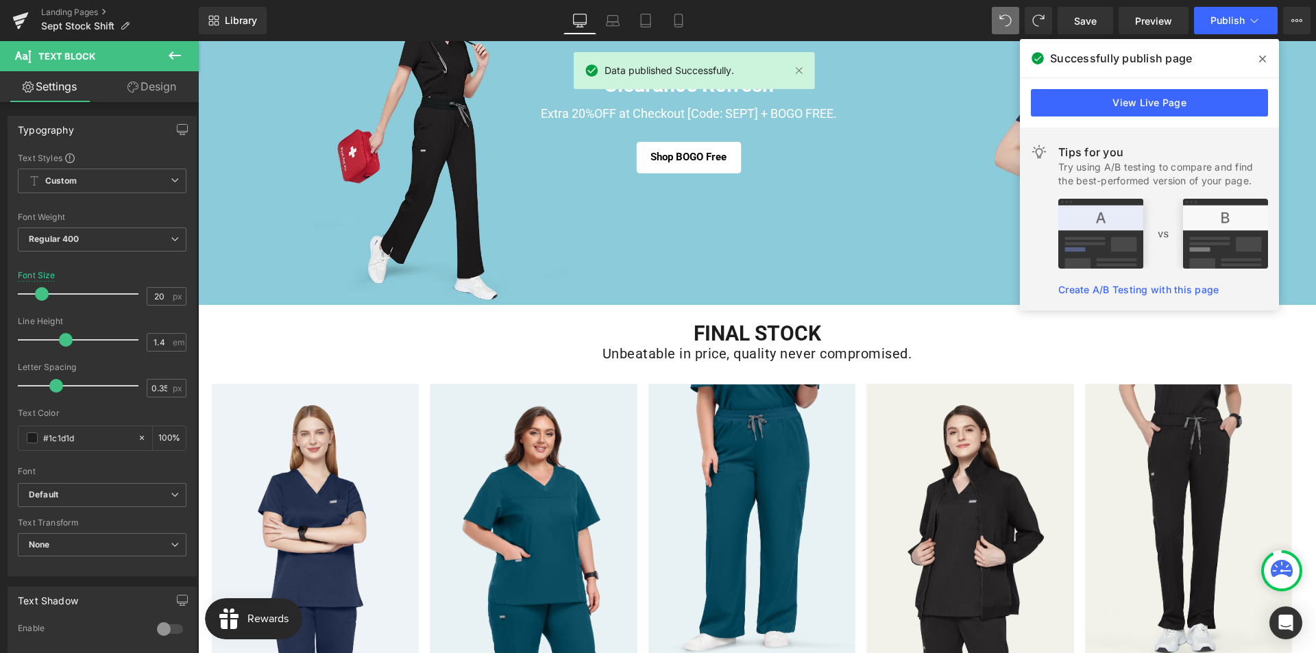
click at [1260, 61] on icon at bounding box center [1262, 58] width 7 height 7
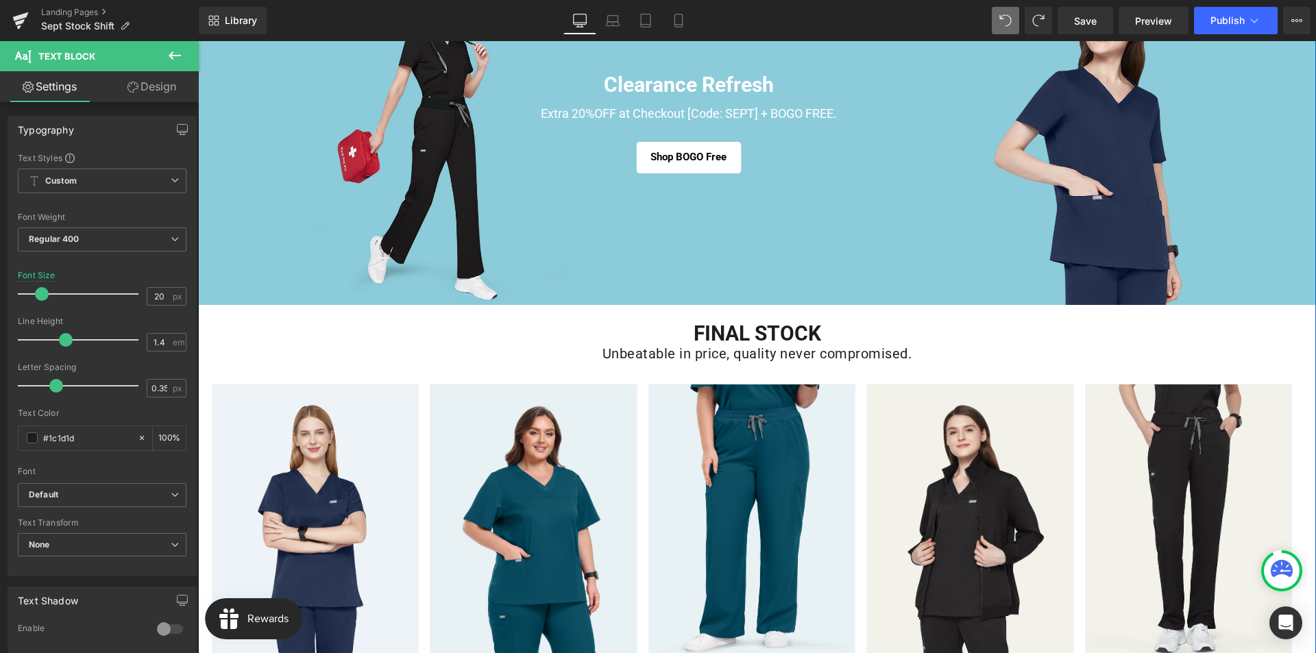
scroll to position [0, 0]
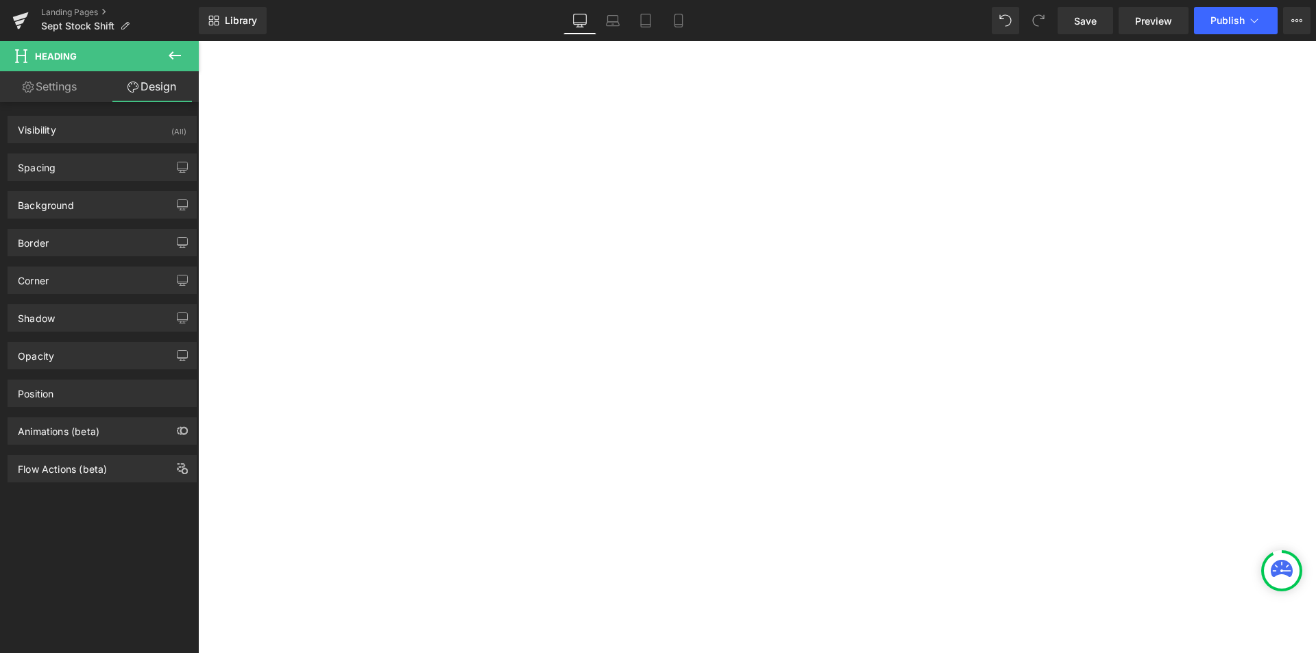
click at [86, 171] on div "Spacing" at bounding box center [102, 167] width 188 height 26
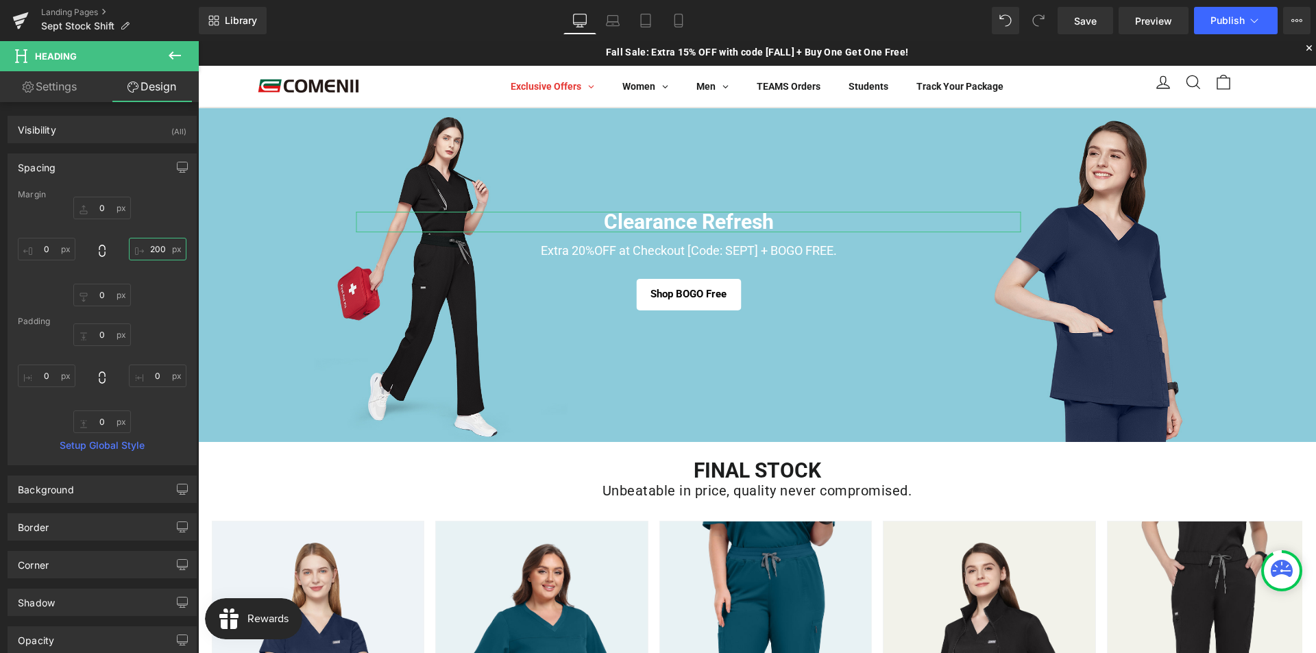
click at [151, 247] on input "200" at bounding box center [158, 249] width 58 height 23
type input "100"
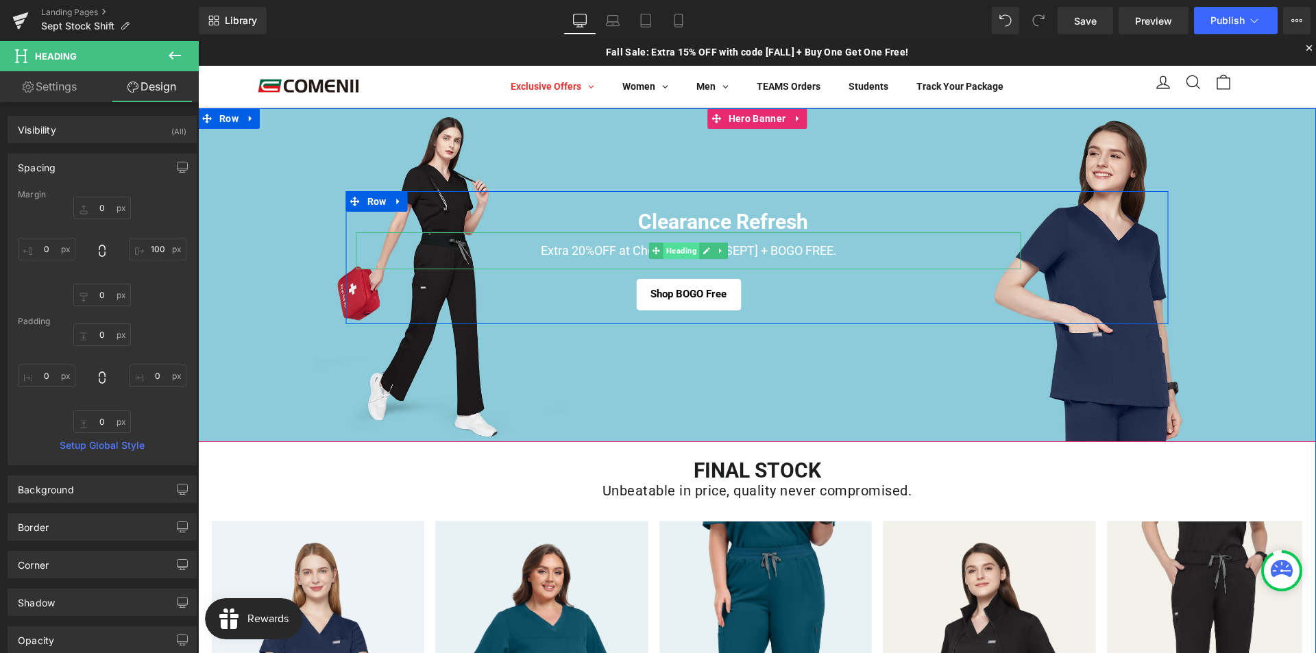
click at [680, 251] on span "Heading" at bounding box center [681, 251] width 36 height 16
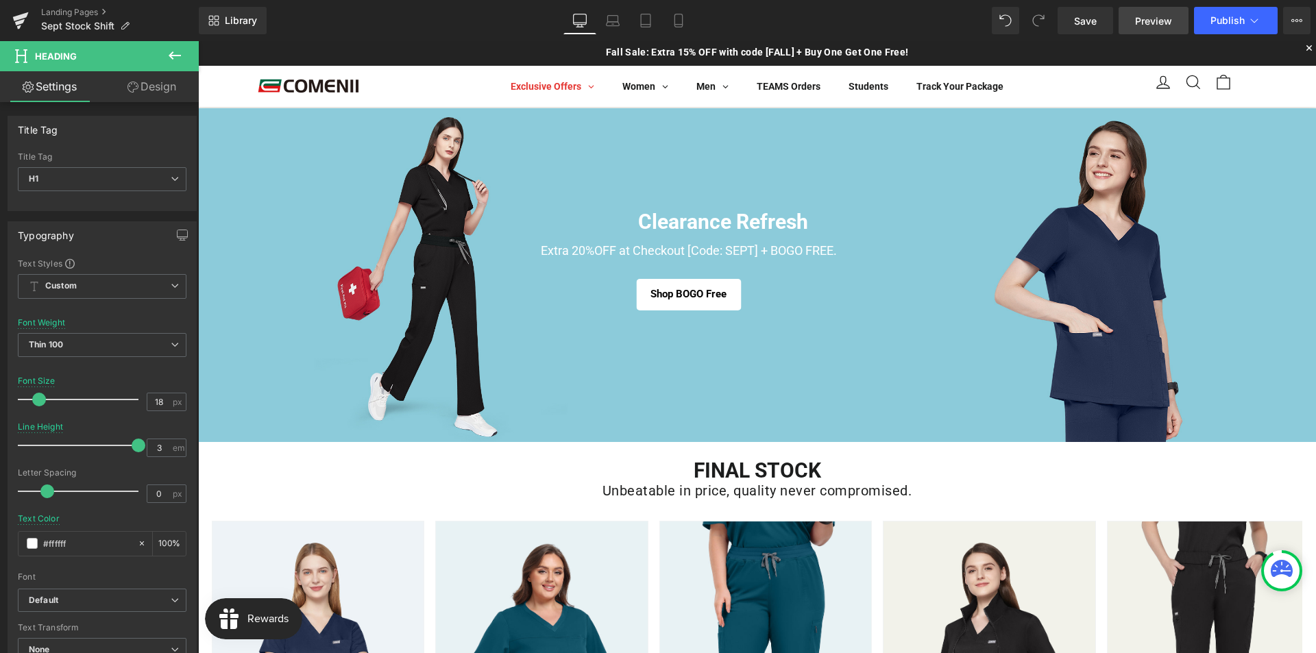
click at [1163, 22] on span "Preview" at bounding box center [1153, 21] width 37 height 14
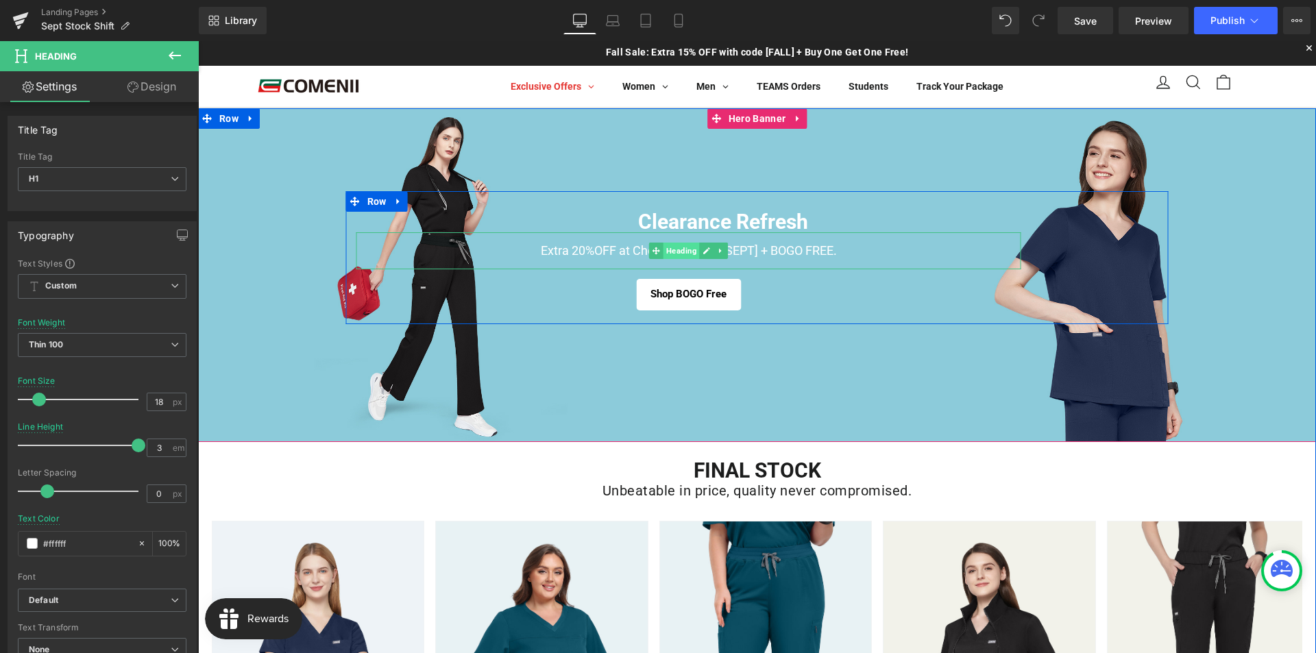
click at [682, 251] on span "Heading" at bounding box center [681, 251] width 36 height 16
click at [673, 253] on span "Heading" at bounding box center [681, 251] width 36 height 16
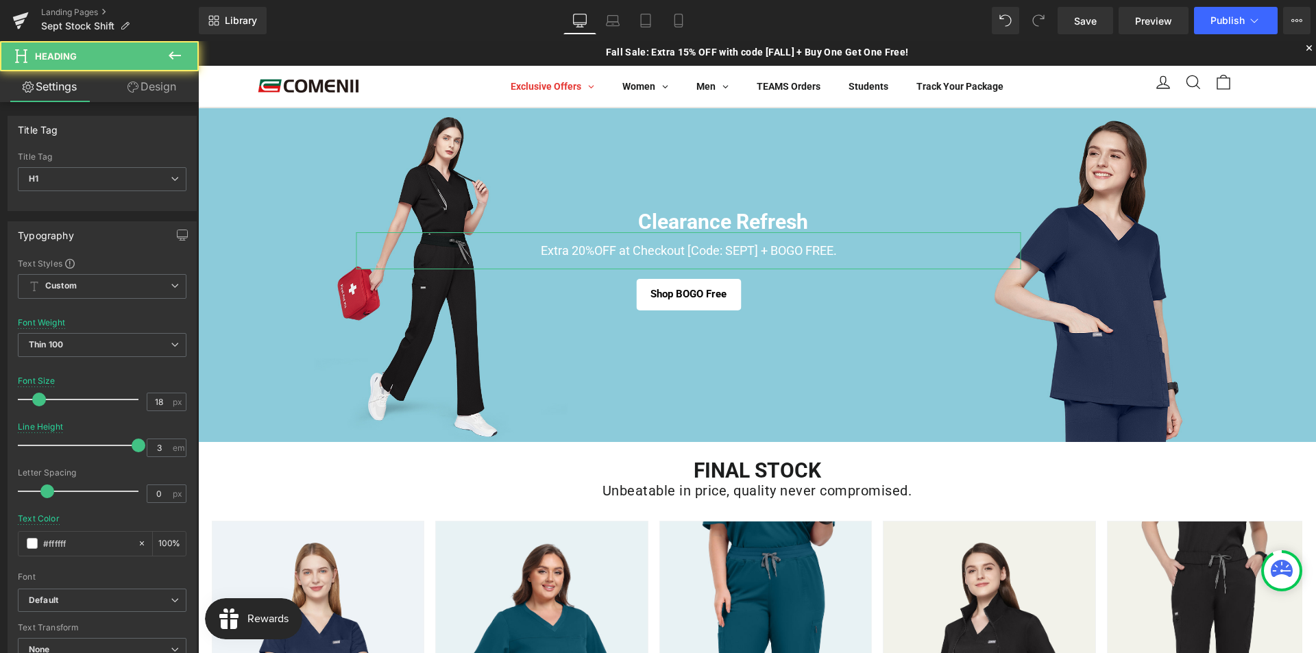
click at [145, 92] on link "Design" at bounding box center [151, 86] width 99 height 31
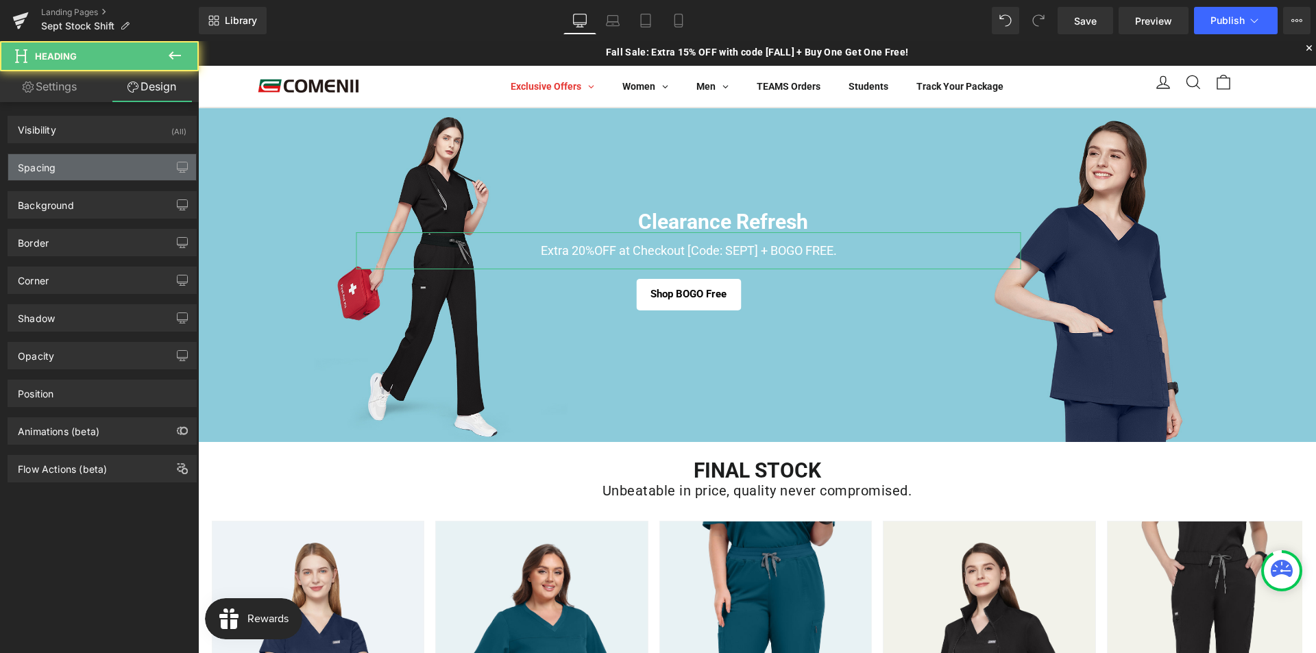
type input "0"
type input "200"
type input "0"
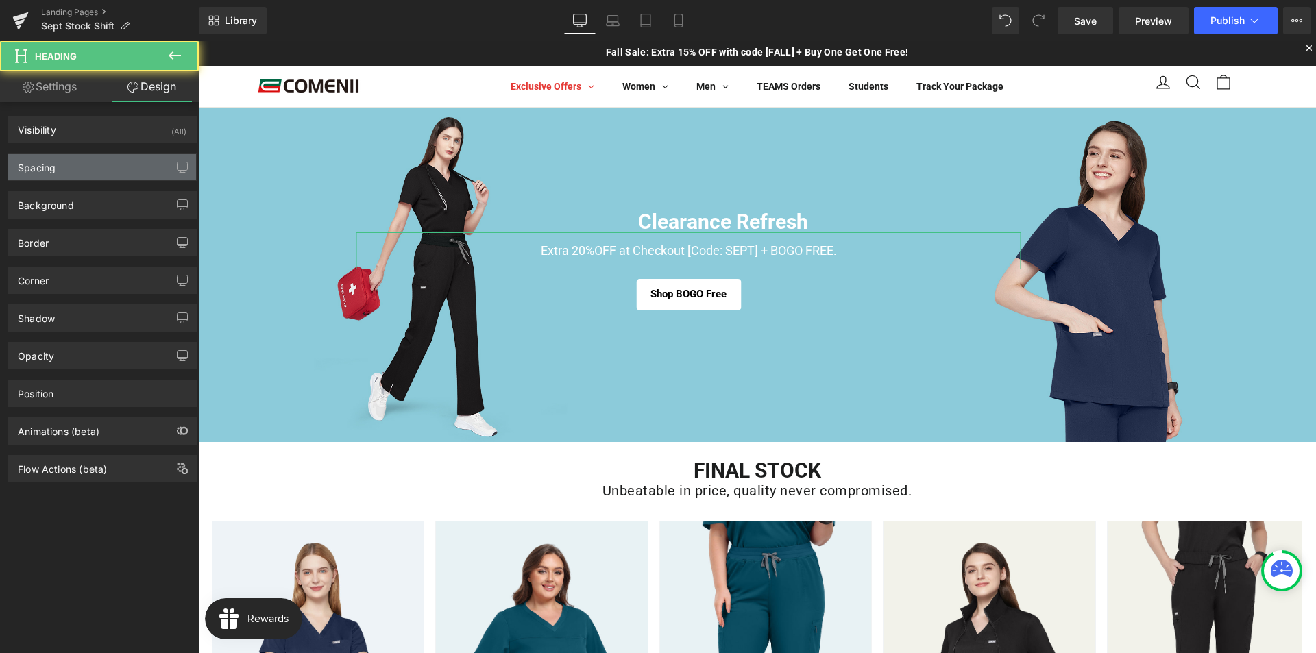
type input "0"
click at [43, 169] on div "Spacing" at bounding box center [37, 163] width 38 height 19
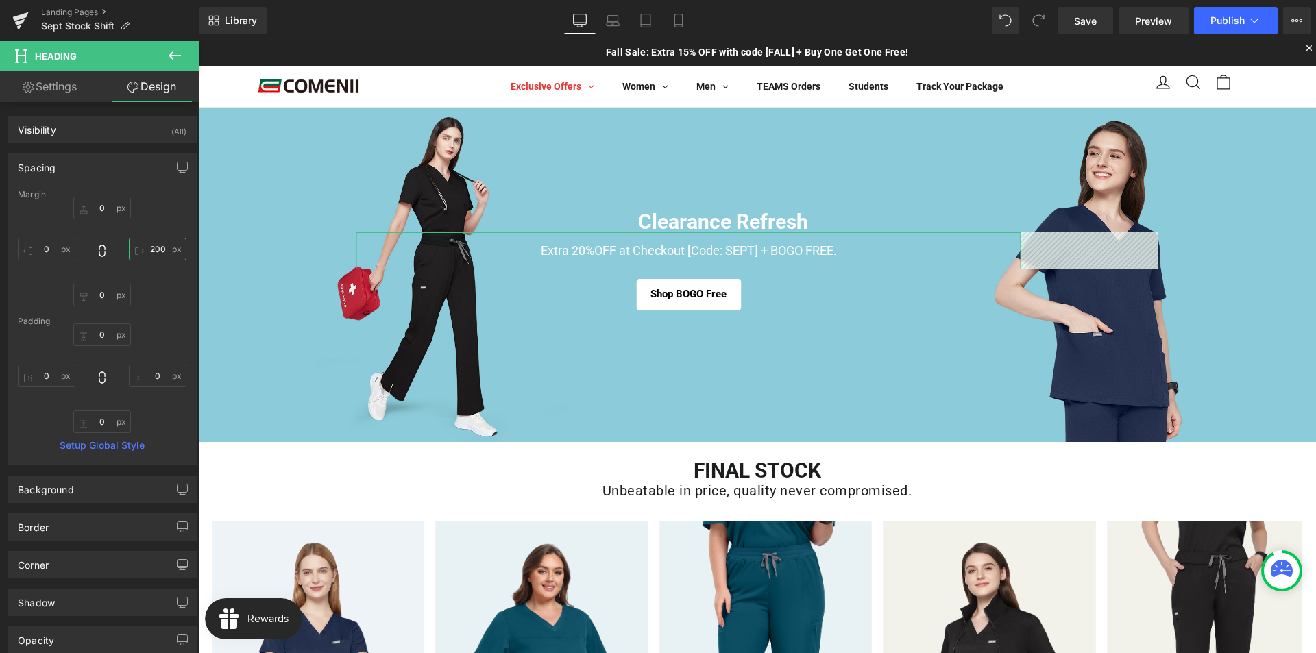
drag, startPoint x: 158, startPoint y: 249, endPoint x: 45, endPoint y: 238, distance: 113.6
click at [158, 249] on input "200" at bounding box center [158, 249] width 58 height 23
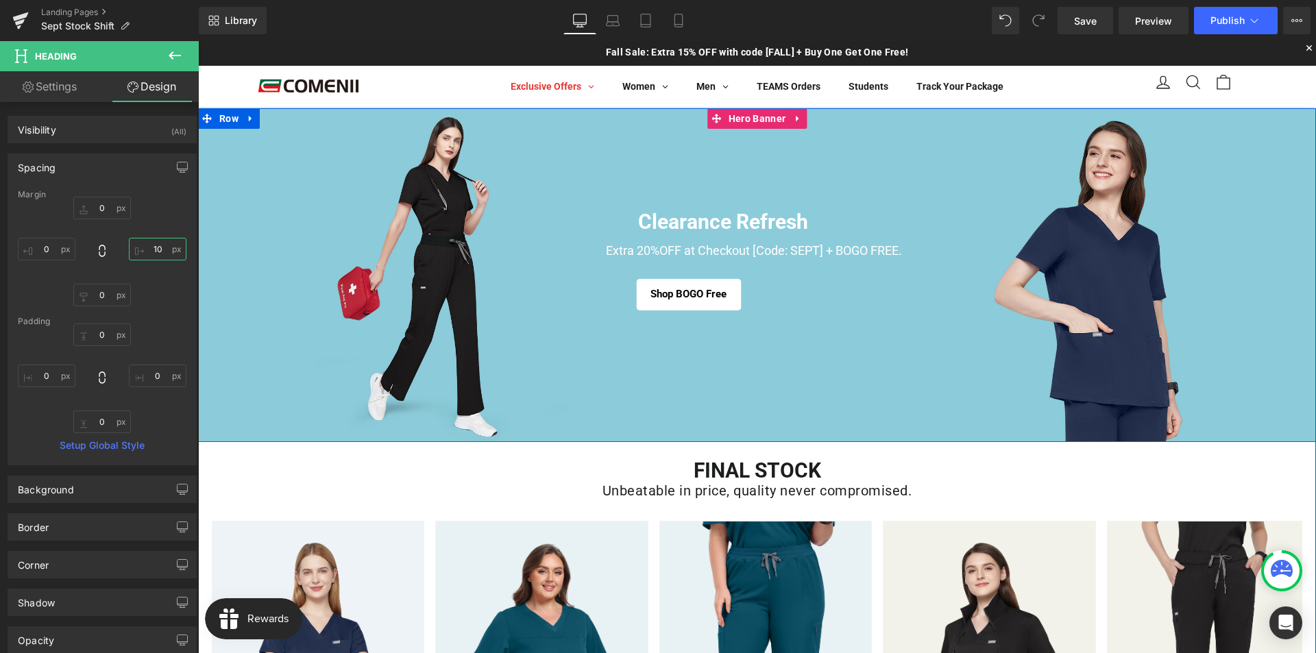
type input "100"
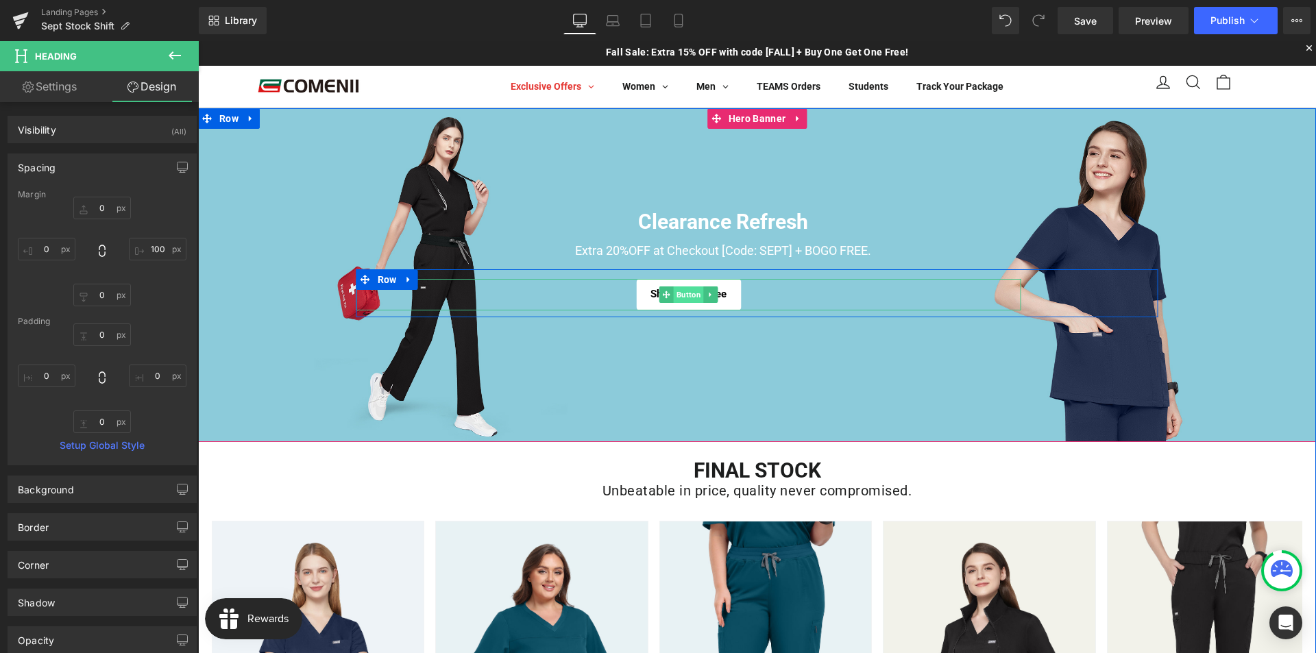
click at [681, 294] on span "Button" at bounding box center [689, 294] width 30 height 16
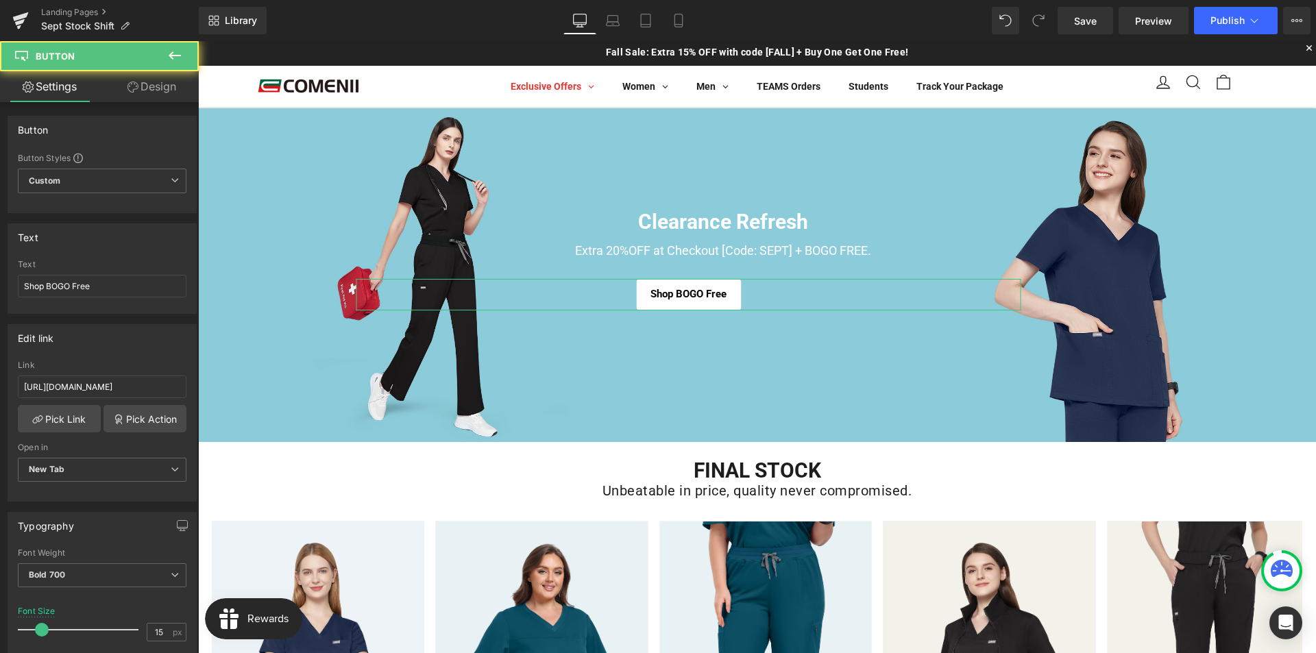
click at [153, 86] on link "Design" at bounding box center [151, 86] width 99 height 31
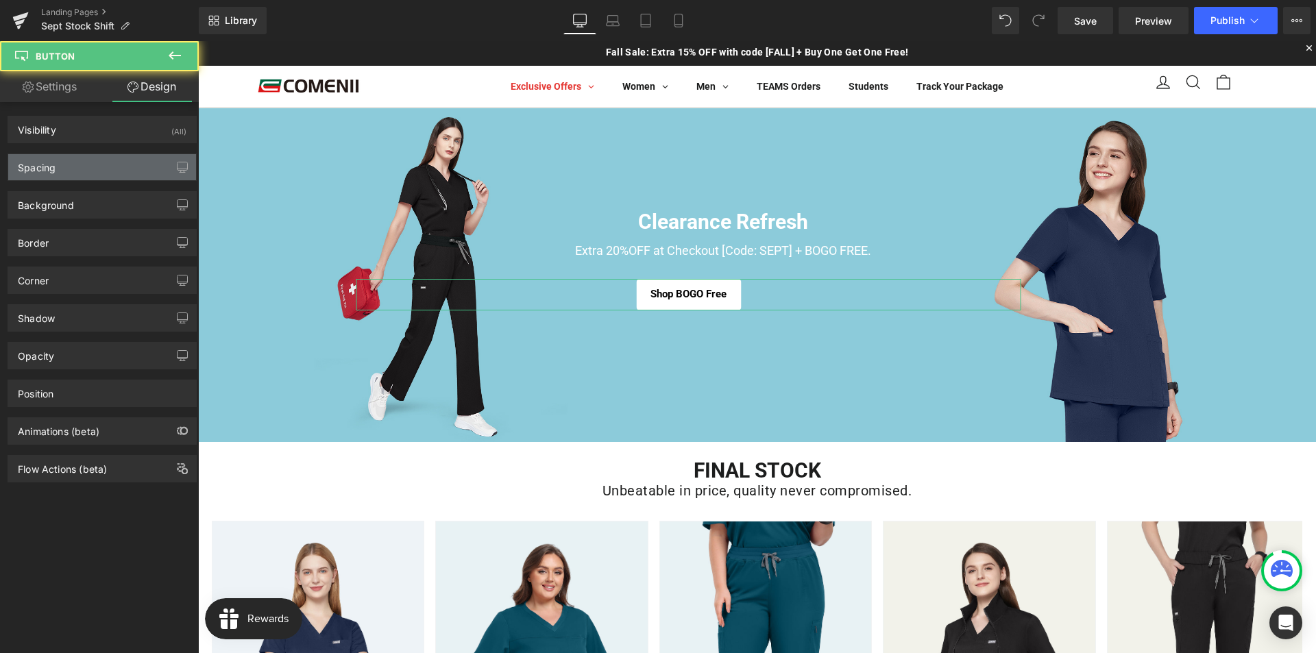
click at [81, 174] on div "Spacing" at bounding box center [102, 167] width 188 height 26
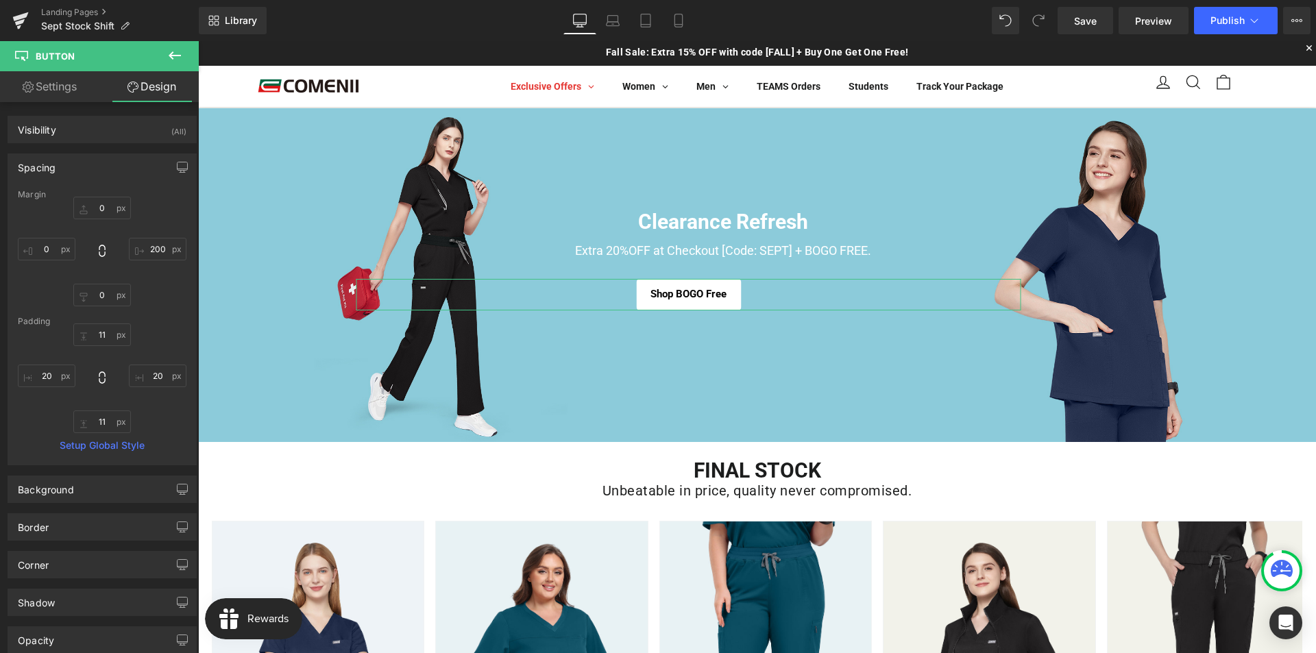
type input "0"
type input "200"
type input "0"
type input "11"
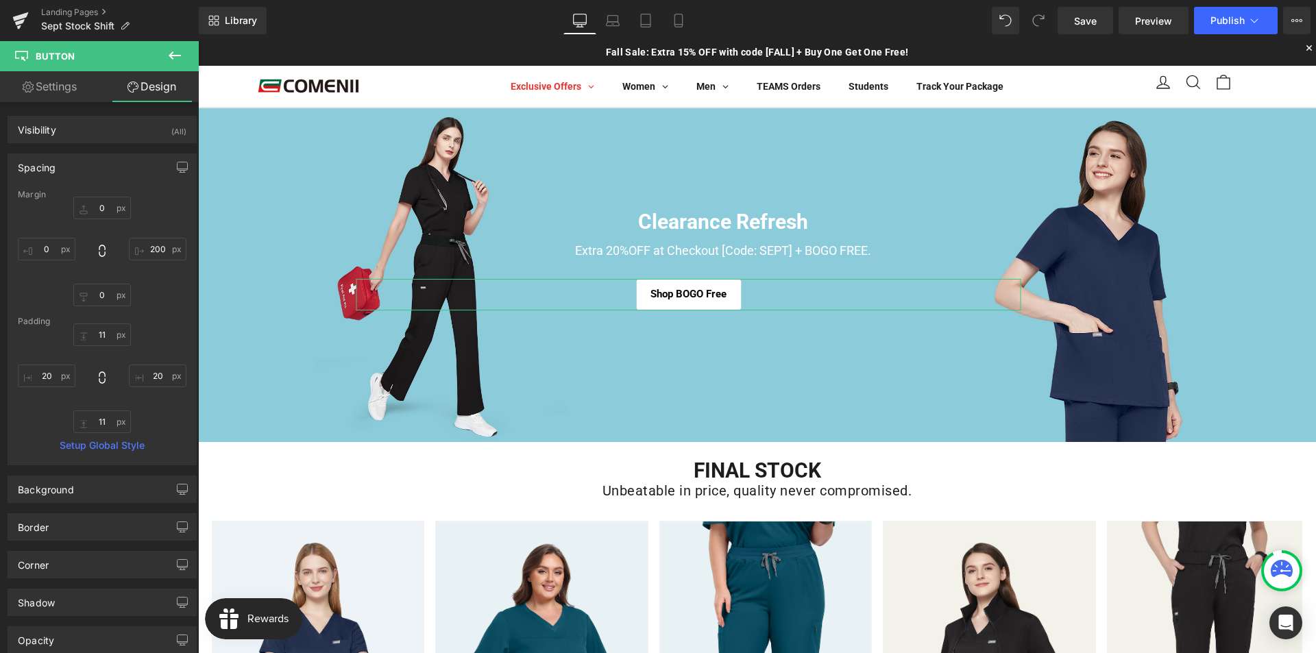
type input "20"
type input "11"
type input "20"
click at [149, 241] on input "200" at bounding box center [158, 249] width 58 height 23
type input "100"
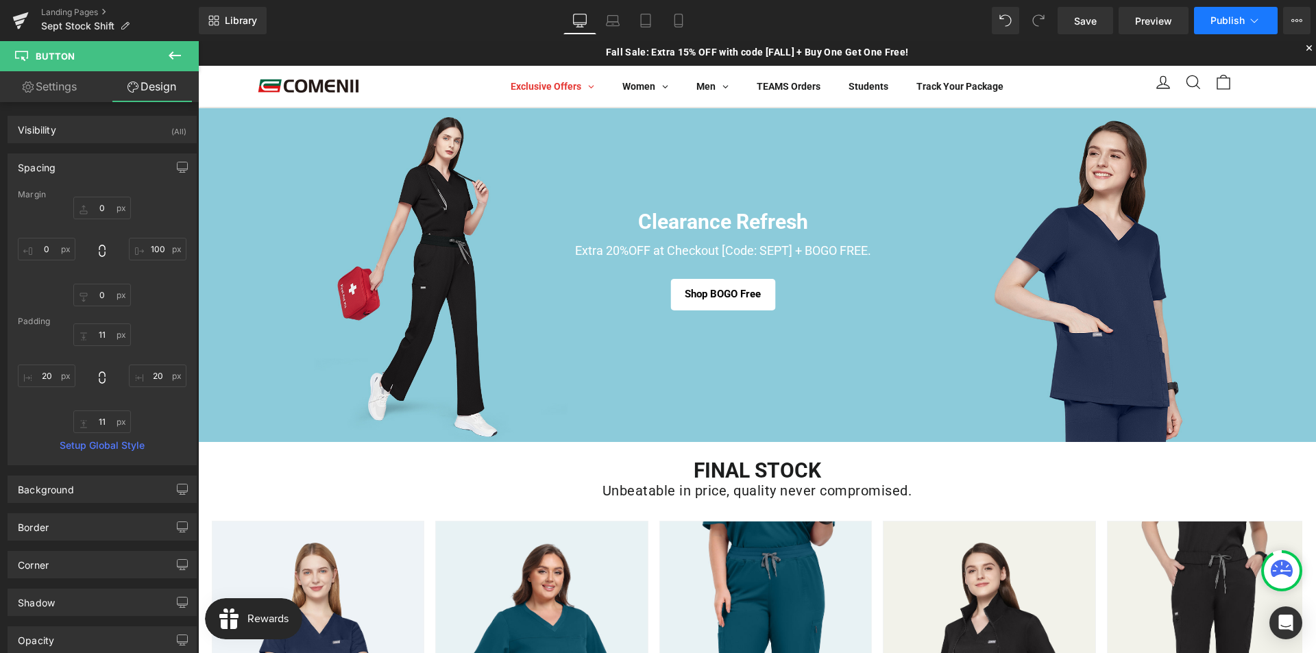
click at [1228, 32] on button "Publish" at bounding box center [1236, 20] width 84 height 27
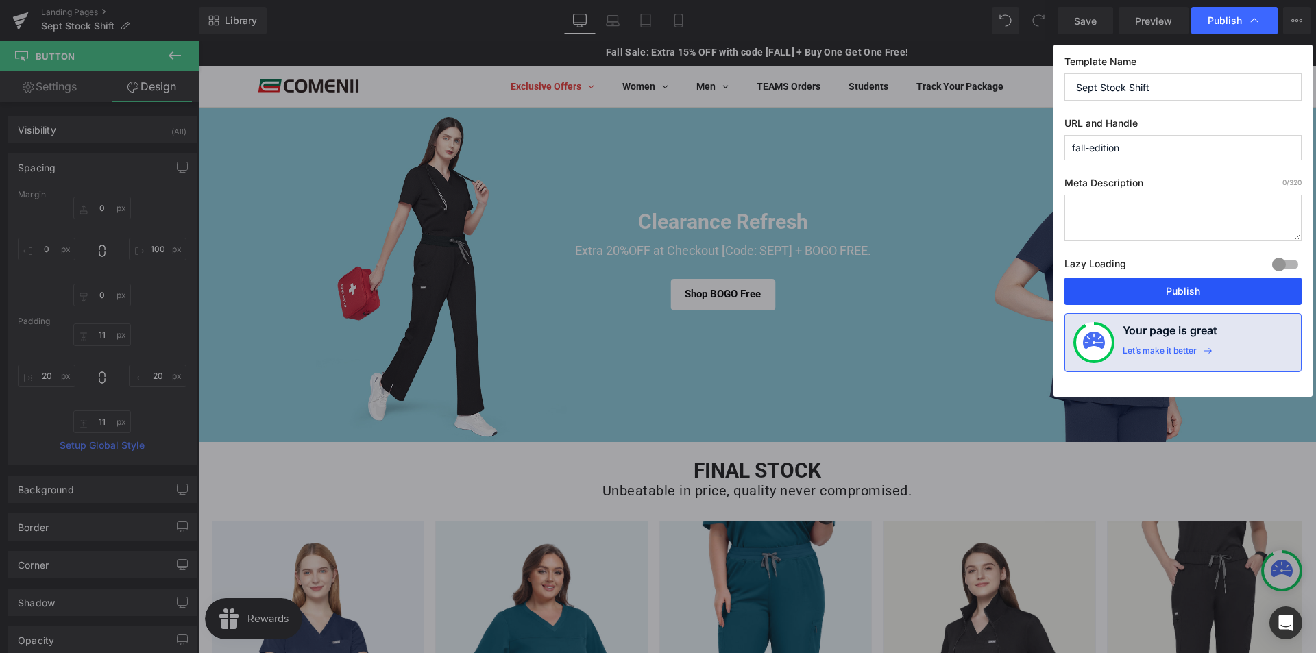
drag, startPoint x: 1172, startPoint y: 293, endPoint x: 792, endPoint y: 334, distance: 381.9
click at [1172, 293] on button "Publish" at bounding box center [1182, 290] width 237 height 27
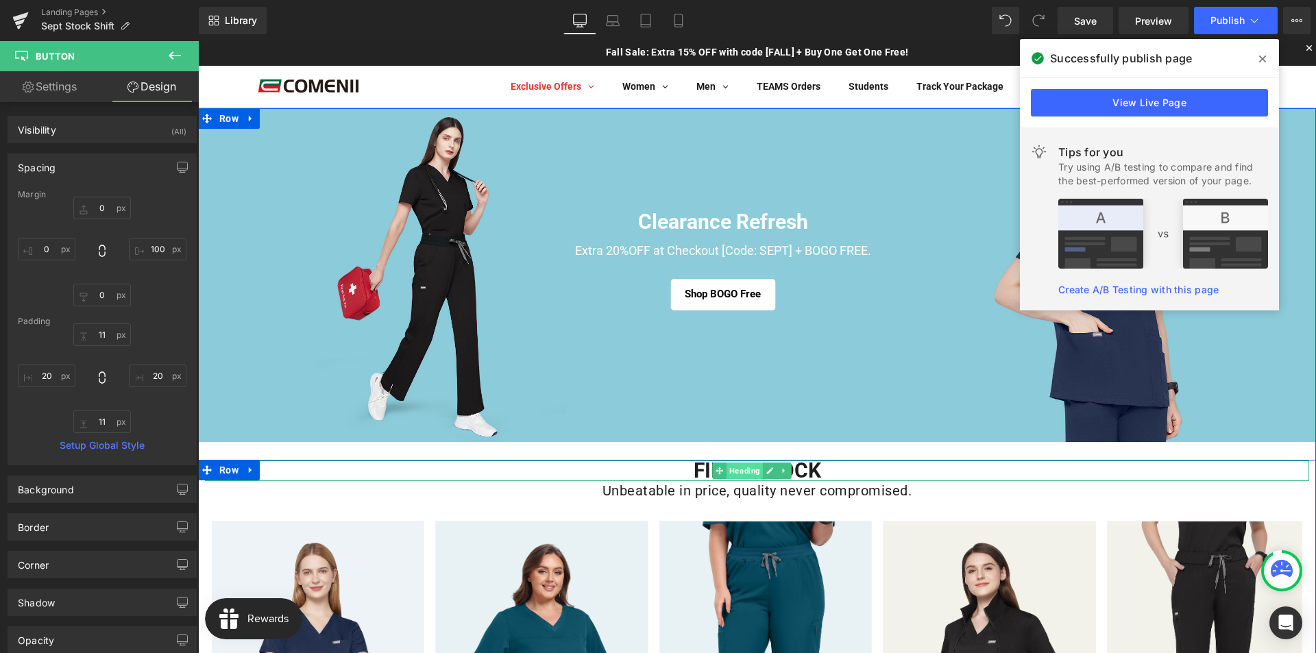
click at [751, 474] on span "Heading" at bounding box center [744, 470] width 36 height 16
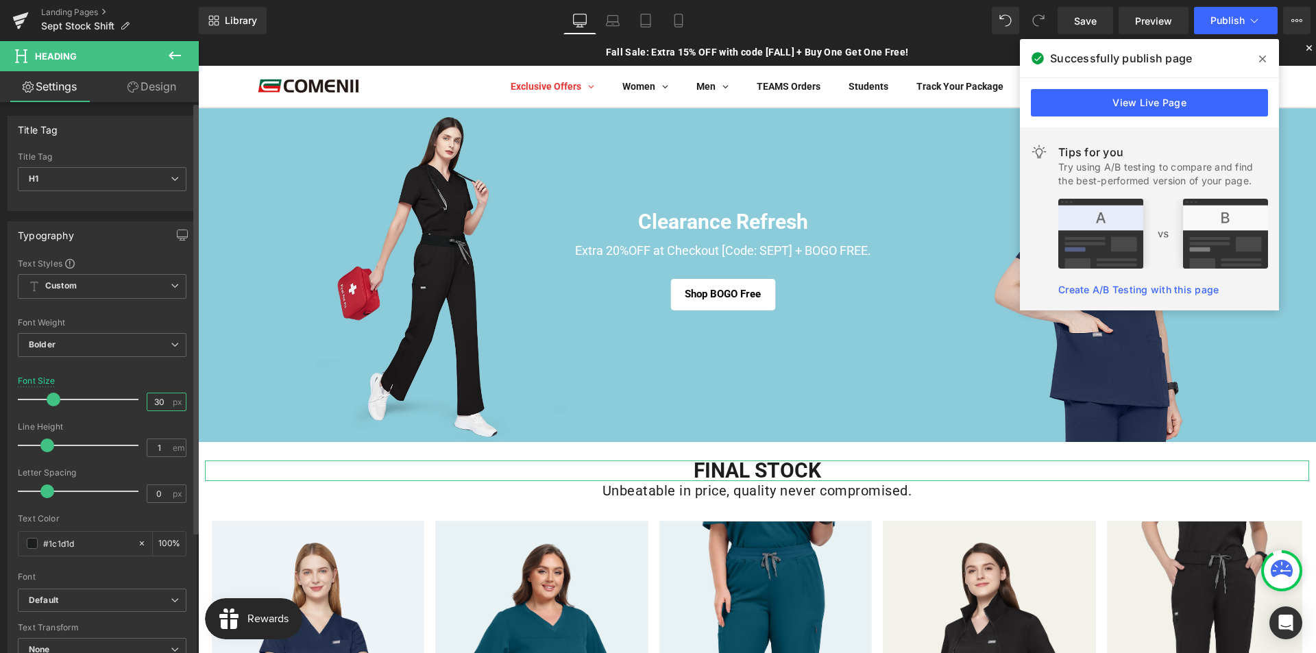
drag, startPoint x: 159, startPoint y: 399, endPoint x: 149, endPoint y: 399, distance: 9.6
click at [149, 399] on input "30" at bounding box center [159, 401] width 24 height 17
type input "28"
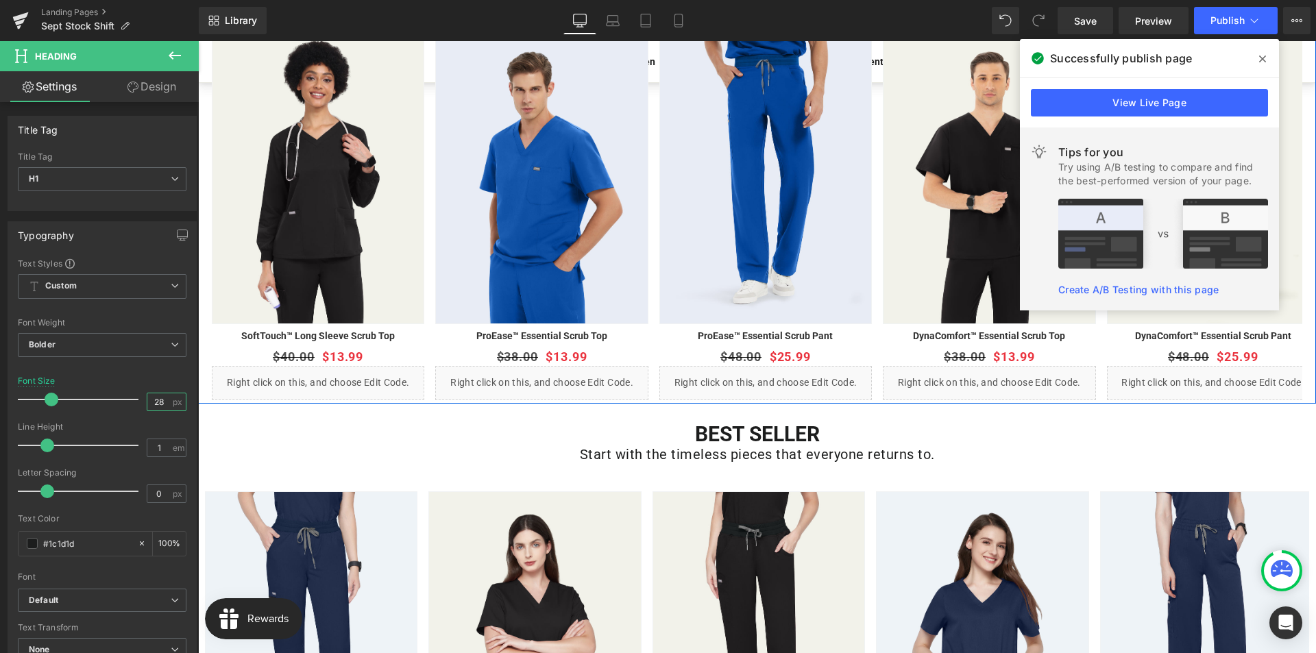
scroll to position [959, 0]
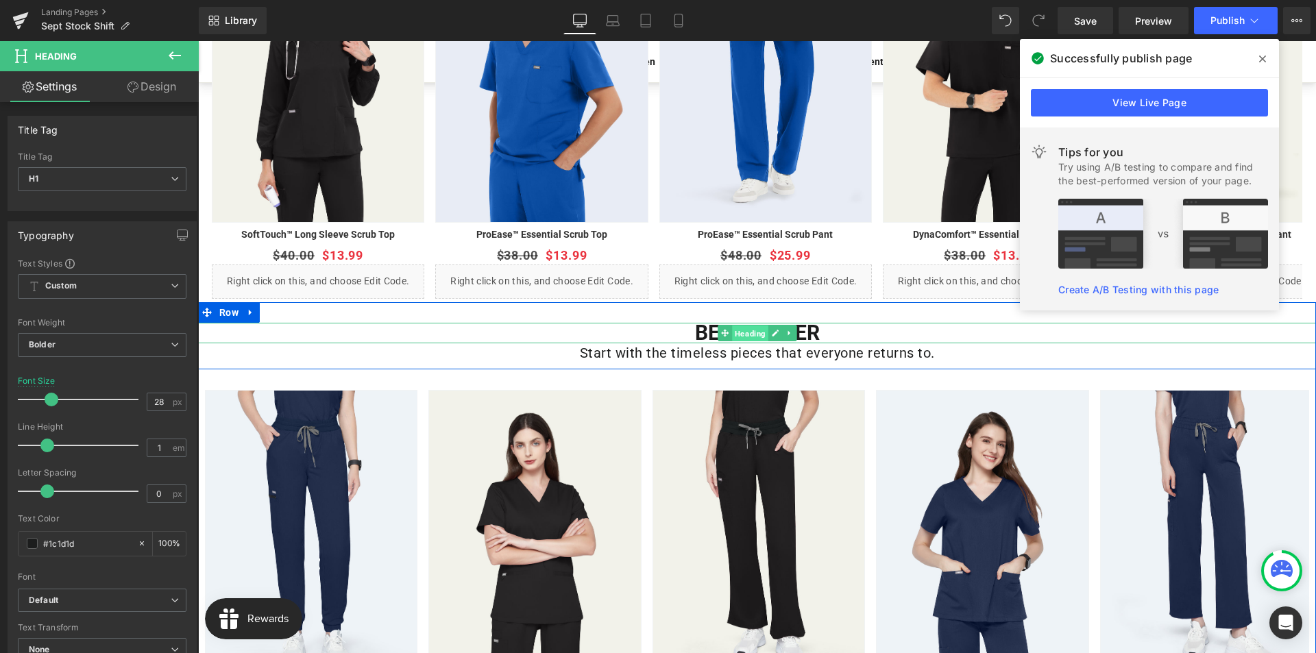
click at [743, 332] on span "Heading" at bounding box center [750, 333] width 36 height 16
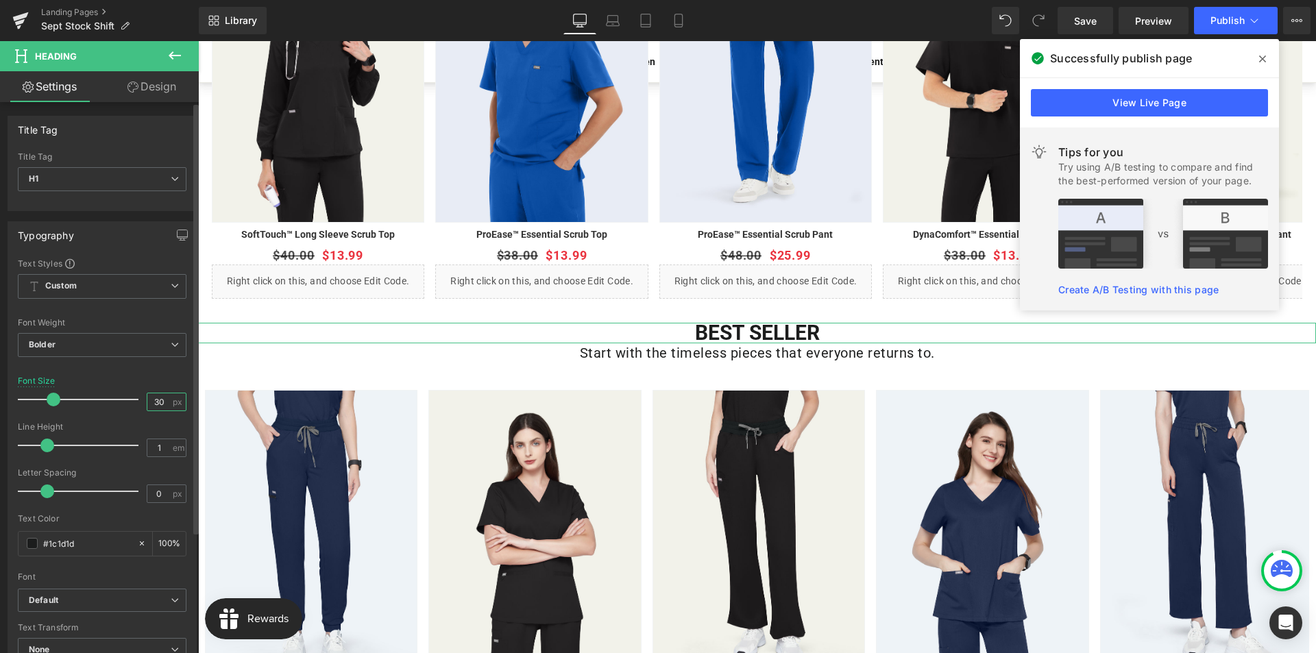
drag, startPoint x: 161, startPoint y: 404, endPoint x: 148, endPoint y: 404, distance: 13.0
click at [148, 404] on input "30" at bounding box center [159, 401] width 24 height 17
type input "28"
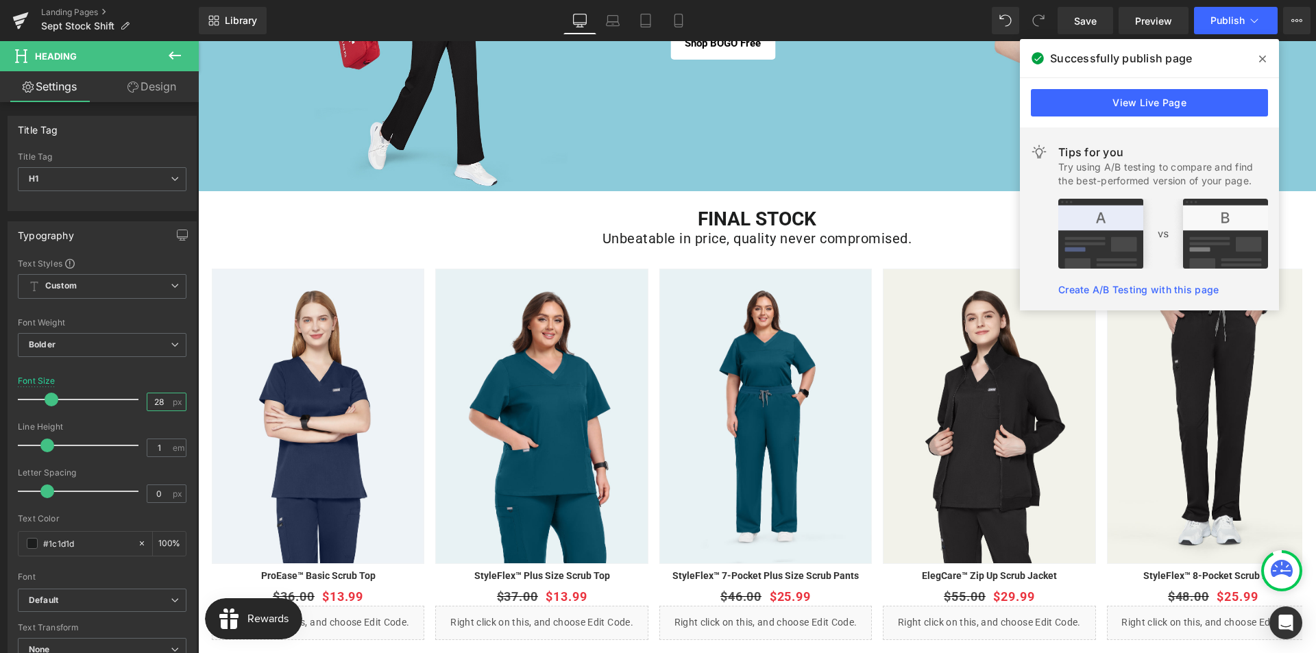
scroll to position [206, 0]
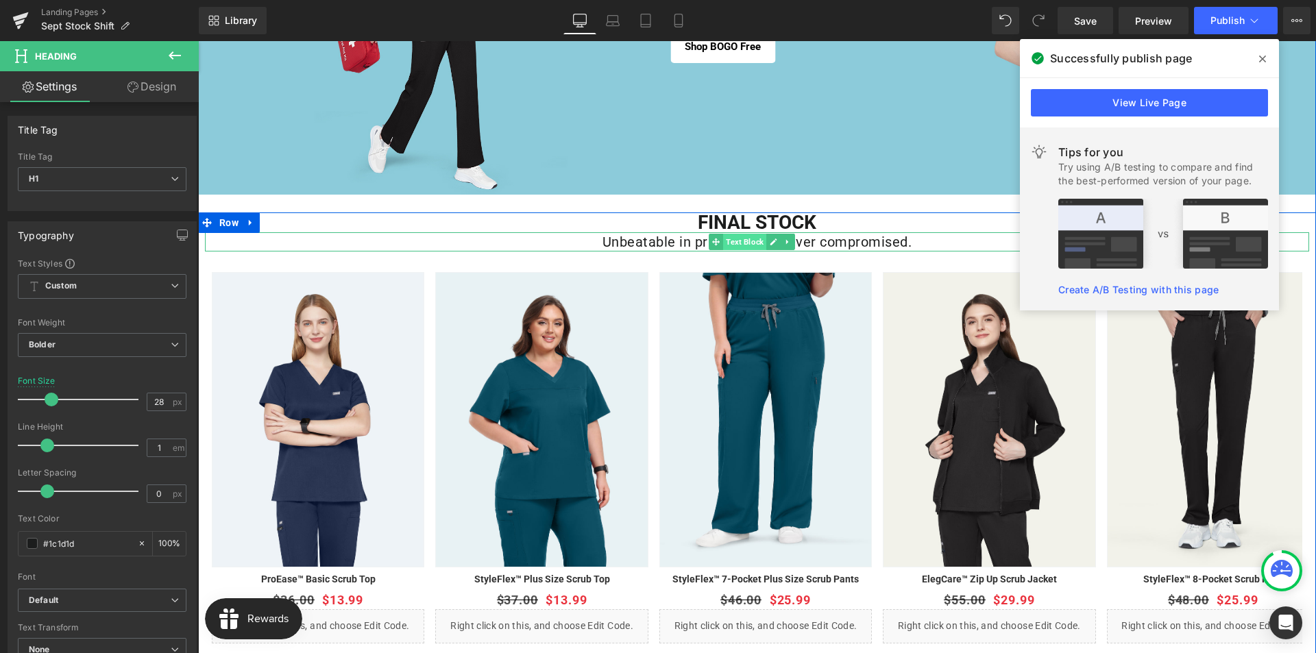
click at [731, 240] on span "Text Block" at bounding box center [744, 242] width 43 height 16
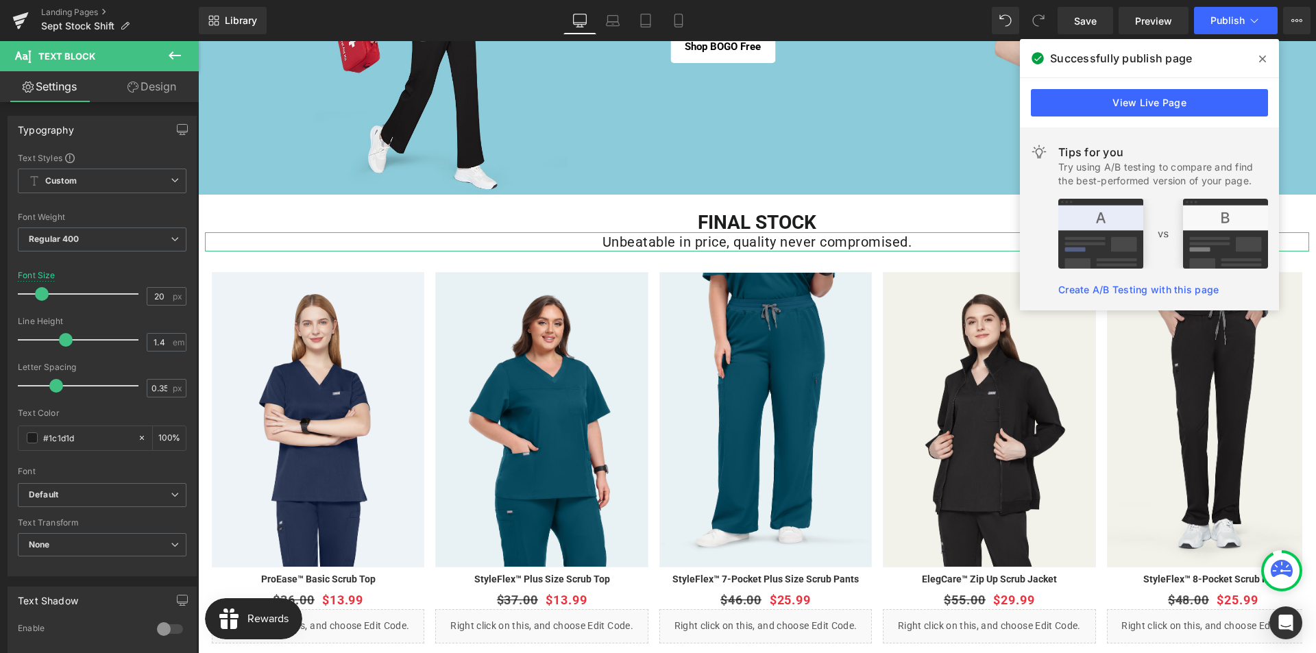
click at [143, 84] on link "Design" at bounding box center [151, 86] width 99 height 31
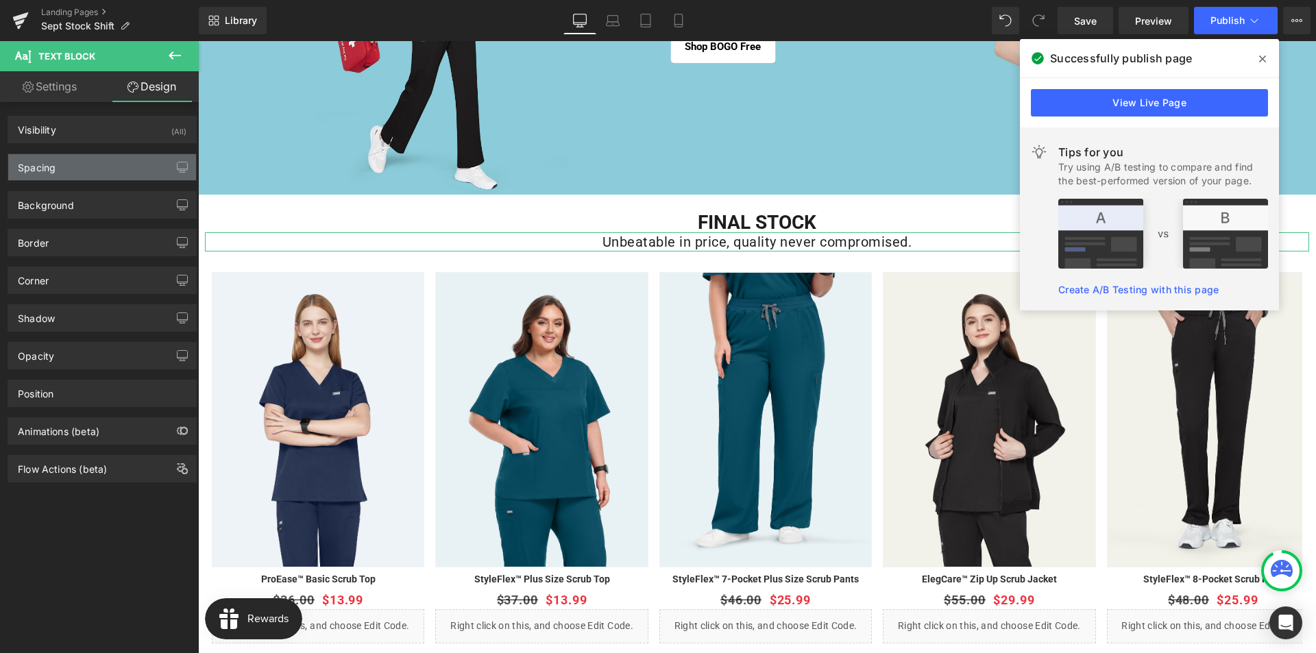
click at [82, 170] on div "Spacing" at bounding box center [102, 167] width 188 height 26
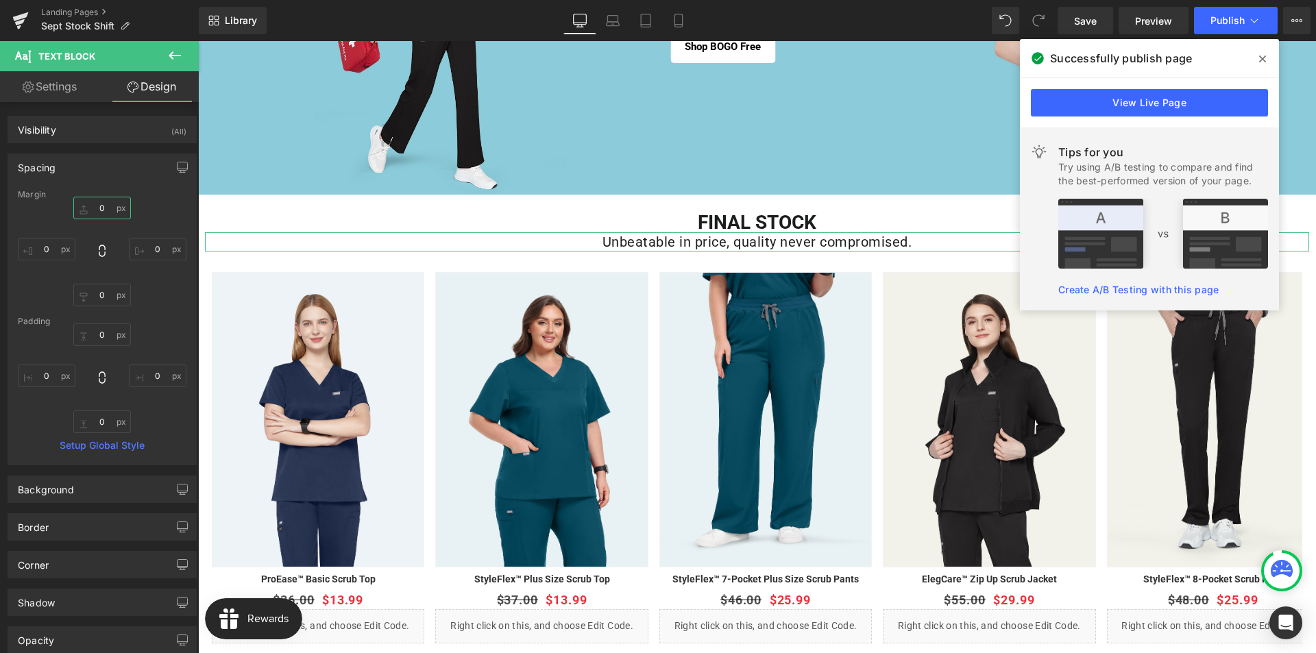
click at [110, 211] on input "0" at bounding box center [102, 208] width 58 height 23
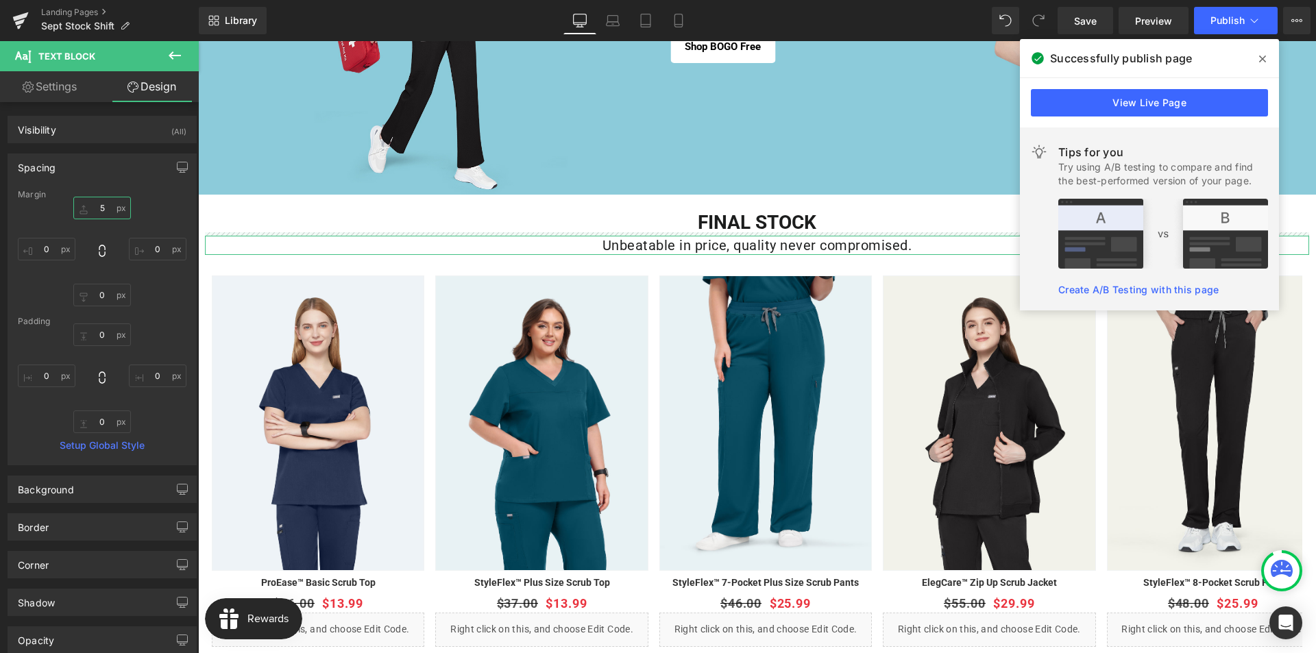
drag, startPoint x: 105, startPoint y: 208, endPoint x: 95, endPoint y: 208, distance: 10.3
click at [95, 208] on input "5" at bounding box center [102, 208] width 58 height 23
type input "10"
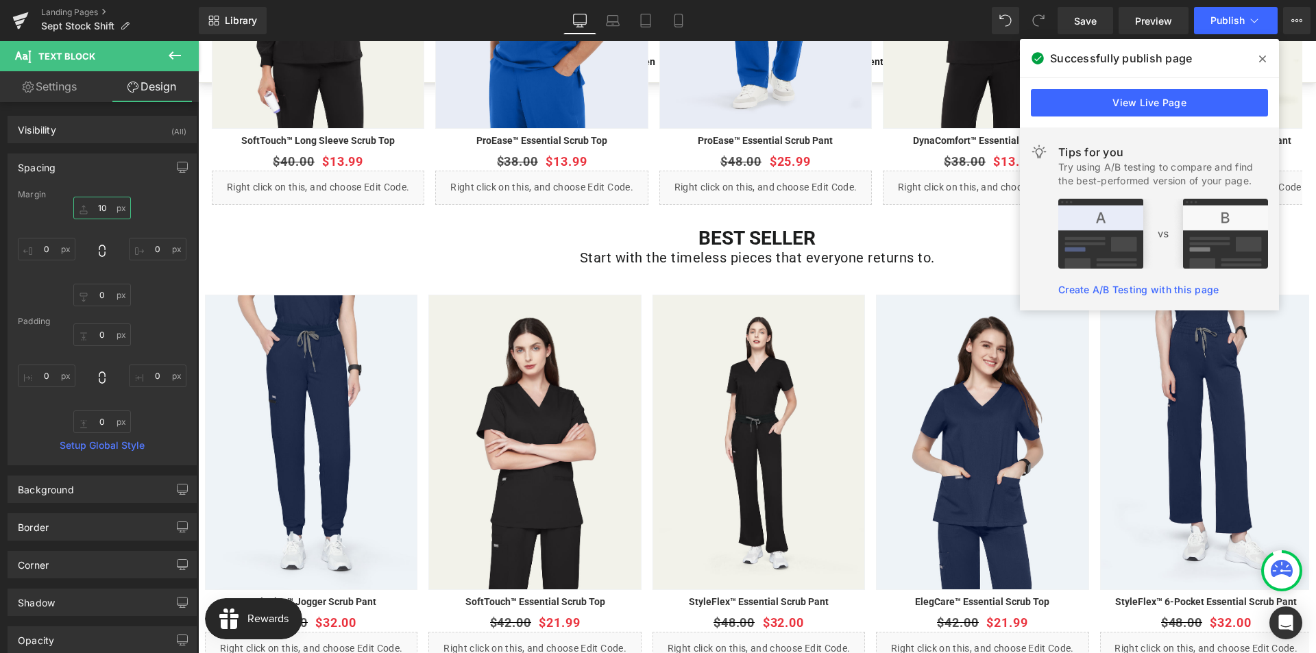
scroll to position [1096, 0]
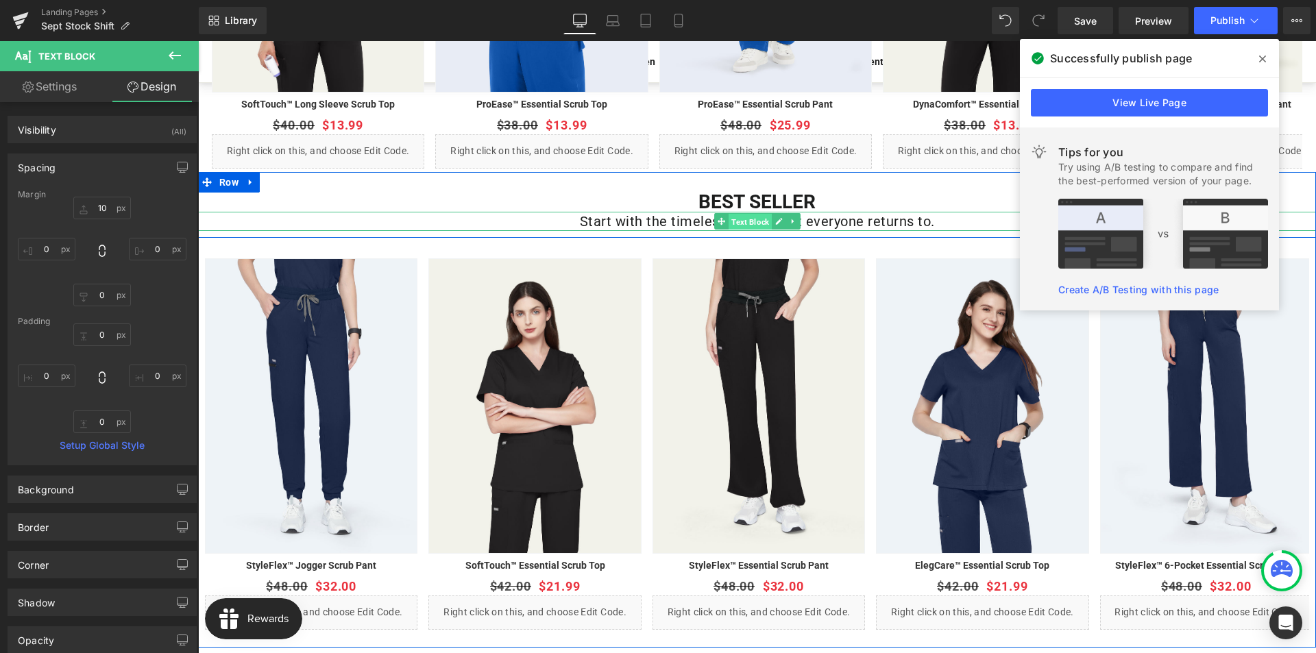
click at [750, 221] on span "Text Block" at bounding box center [749, 222] width 43 height 16
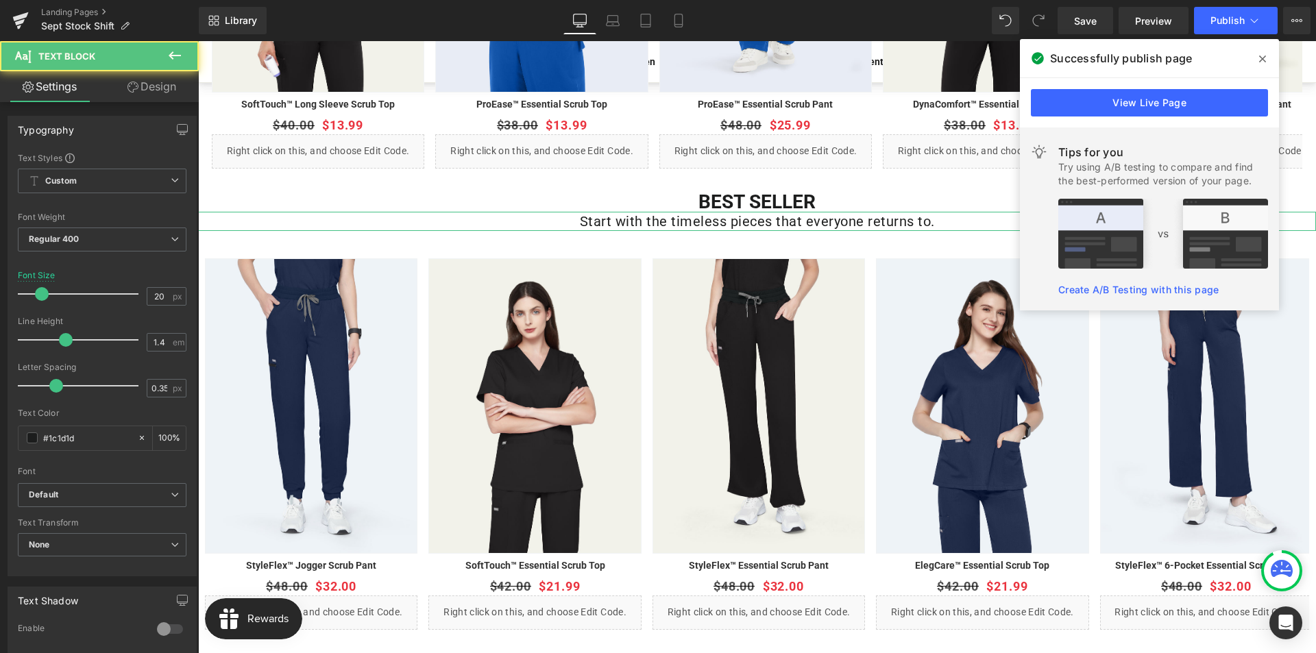
click at [166, 87] on link "Design" at bounding box center [151, 86] width 99 height 31
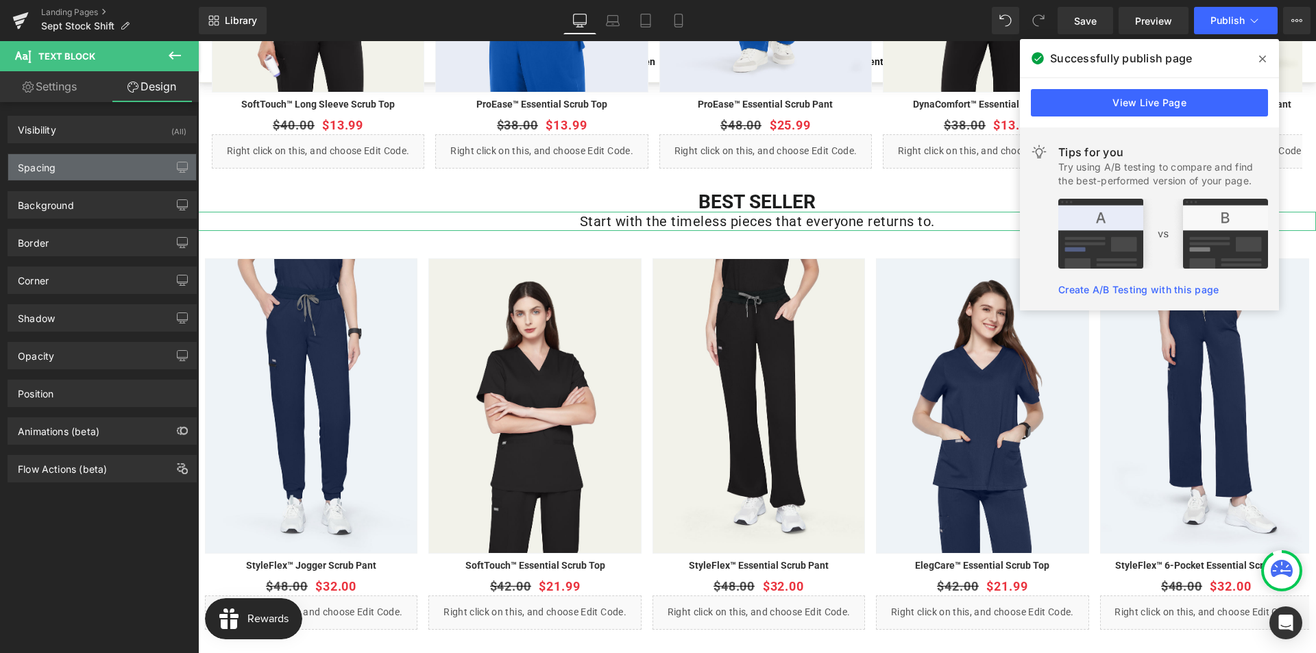
type input "0"
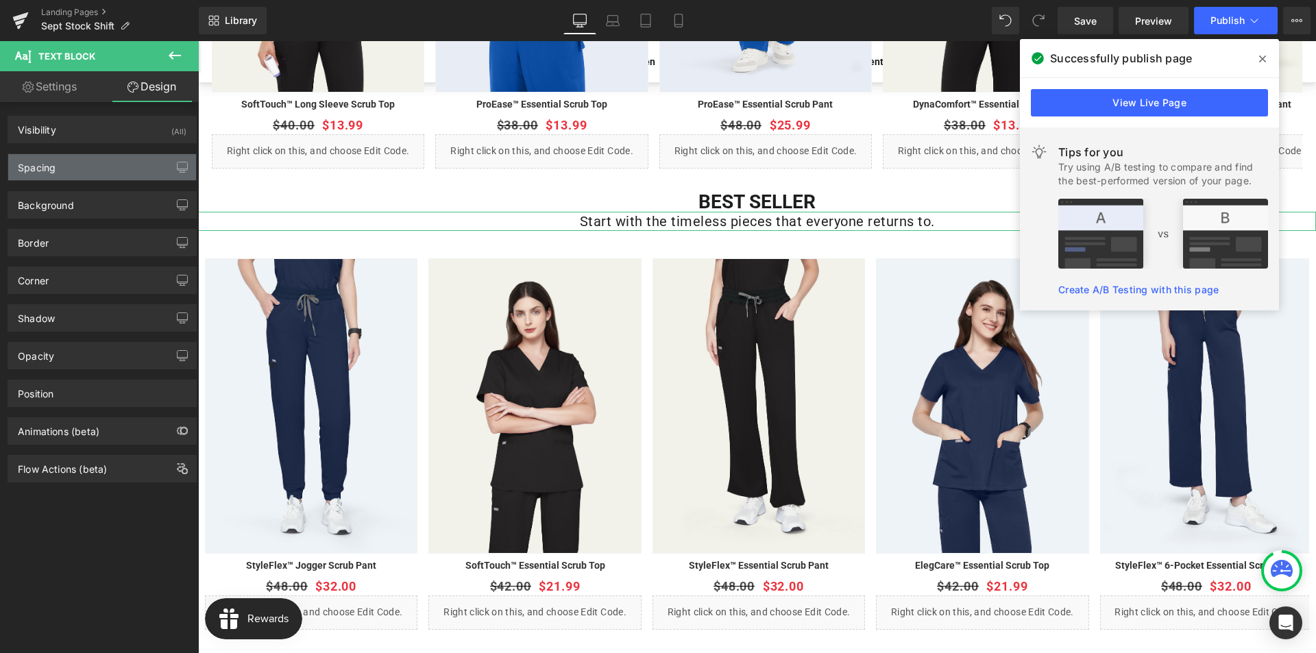
type input "0"
click at [51, 174] on div "Spacing" at bounding box center [102, 167] width 188 height 26
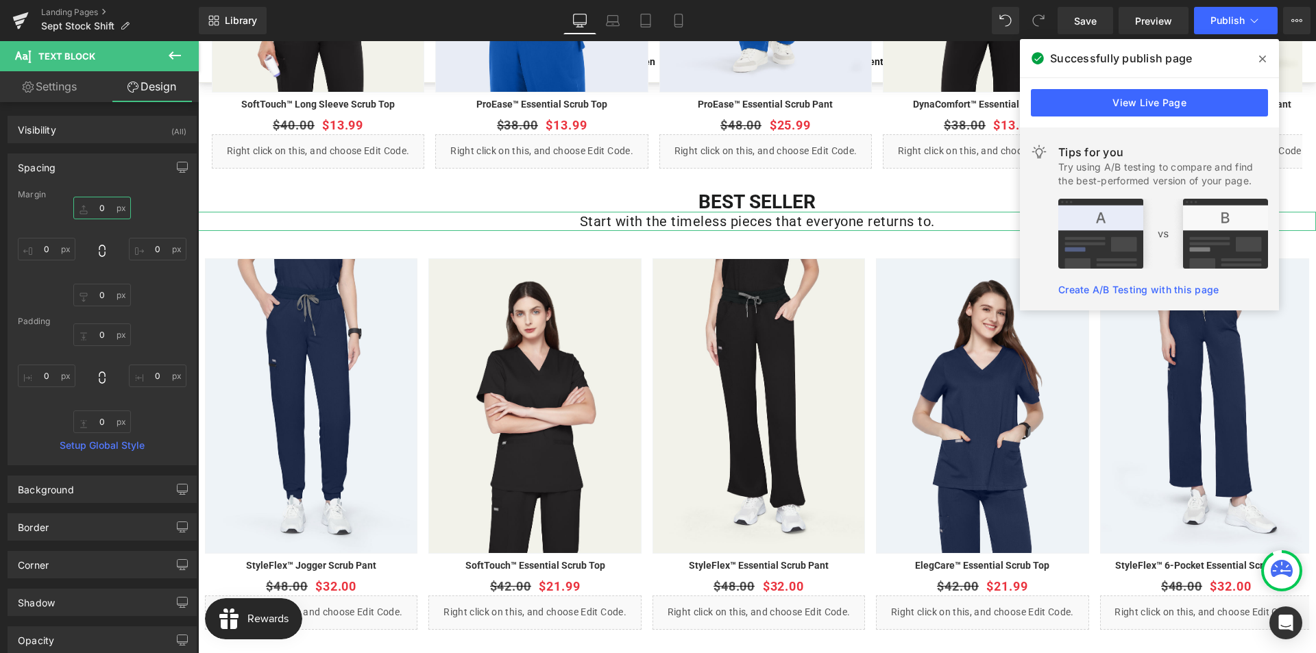
click at [97, 213] on input "0" at bounding box center [102, 208] width 58 height 23
type input "10"
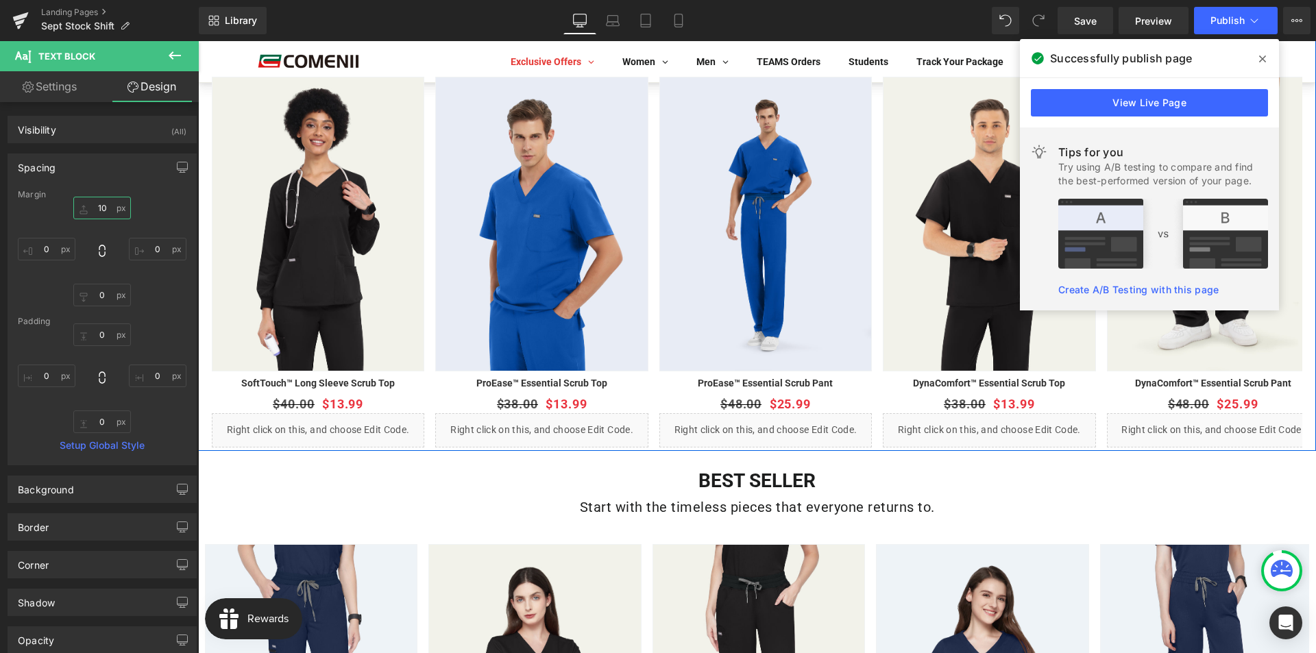
scroll to position [822, 0]
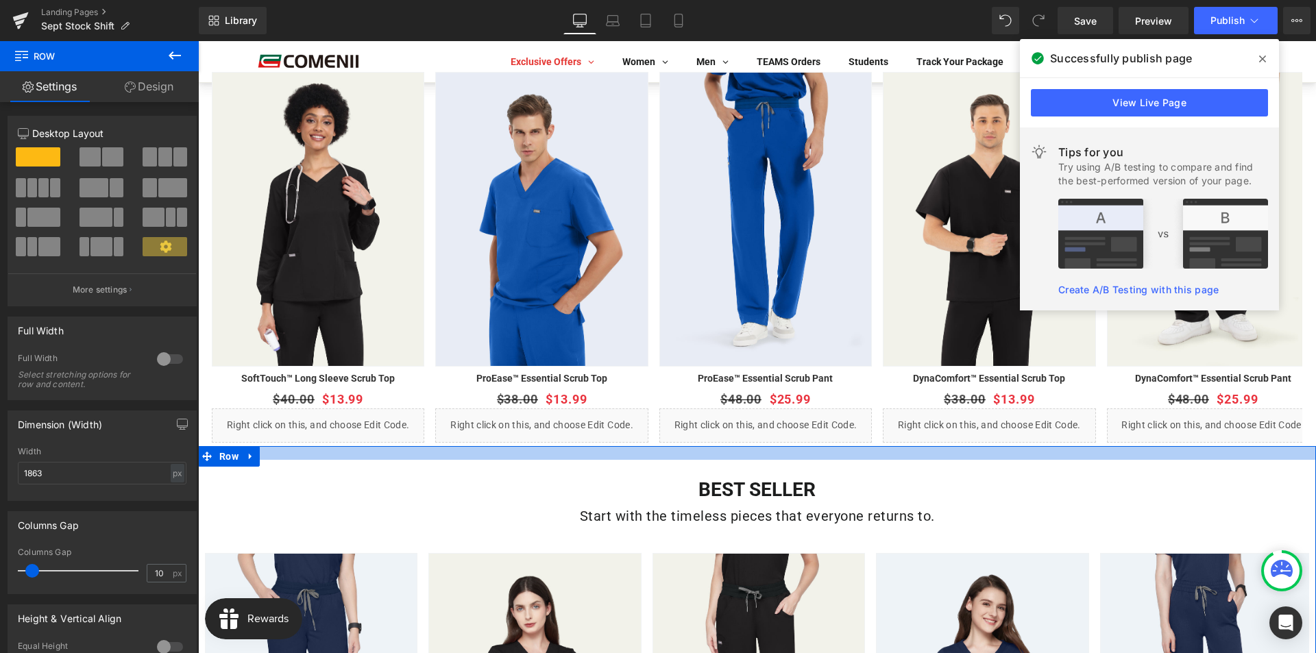
drag, startPoint x: 745, startPoint y: 447, endPoint x: 747, endPoint y: 461, distance: 13.8
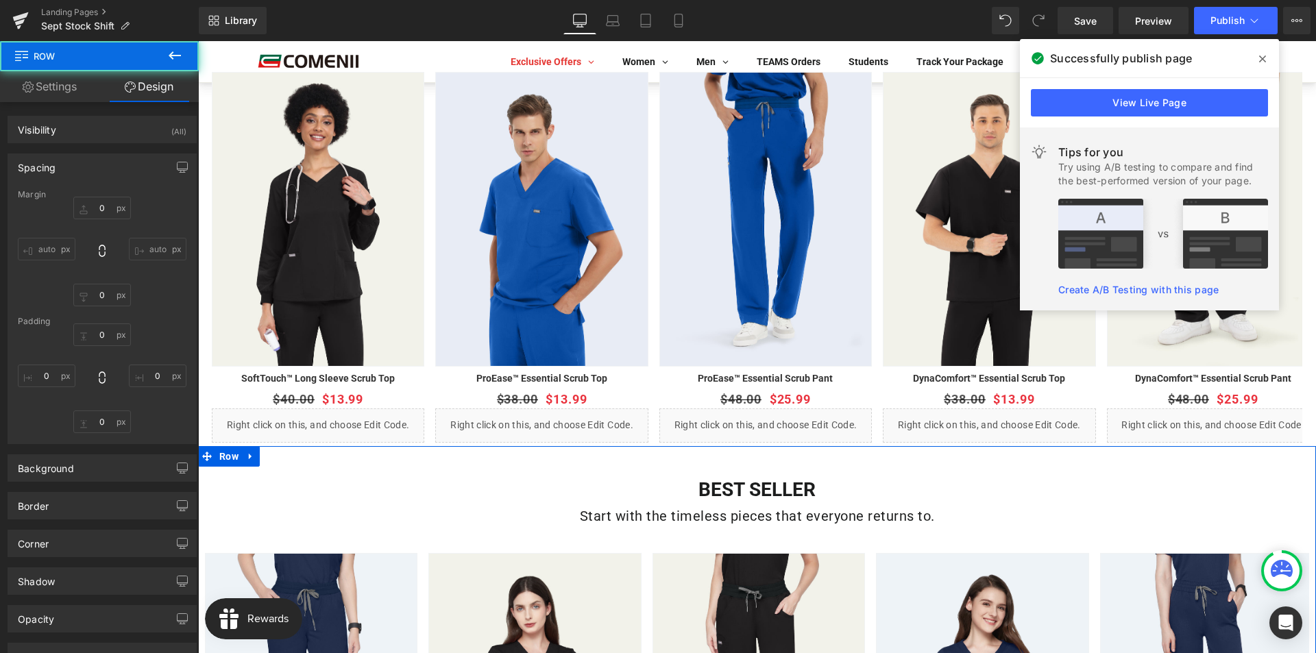
type input "0"
type input "20"
type input "0"
type input "21"
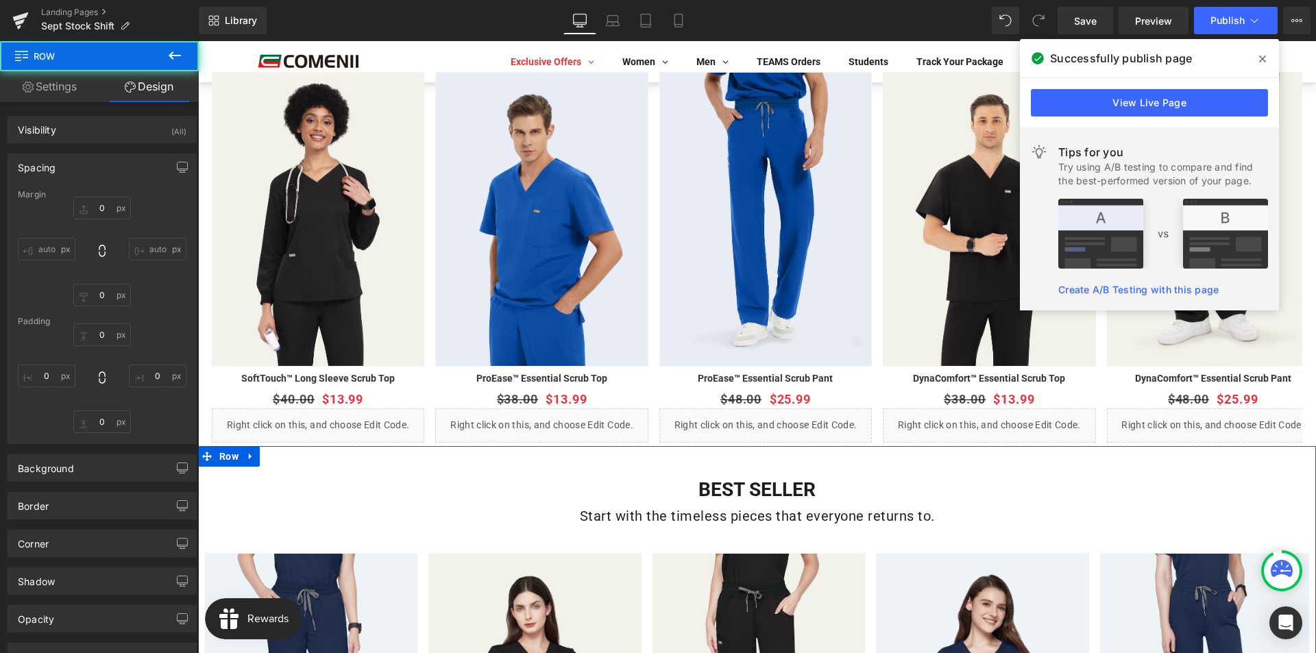
type input "0"
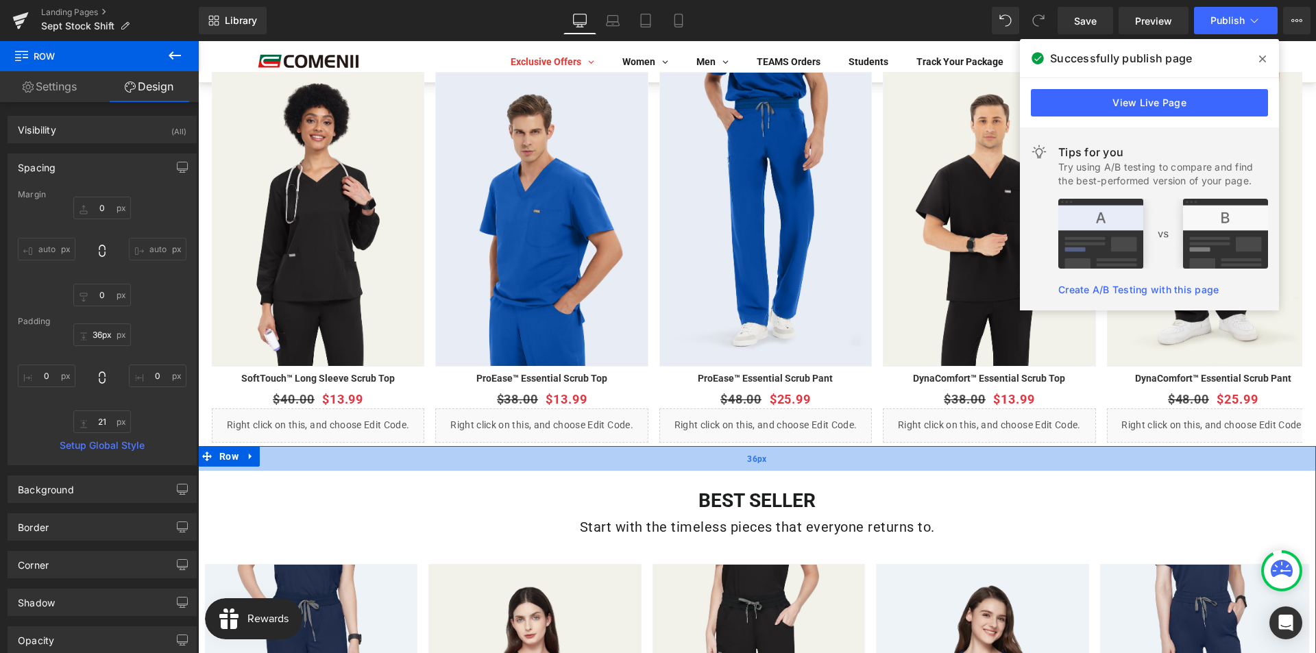
drag, startPoint x: 744, startPoint y: 457, endPoint x: 742, endPoint y: 468, distance: 11.2
click at [742, 468] on div "36px" at bounding box center [757, 458] width 1118 height 25
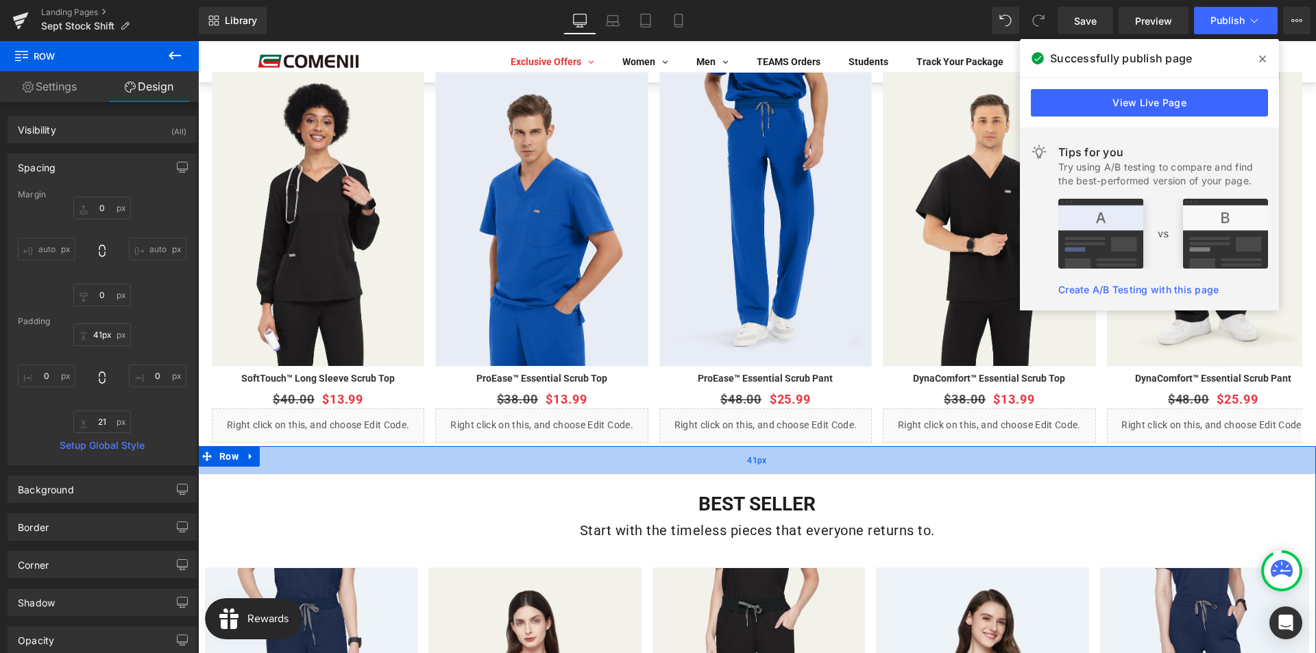
type input "40px"
click at [741, 469] on div "40px" at bounding box center [757, 459] width 1118 height 27
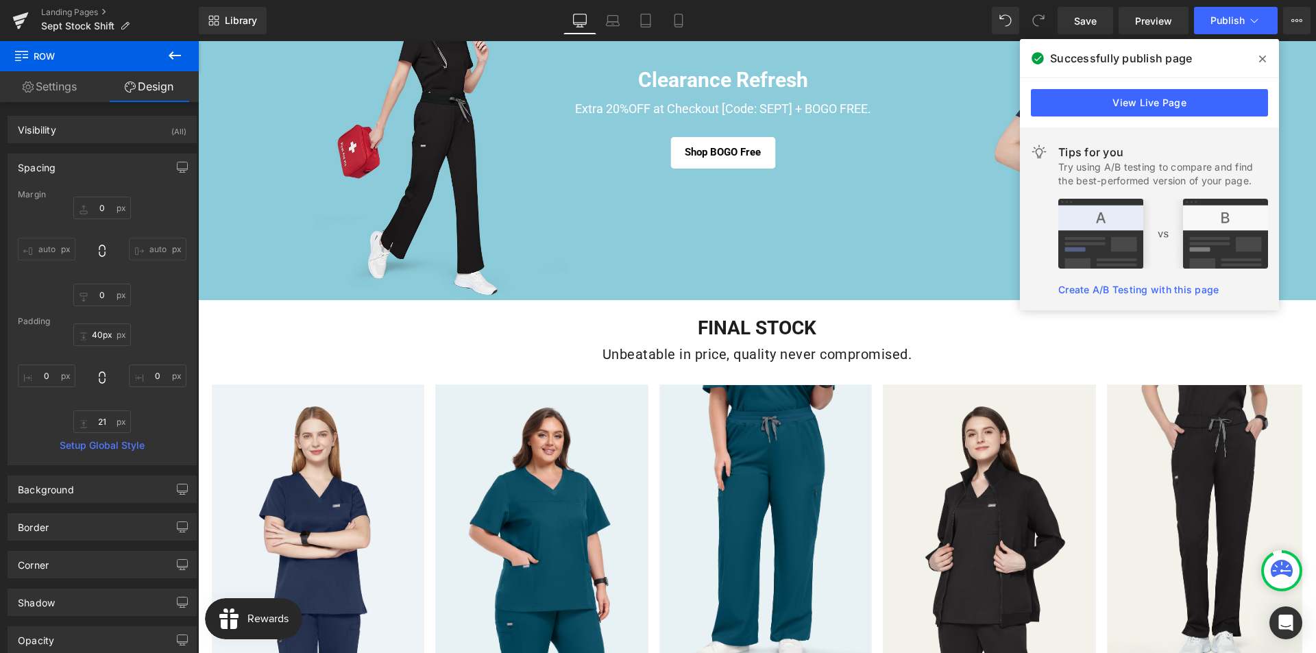
scroll to position [69, 0]
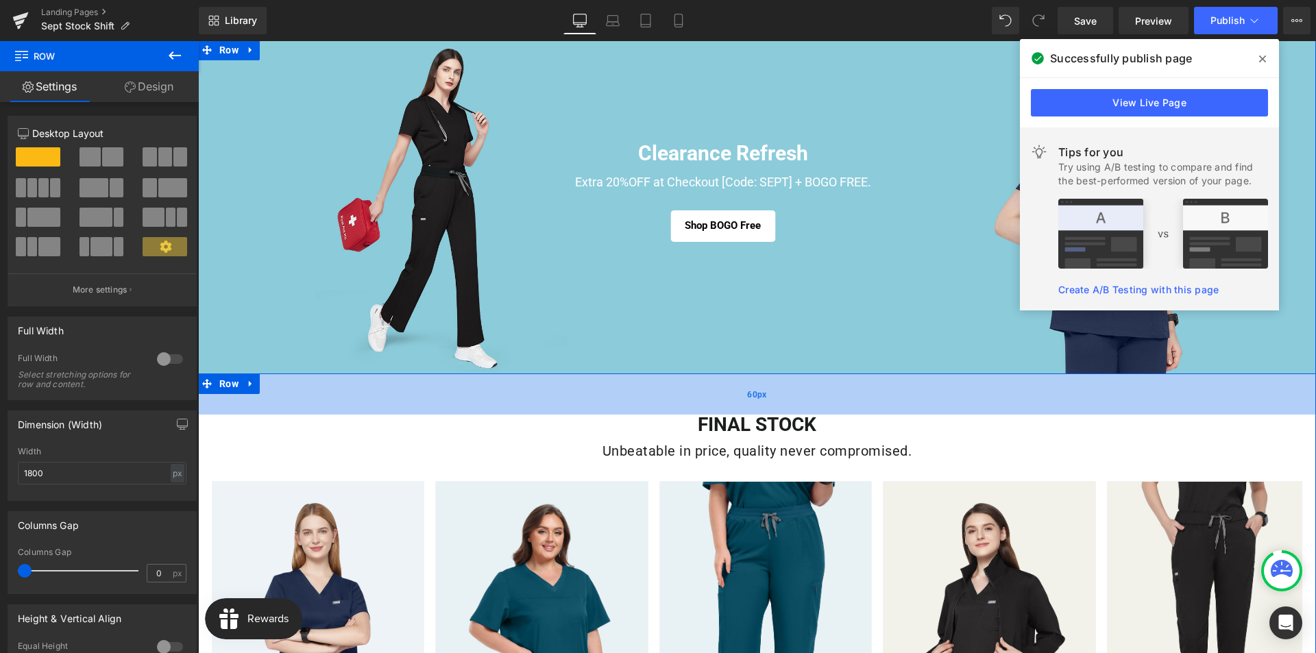
drag, startPoint x: 748, startPoint y: 388, endPoint x: 753, endPoint y: 412, distance: 23.9
click at [753, 412] on div "60px" at bounding box center [757, 393] width 1118 height 41
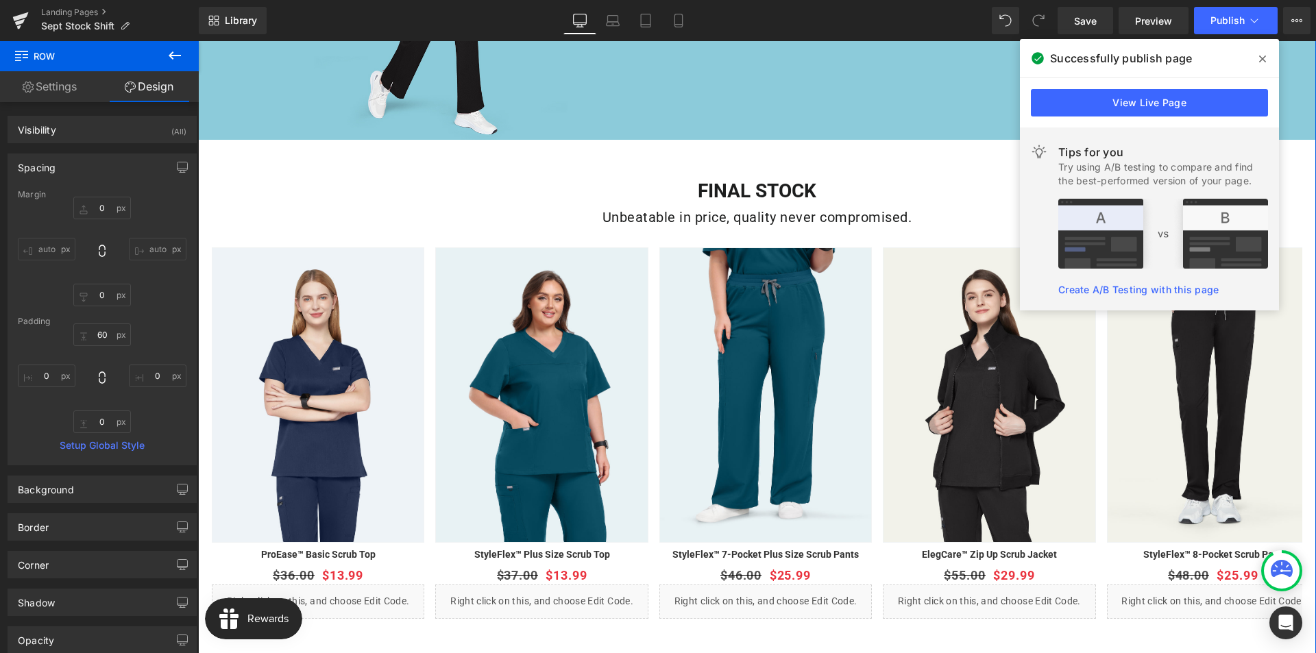
scroll to position [137, 0]
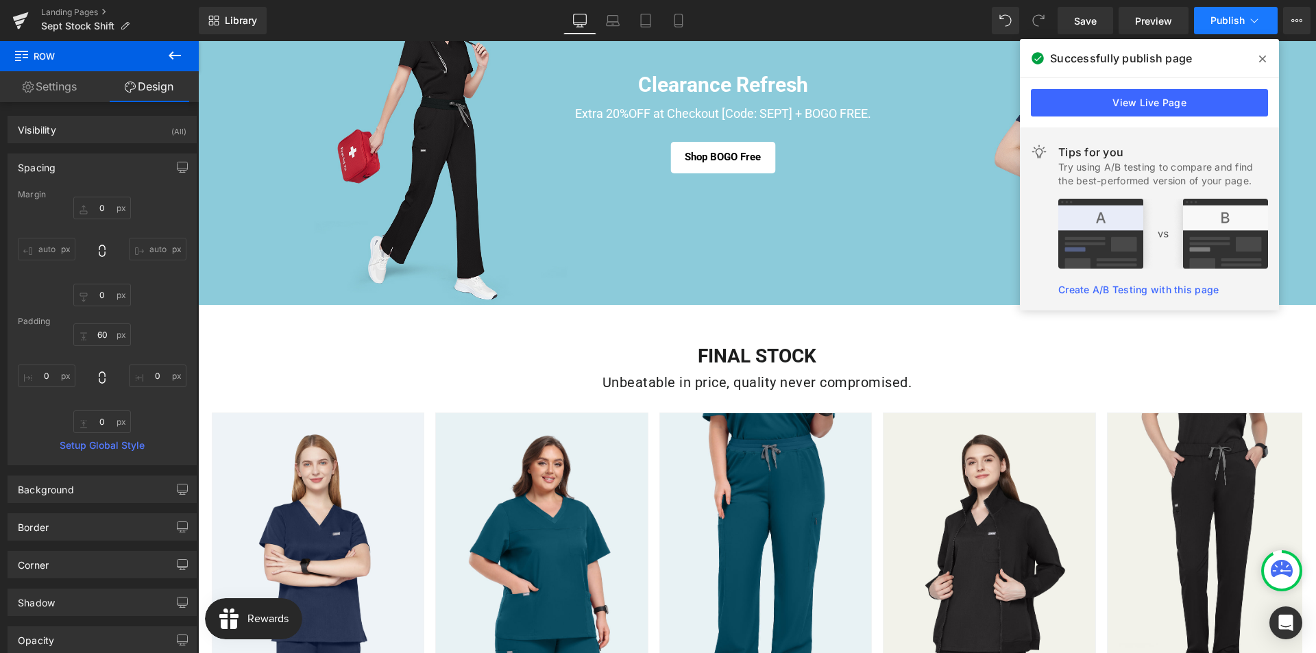
click at [1214, 27] on button "Publish" at bounding box center [1236, 20] width 84 height 27
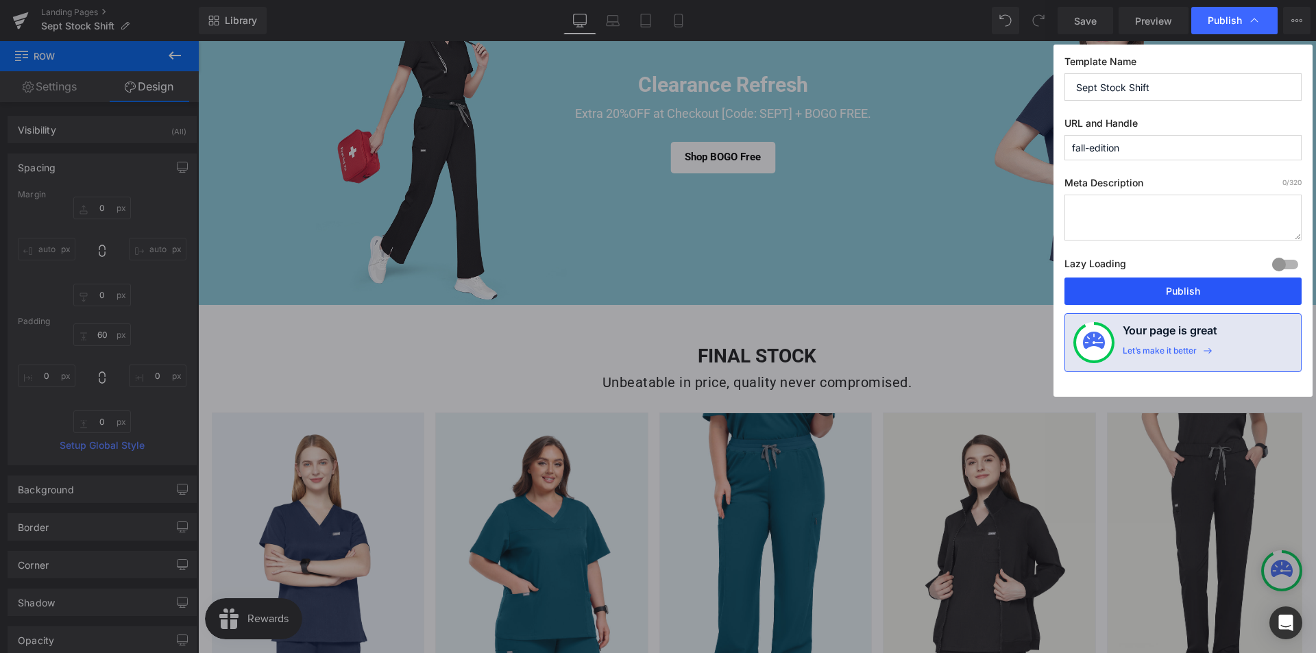
click at [1174, 279] on button "Publish" at bounding box center [1182, 290] width 237 height 27
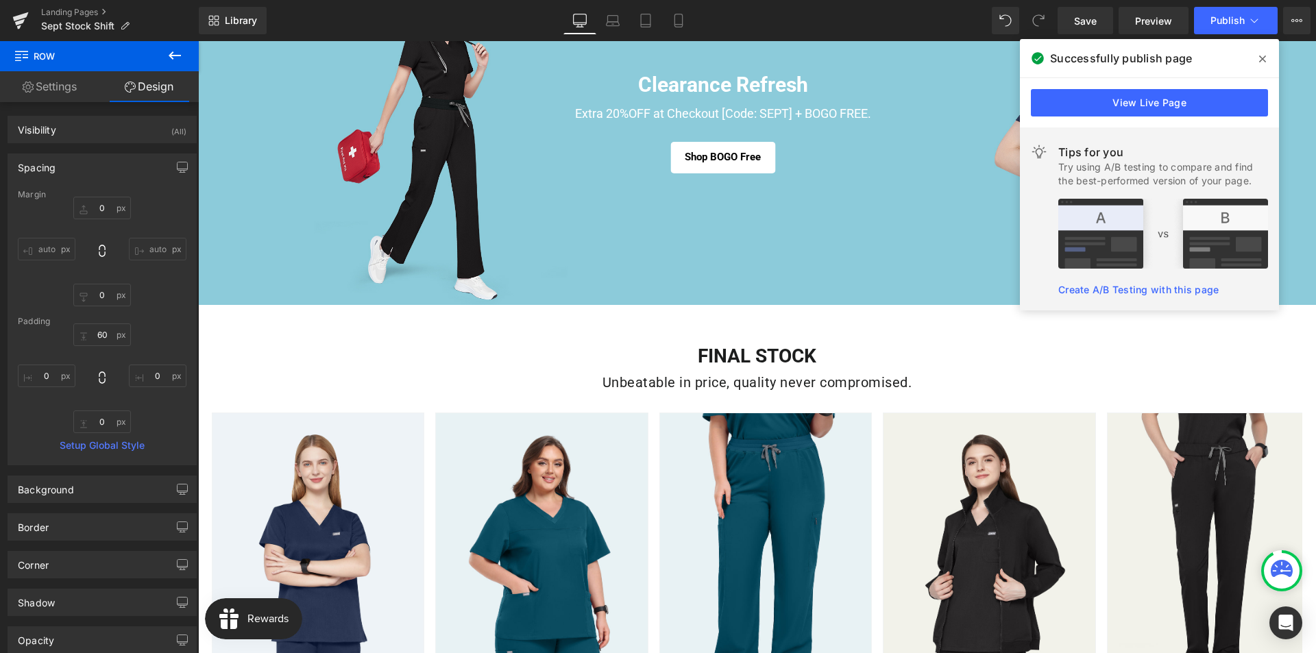
click at [1263, 60] on icon at bounding box center [1262, 58] width 7 height 7
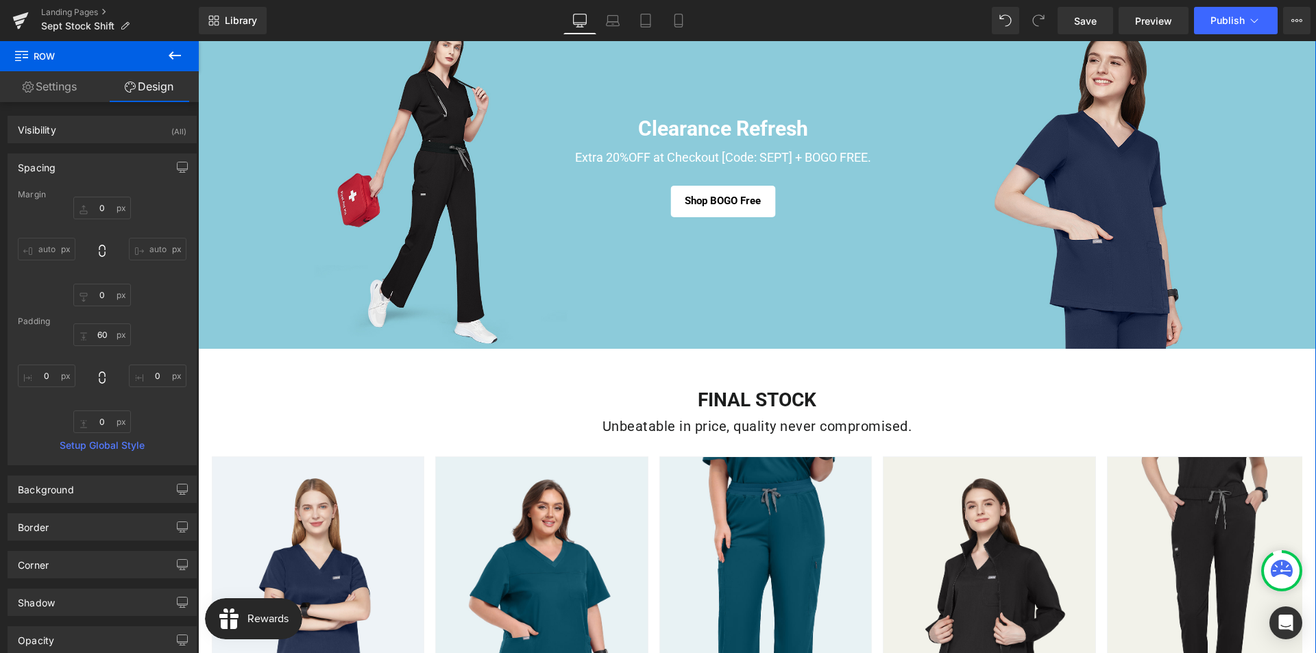
scroll to position [69, 0]
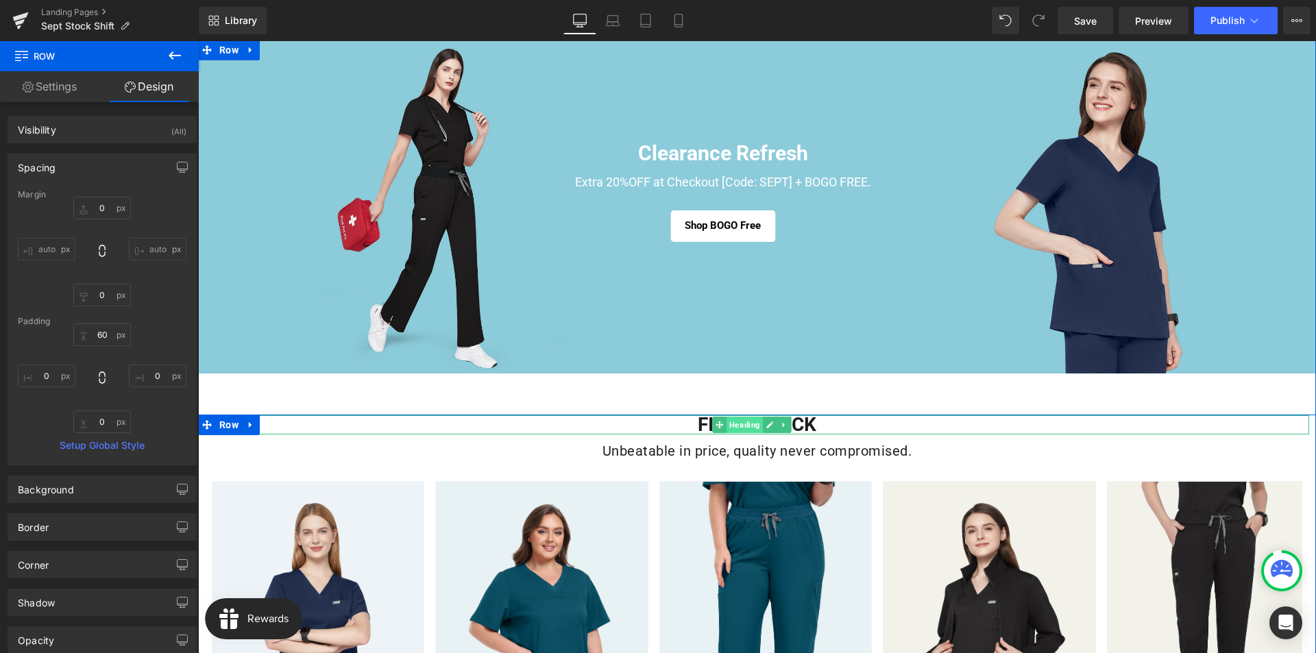
click at [745, 426] on span "Heading" at bounding box center [744, 425] width 36 height 16
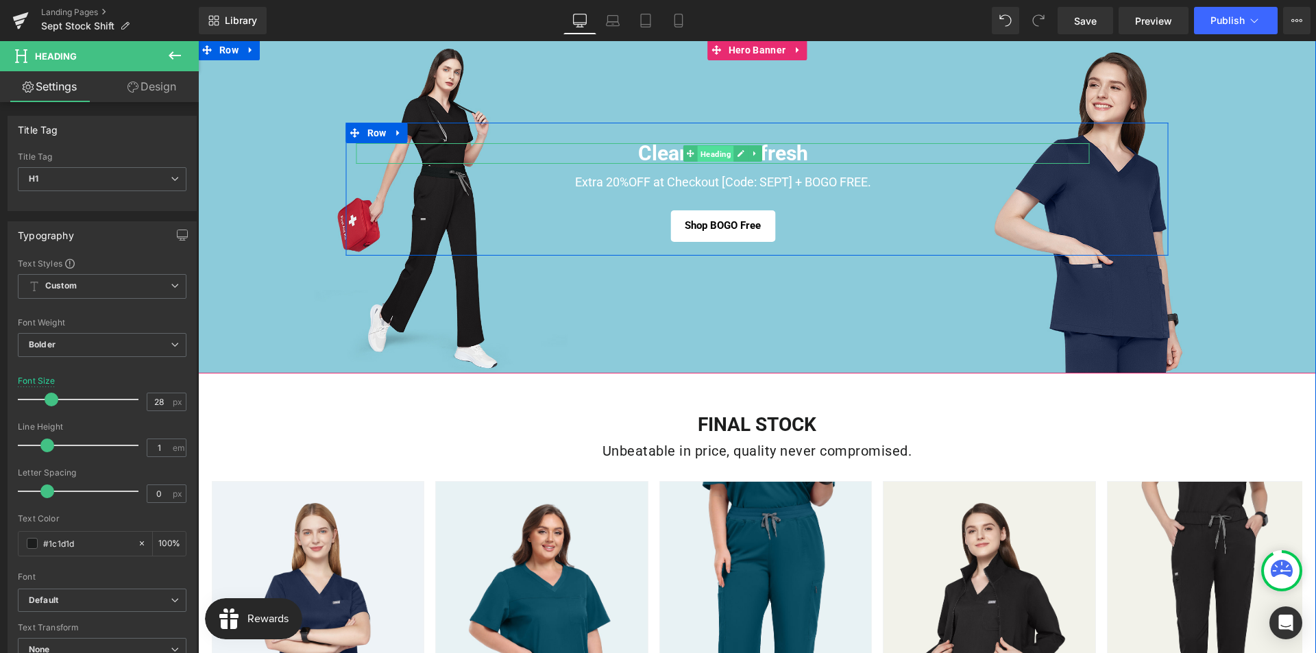
click at [707, 157] on span "Heading" at bounding box center [716, 154] width 36 height 16
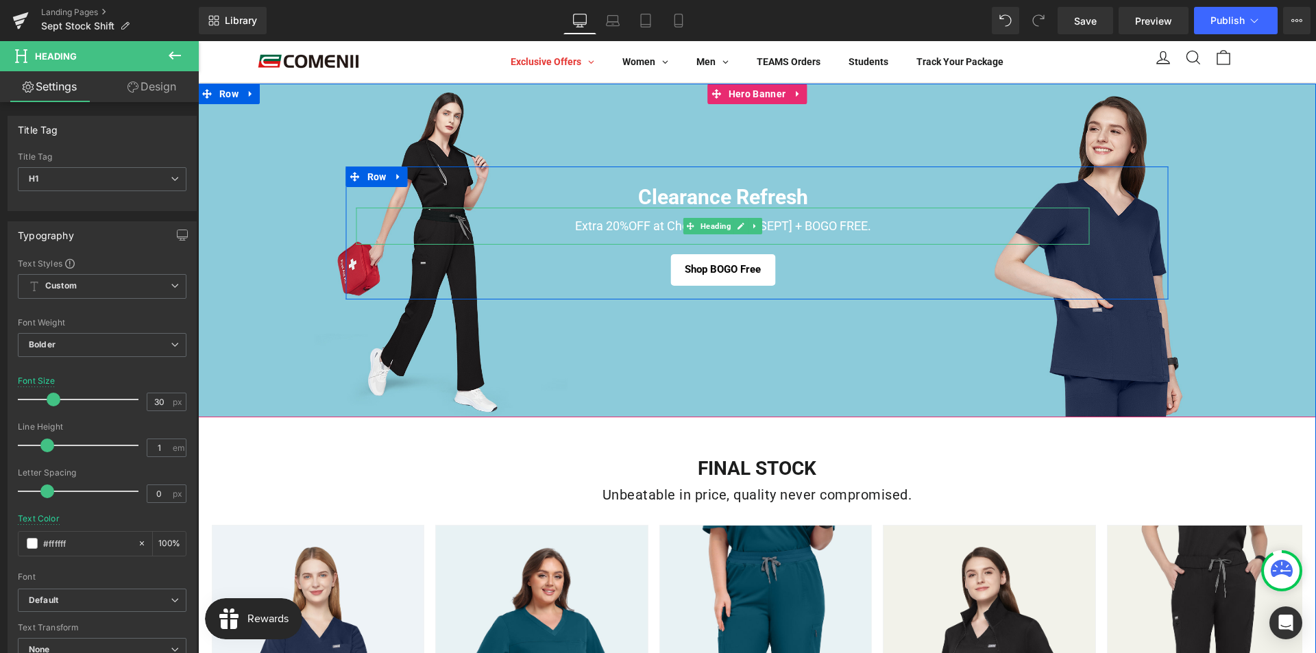
scroll to position [0, 0]
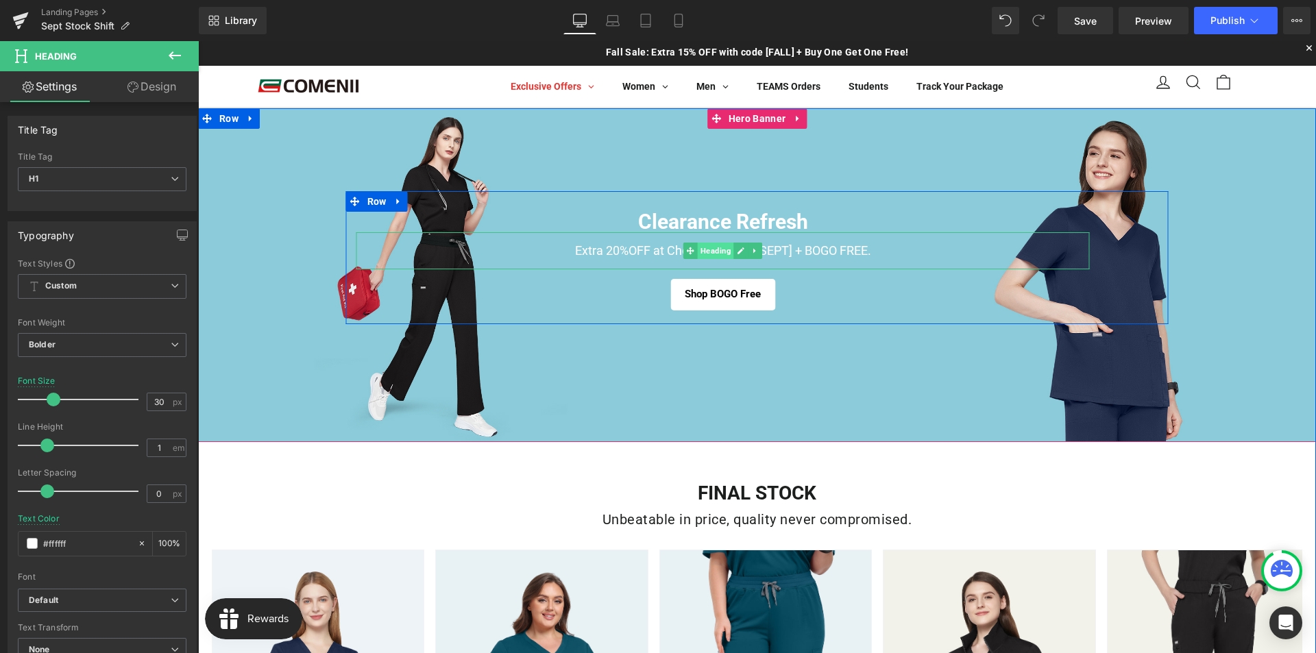
click at [714, 251] on span "Heading" at bounding box center [716, 251] width 36 height 16
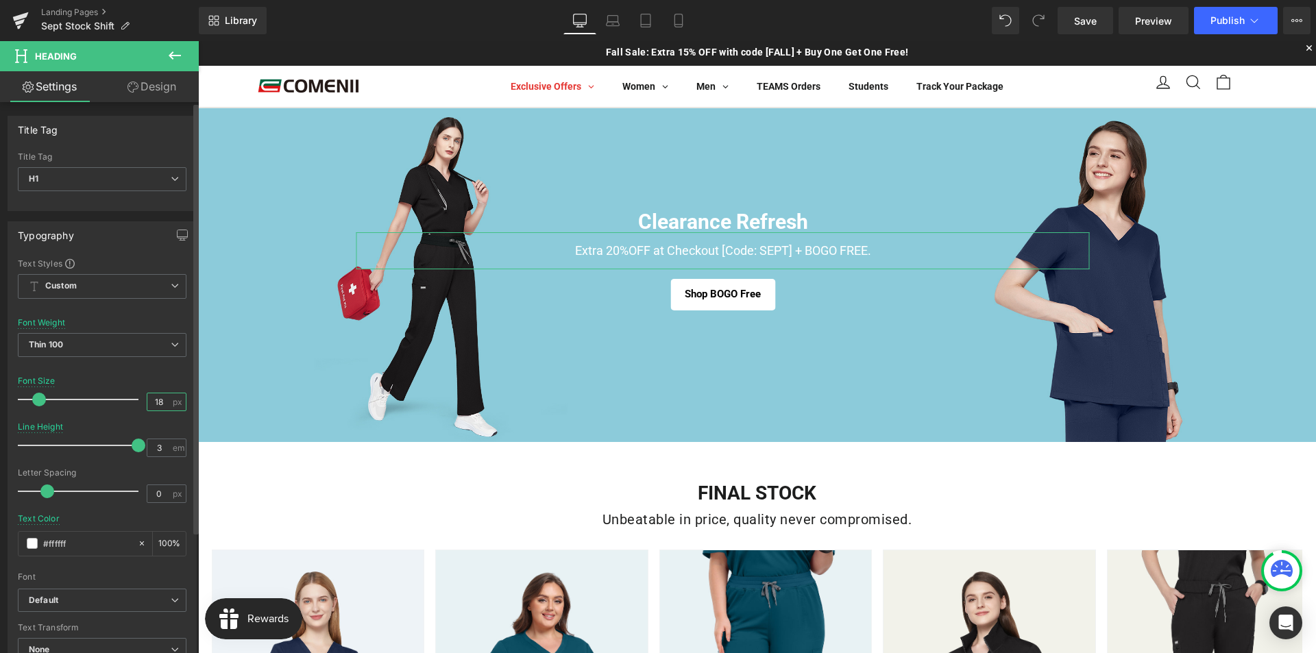
drag, startPoint x: 163, startPoint y: 402, endPoint x: 145, endPoint y: 402, distance: 18.5
click at [147, 402] on input "18" at bounding box center [159, 401] width 24 height 17
type input "20"
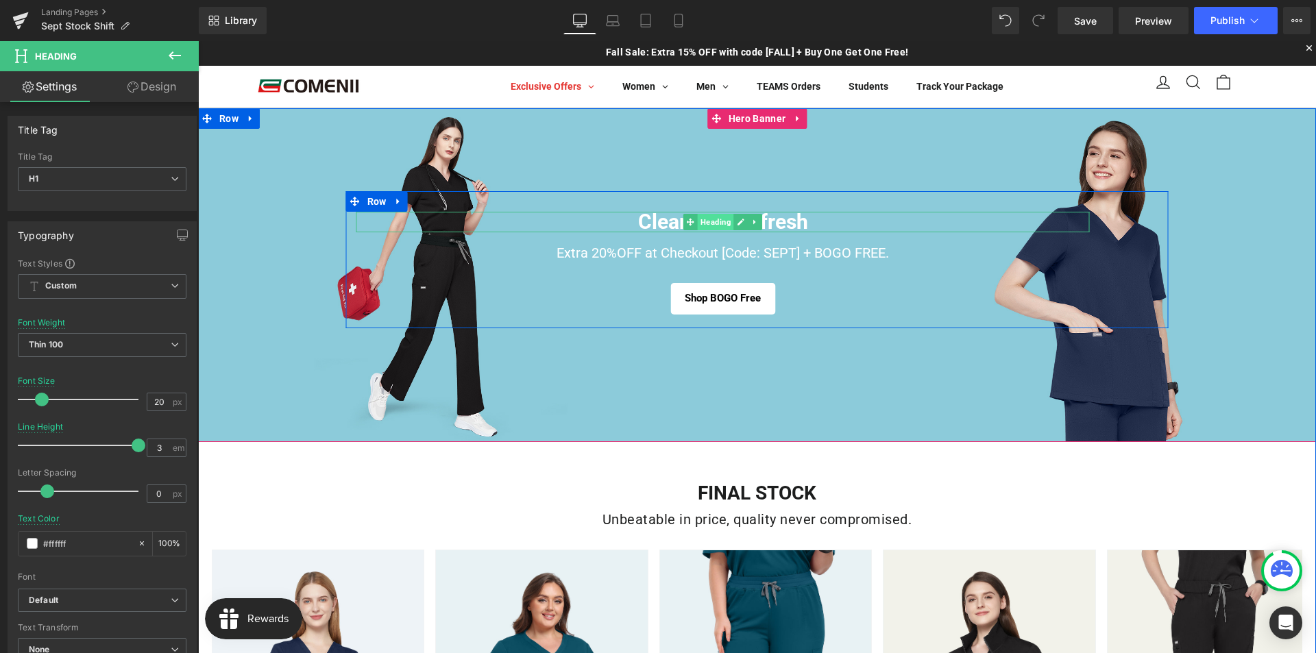
click at [711, 226] on span "Heading" at bounding box center [716, 222] width 36 height 16
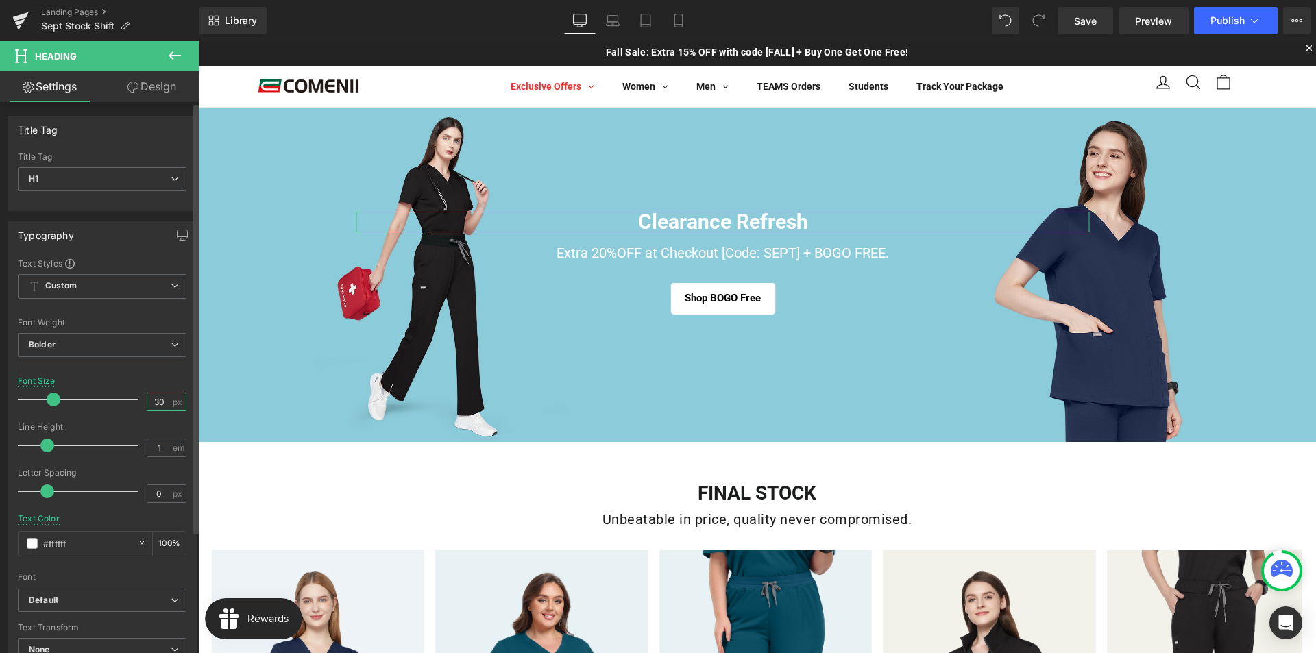
drag, startPoint x: 160, startPoint y: 405, endPoint x: 138, endPoint y: 404, distance: 21.9
click at [138, 404] on div "Font Size 30 px" at bounding box center [102, 399] width 169 height 46
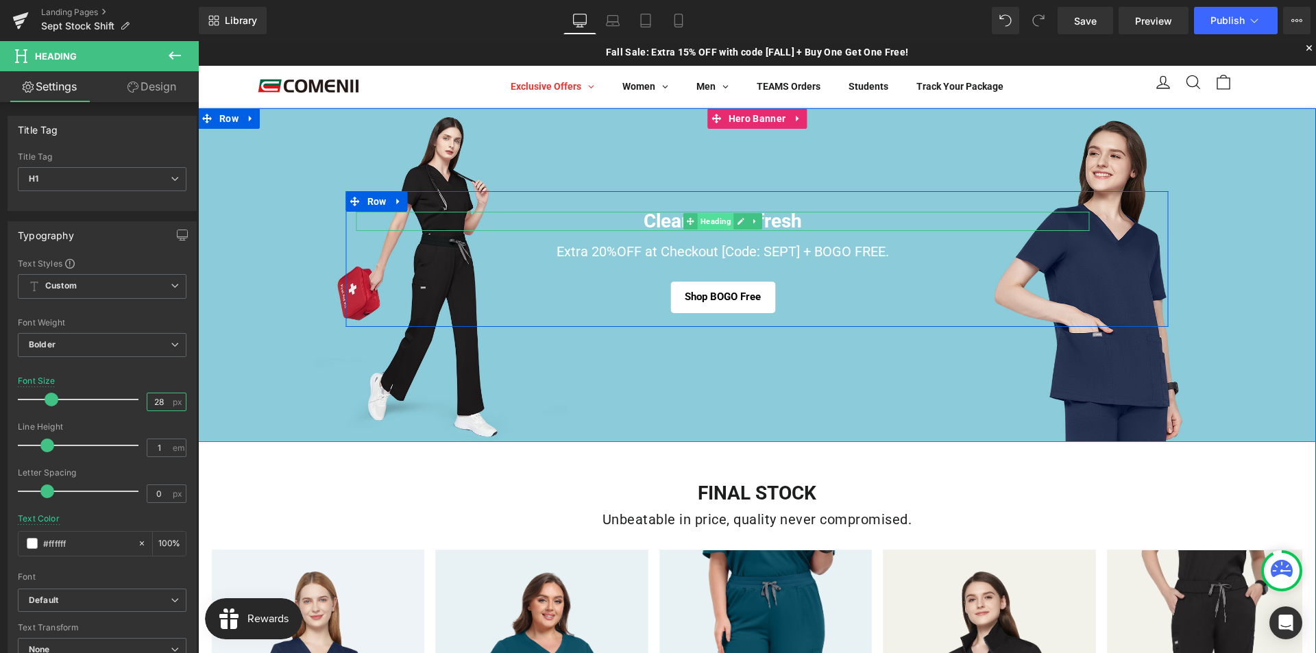
click at [711, 224] on span "Heading" at bounding box center [716, 221] width 36 height 16
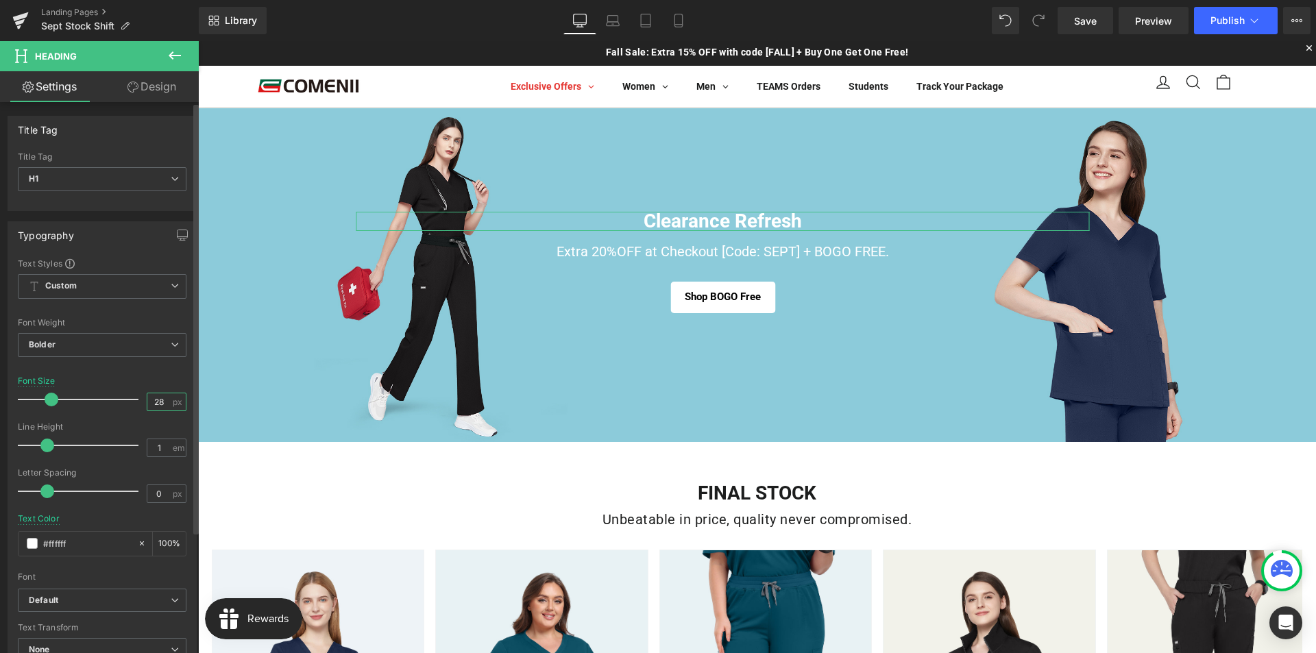
drag, startPoint x: 158, startPoint y: 397, endPoint x: 147, endPoint y: 400, distance: 10.6
click at [147, 400] on input "28" at bounding box center [159, 401] width 24 height 17
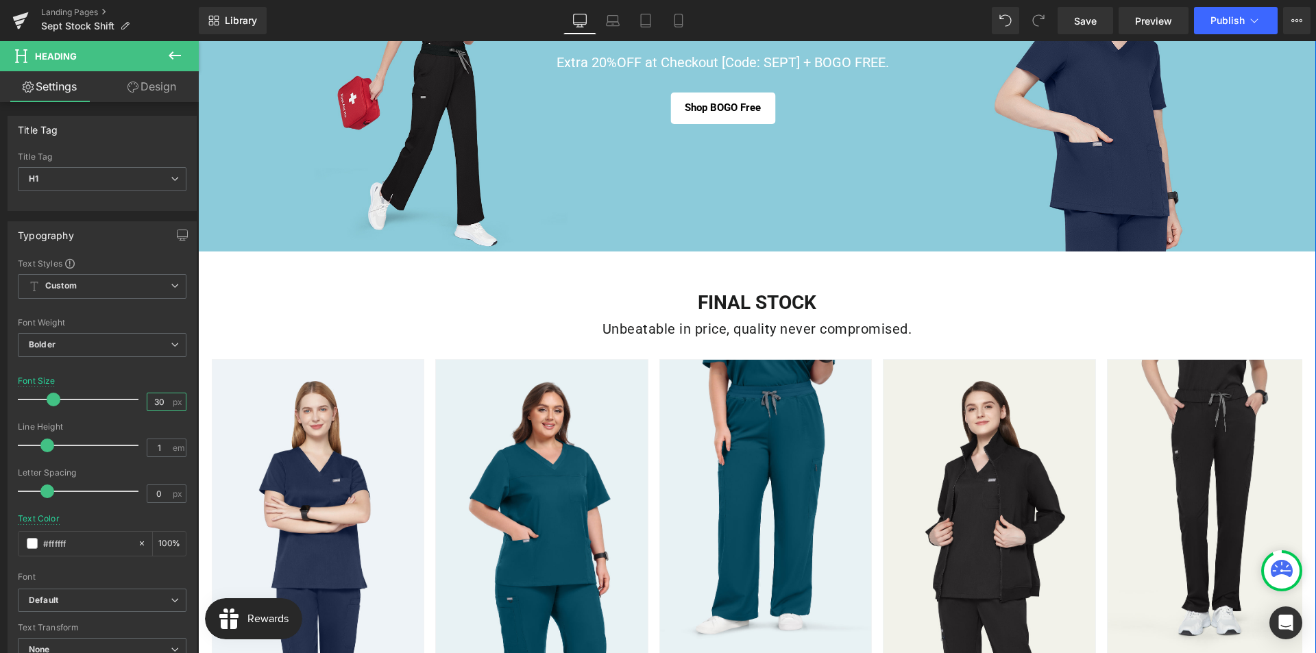
scroll to position [274, 0]
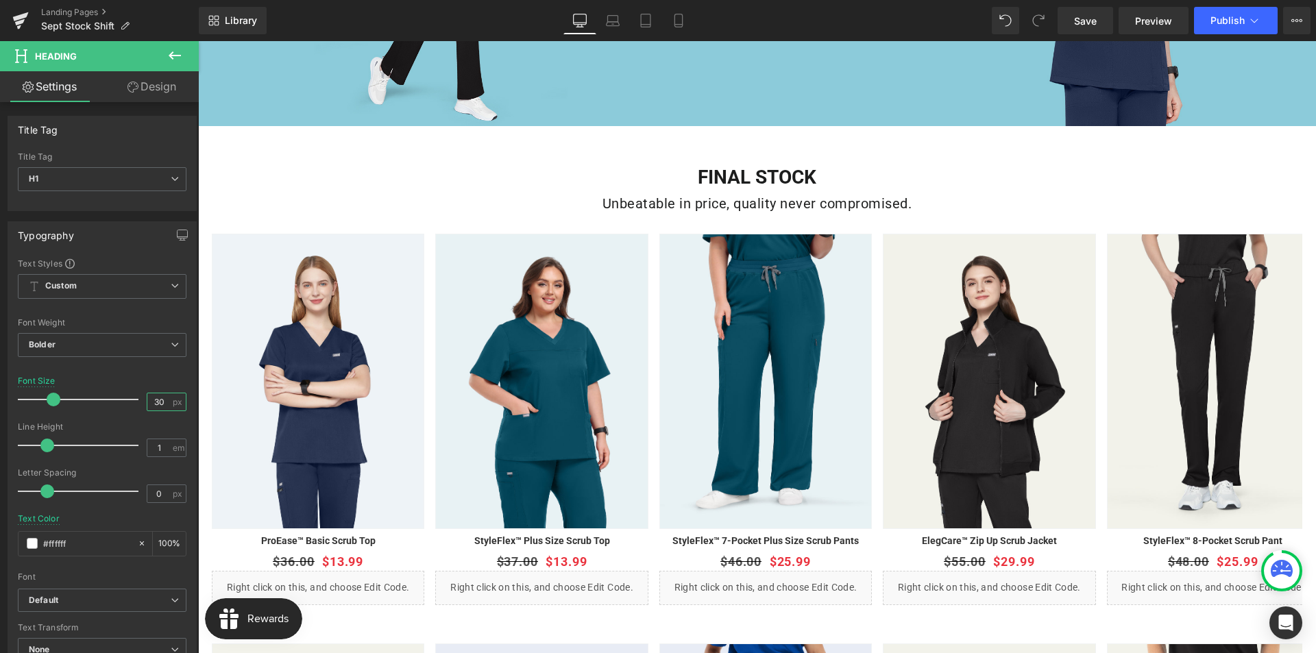
type input "30"
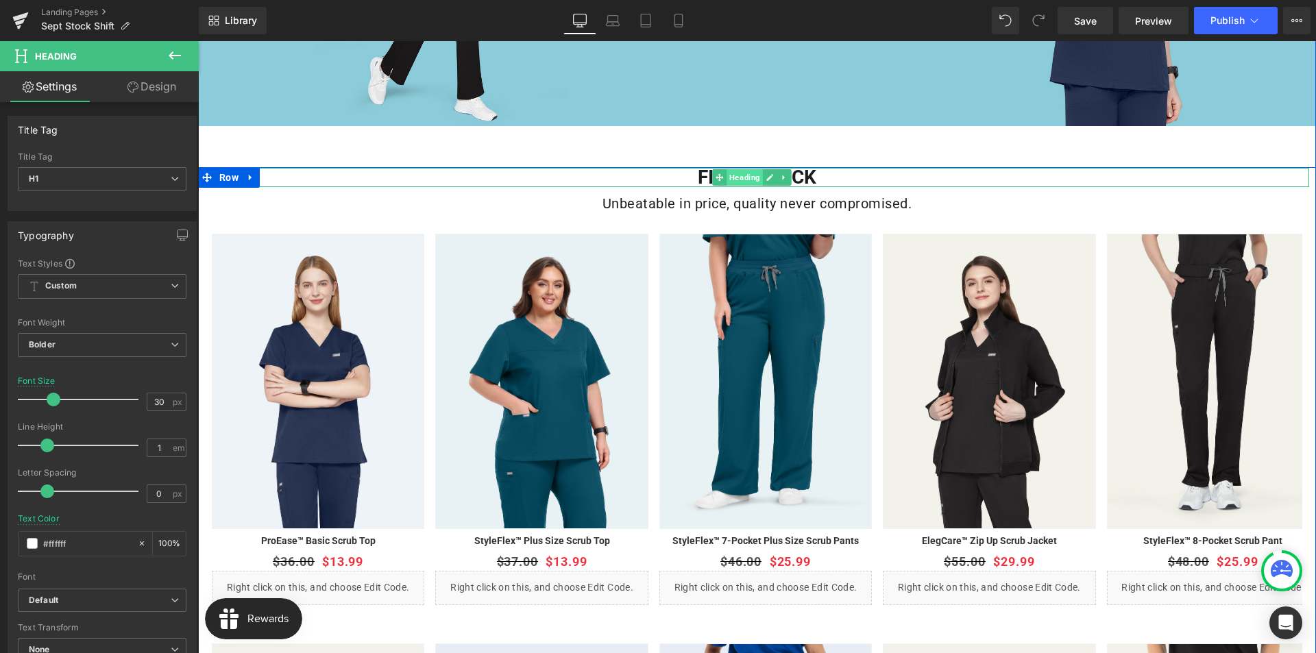
click at [741, 181] on span "Heading" at bounding box center [744, 177] width 36 height 16
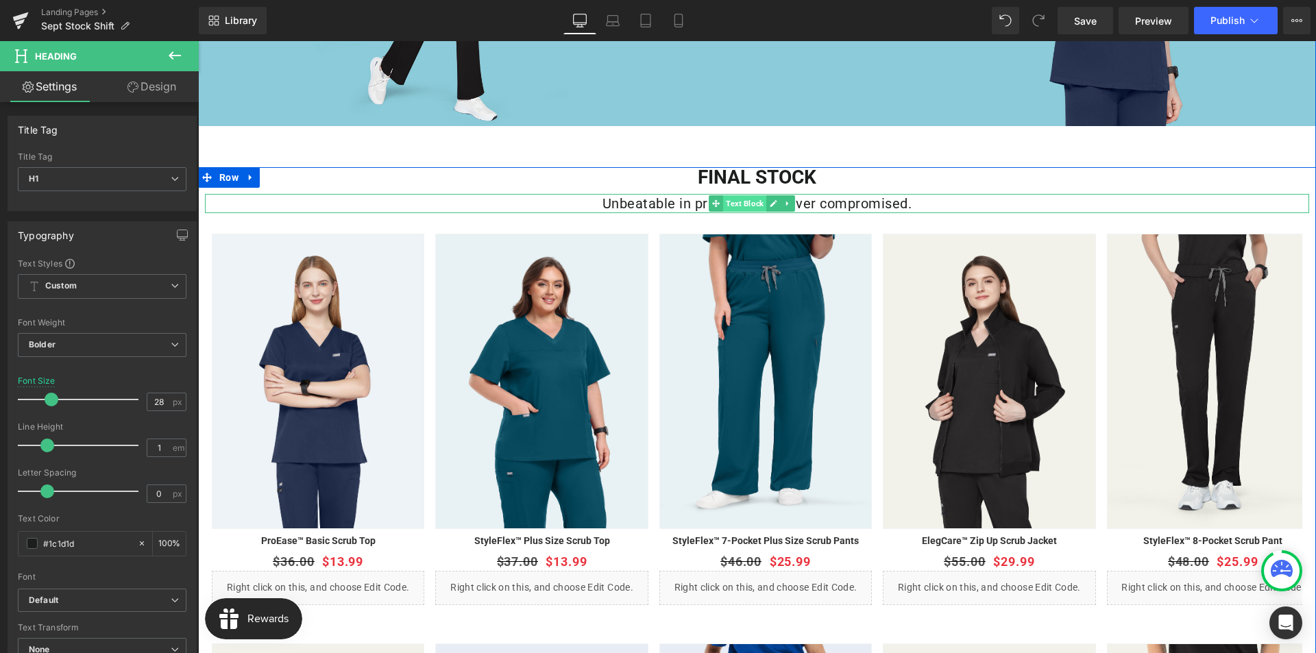
click at [743, 203] on span "Text Block" at bounding box center [744, 203] width 43 height 16
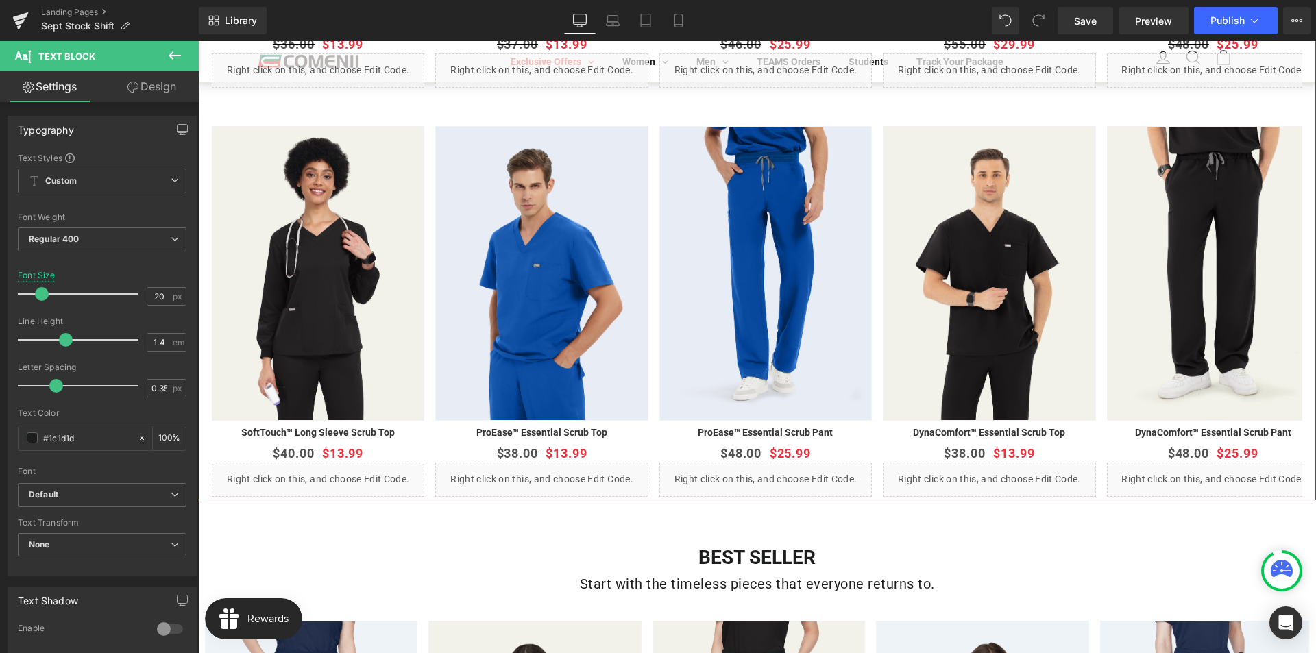
scroll to position [1028, 0]
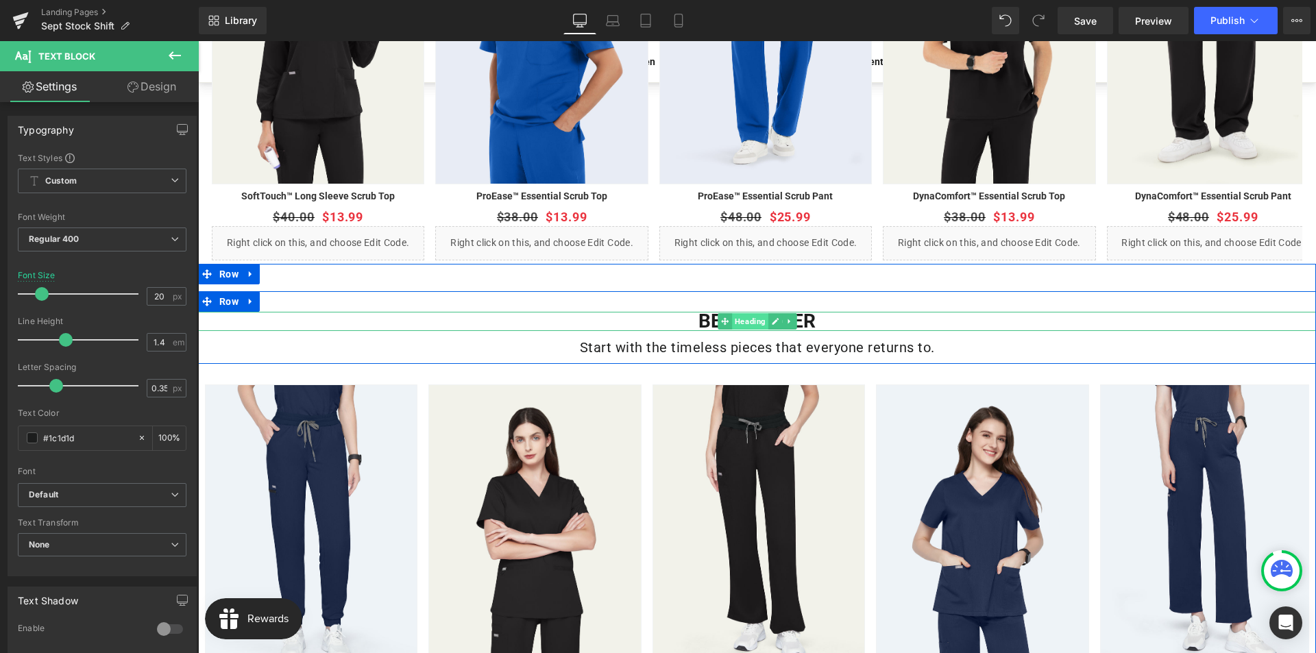
click at [735, 321] on span "Heading" at bounding box center [750, 321] width 36 height 16
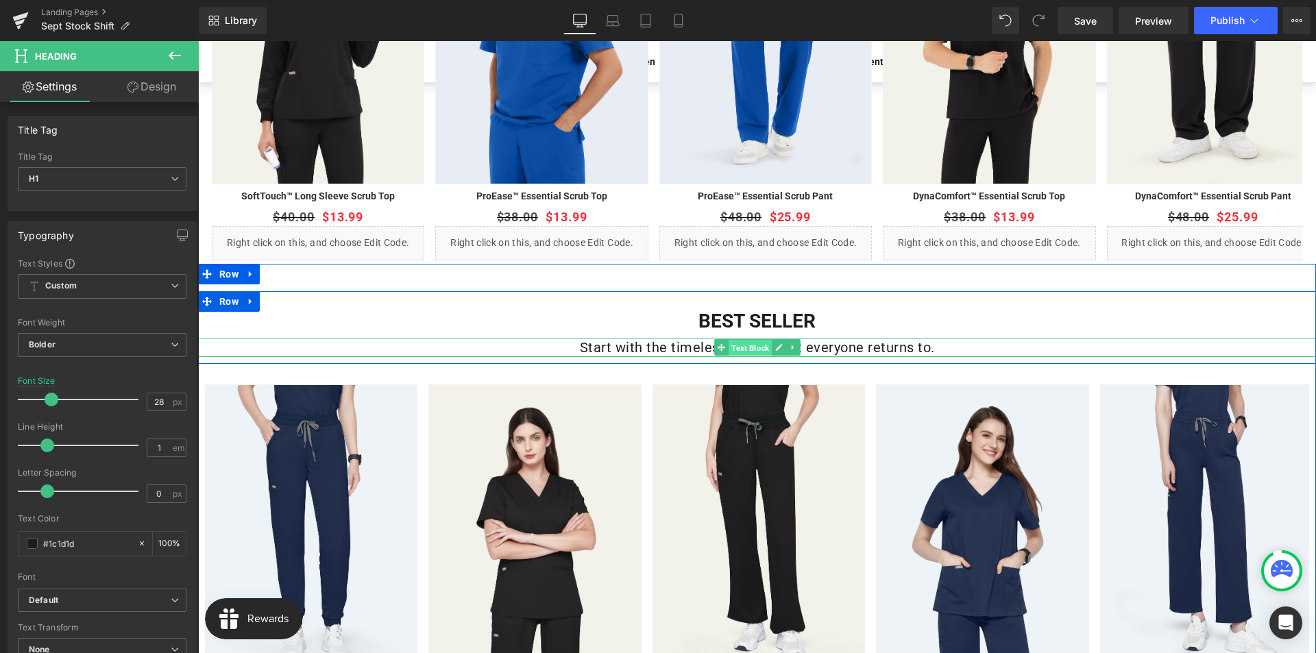
click at [735, 351] on span "Text Block" at bounding box center [749, 348] width 43 height 16
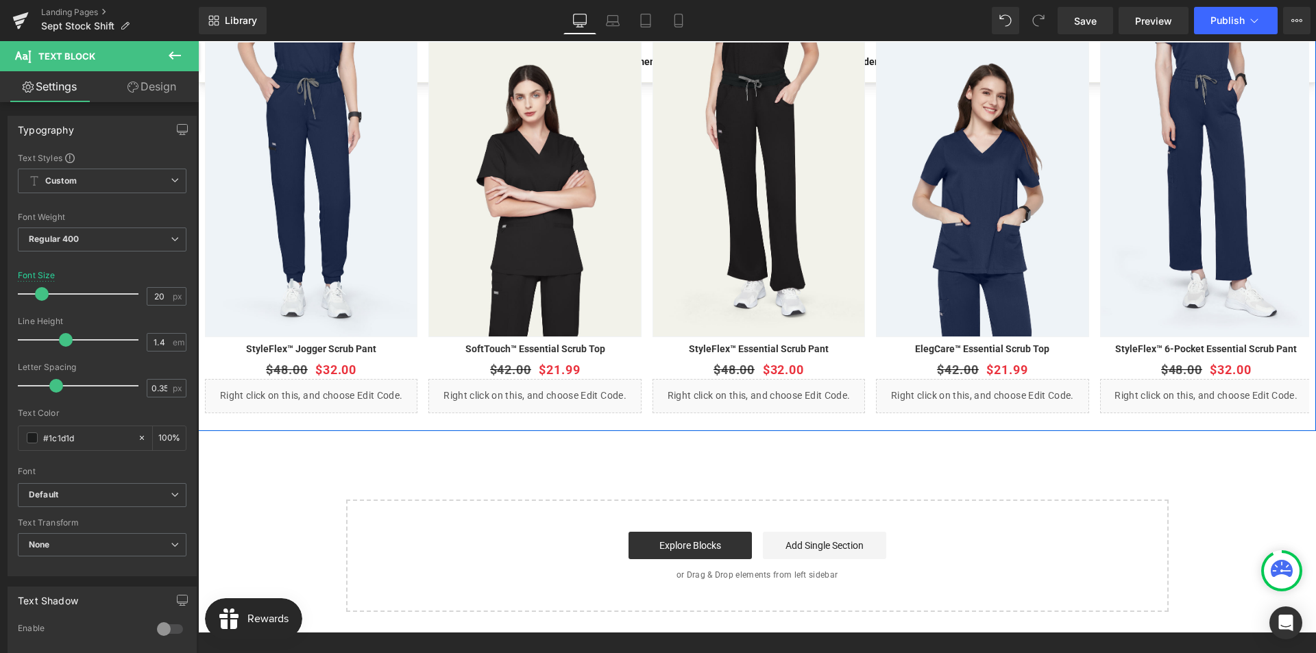
scroll to position [1632, 0]
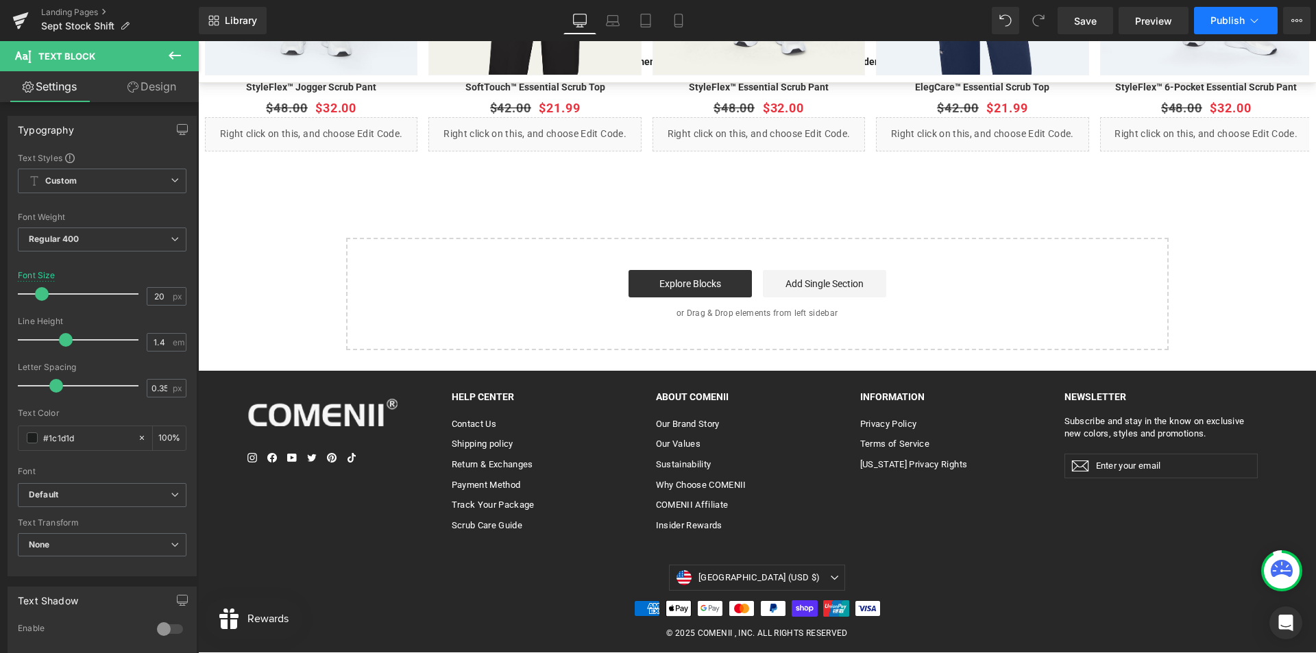
click at [1226, 21] on span "Publish" at bounding box center [1227, 20] width 34 height 11
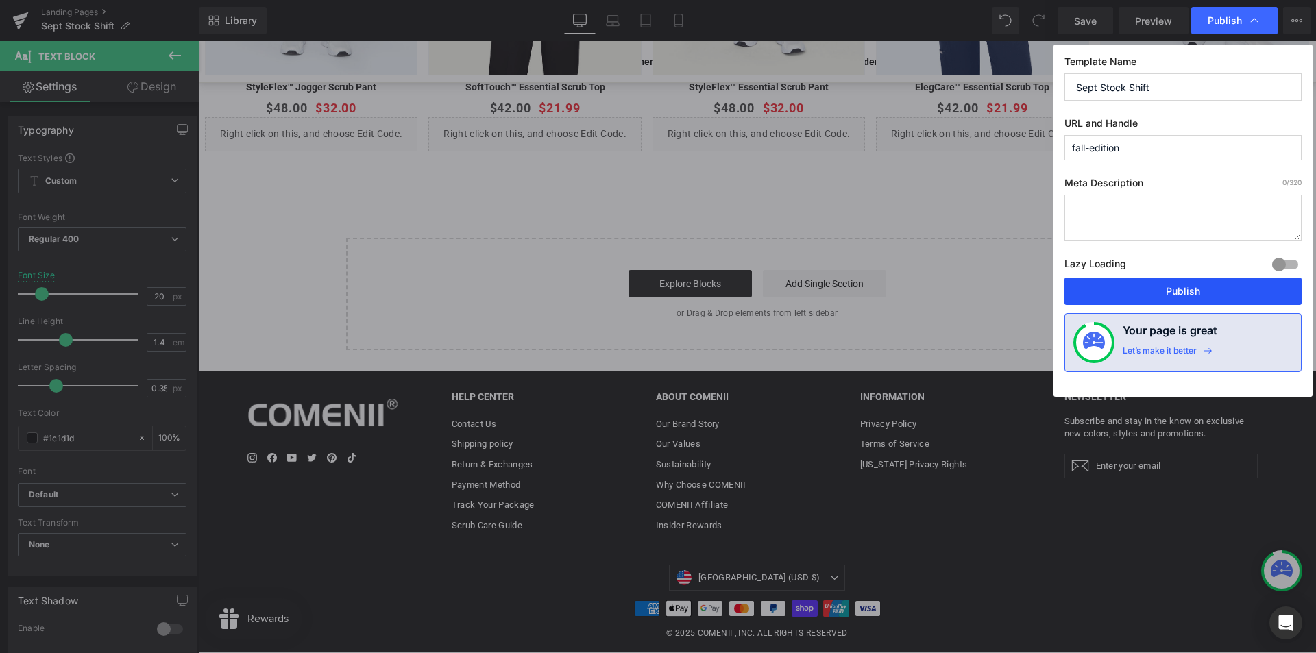
click at [1207, 299] on button "Publish" at bounding box center [1182, 290] width 237 height 27
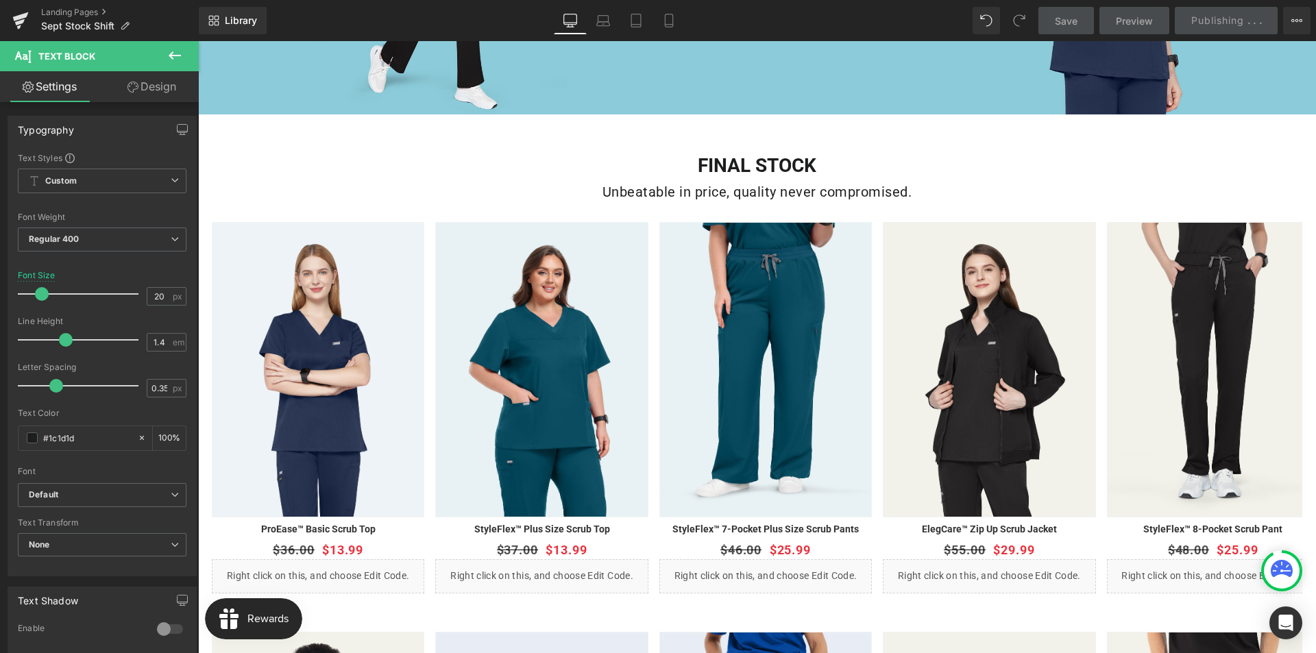
scroll to position [399, 0]
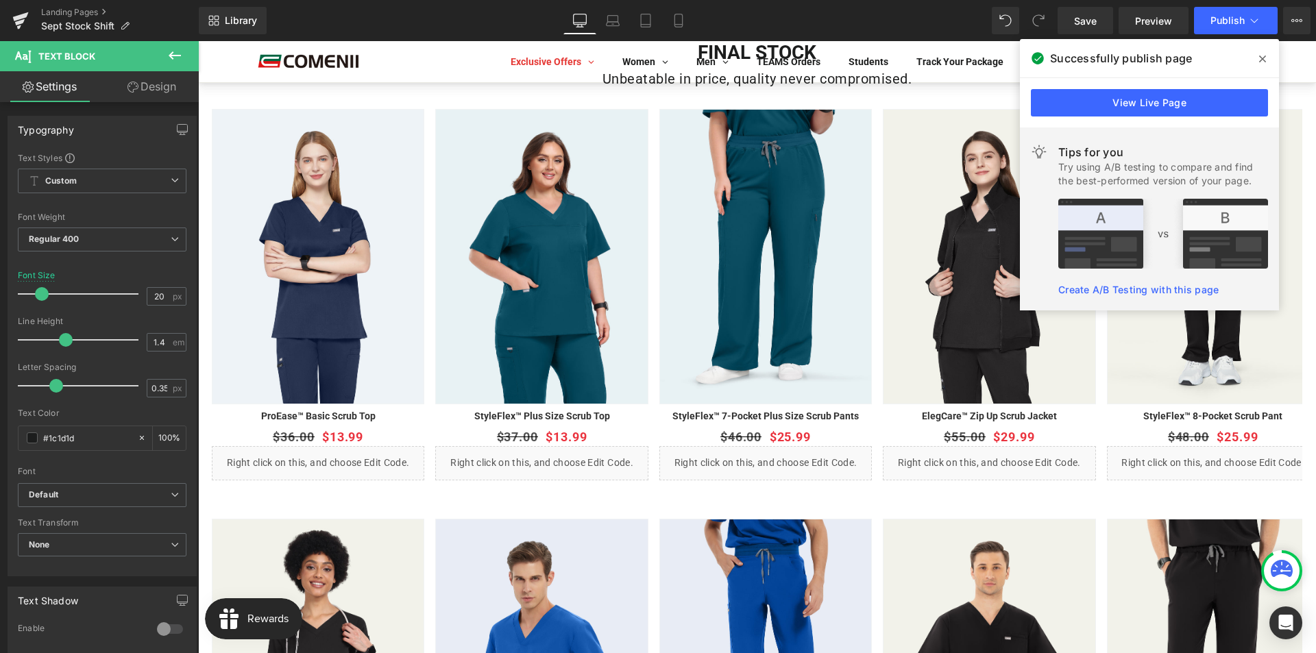
drag, startPoint x: 1263, startPoint y: 60, endPoint x: 1013, endPoint y: 30, distance: 251.2
click at [1263, 60] on icon at bounding box center [1262, 58] width 7 height 7
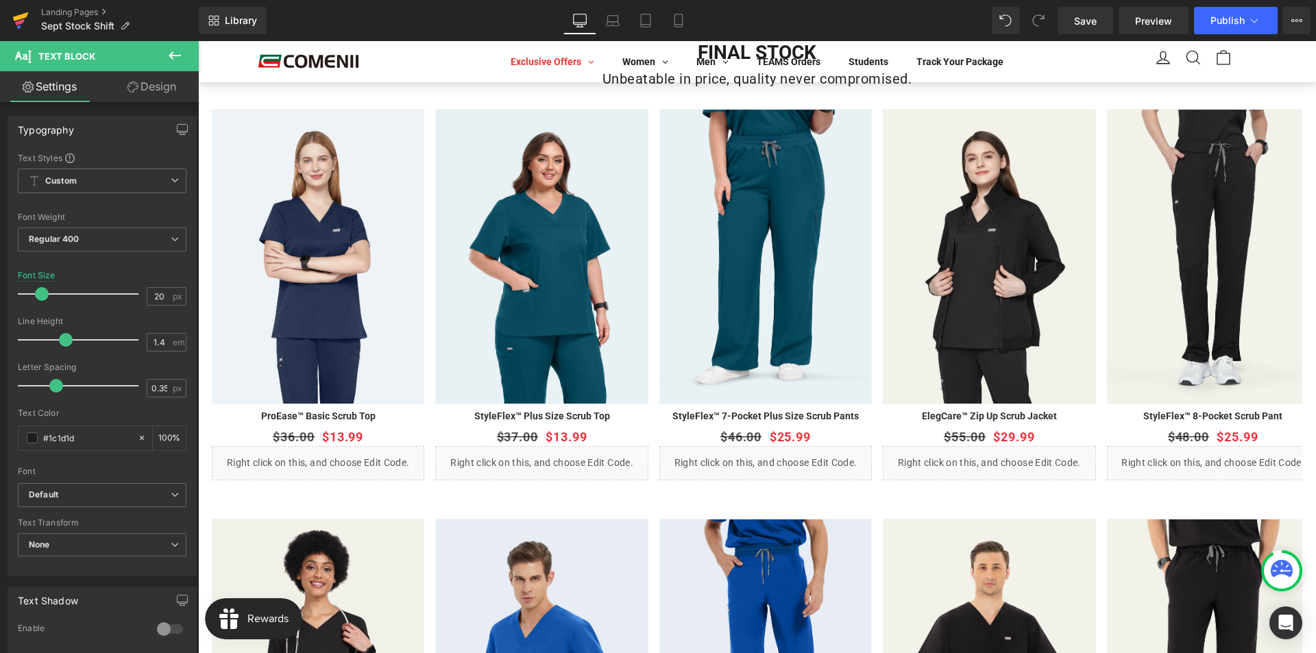
click at [23, 22] on icon at bounding box center [20, 22] width 10 height 6
